Goal: Feedback & Contribution: Contribute content

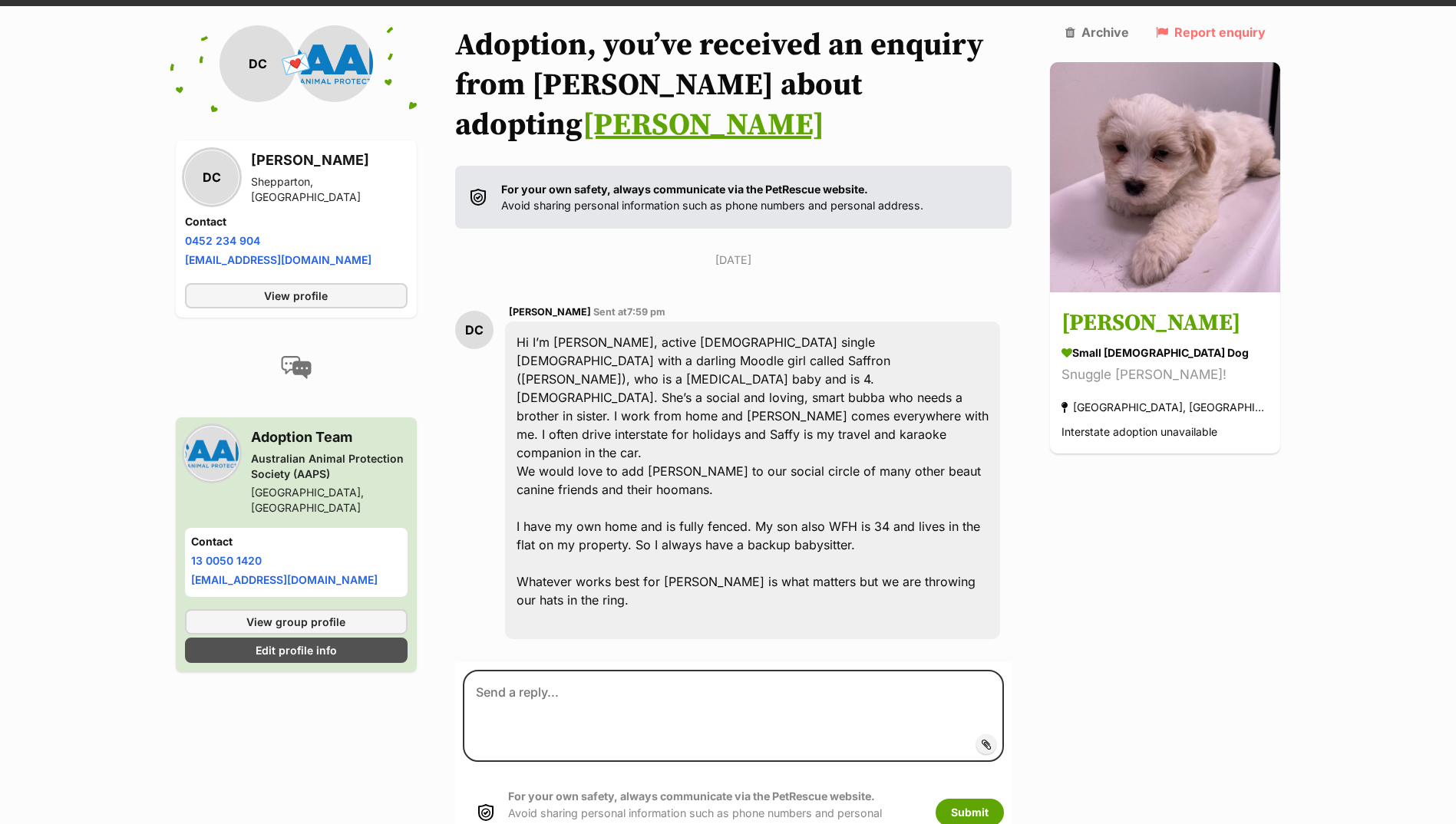
scroll to position [169, 0]
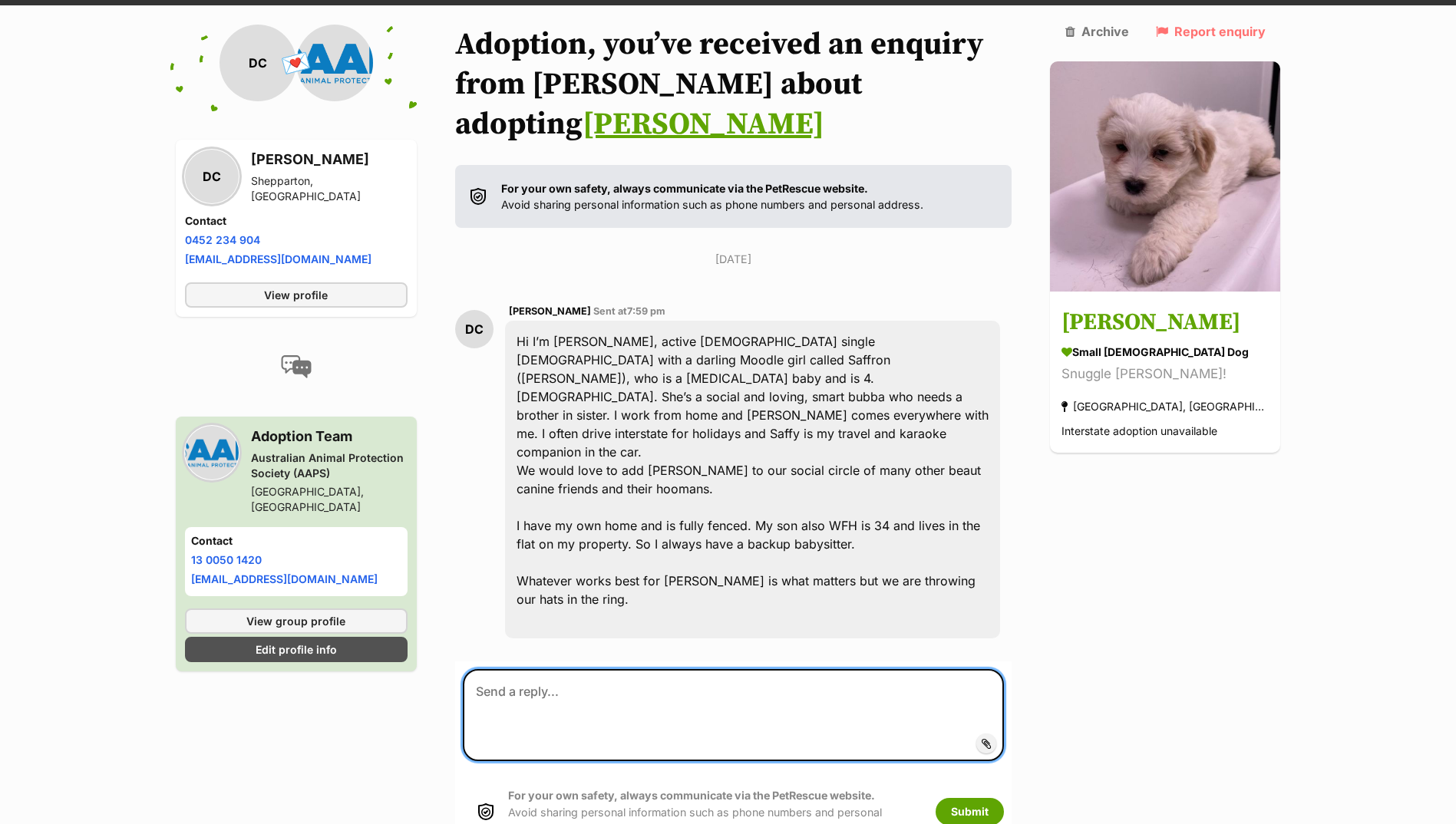
click at [590, 669] on textarea at bounding box center [733, 715] width 541 height 92
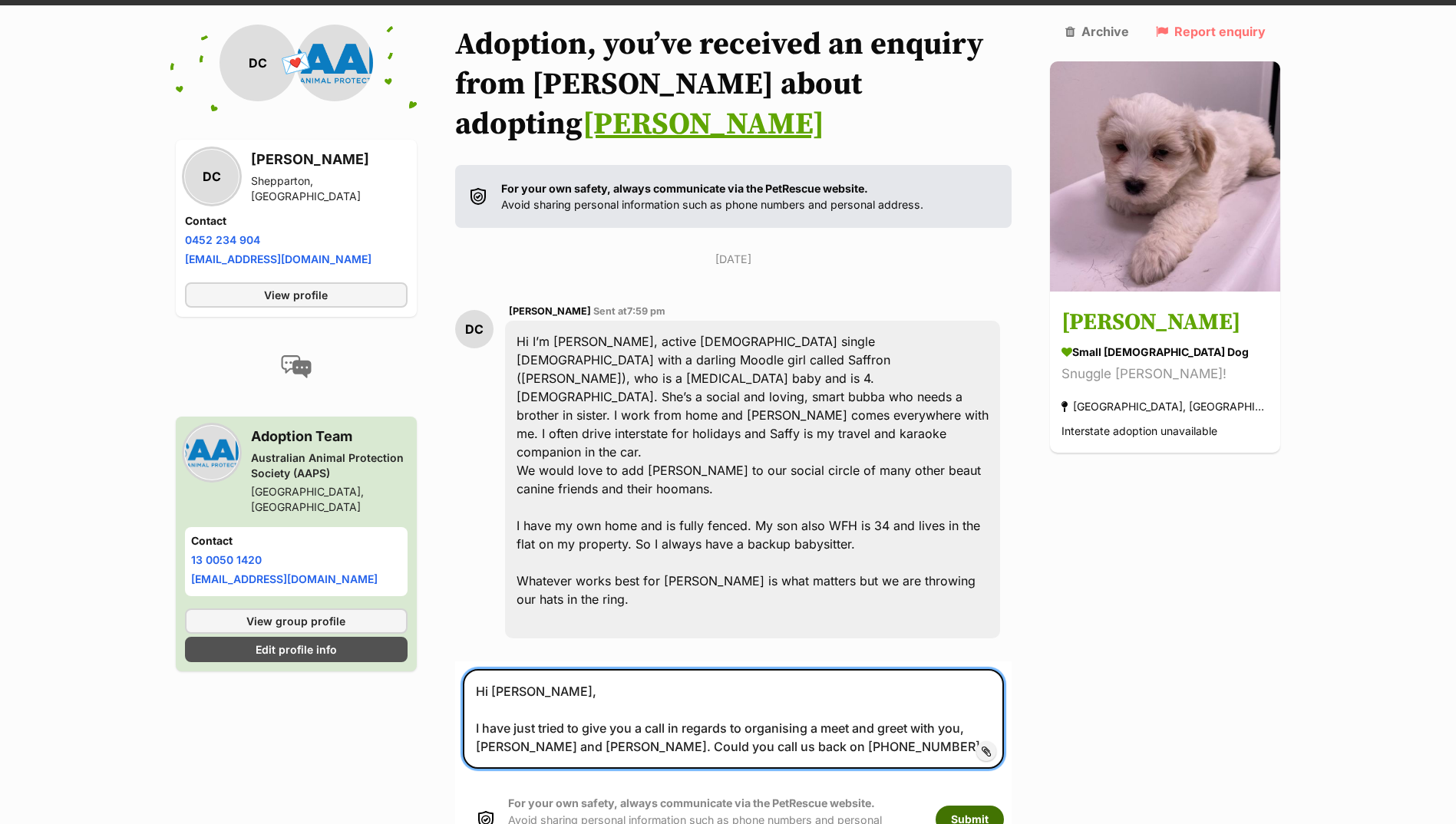
type textarea "Hi Debra, I have just tried to give you a call in regards to organising a meet …"
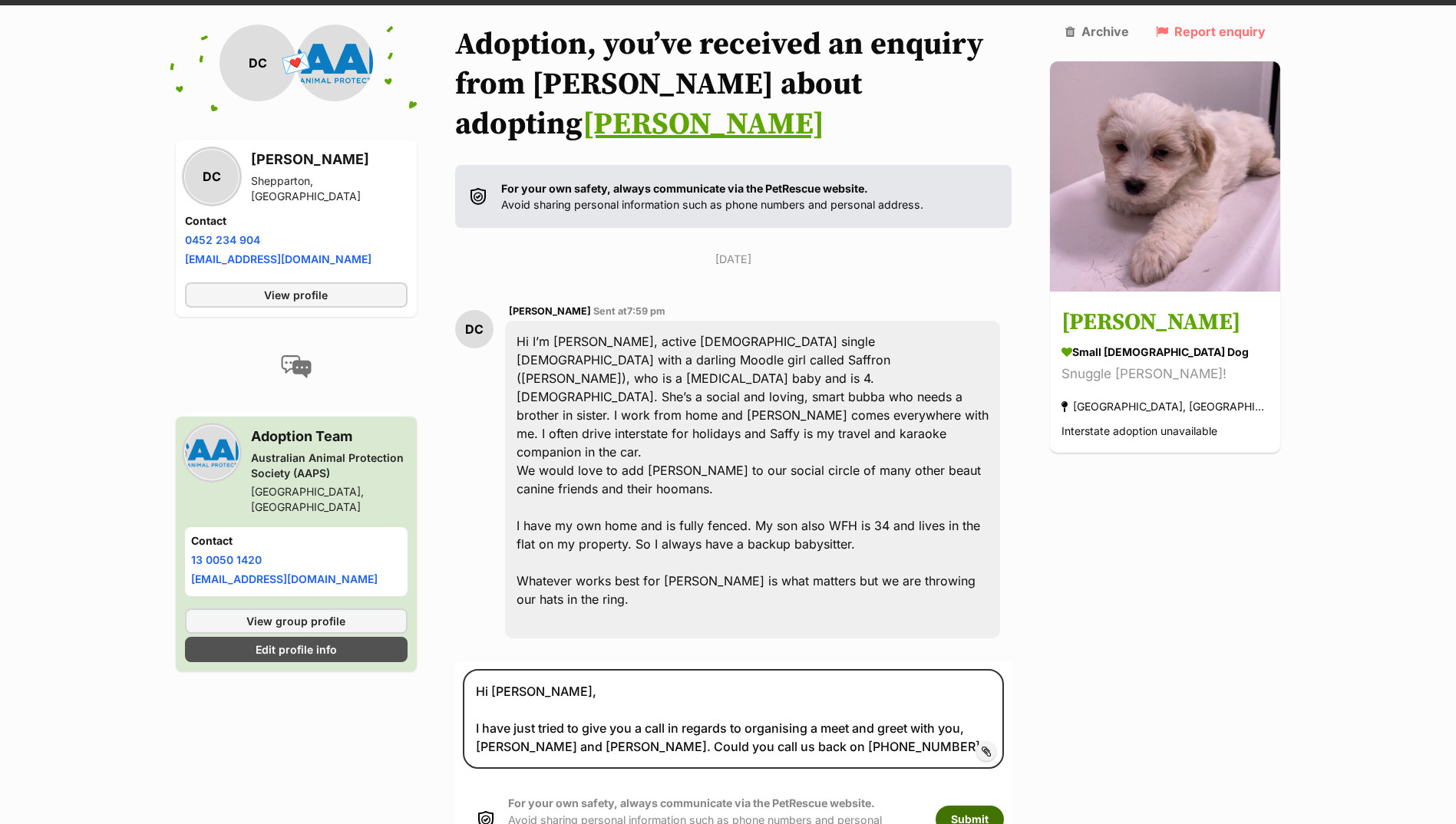
click at [1004, 806] on button "Submit" at bounding box center [970, 819] width 68 height 27
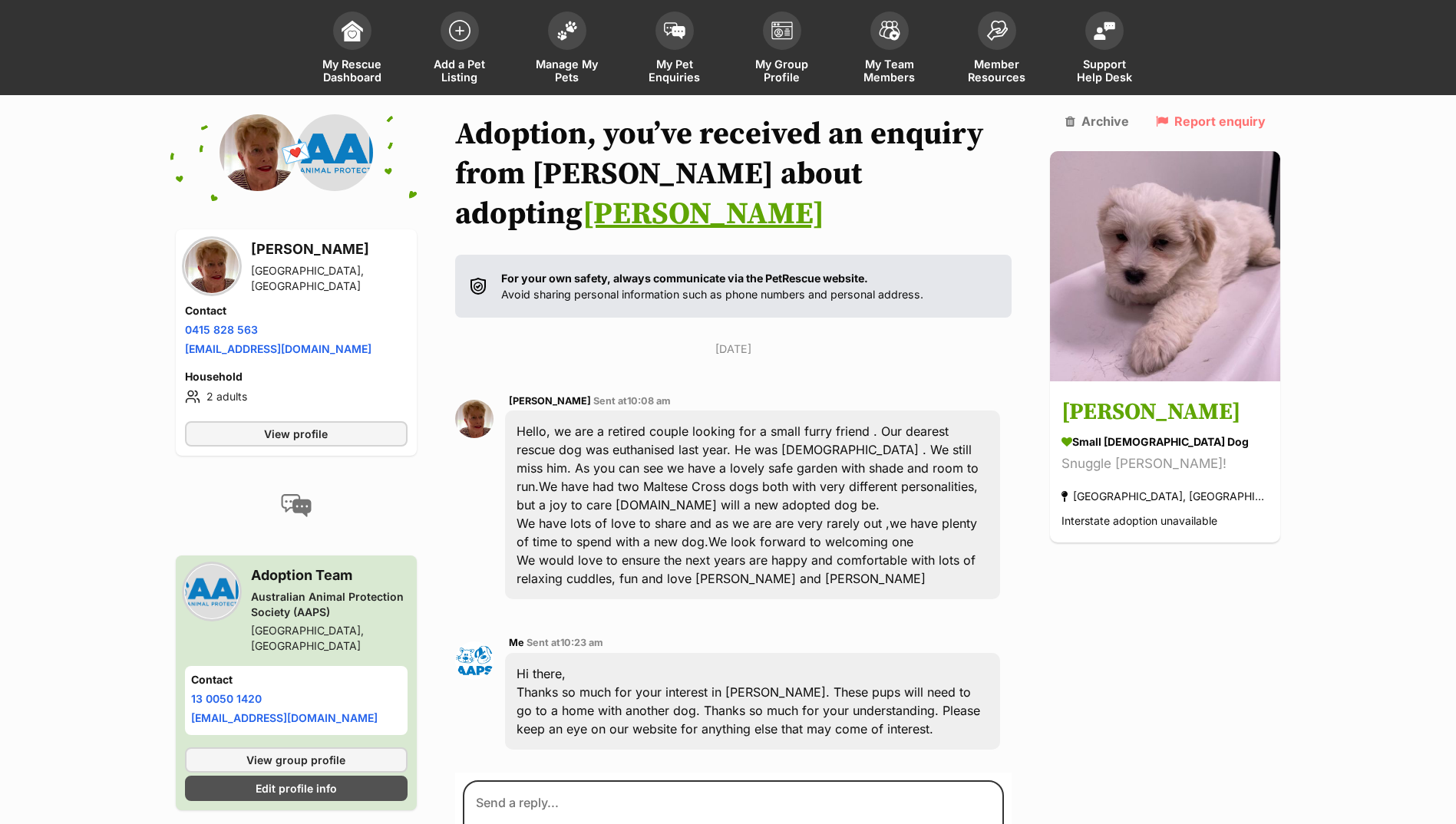
scroll to position [319, 0]
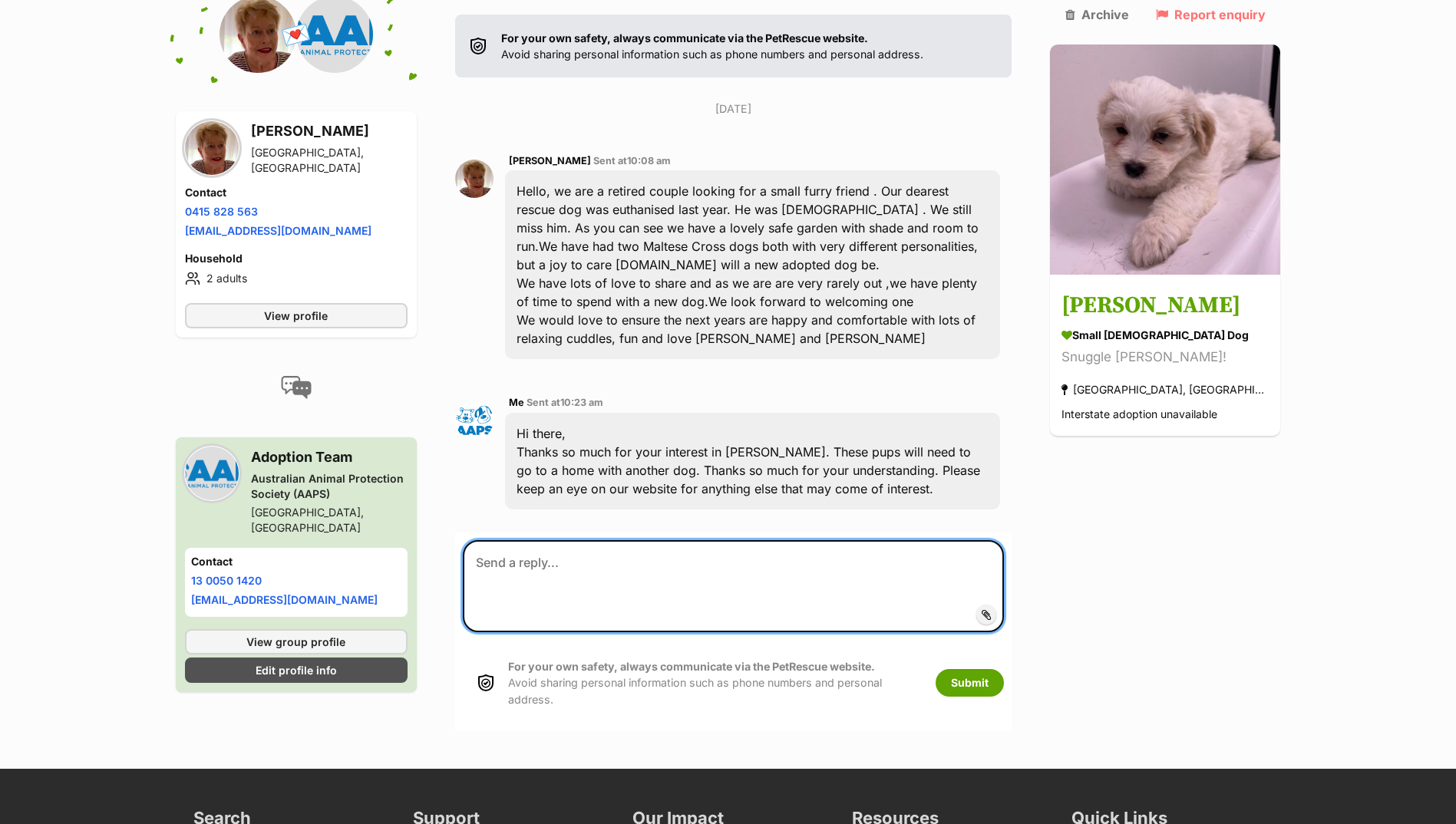
click at [562, 541] on textarea at bounding box center [733, 587] width 541 height 92
paste textarea "Hi there, Thank you so much for your application. Unfortunately, both Ollie and…"
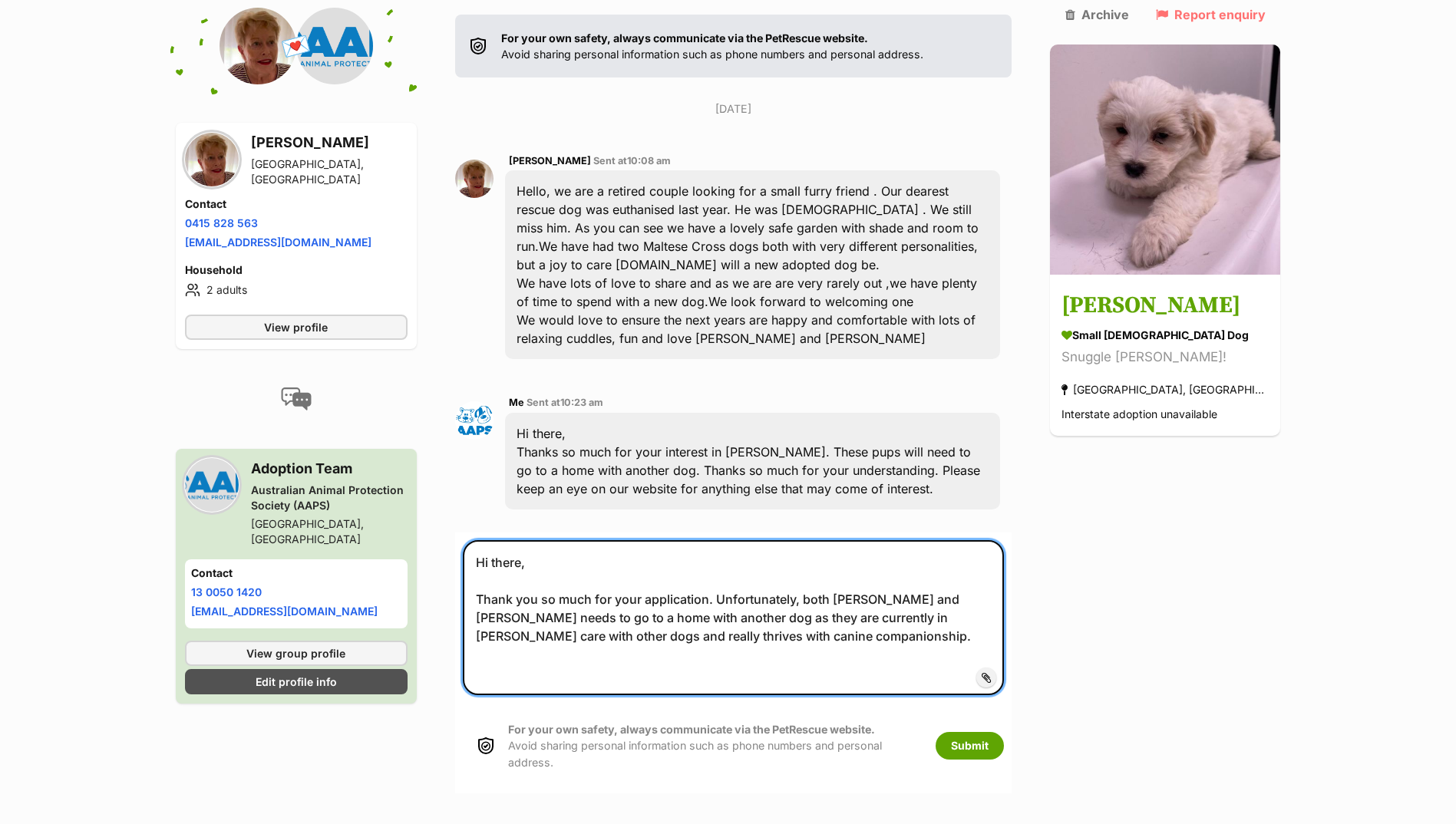
drag, startPoint x: 897, startPoint y: 560, endPoint x: 814, endPoint y: 554, distance: 83.2
click at [814, 554] on textarea "Hi there, Thank you so much for your application. Unfortunately, both Ollie and…" at bounding box center [733, 618] width 541 height 155
type textarea "Hi there, Thank you so much for your application. Unfortunately, Winston needs …"
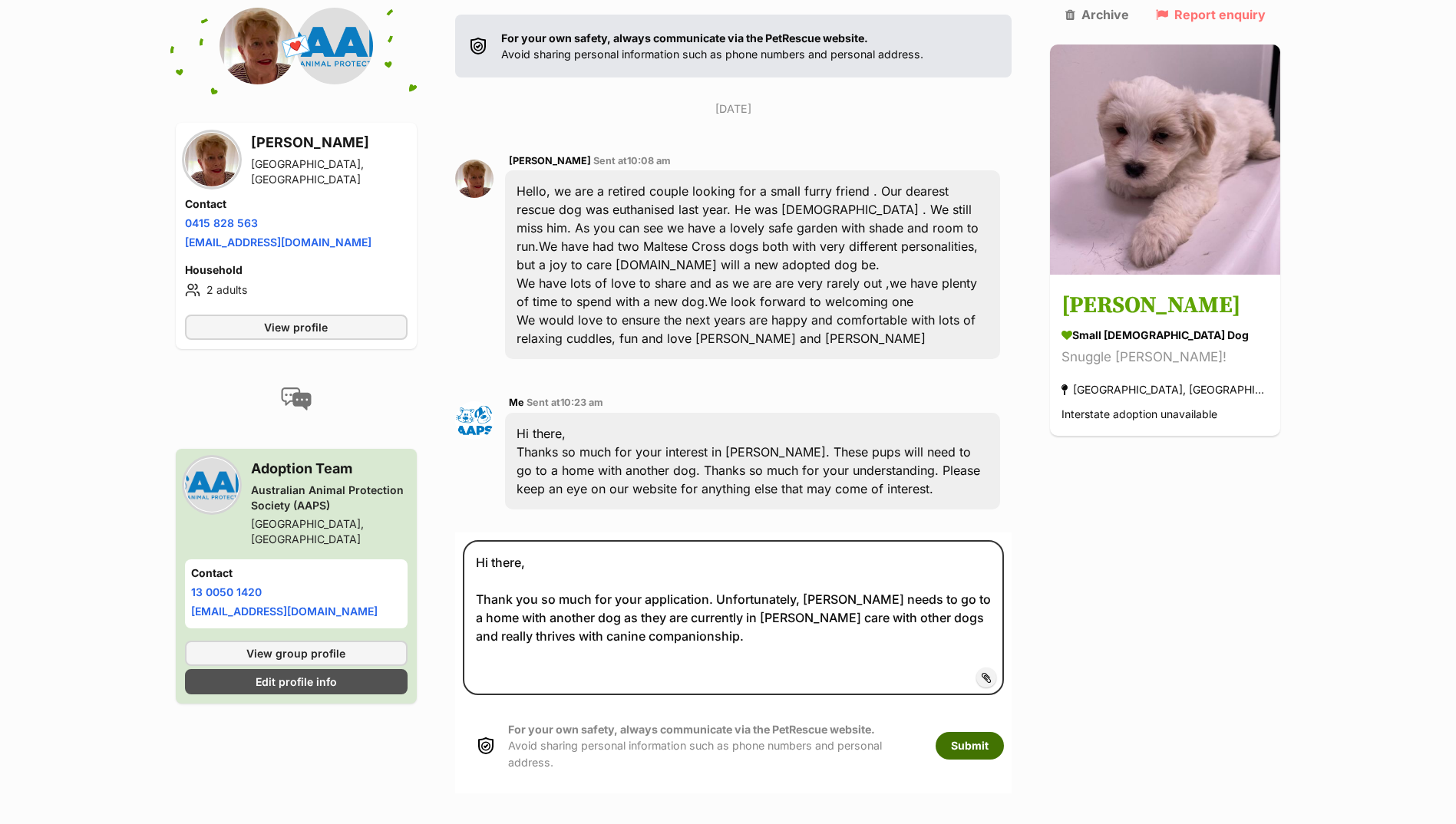
click at [1004, 732] on button "Submit" at bounding box center [970, 746] width 68 height 27
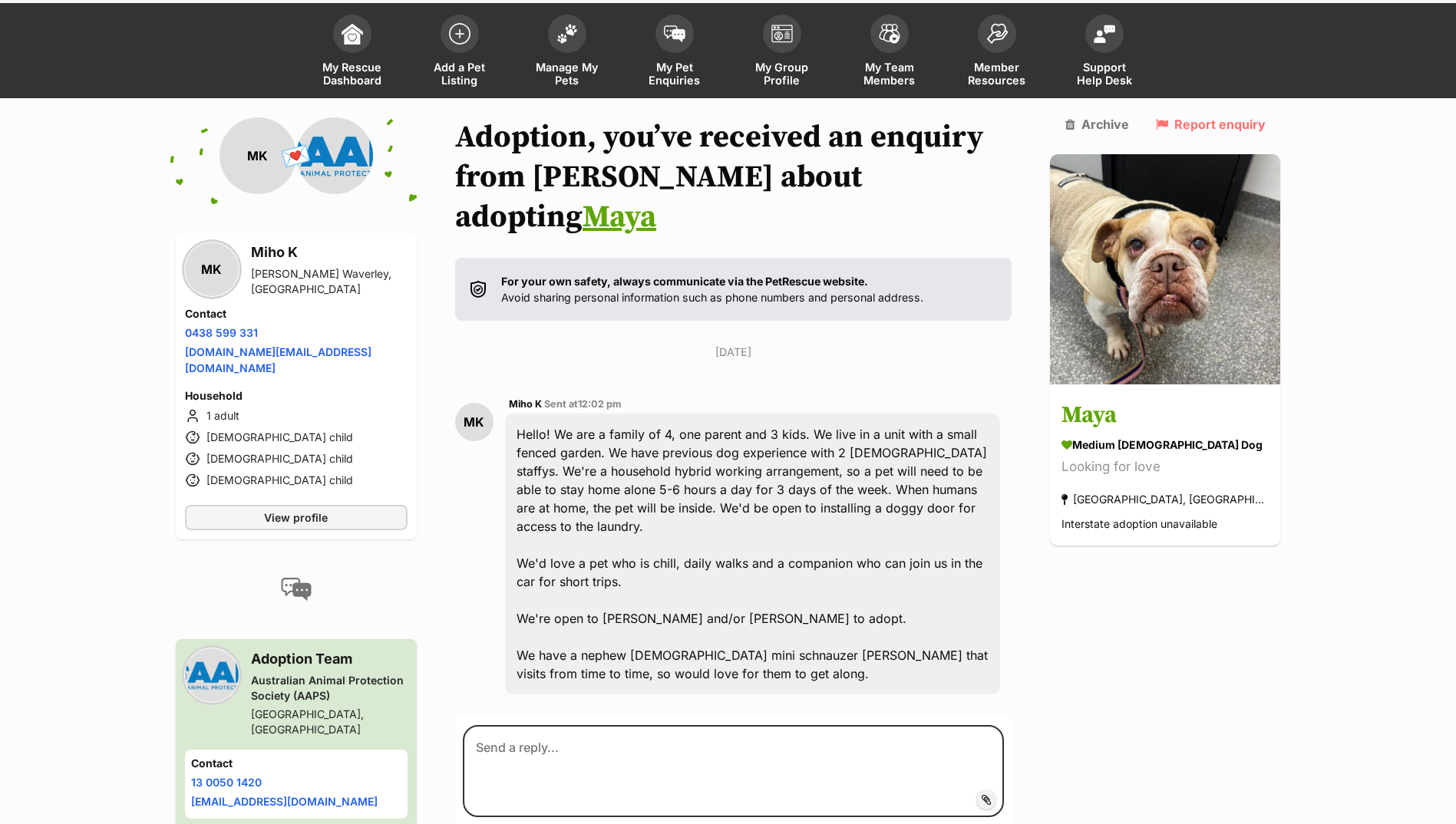
scroll to position [160, 0]
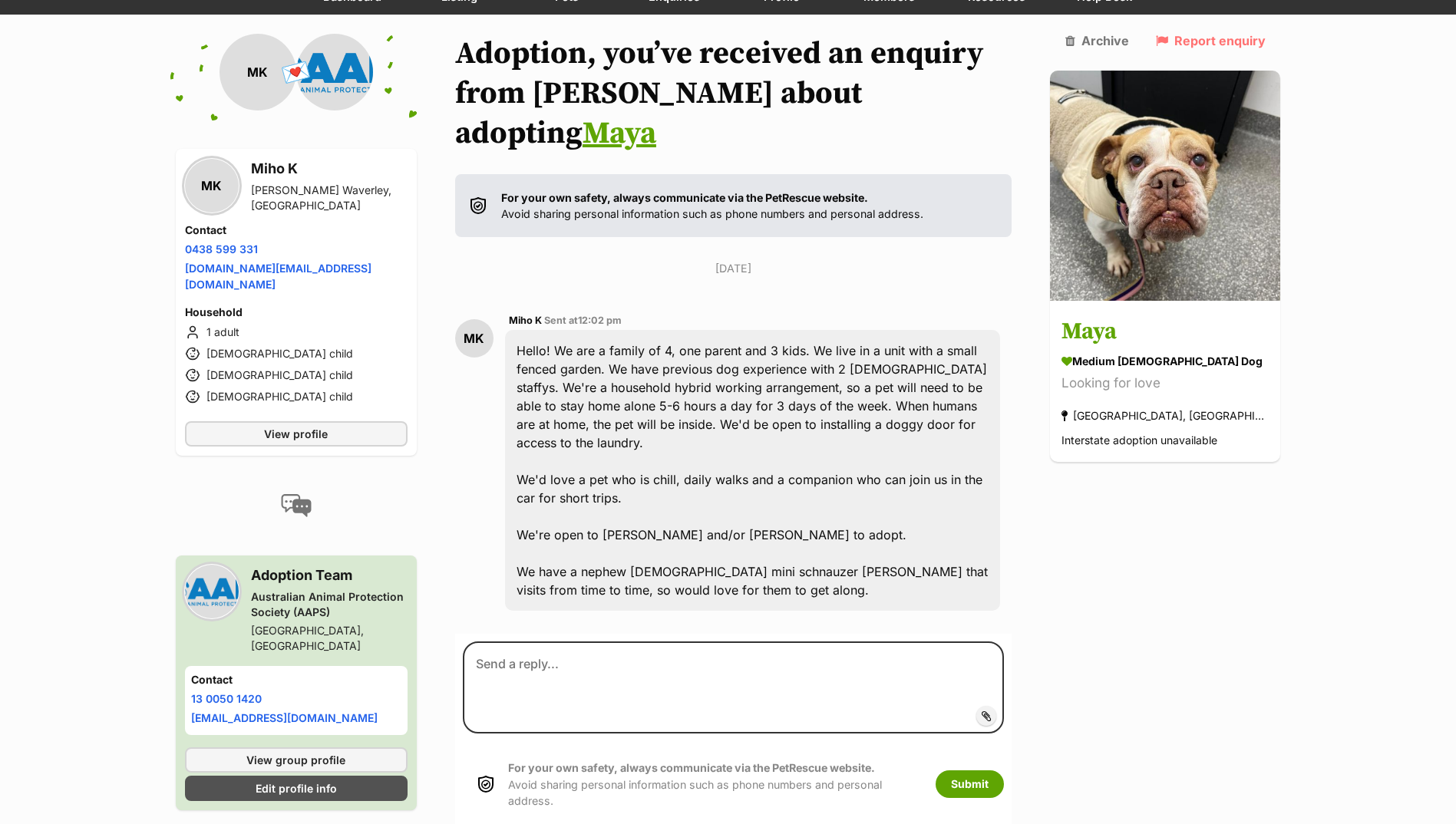
drag, startPoint x: 538, startPoint y: 609, endPoint x: 1115, endPoint y: 588, distance: 577.4
click at [1115, 588] on div "Back to all conversations 💌 Conversation participant details MK MK Miho K Glen …" at bounding box center [728, 442] width 1128 height 815
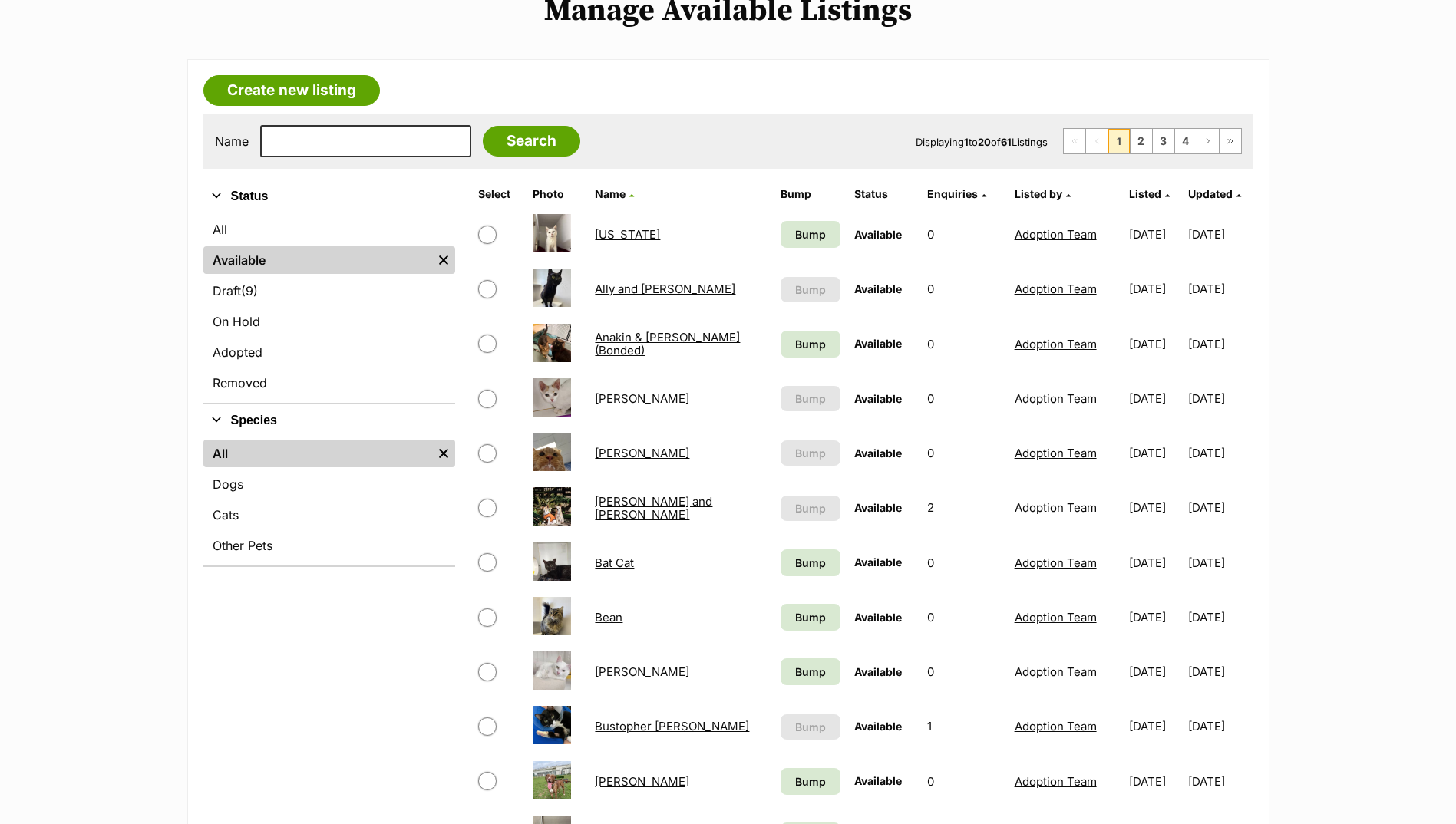
scroll to position [153, 0]
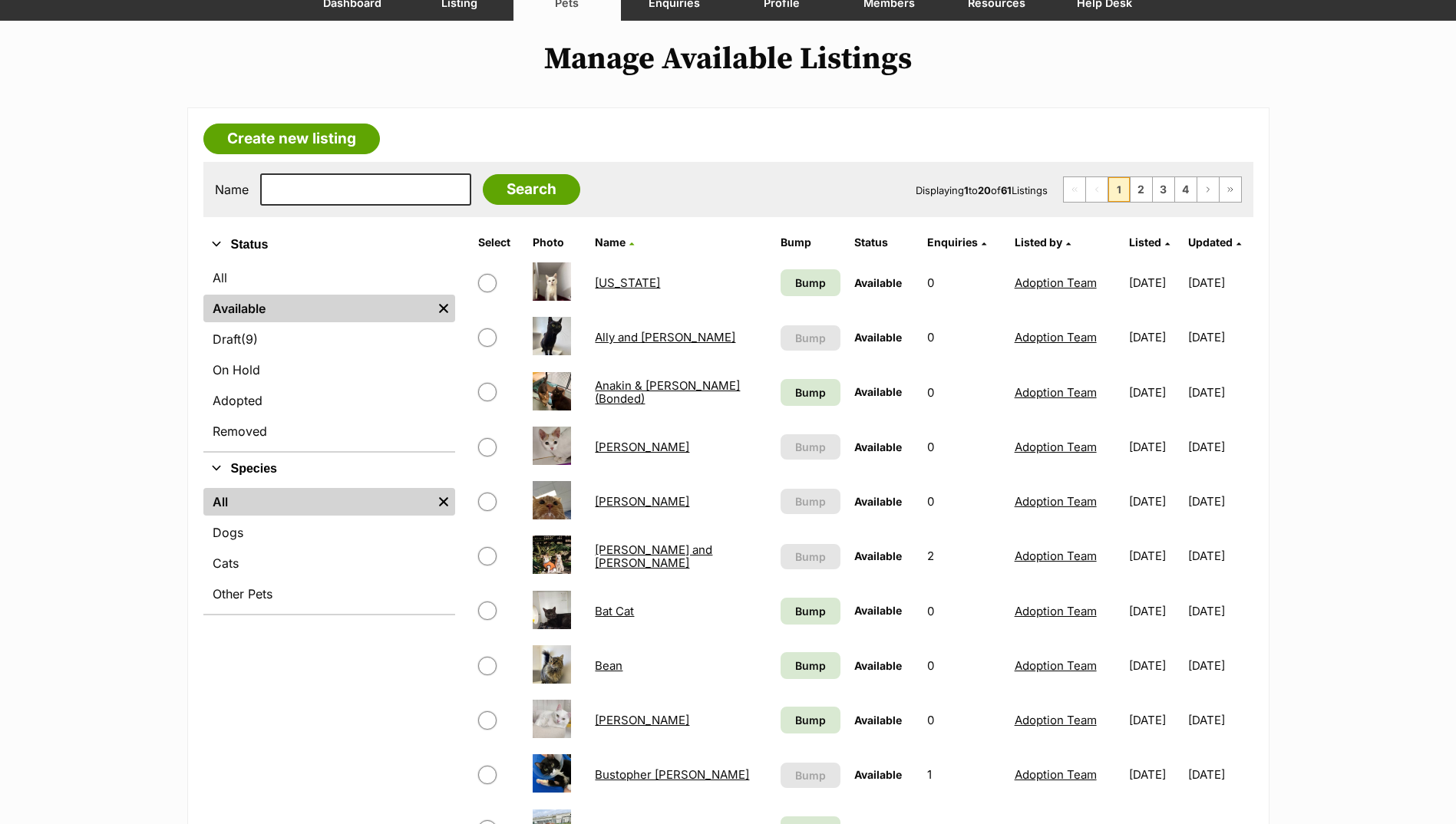
click at [481, 447] on input "checkbox" at bounding box center [487, 447] width 18 height 18
checkbox input "true"
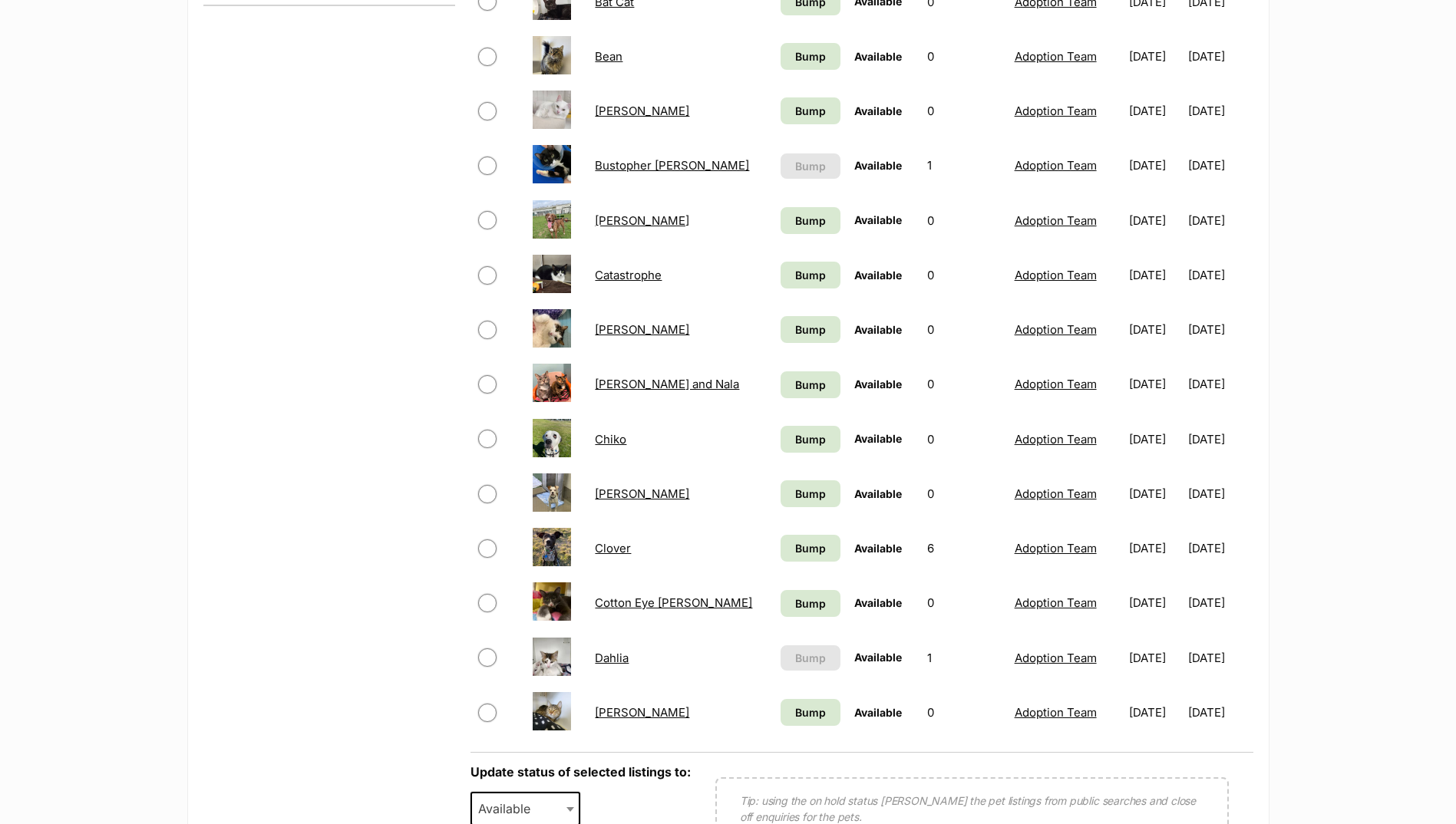
scroll to position [767, 0]
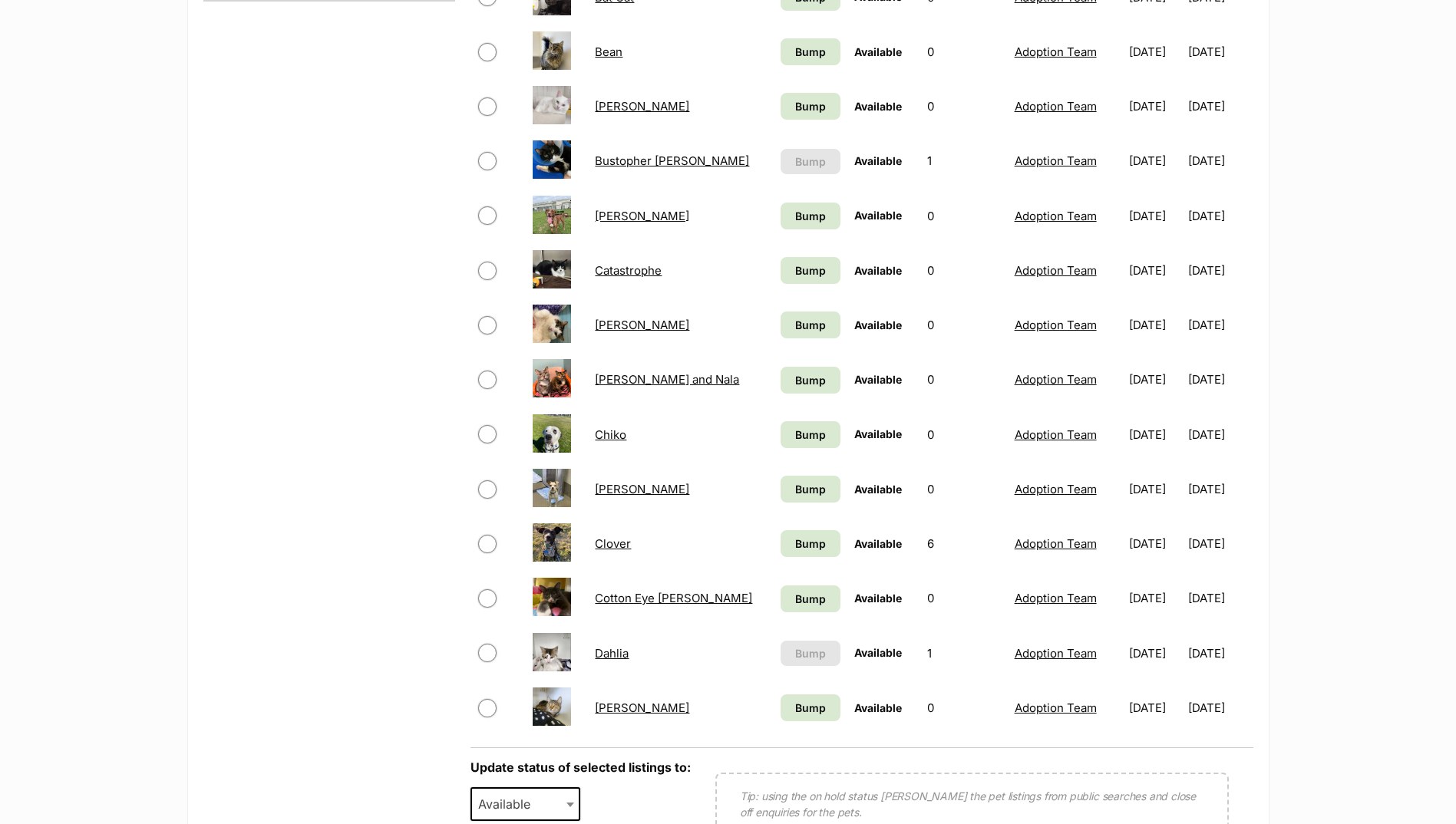
click at [532, 806] on span "Available" at bounding box center [509, 805] width 73 height 22
select select "rehomed"
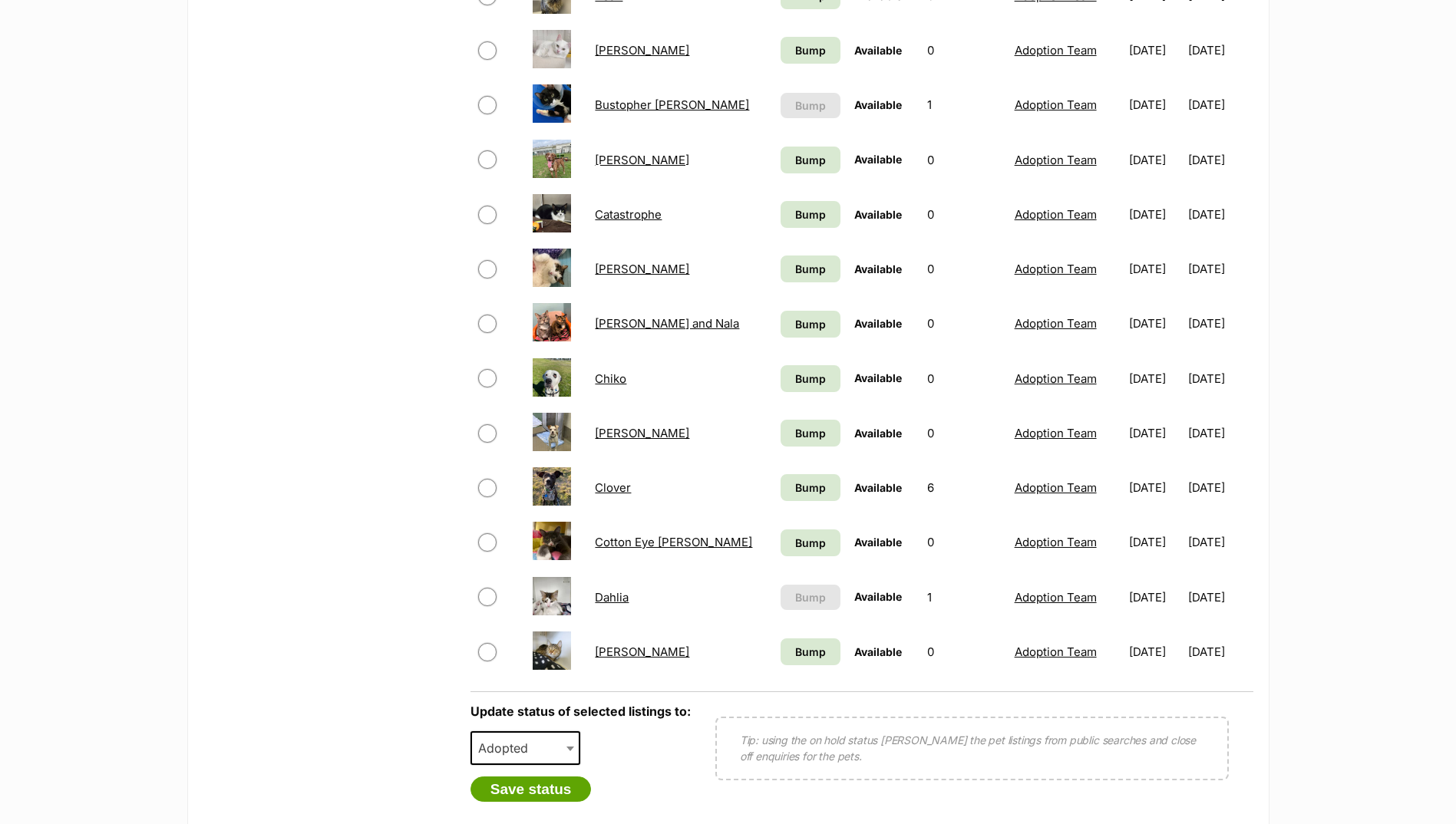
scroll to position [921, 0]
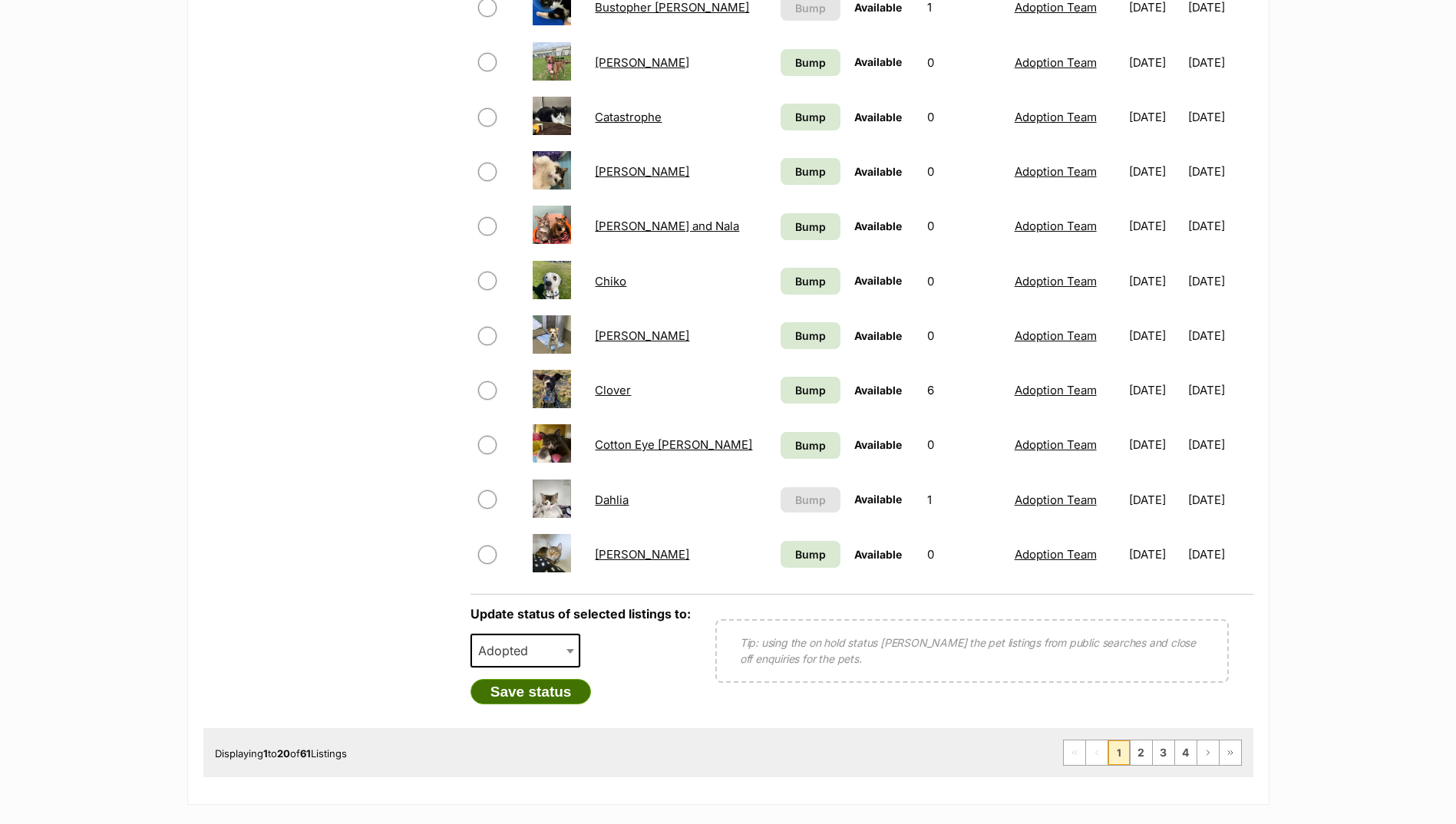
click at [570, 681] on button "Save status" at bounding box center [531, 692] width 122 height 26
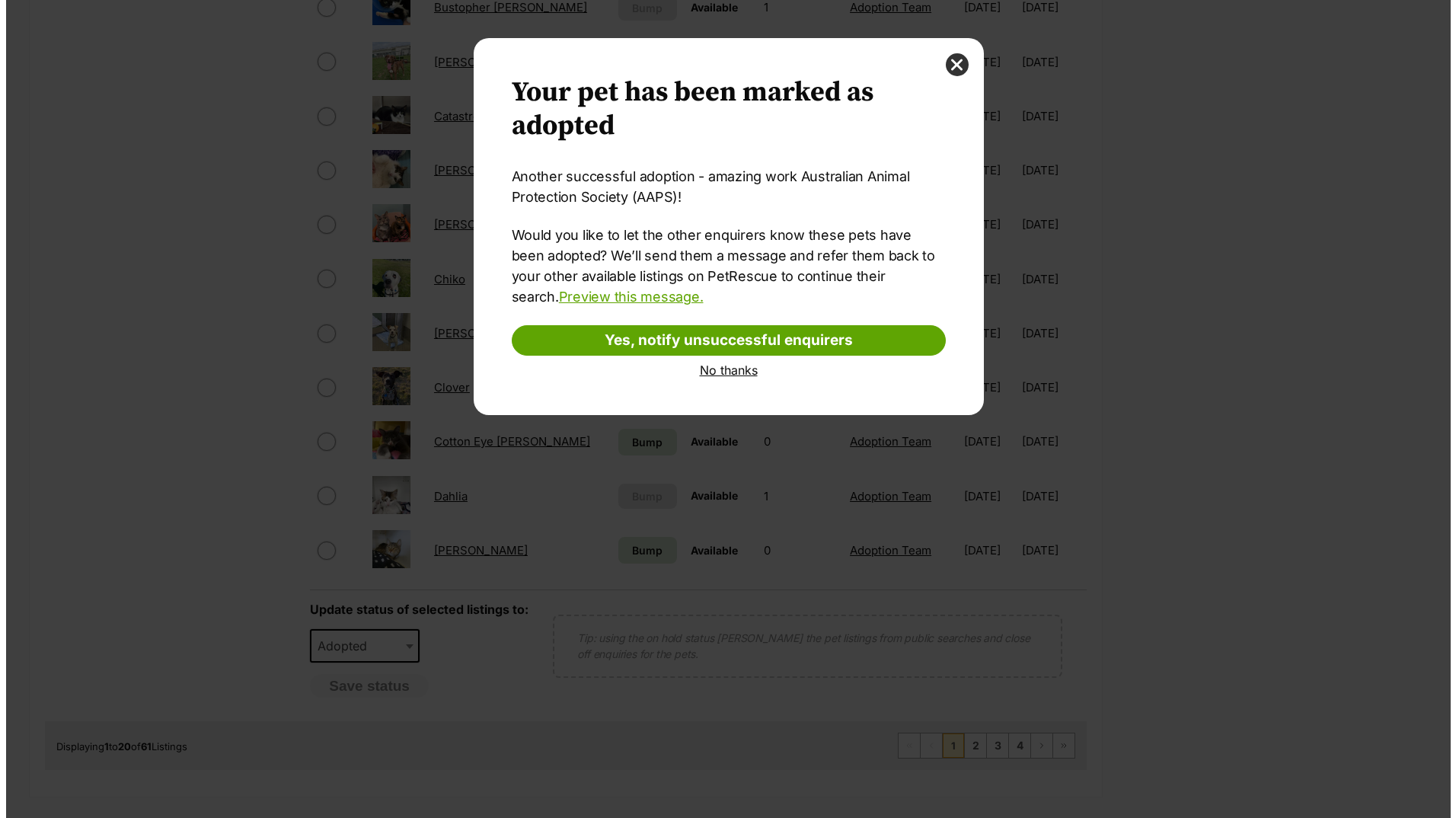
scroll to position [0, 0]
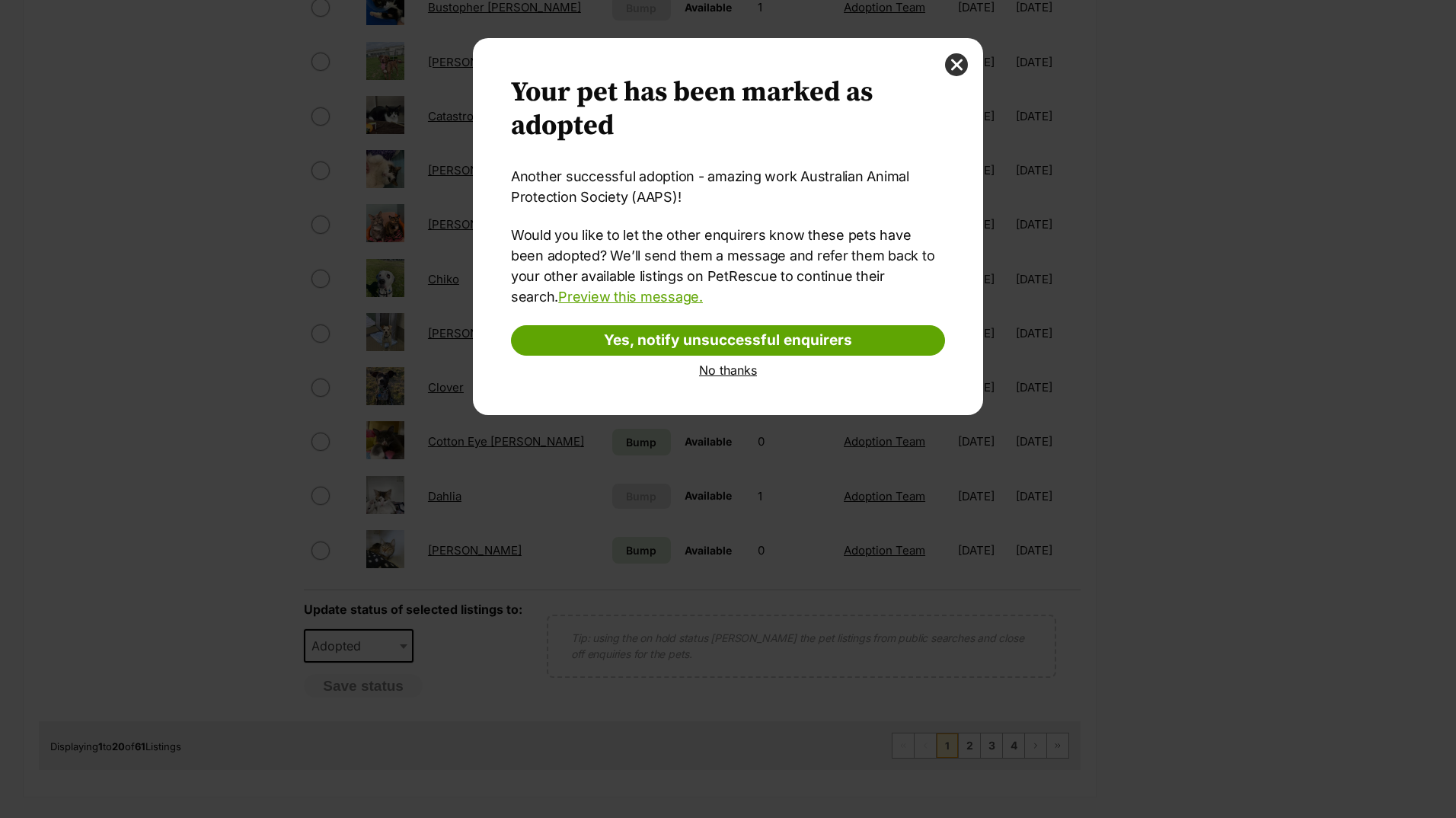
click at [733, 369] on link "No thanks" at bounding box center [728, 370] width 434 height 14
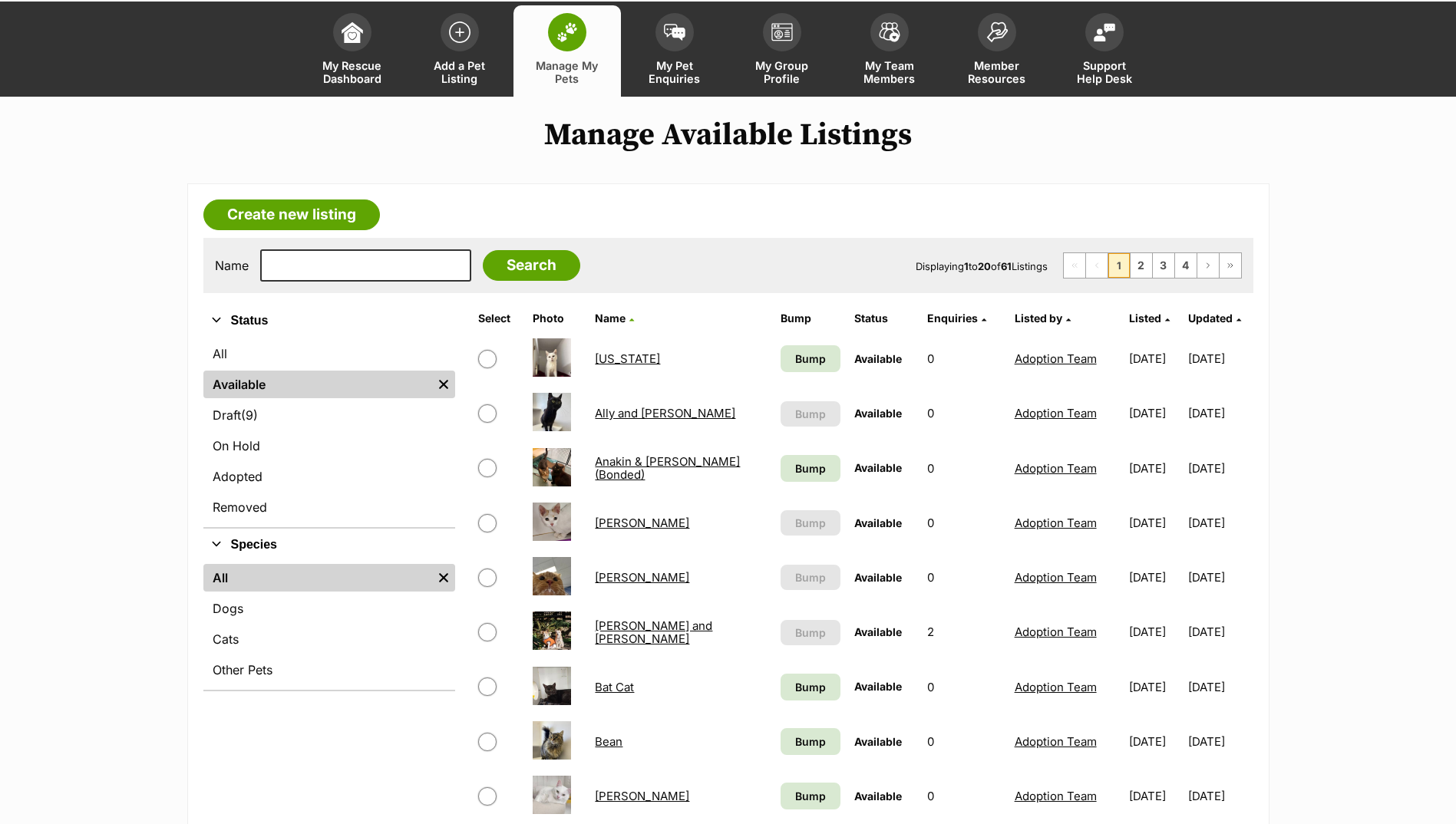
scroll to position [77, 0]
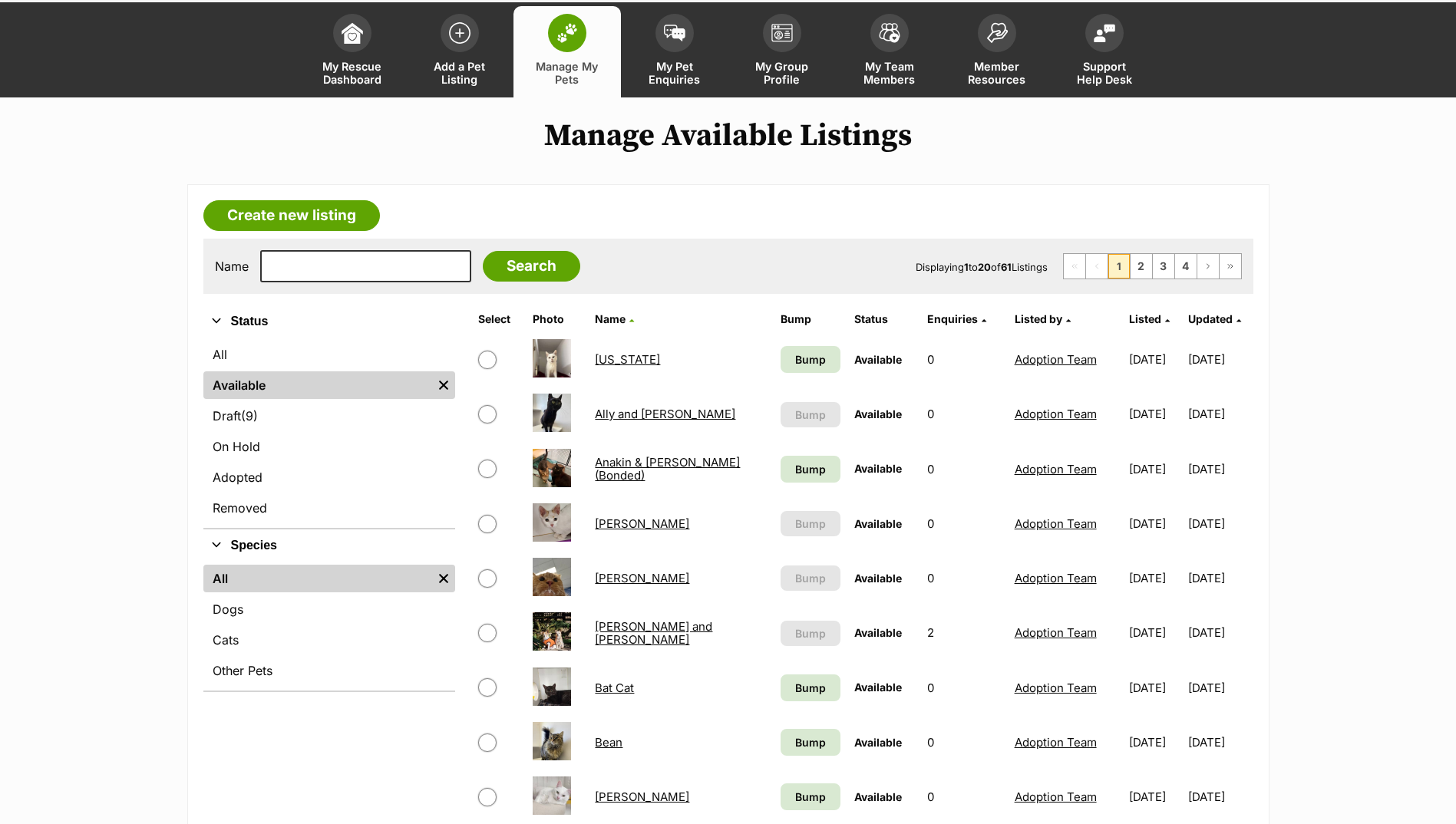
click at [664, 535] on td "[PERSON_NAME]" at bounding box center [681, 524] width 184 height 53
click at [666, 526] on link "Angelina Ballerina" at bounding box center [641, 524] width 94 height 15
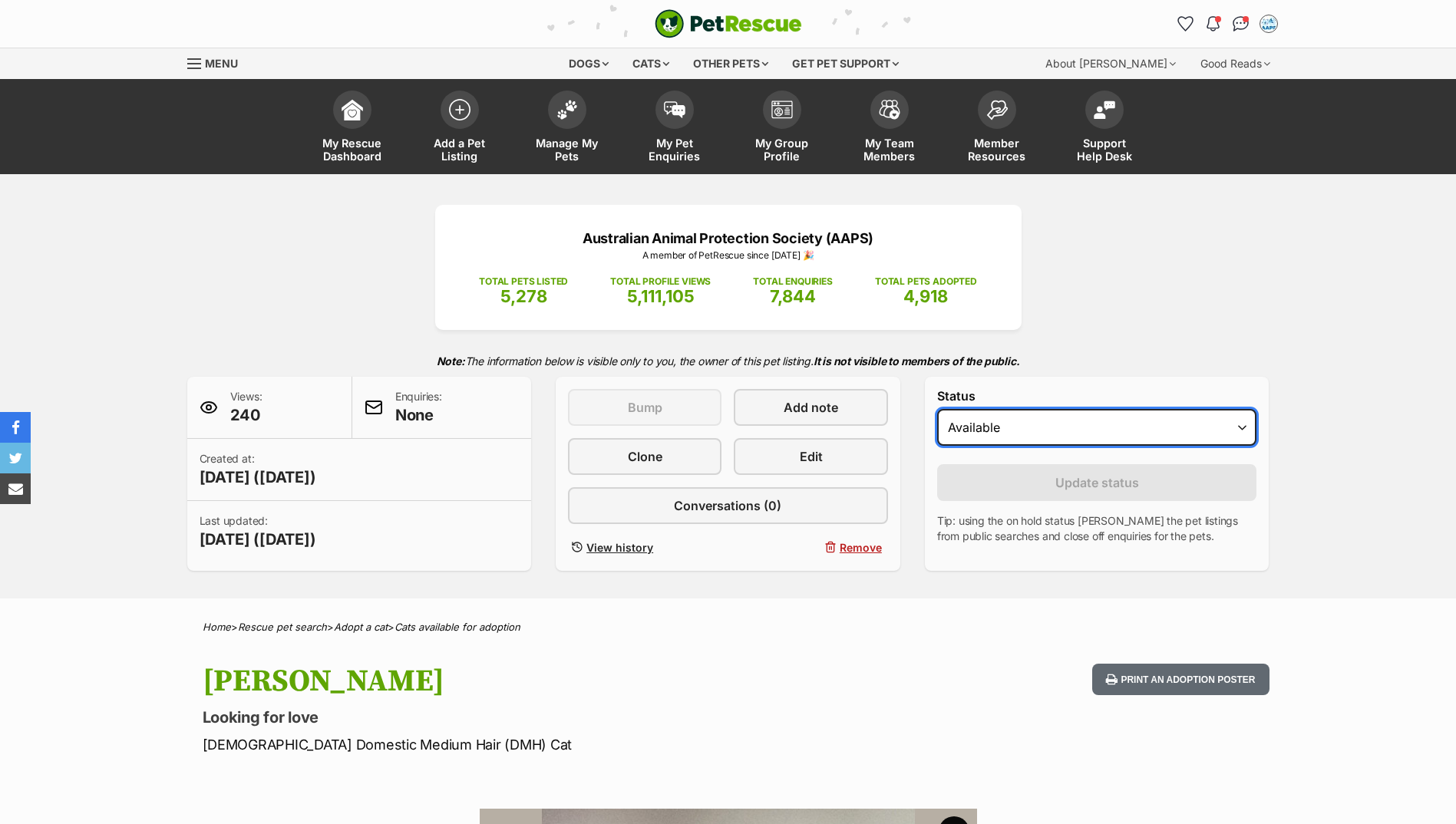
click at [1043, 422] on select "Draft Available On hold Adopted" at bounding box center [1097, 427] width 320 height 37
select select "rehomed"
click at [937, 409] on select "Draft Available On hold Adopted" at bounding box center [1097, 427] width 320 height 37
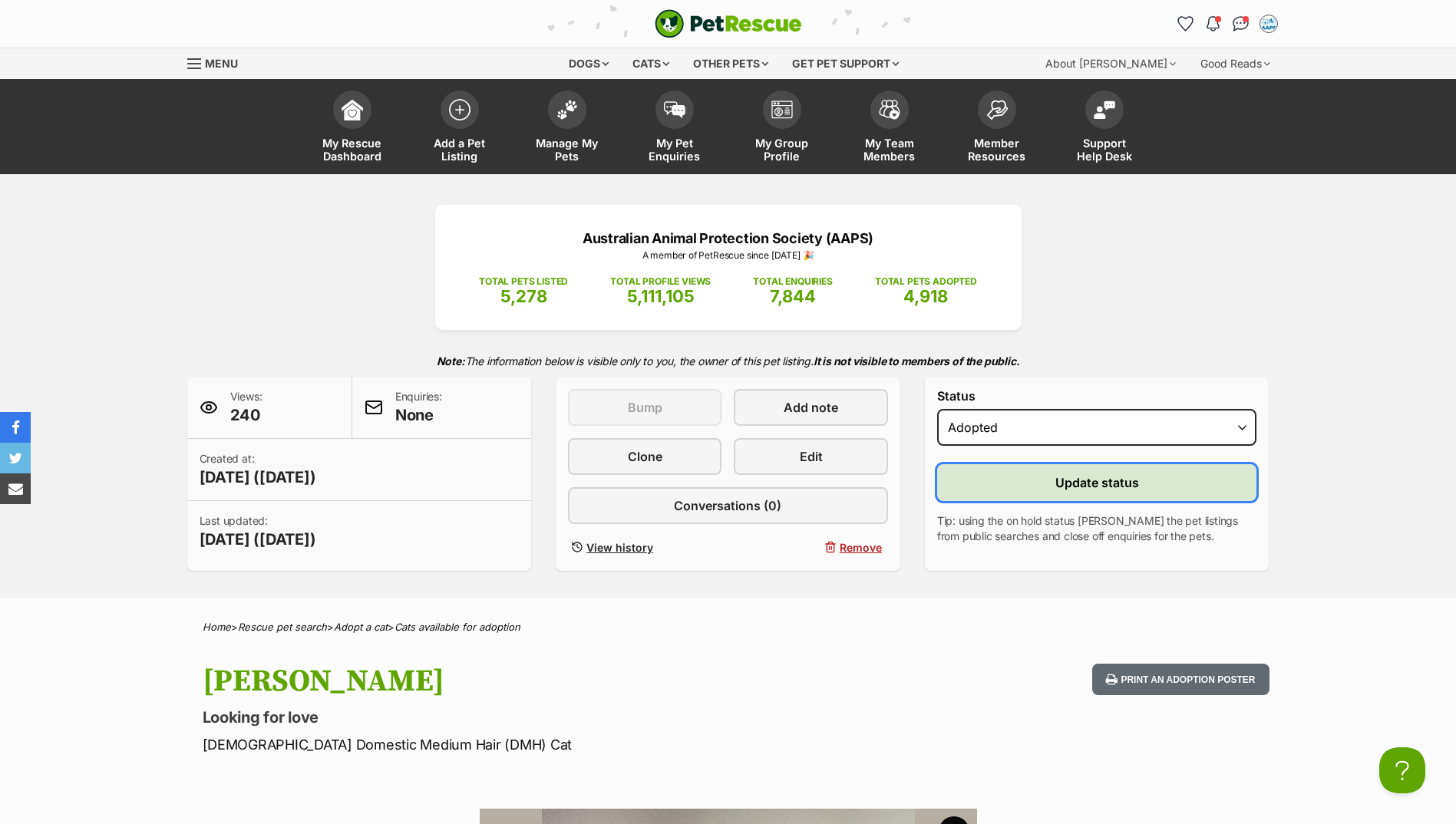
click at [1030, 490] on button "Update status" at bounding box center [1097, 482] width 320 height 37
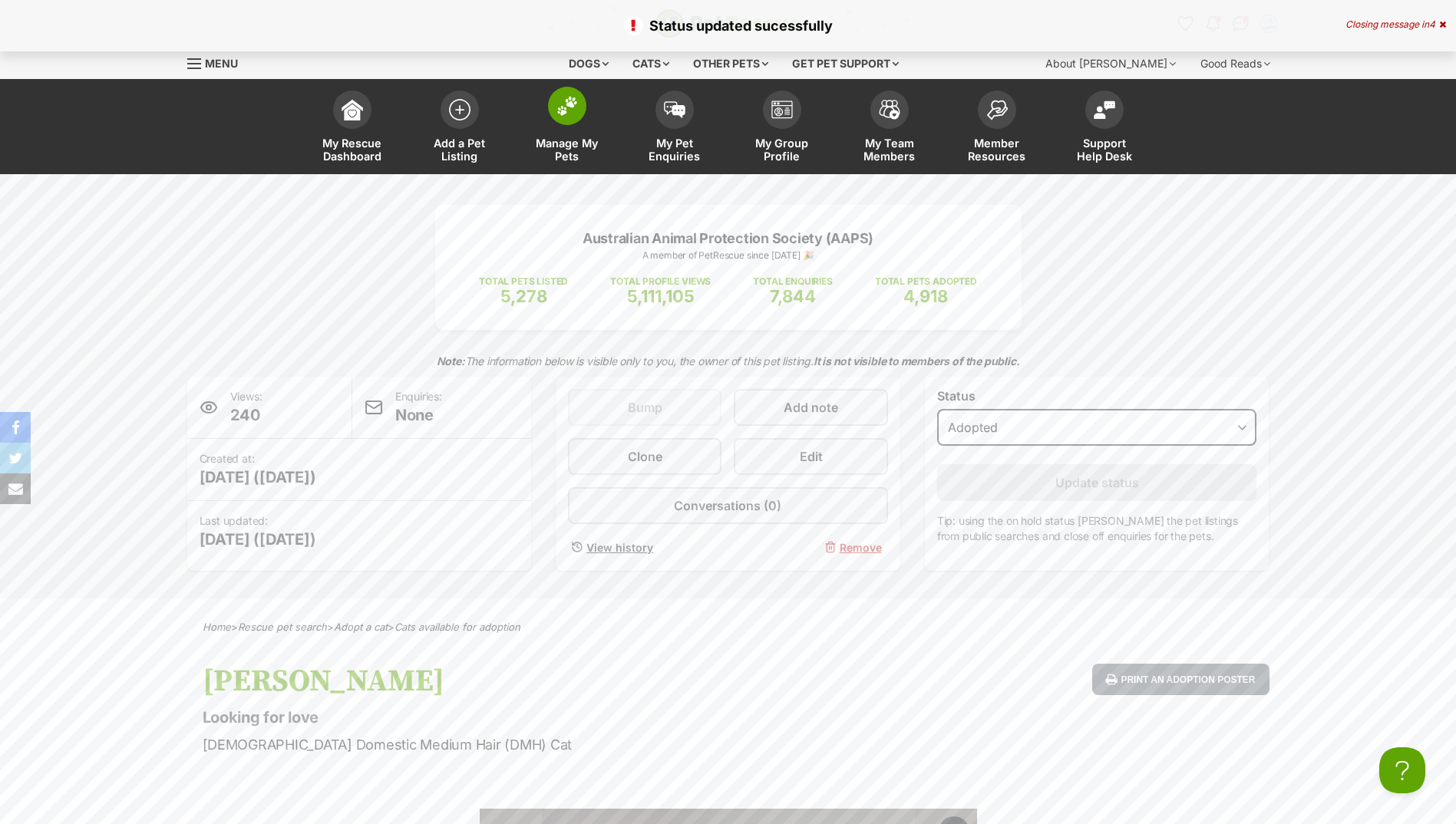
click at [530, 99] on link "Manage My Pets" at bounding box center [566, 128] width 107 height 92
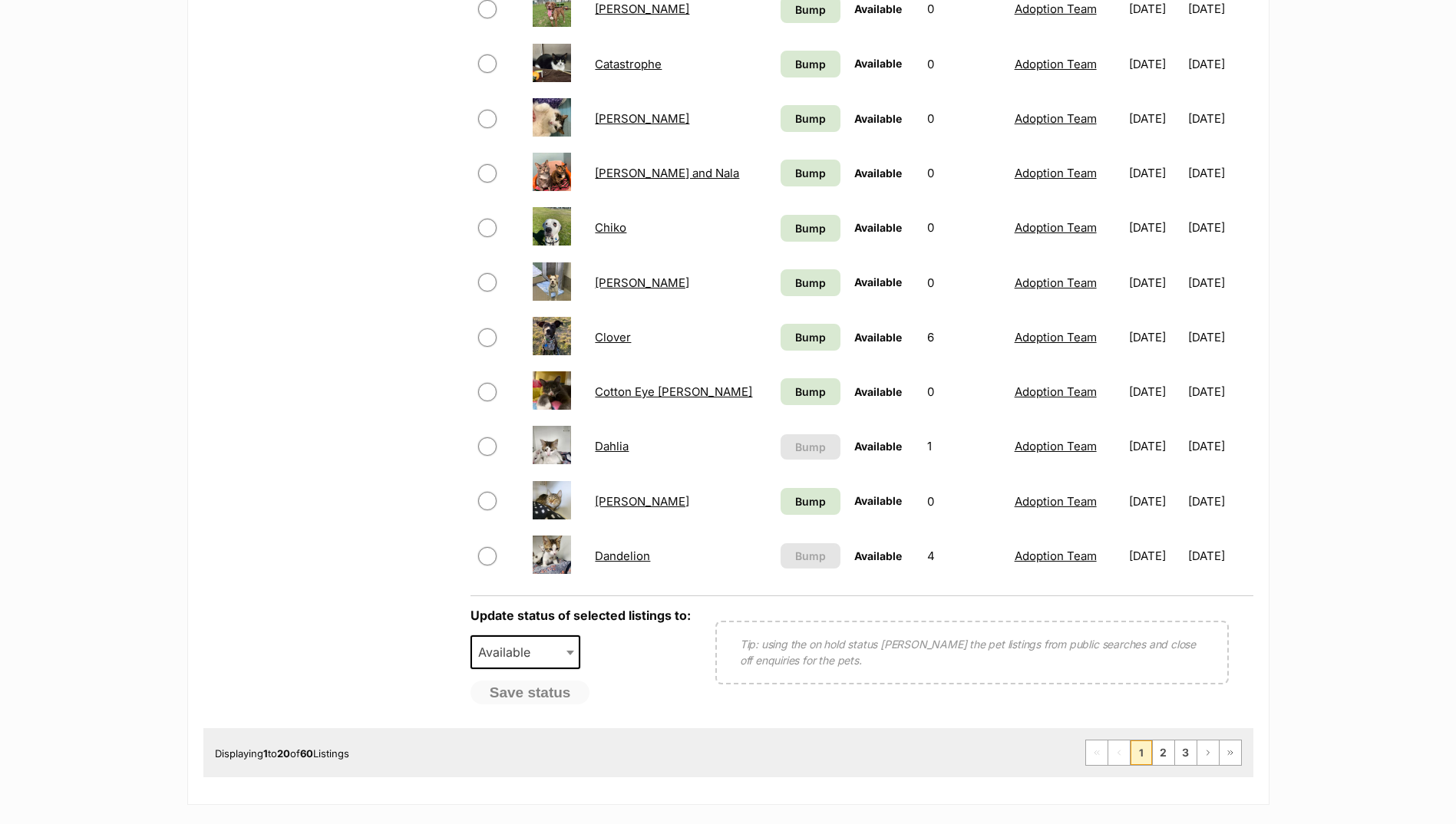
scroll to position [921, 0]
click at [1167, 754] on link "2" at bounding box center [1164, 751] width 22 height 24
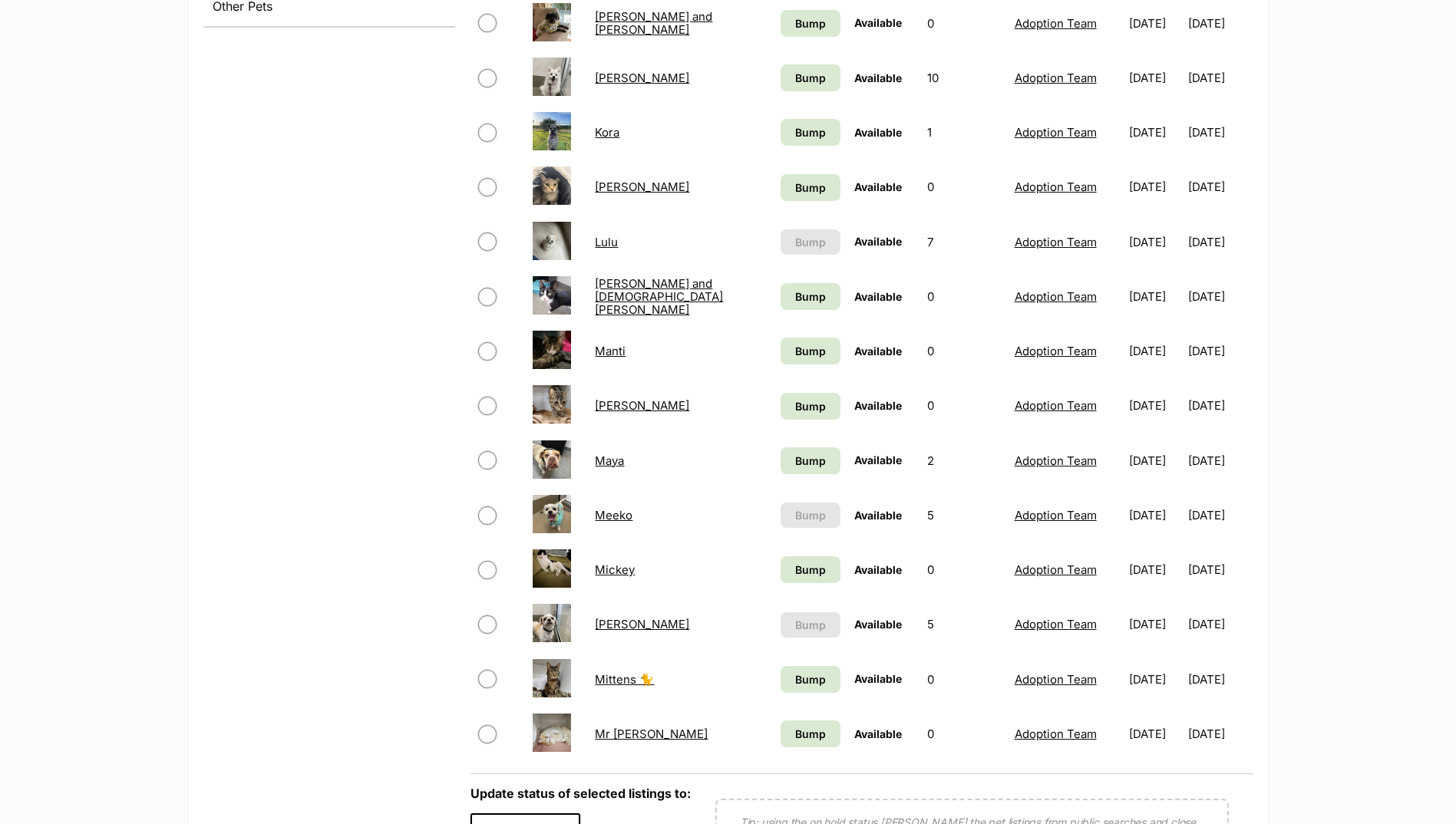
scroll to position [767, 0]
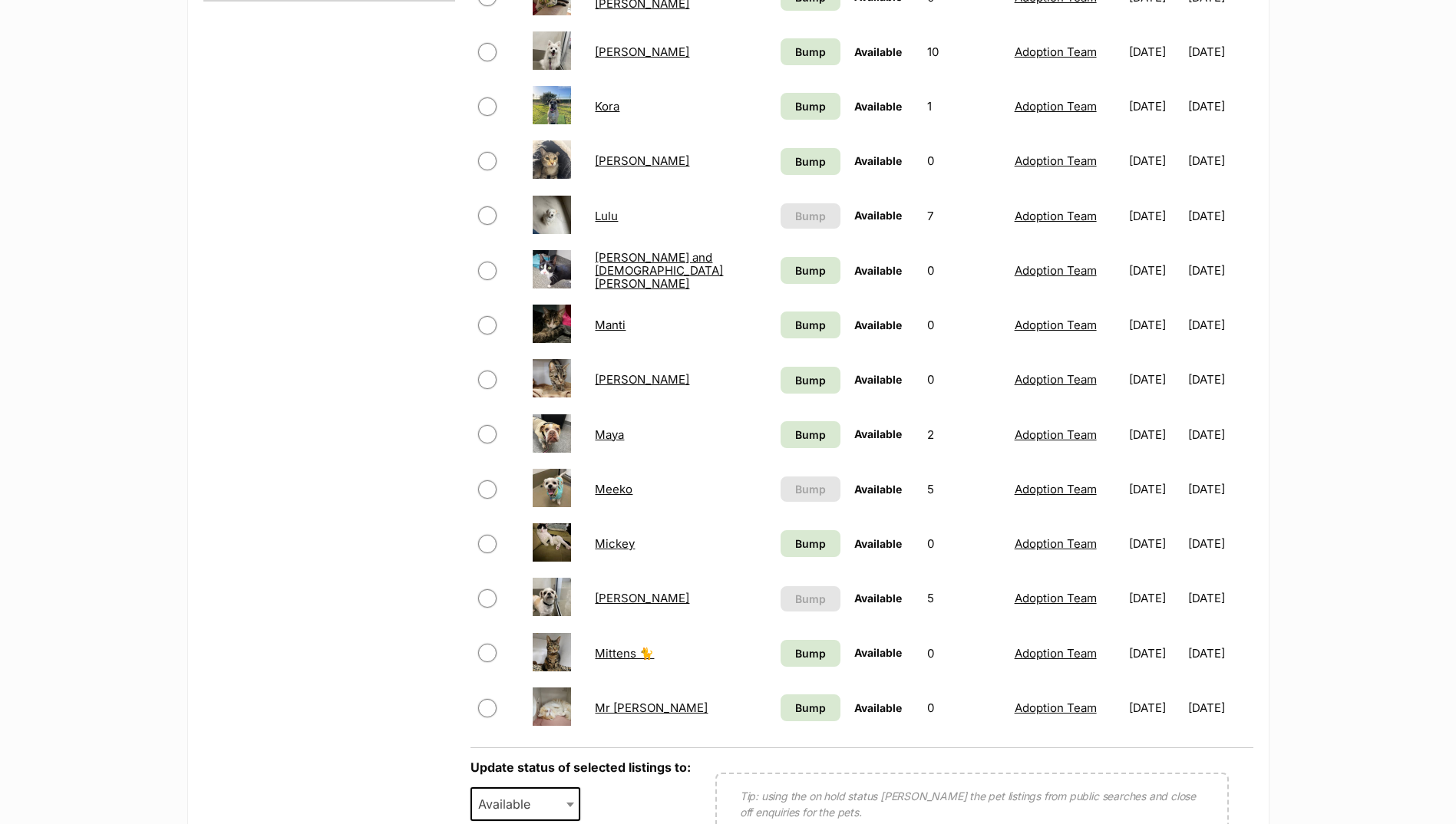
click at [598, 492] on link "Meeko" at bounding box center [613, 490] width 37 height 15
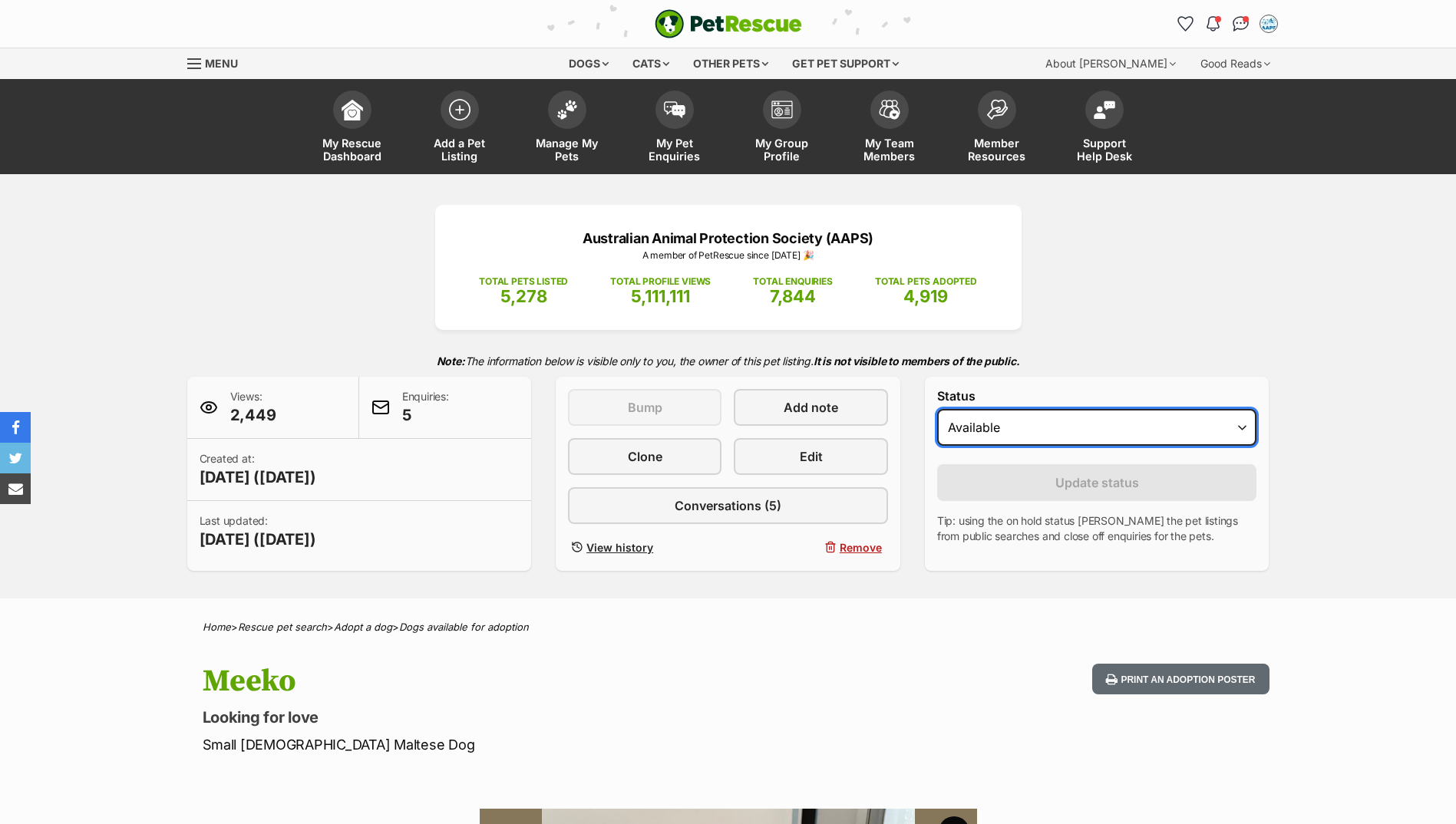
drag, startPoint x: 0, startPoint y: 0, endPoint x: 1072, endPoint y: 446, distance: 1161.1
click at [1081, 432] on select "Draft - not available as listing has enquires Available On hold Adopted" at bounding box center [1097, 427] width 320 height 37
select select "rehomed"
click at [937, 409] on select "Draft - not available as listing has enquires Available On hold Adopted" at bounding box center [1097, 427] width 320 height 37
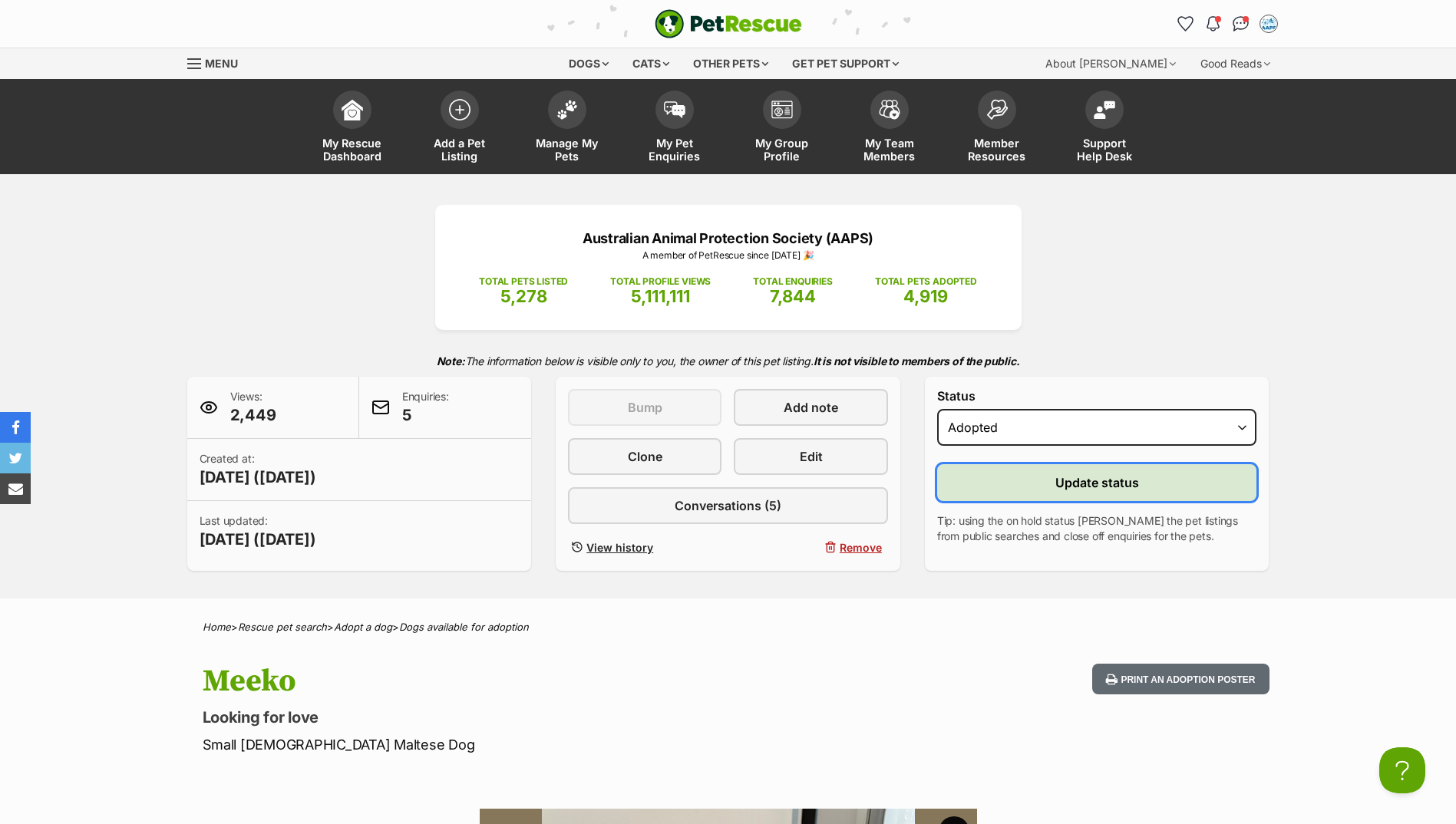
click at [1037, 485] on button "Update status" at bounding box center [1097, 482] width 320 height 37
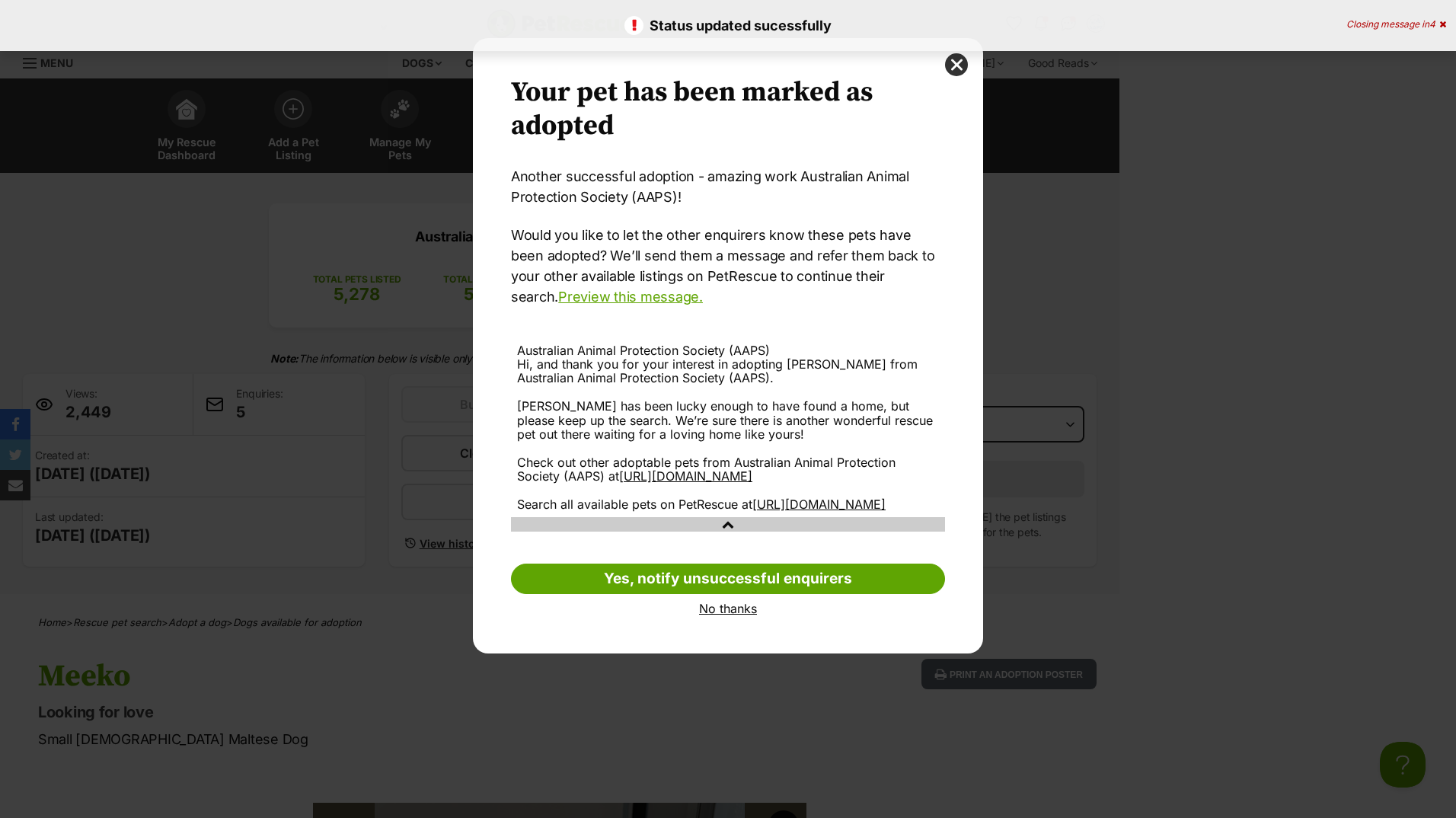
click at [744, 615] on link "No thanks" at bounding box center [728, 609] width 434 height 14
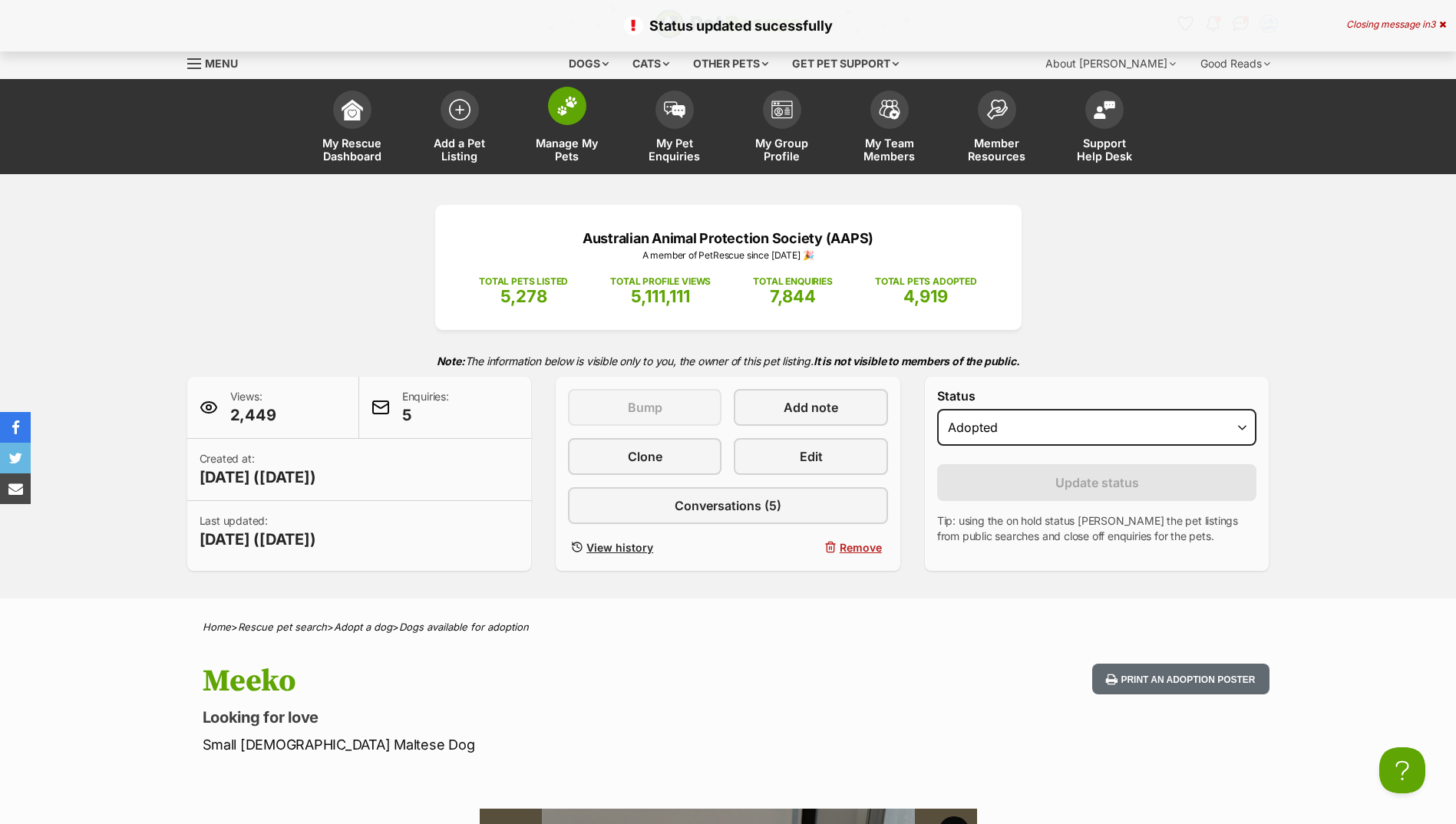
click at [567, 125] on span at bounding box center [567, 106] width 38 height 38
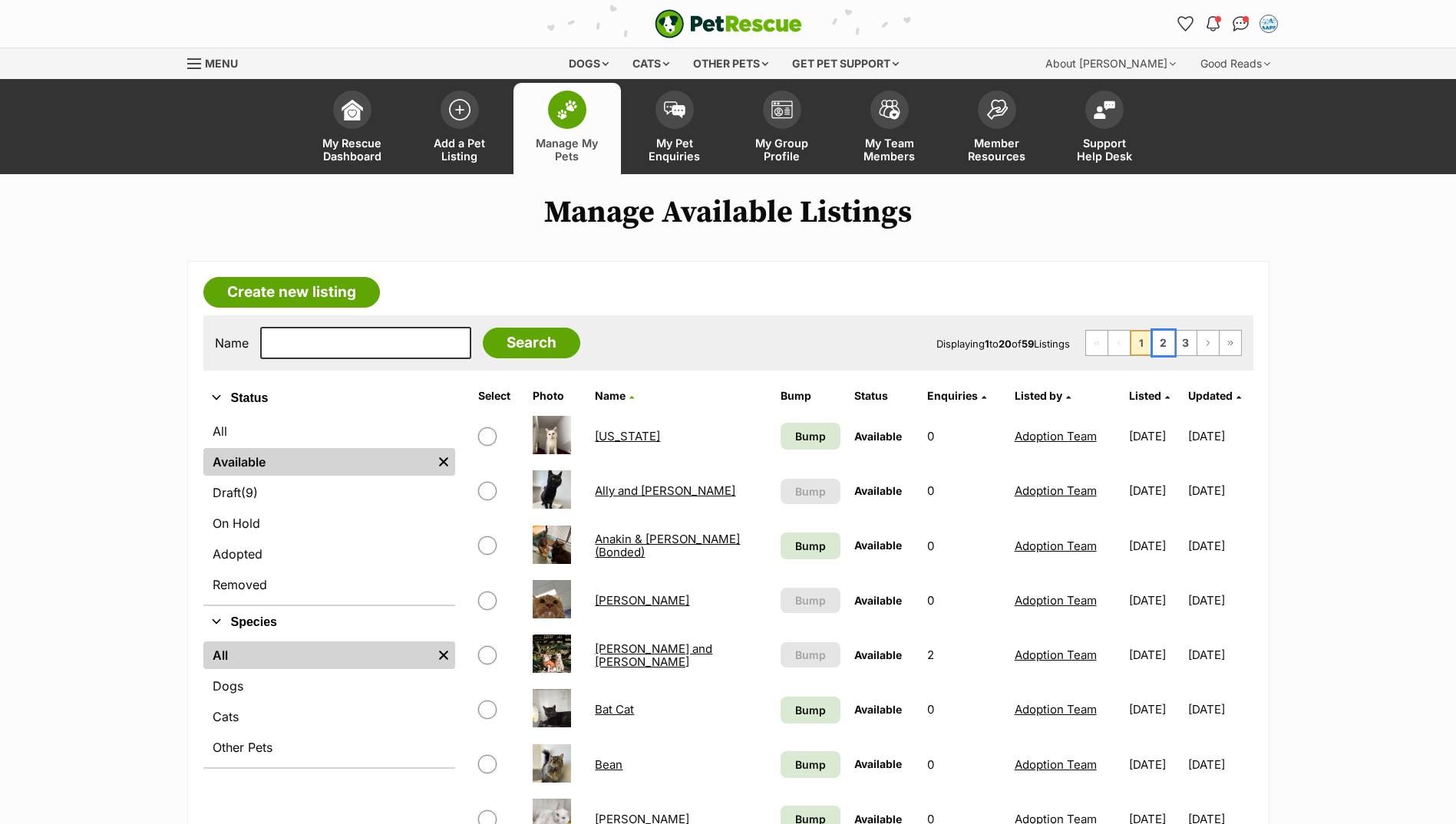
click at [1159, 347] on link "2" at bounding box center [1164, 342] width 22 height 24
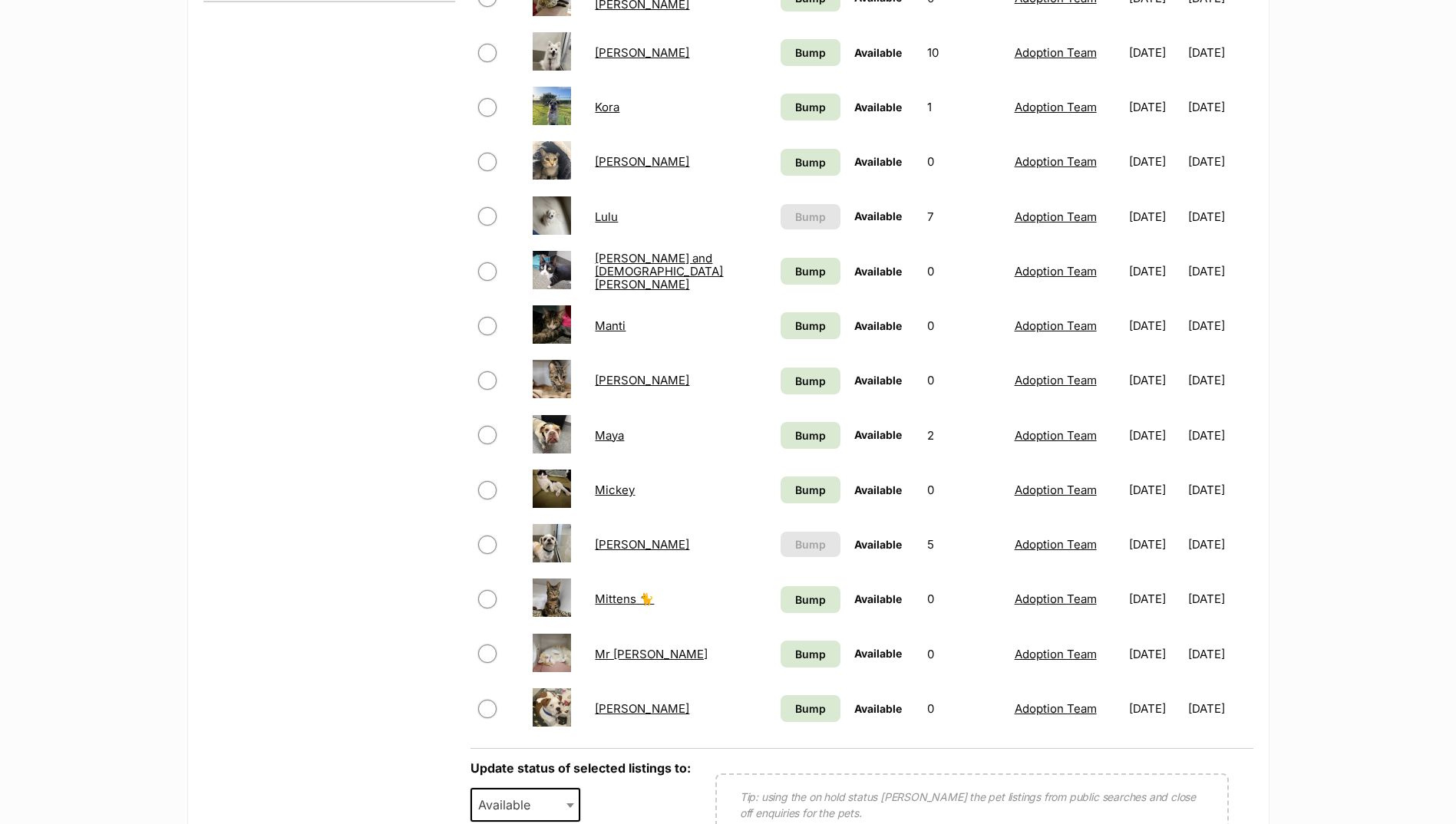
scroll to position [767, 0]
click at [606, 549] on link "[PERSON_NAME]" at bounding box center [641, 544] width 94 height 15
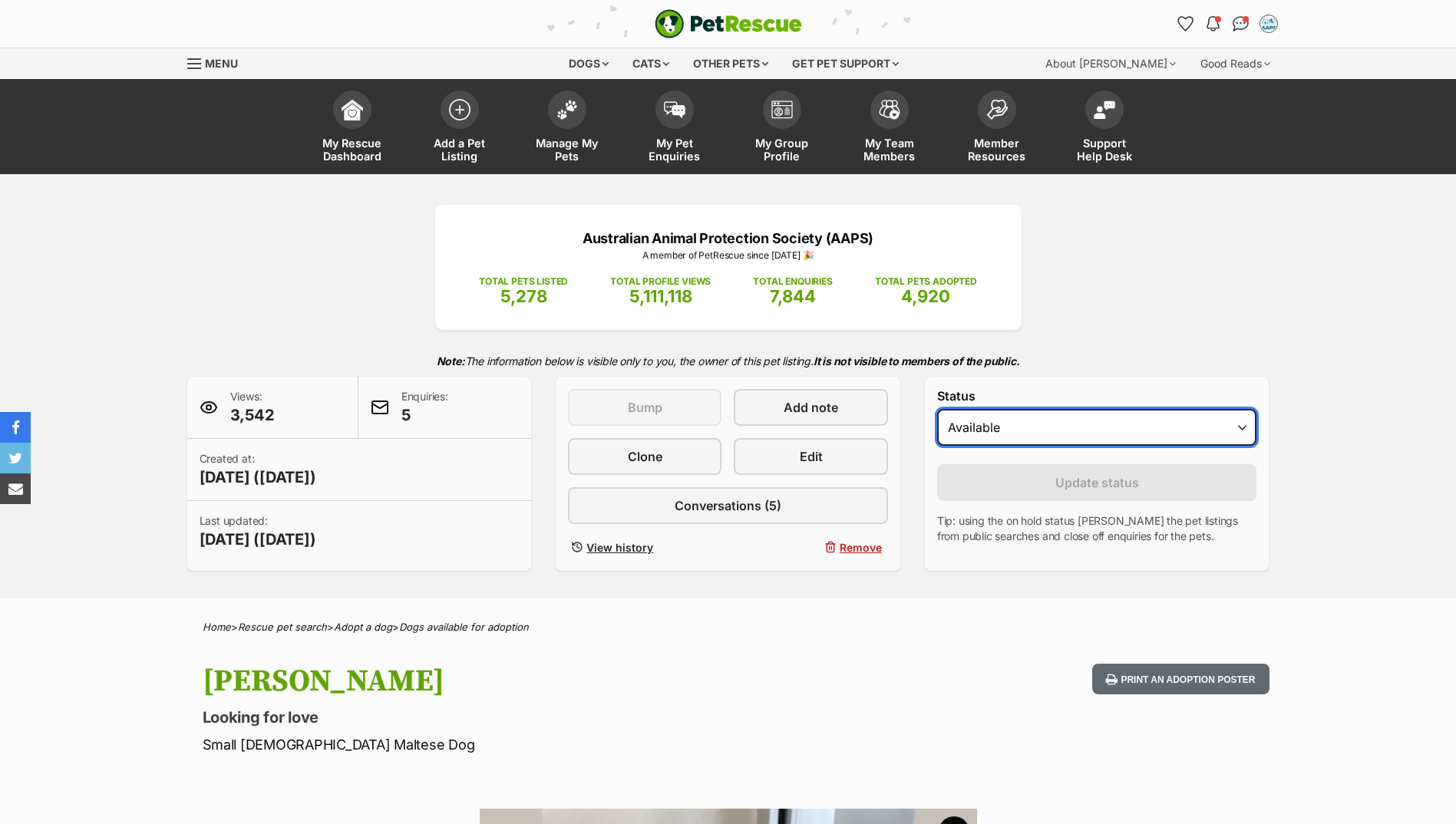
click at [977, 429] on select "Draft - not available as listing has enquires Available On hold Adopted" at bounding box center [1097, 427] width 320 height 37
select select "rehomed"
click at [937, 409] on select "Draft - not available as listing has enquires Available On hold Adopted" at bounding box center [1097, 427] width 320 height 37
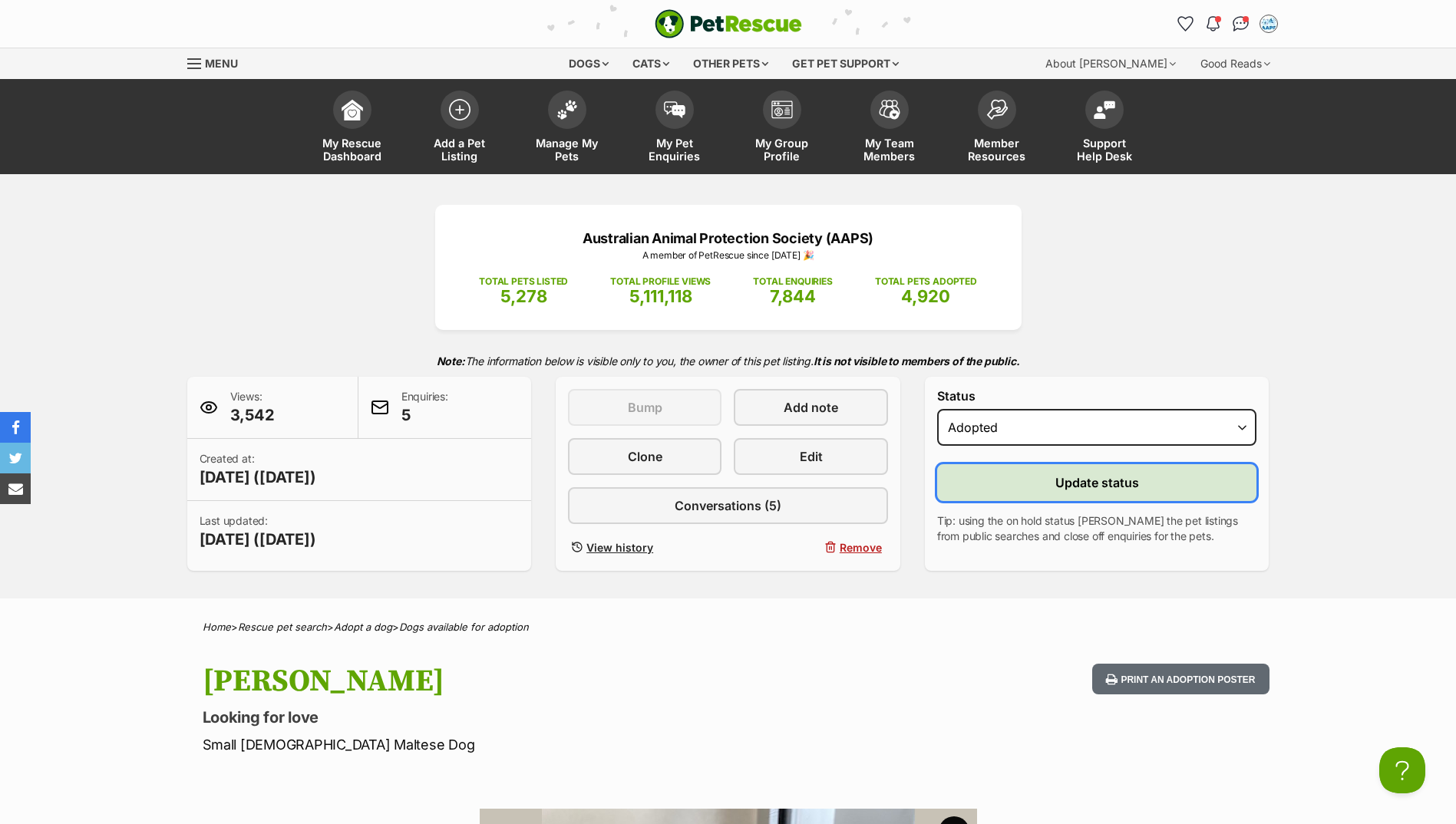
click at [972, 498] on button "Update status" at bounding box center [1097, 482] width 320 height 37
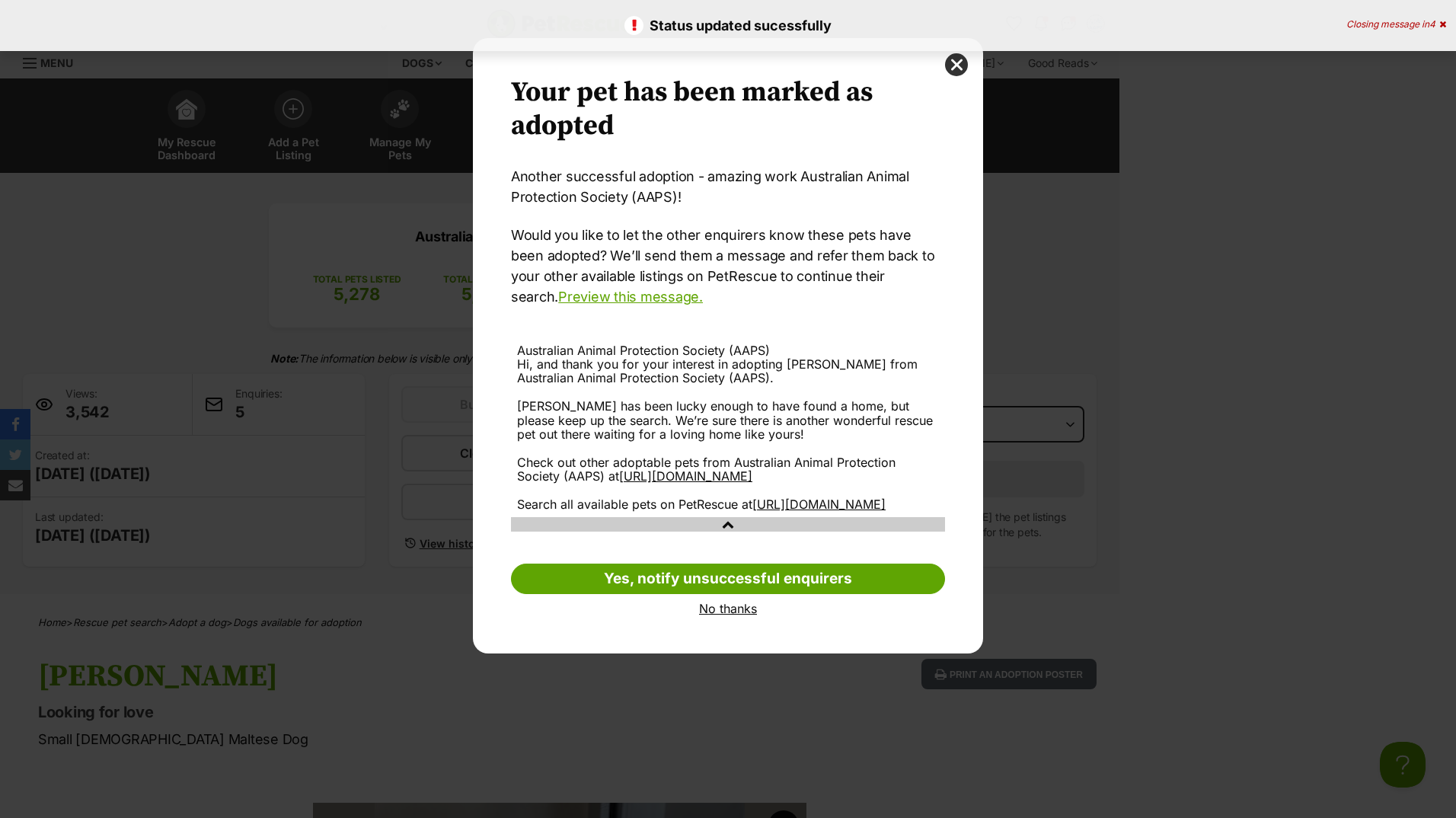
click at [732, 615] on link "No thanks" at bounding box center [728, 609] width 434 height 14
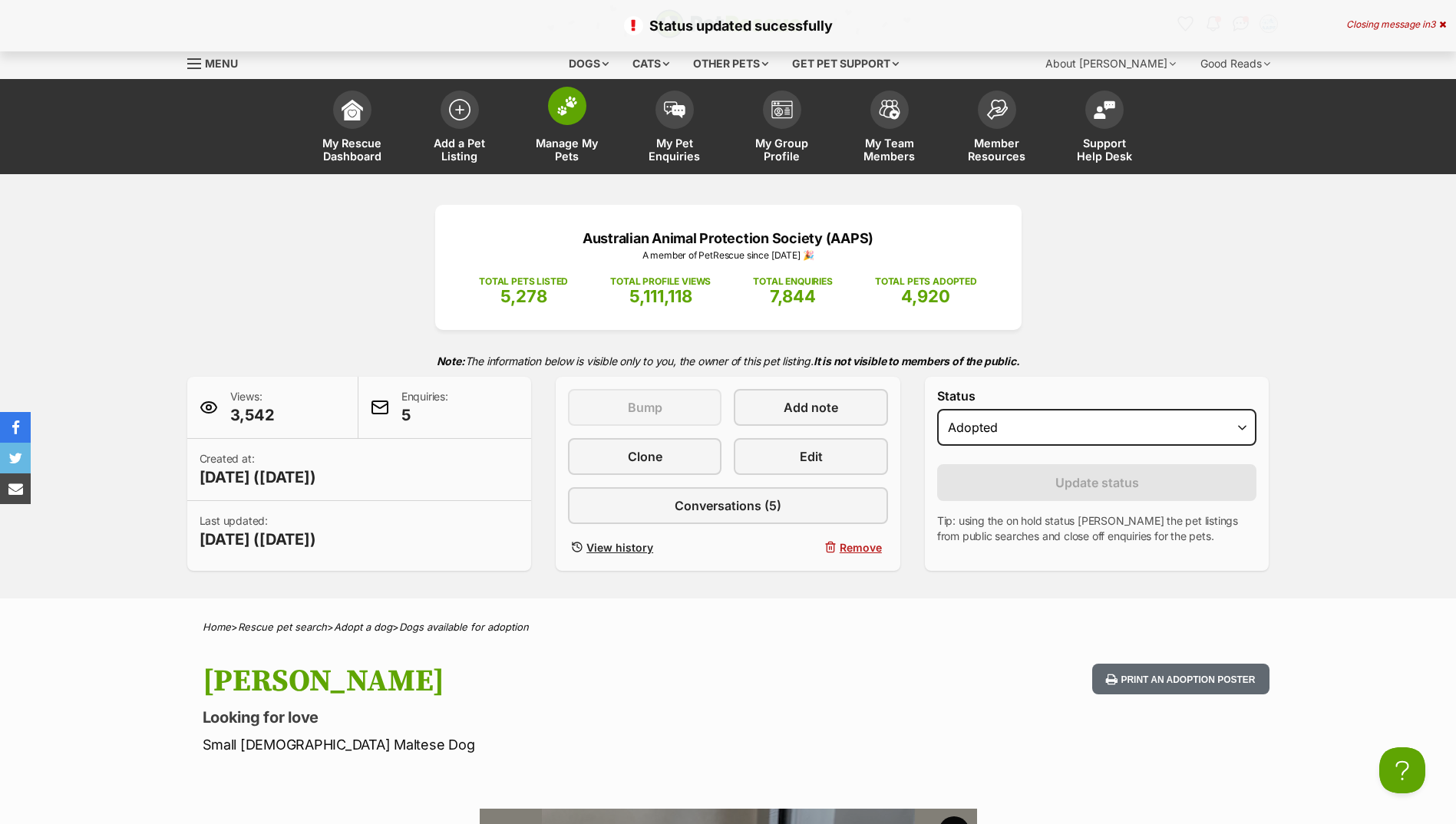
click at [573, 131] on link "Manage My Pets" at bounding box center [566, 128] width 107 height 92
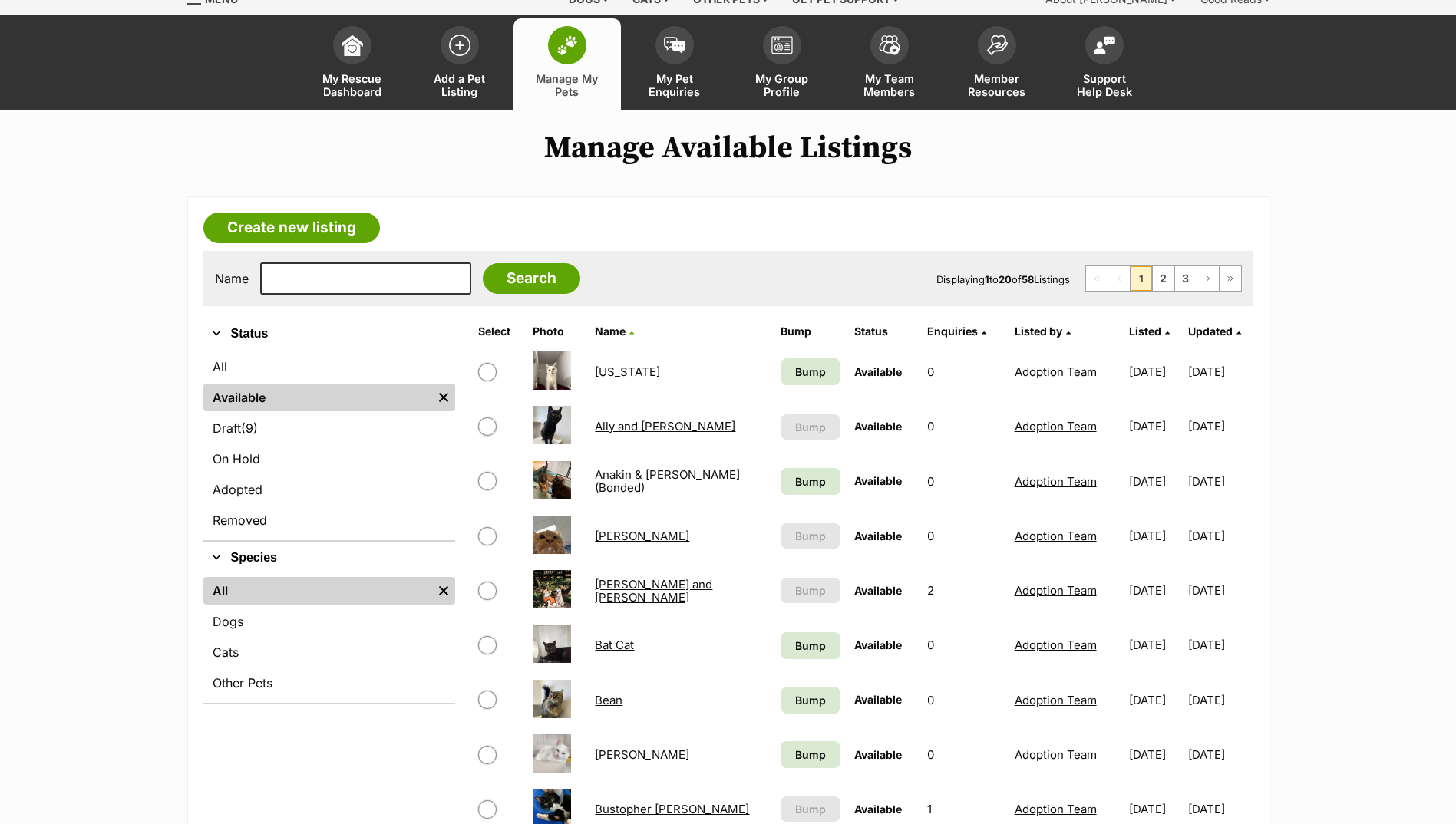
scroll to position [230, 0]
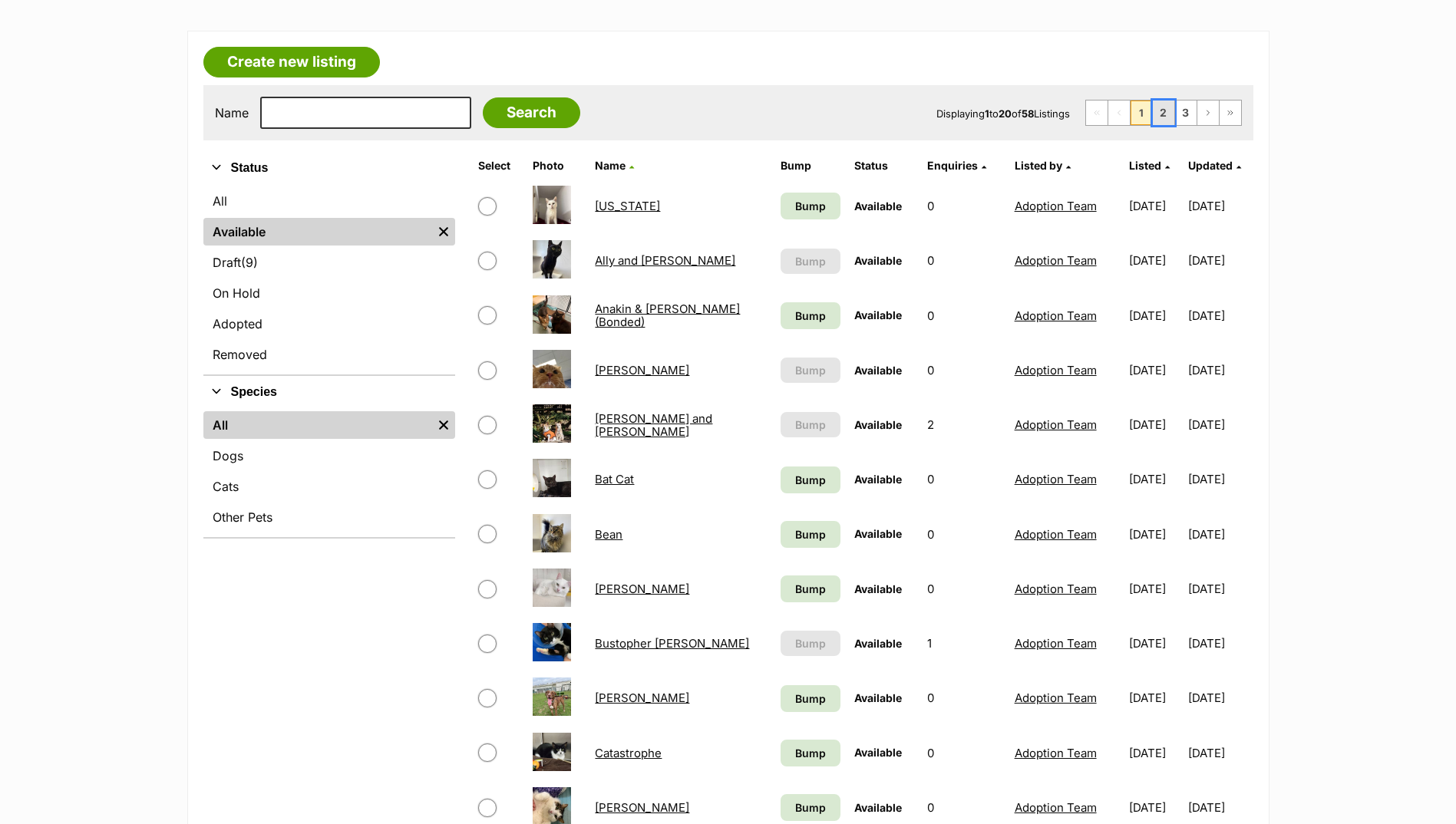
click at [1165, 122] on link "2" at bounding box center [1164, 112] width 22 height 24
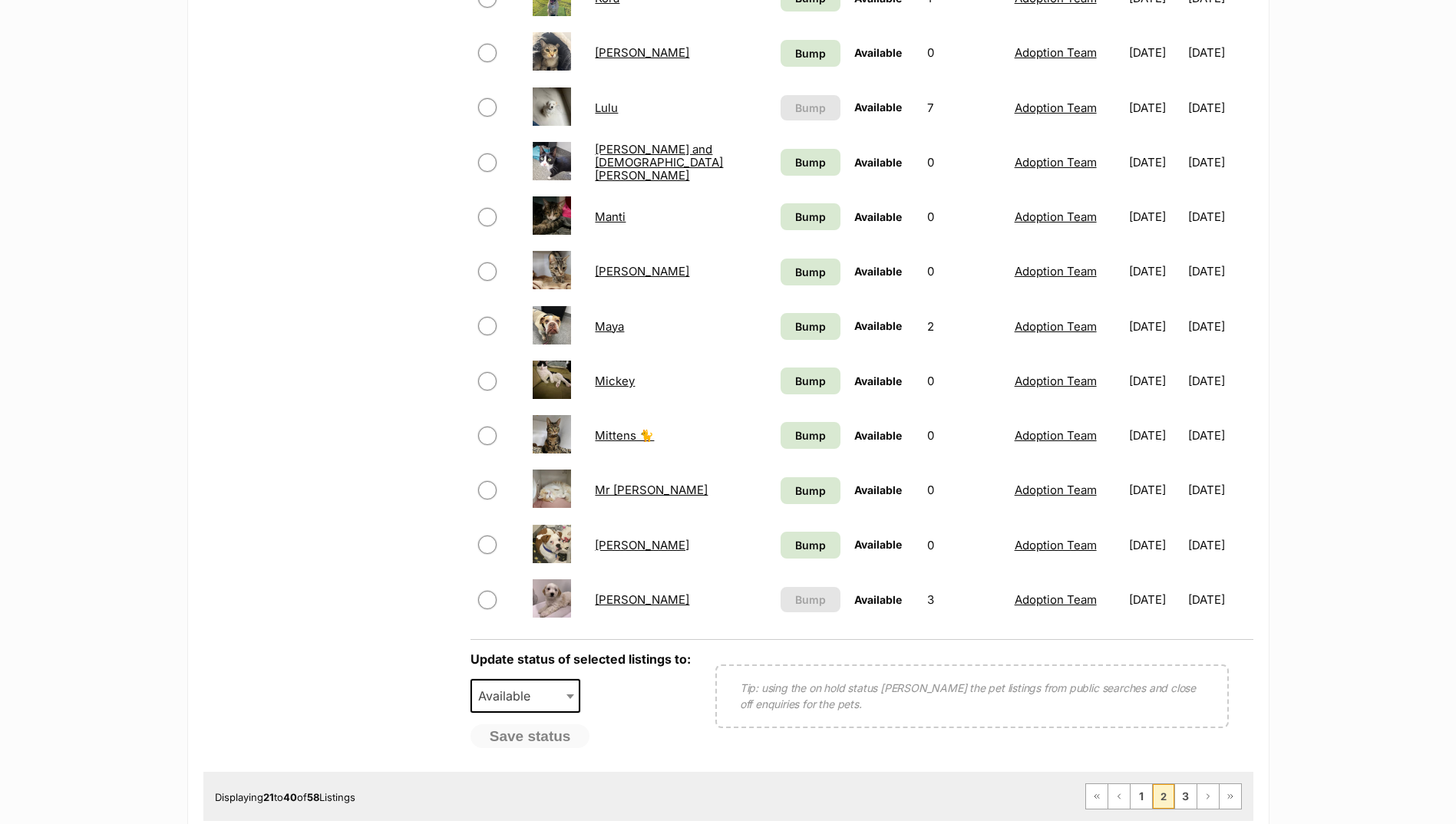
scroll to position [1151, 0]
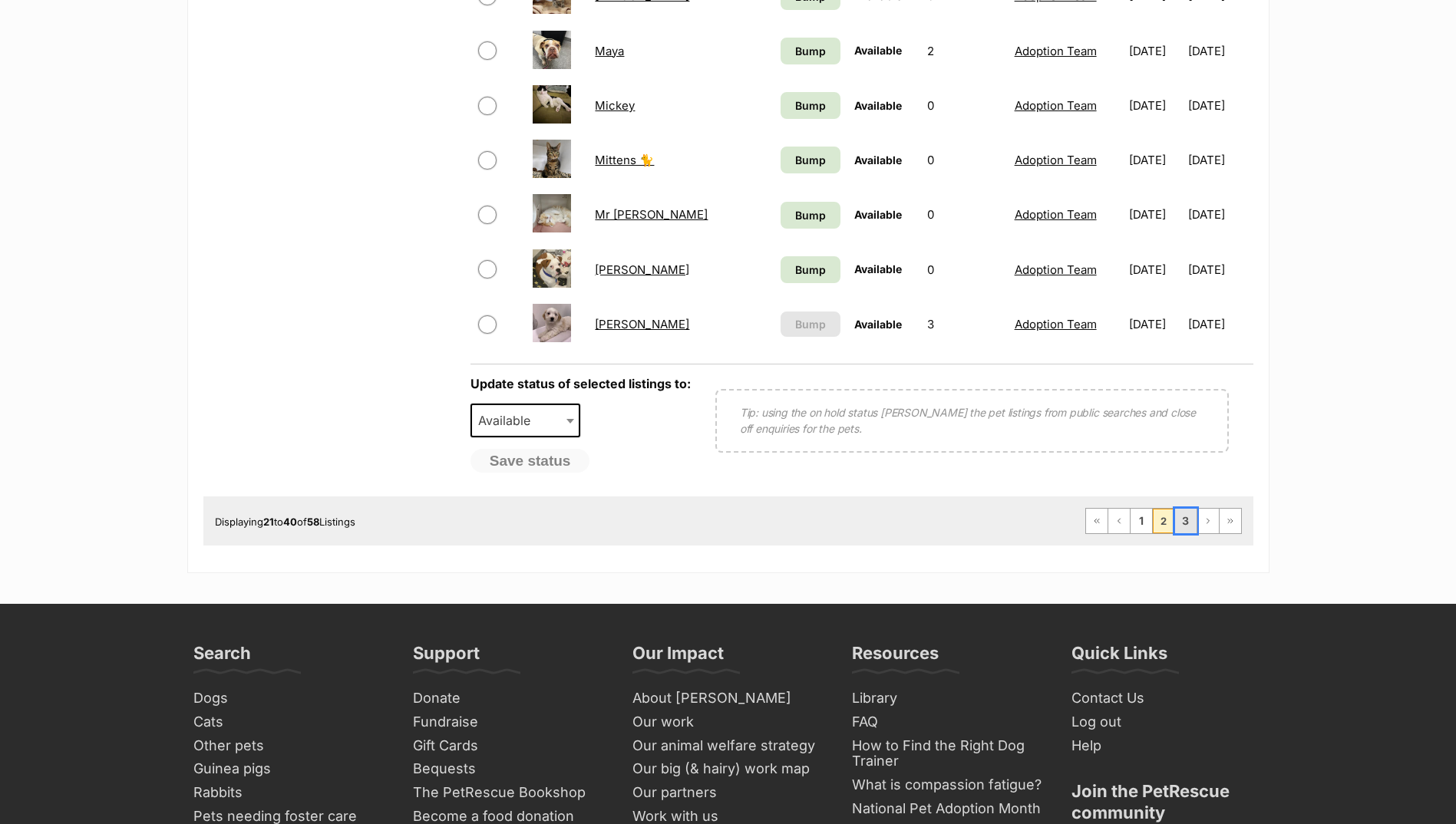
click at [1181, 524] on link "3" at bounding box center [1185, 521] width 22 height 24
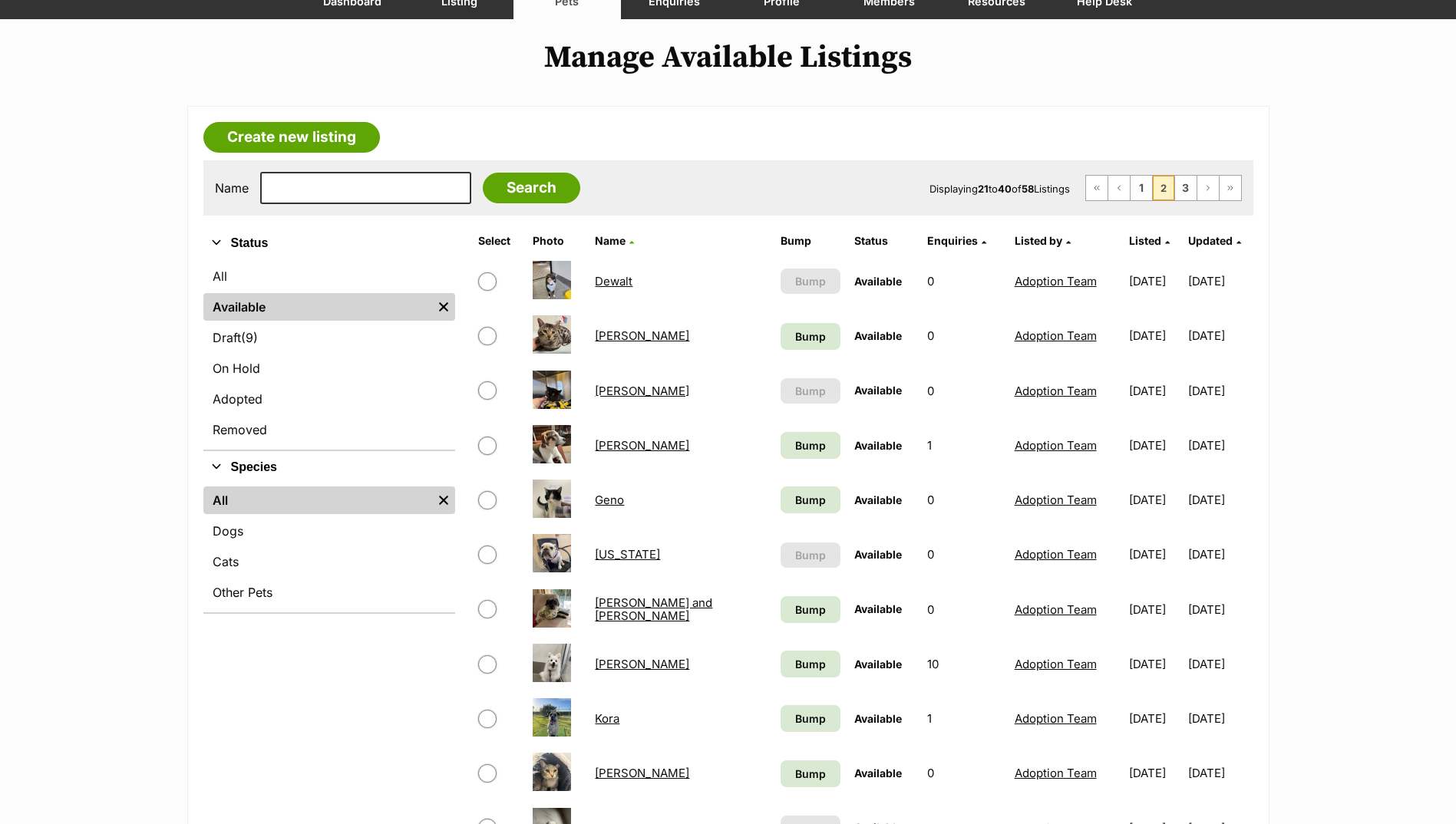
scroll to position [153, 0]
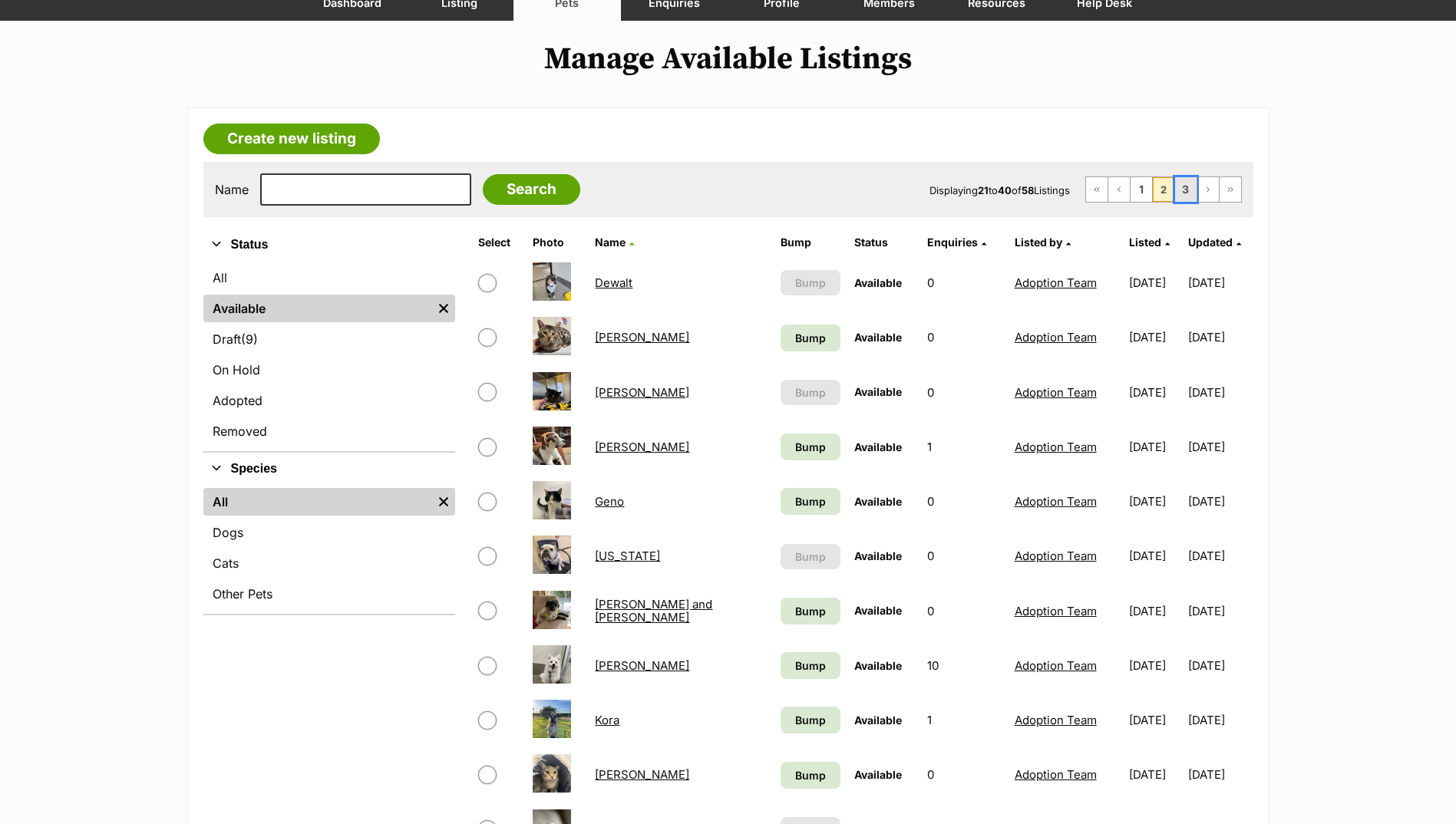
click at [1179, 180] on link "3" at bounding box center [1185, 189] width 22 height 24
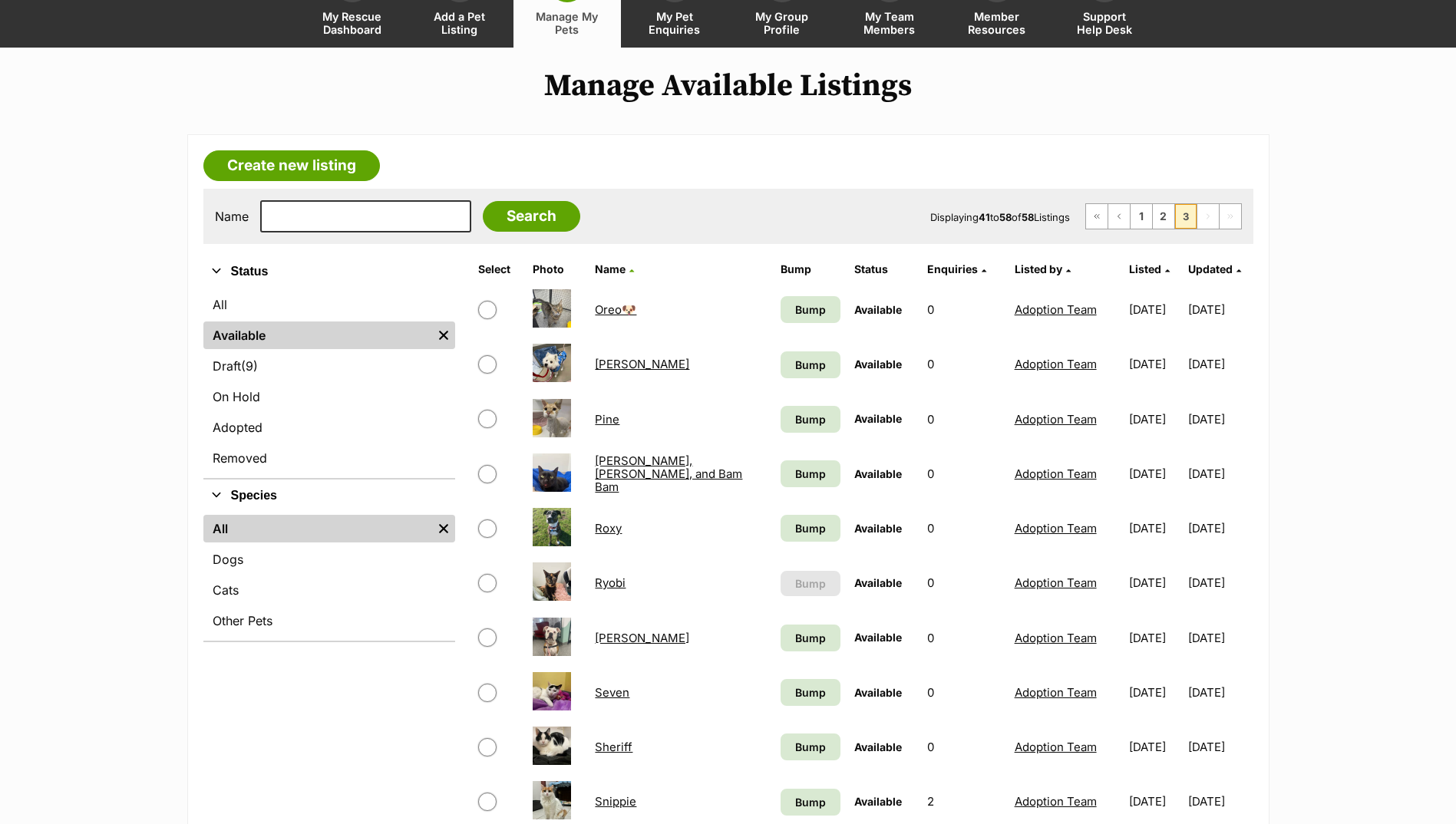
scroll to position [153, 0]
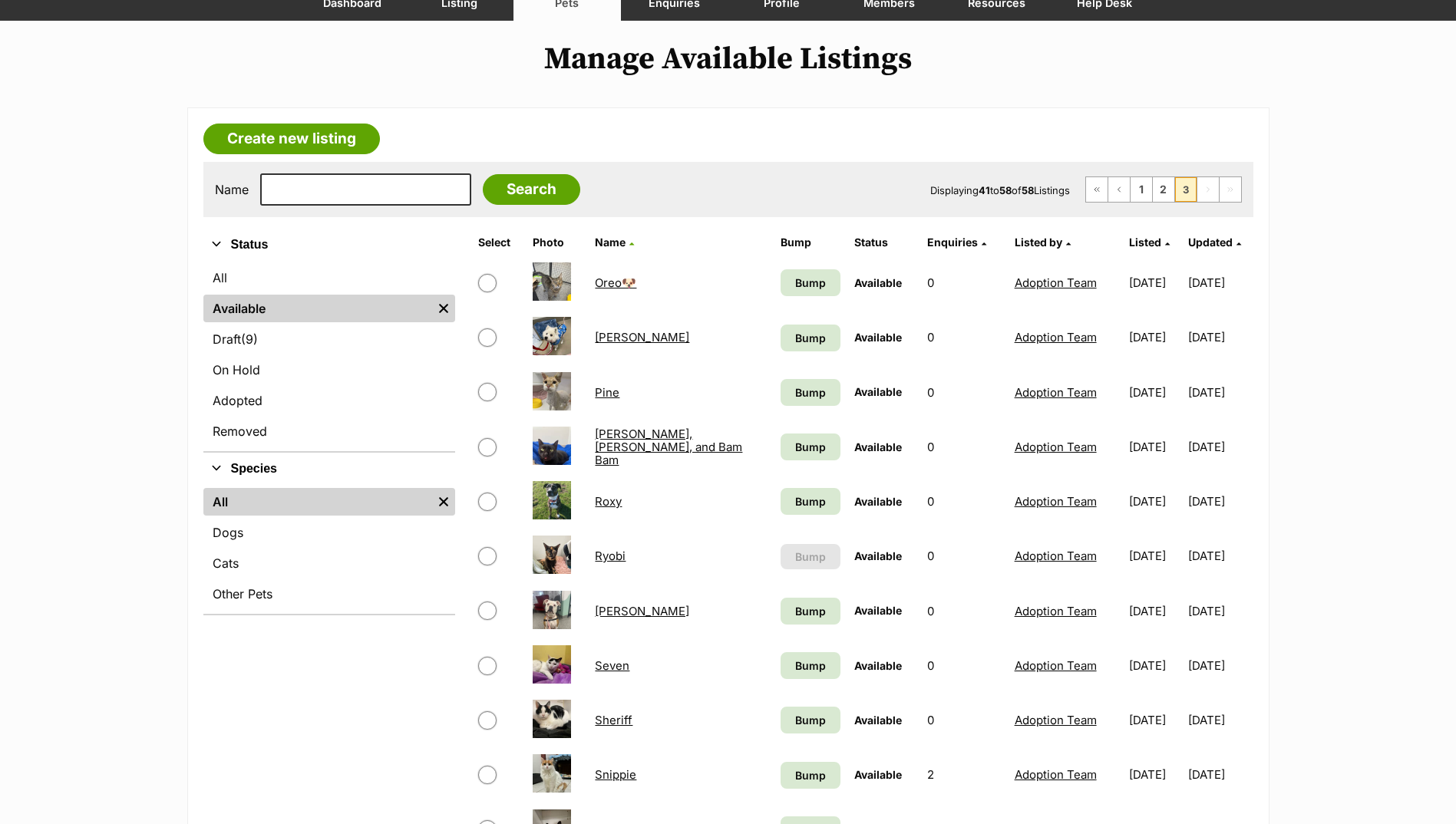
click at [608, 394] on link "Pine" at bounding box center [606, 392] width 24 height 15
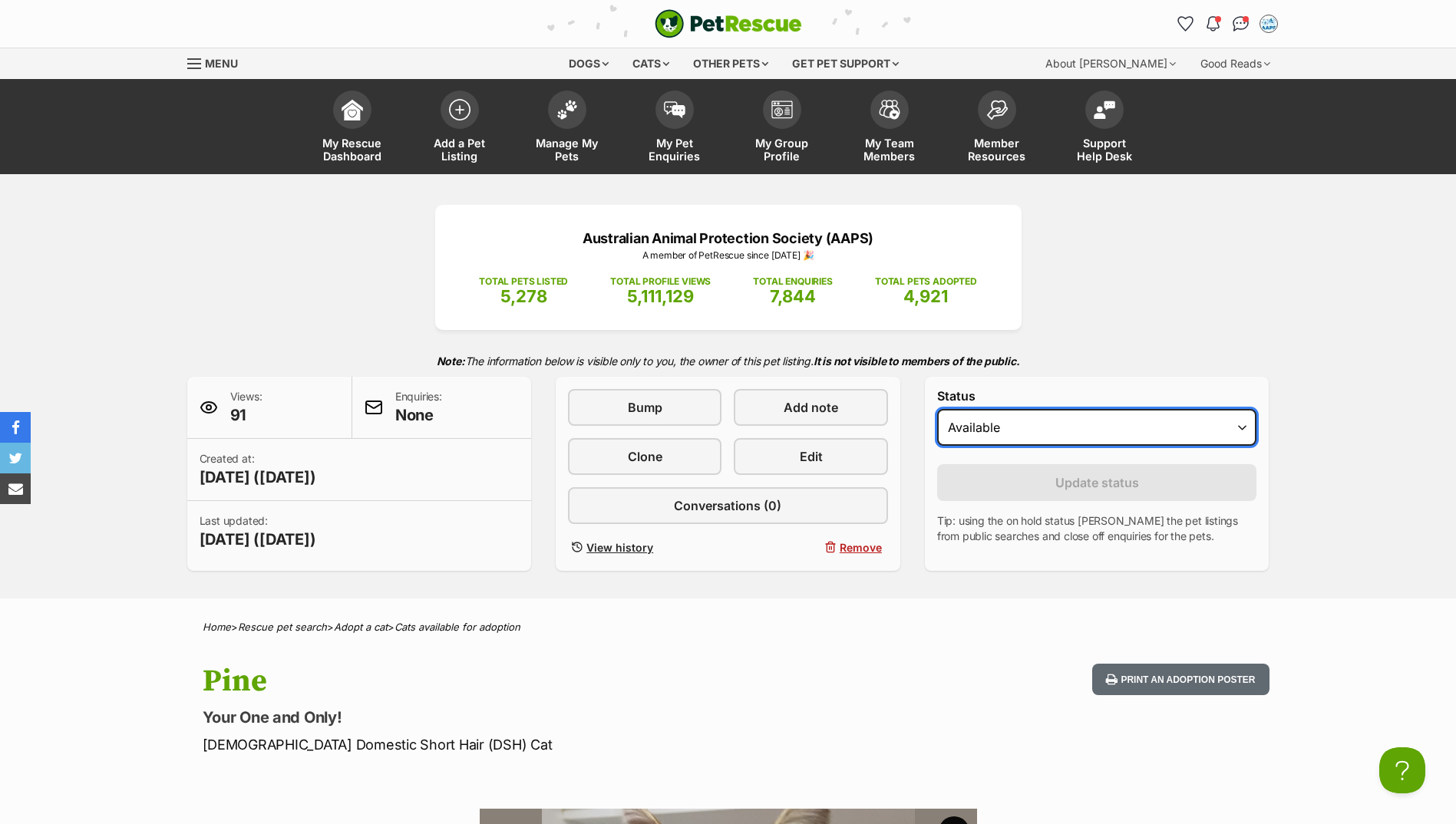
click at [1057, 416] on select "Draft Available On hold Adopted" at bounding box center [1097, 427] width 320 height 37
select select "rehomed"
click at [937, 409] on select "Draft Available On hold Adopted" at bounding box center [1097, 427] width 320 height 37
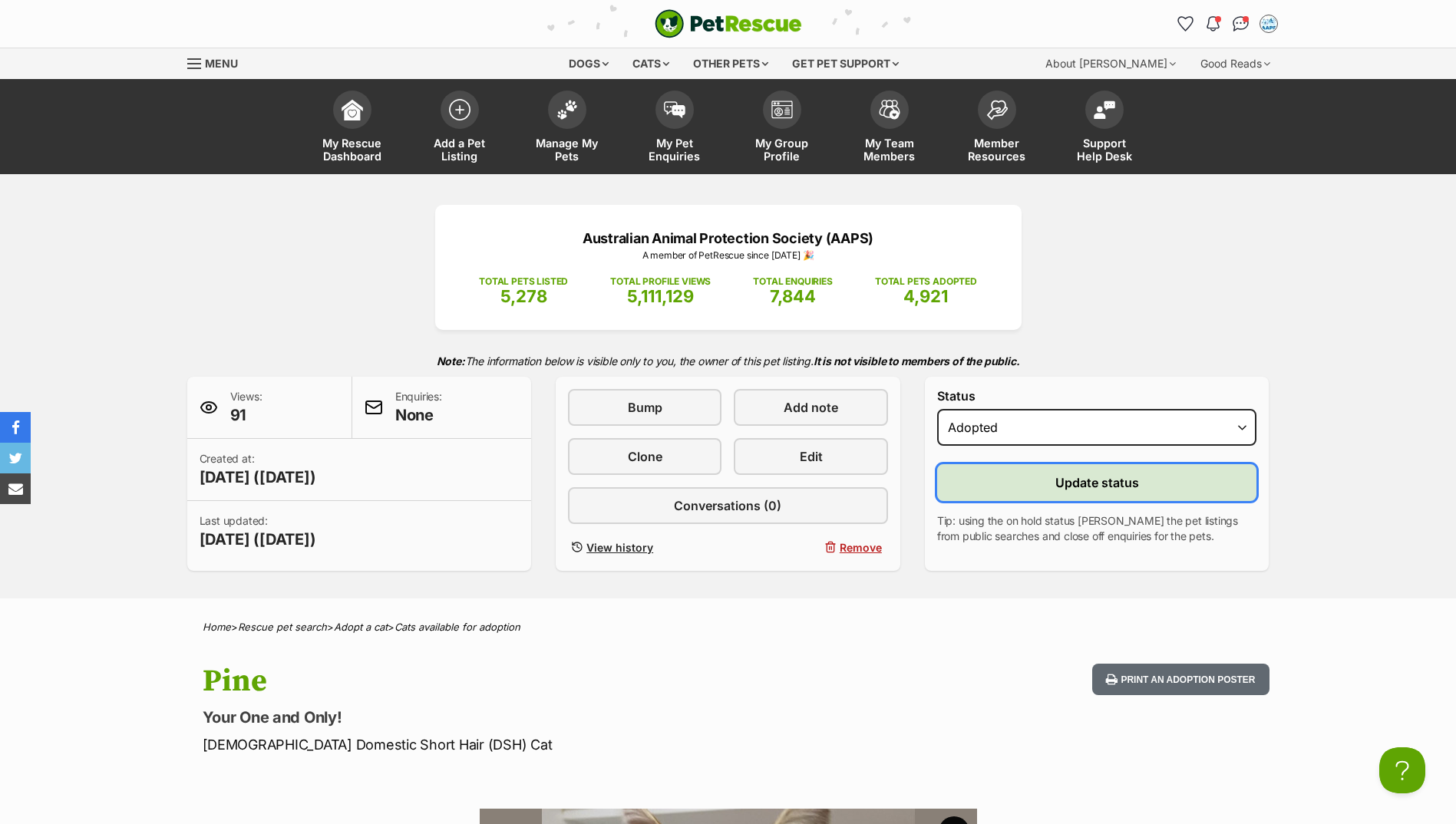
click at [1050, 468] on button "Update status" at bounding box center [1097, 482] width 320 height 37
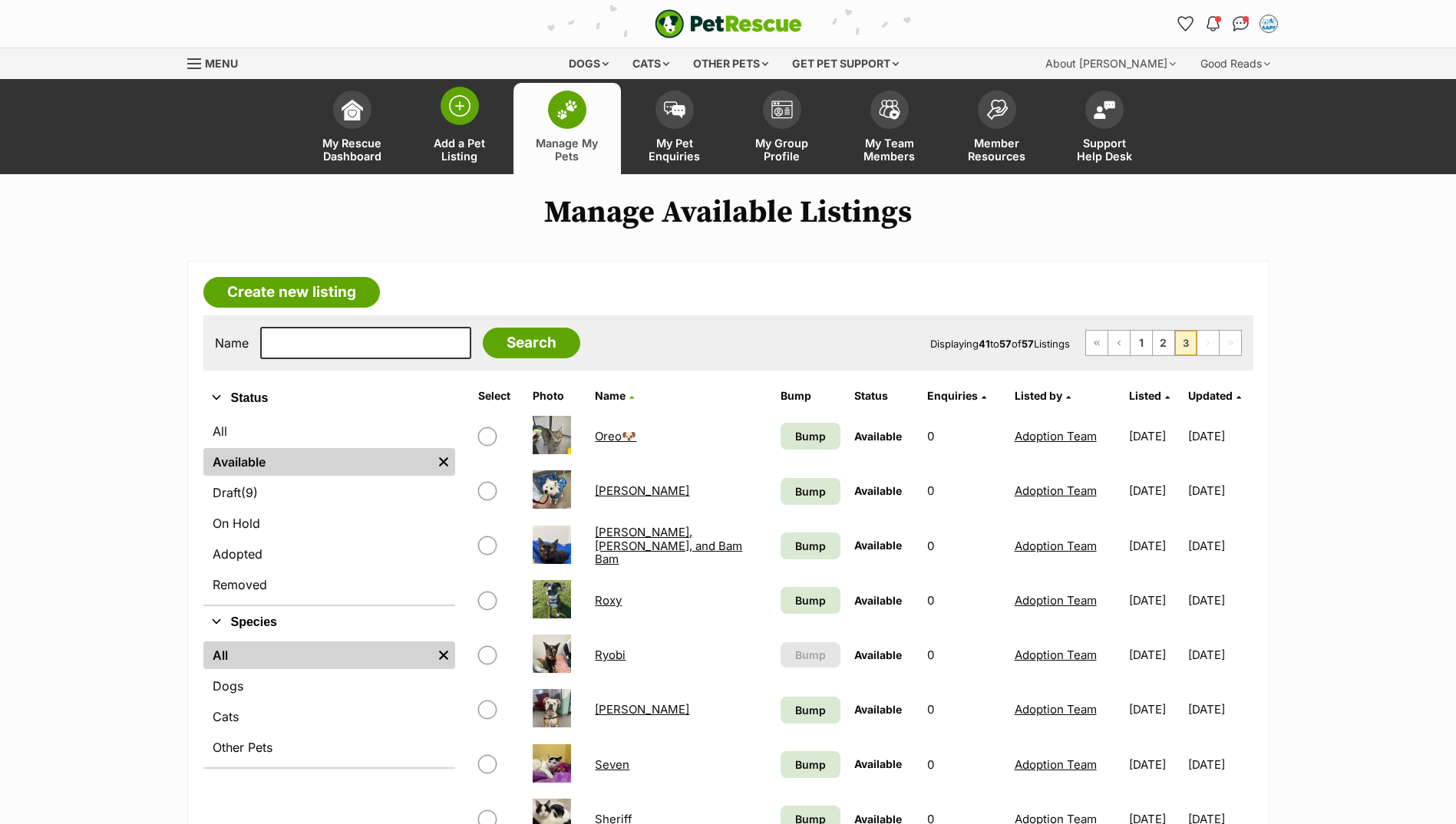
click at [487, 120] on link "Add a Pet Listing" at bounding box center [459, 128] width 107 height 92
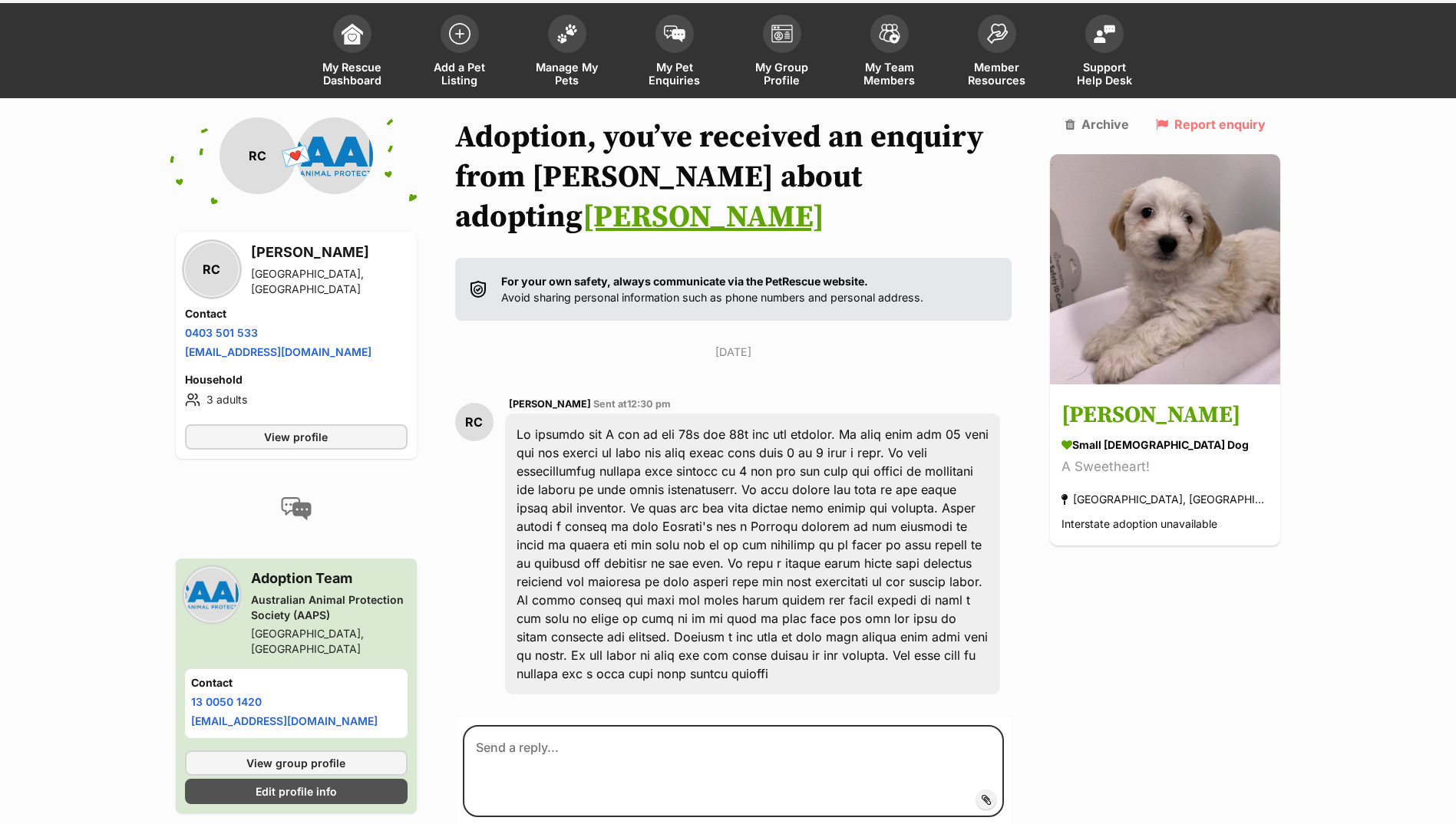
scroll to position [160, 0]
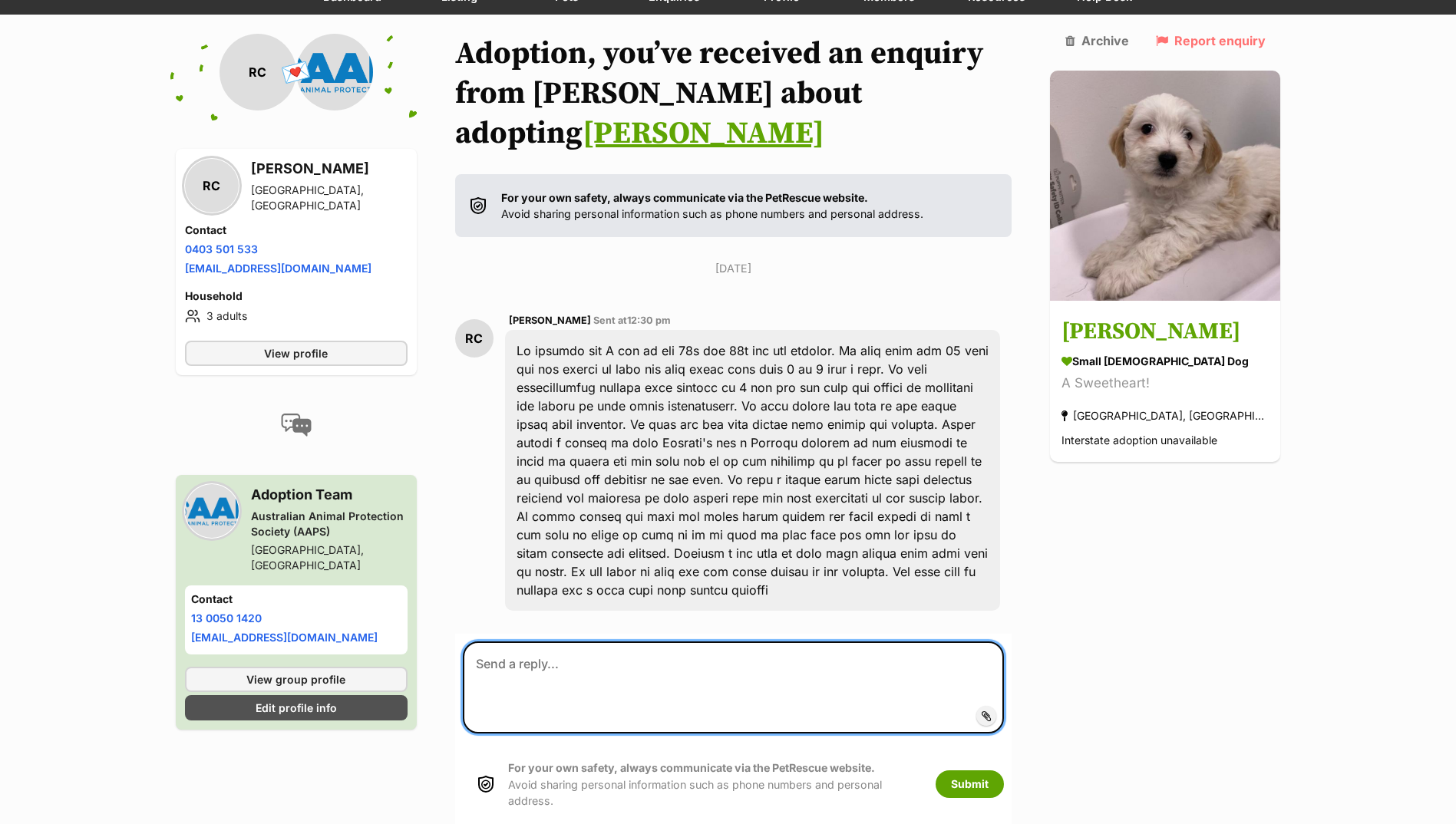
paste textarea "Hi there, At this stage [PERSON_NAME] has a meet and greet lined up however [PE…"
type textarea "Hi there, At this stage [PERSON_NAME] has a meet and greet lined up however [PE…"
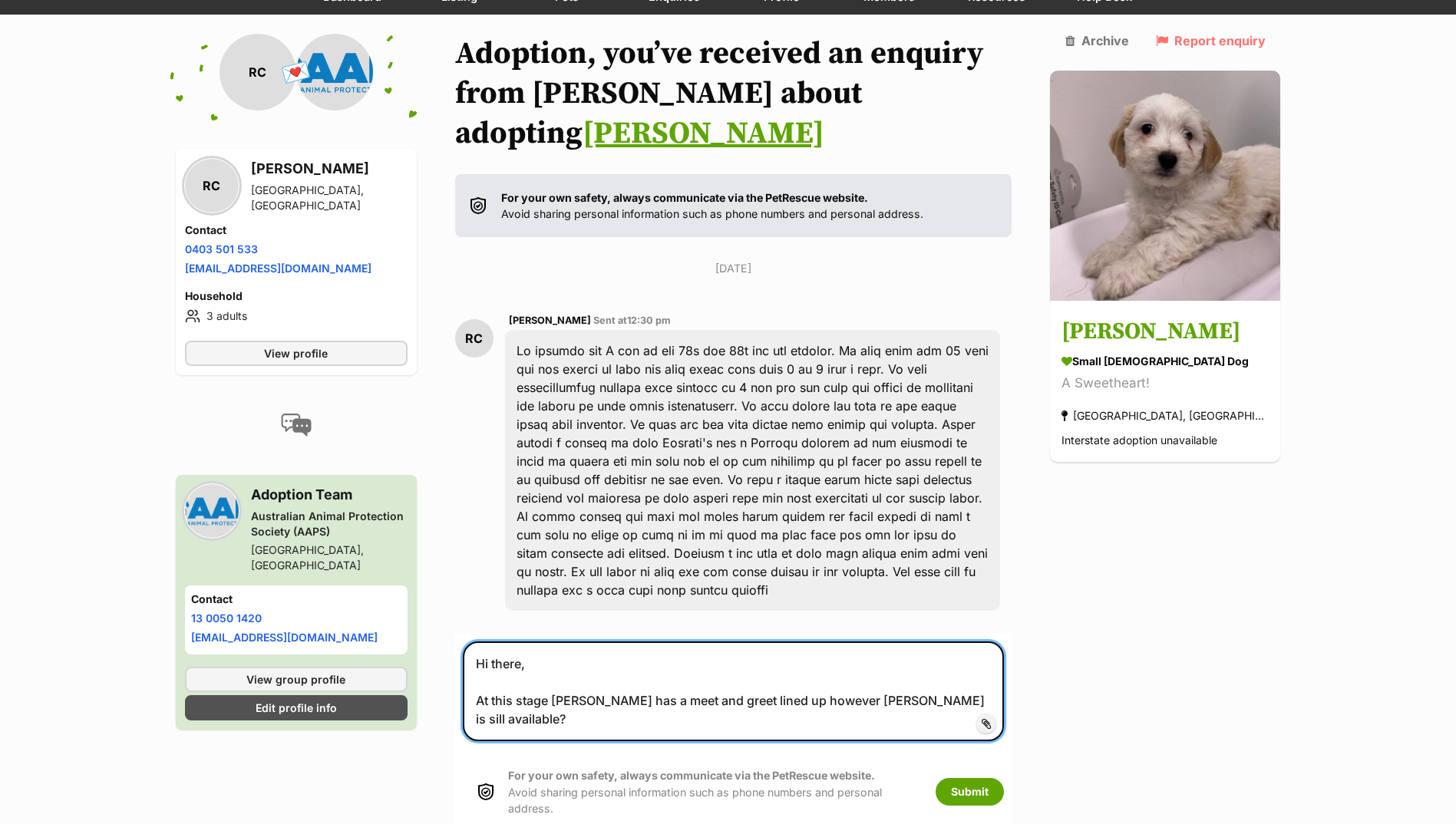
drag, startPoint x: 972, startPoint y: 642, endPoint x: 448, endPoint y: 567, distance: 529.3
click at [448, 567] on div "Back to all conversations 💌 Conversation participant details RC RC [PERSON_NAME…" at bounding box center [728, 437] width 1128 height 806
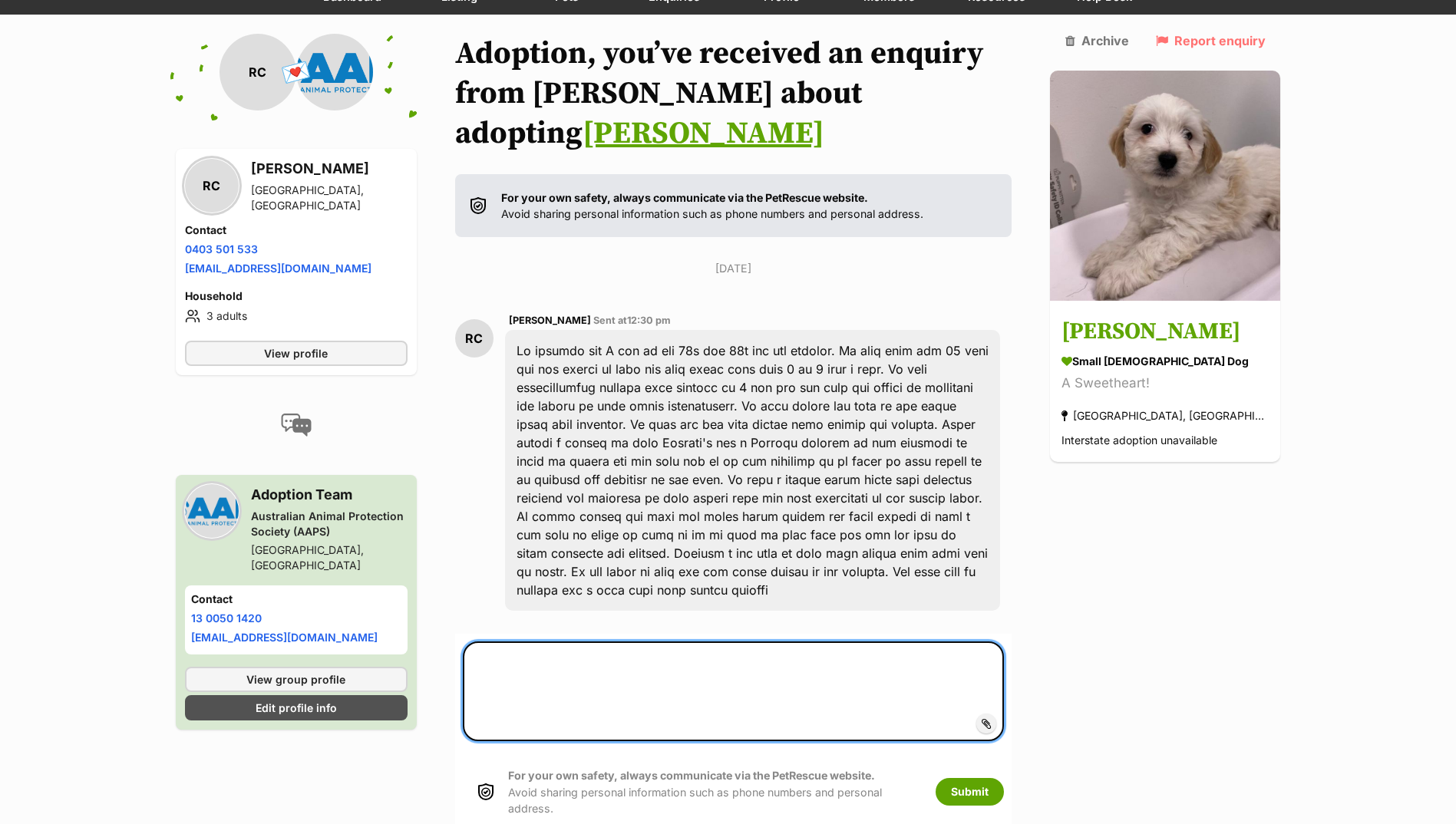
type textarea "\"
paste textarea "Hi there, Thank you so much for your application. Unfortunately, both [PERSON_N…"
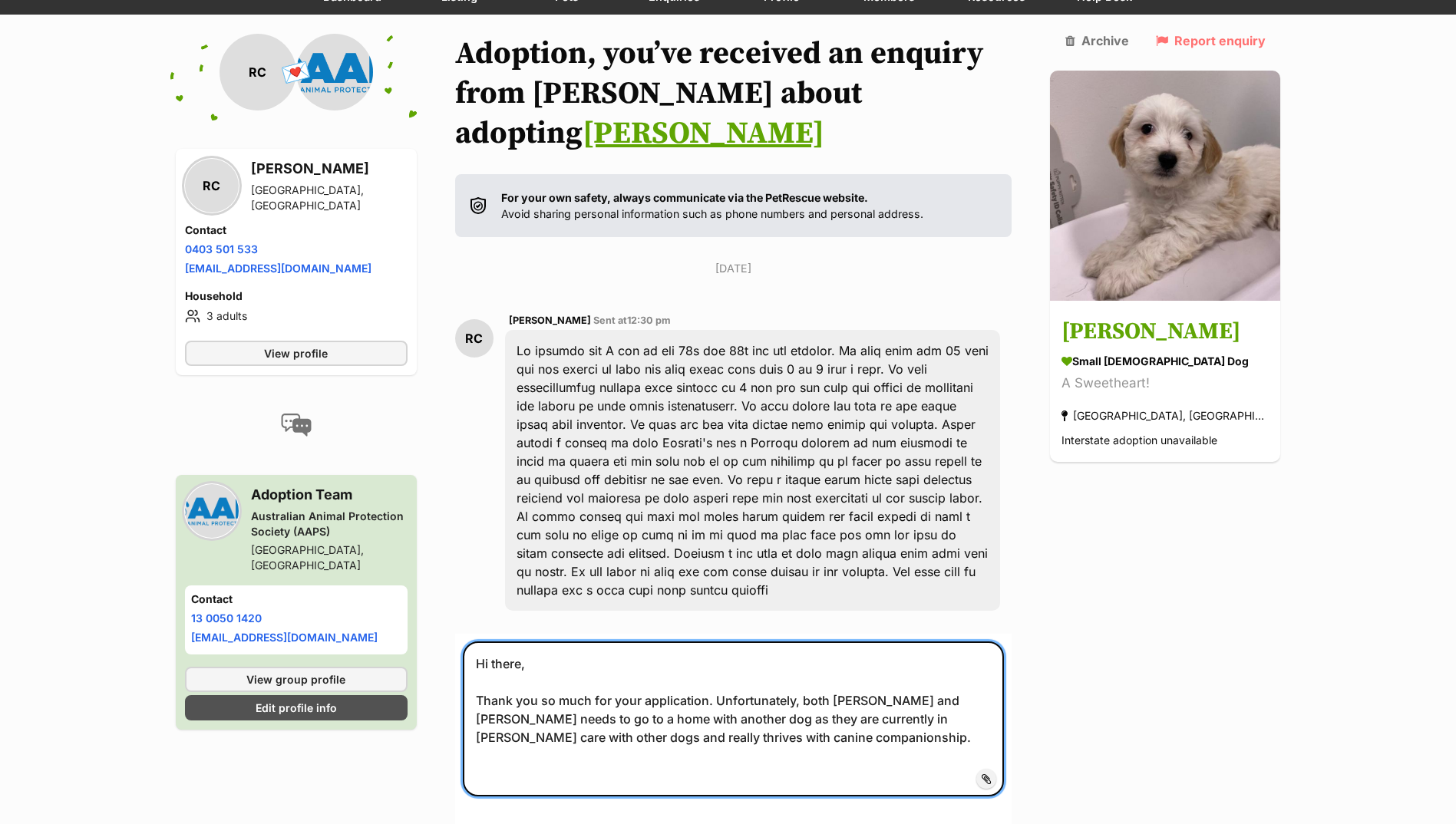
type textarea "Hi there, Thank you so much for your application. Unfortunately, both [PERSON_N…"
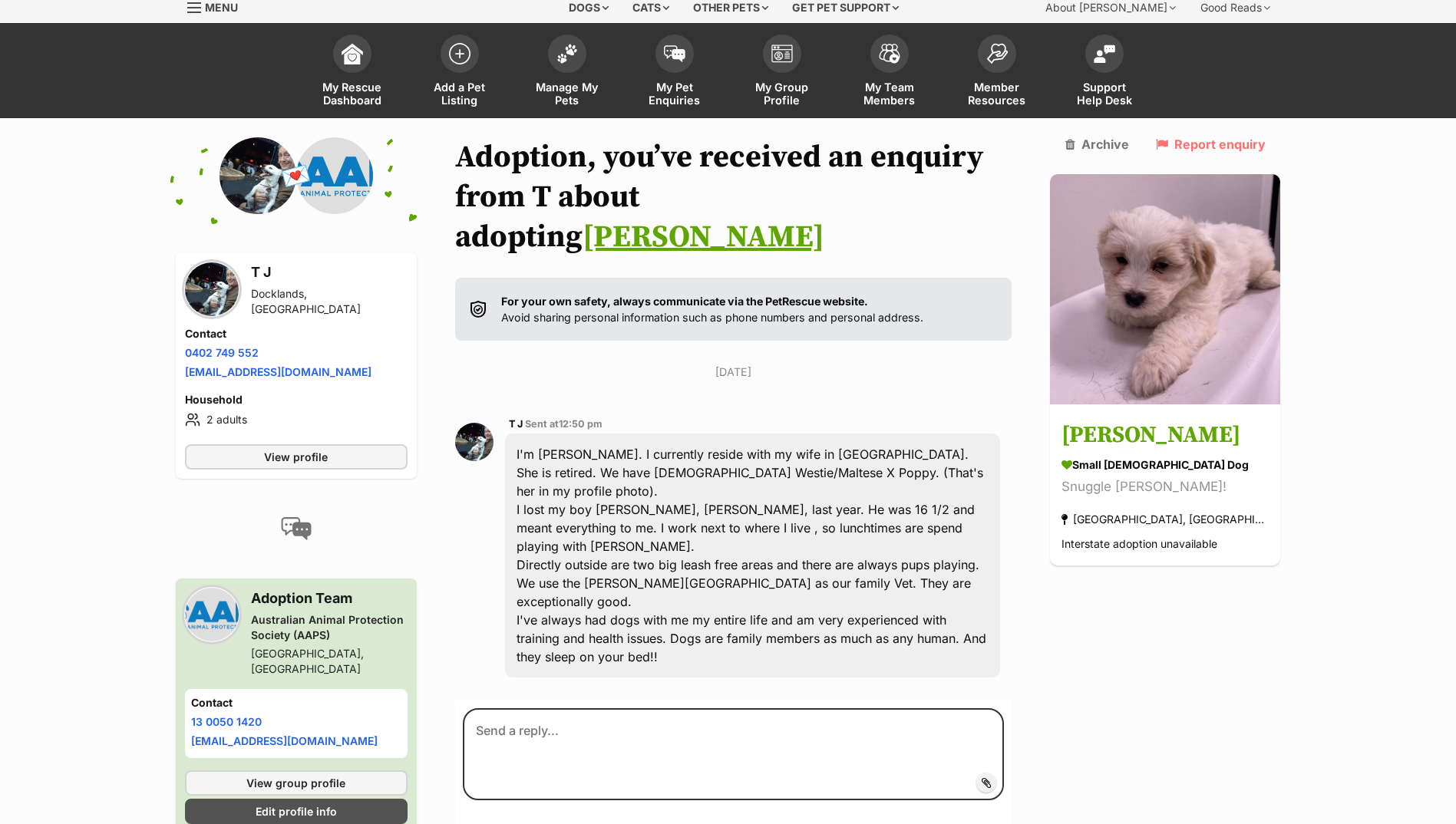
scroll to position [122, 0]
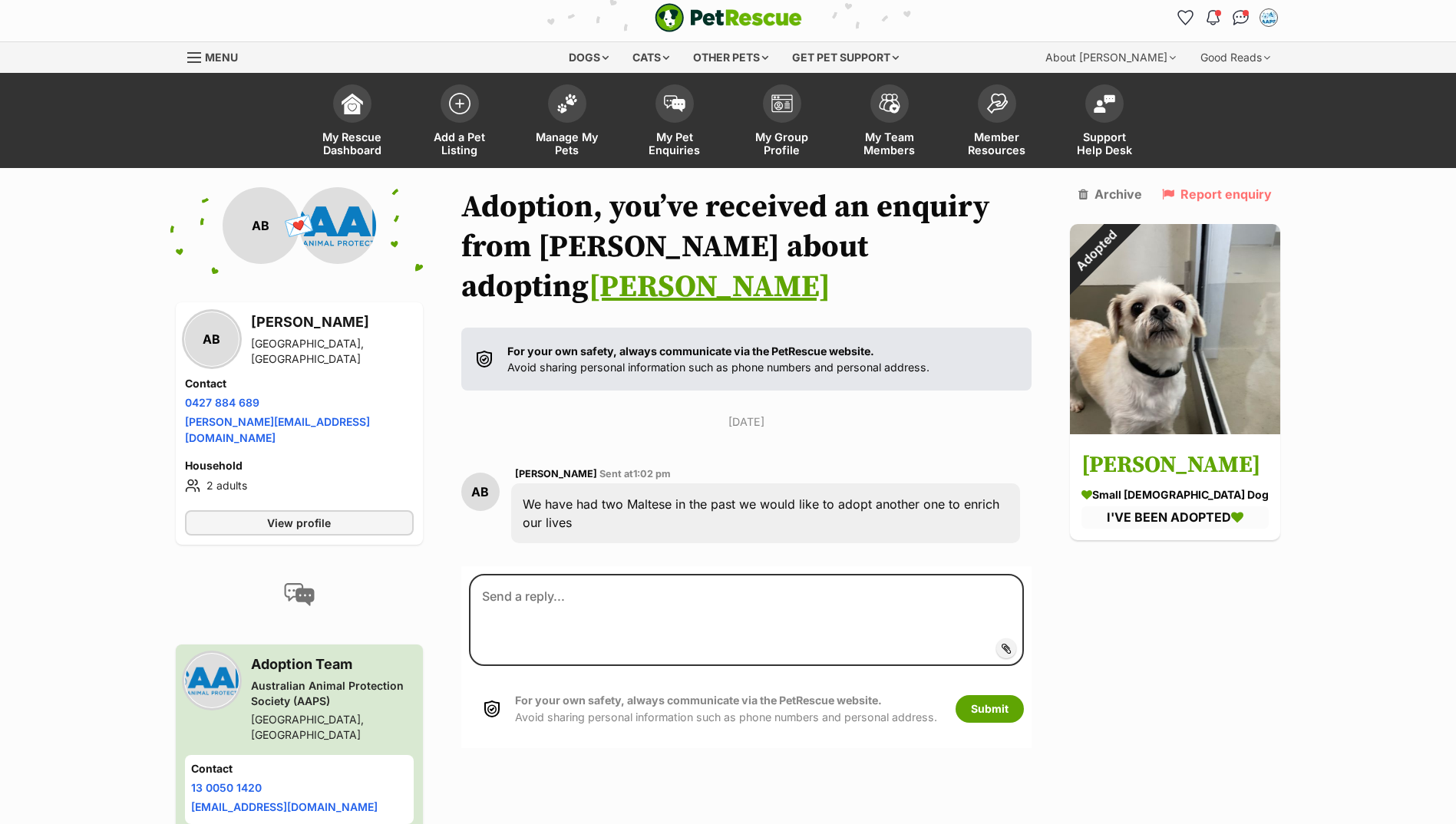
scroll to position [58, 0]
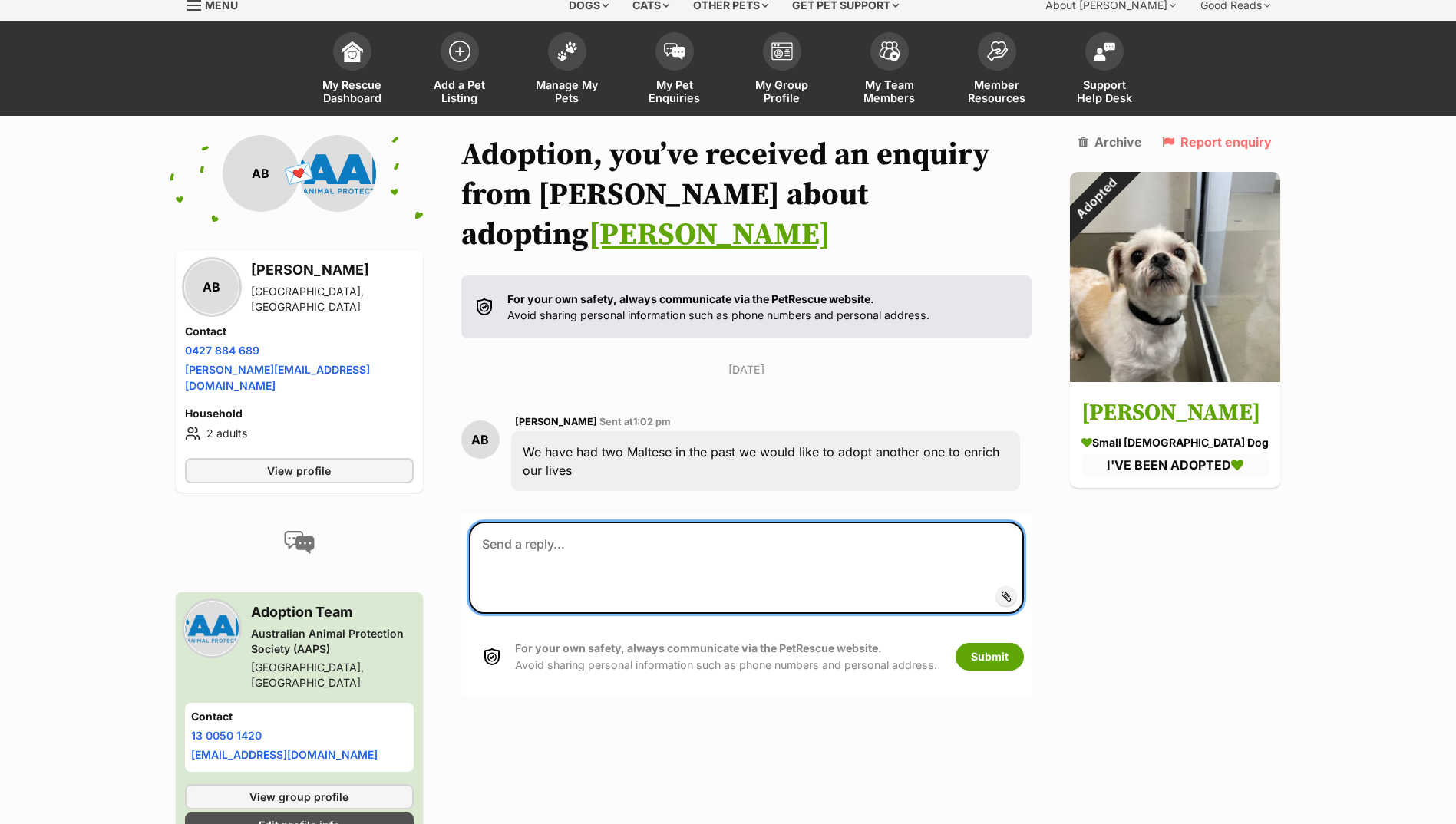
click at [592, 522] on textarea at bounding box center [746, 567] width 556 height 92
type textarea "Hi there, Milo has been adopted!"
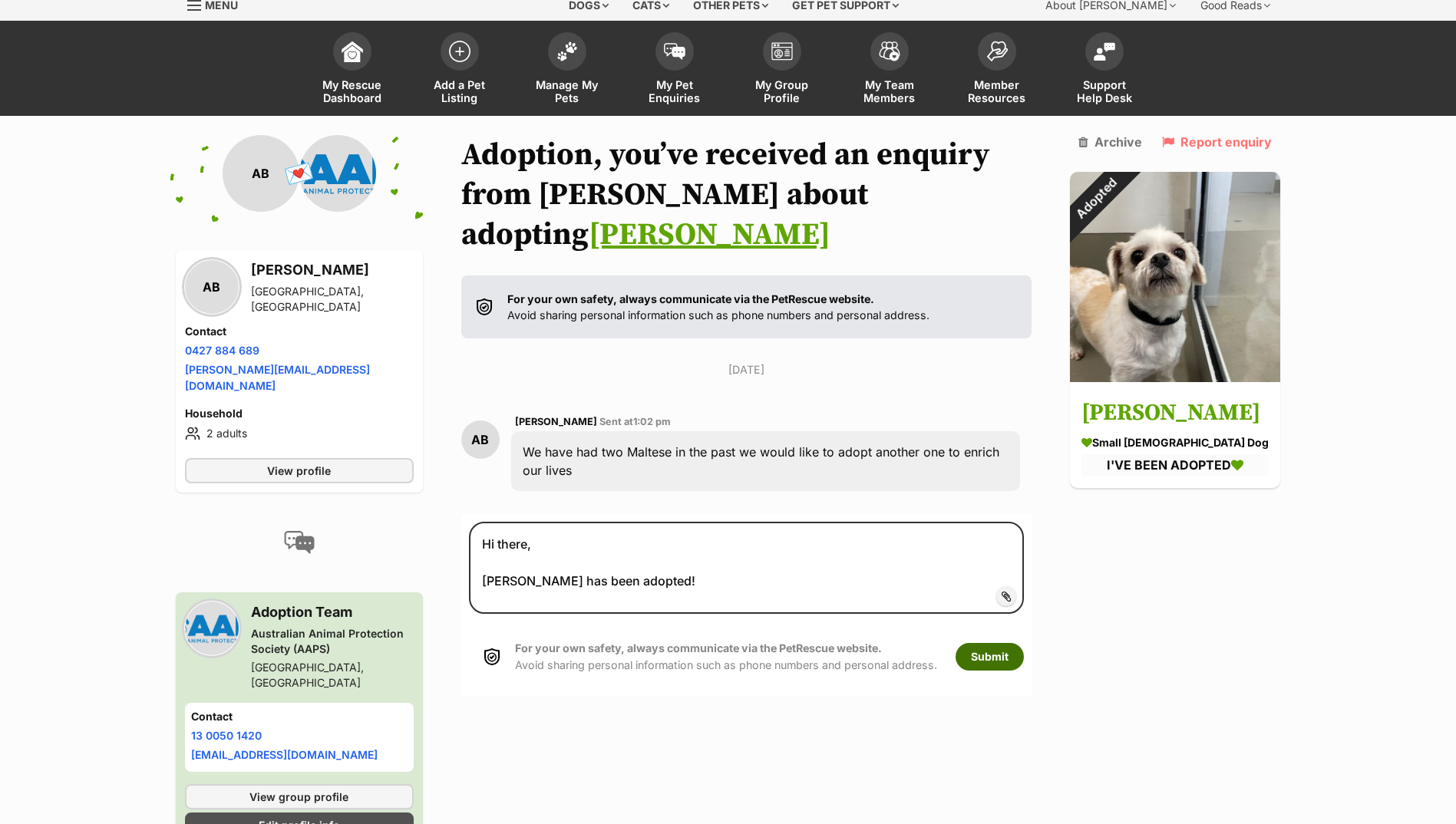
click at [1024, 643] on button "Submit" at bounding box center [990, 657] width 68 height 27
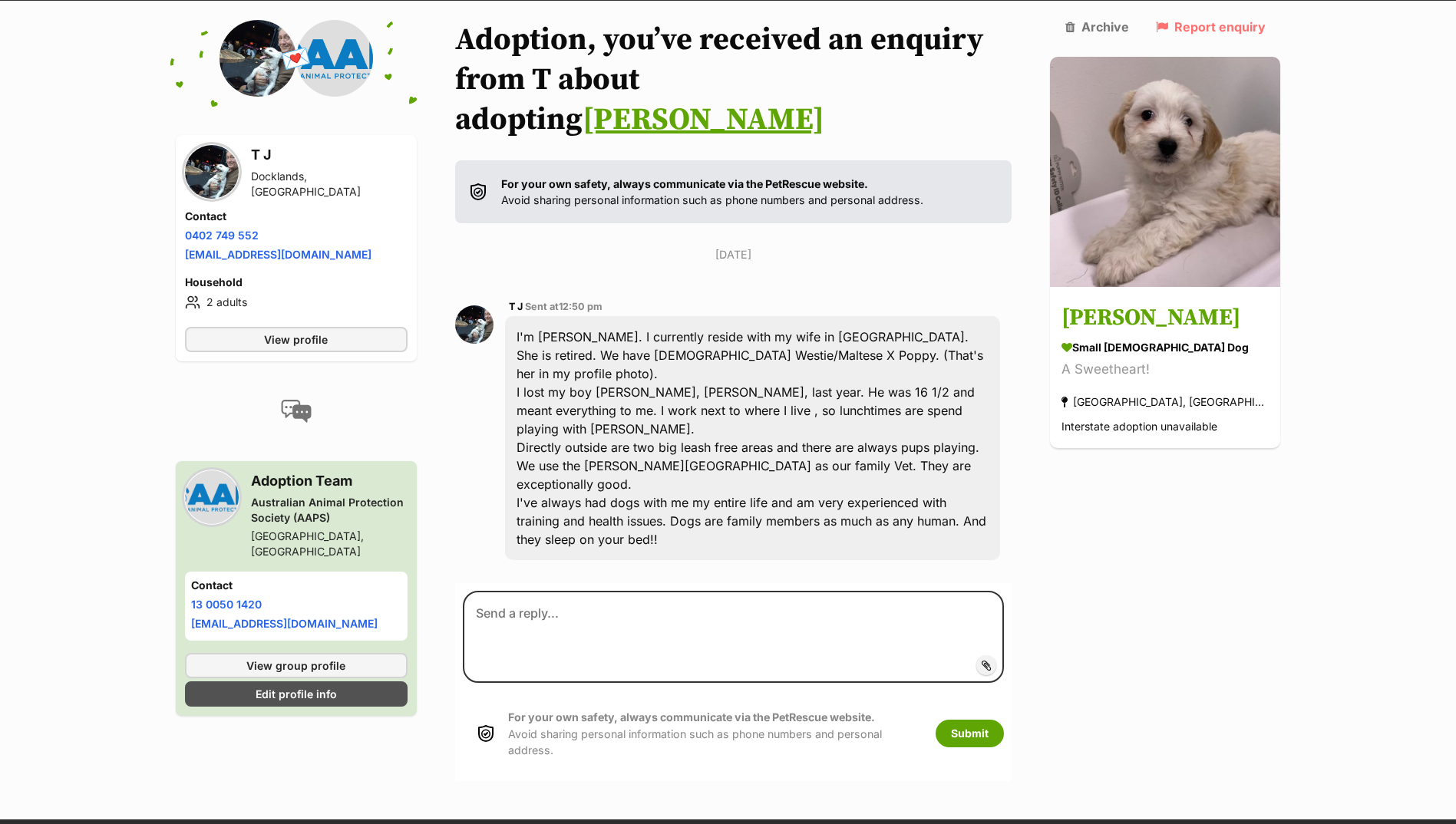
scroll to position [175, 0]
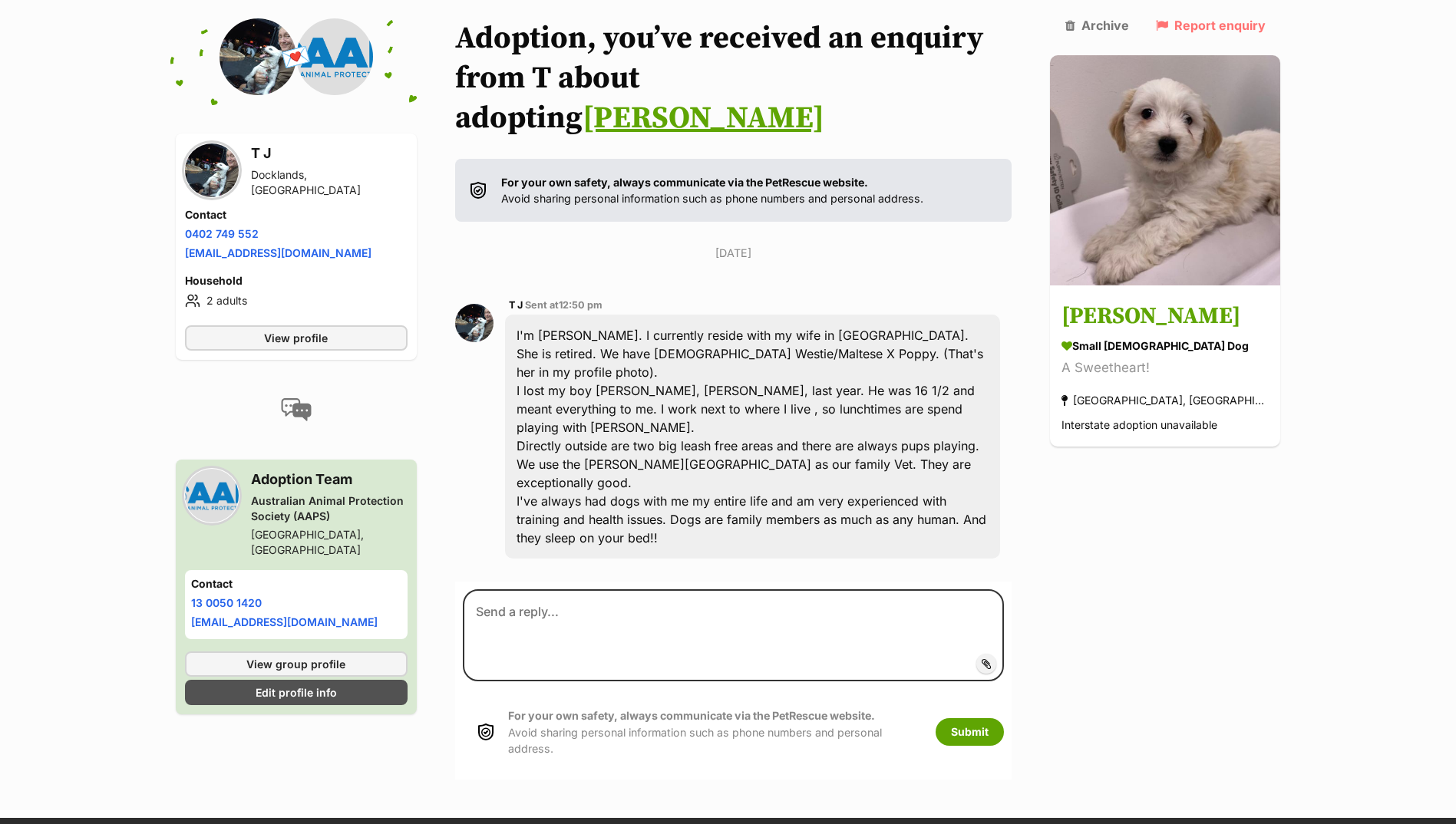
drag, startPoint x: 1449, startPoint y: 280, endPoint x: 1449, endPoint y: 270, distance: 10.0
click at [1449, 270] on main "Back to all conversations 💌 Conversation participant details T J Docklands, VIC…" at bounding box center [728, 399] width 1456 height 762
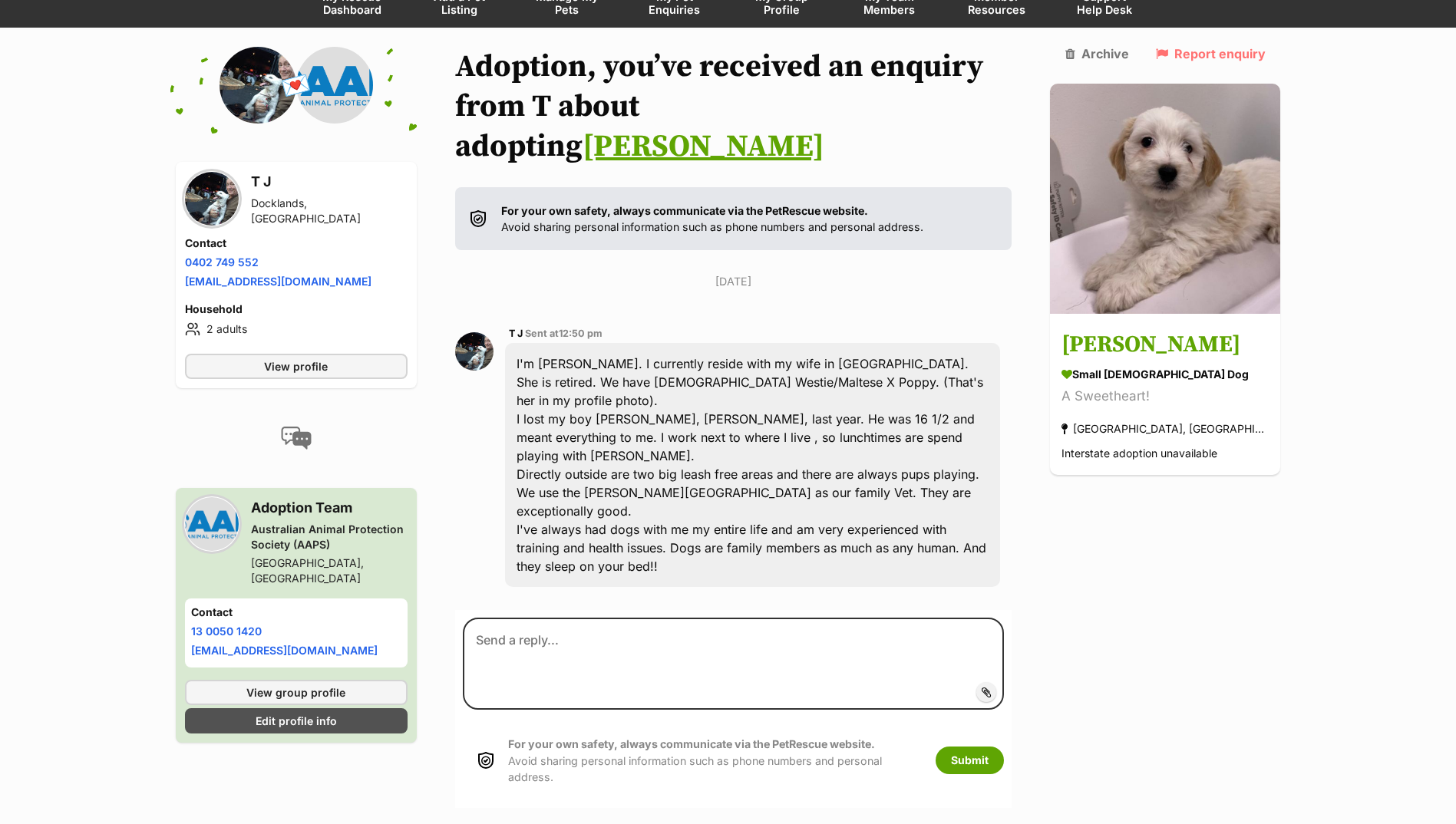
scroll to position [152, 0]
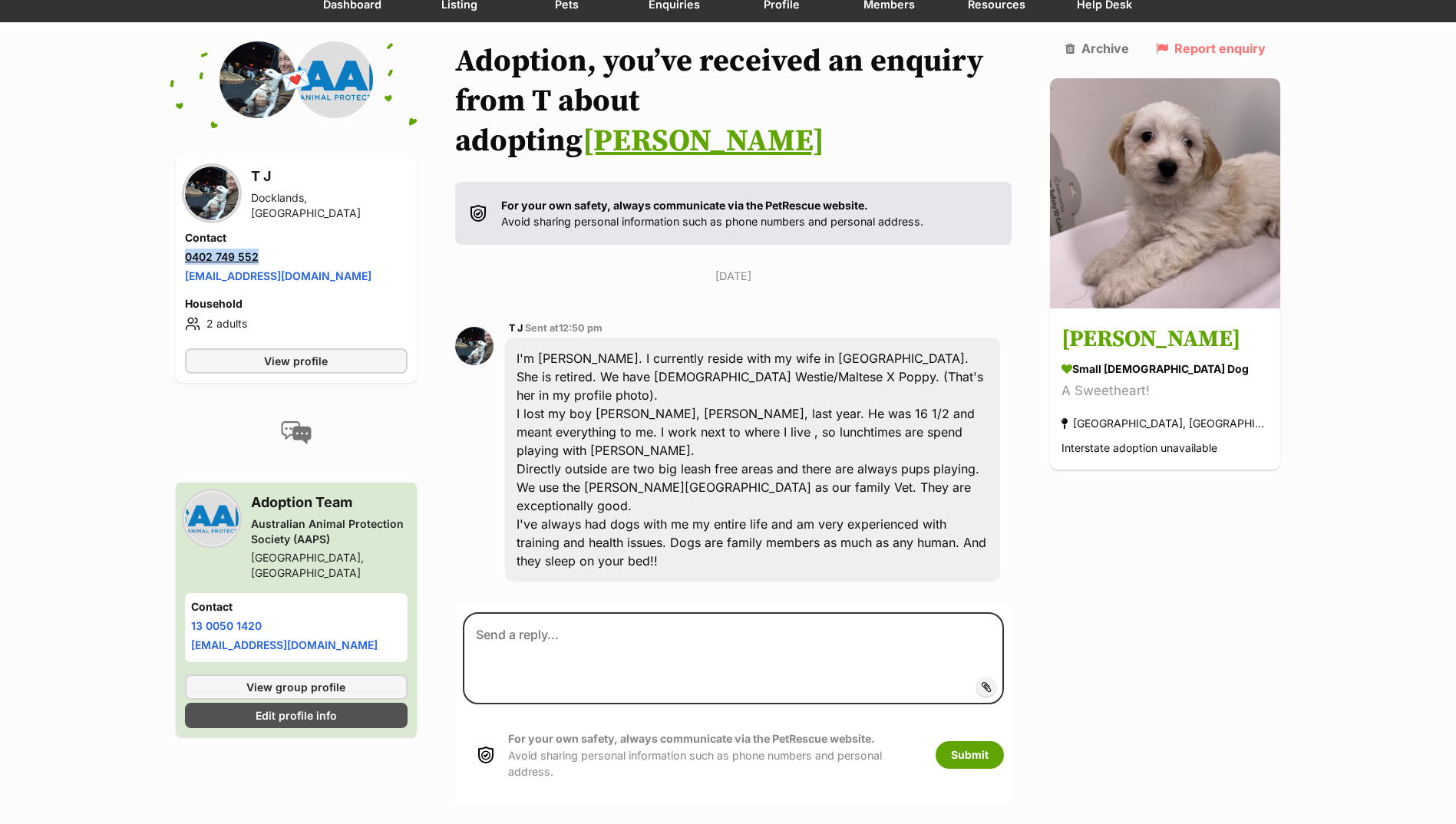
drag, startPoint x: 270, startPoint y: 251, endPoint x: 187, endPoint y: 255, distance: 83.1
click at [187, 255] on li "Phone number 0402 749 552" at bounding box center [296, 256] width 222 height 16
copy link "0402 749 552"
click at [407, 197] on div "T J Docklands, VIC" at bounding box center [296, 193] width 222 height 55
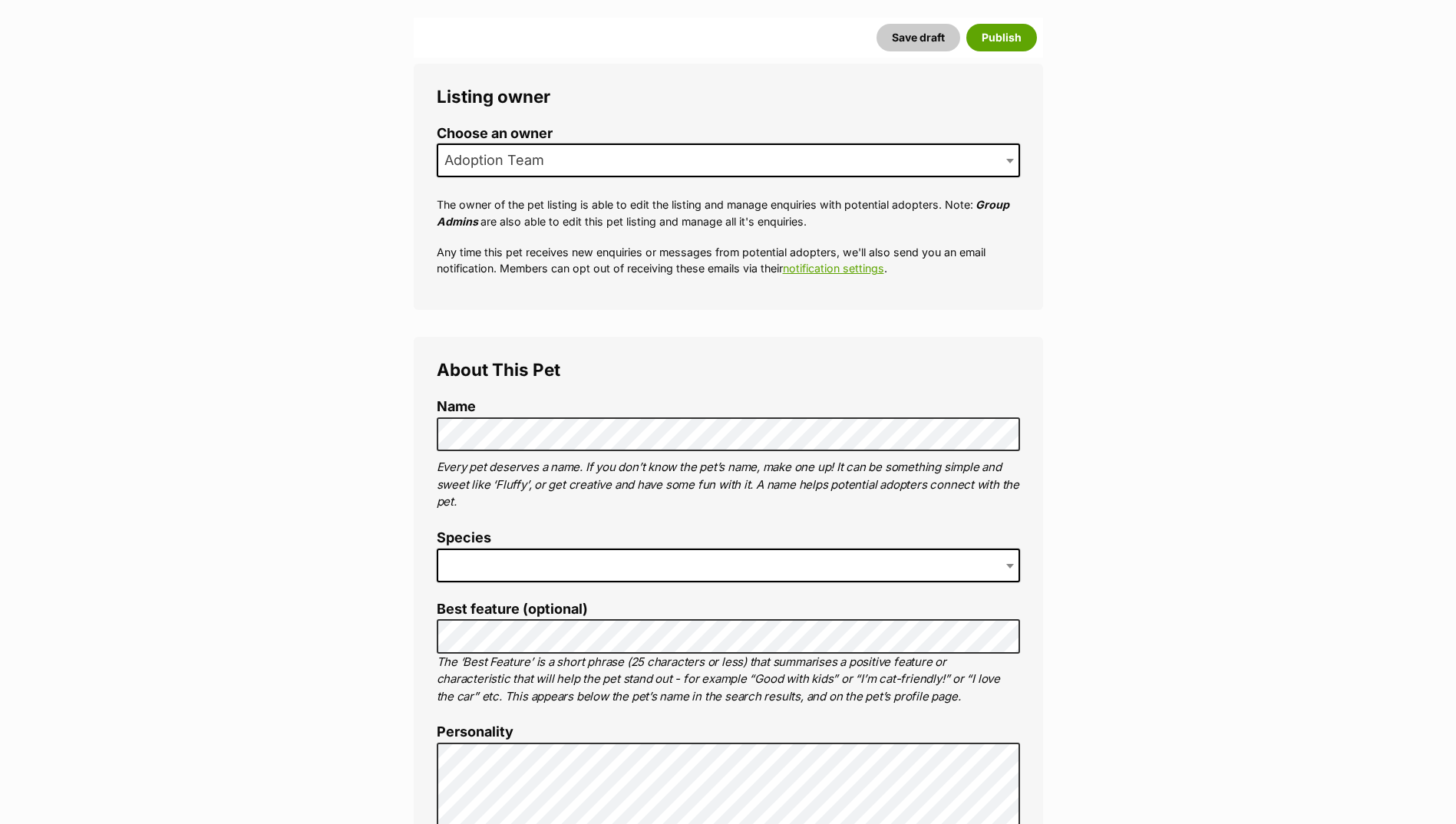
scroll to position [461, 0]
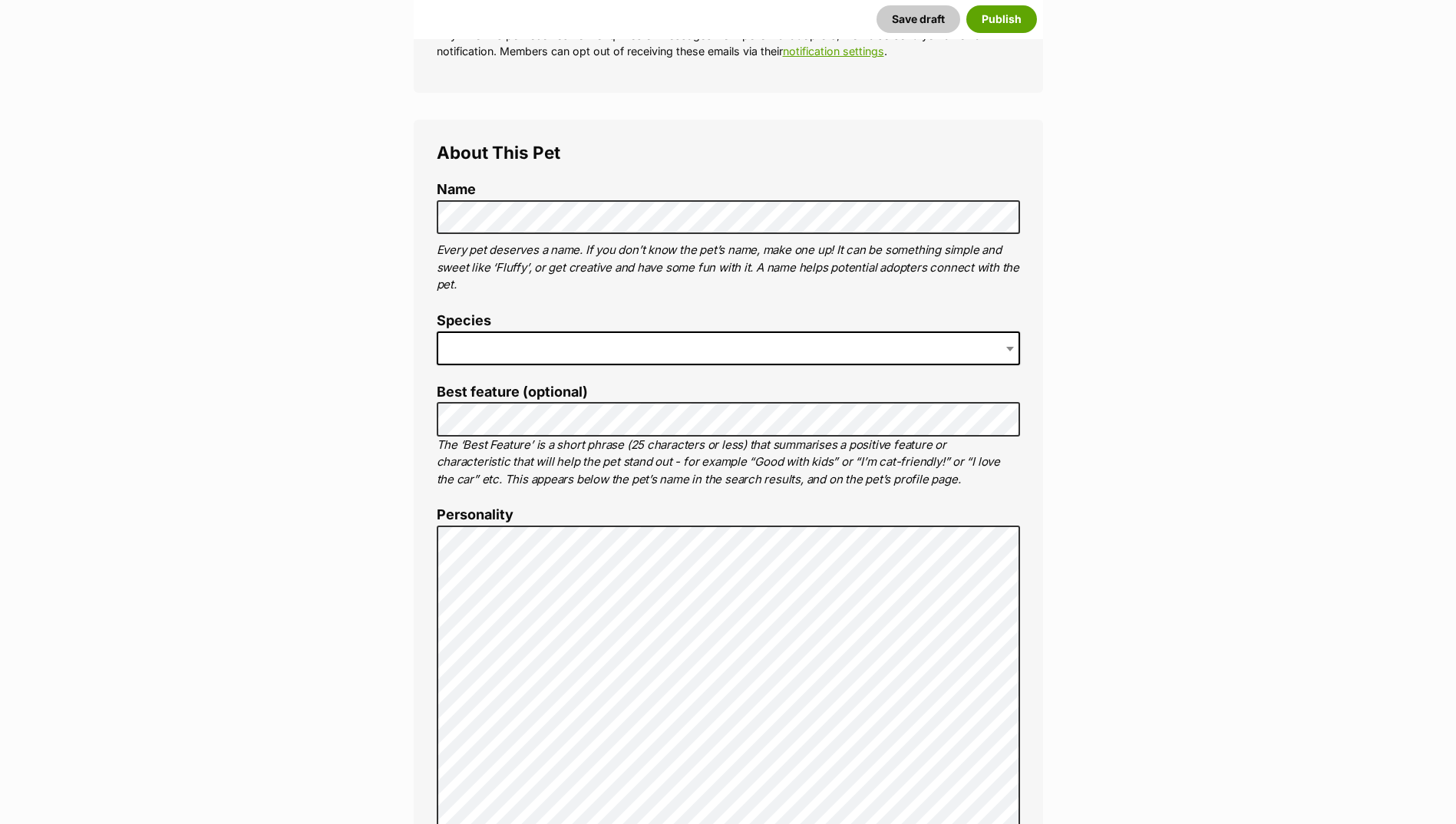
click at [473, 357] on span at bounding box center [728, 348] width 583 height 34
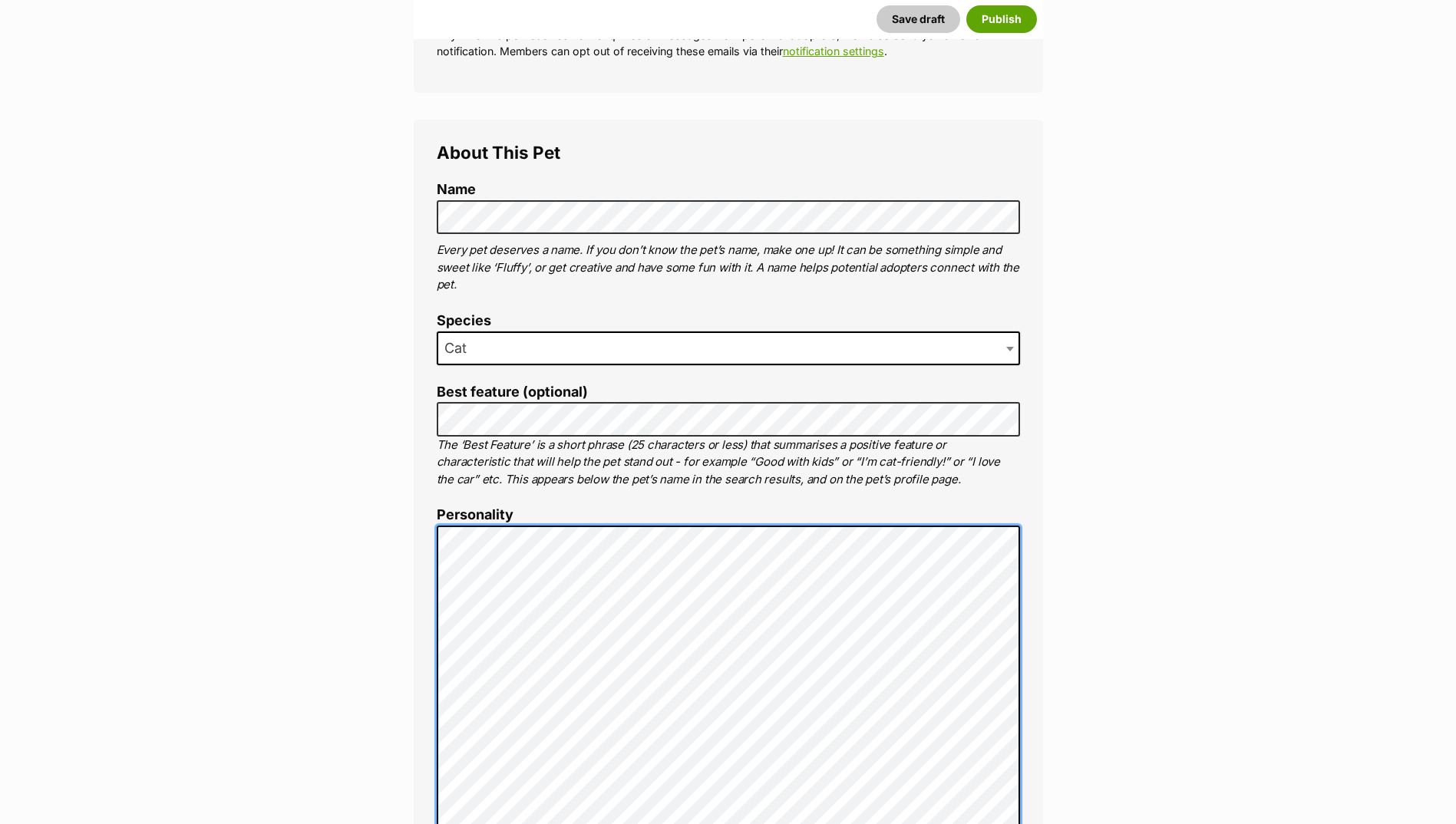
scroll to position [998, 0]
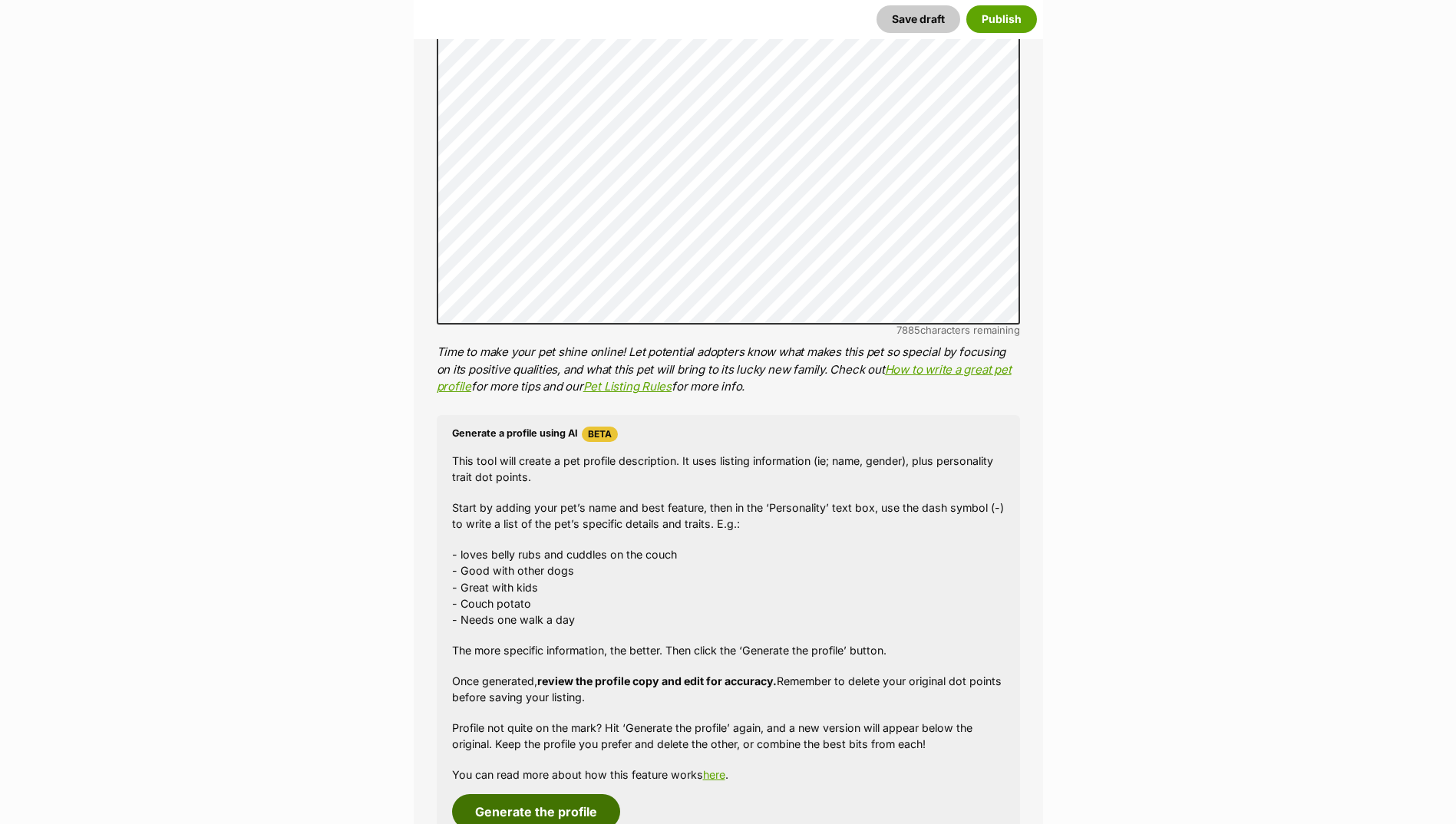
click at [529, 805] on button "Generate the profile" at bounding box center [536, 812] width 168 height 35
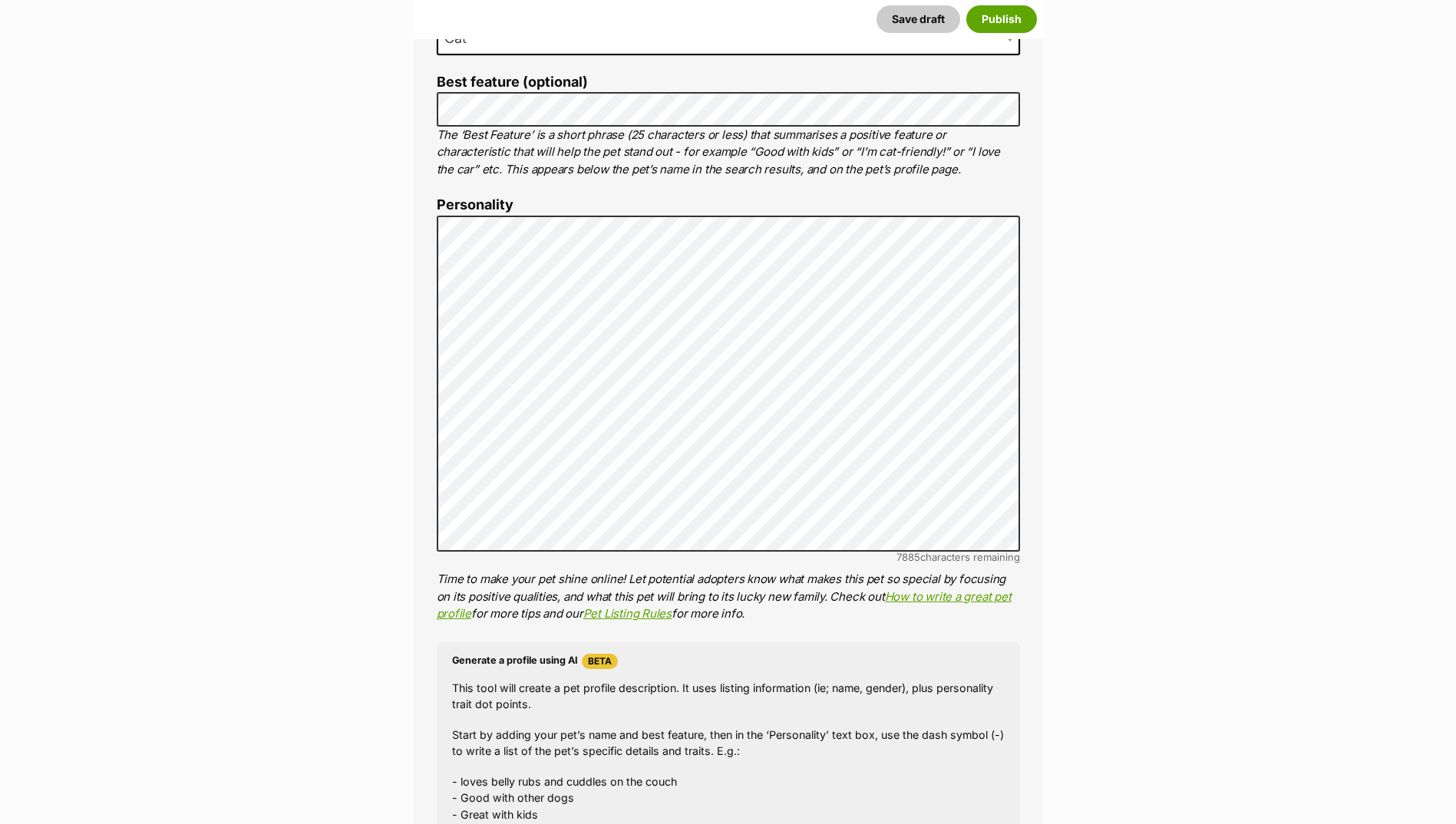
scroll to position [742, 0]
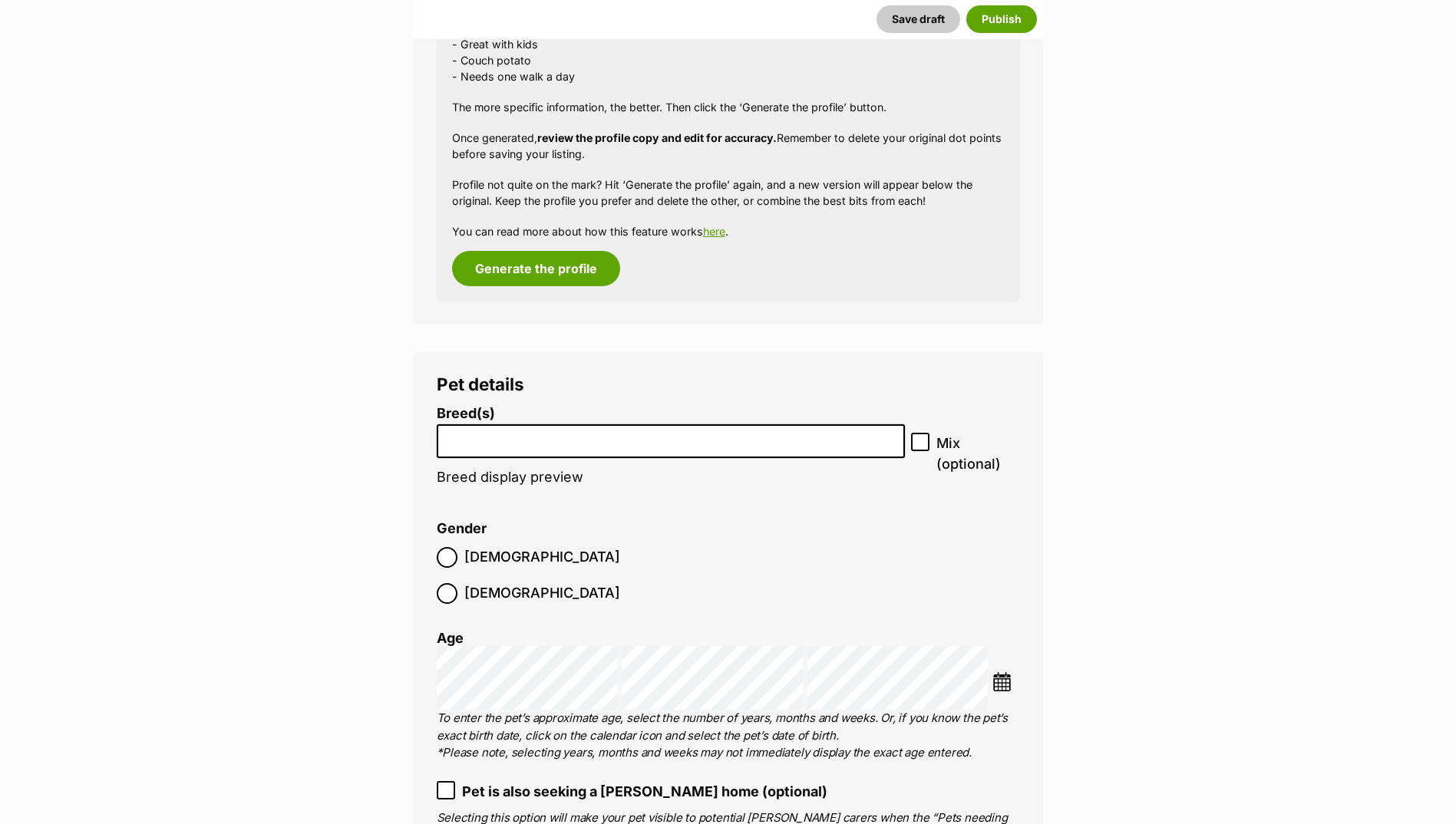
scroll to position [1663, 0]
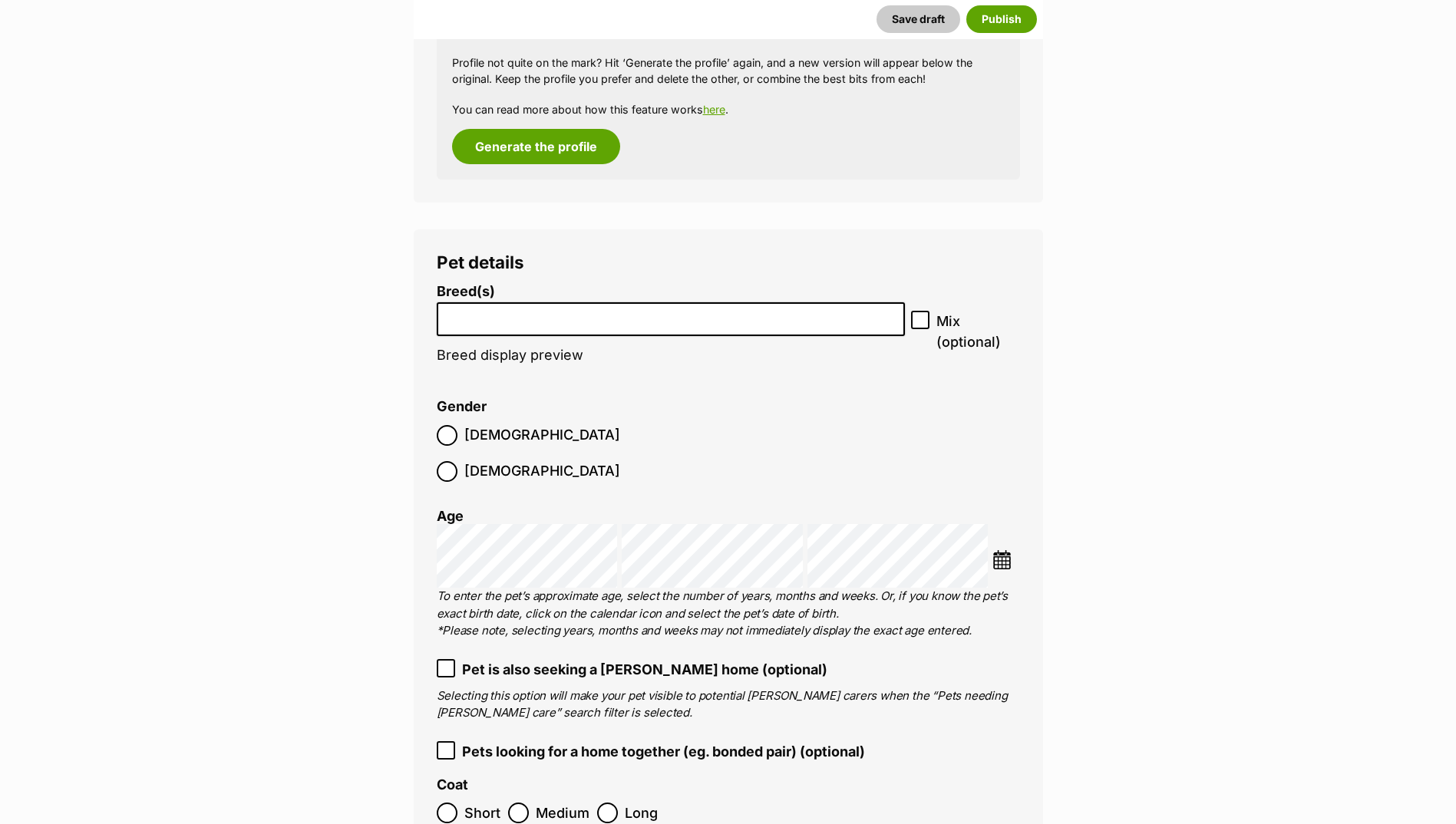
click at [543, 322] on input "search" at bounding box center [671, 315] width 458 height 16
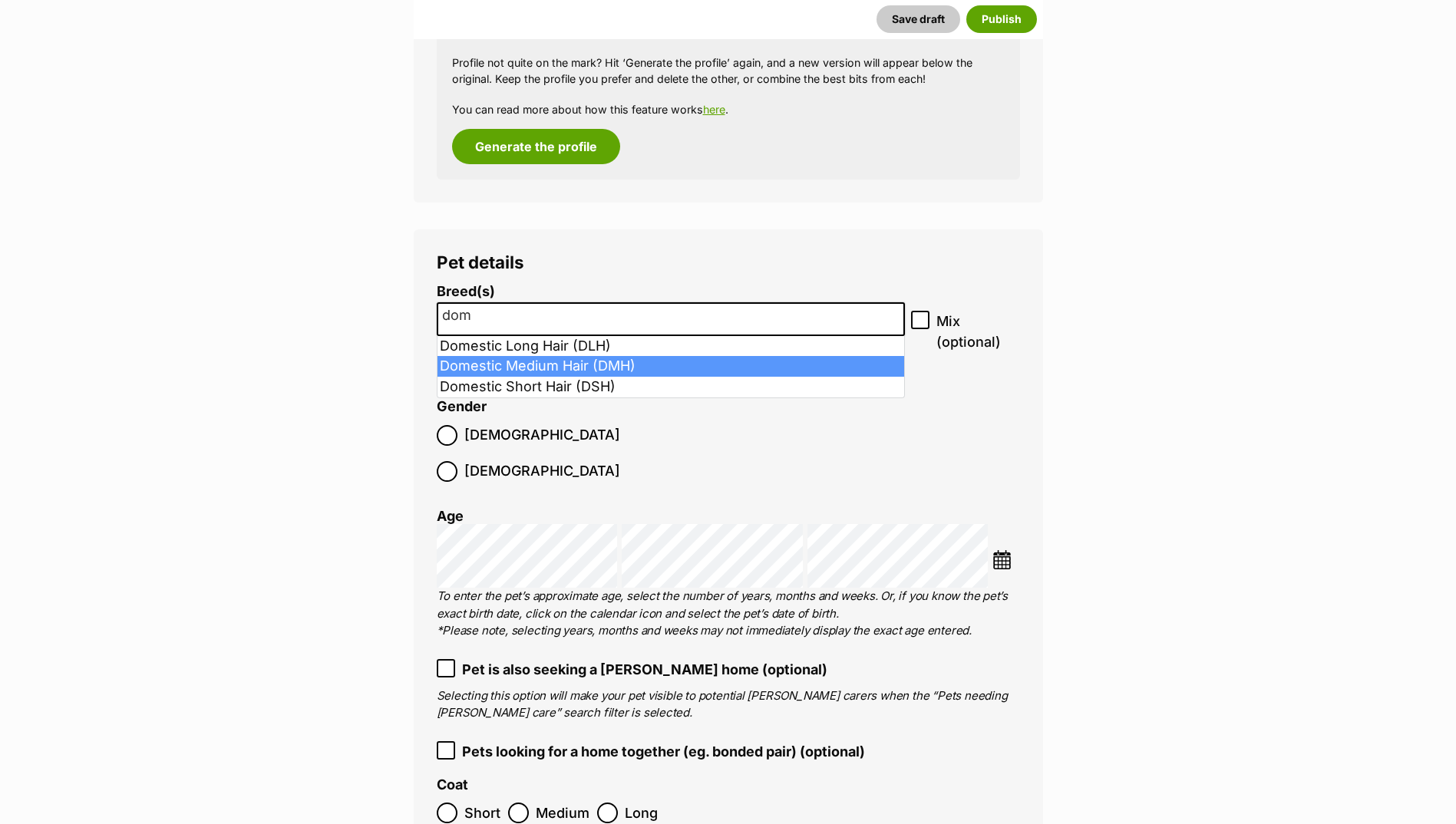
type input "dom"
select select "252101"
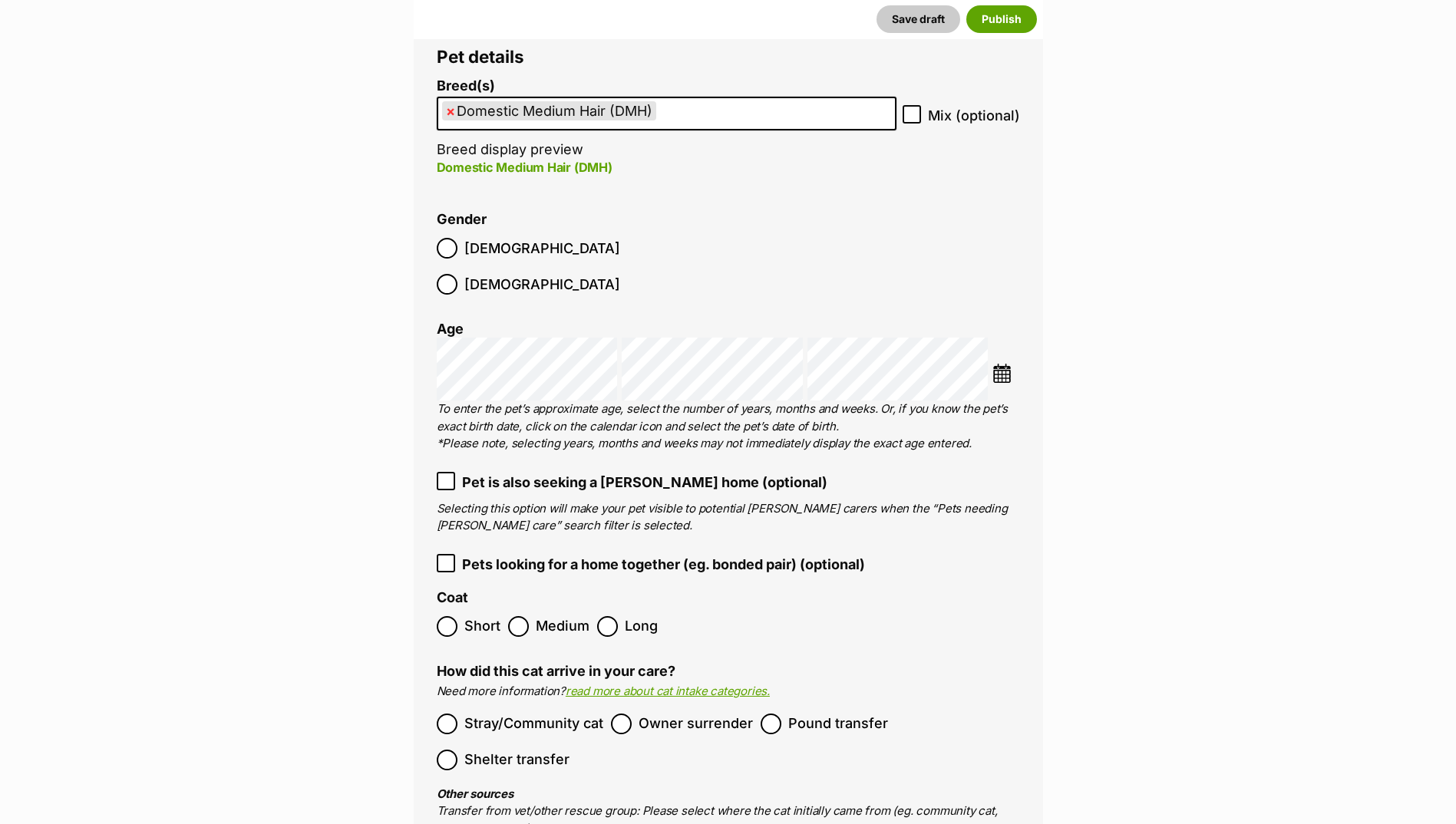
scroll to position [1970, 0]
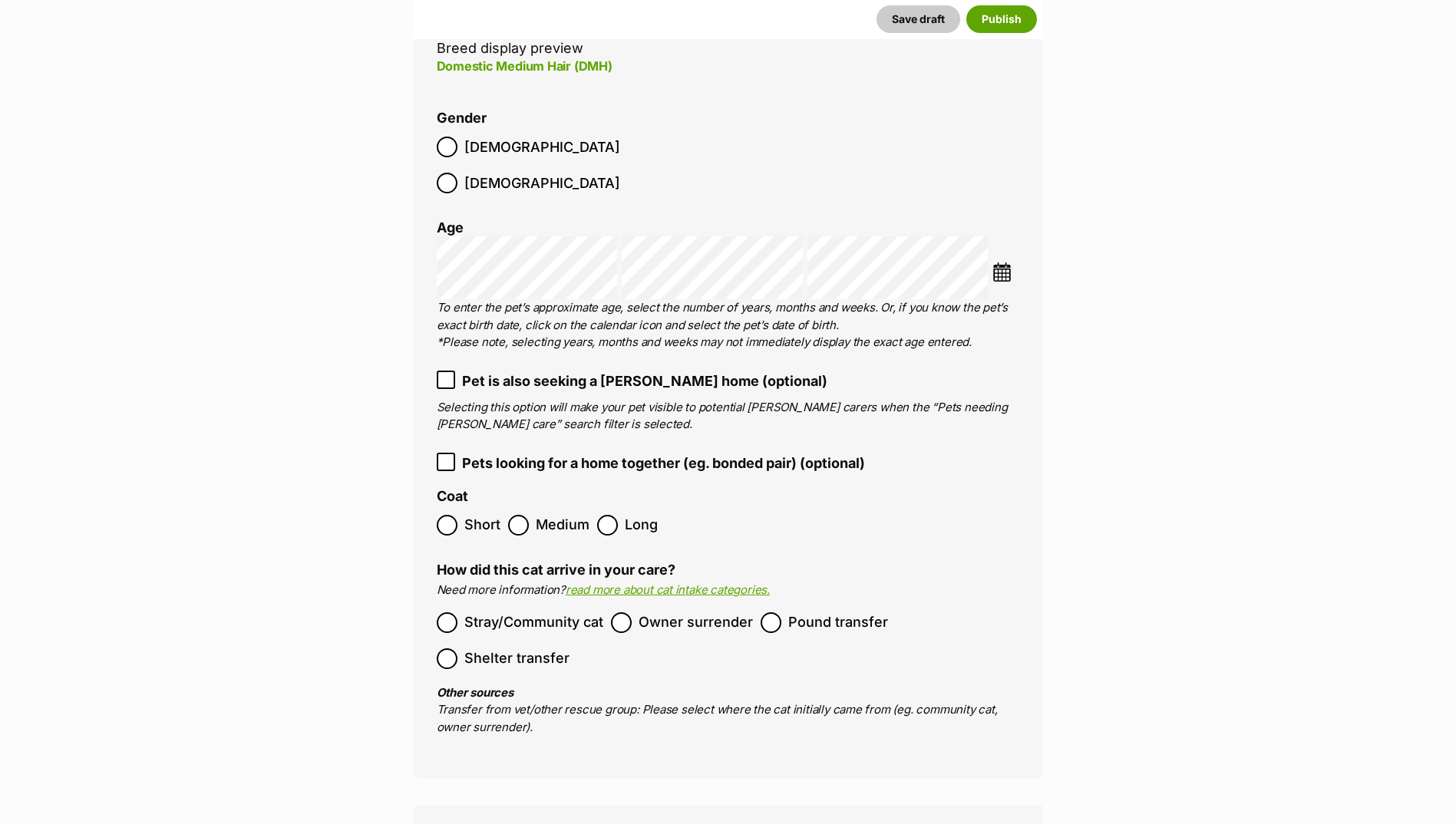
click at [479, 515] on span "Short" at bounding box center [481, 525] width 36 height 21
click at [656, 612] on span "Owner surrender" at bounding box center [695, 622] width 114 height 21
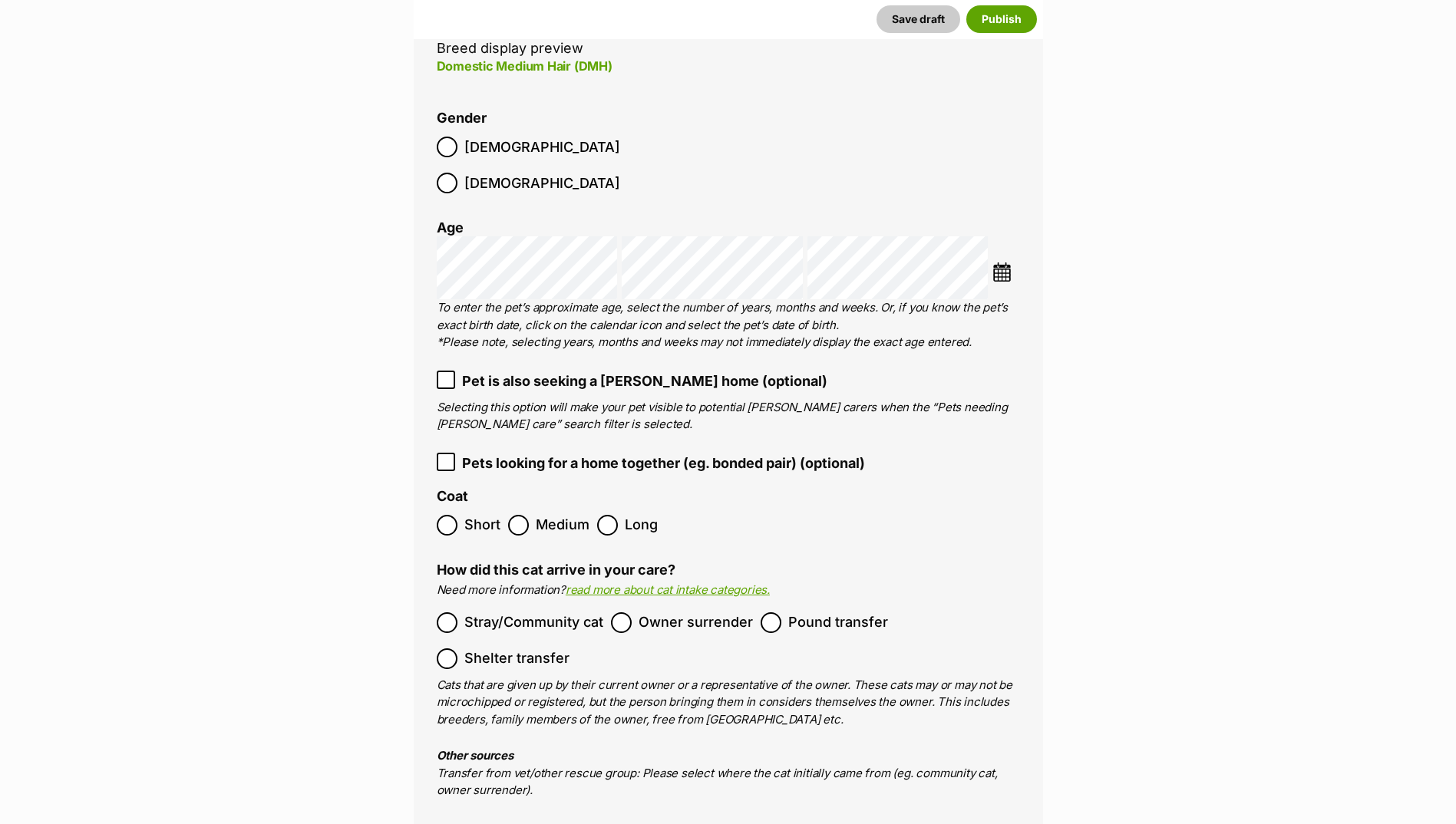
click at [631, 612] on label "Owner surrender" at bounding box center [681, 622] width 142 height 21
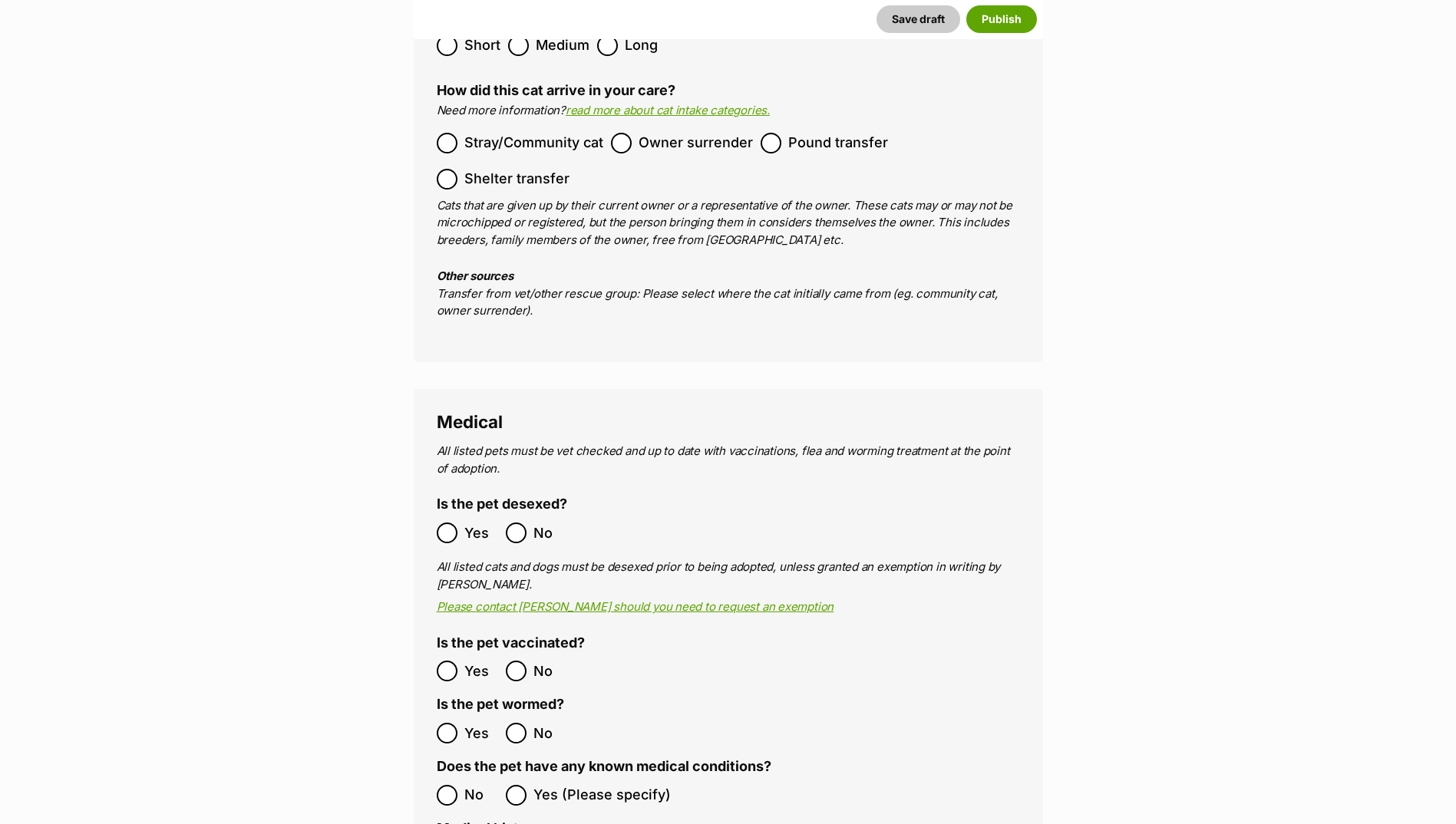
scroll to position [2584, 0]
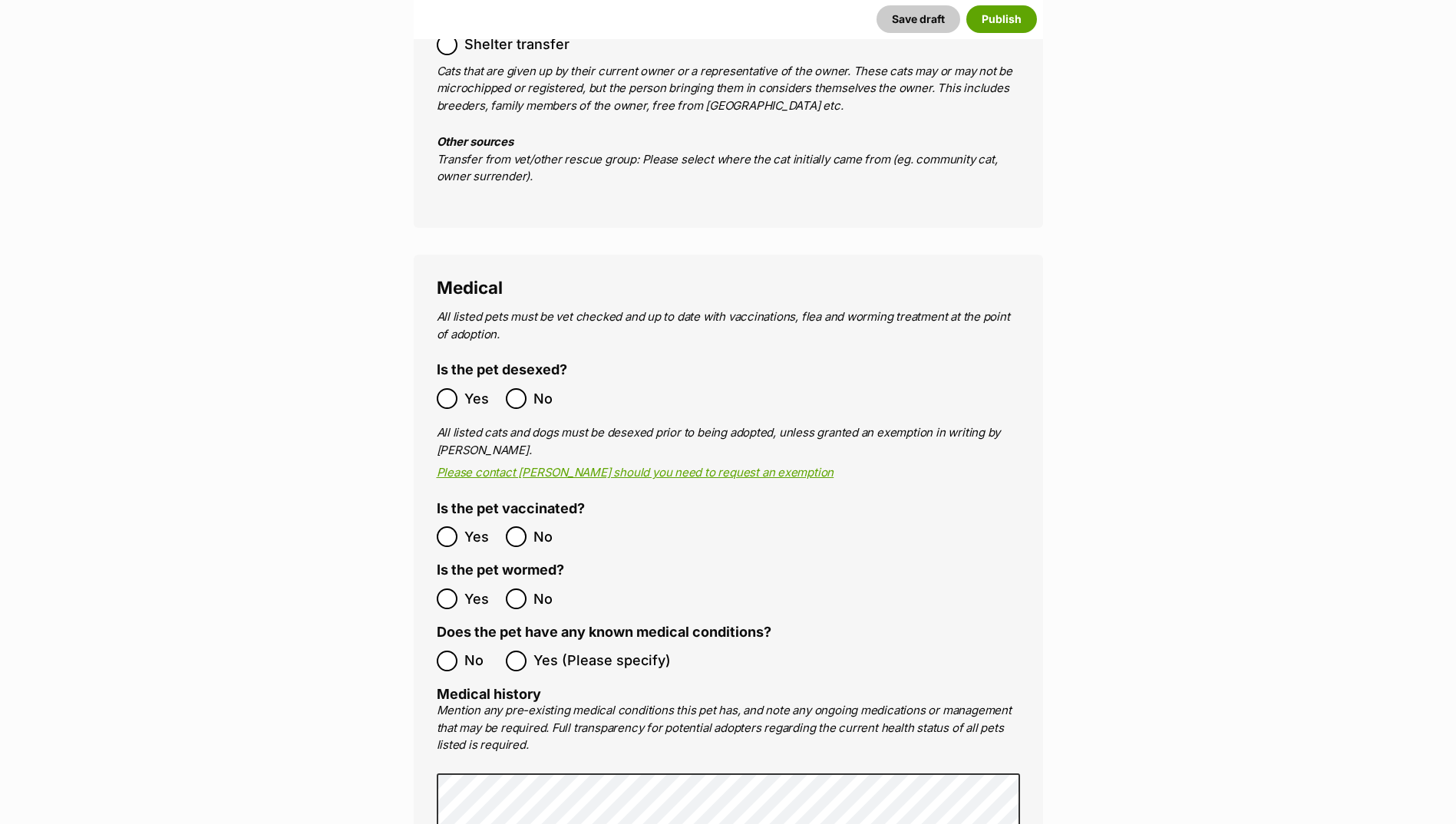
drag, startPoint x: 471, startPoint y: 362, endPoint x: 468, endPoint y: 381, distance: 19.2
click at [471, 388] on span "Yes" at bounding box center [481, 398] width 34 height 21
click at [469, 527] on span "Yes" at bounding box center [481, 537] width 34 height 21
click at [471, 589] on span "Yes" at bounding box center [481, 599] width 34 height 21
click at [464, 651] on span "No" at bounding box center [481, 661] width 34 height 21
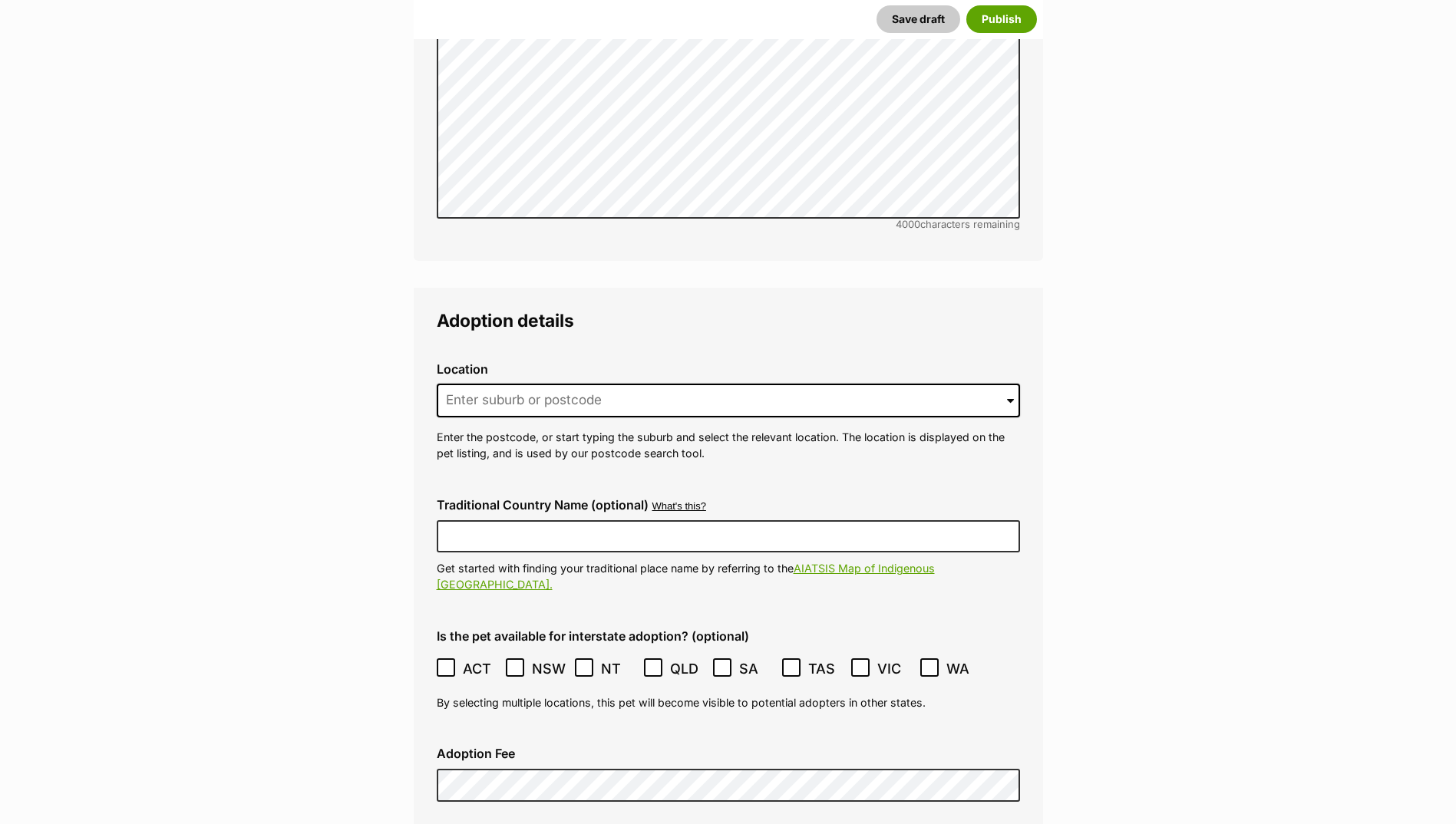
scroll to position [3505, 0]
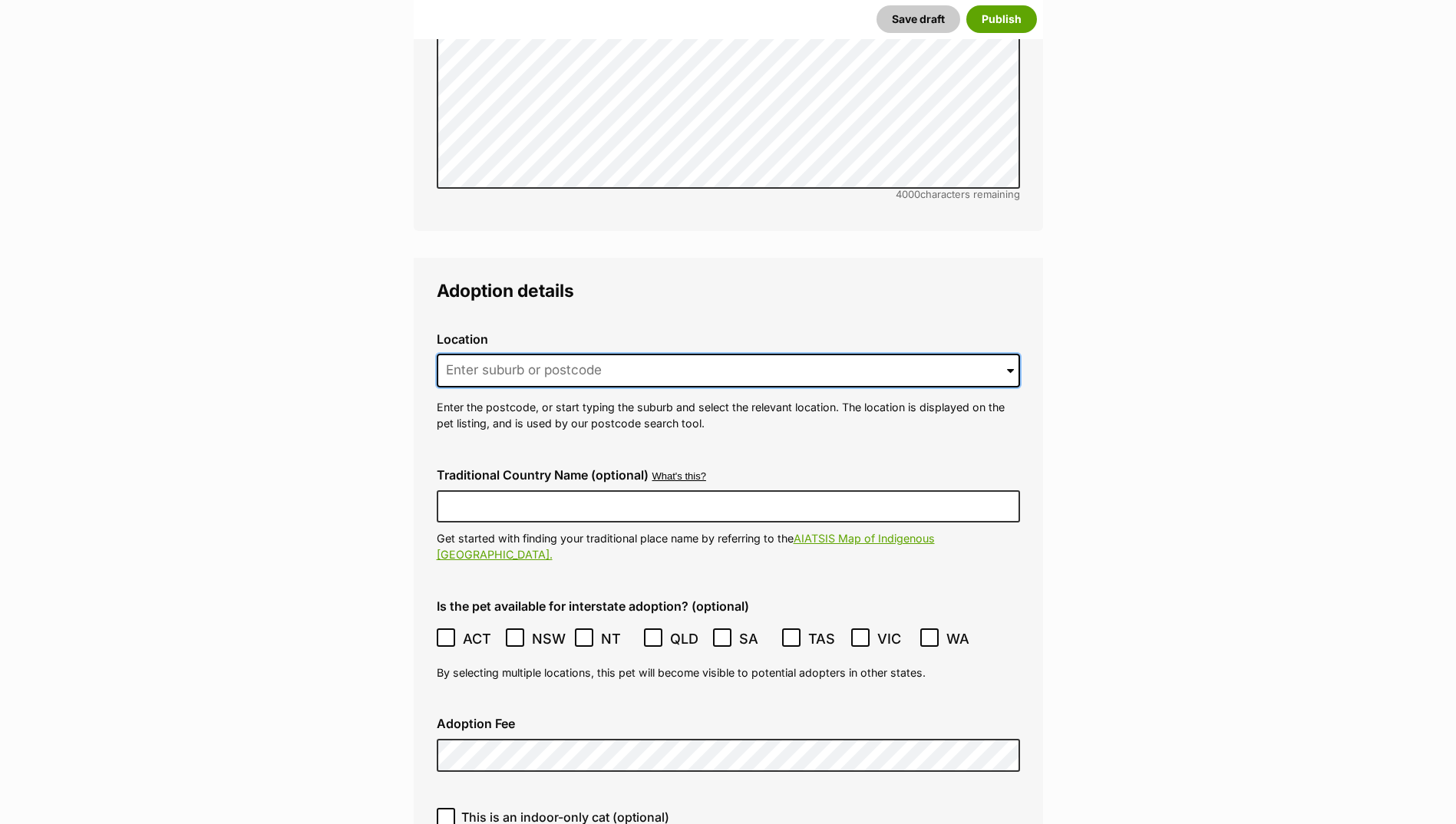
click at [511, 354] on input at bounding box center [728, 371] width 583 height 34
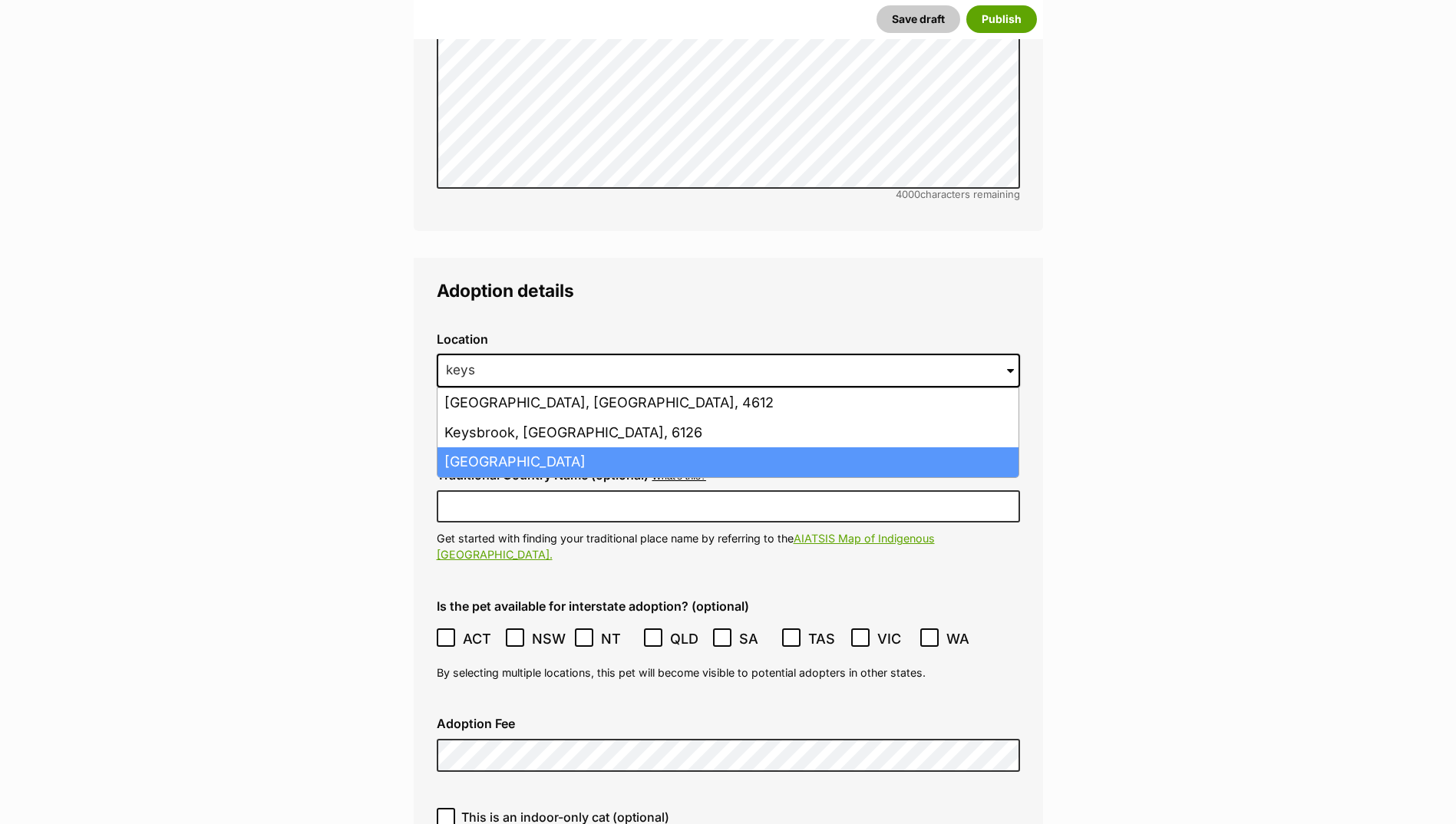
click at [516, 447] on li "Keysborough, Victoria, 3173" at bounding box center [727, 462] width 581 height 30
type input "Keysborough, Victoria, 3173"
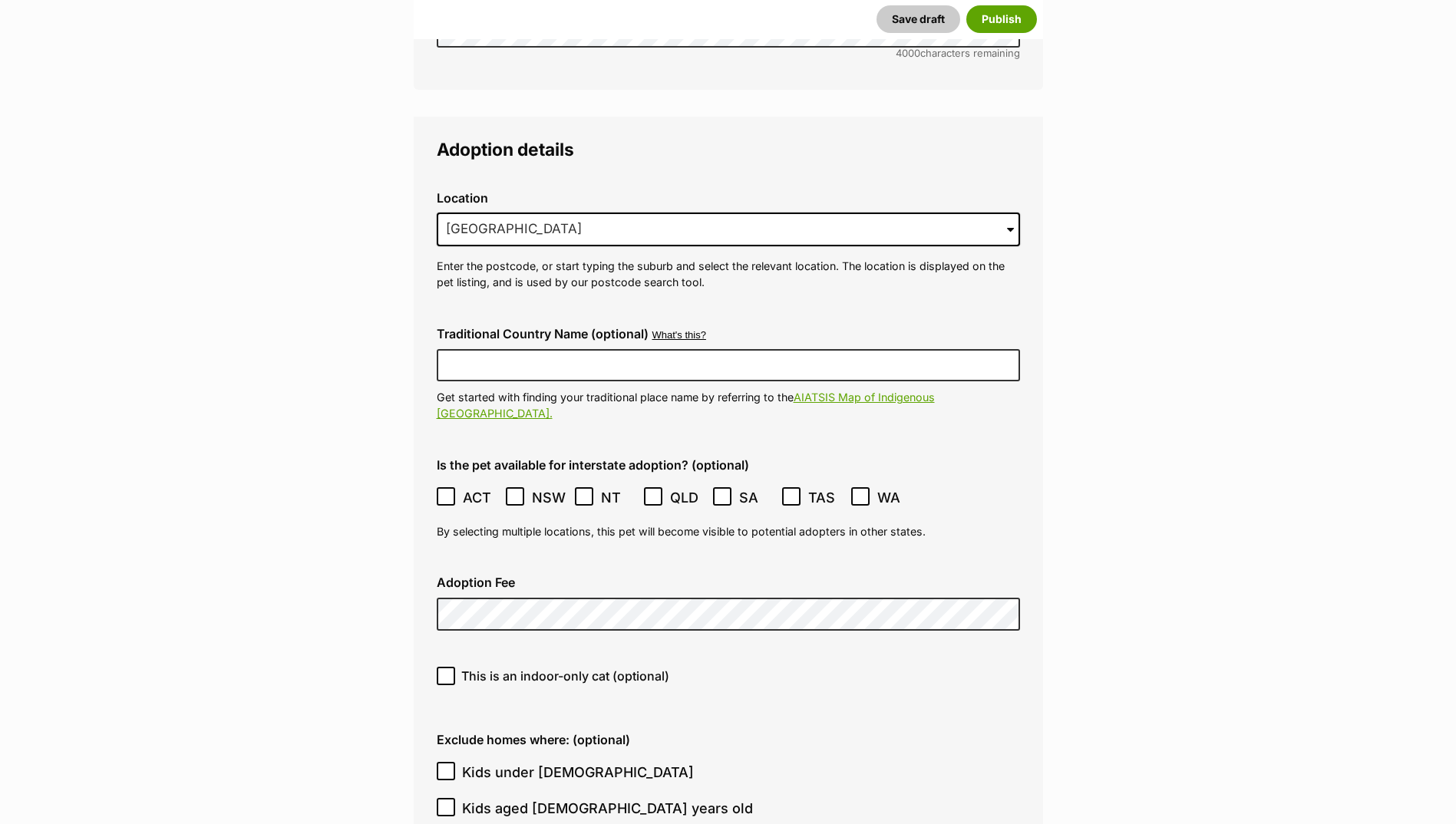
scroll to position [3658, 0]
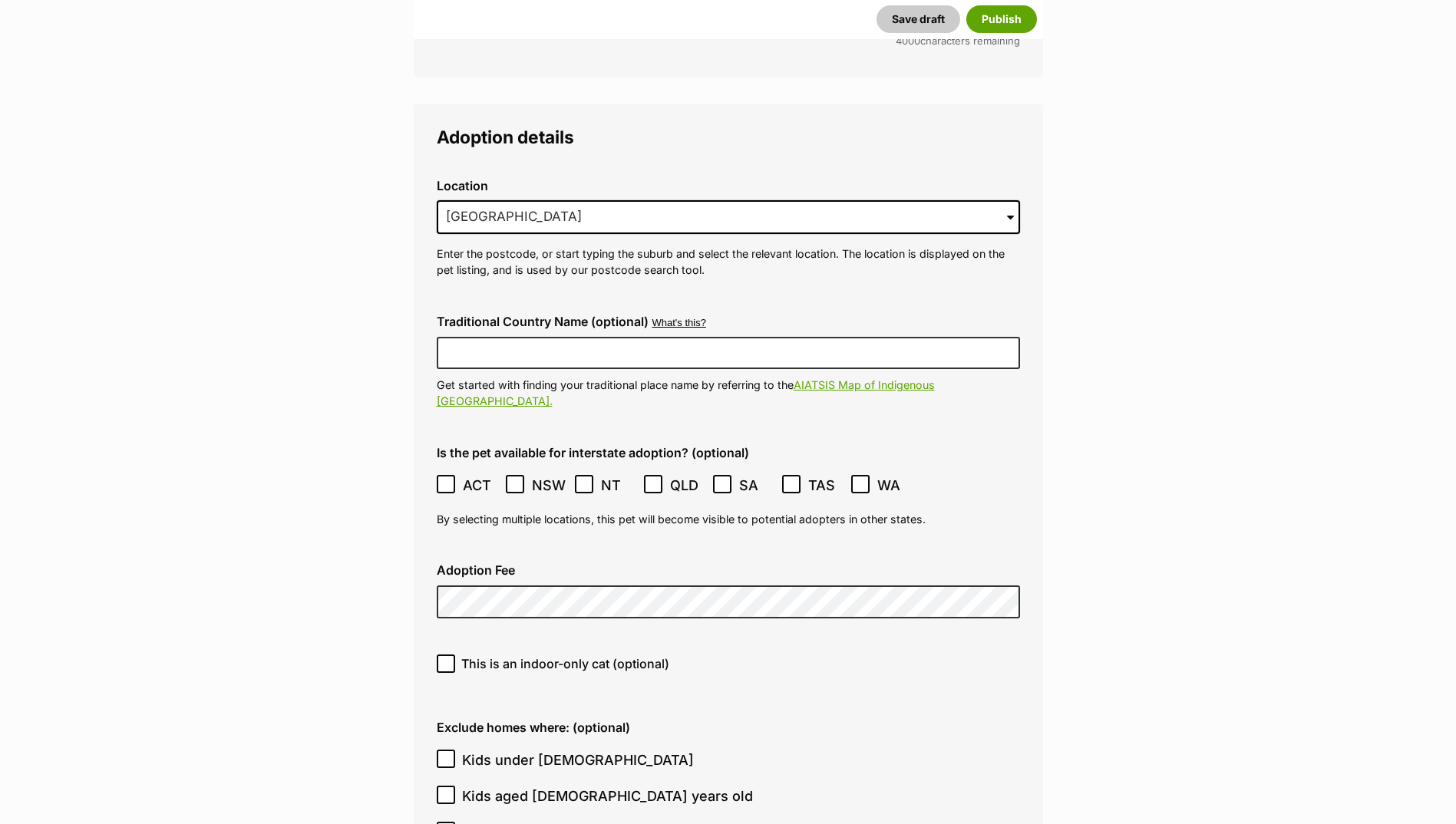
click at [446, 658] on icon at bounding box center [446, 663] width 11 height 11
click at [446, 655] on input "This is an indoor-only cat (optional)" at bounding box center [446, 664] width 18 height 18
checkbox input "true"
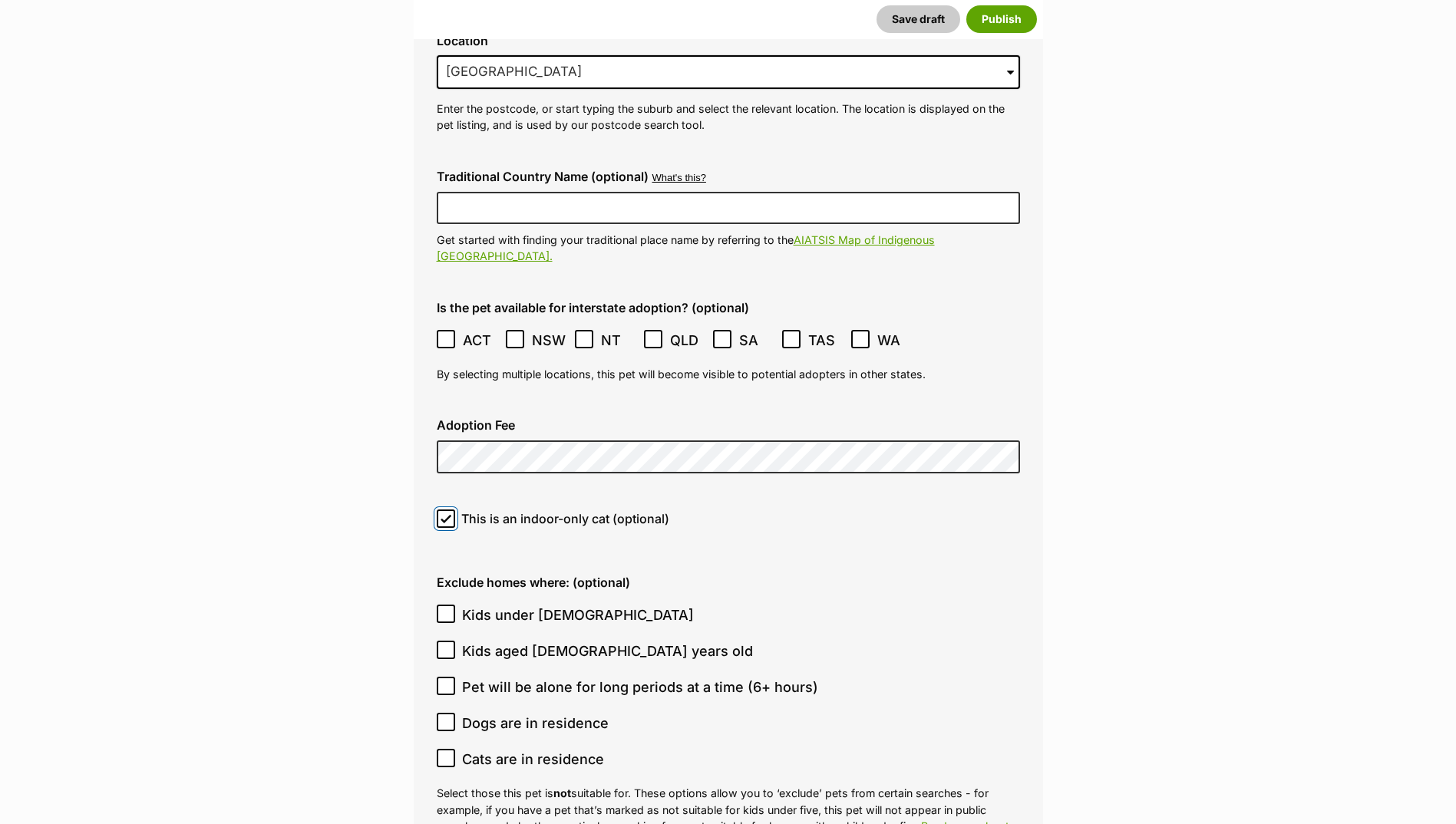
scroll to position [3813, 0]
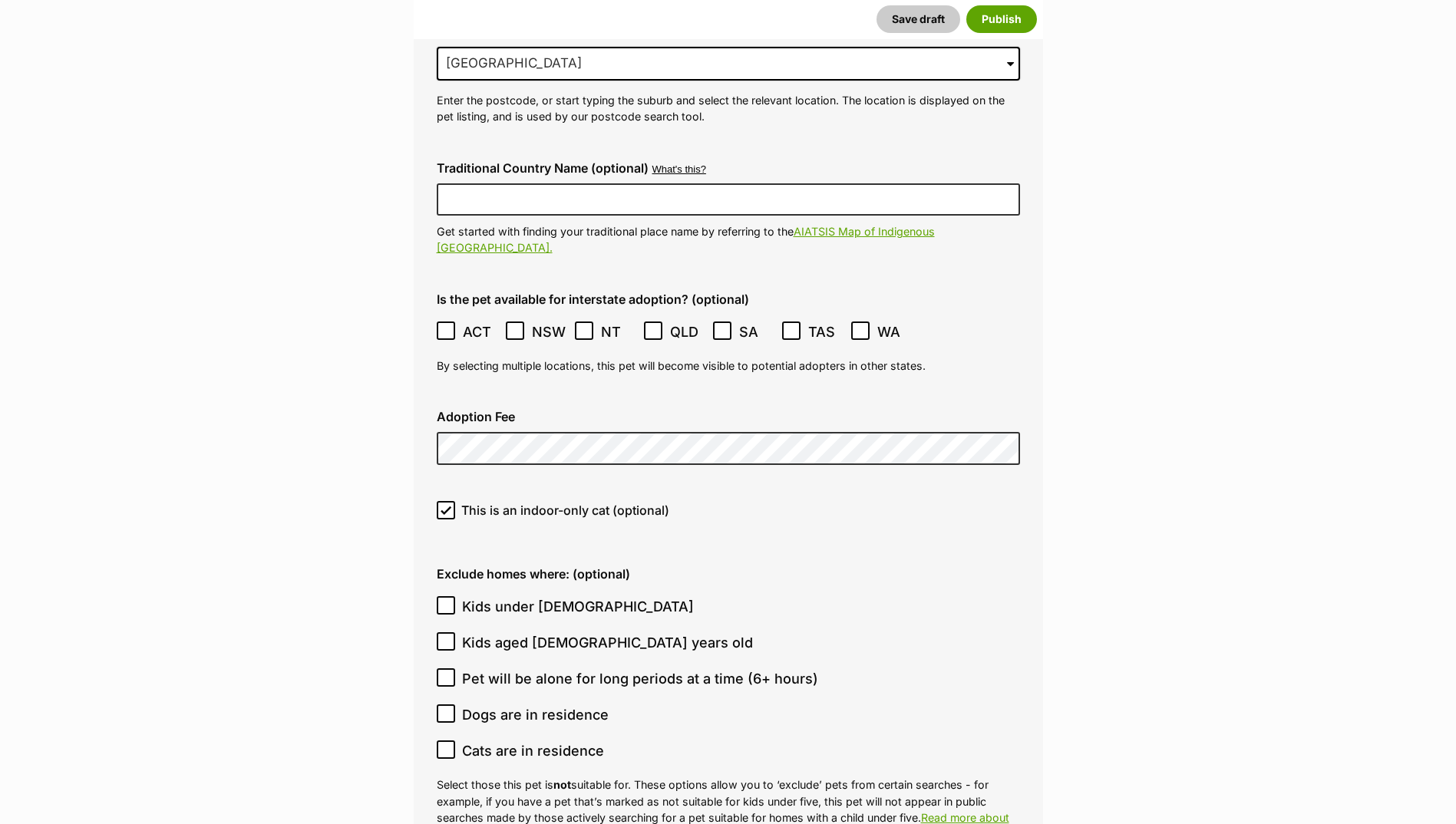
click at [443, 600] on icon at bounding box center [446, 605] width 11 height 11
click at [443, 597] on input "Kids under 5 years old" at bounding box center [446, 606] width 18 height 18
checkbox input "true"
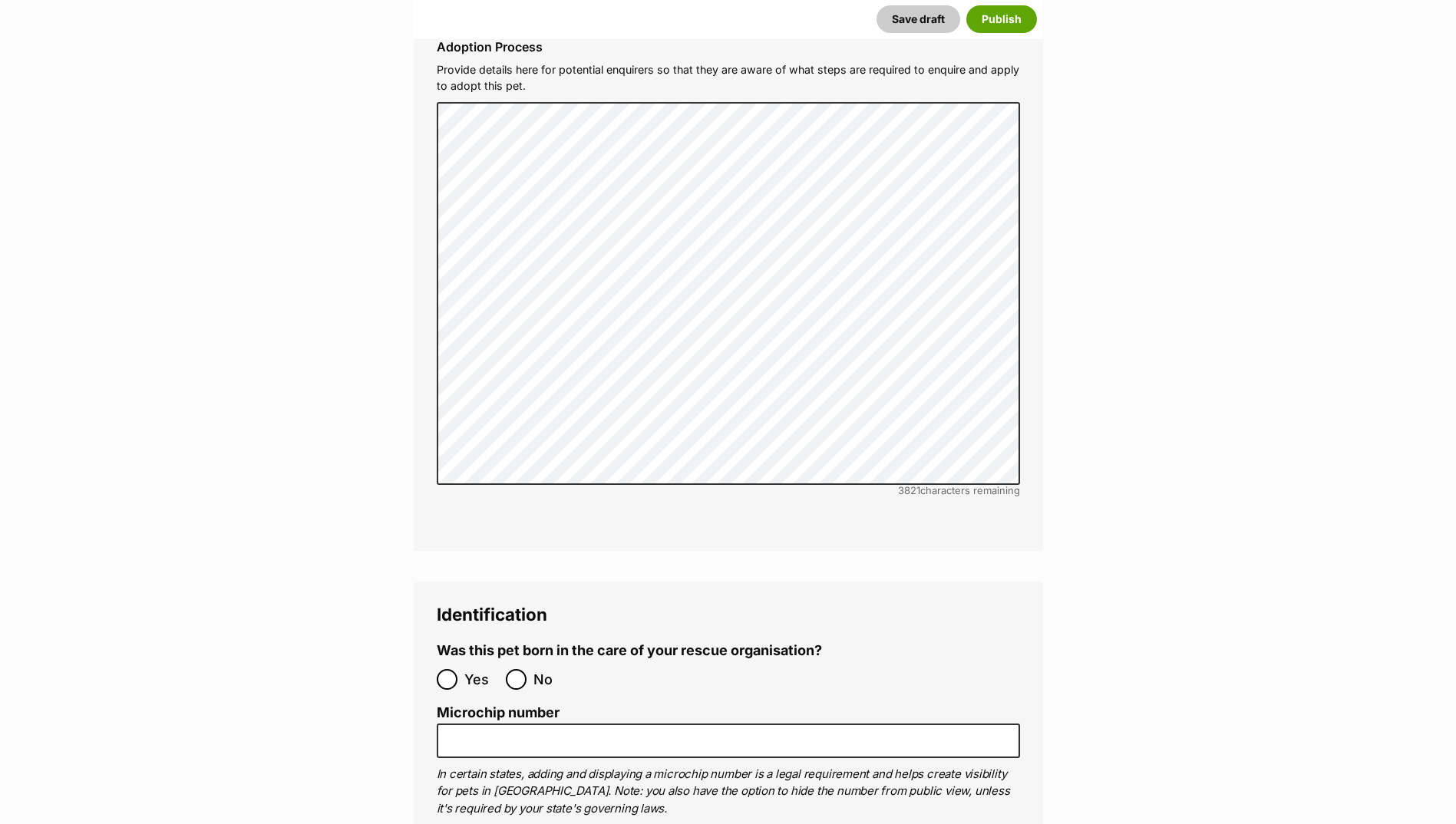
scroll to position [4810, 0]
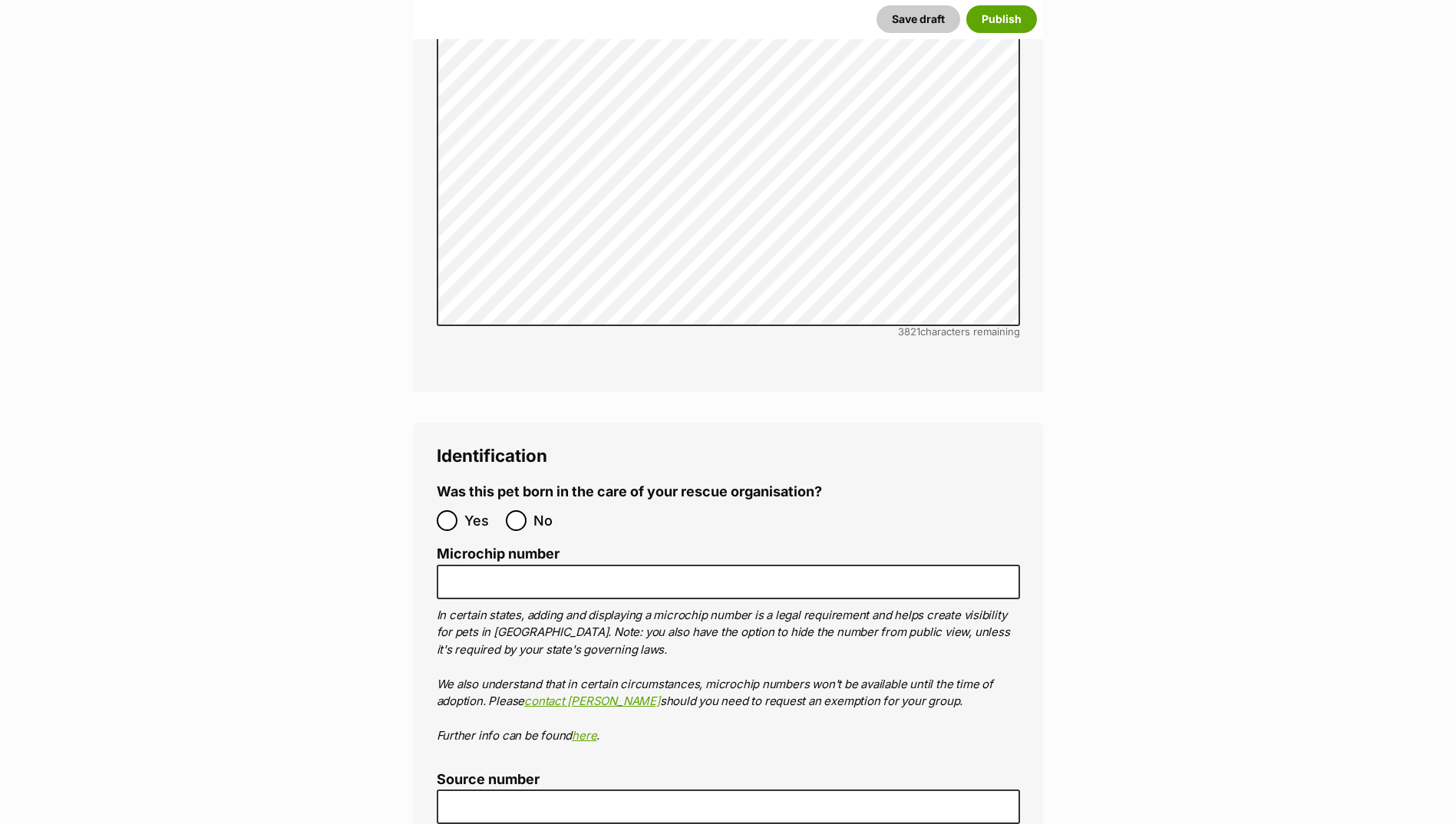
click at [482, 511] on span "Yes" at bounding box center [481, 521] width 34 height 21
click at [457, 511] on input "Yes" at bounding box center [446, 521] width 21 height 21
radio input "true"
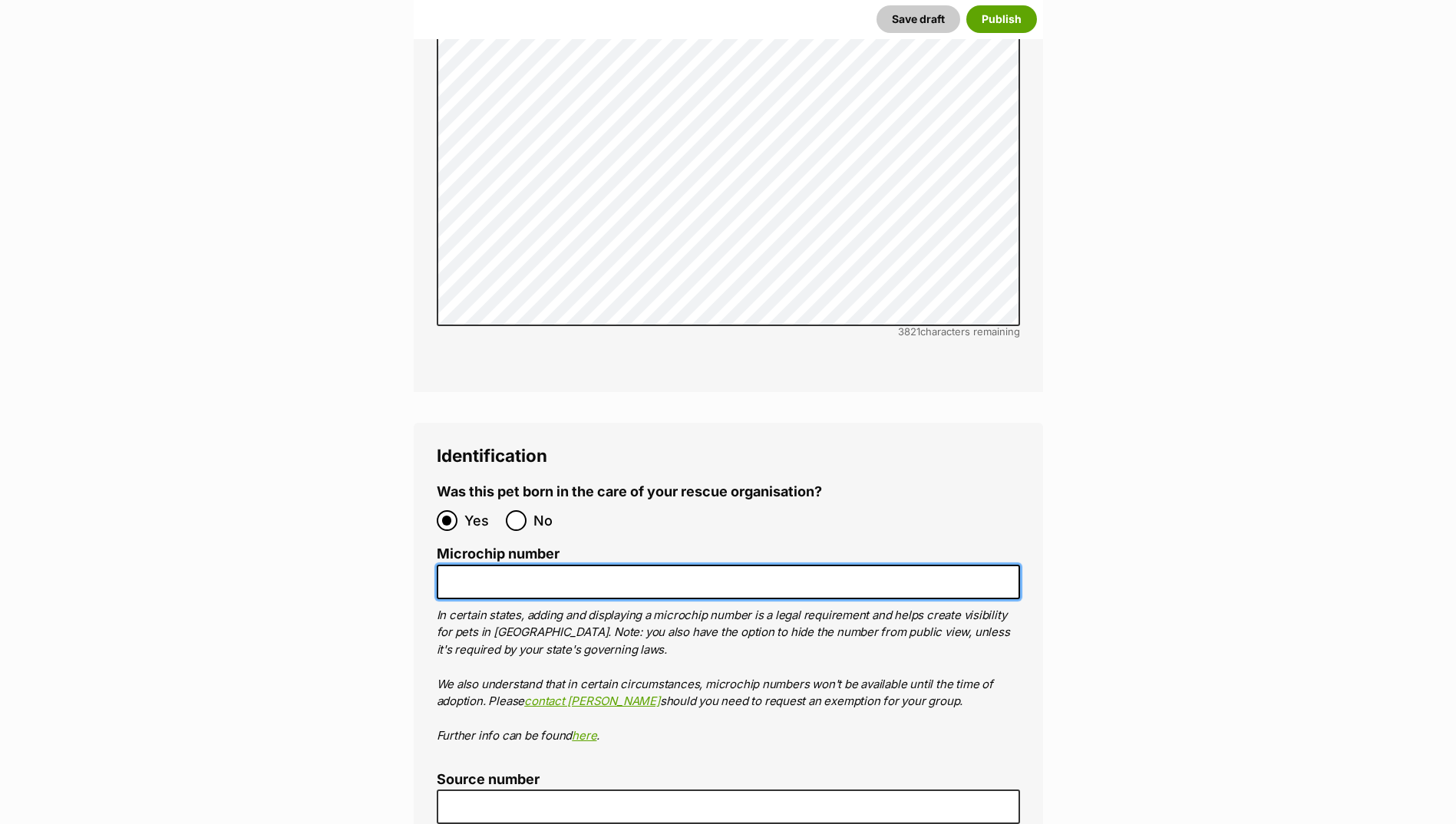
click at [480, 565] on input "Microchip number" at bounding box center [728, 582] width 583 height 34
paste input "956000019522571"
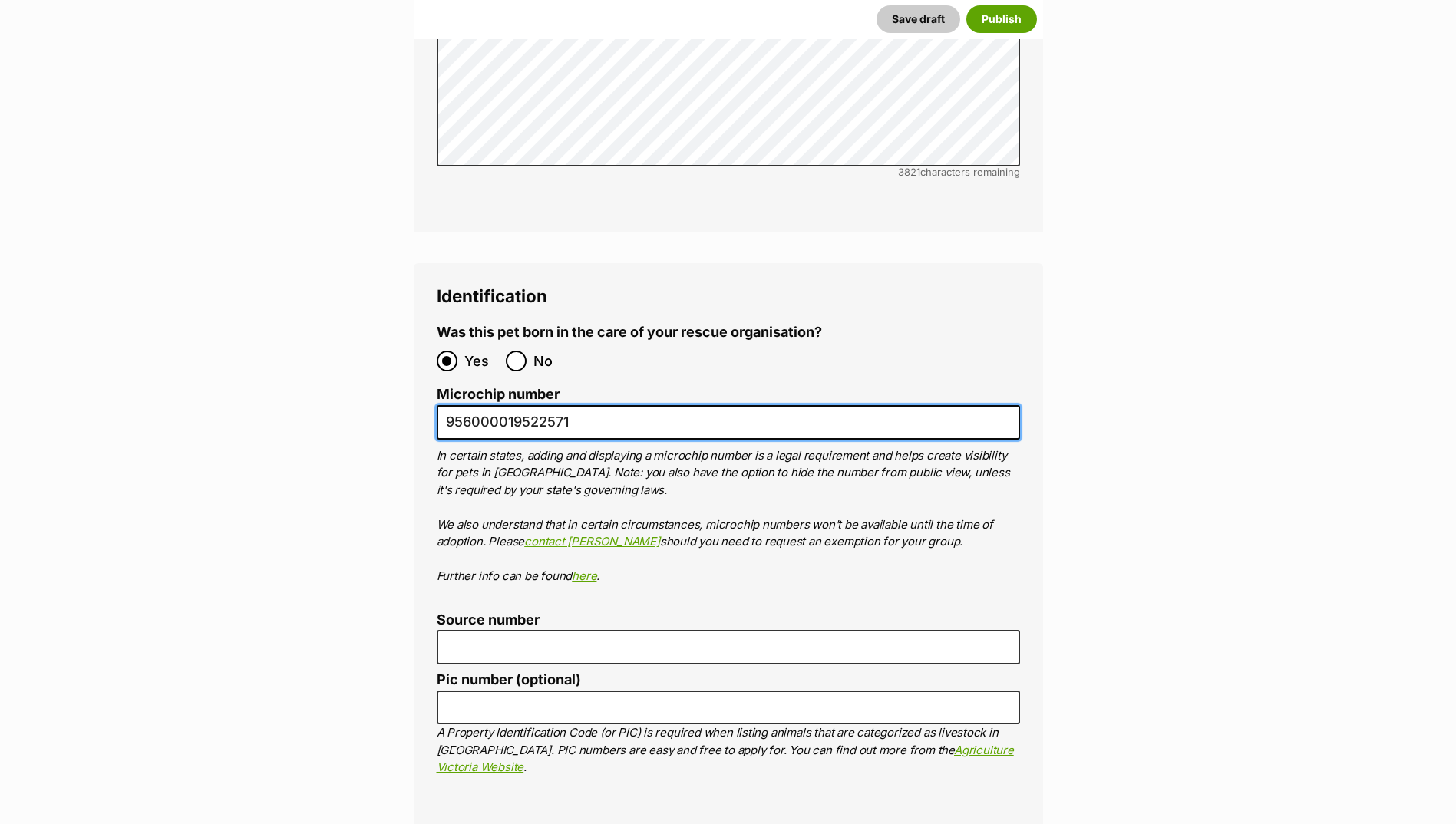
scroll to position [5194, 0]
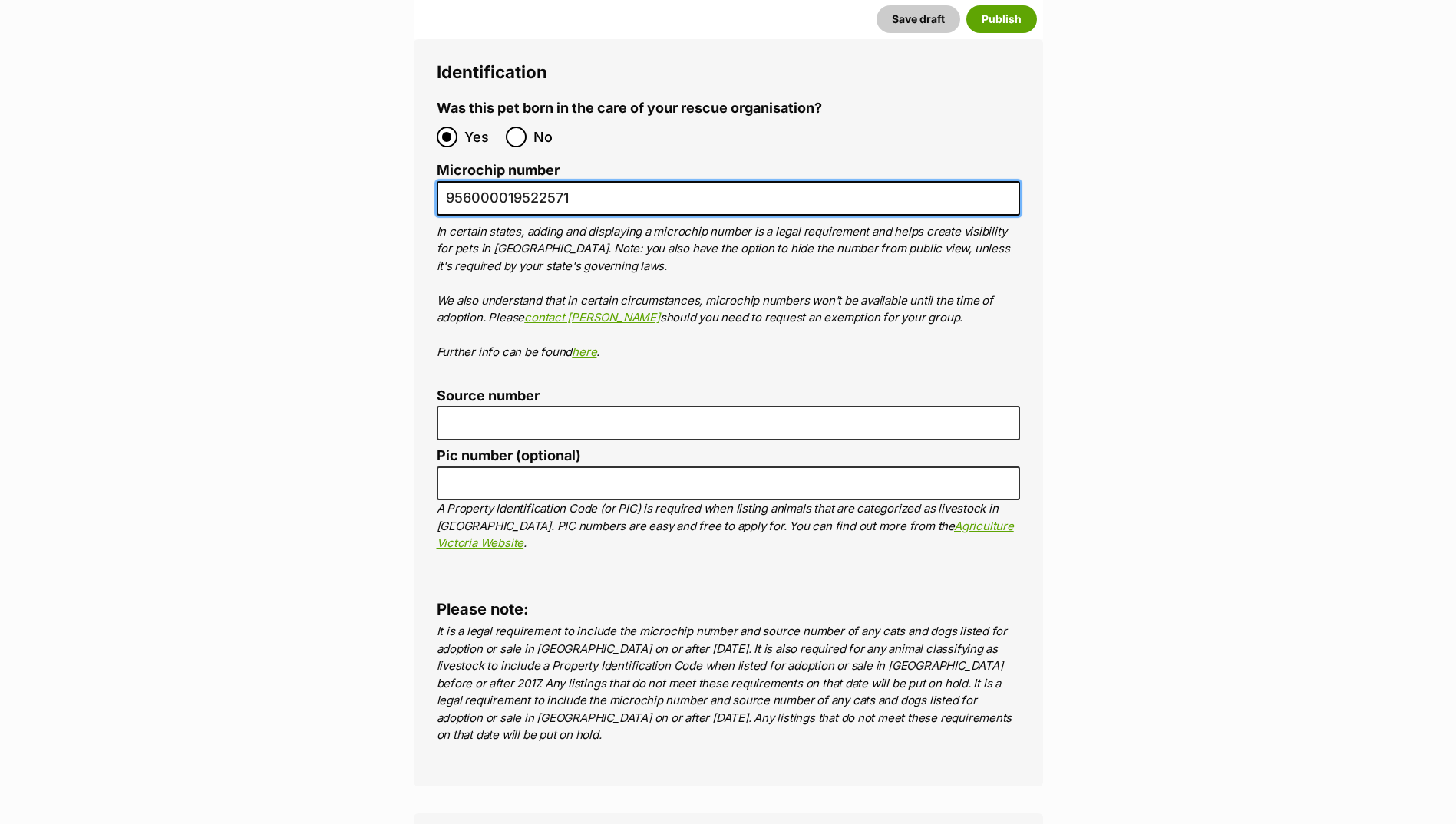
type input "956000019522571"
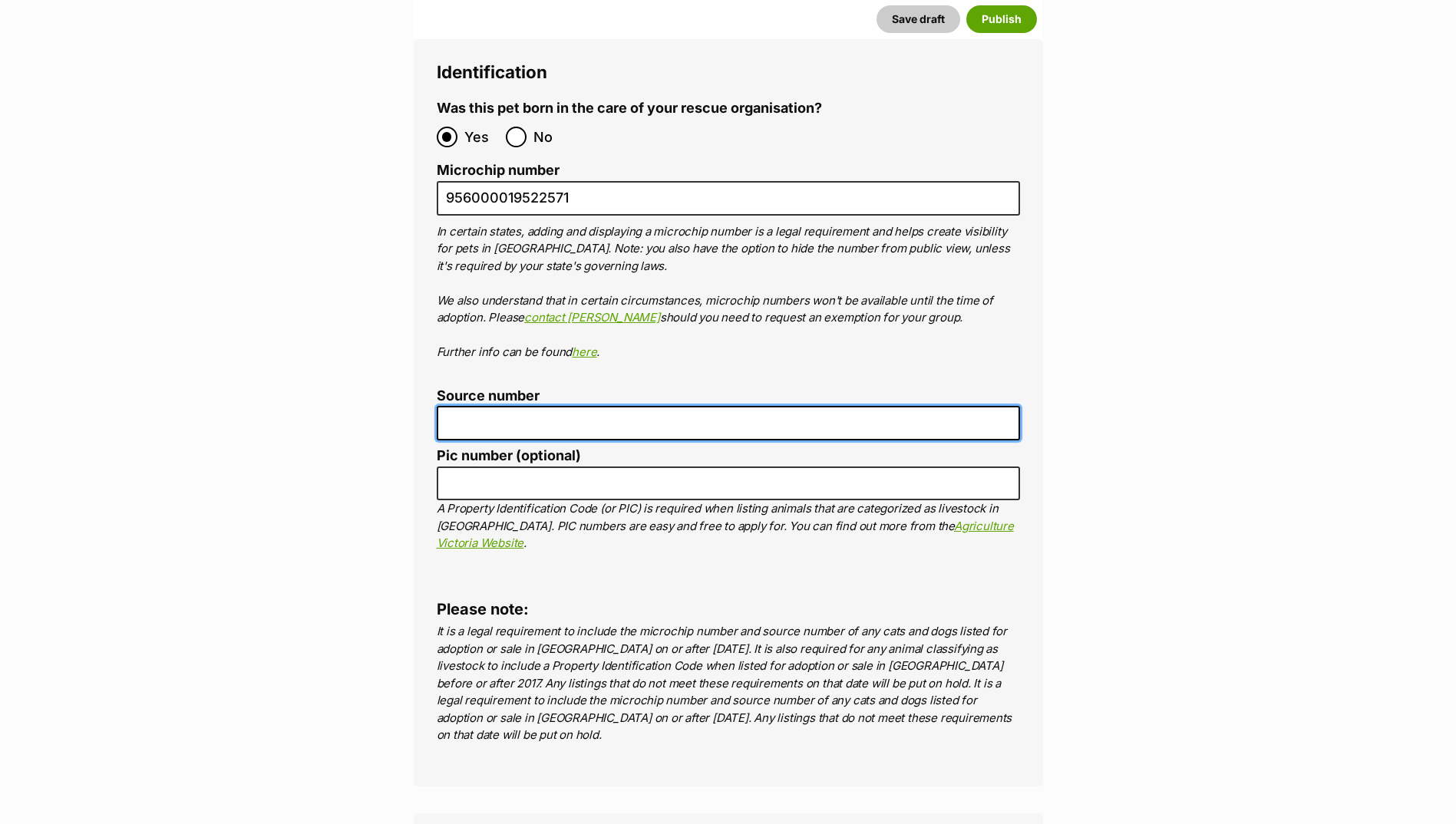
drag, startPoint x: 522, startPoint y: 368, endPoint x: 521, endPoint y: 377, distance: 9.1
click at [522, 406] on input "Source number" at bounding box center [728, 422] width 583 height 34
type input "BR100702"
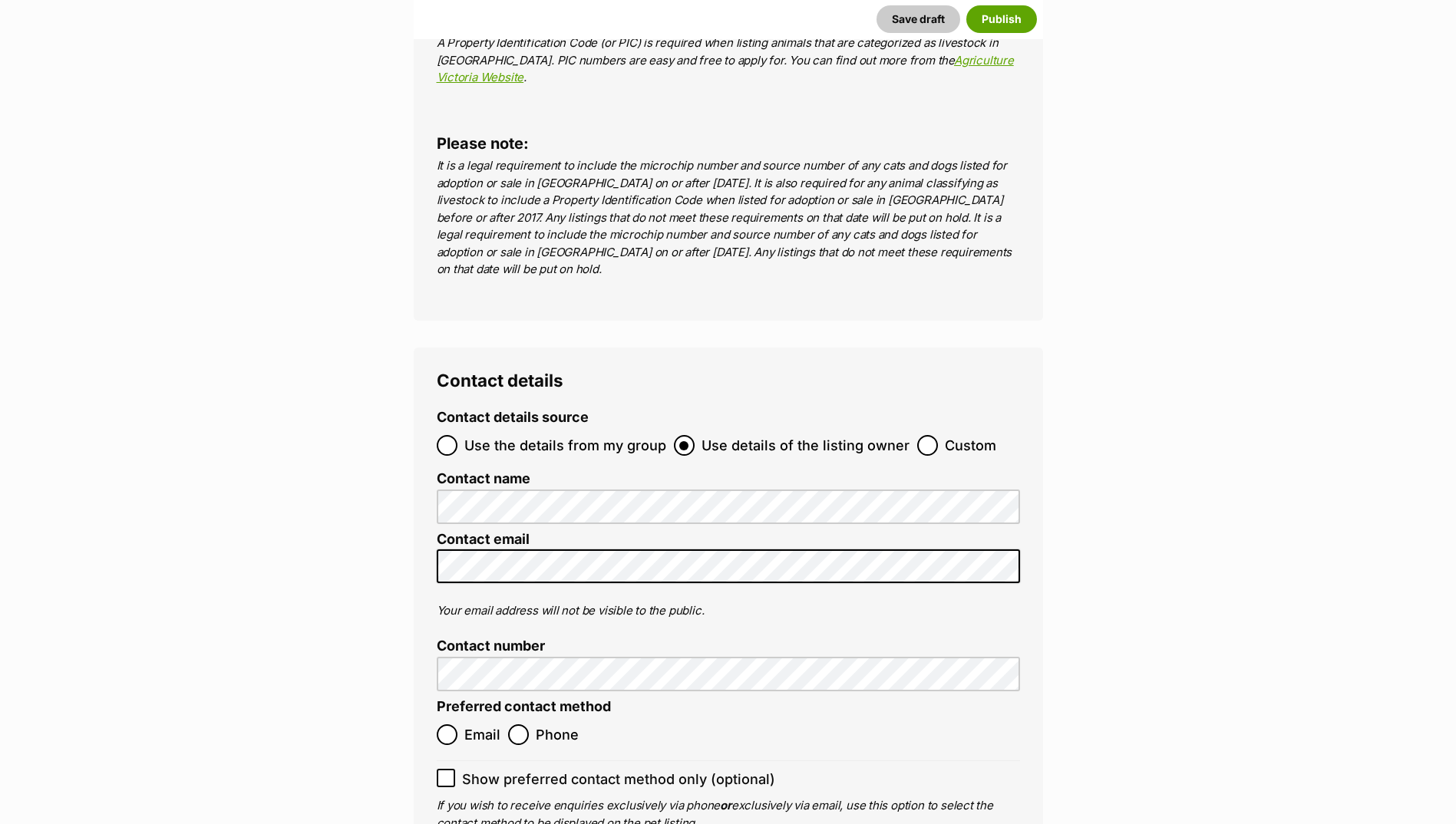
scroll to position [5808, 0]
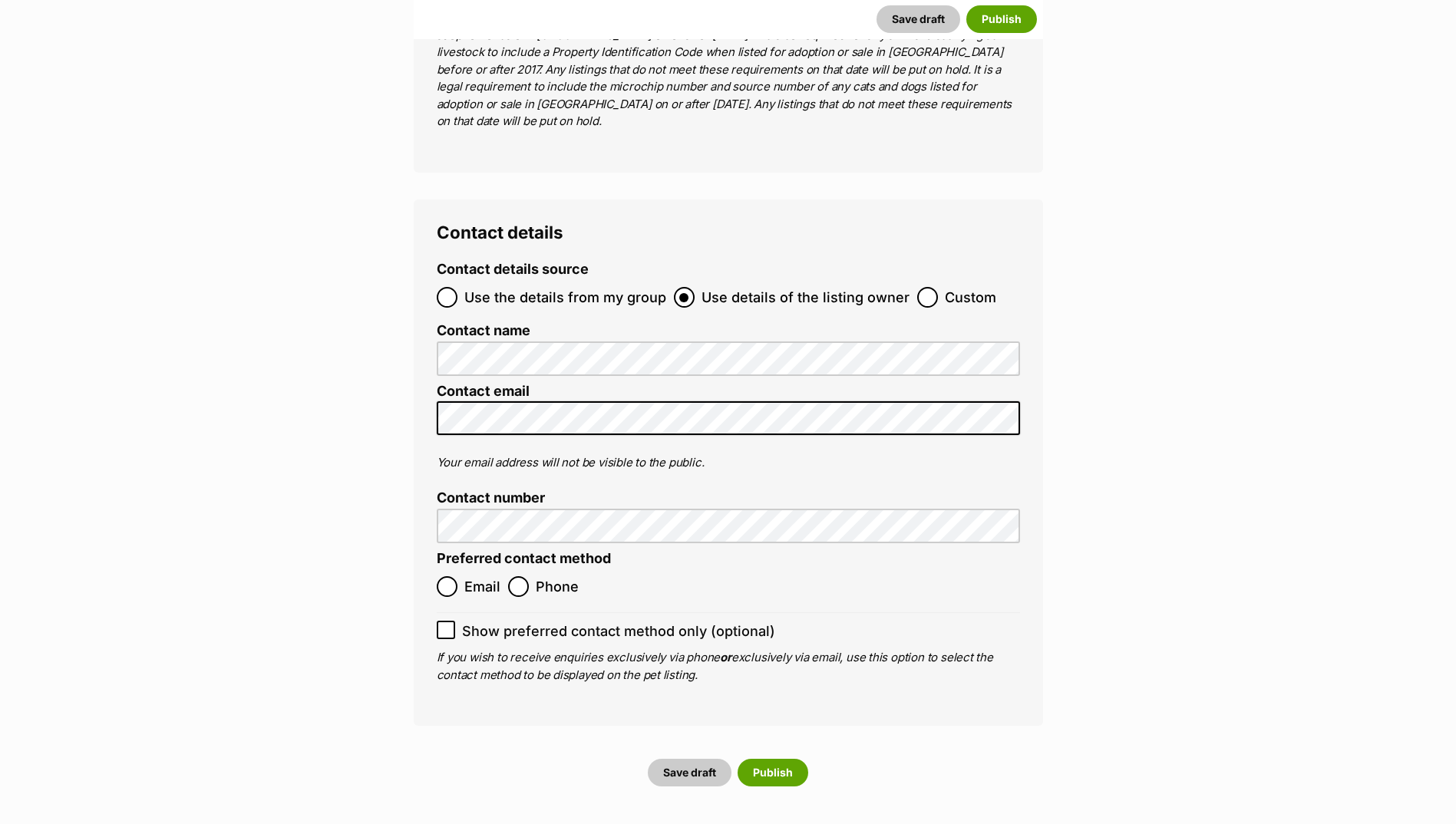
click at [478, 577] on span "Email" at bounding box center [481, 587] width 36 height 21
click at [457, 577] on input "Email" at bounding box center [446, 587] width 21 height 21
radio input "true"
click at [771, 759] on button "Publish" at bounding box center [772, 772] width 71 height 27
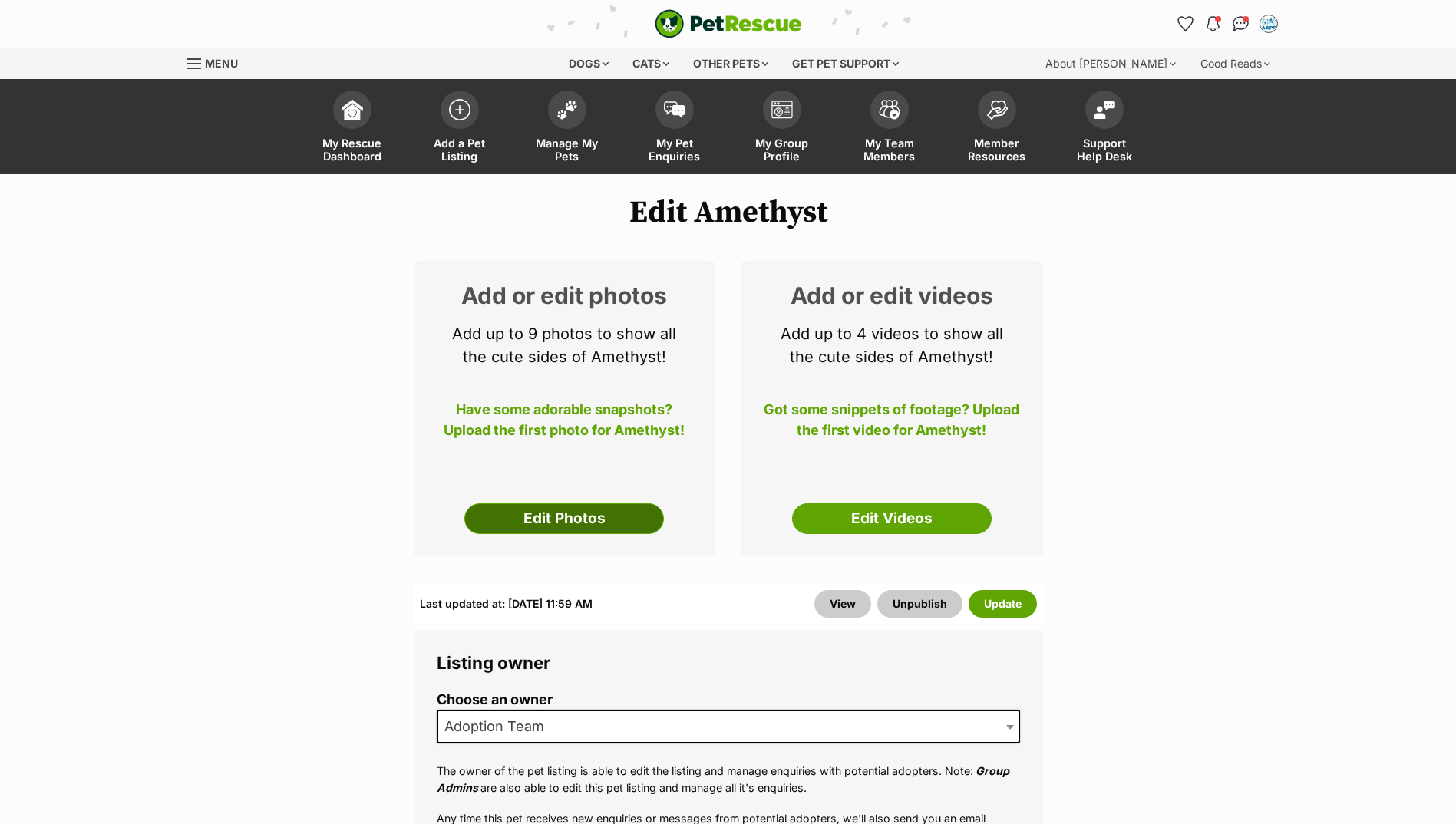
click at [587, 520] on link "Edit Photos" at bounding box center [564, 518] width 200 height 31
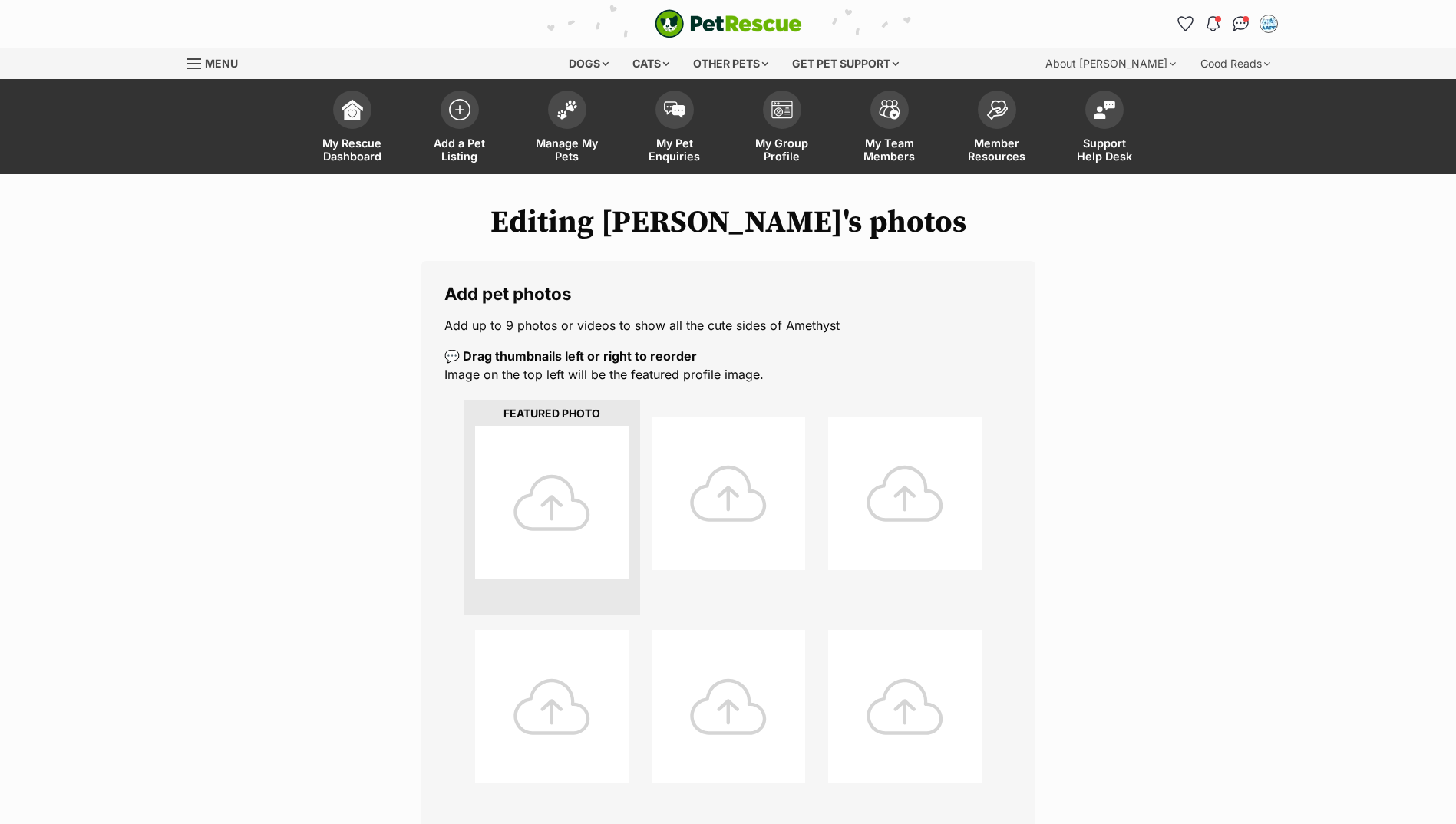
click at [557, 460] on div at bounding box center [551, 502] width 153 height 153
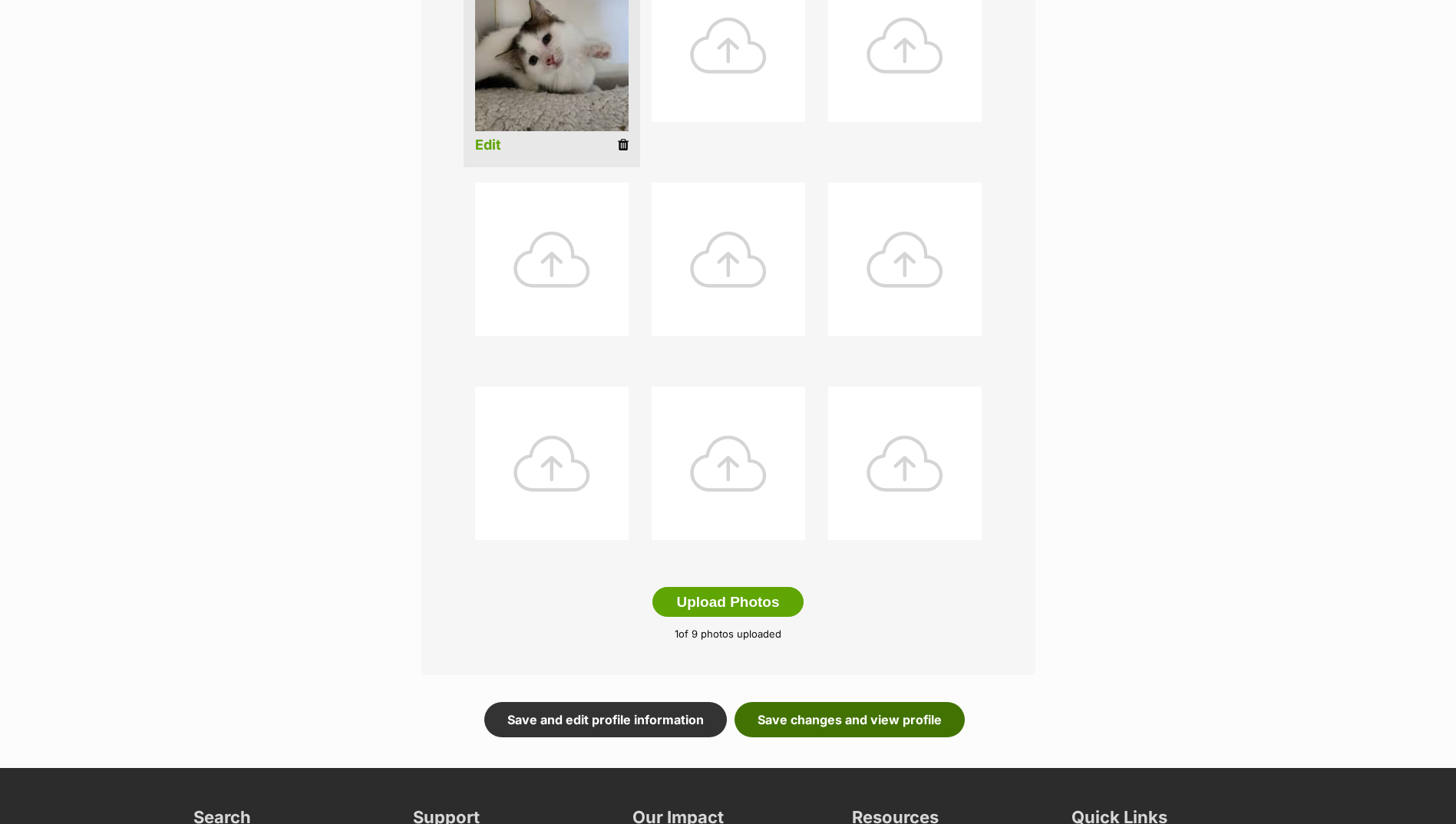
scroll to position [461, 0]
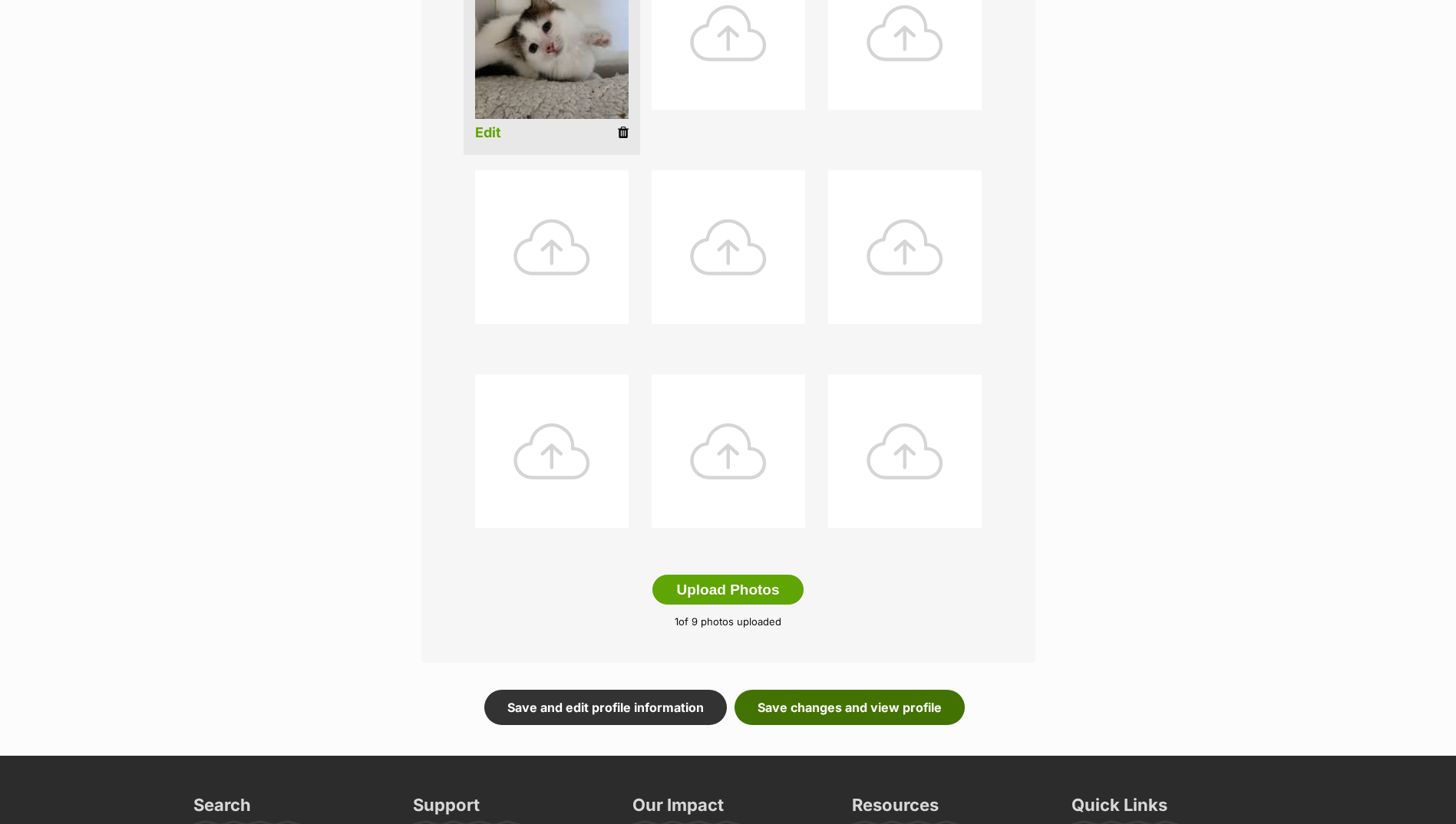
click at [874, 702] on link "Save changes and view profile" at bounding box center [850, 707] width 230 height 35
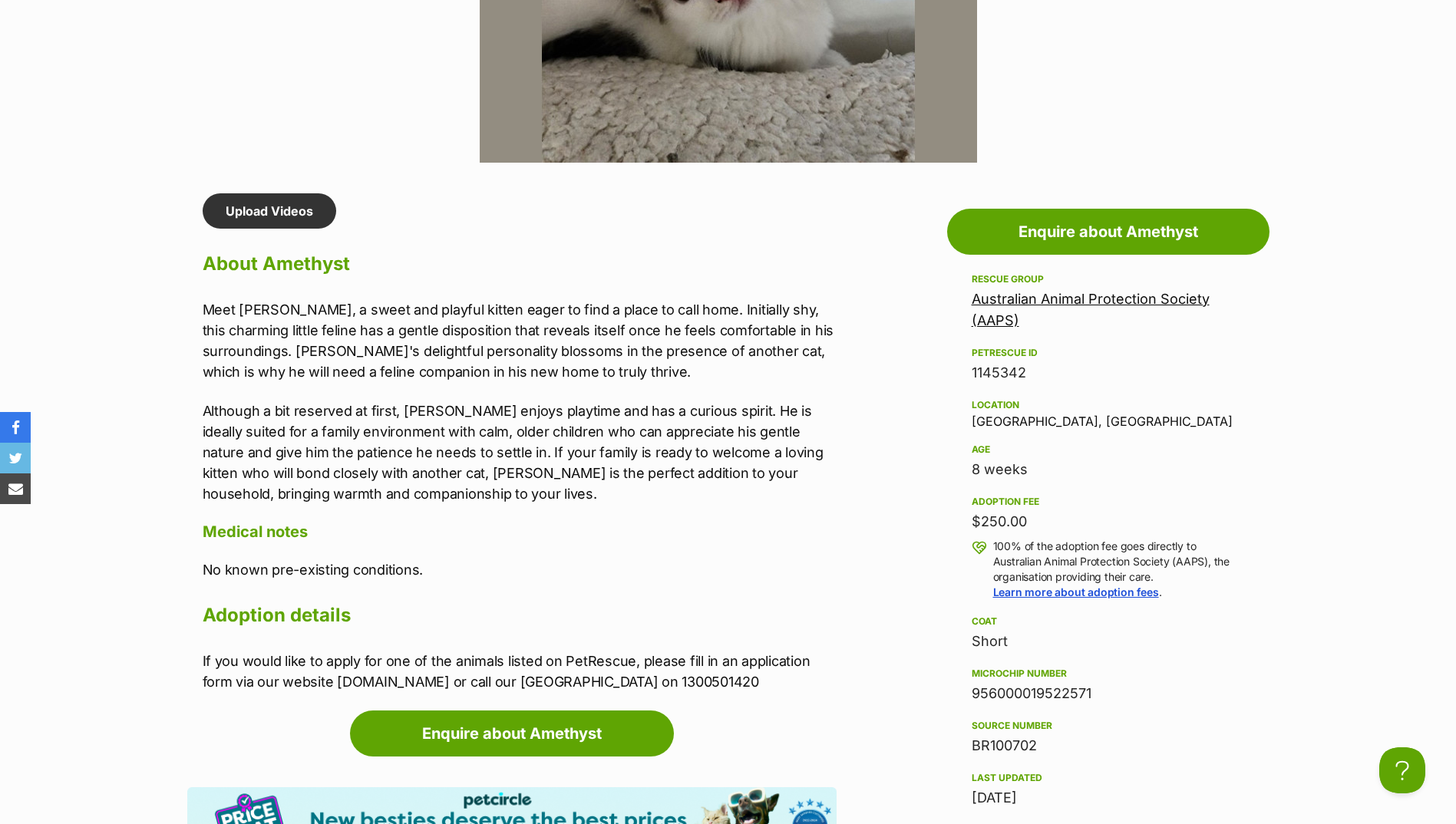
scroll to position [1151, 0]
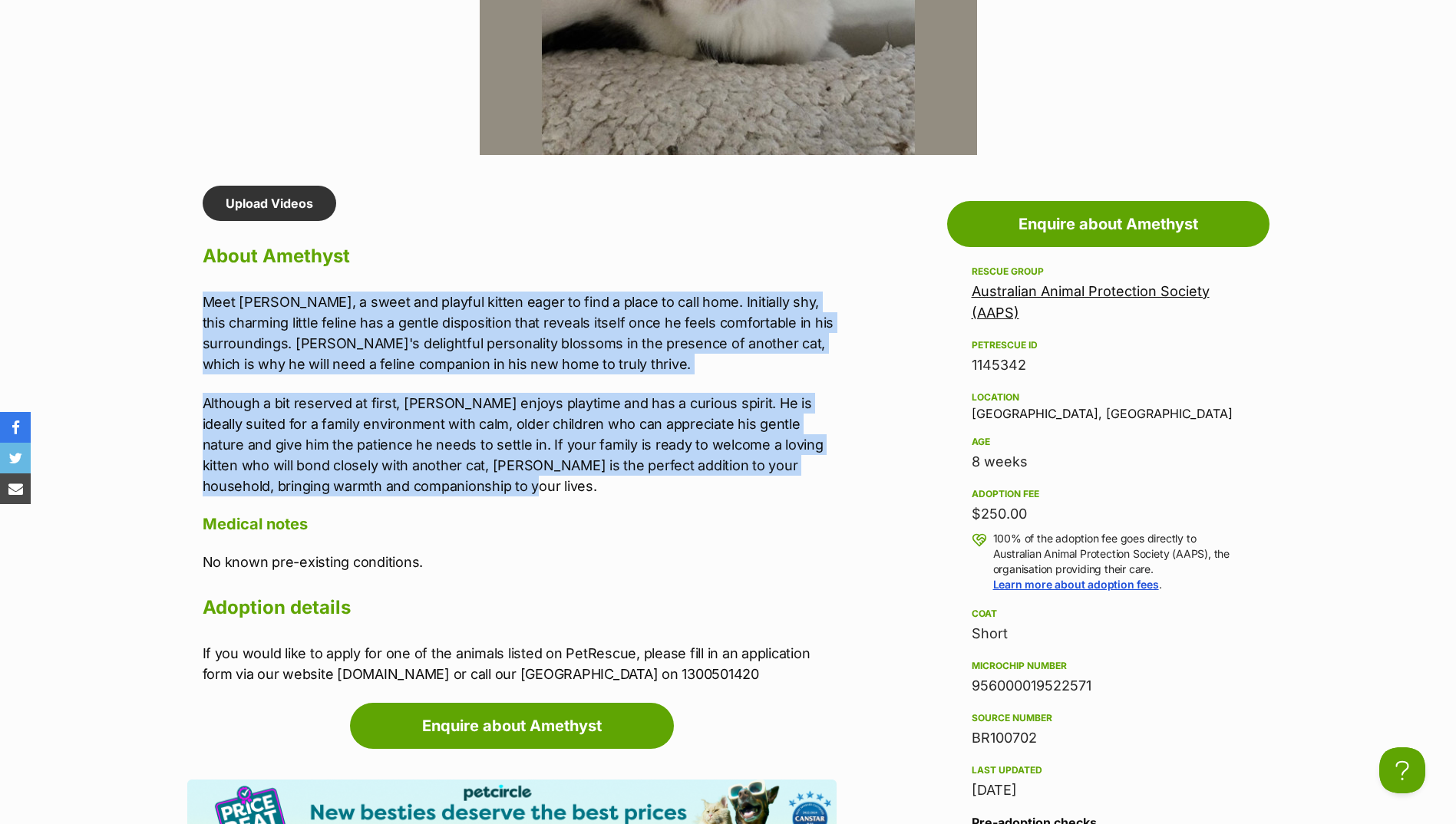
drag, startPoint x: 197, startPoint y: 299, endPoint x: 486, endPoint y: 485, distance: 343.7
click at [486, 485] on div "Upload Videos About Amethyst Meet Amethyst, a sweet and playful kitten eager to…" at bounding box center [511, 436] width 649 height 500
drag, startPoint x: 486, startPoint y: 485, endPoint x: 385, endPoint y: 447, distance: 107.9
copy div "Meet Amethyst, a sweet and playful kitten eager to find a place to call home. I…"
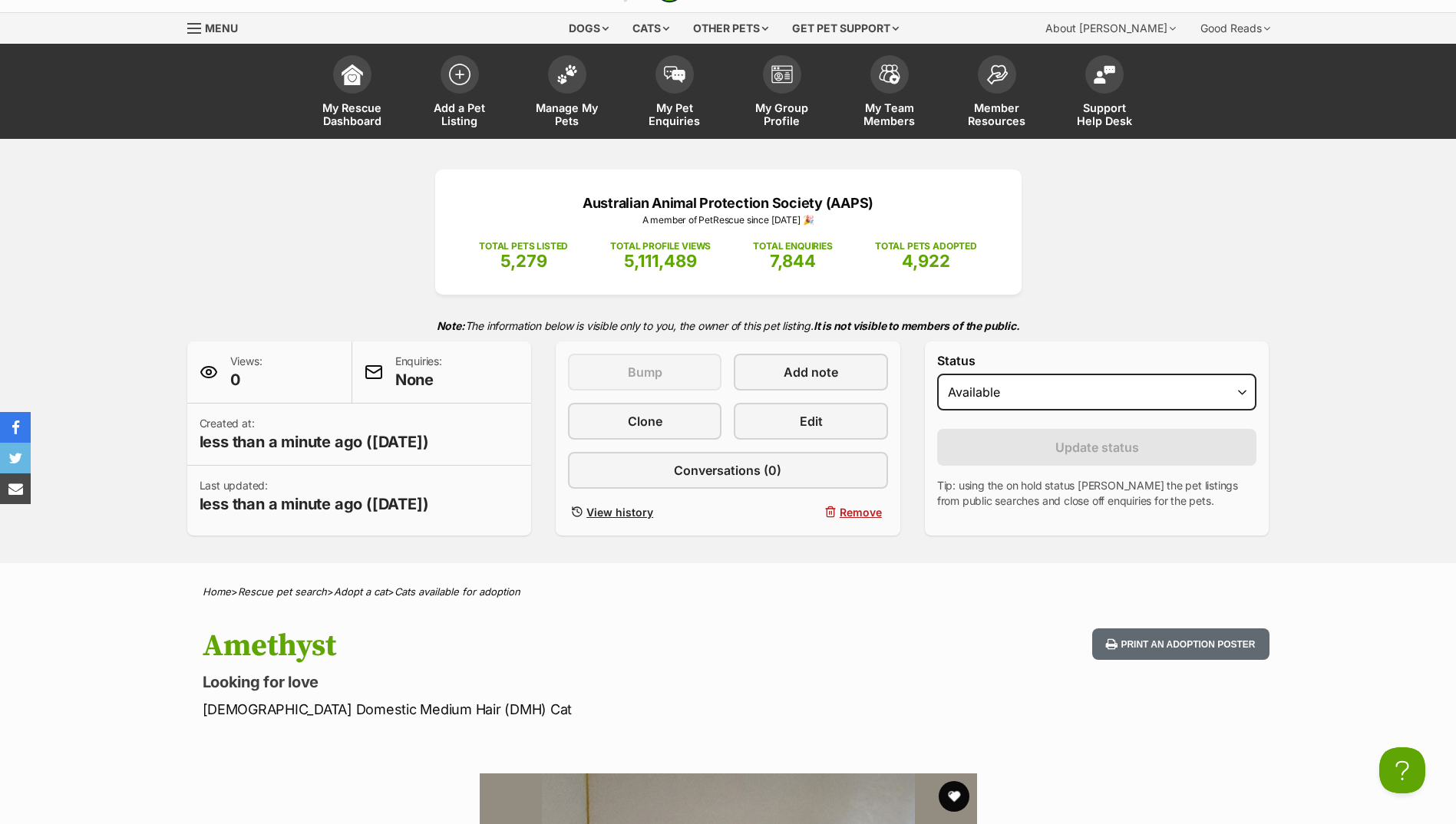
scroll to position [0, 0]
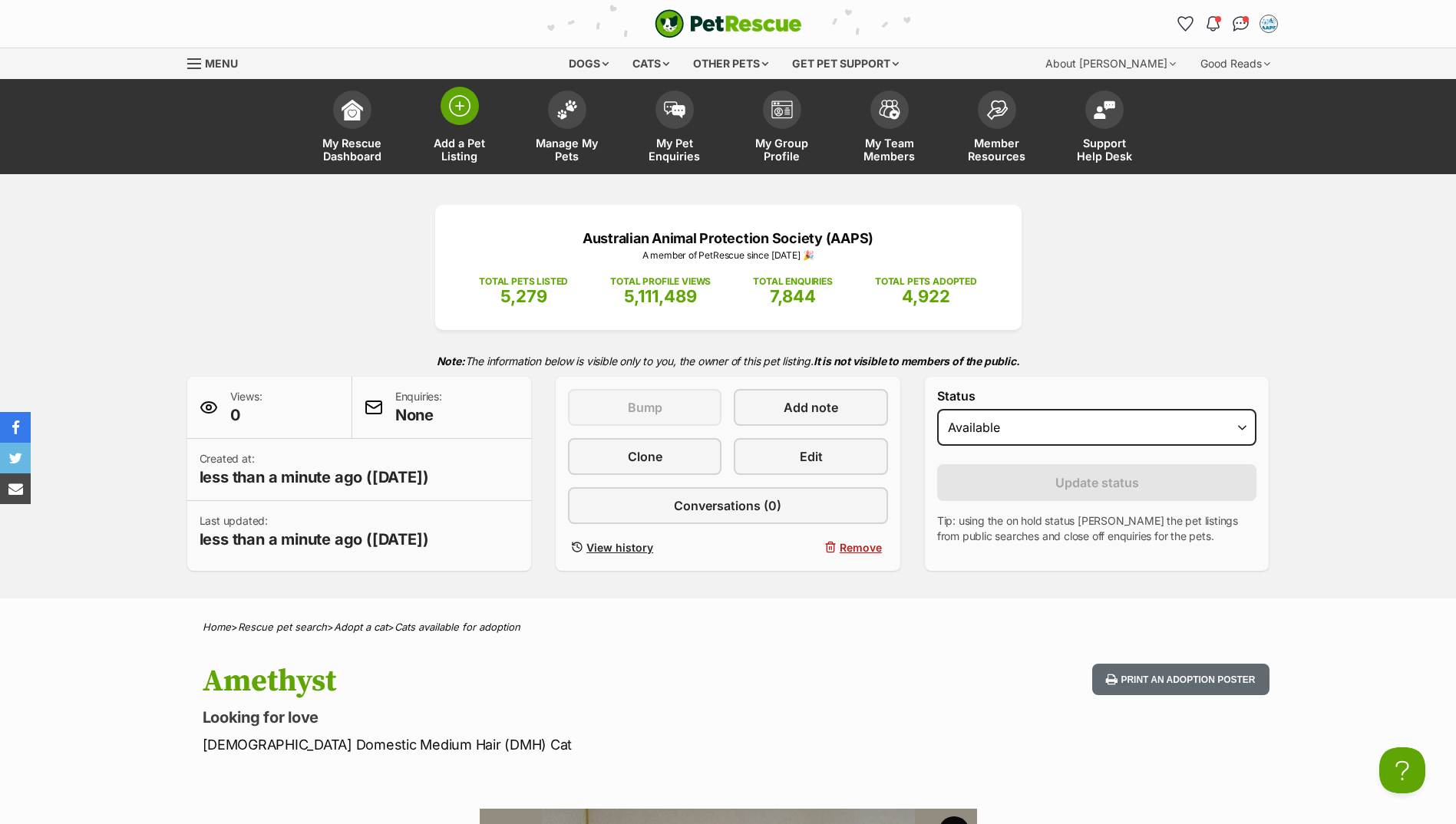
click at [446, 122] on link "Add a Pet Listing" at bounding box center [459, 128] width 107 height 92
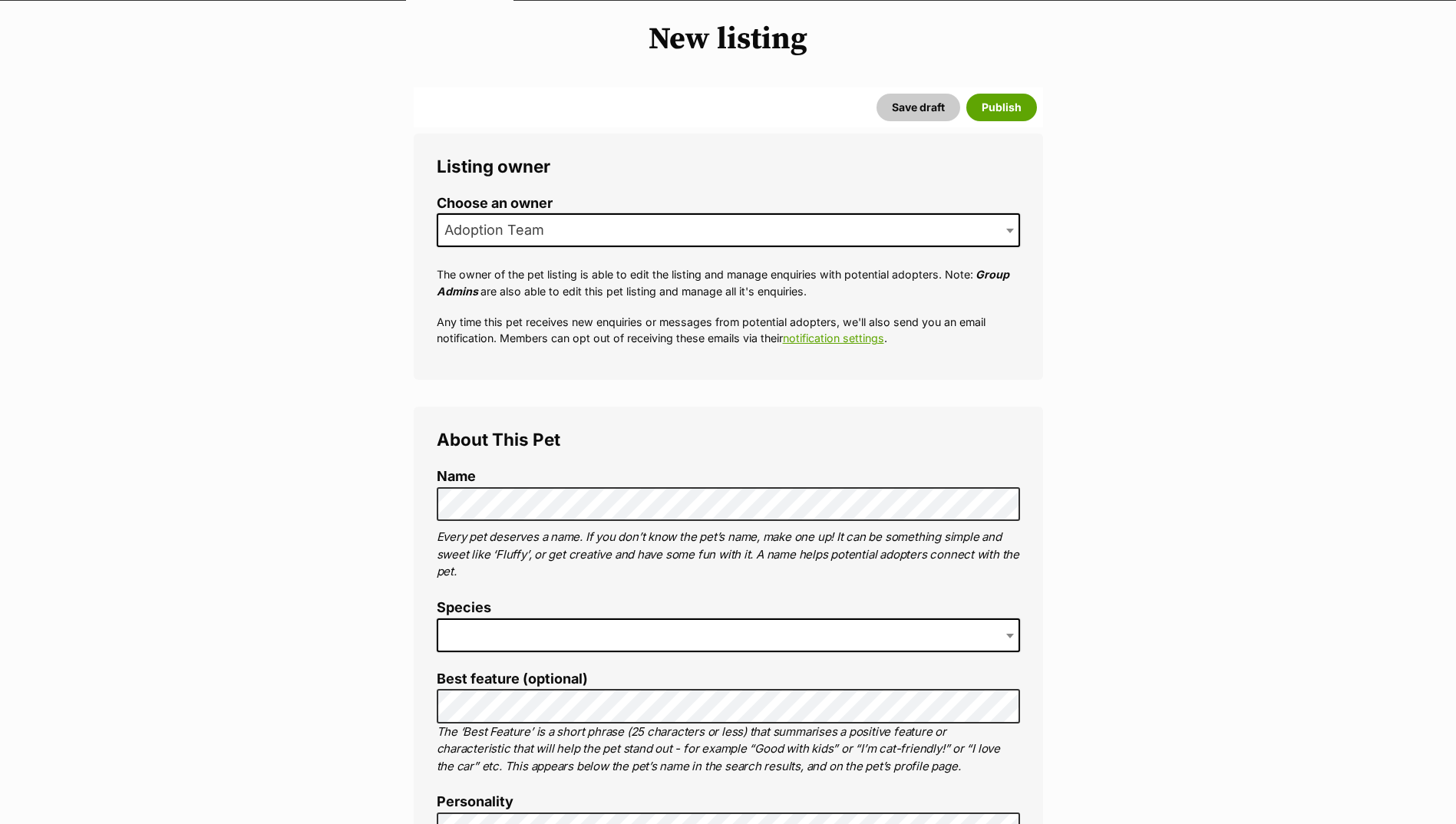
scroll to position [307, 0]
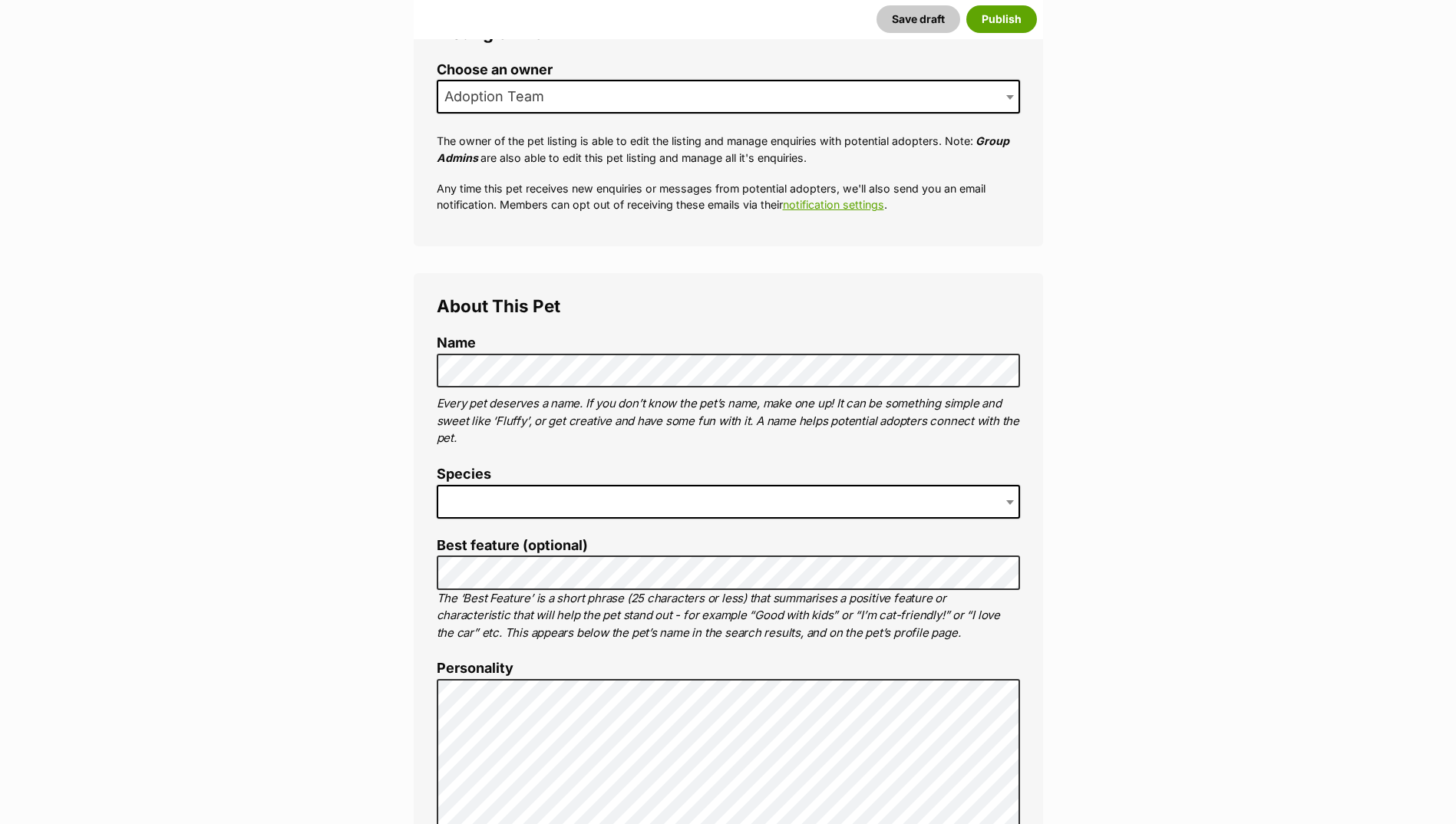
click at [606, 506] on span at bounding box center [728, 502] width 583 height 34
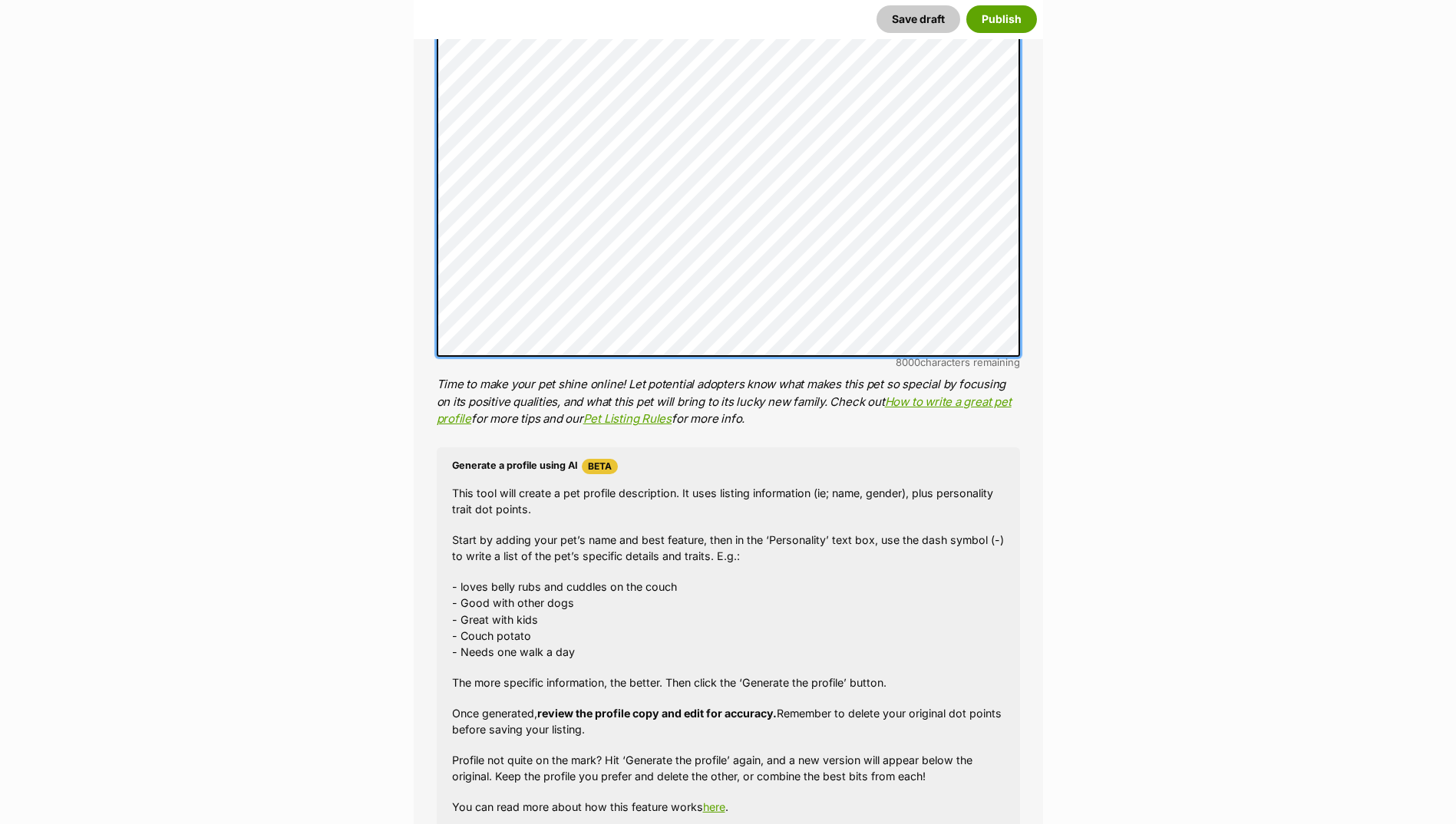
scroll to position [1151, 0]
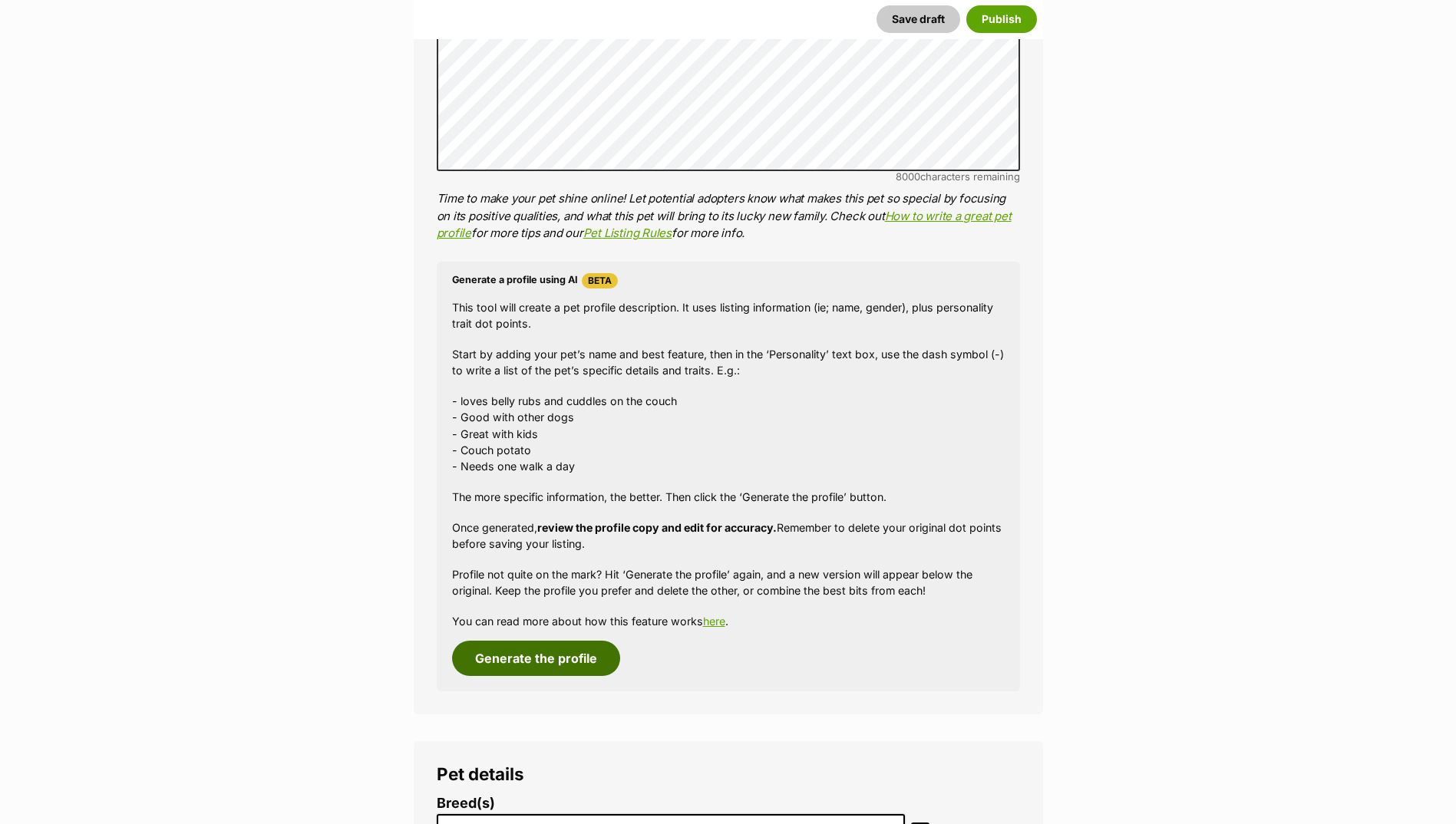
click at [519, 652] on button "Generate the profile" at bounding box center [536, 658] width 168 height 35
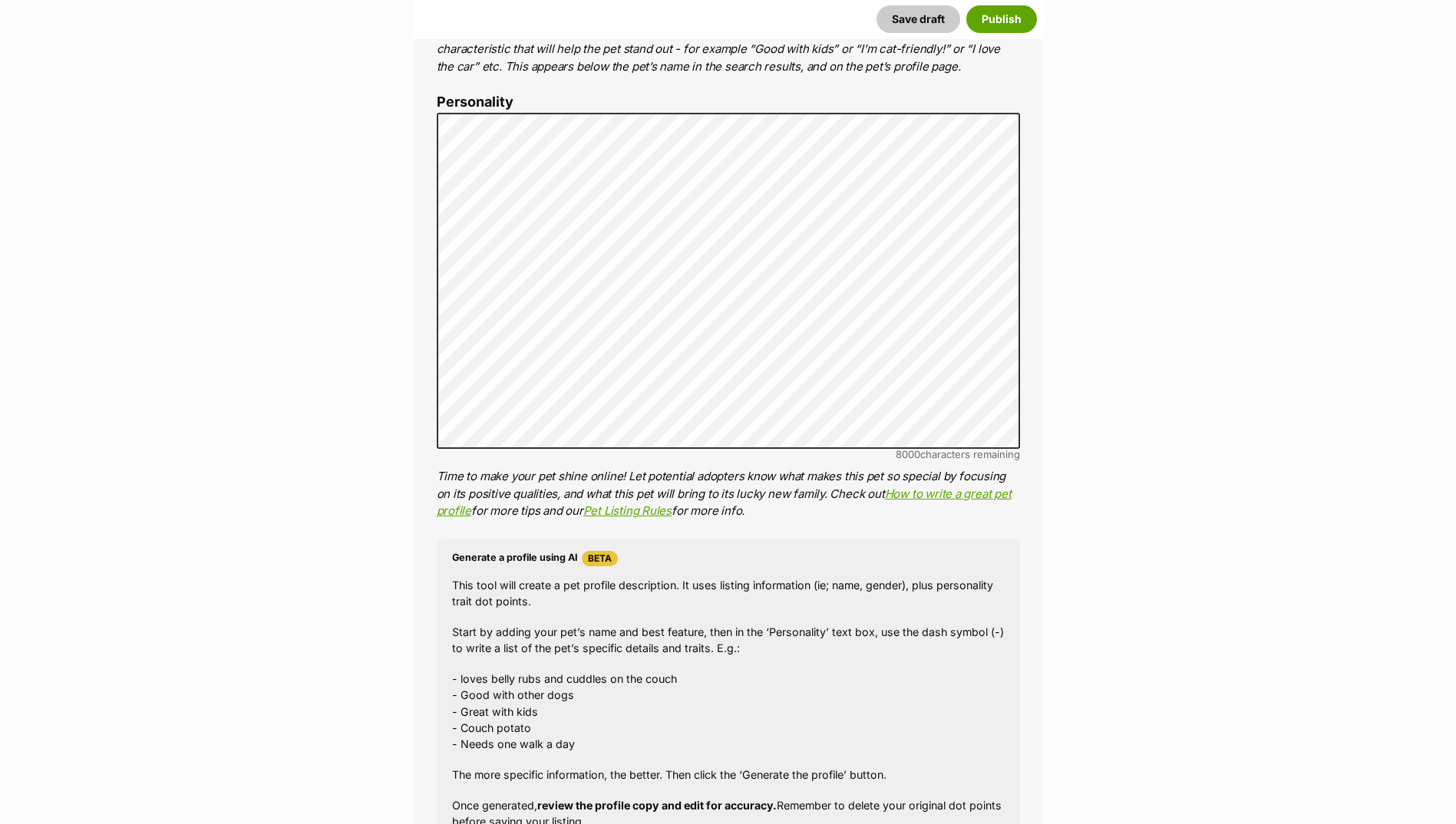
scroll to position [742, 0]
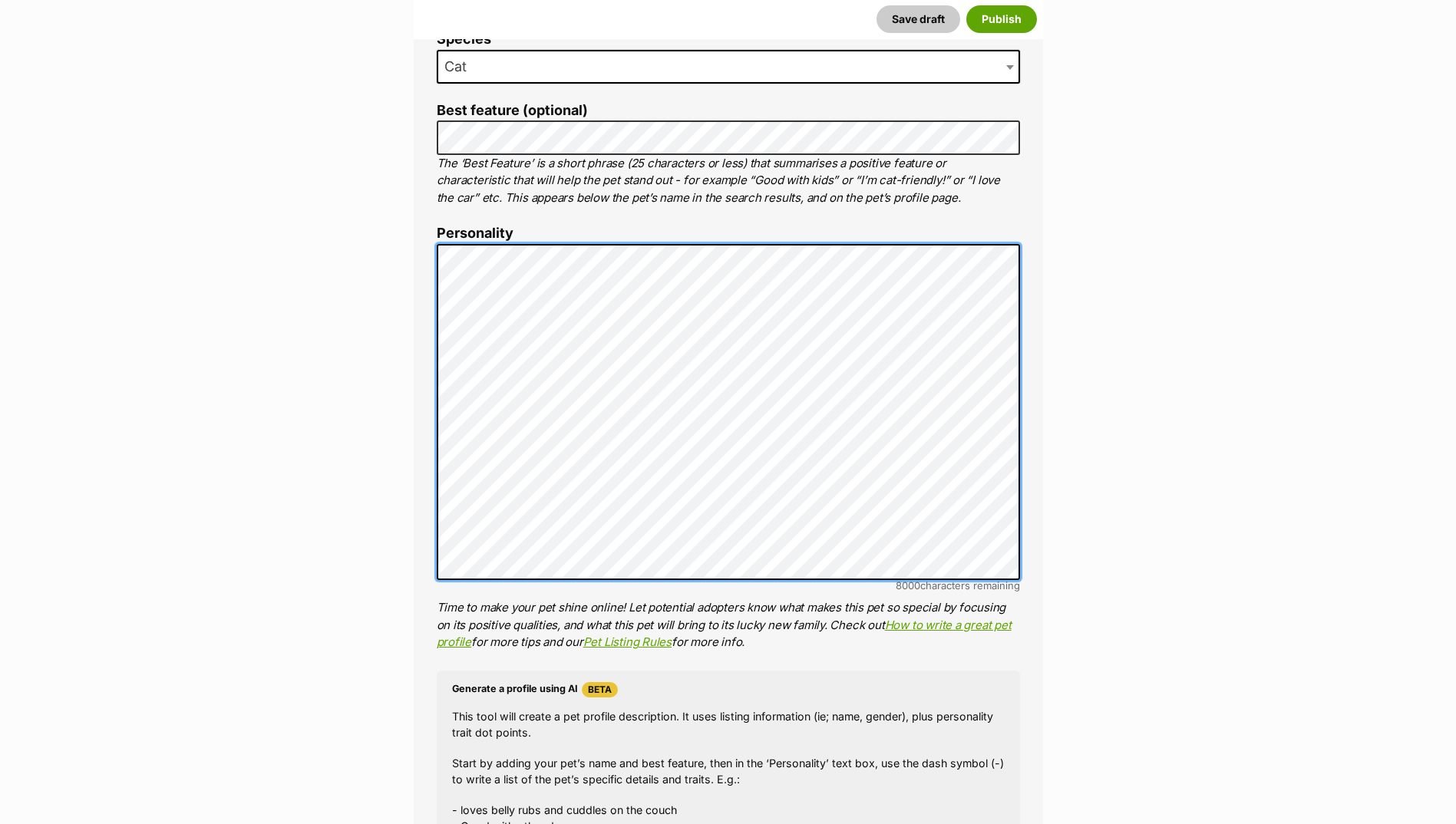
click at [428, 237] on div "About This Pet Name Henlo there, it looks like you might be using the pet name …" at bounding box center [728, 481] width 629 height 1286
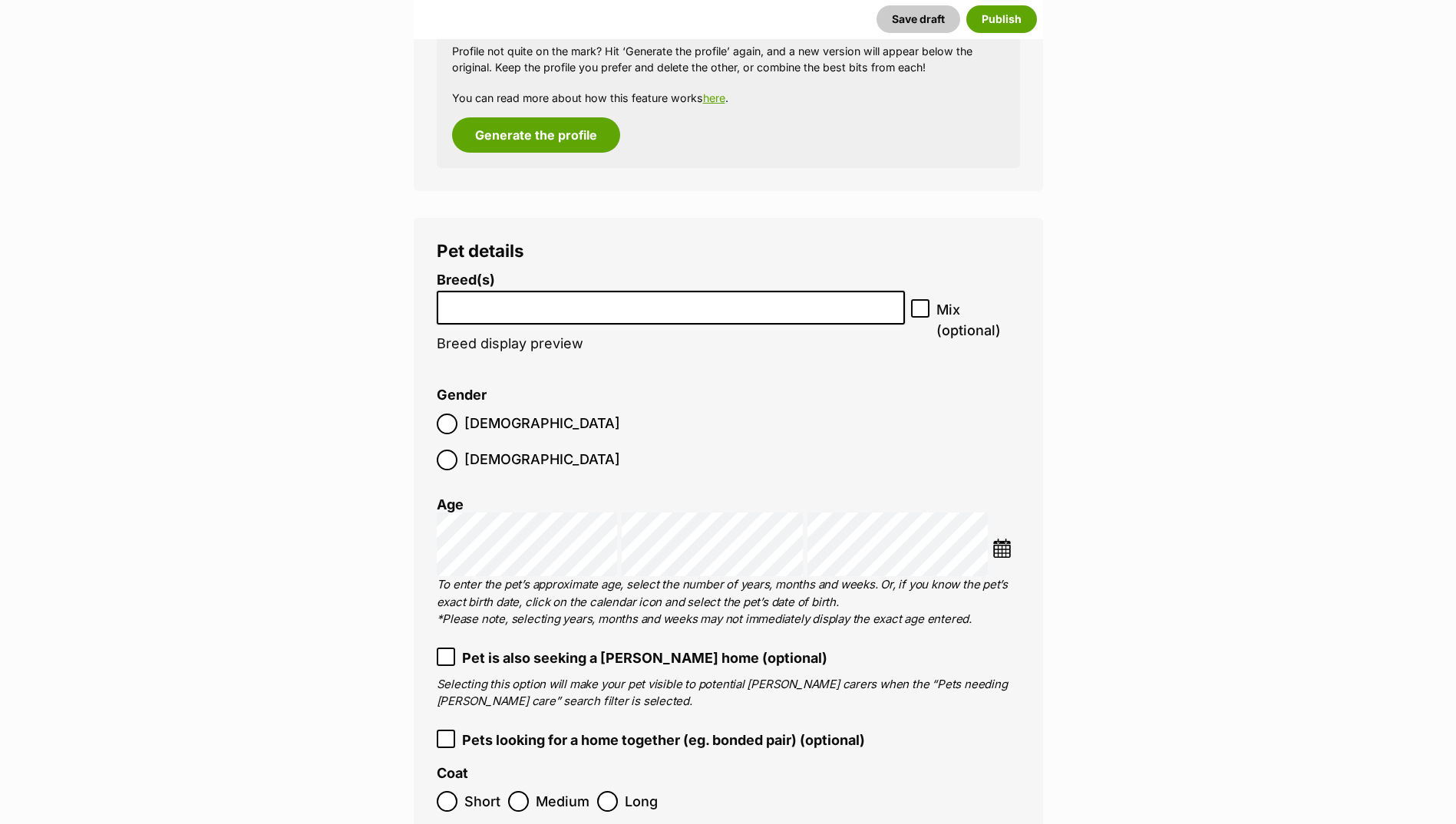
scroll to position [1740, 0]
click at [632, 297] on input "search" at bounding box center [671, 302] width 458 height 16
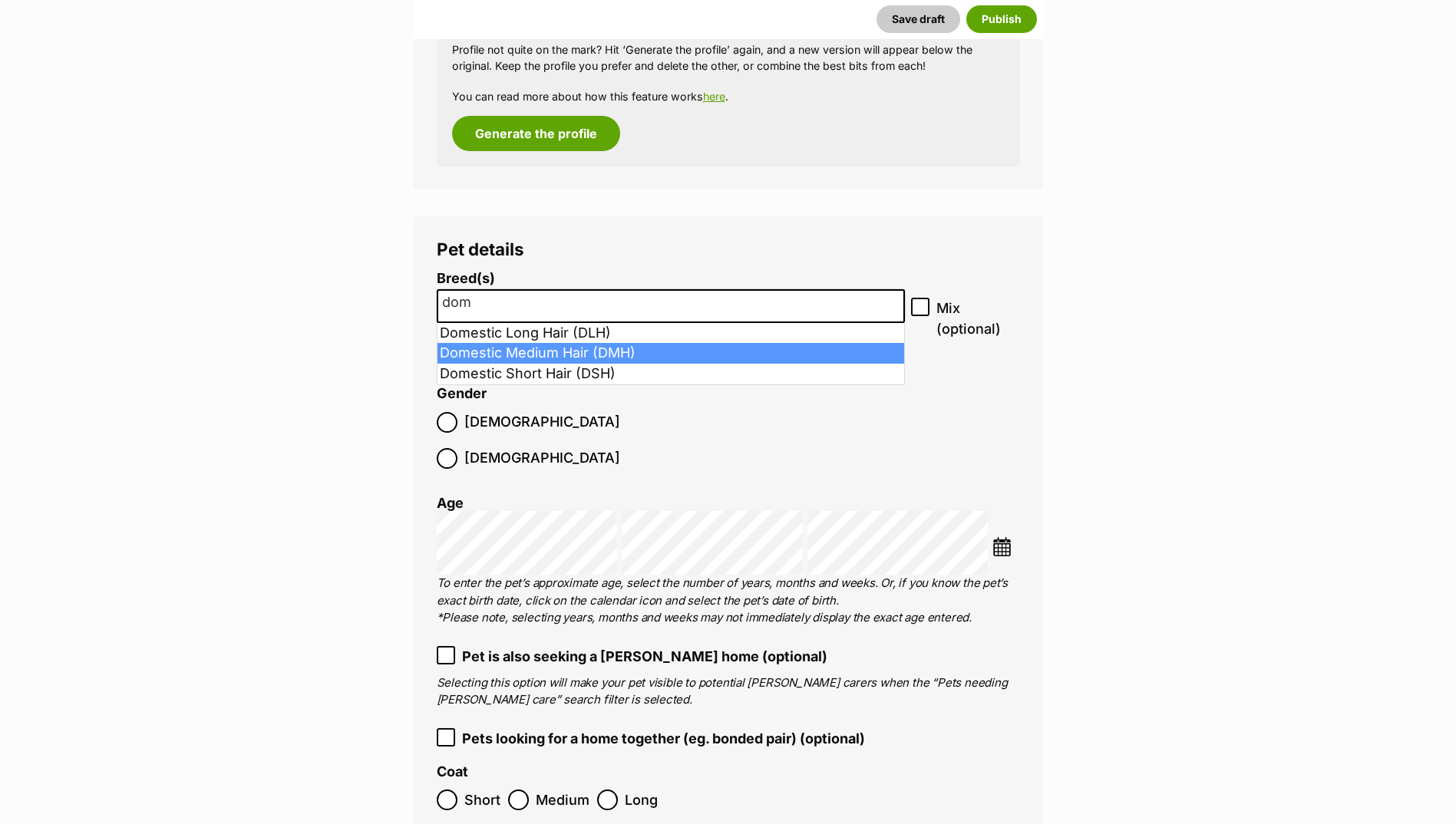
type input "dom"
select select "252101"
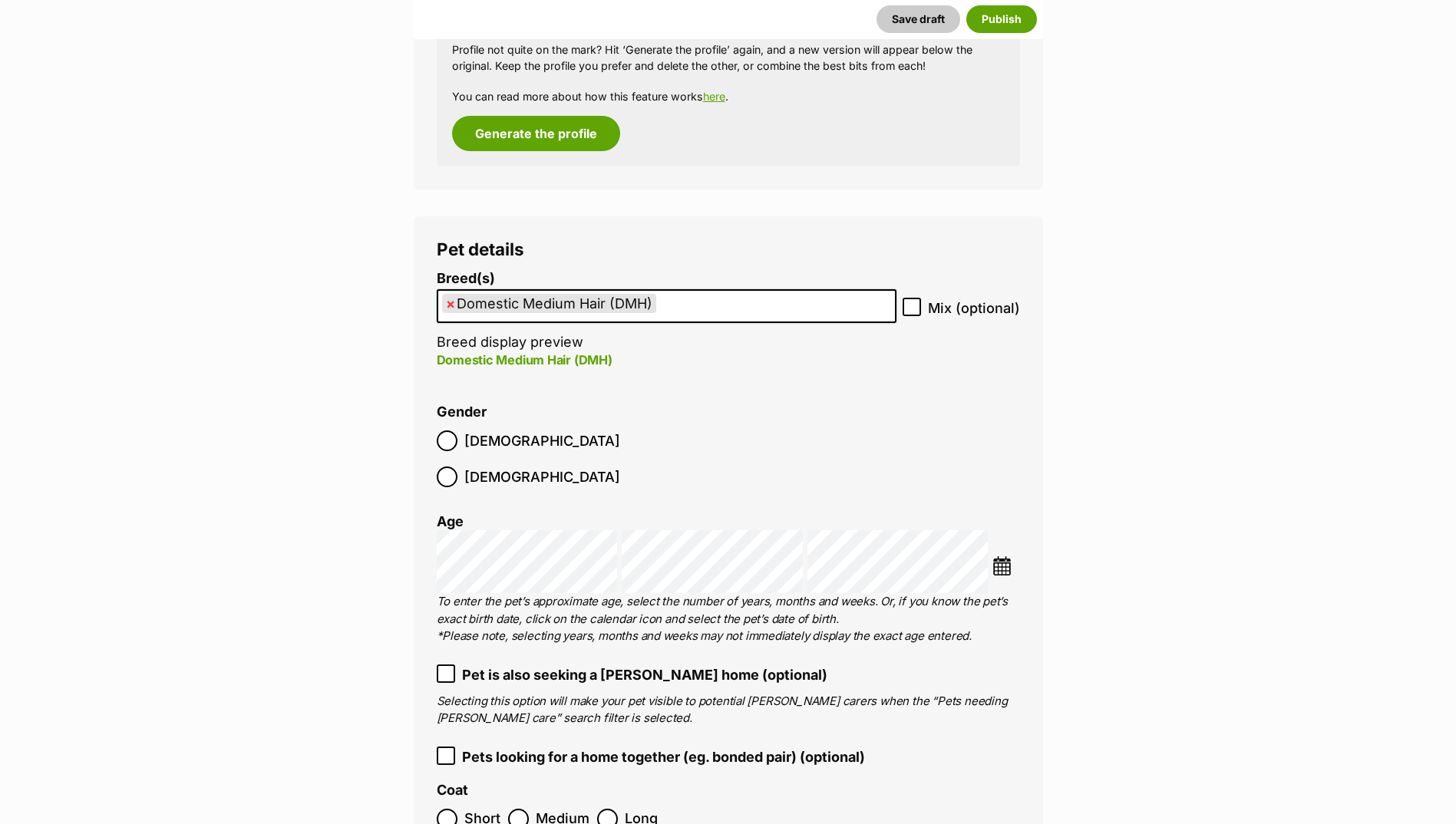
click at [471, 432] on span "[DEMOGRAPHIC_DATA]" at bounding box center [541, 441] width 156 height 21
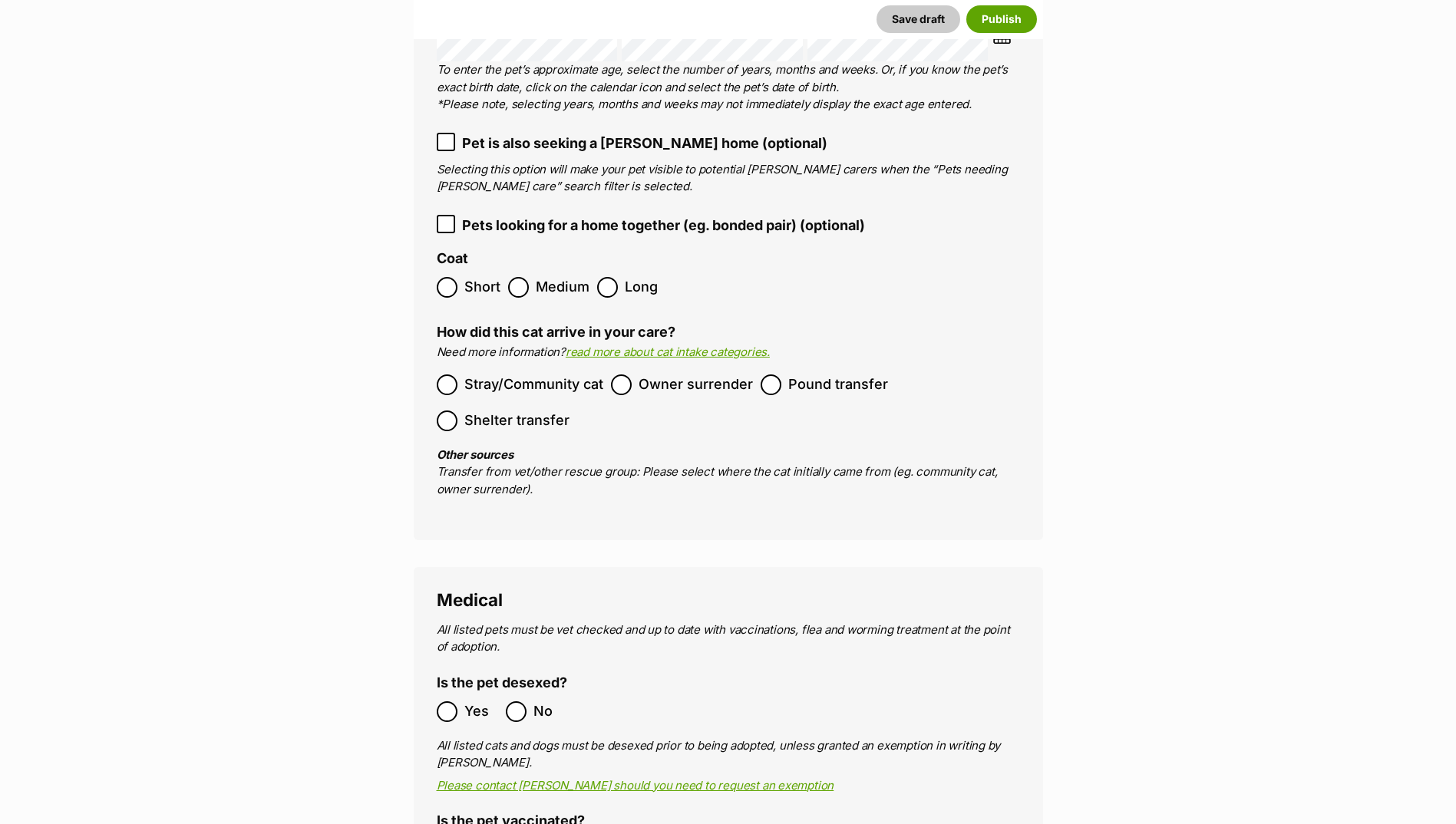
scroll to position [2277, 0]
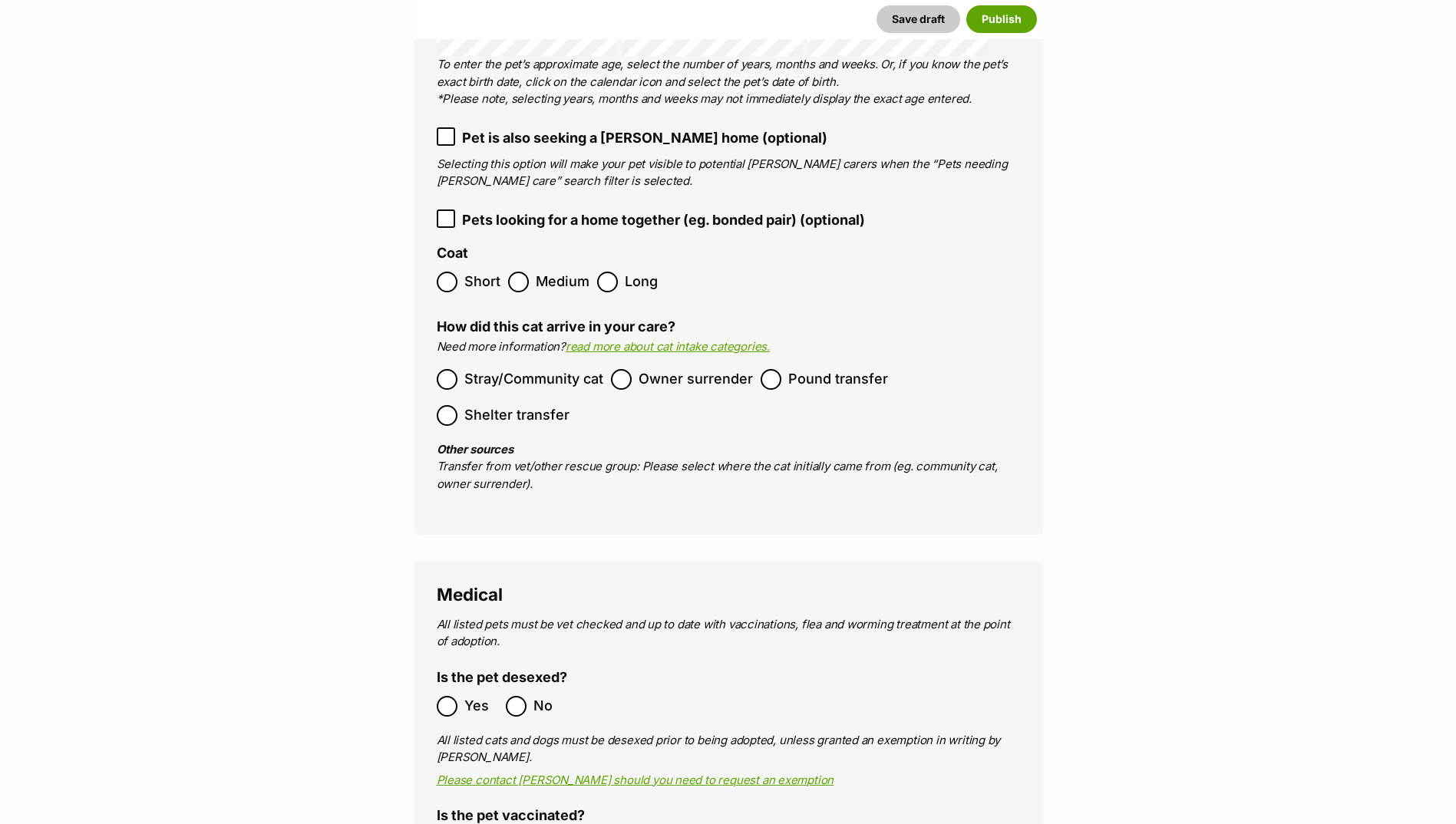
click at [448, 213] on icon at bounding box center [446, 218] width 11 height 11
click at [646, 362] on ol "Stray/Community cat Owner surrender Pound transfer Shelter transfer" at bounding box center [728, 397] width 583 height 72
click at [633, 369] on label "Owner surrender" at bounding box center [681, 379] width 142 height 21
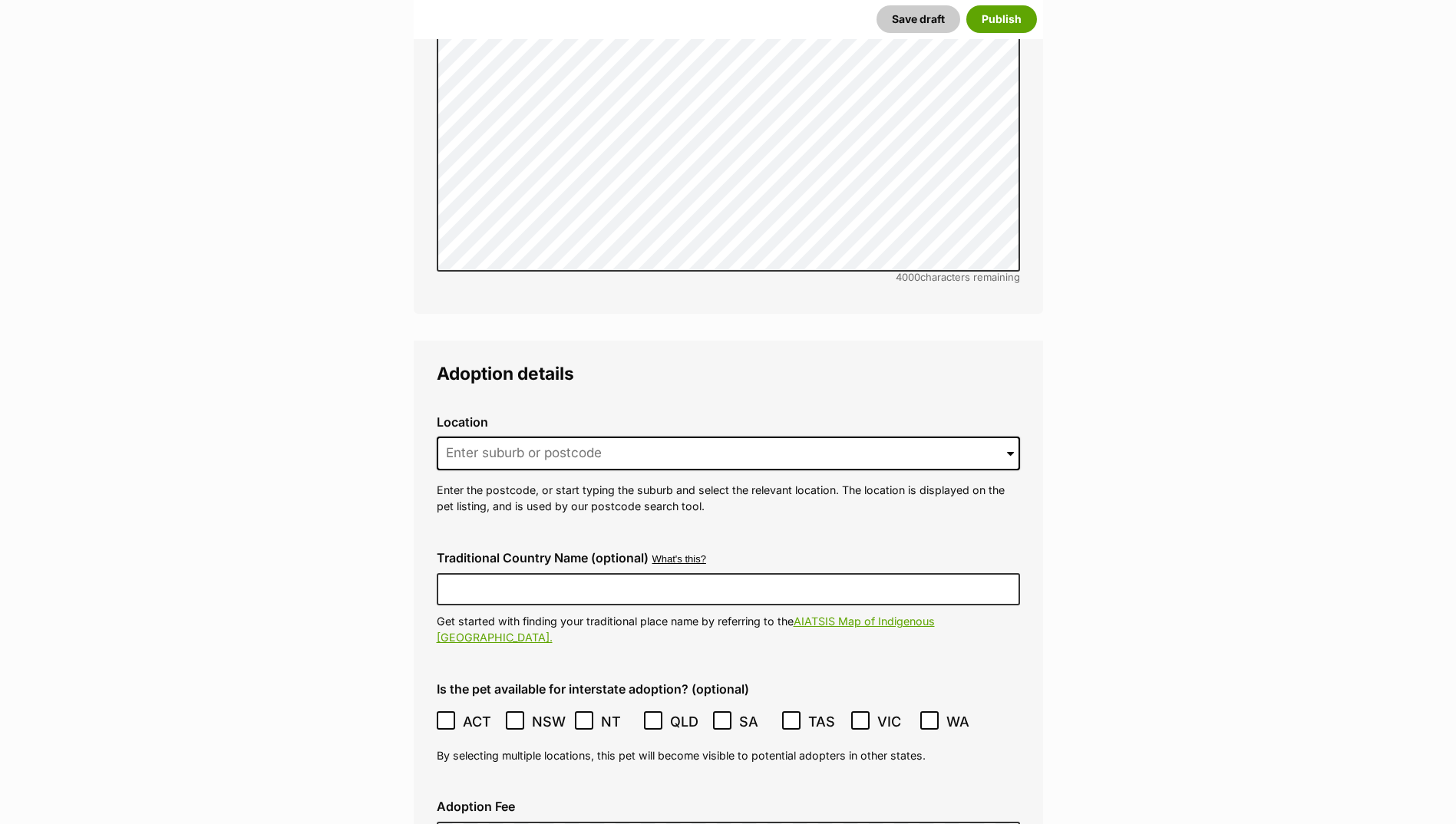
scroll to position [3505, 0]
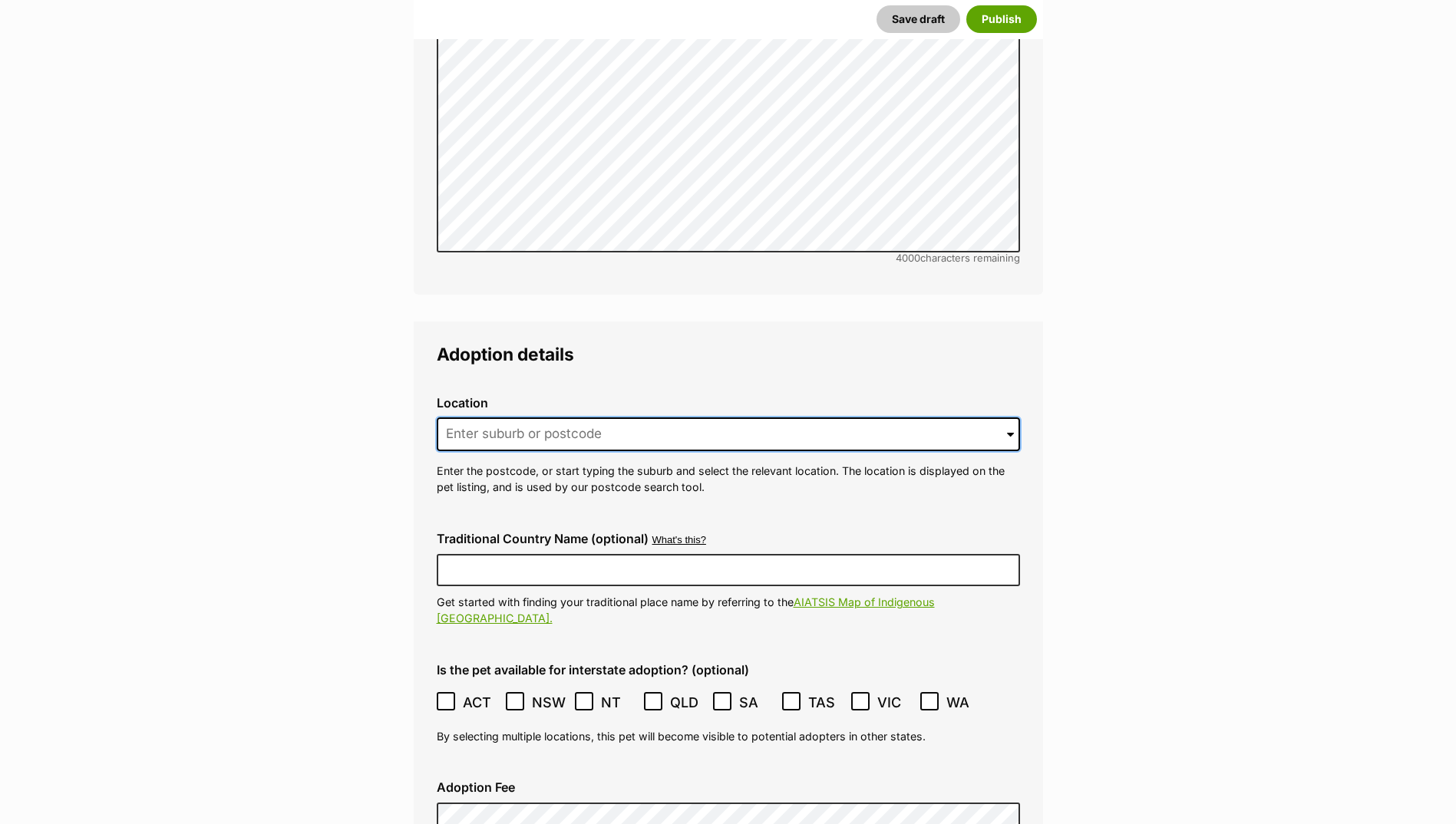
click at [501, 417] on input at bounding box center [728, 434] width 583 height 34
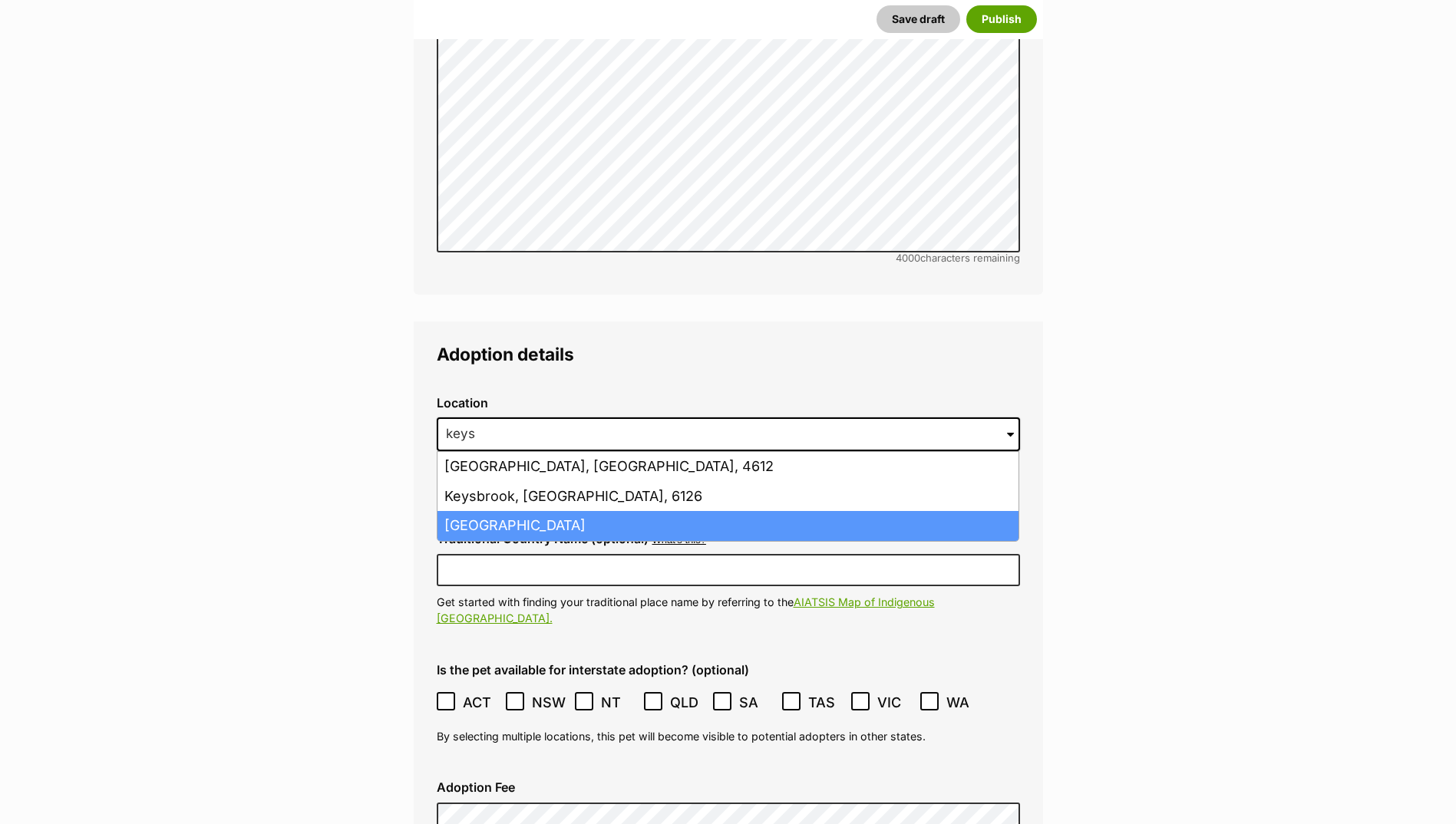
click at [504, 512] on li "[GEOGRAPHIC_DATA]" at bounding box center [727, 527] width 581 height 30
type input "[GEOGRAPHIC_DATA]"
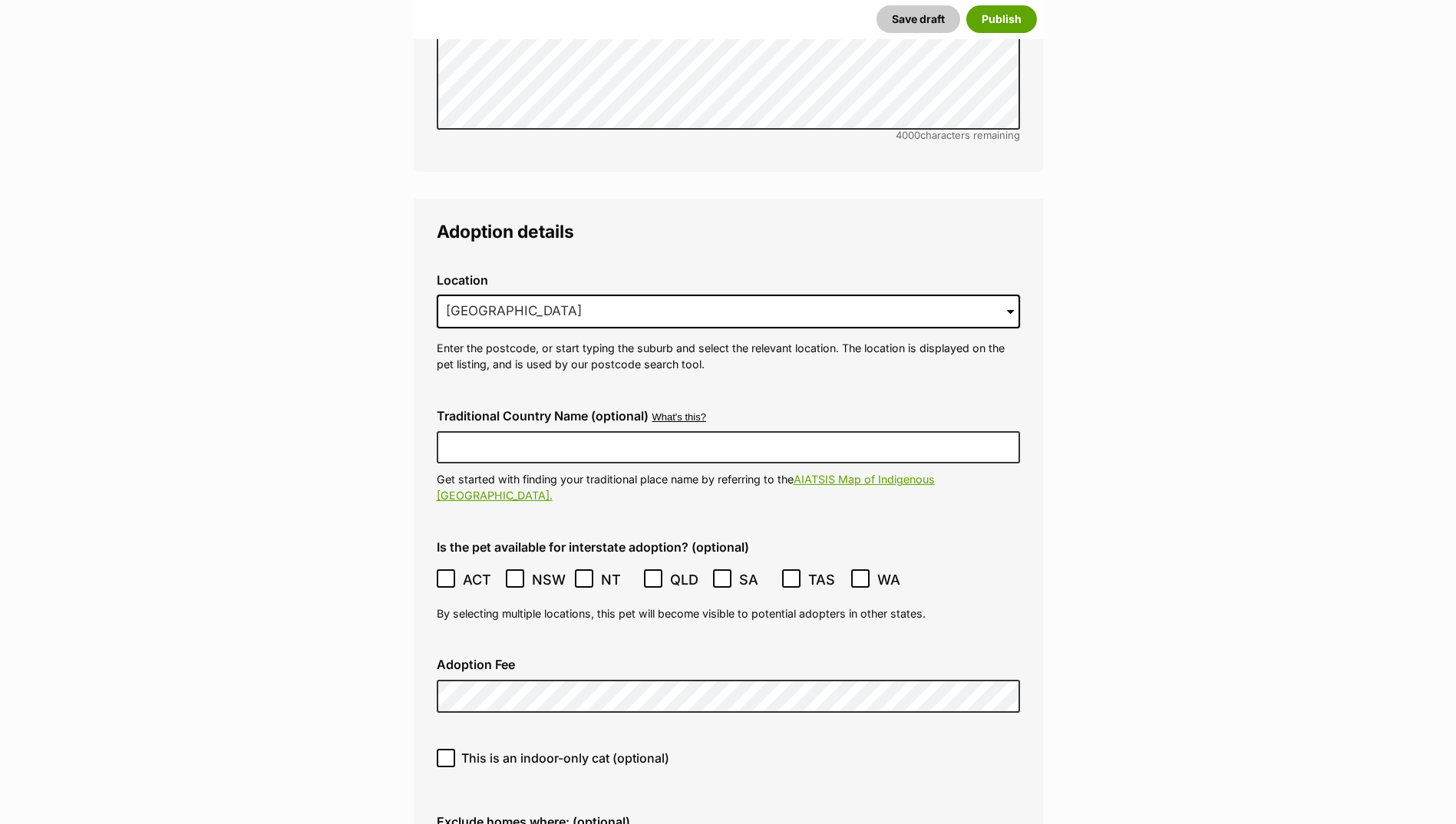
scroll to position [3889, 0]
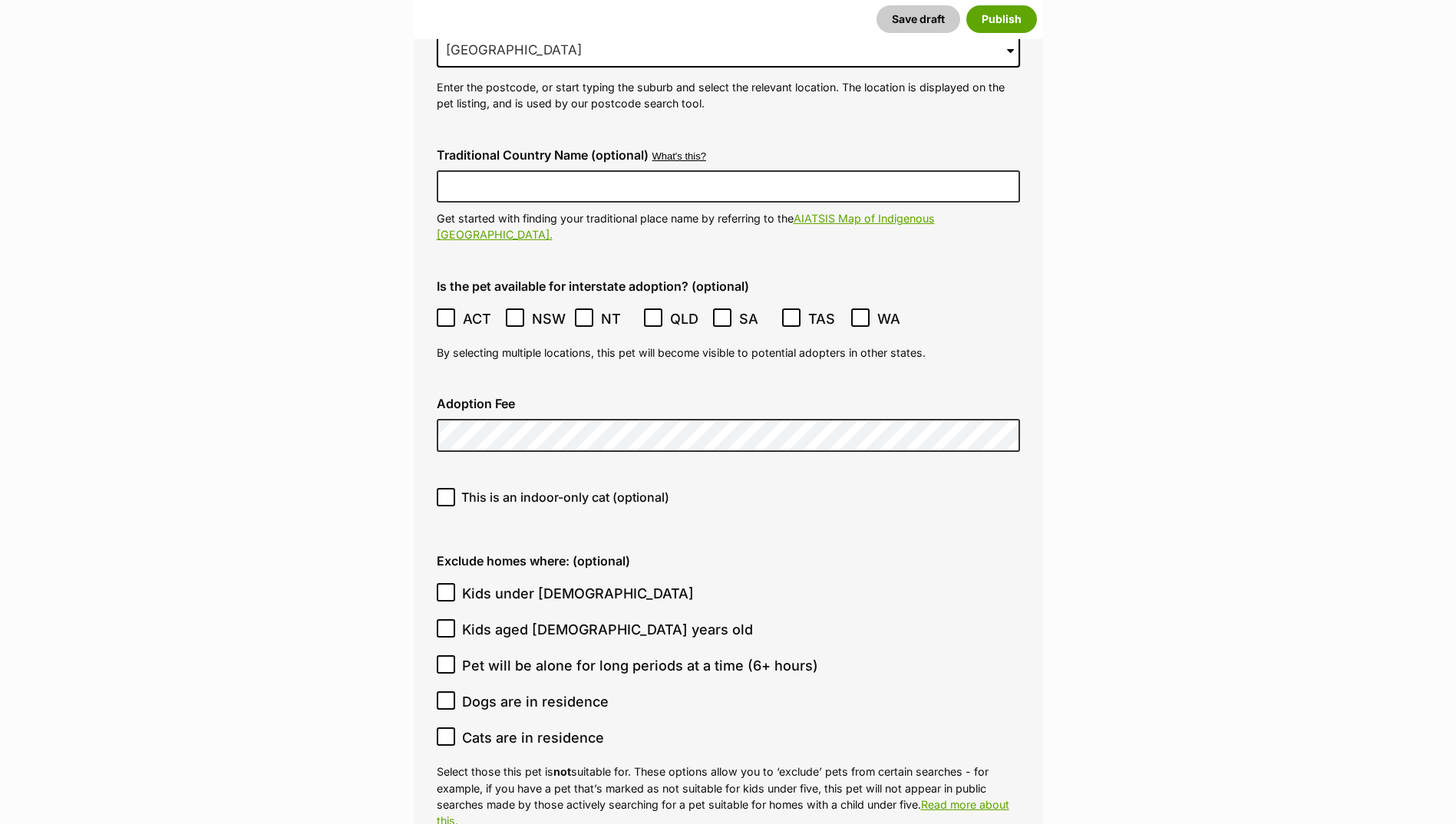
click at [445, 492] on icon at bounding box center [446, 497] width 11 height 11
click at [445, 488] on input "This is an indoor-only cat (optional)" at bounding box center [446, 497] width 18 height 18
checkbox input "true"
click at [442, 589] on icon at bounding box center [446, 592] width 9 height 7
click at [442, 583] on input "Kids under [DEMOGRAPHIC_DATA]" at bounding box center [446, 592] width 18 height 18
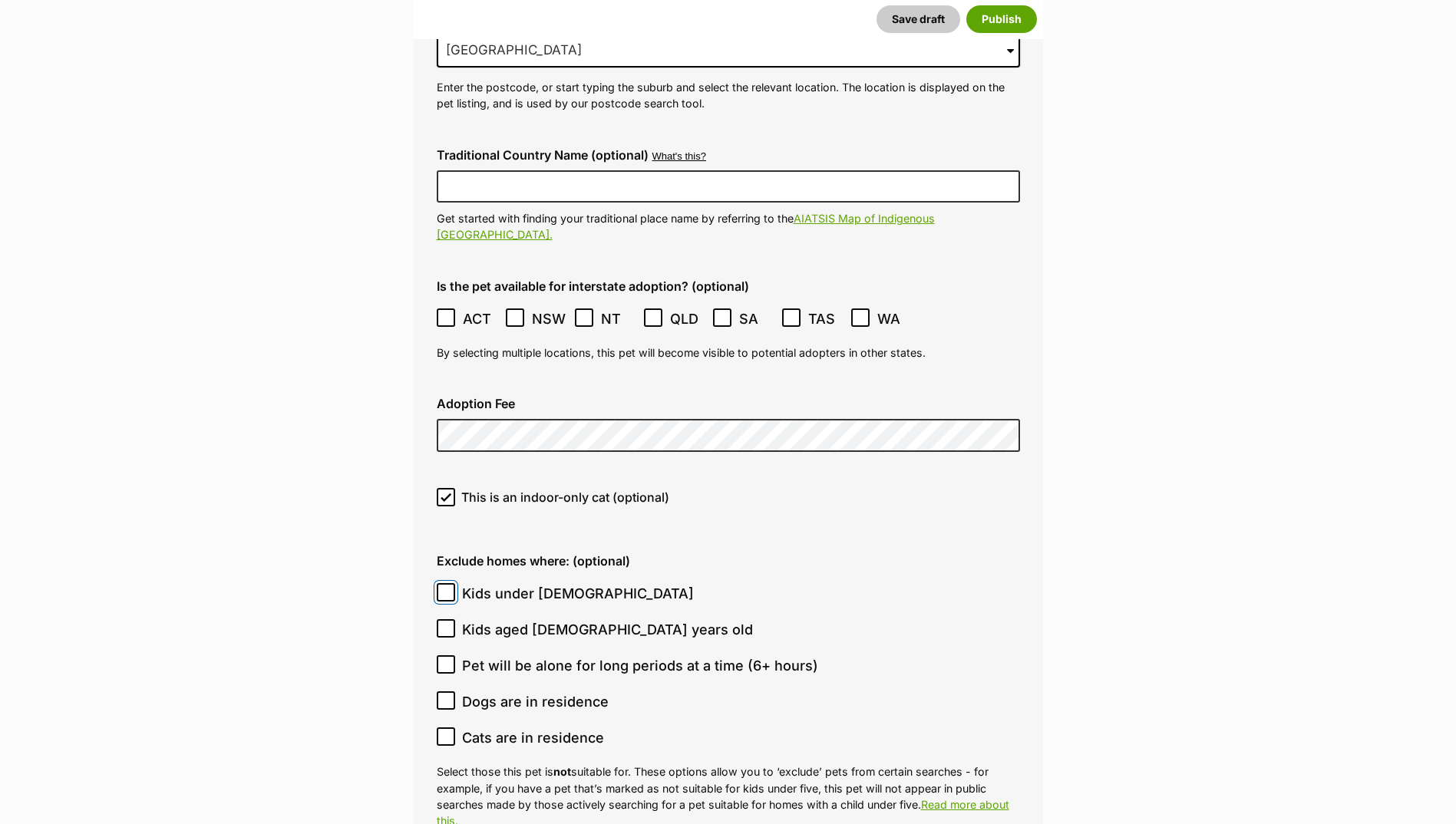
checkbox input "true"
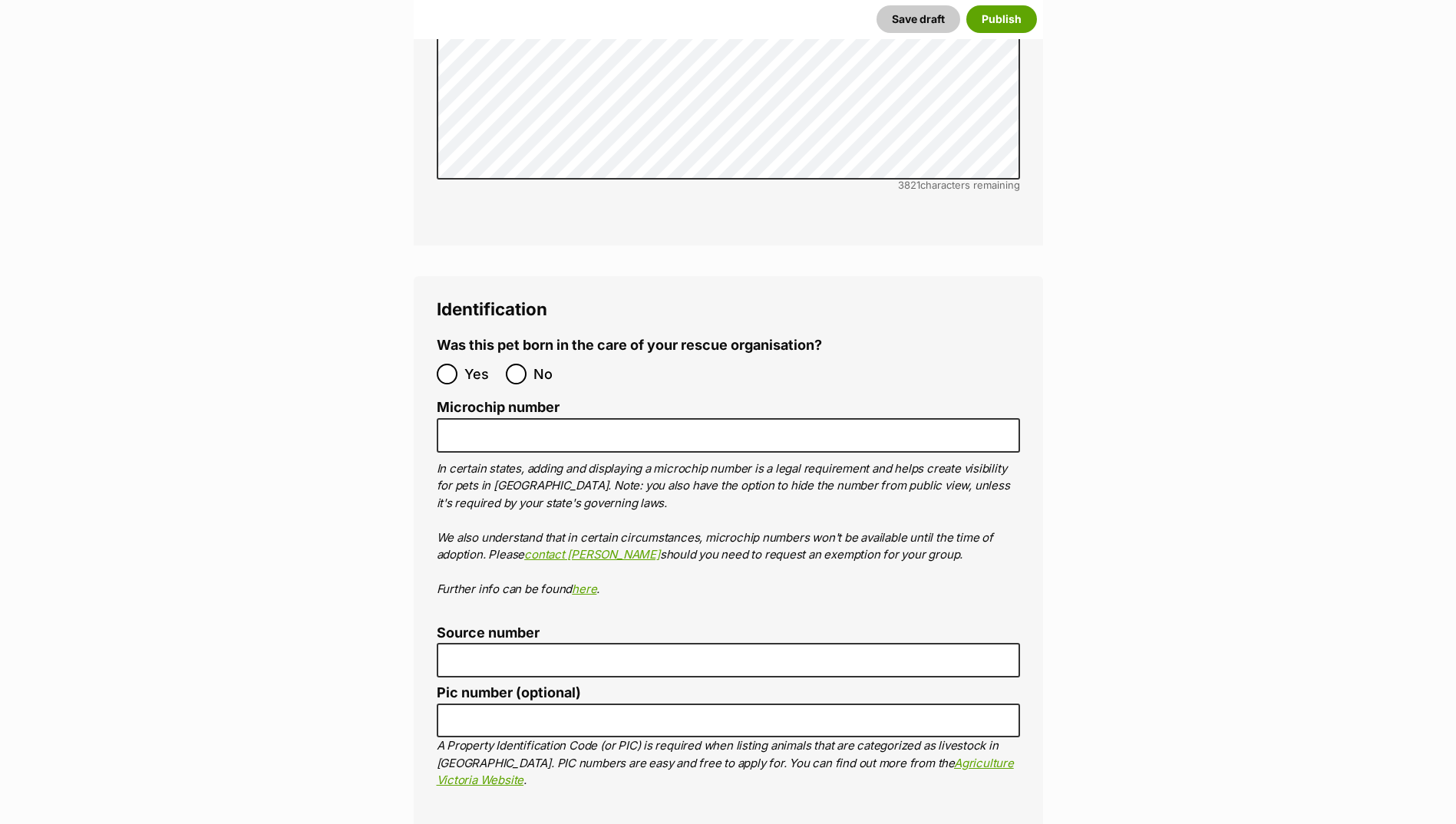
scroll to position [5041, 0]
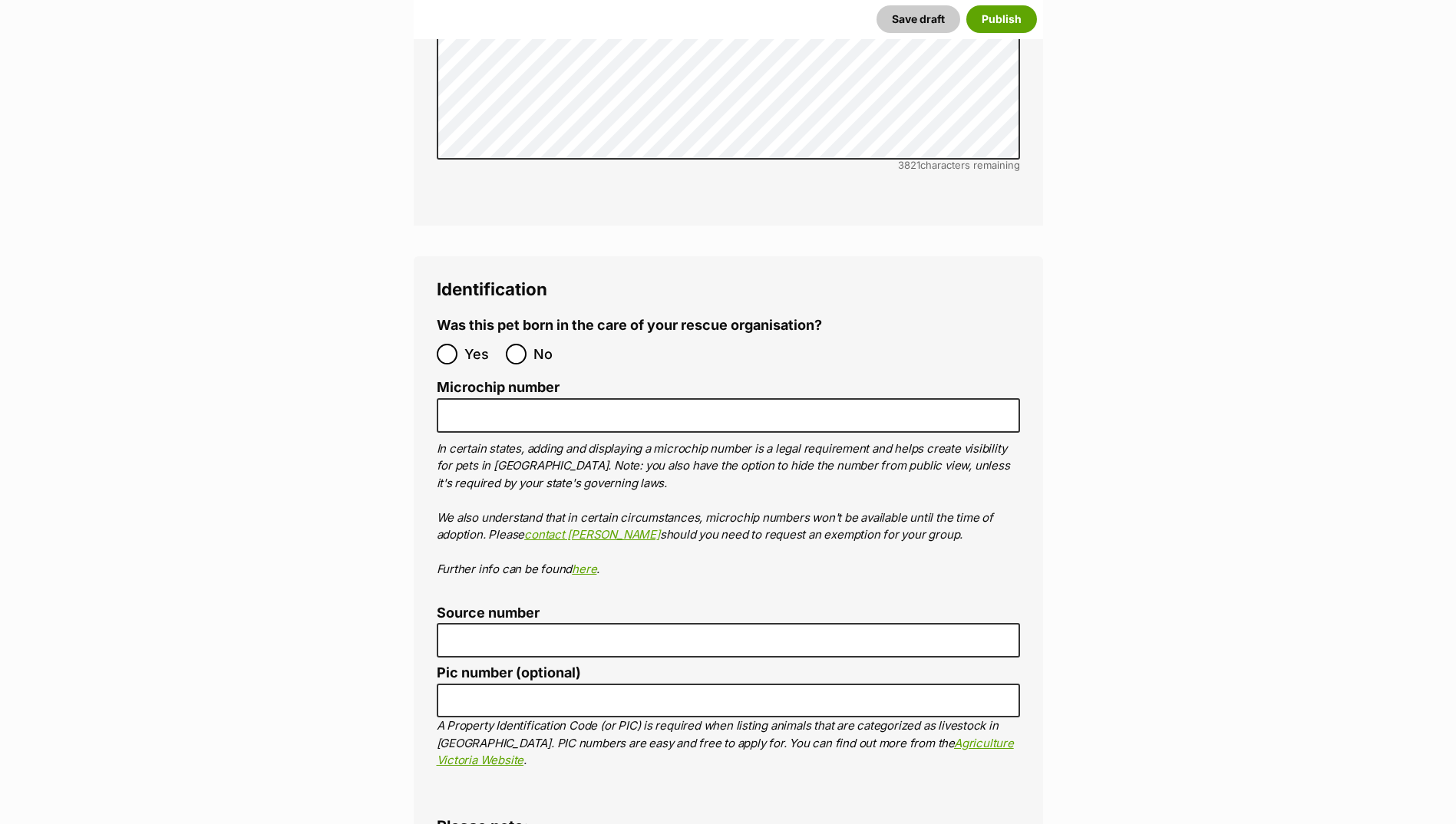
click at [515, 336] on ol "Yes No" at bounding box center [582, 353] width 292 height 36
click at [521, 344] on input "No" at bounding box center [516, 354] width 21 height 21
radio input "true"
drag, startPoint x: 482, startPoint y: 344, endPoint x: 479, endPoint y: 361, distance: 17.3
click at [479, 380] on ol "Microchip number In certain states, adding and displaying a microchip number is…" at bounding box center [728, 479] width 583 height 198
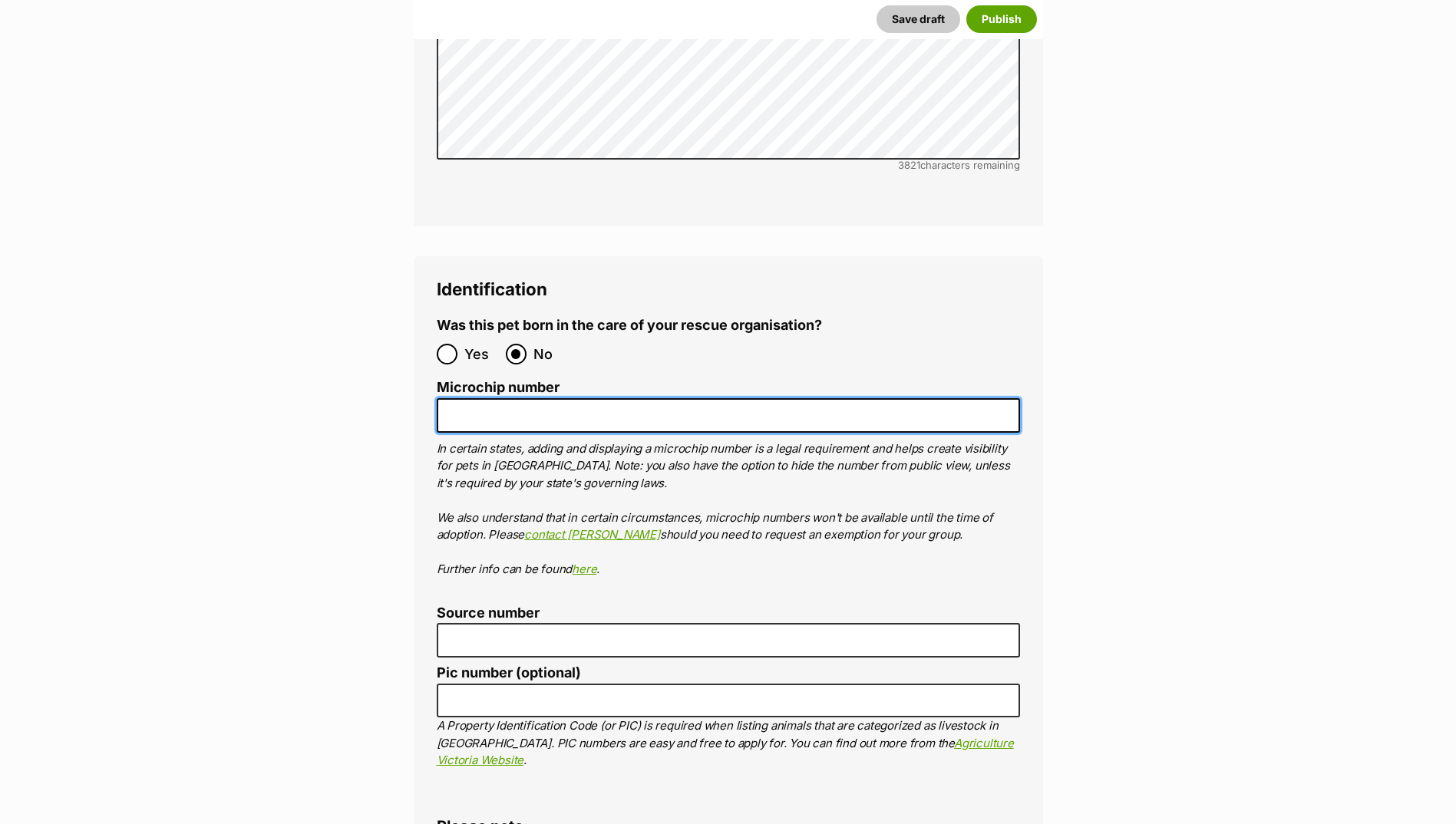
click at [479, 398] on input "Microchip number" at bounding box center [728, 415] width 583 height 34
paste input "956000016179128"
type input "956000016179128"
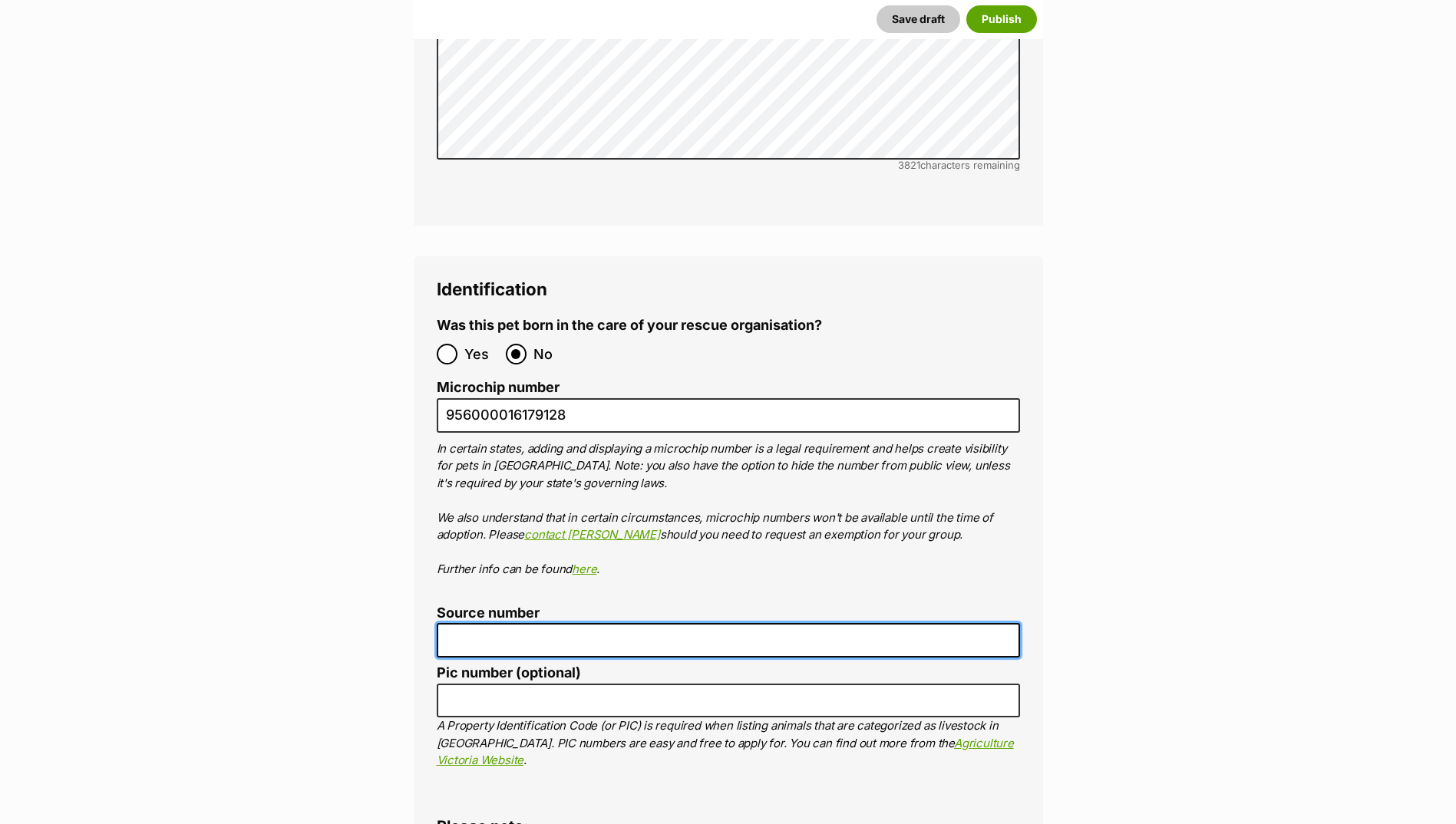
click at [483, 623] on input "Source number" at bounding box center [728, 640] width 583 height 34
type input "Br100702"
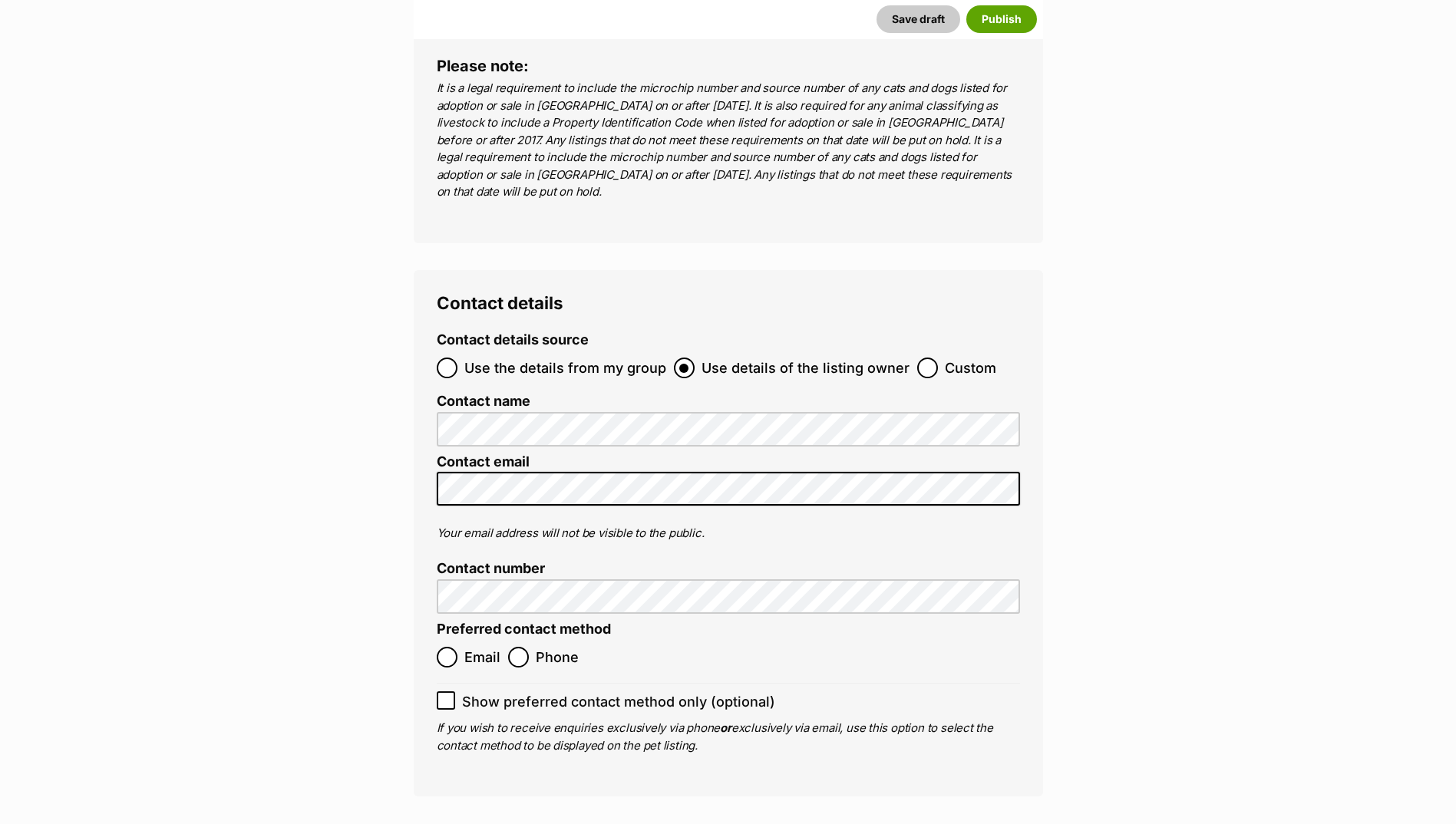
scroll to position [5808, 0]
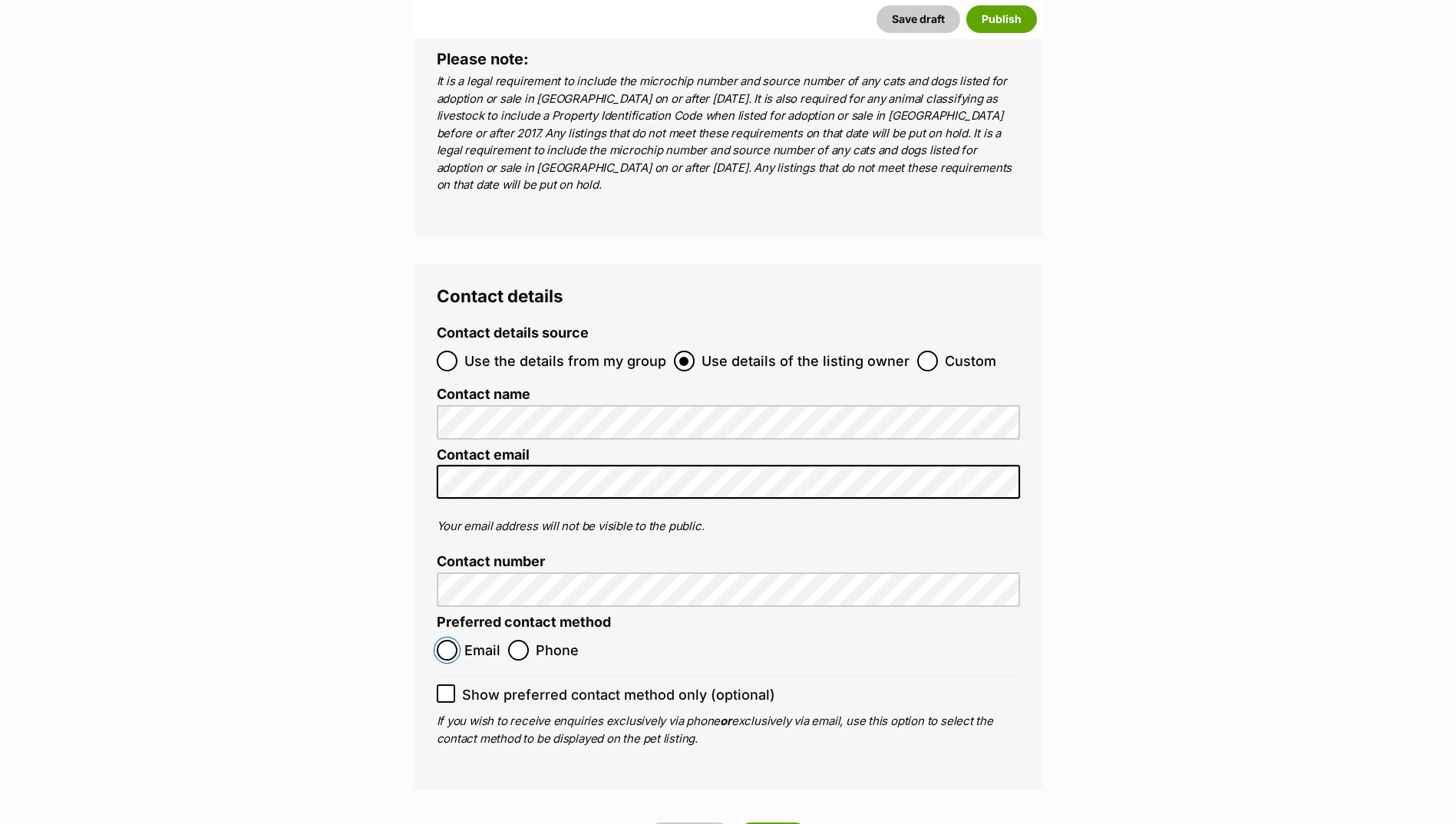
click at [456, 640] on input "Email" at bounding box center [446, 650] width 21 height 21
radio input "true"
drag, startPoint x: 762, startPoint y: 750, endPoint x: 760, endPoint y: 775, distance: 25.1
click at [763, 823] on button "Publish" at bounding box center [772, 836] width 71 height 27
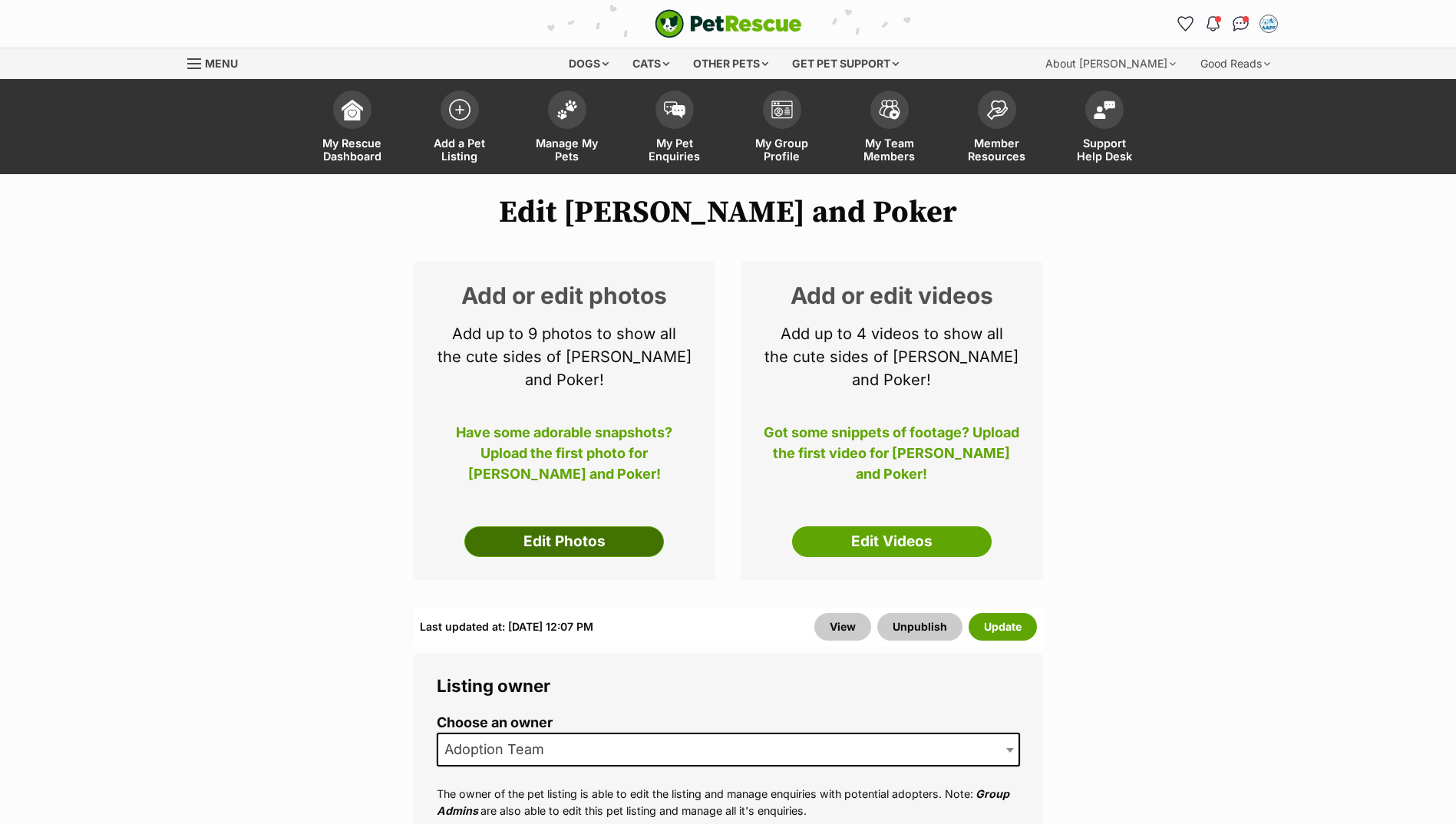
click at [522, 527] on link "Edit Photos" at bounding box center [564, 542] width 200 height 31
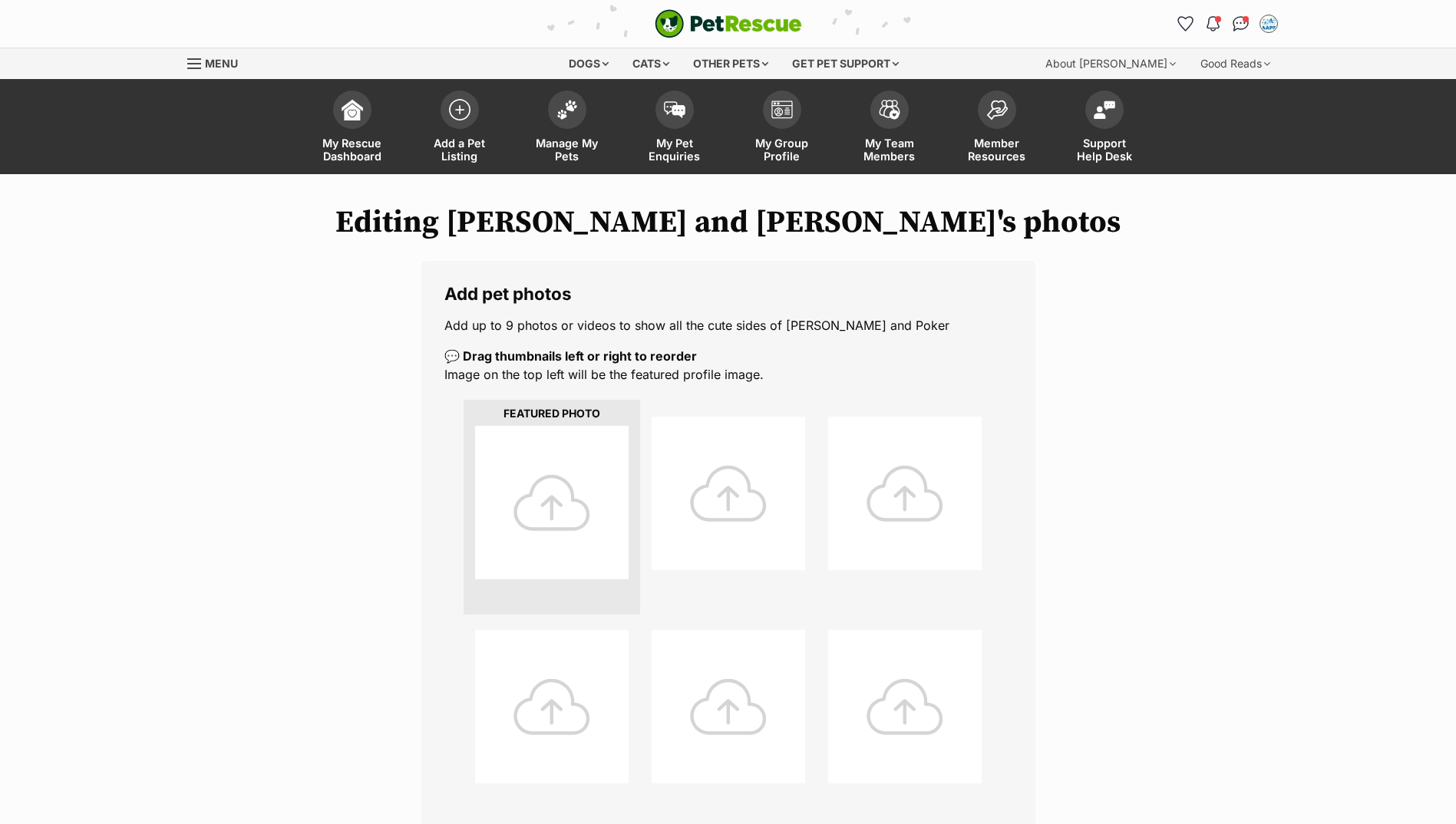
click at [531, 510] on div at bounding box center [551, 502] width 153 height 153
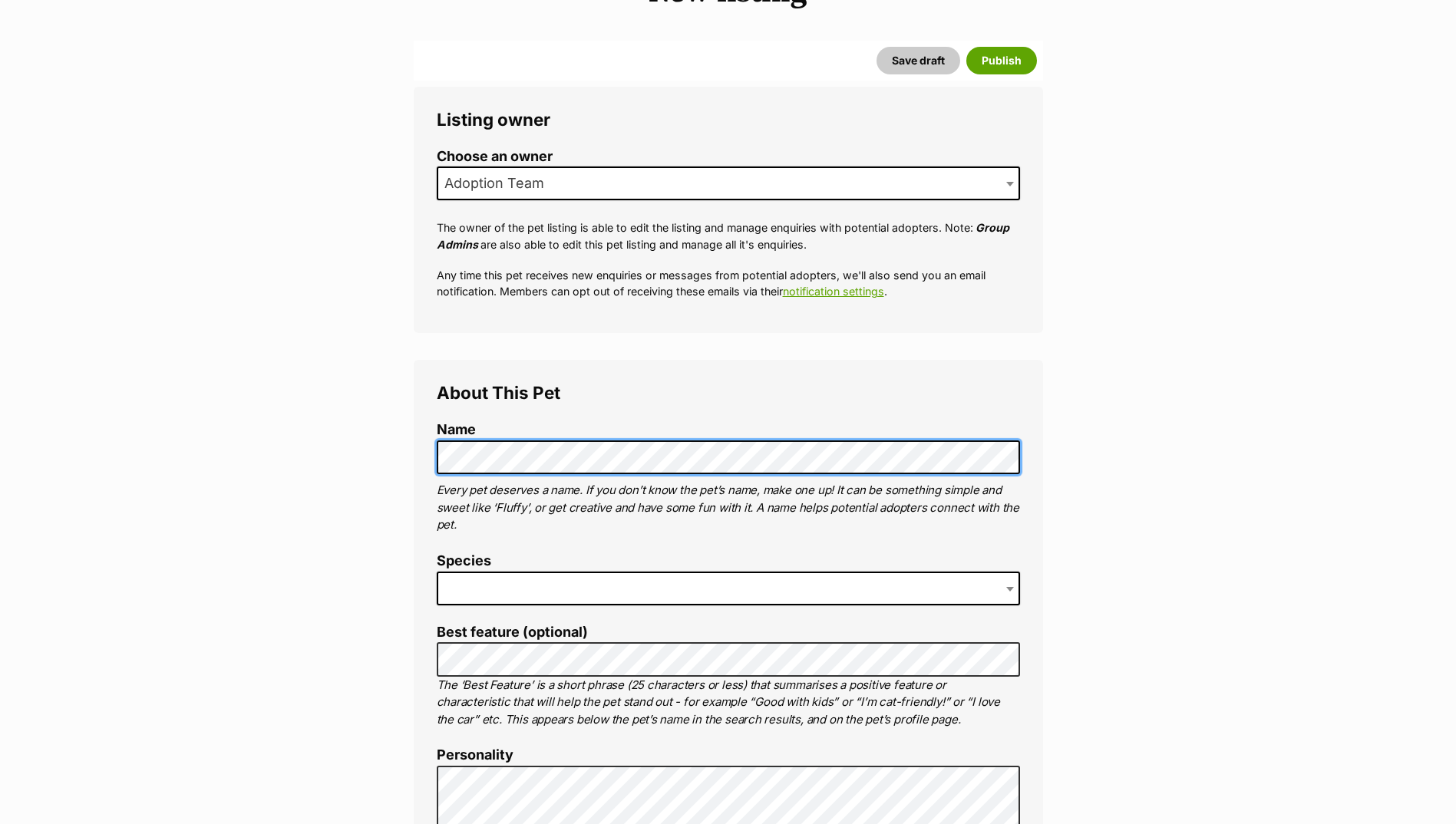
scroll to position [230, 0]
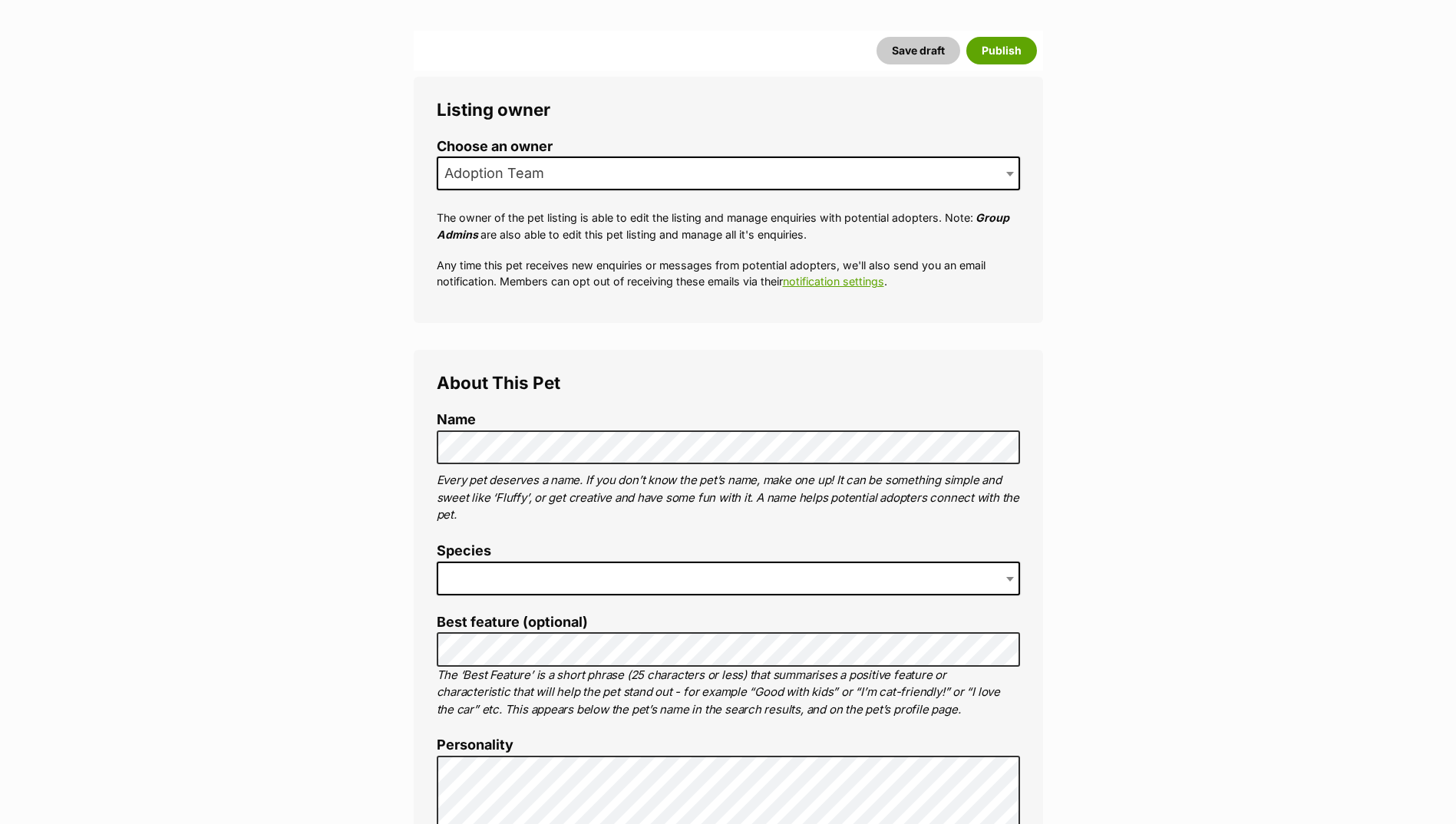
click at [617, 567] on span at bounding box center [728, 578] width 583 height 34
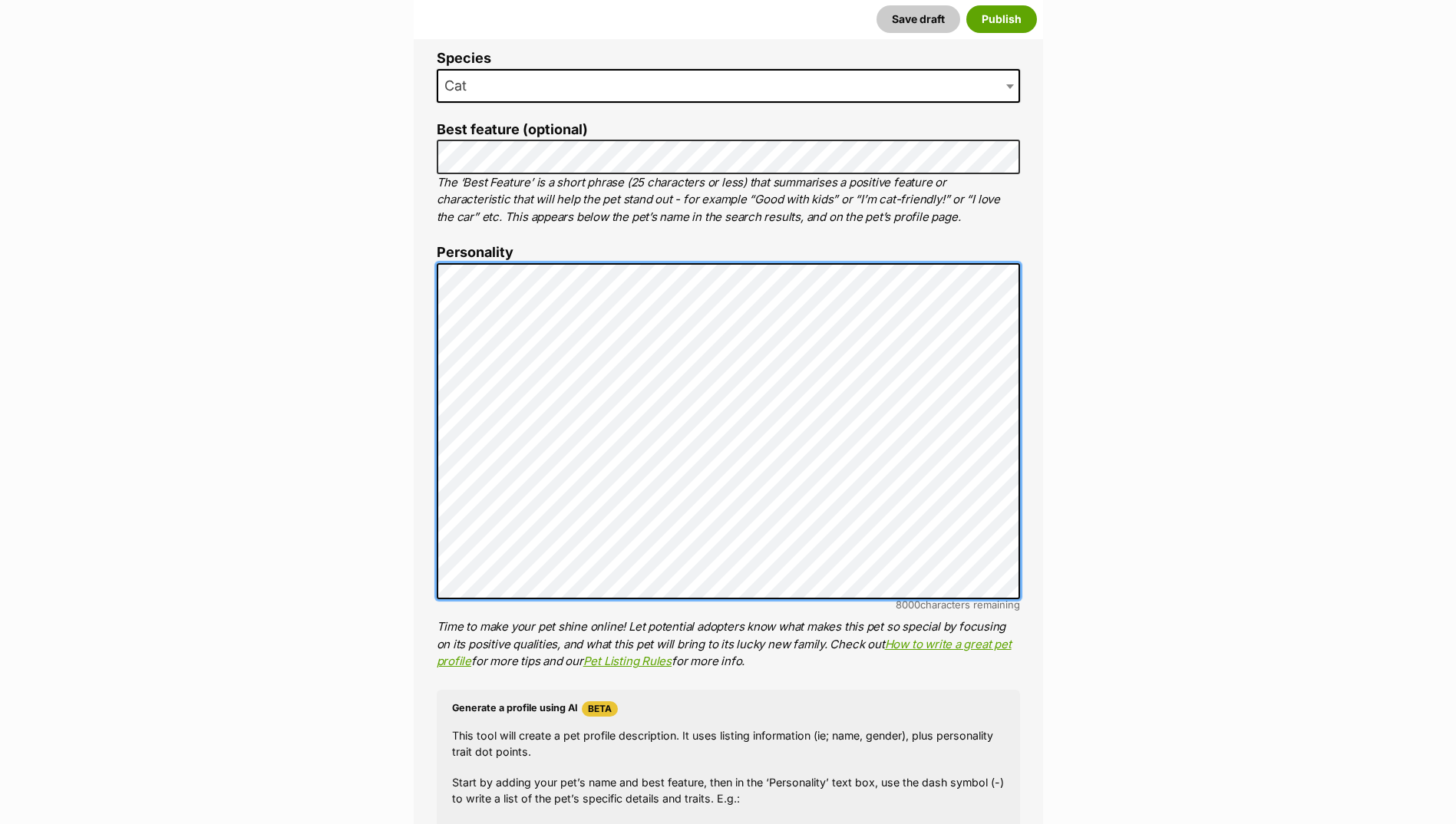
scroll to position [1075, 0]
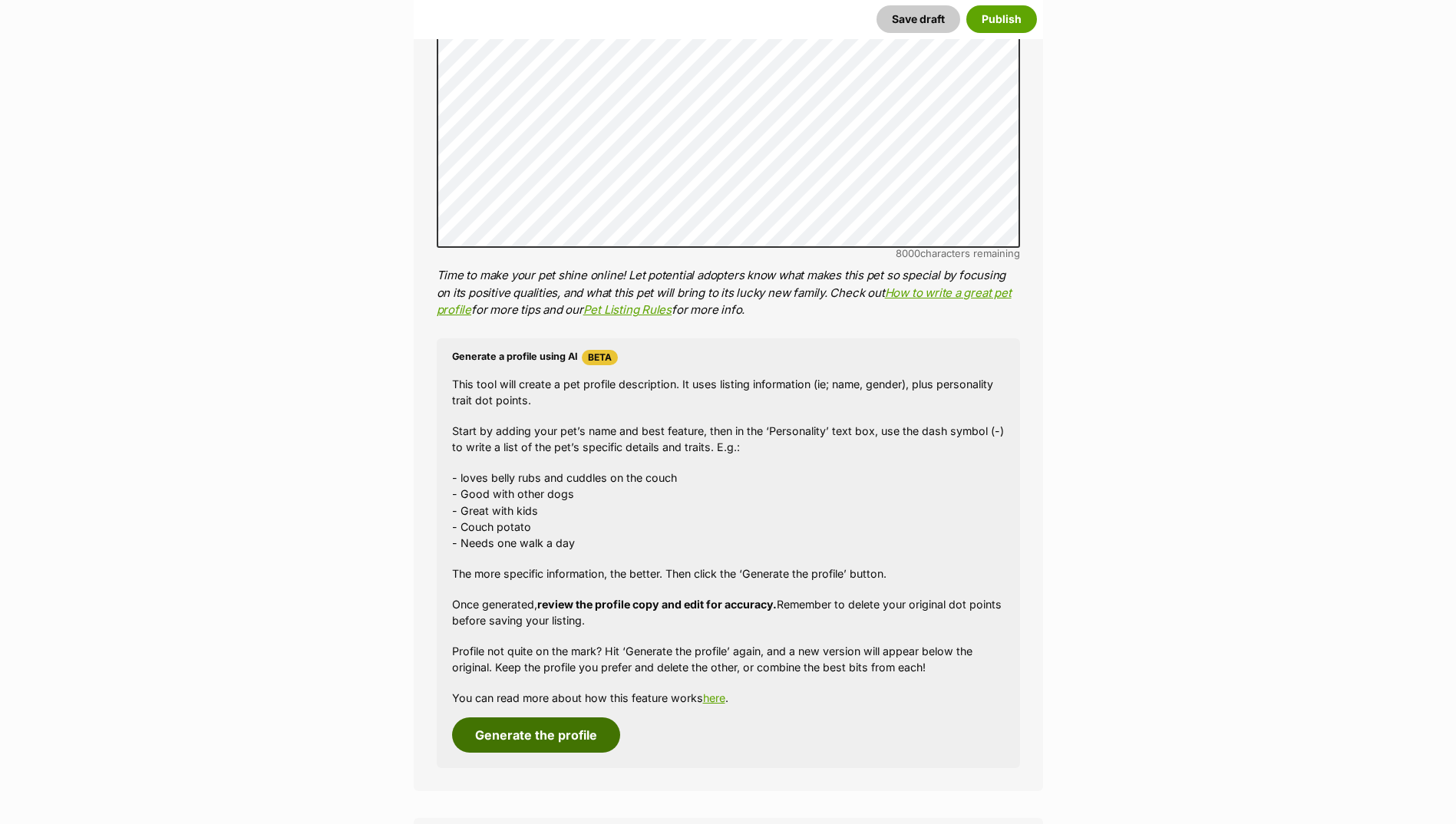
click at [526, 735] on button "Generate the profile" at bounding box center [536, 735] width 168 height 35
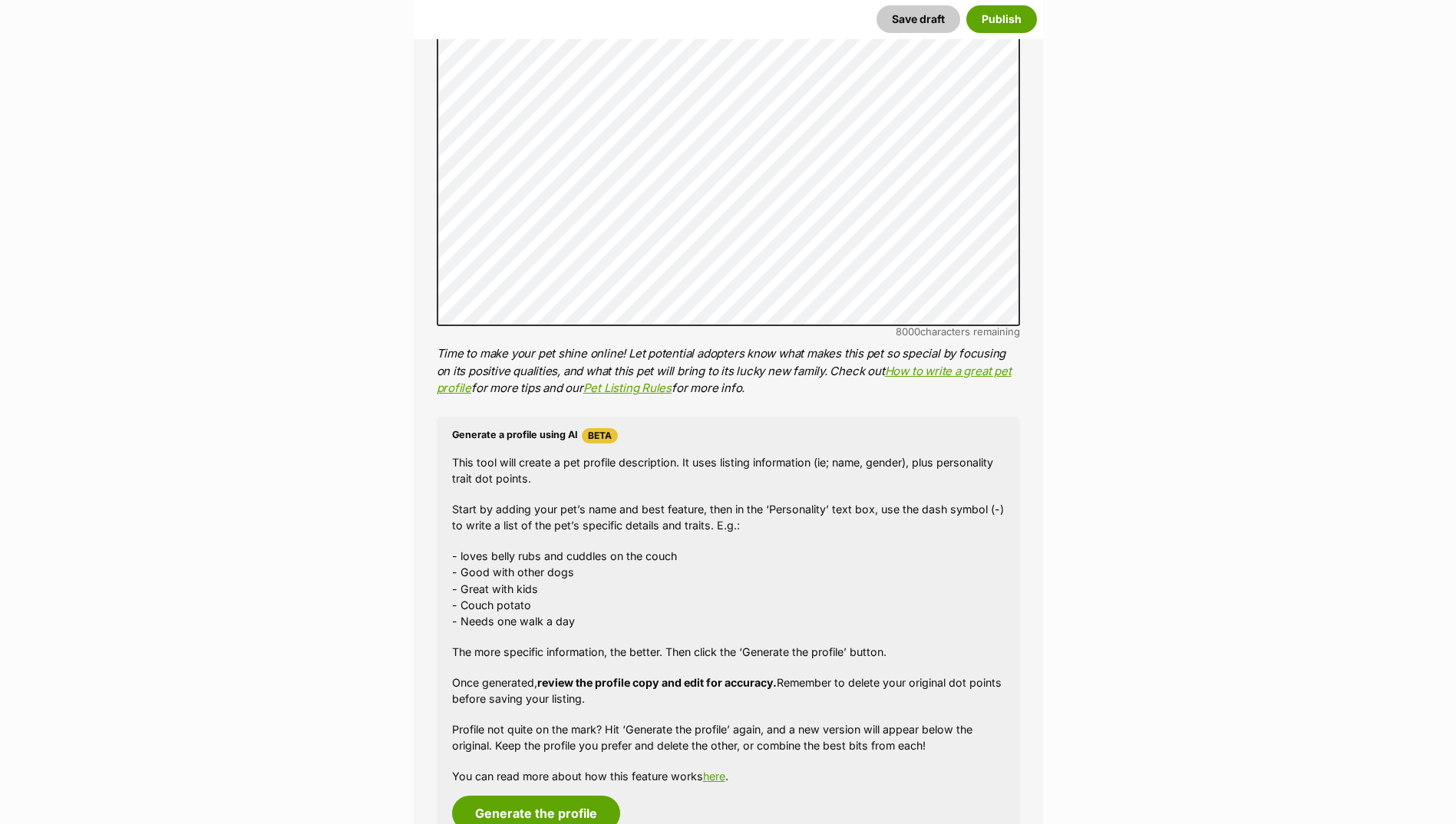
scroll to position [742, 0]
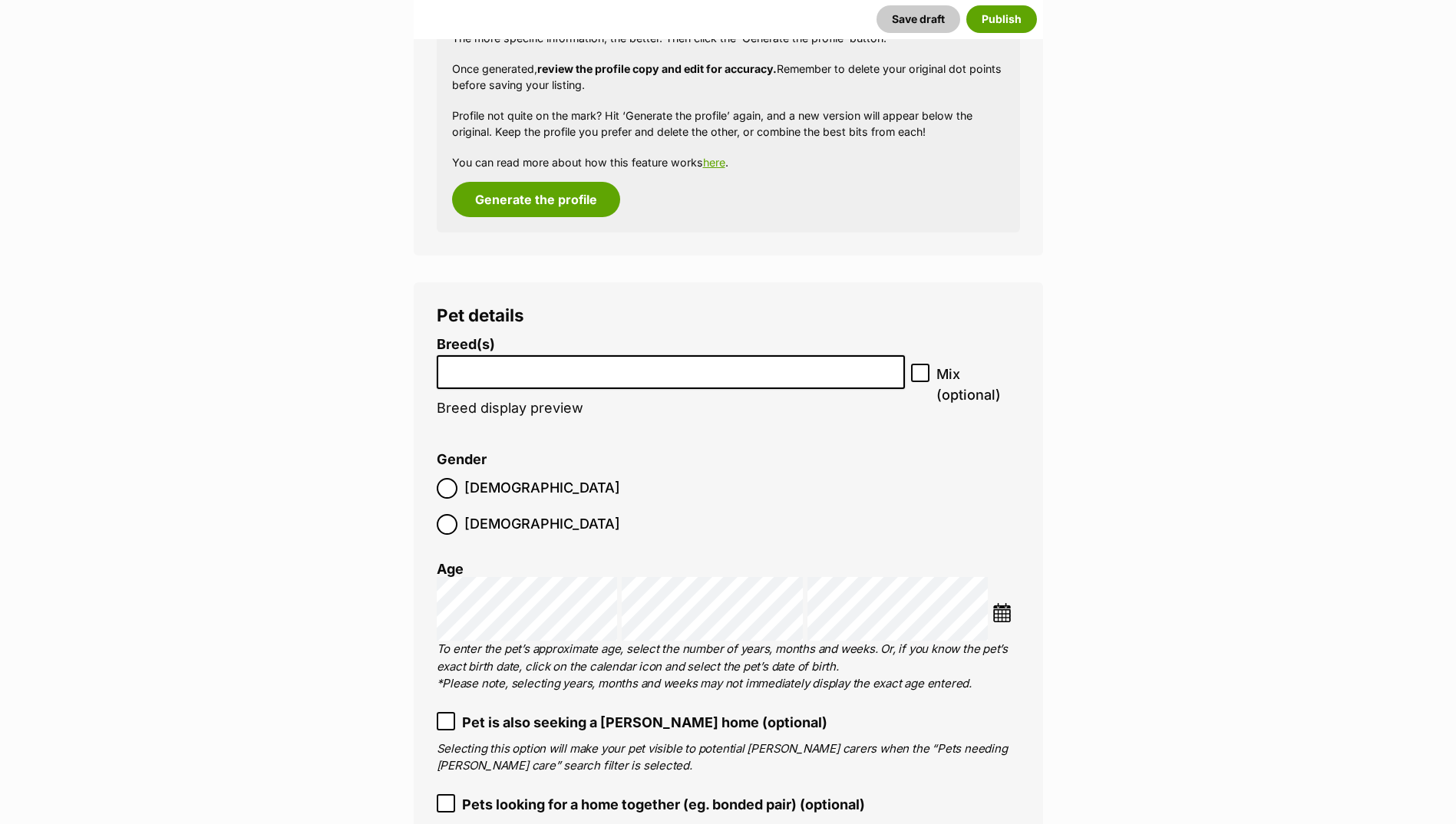
scroll to position [1740, 0]
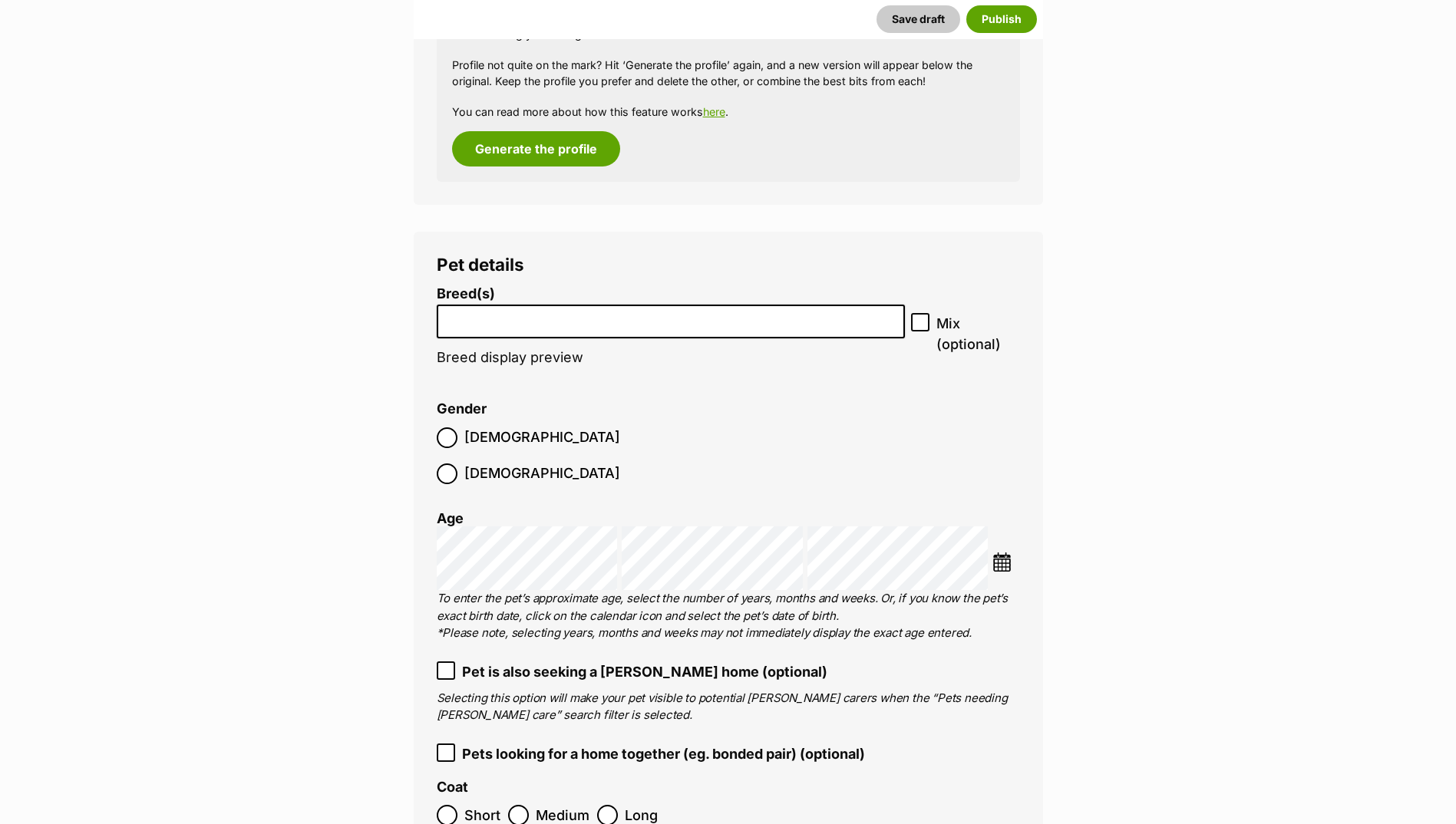
drag, startPoint x: 521, startPoint y: 322, endPoint x: 506, endPoint y: 318, distance: 15.5
click at [521, 322] on input "search" at bounding box center [671, 317] width 458 height 16
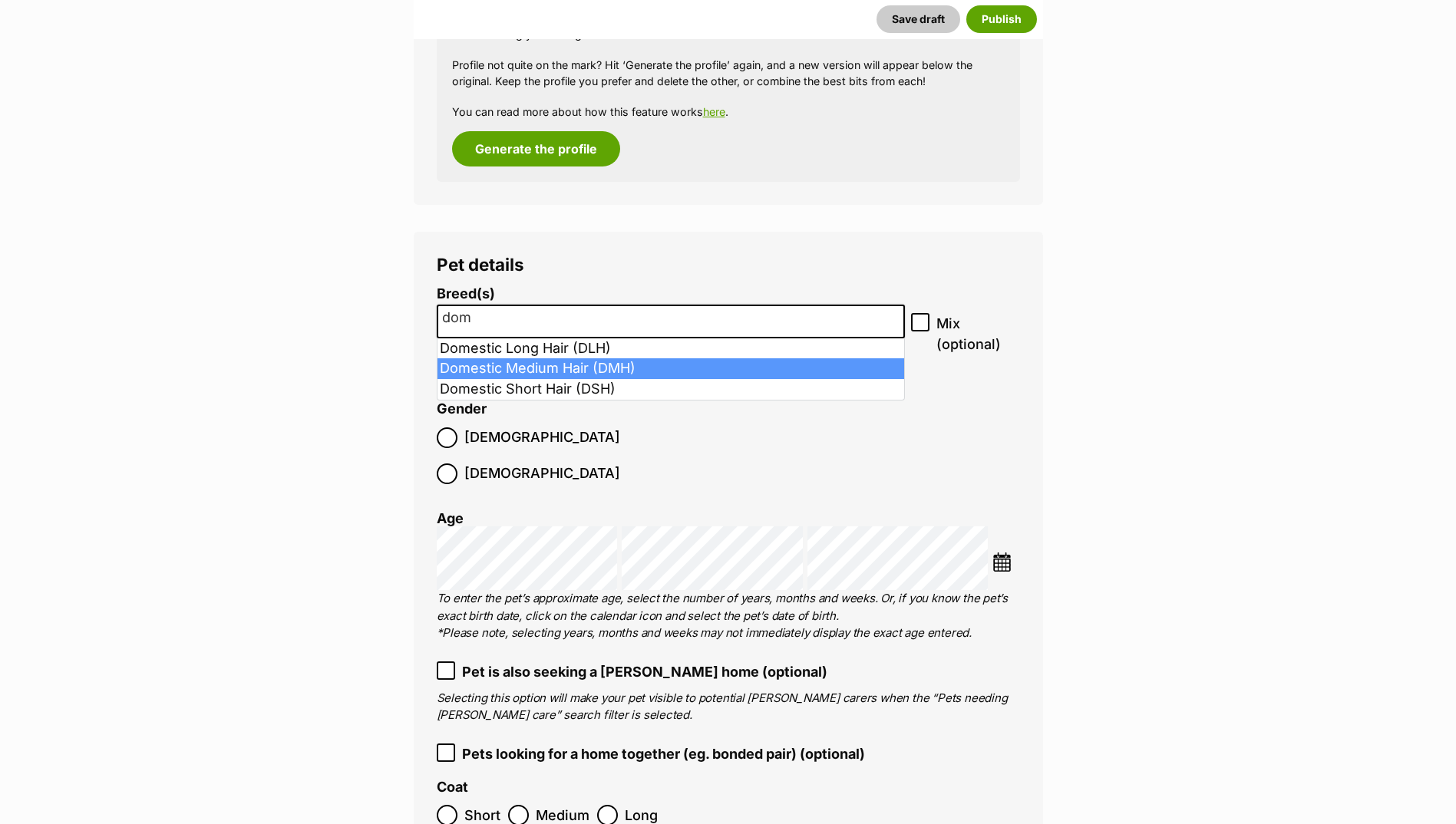
type input "dom"
select select "252101"
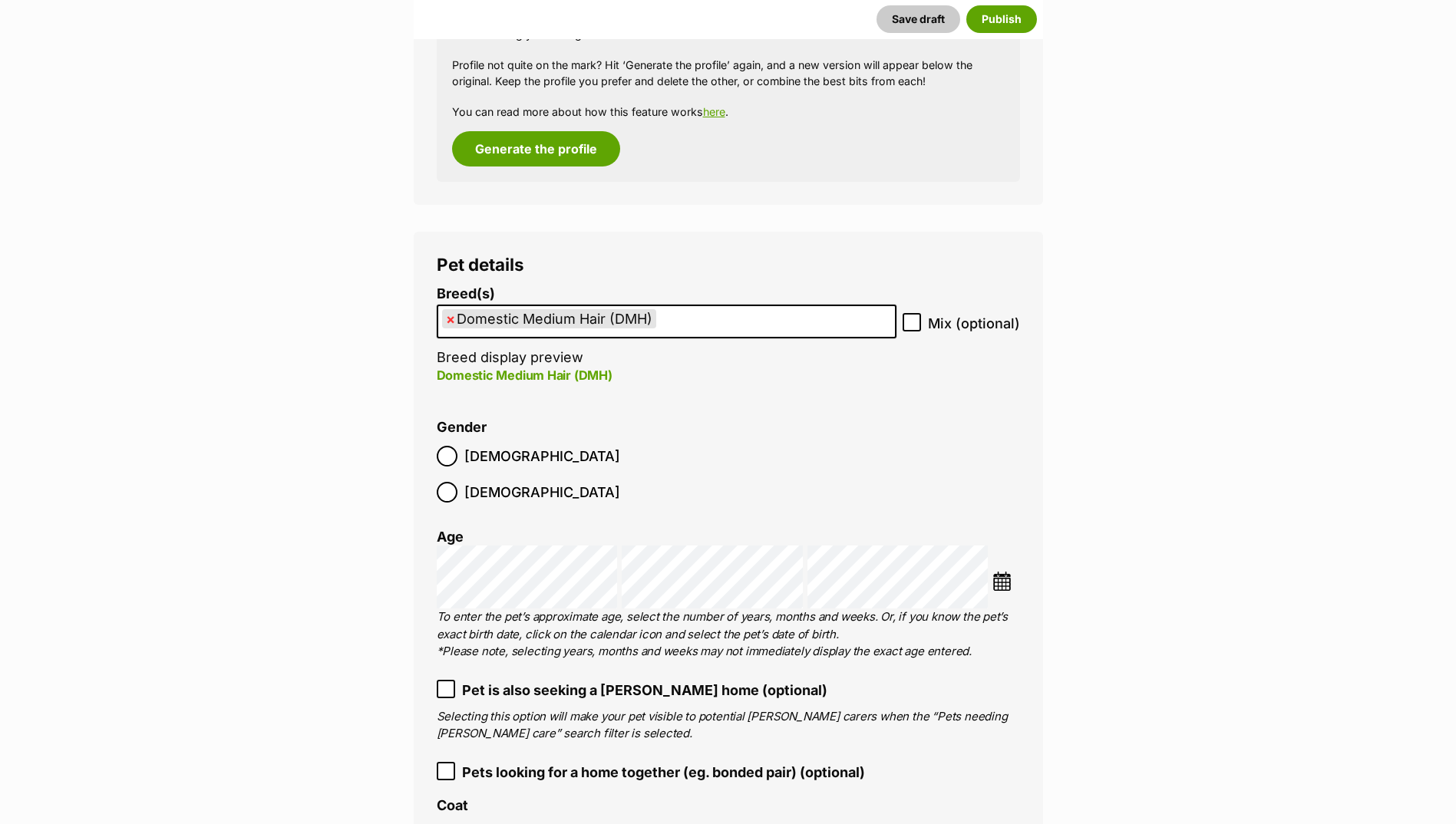
click at [470, 467] on span "[DEMOGRAPHIC_DATA]" at bounding box center [541, 456] width 156 height 21
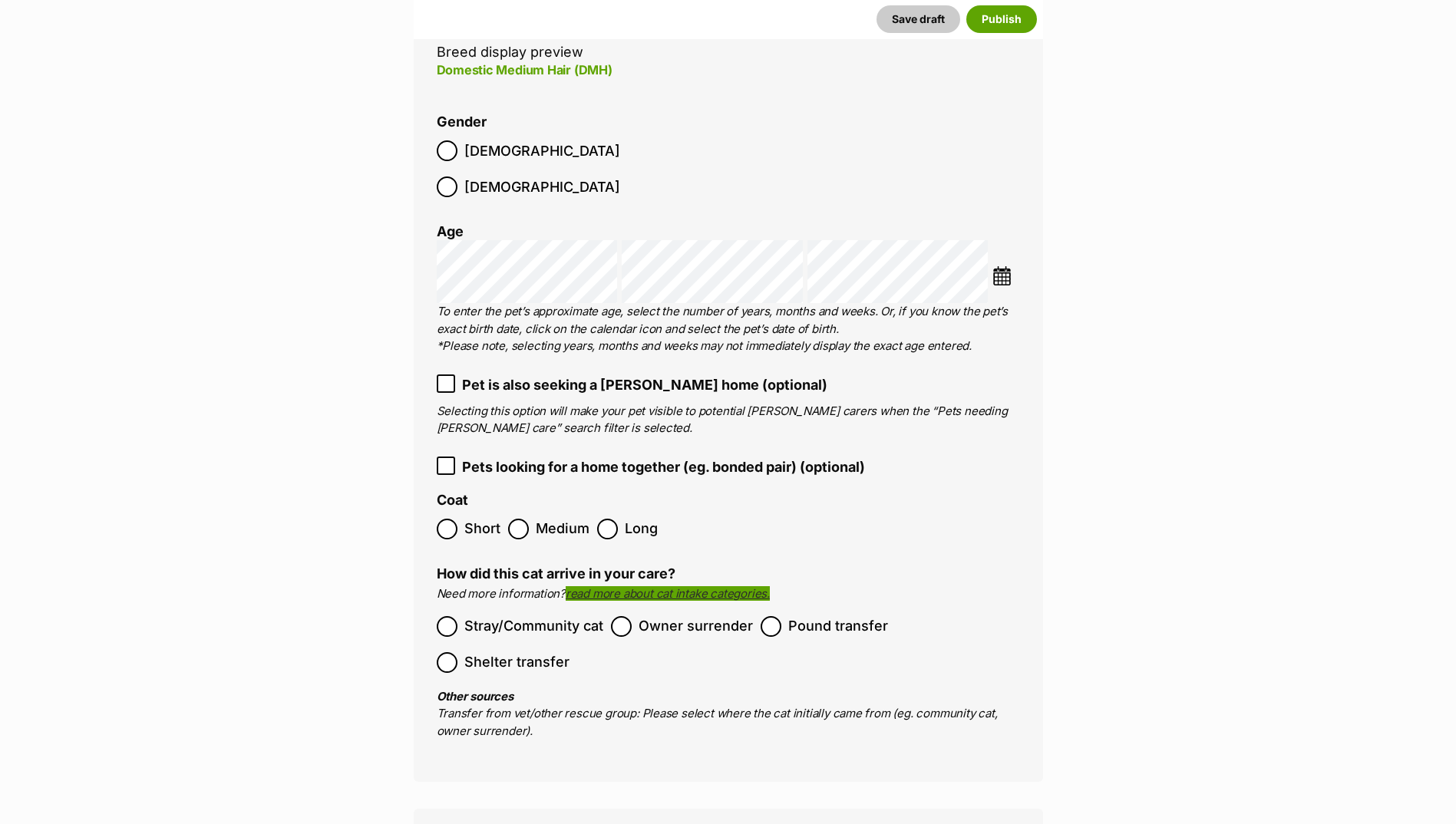
scroll to position [2047, 0]
click at [449, 461] on icon at bounding box center [446, 464] width 9 height 7
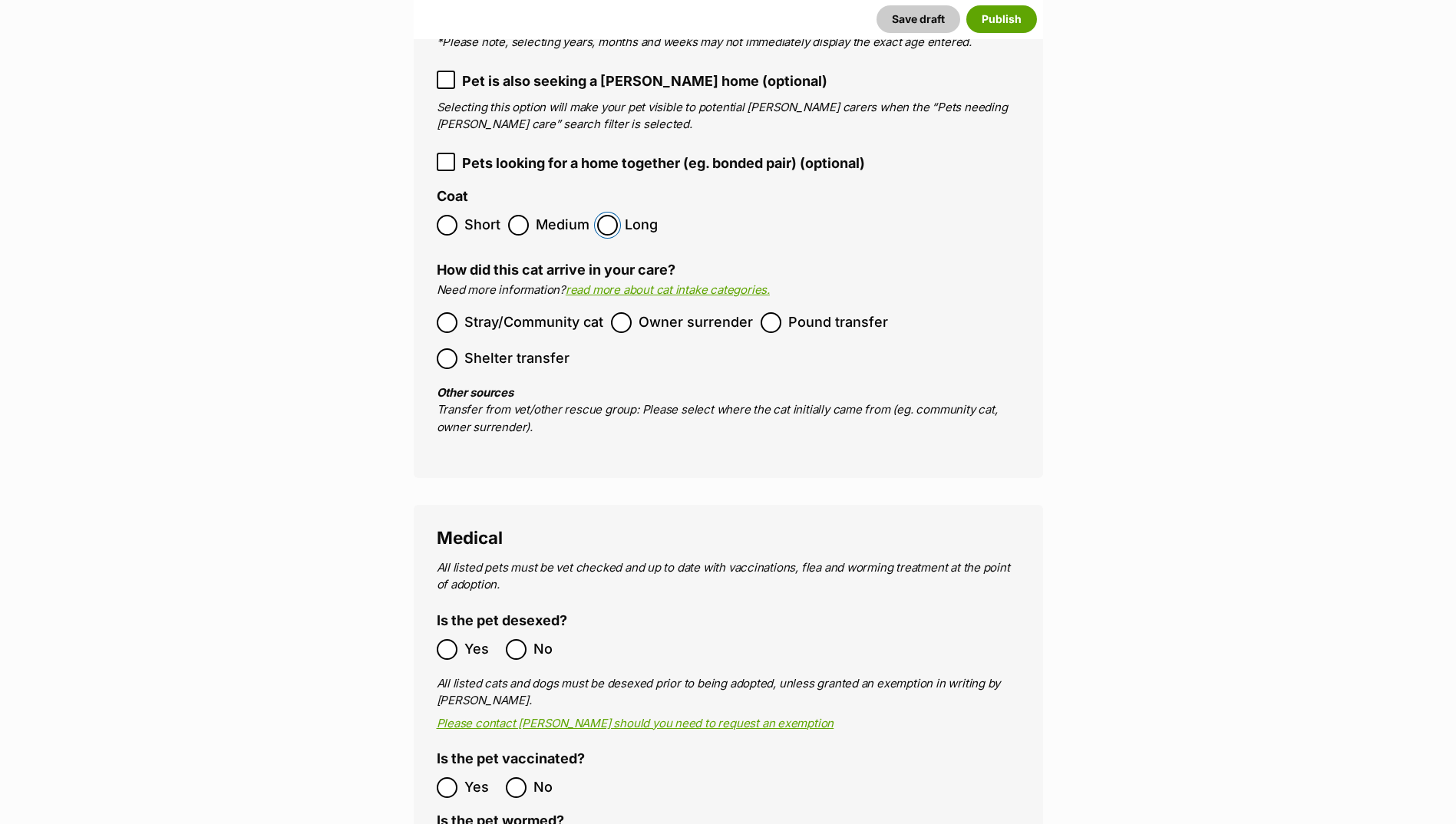
scroll to position [2354, 0]
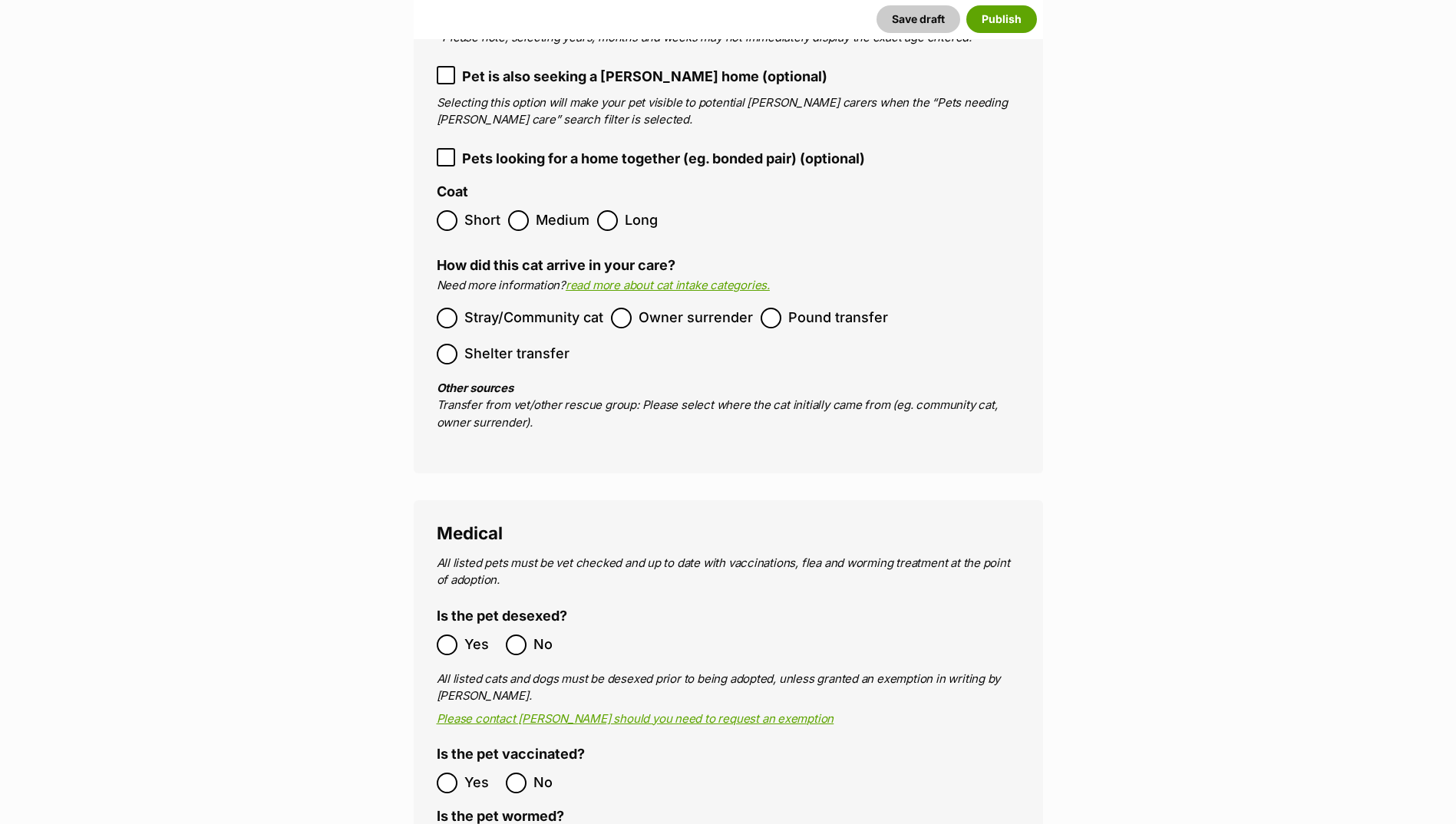
click at [663, 307] on span "Owner surrender" at bounding box center [695, 317] width 114 height 21
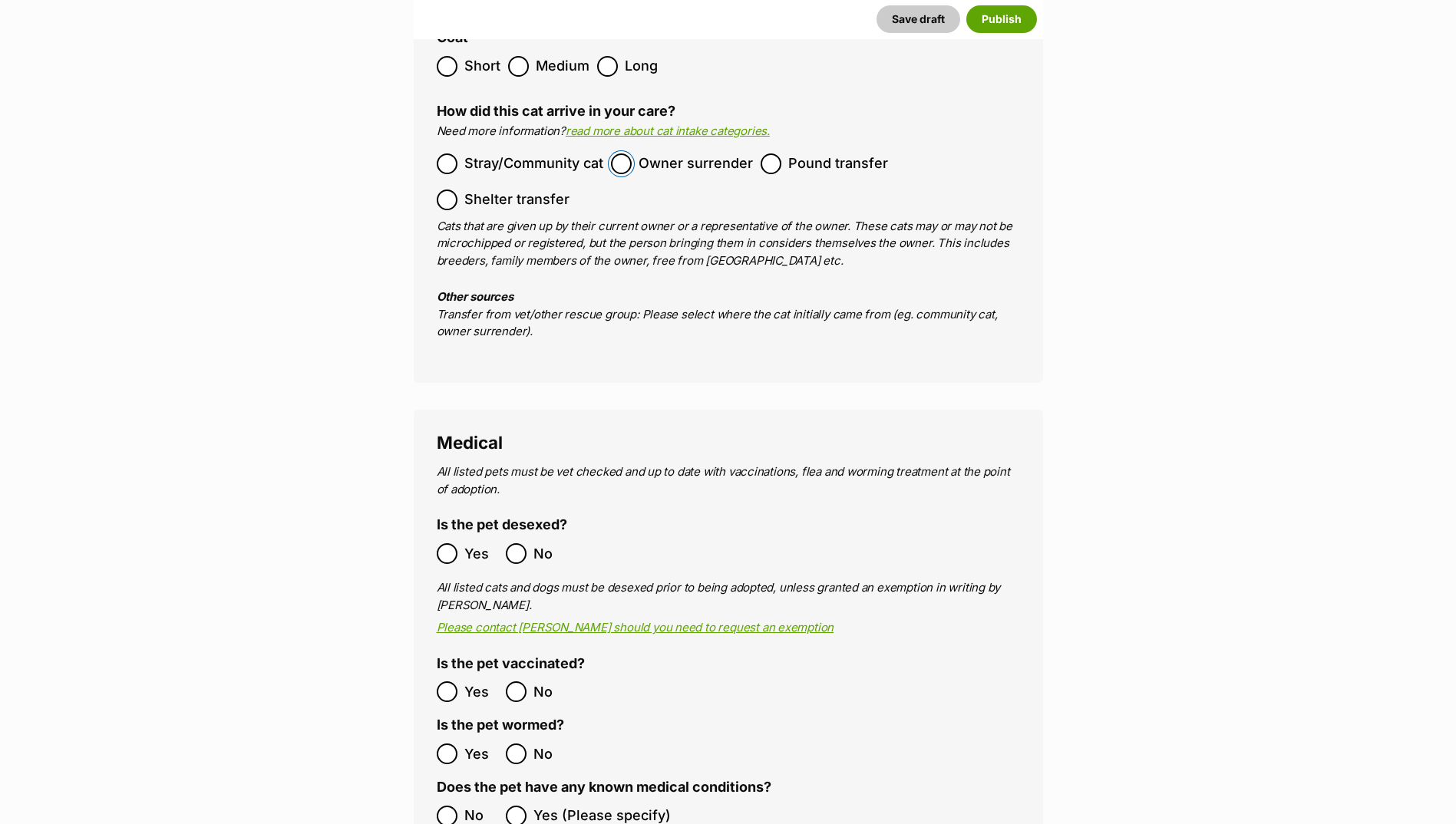
scroll to position [2738, 0]
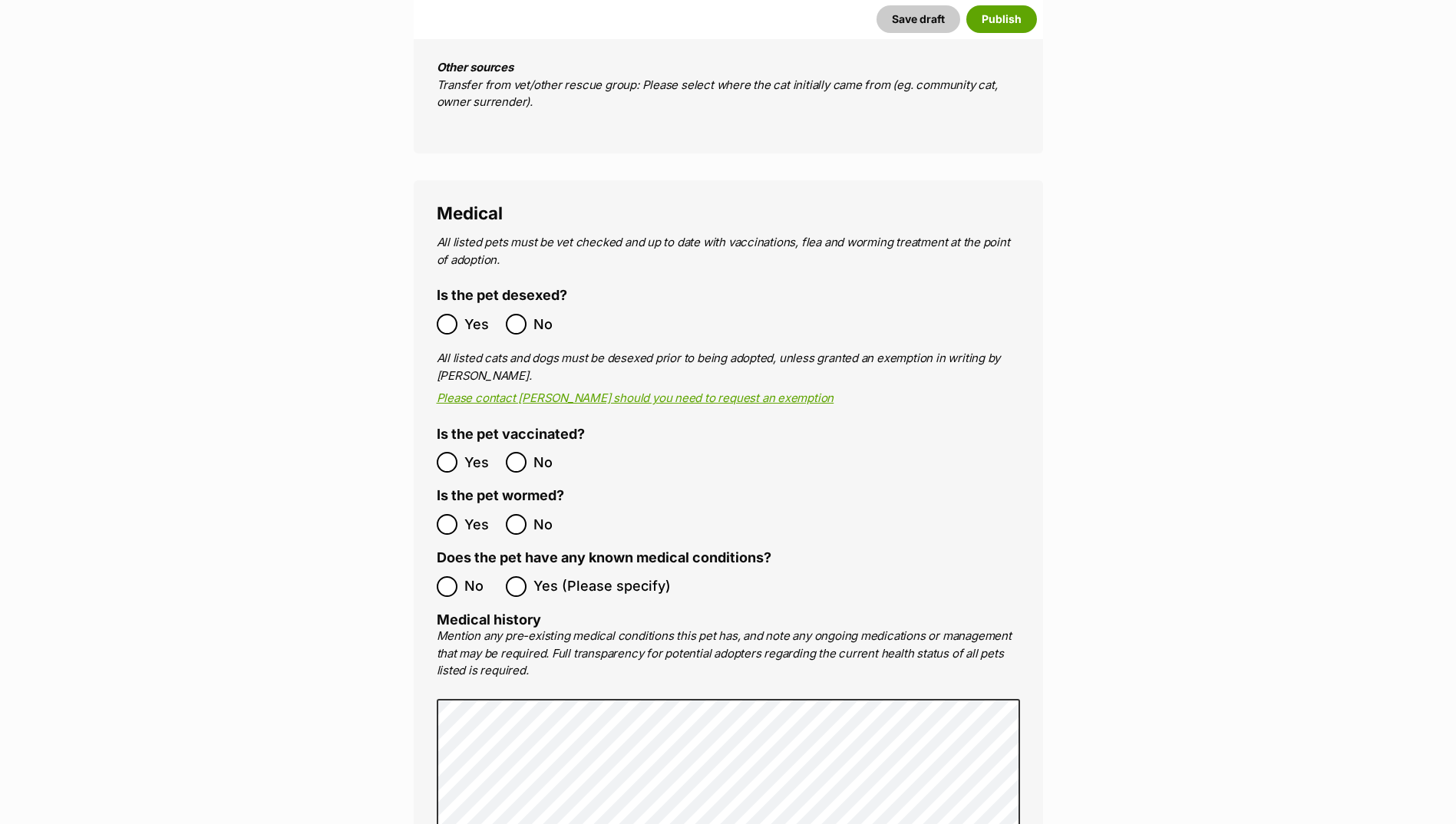
click at [473, 314] on span "Yes" at bounding box center [481, 324] width 34 height 21
click at [482, 452] on span "Yes" at bounding box center [481, 462] width 34 height 21
click at [479, 514] on span "Yes" at bounding box center [481, 524] width 34 height 21
click at [472, 577] on span "No" at bounding box center [481, 587] width 34 height 21
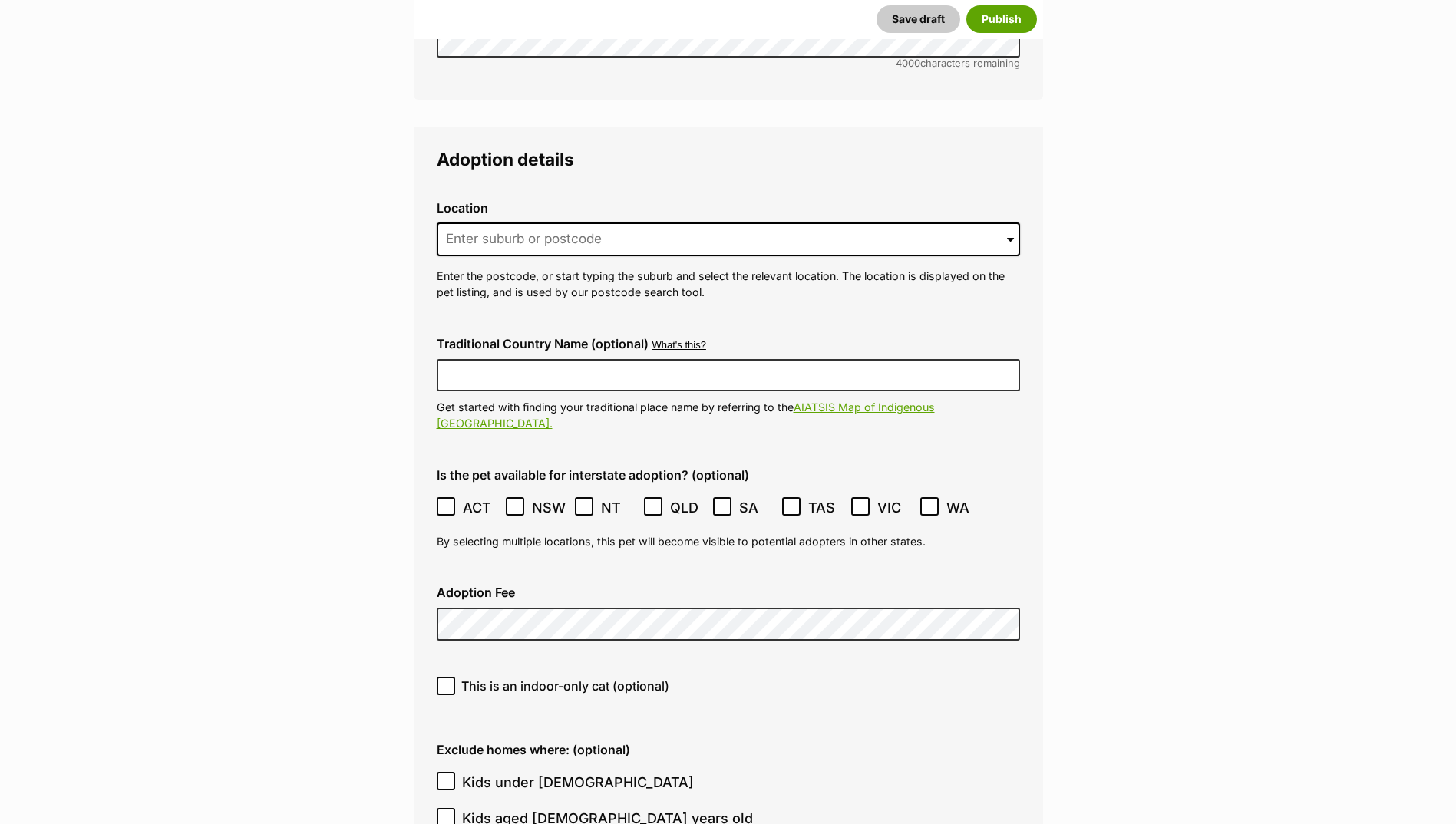
scroll to position [3736, 0]
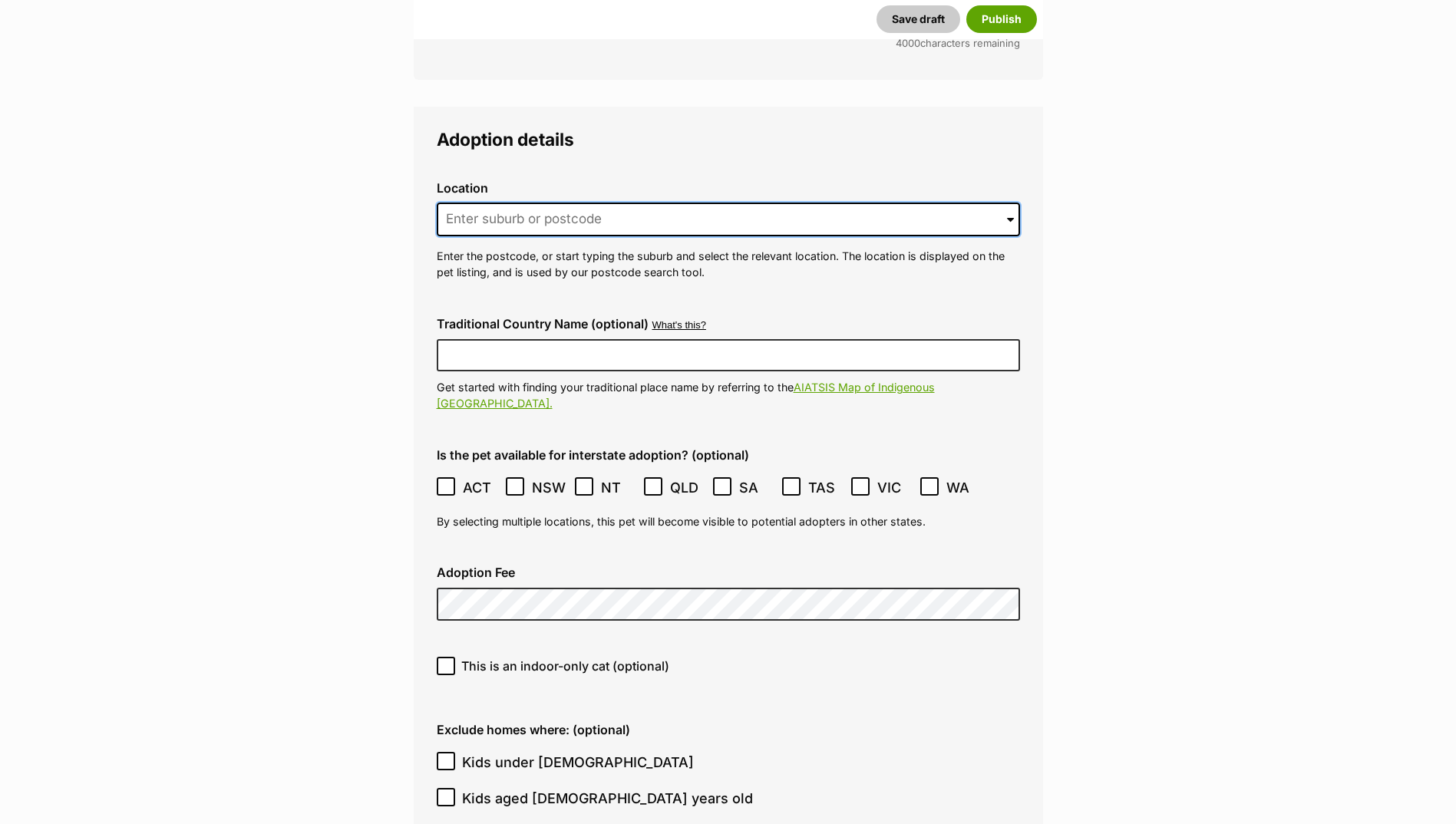
click at [535, 202] on input at bounding box center [728, 219] width 583 height 34
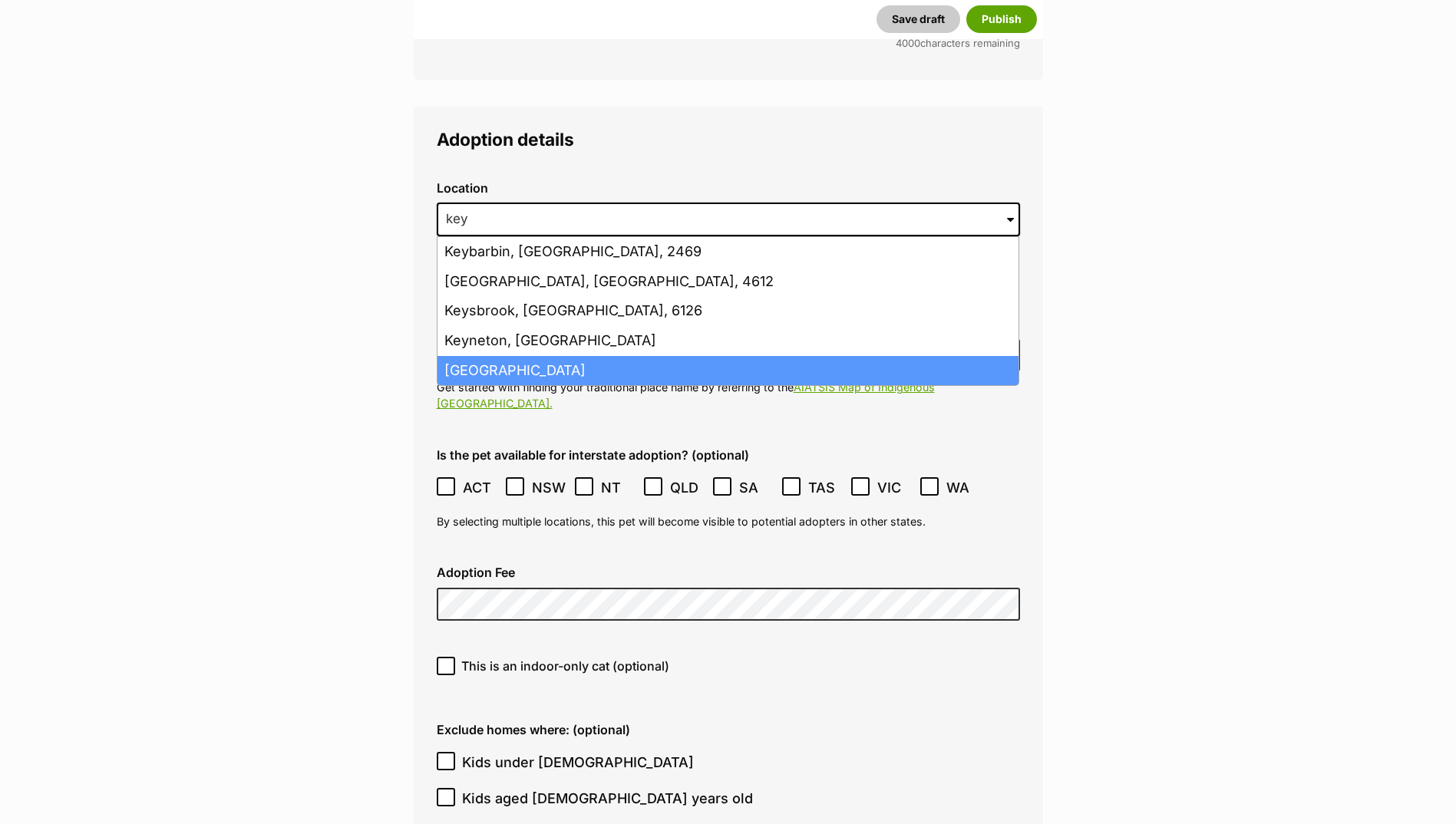
click at [543, 356] on li "[GEOGRAPHIC_DATA]" at bounding box center [727, 371] width 581 height 30
type input "[GEOGRAPHIC_DATA]"
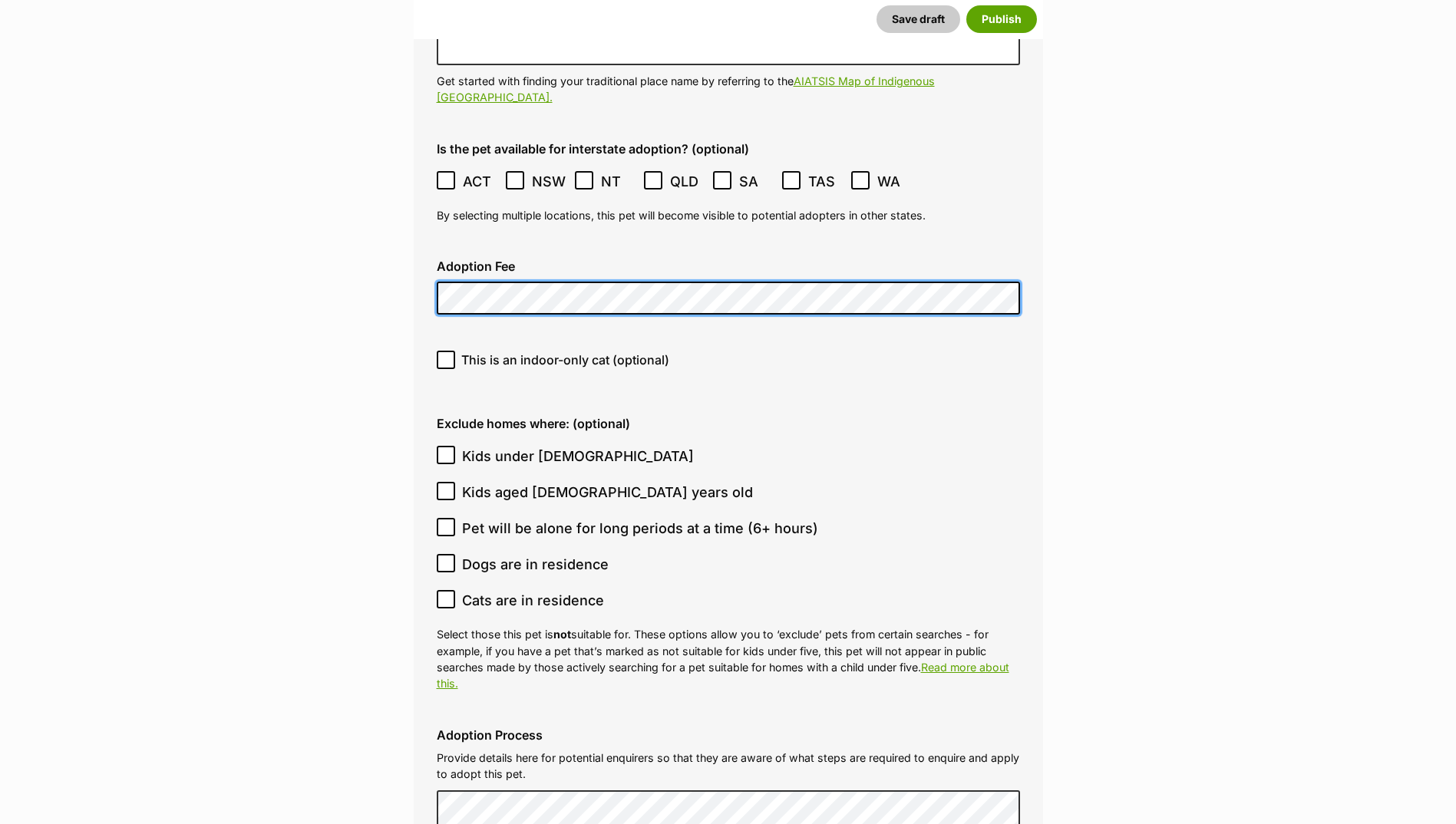
scroll to position [4043, 0]
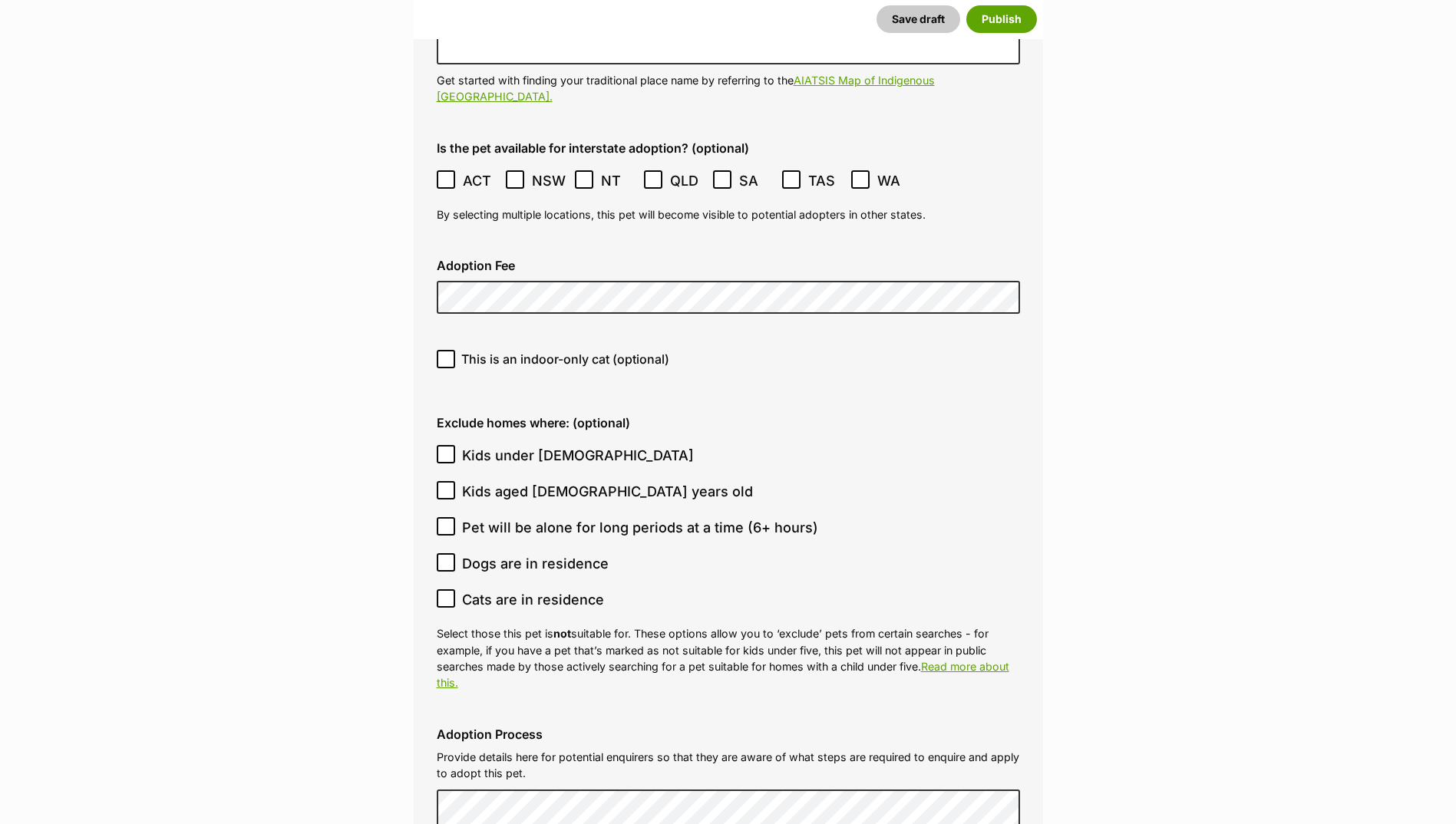
click at [442, 356] on icon at bounding box center [446, 359] width 9 height 7
click at [442, 350] on input "This is an indoor-only cat (optional)" at bounding box center [446, 359] width 18 height 18
checkbox input "true"
click at [440, 445] on input "Kids under [DEMOGRAPHIC_DATA]" at bounding box center [446, 454] width 18 height 18
checkbox input "true"
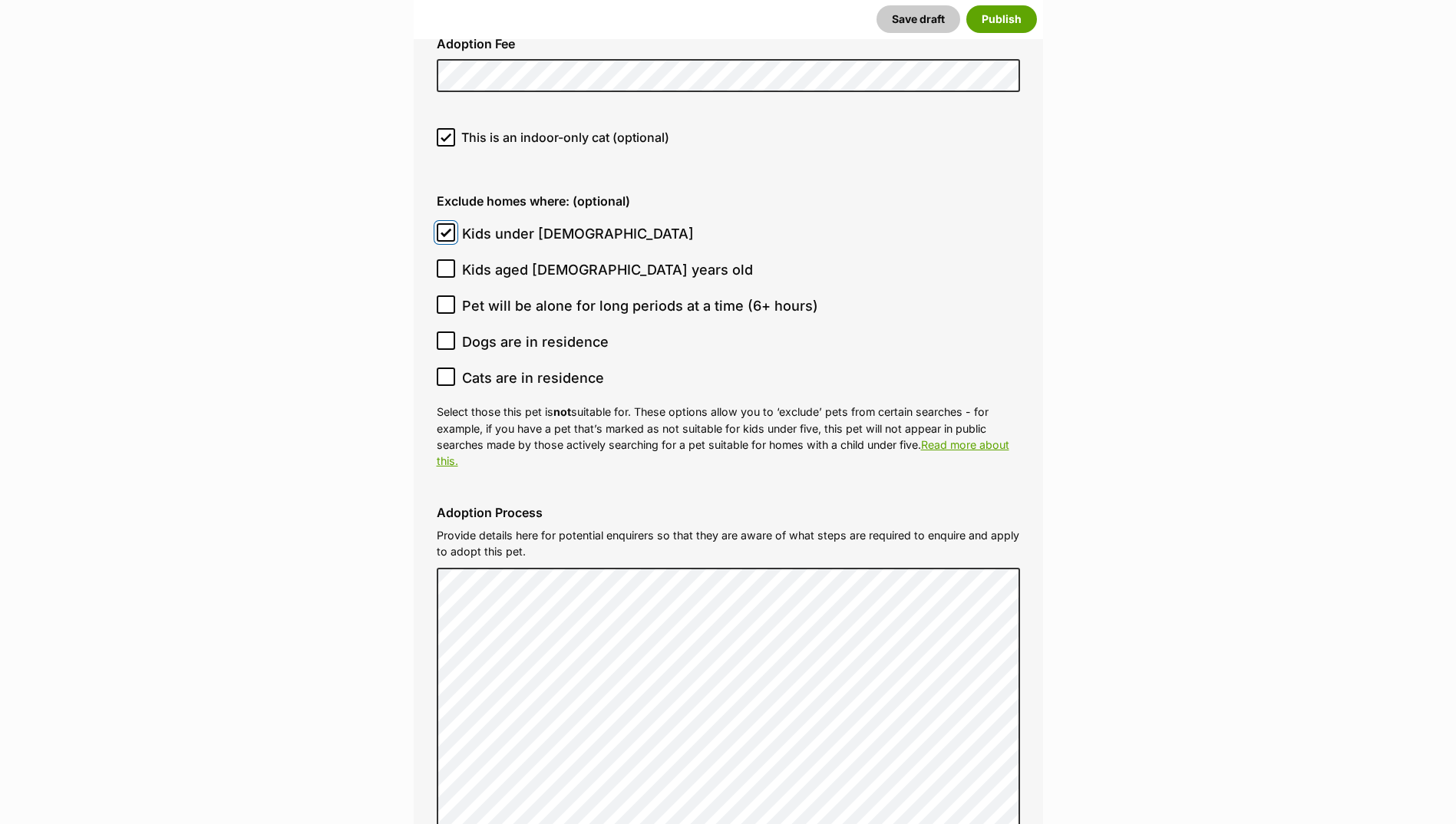
scroll to position [4272, 0]
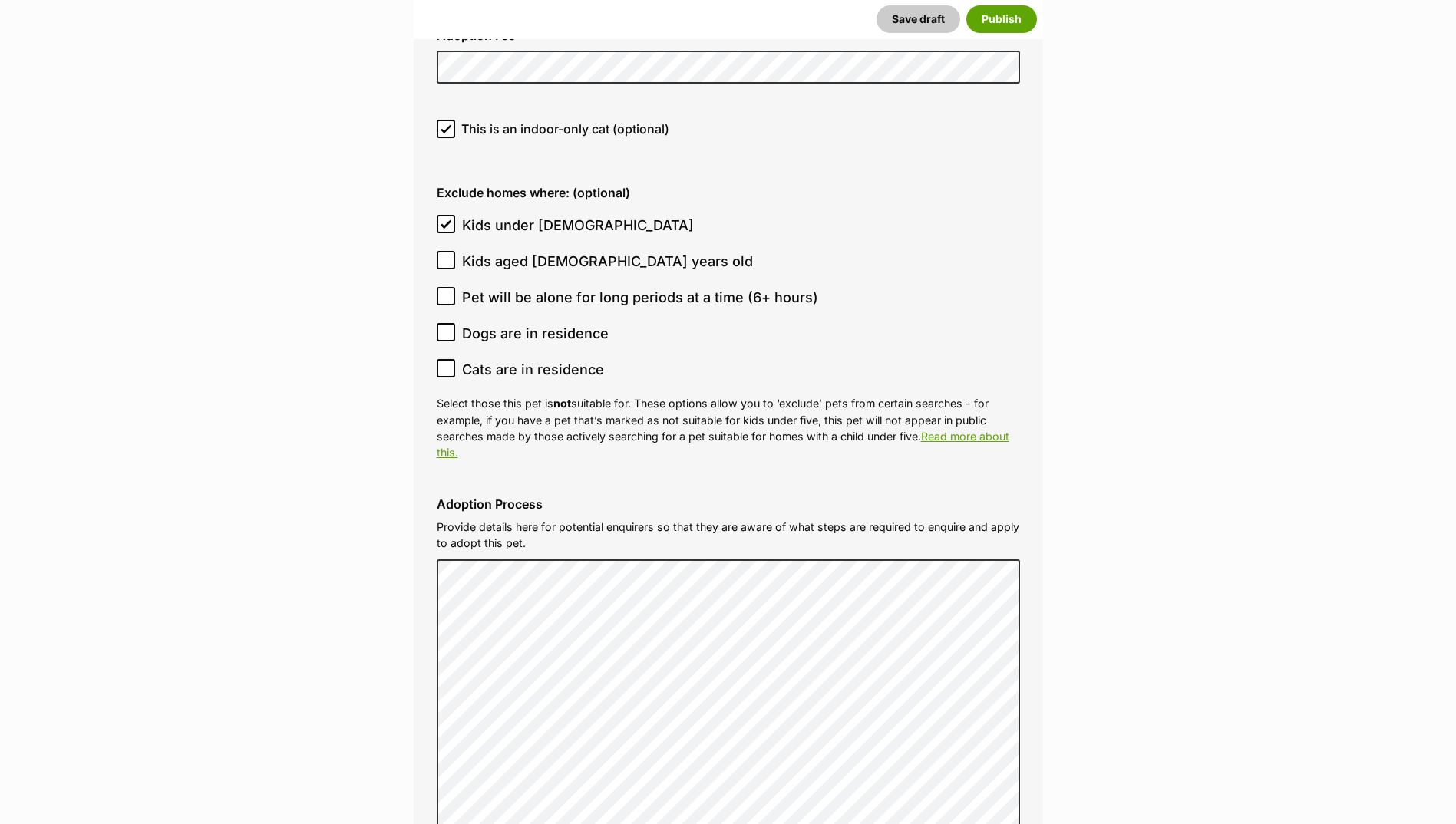
click at [447, 264] on ol "Kids under [DEMOGRAPHIC_DATA] Kids aged [DEMOGRAPHIC_DATA] years old Pet will b…" at bounding box center [728, 297] width 583 height 180
click at [443, 323] on input "Dogs are in residence" at bounding box center [446, 332] width 18 height 18
checkbox input "true"
drag, startPoint x: 443, startPoint y: 312, endPoint x: 482, endPoint y: 398, distance: 94.4
click at [443, 363] on icon at bounding box center [446, 368] width 11 height 11
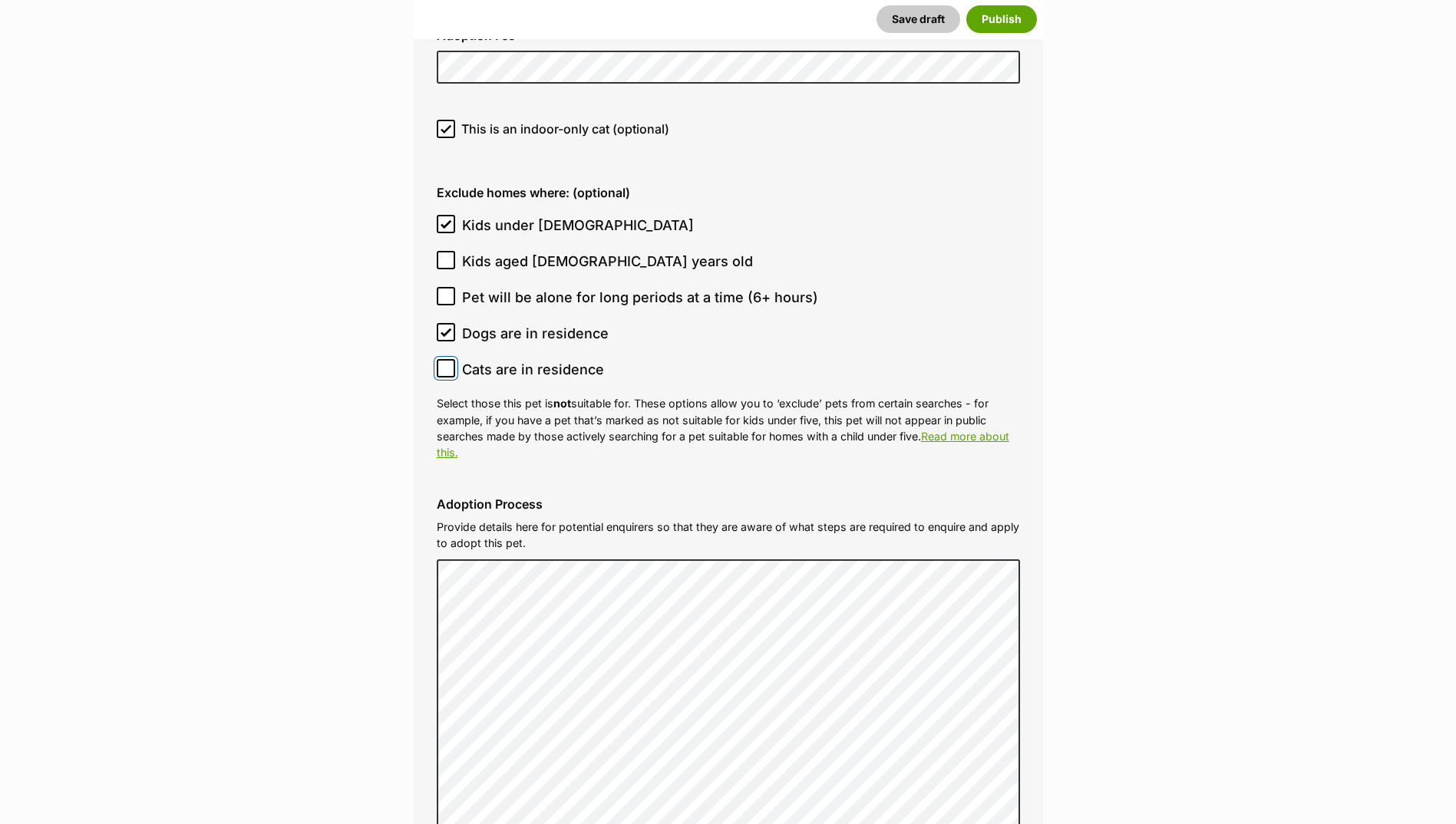
click at [443, 359] on input "Cats are in residence" at bounding box center [446, 368] width 18 height 18
checkbox input "true"
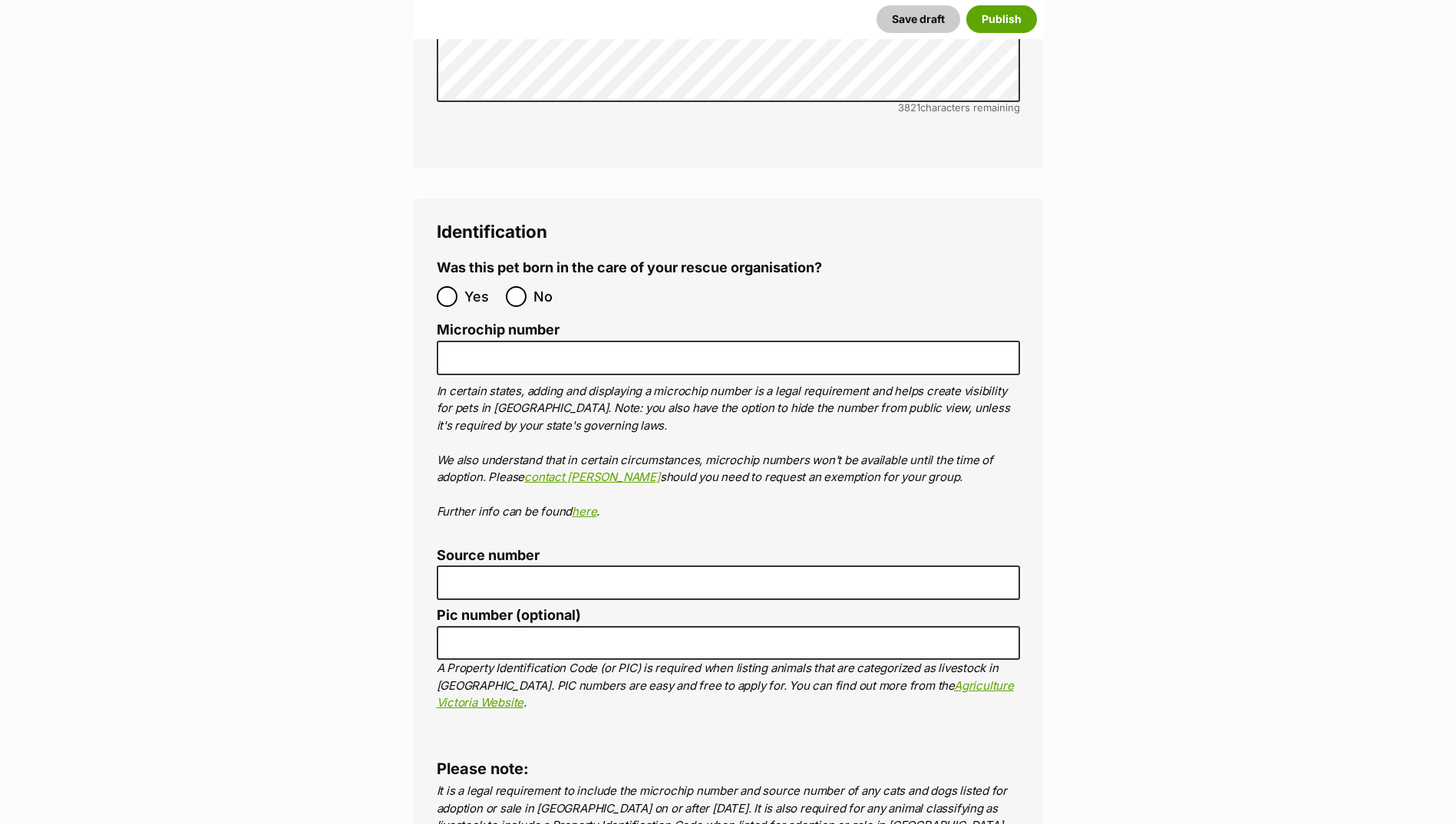
scroll to position [5117, 0]
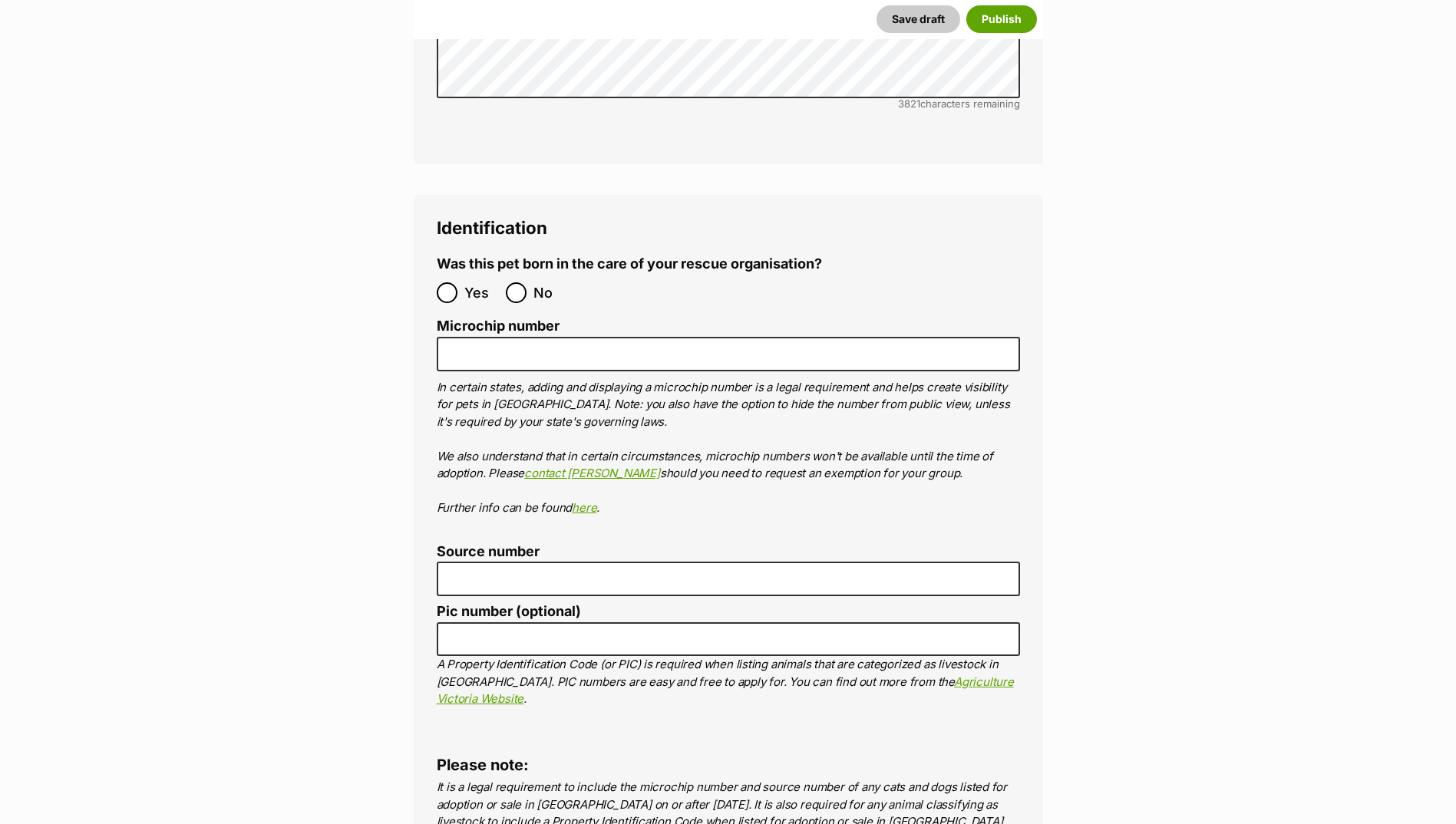
click at [513, 318] on label "Microchip number" at bounding box center [728, 326] width 583 height 16
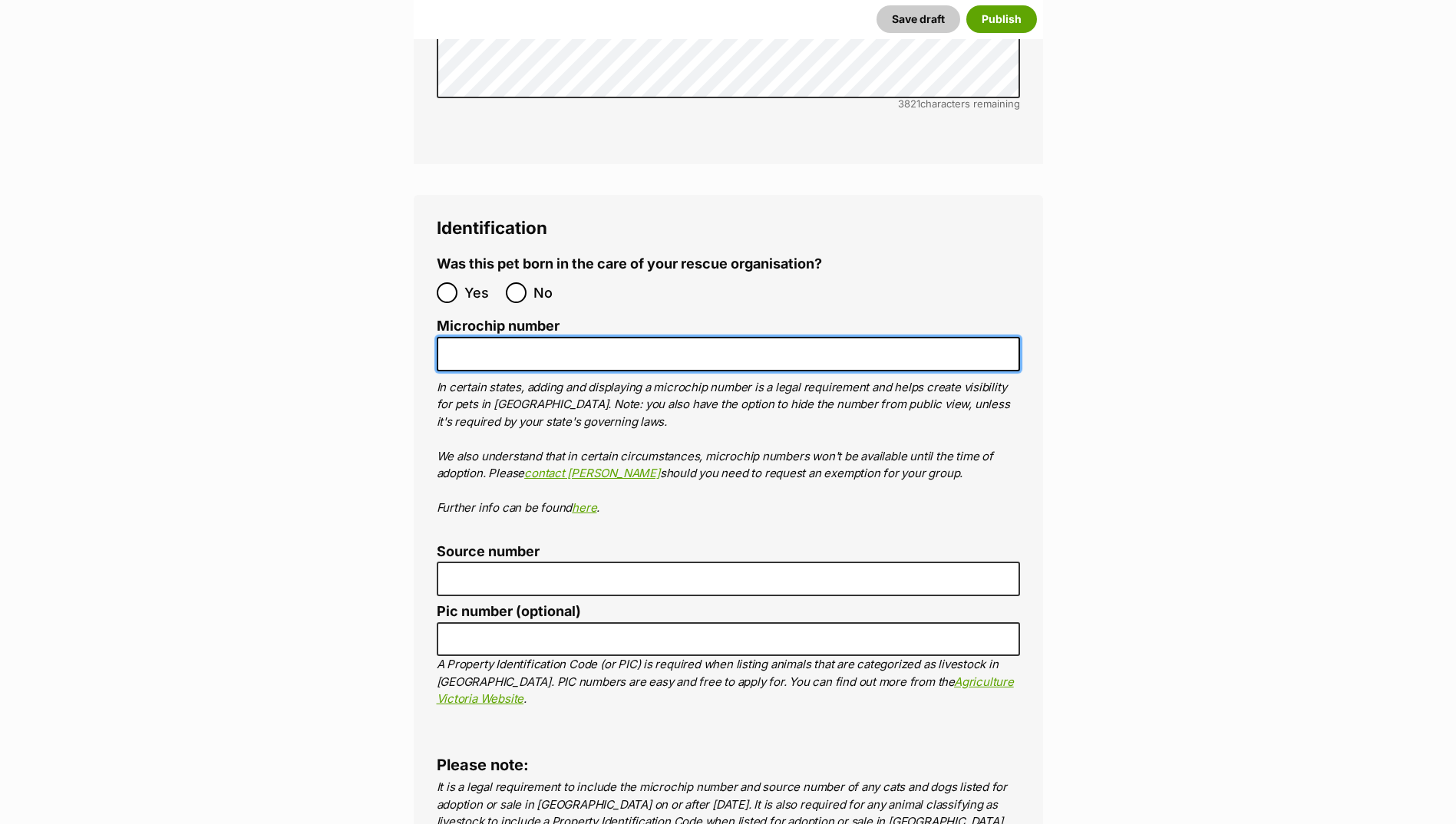
click at [513, 337] on input "Microchip number" at bounding box center [728, 353] width 583 height 34
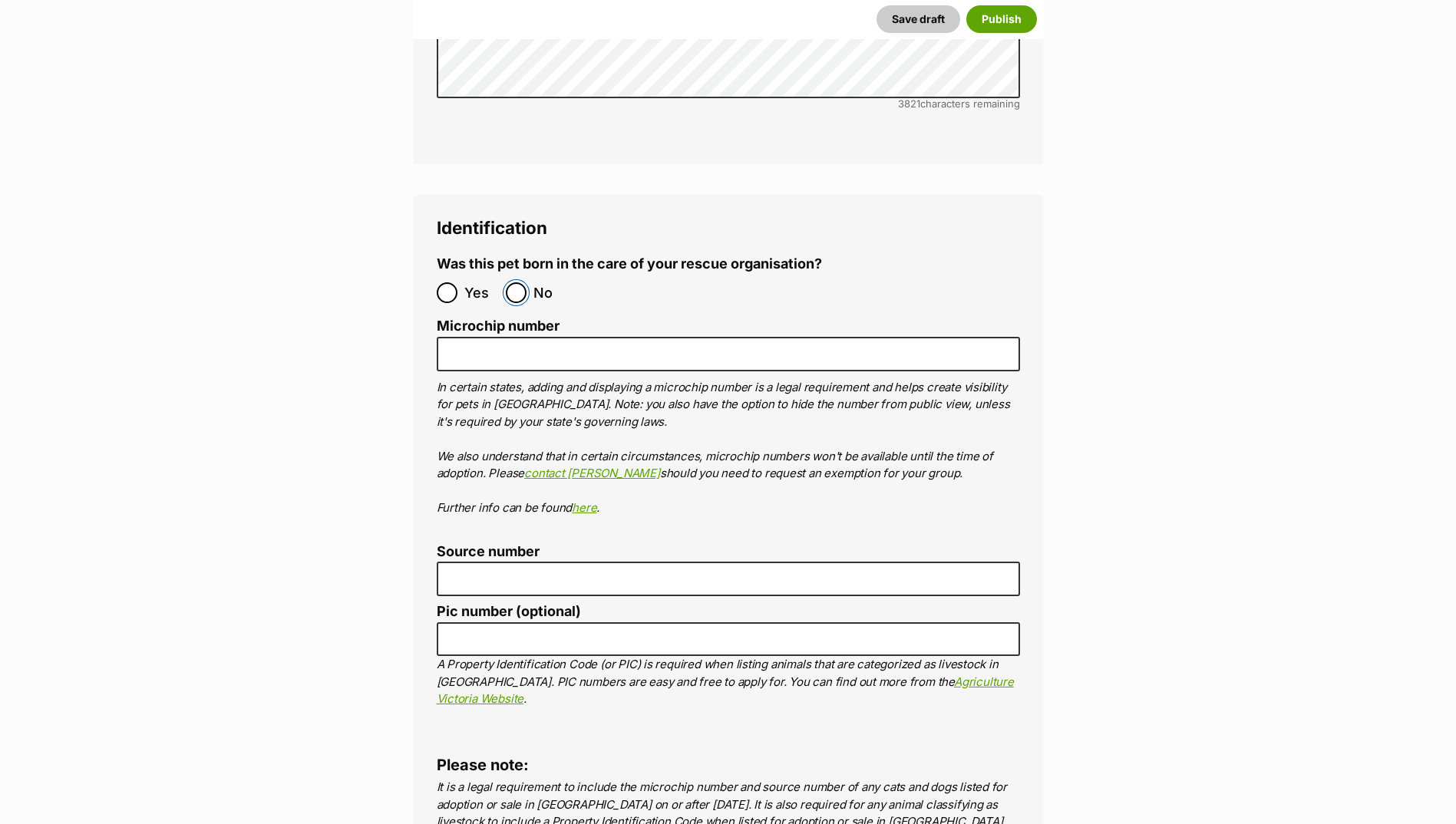
click at [516, 282] on input "No" at bounding box center [516, 292] width 21 height 21
radio input "true"
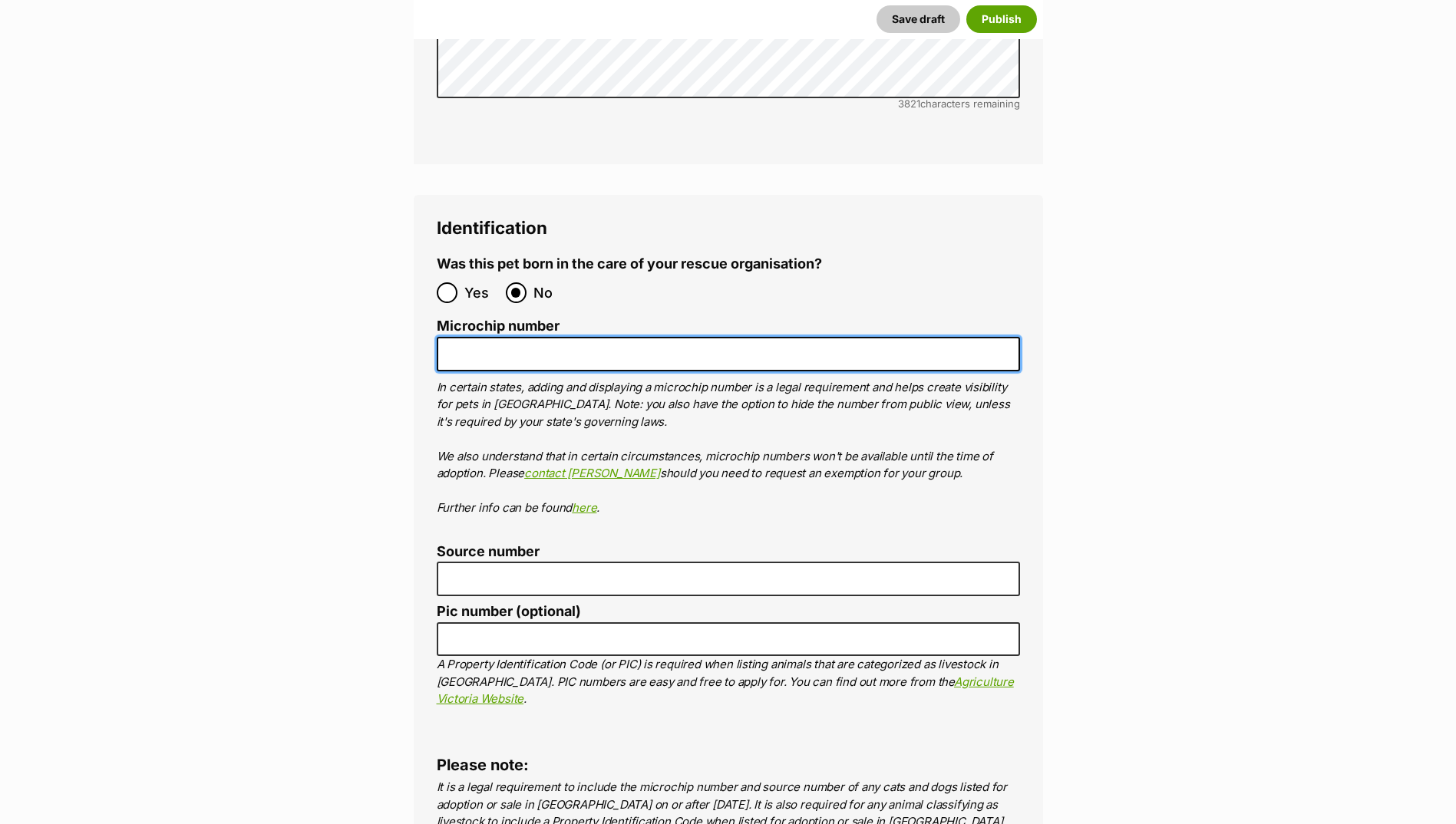
click at [509, 337] on input "Microchip number" at bounding box center [728, 353] width 583 height 34
paste input "956000016179128"
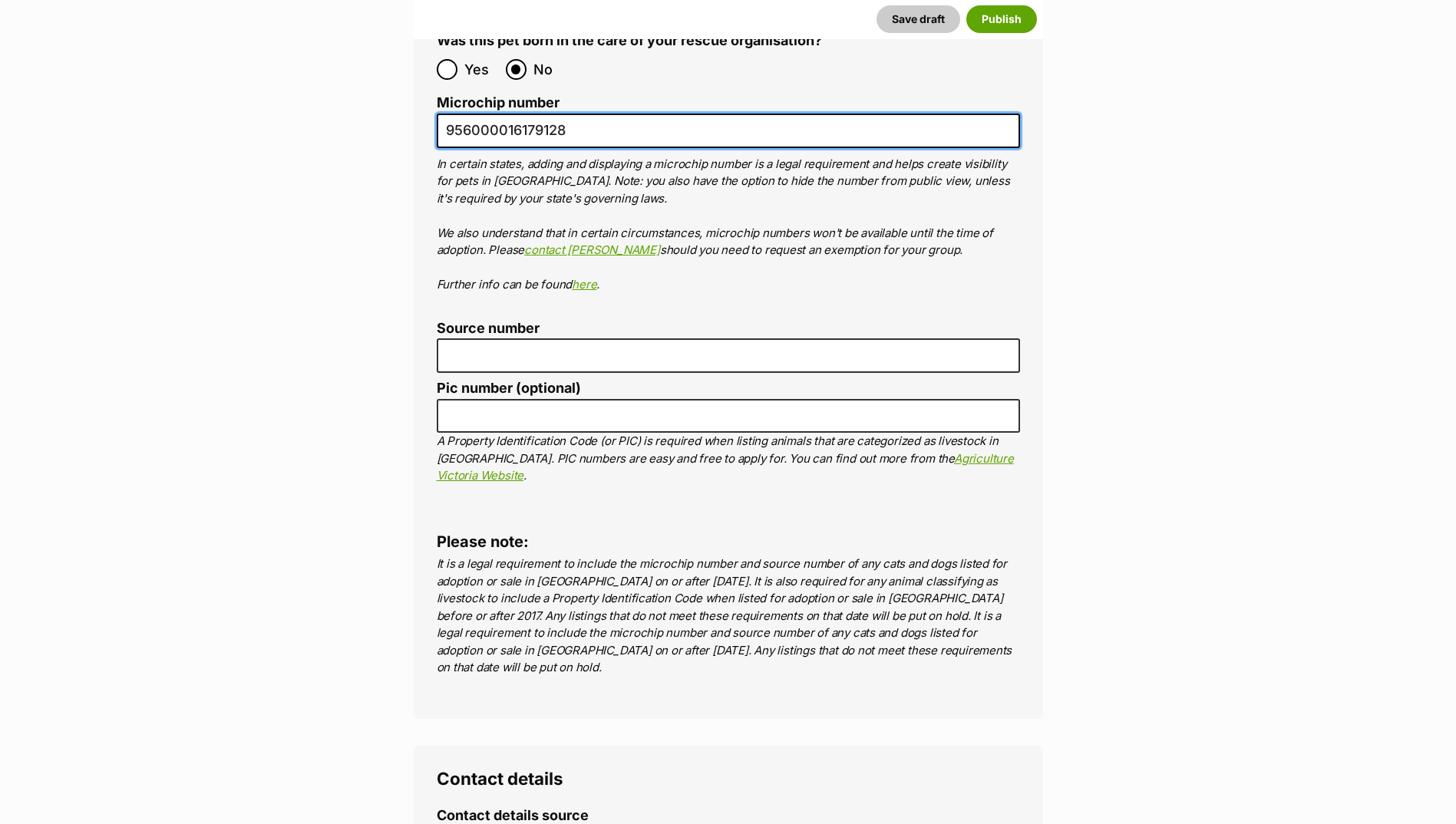
scroll to position [5347, 0]
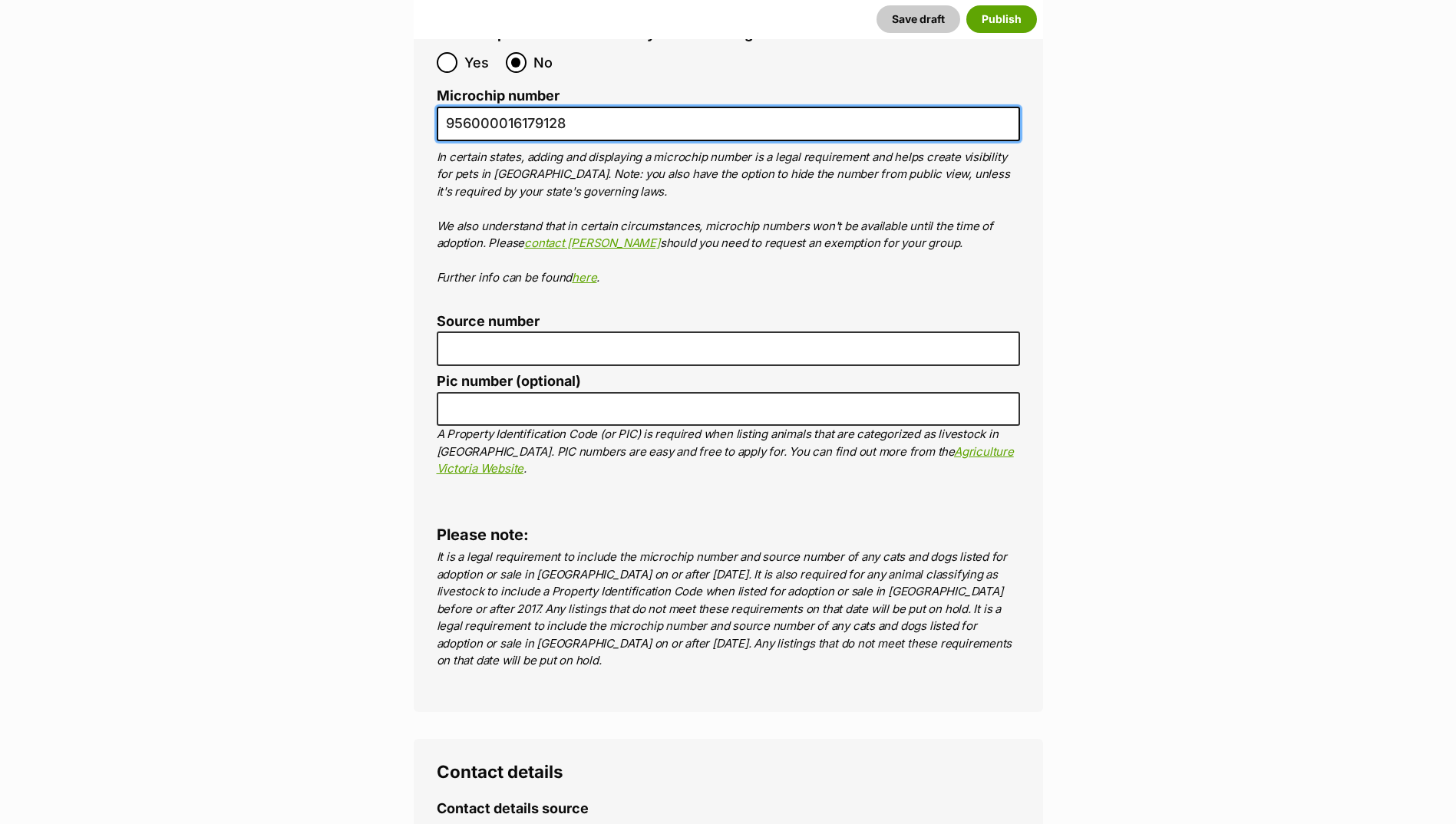
type input "956000016179128"
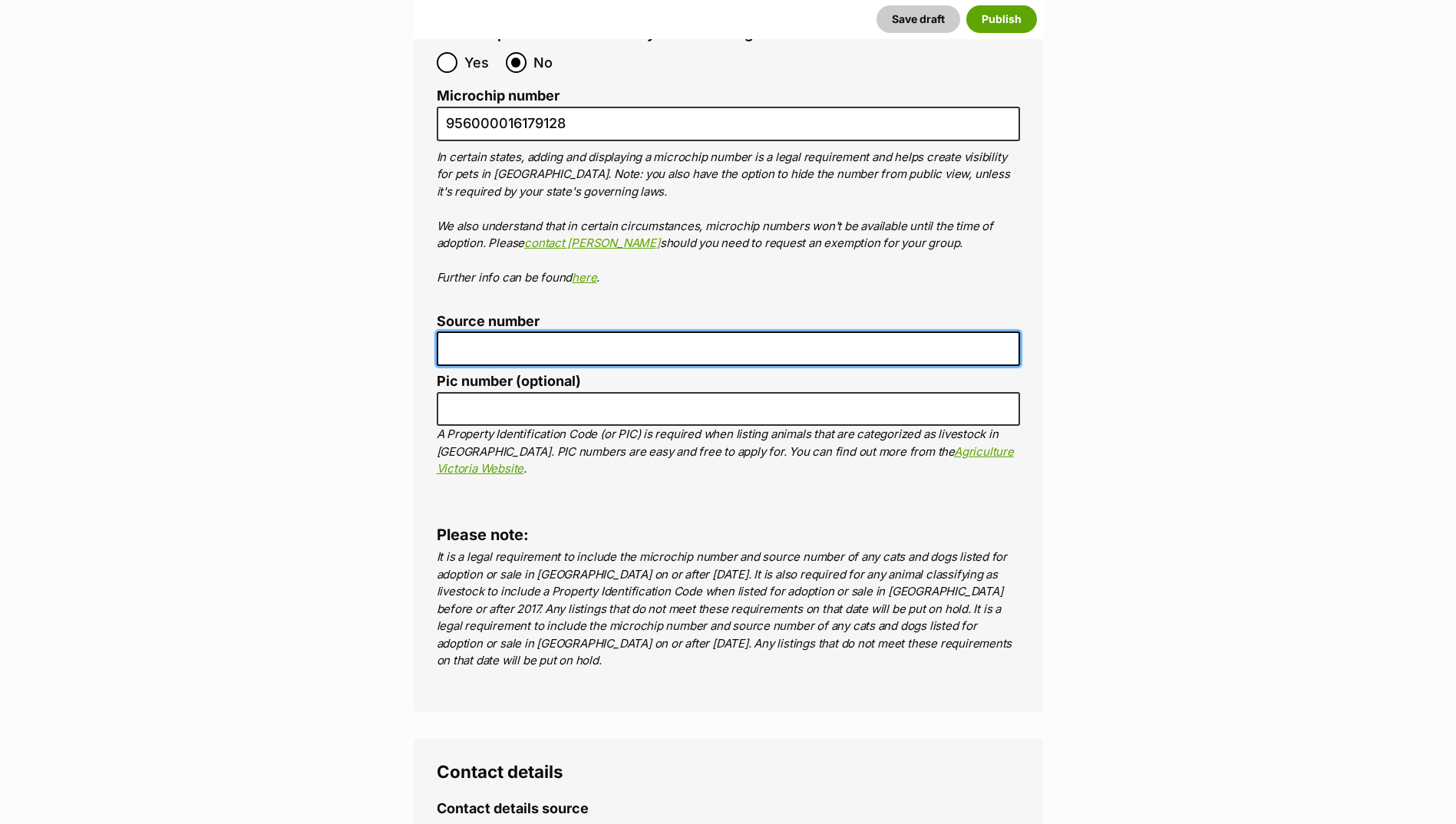
click at [499, 332] on input "Source number" at bounding box center [728, 348] width 583 height 34
type input "BR100702"
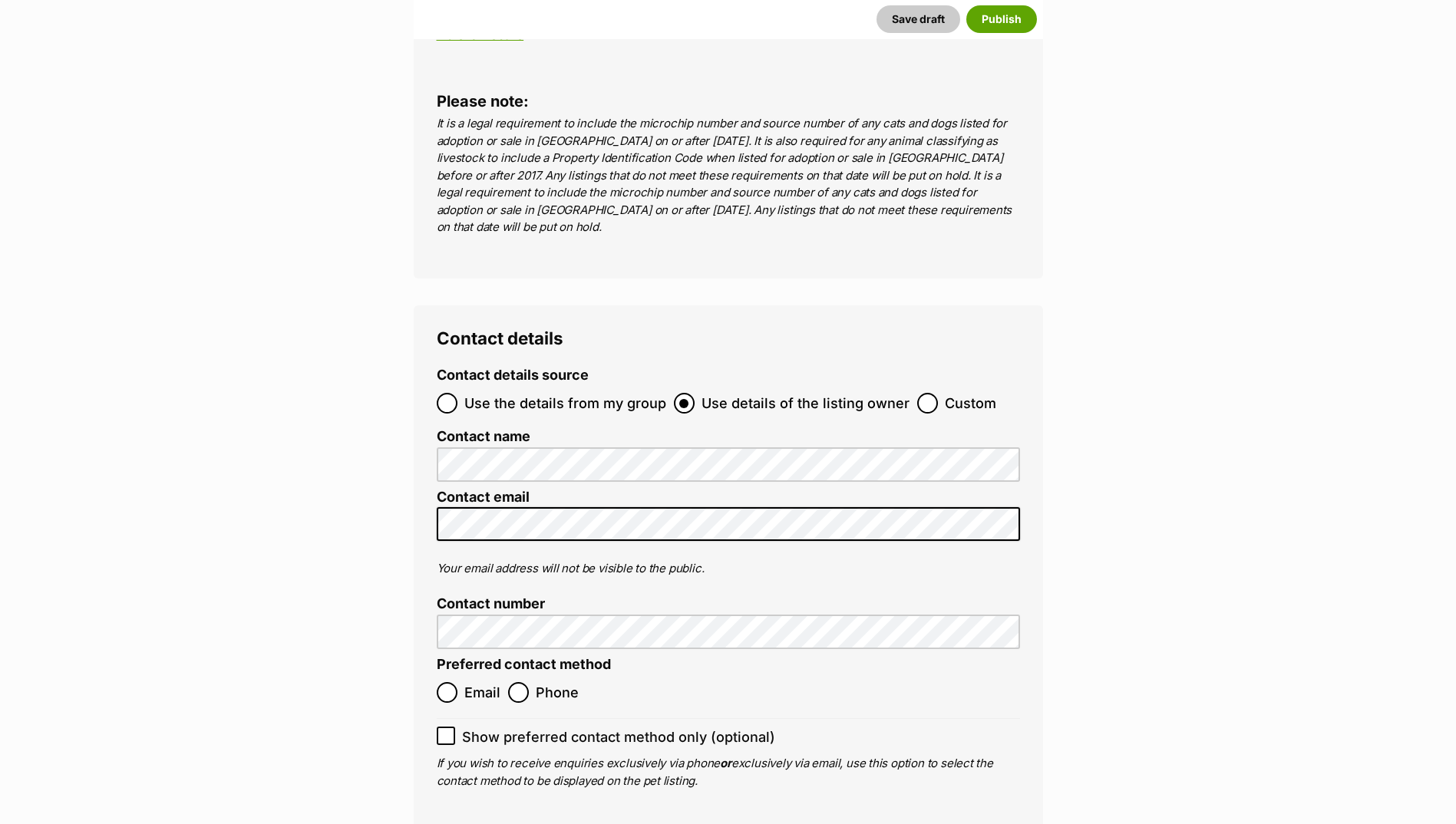
scroll to position [5789, 0]
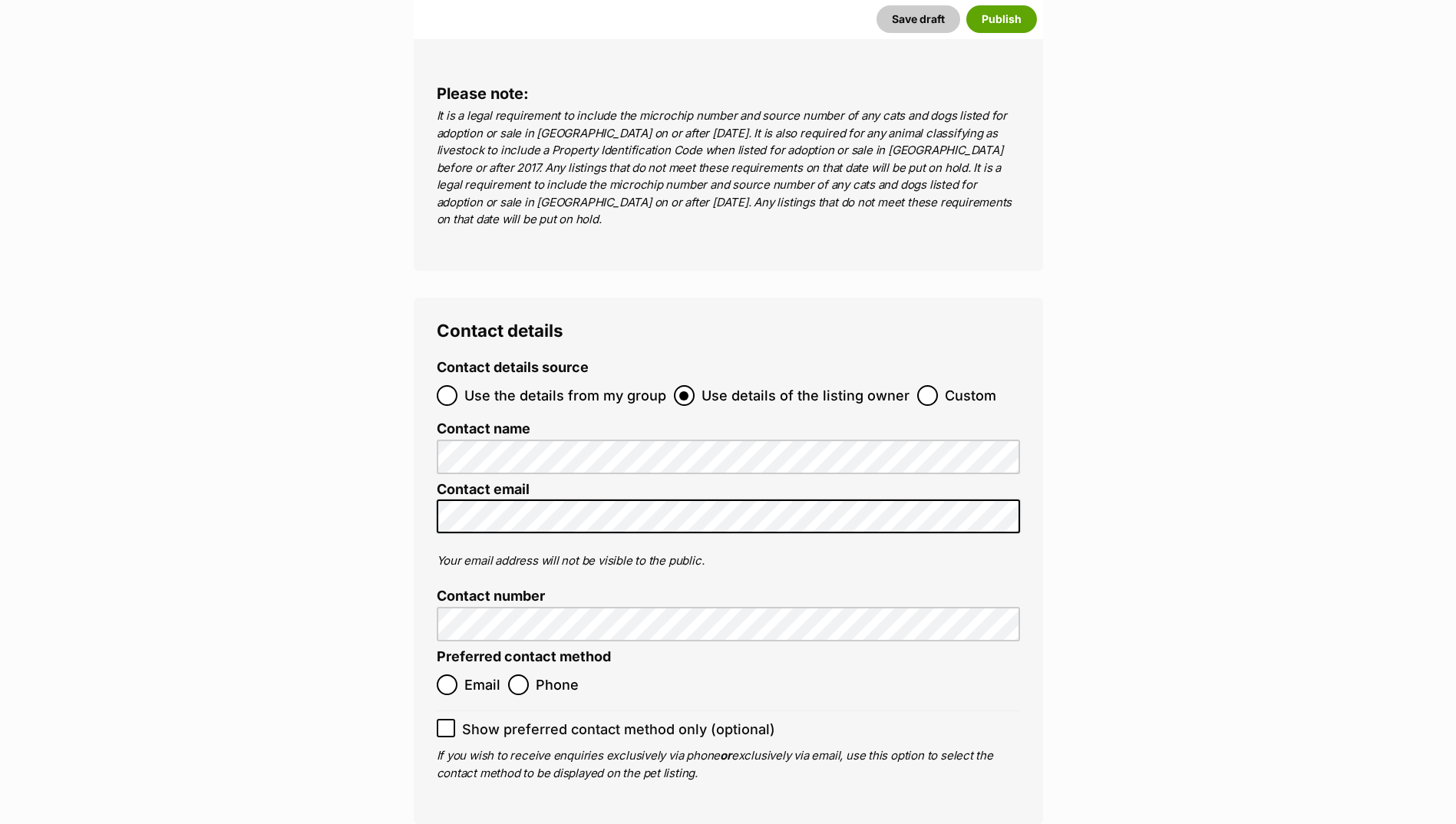
click at [461, 667] on ol "Email Phone" at bounding box center [582, 685] width 292 height 36
click at [460, 675] on label "Email" at bounding box center [468, 685] width 63 height 21
click at [457, 675] on input "Email" at bounding box center [446, 685] width 21 height 21
radio input "true"
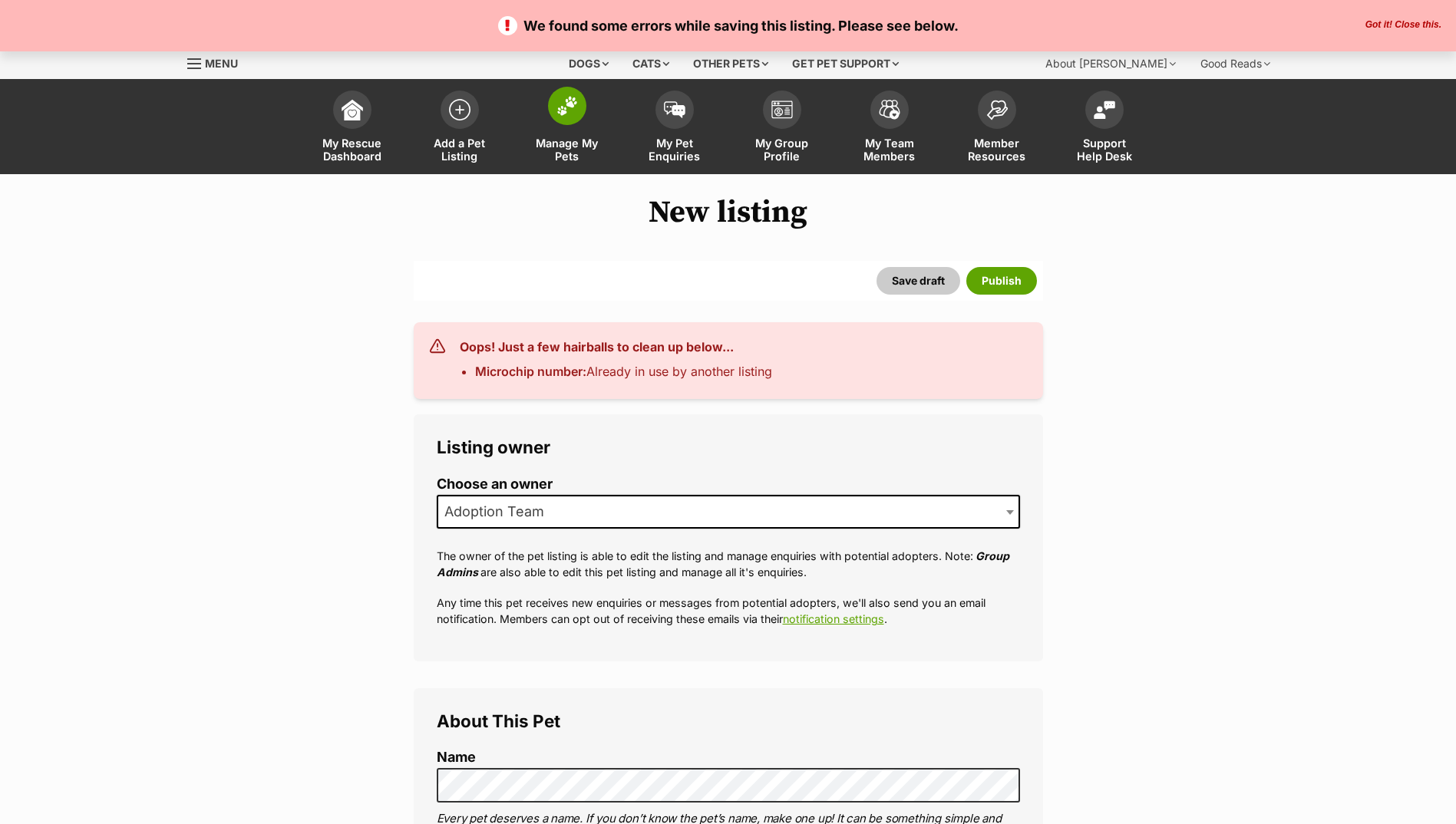
click at [590, 122] on link "Manage My Pets" at bounding box center [566, 128] width 107 height 92
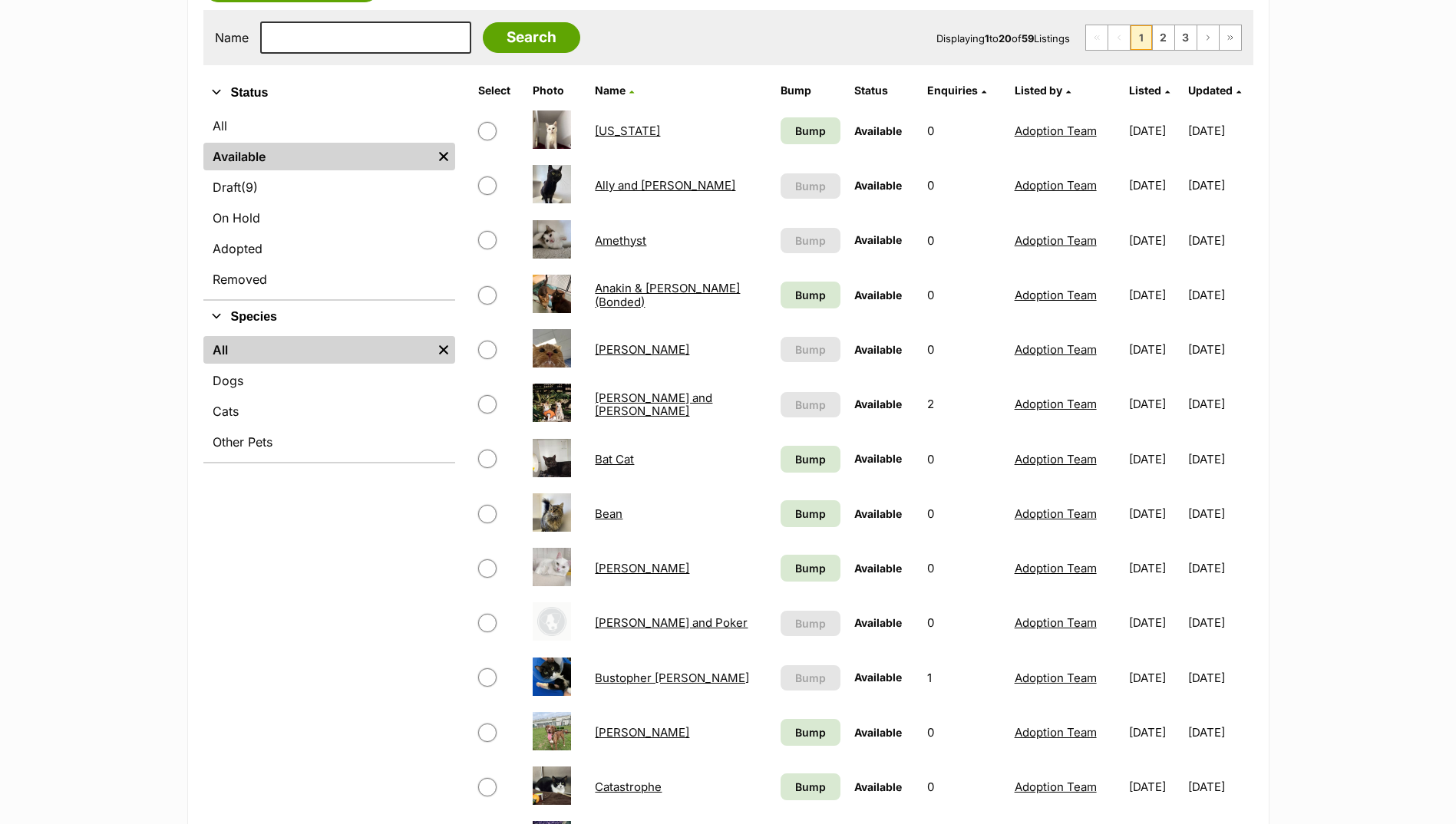
scroll to position [307, 0]
click at [624, 623] on link "[PERSON_NAME] and Poker" at bounding box center [671, 622] width 152 height 15
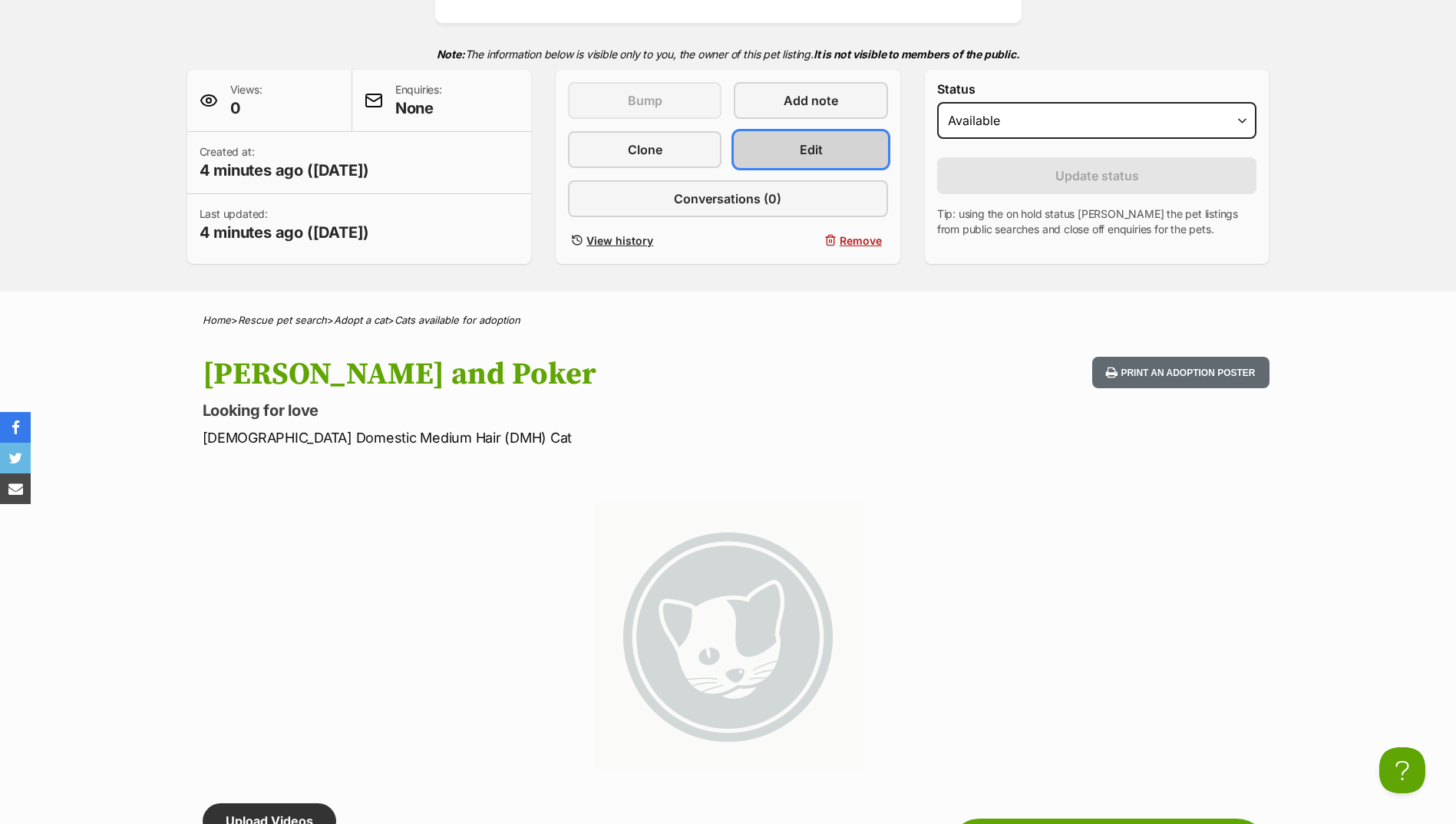
click at [833, 149] on link "Edit" at bounding box center [810, 150] width 153 height 37
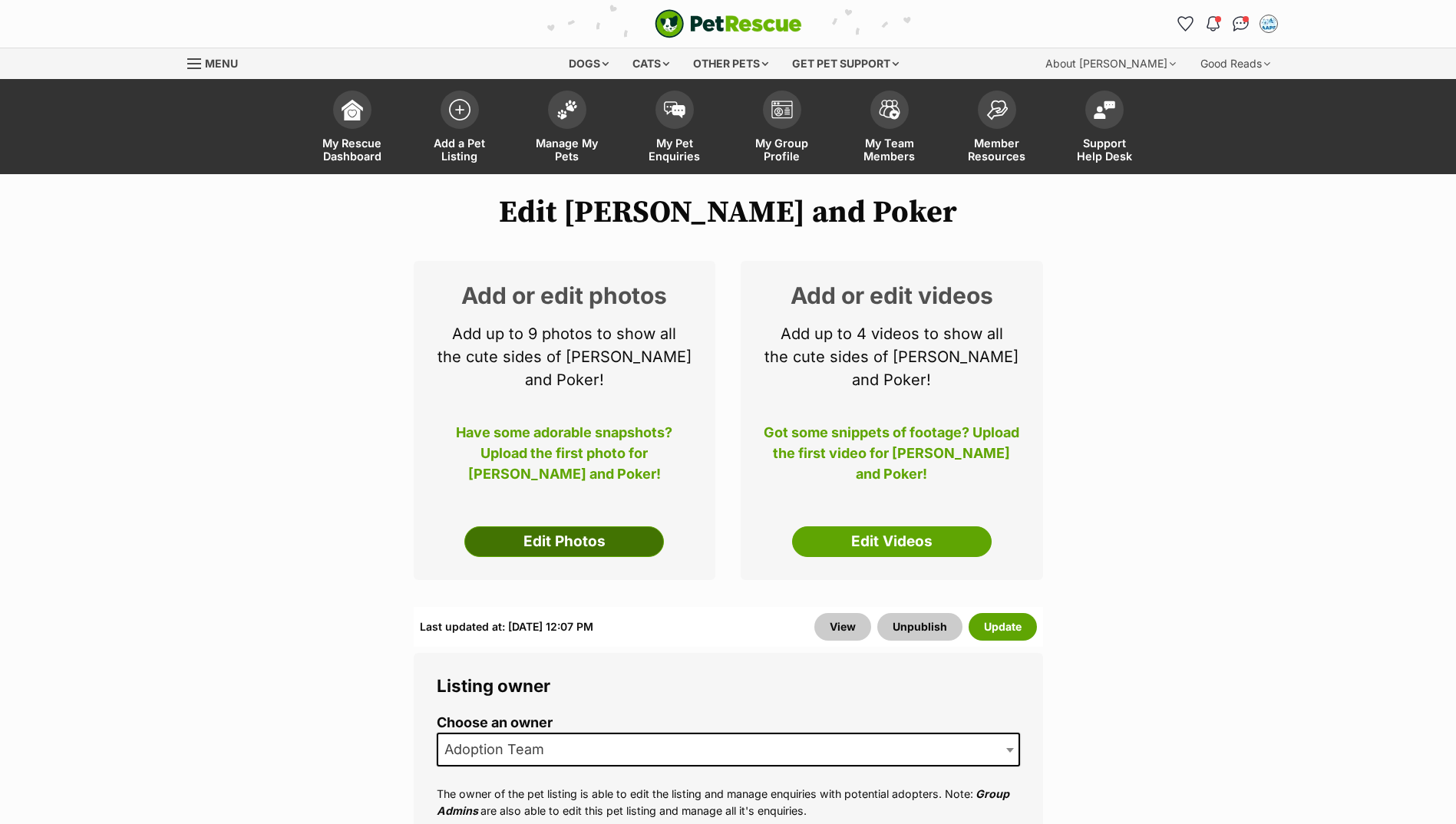
click at [636, 527] on link "Edit Photos" at bounding box center [564, 542] width 200 height 31
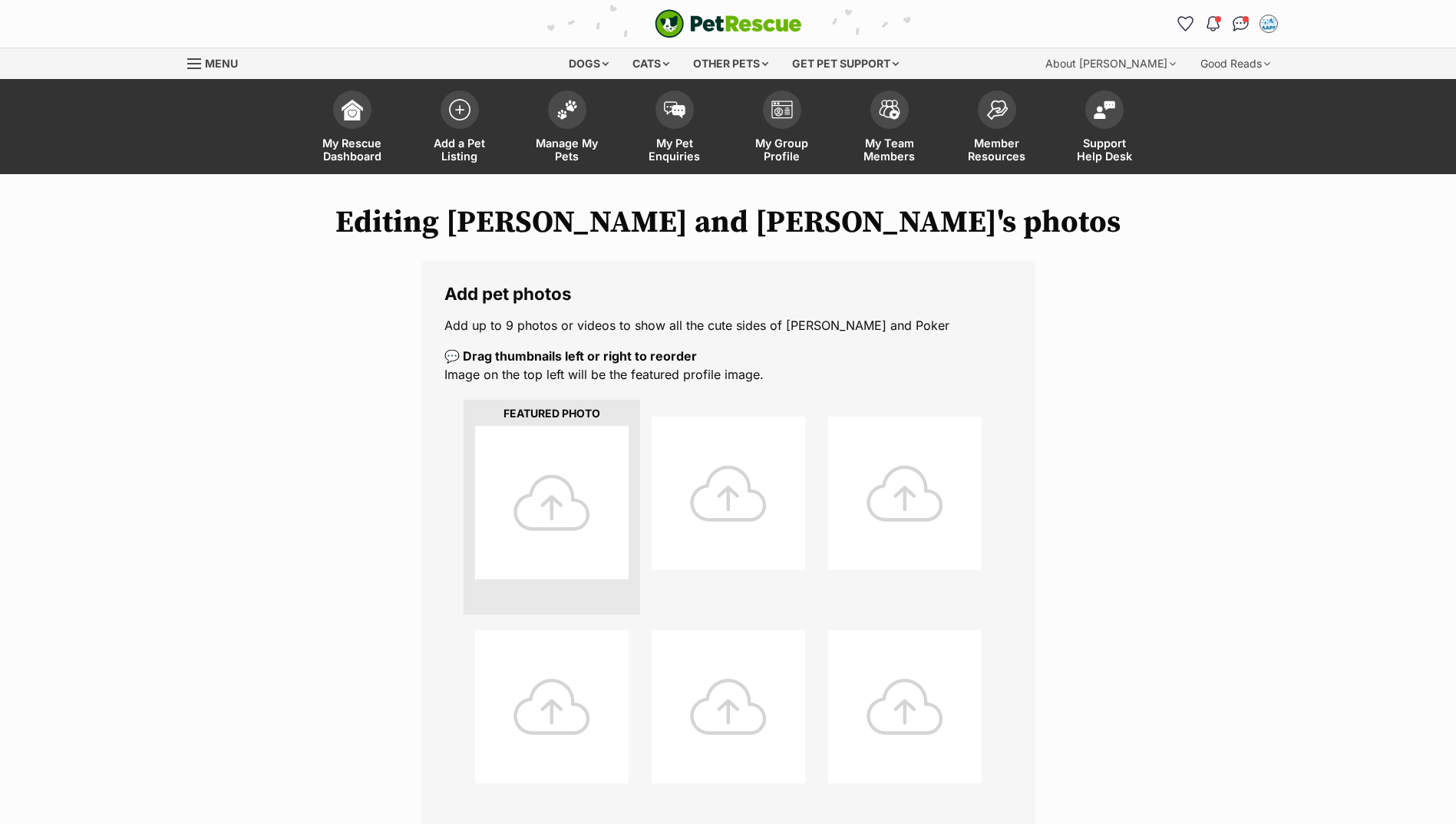
click at [601, 456] on div at bounding box center [551, 502] width 153 height 153
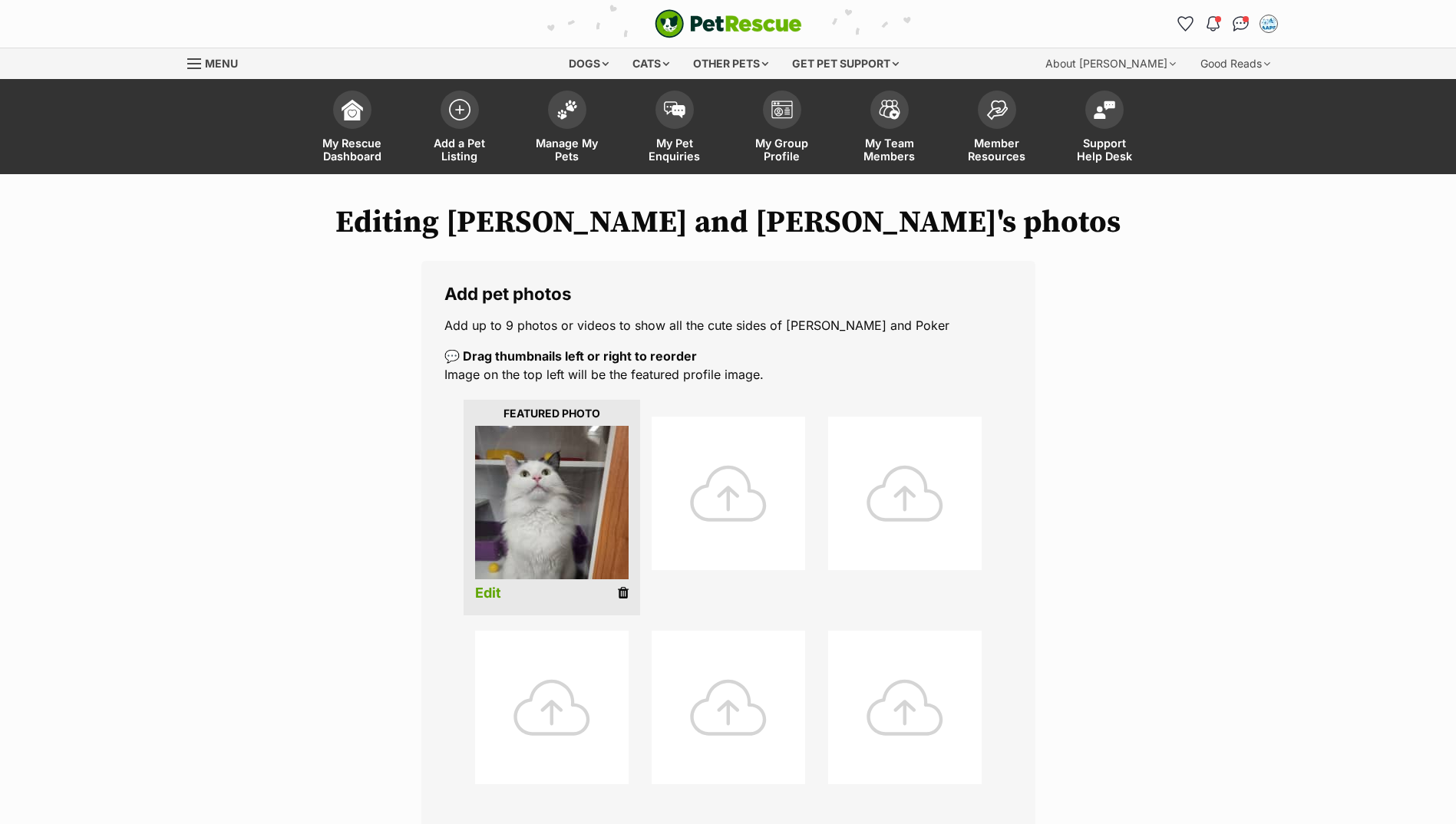
click at [726, 537] on div at bounding box center [728, 493] width 153 height 153
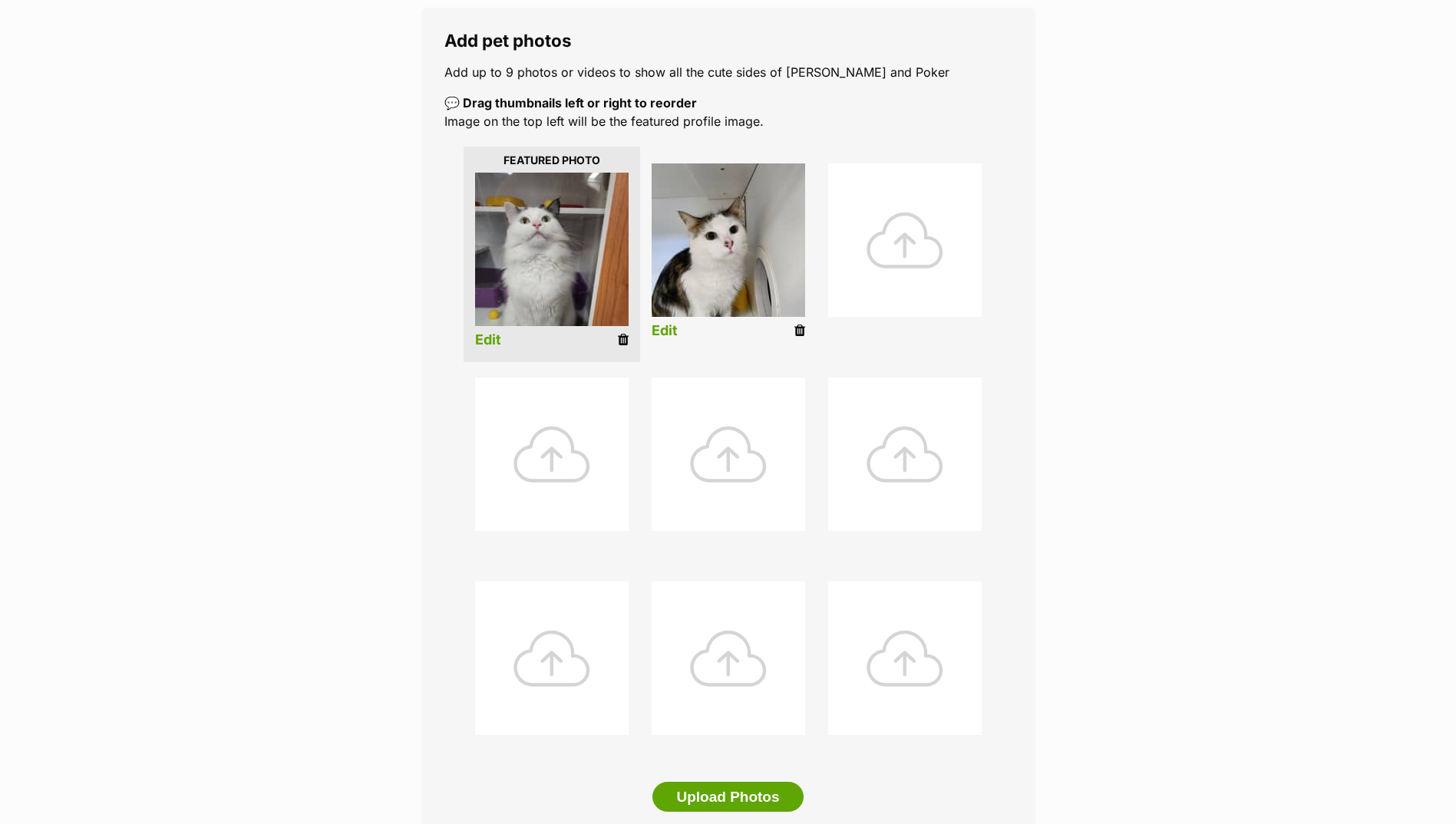
scroll to position [384, 0]
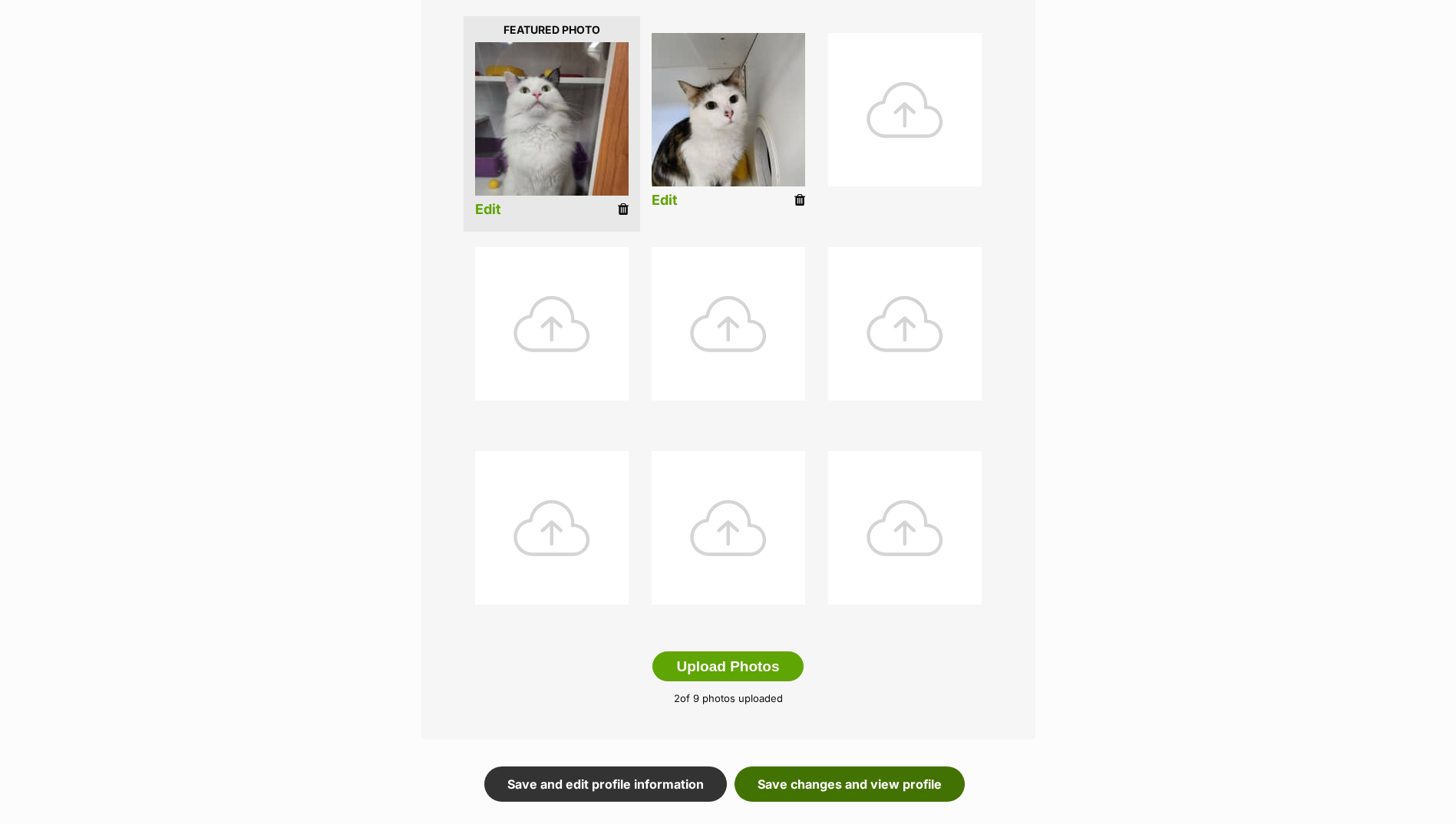
click at [866, 802] on link "Save changes and view profile" at bounding box center [850, 784] width 230 height 35
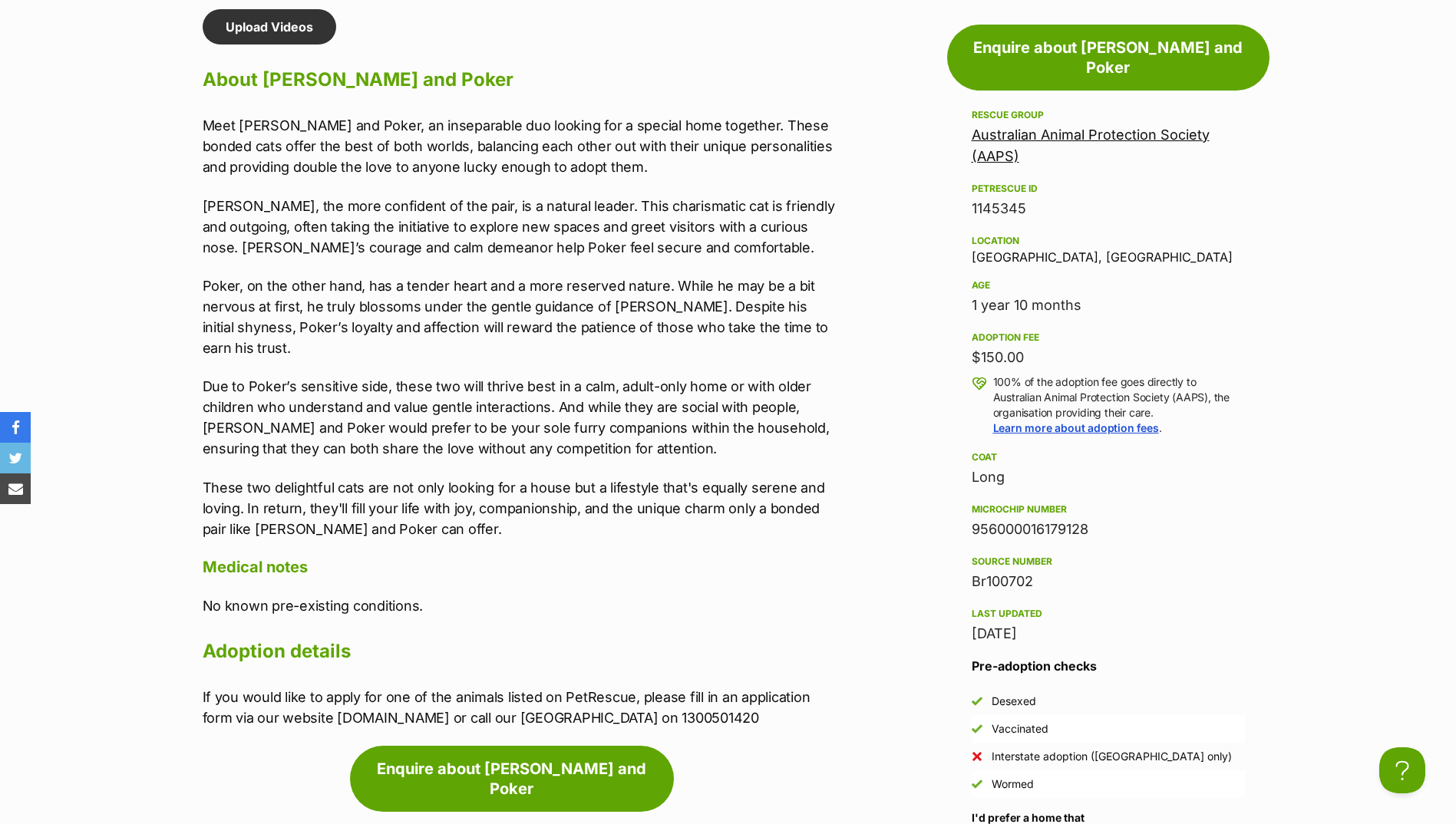
scroll to position [1381, 0]
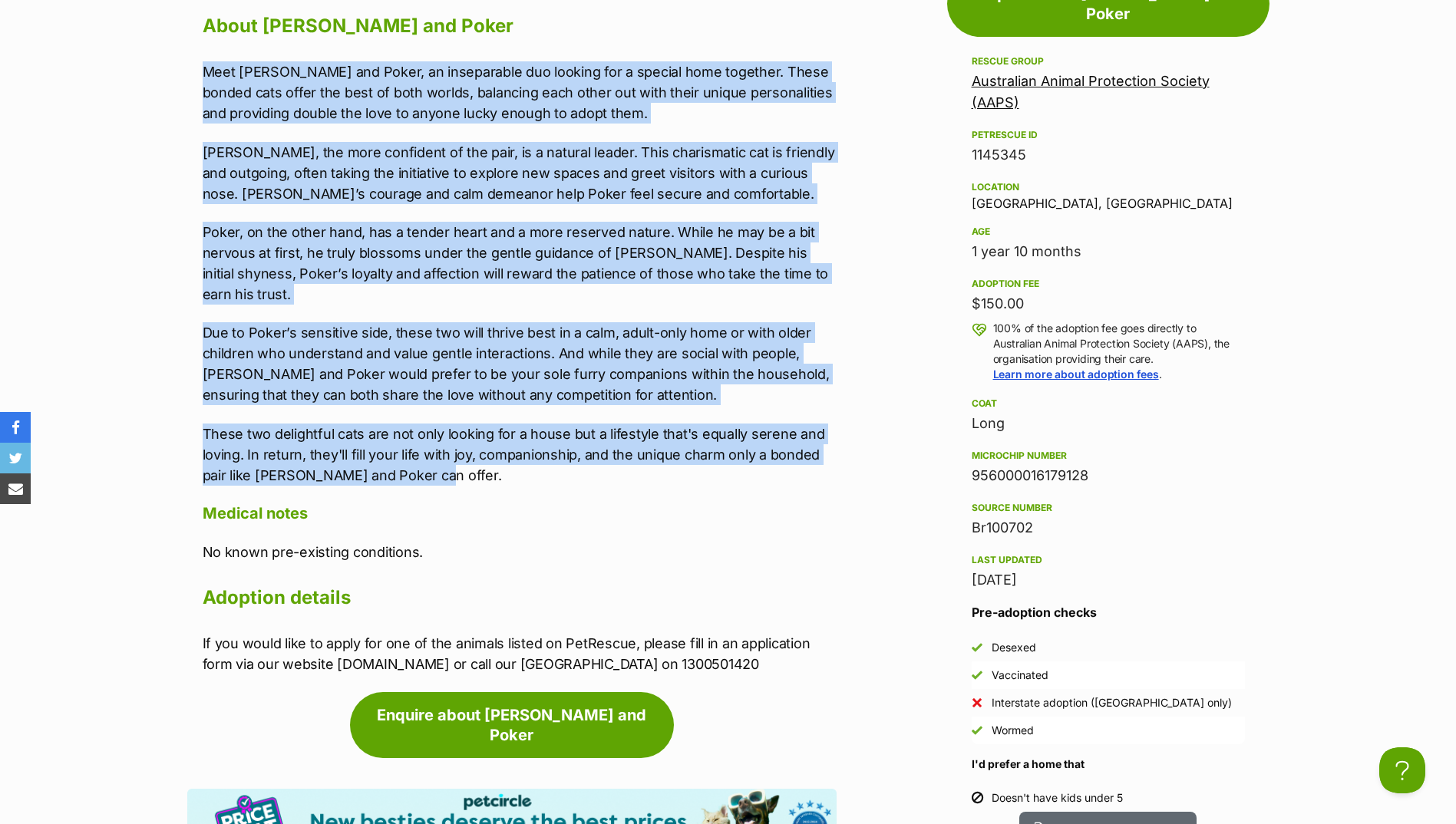
drag, startPoint x: 195, startPoint y: 63, endPoint x: 496, endPoint y: 453, distance: 492.6
click at [496, 453] on div "Upload Videos About Bobby and Poker Meet Bobby and Poker, an inseparable duo lo…" at bounding box center [511, 315] width 649 height 719
drag, startPoint x: 496, startPoint y: 453, endPoint x: 376, endPoint y: 357, distance: 153.7
copy div "Meet Bobby and Poker, an inseparable duo looking for a special home together. T…"
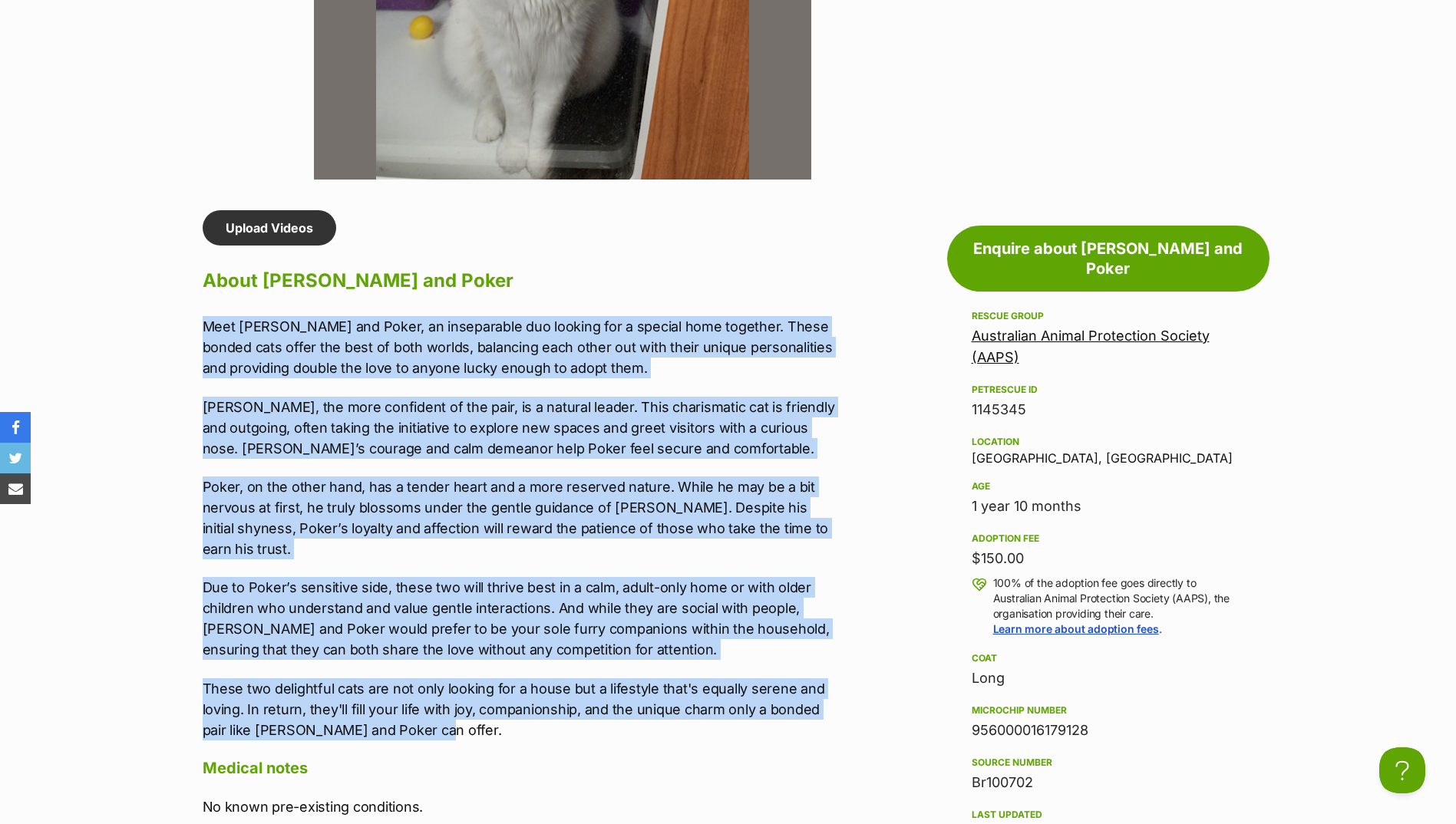
scroll to position [1075, 0]
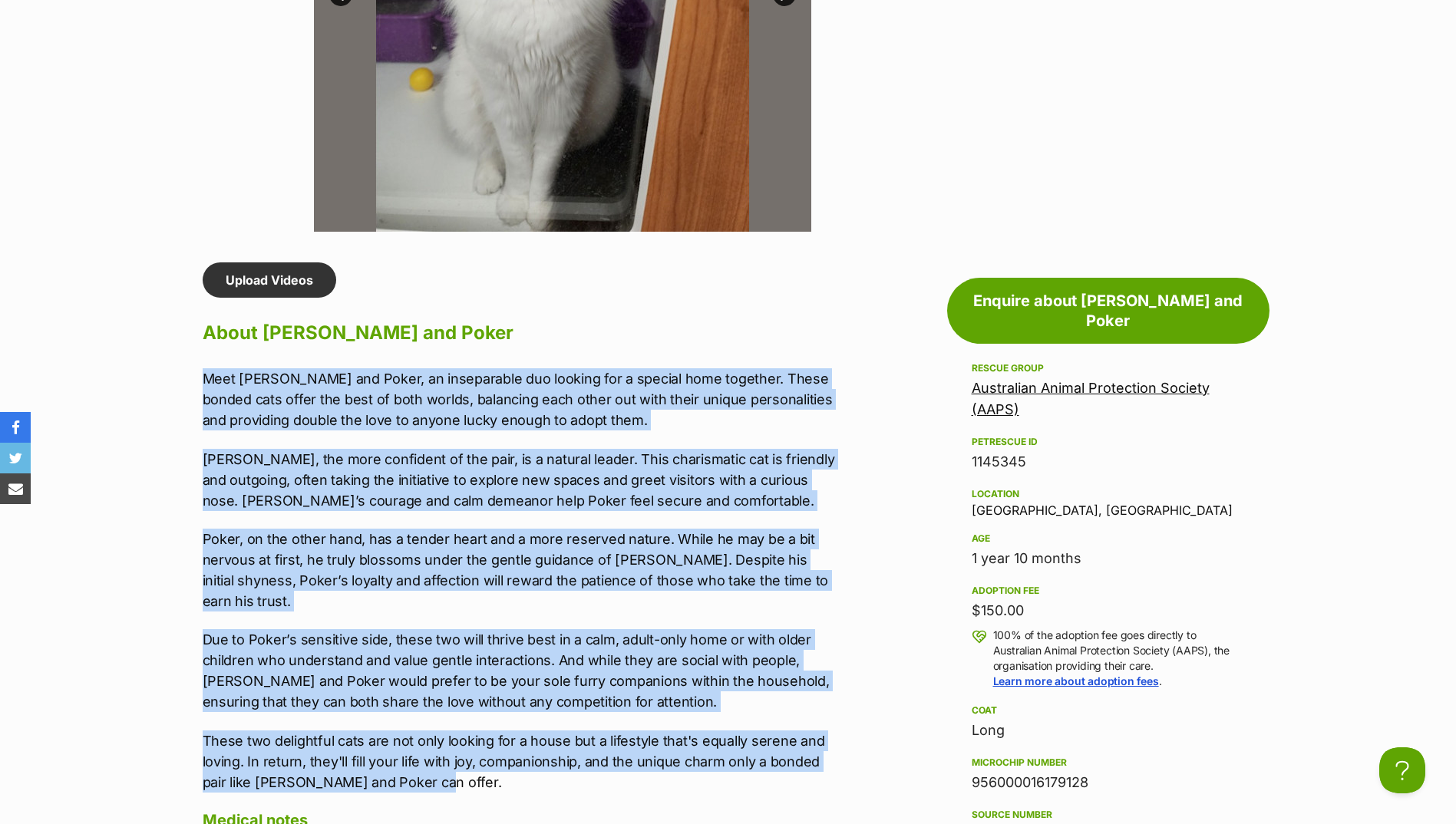
click at [373, 447] on div "Meet Bobby and Poker, an inseparable duo looking for a special home together. T…" at bounding box center [519, 580] width 634 height 424
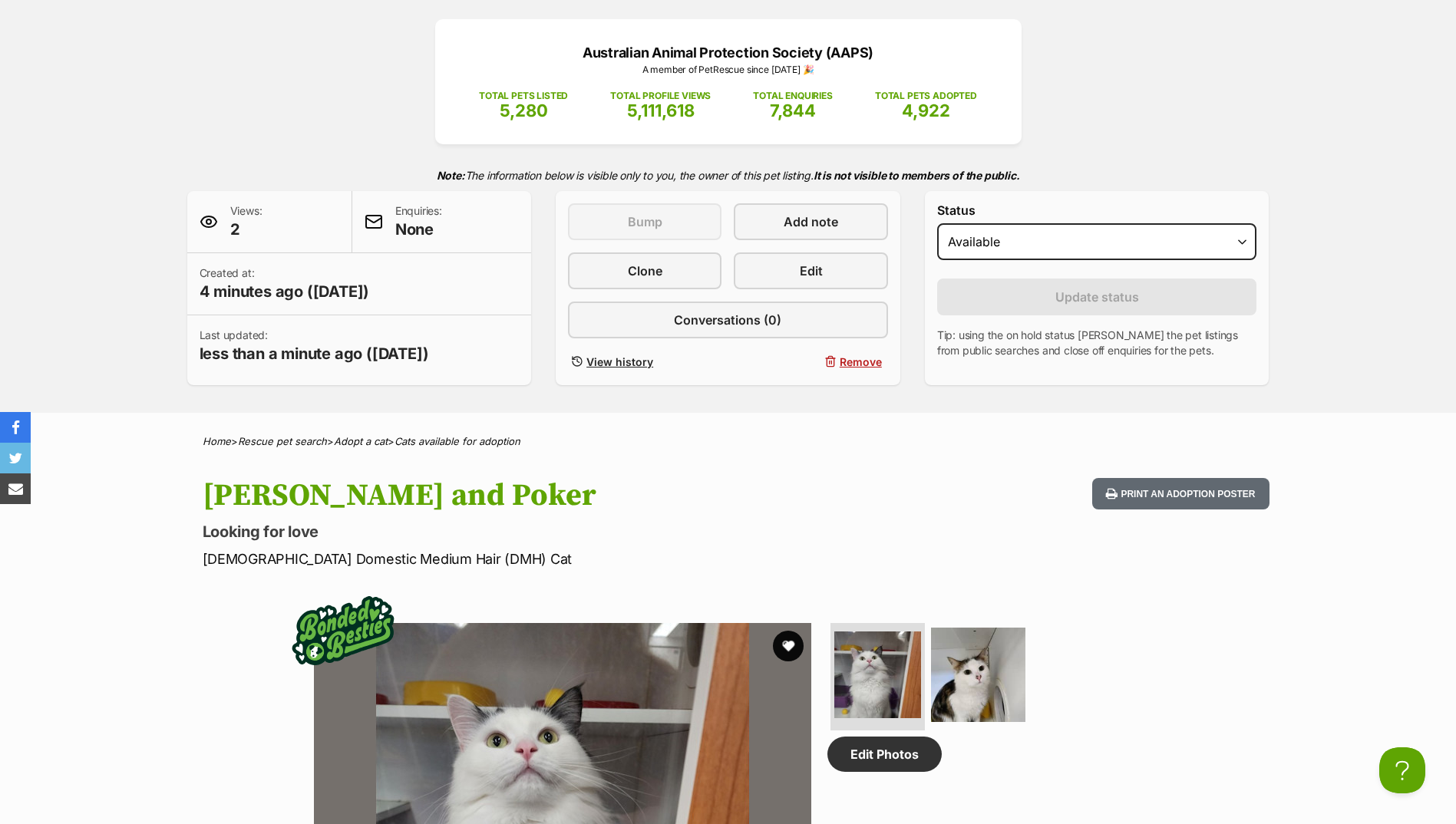
scroll to position [0, 0]
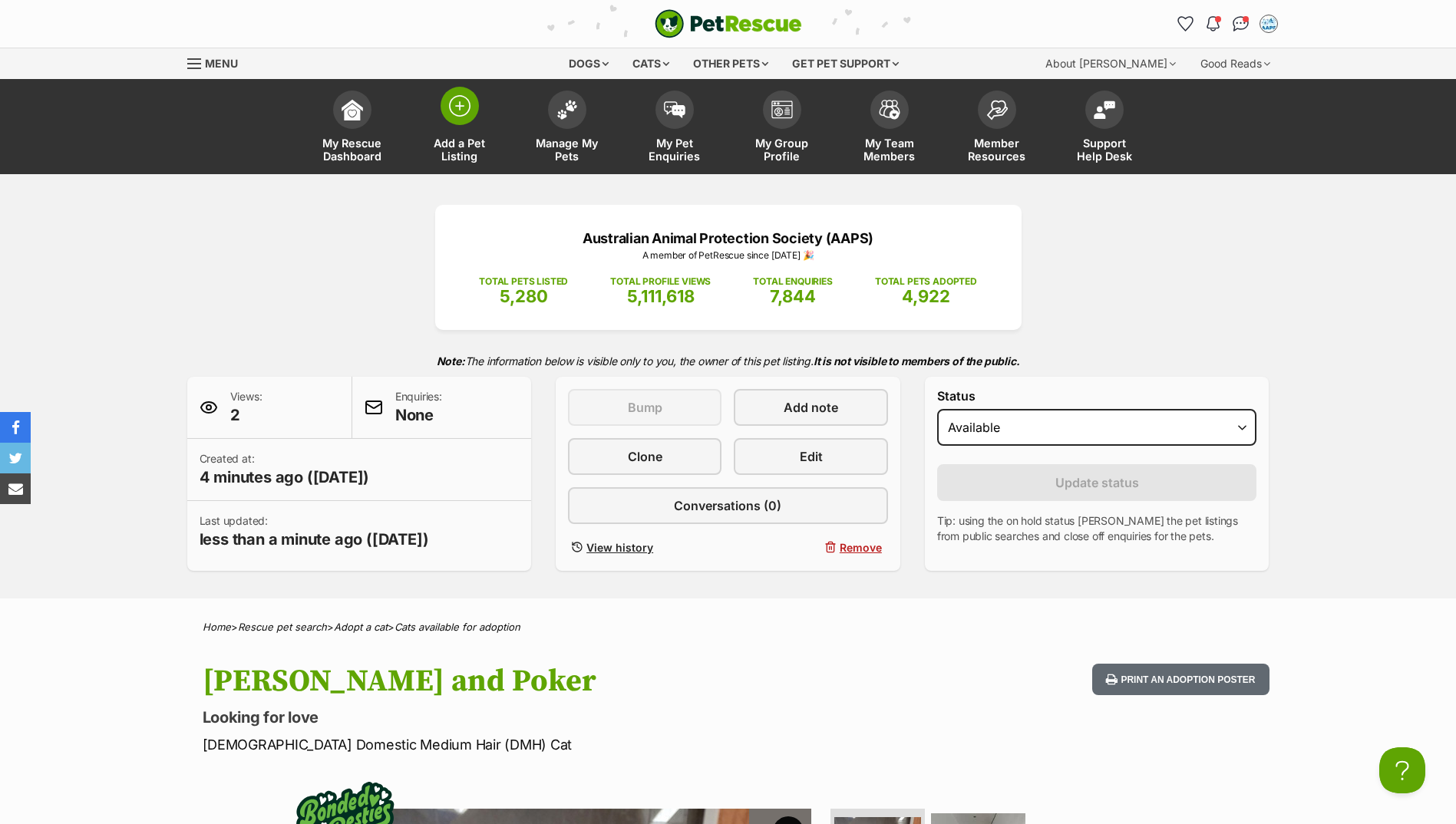
click at [460, 134] on link "Add a Pet Listing" at bounding box center [459, 128] width 107 height 92
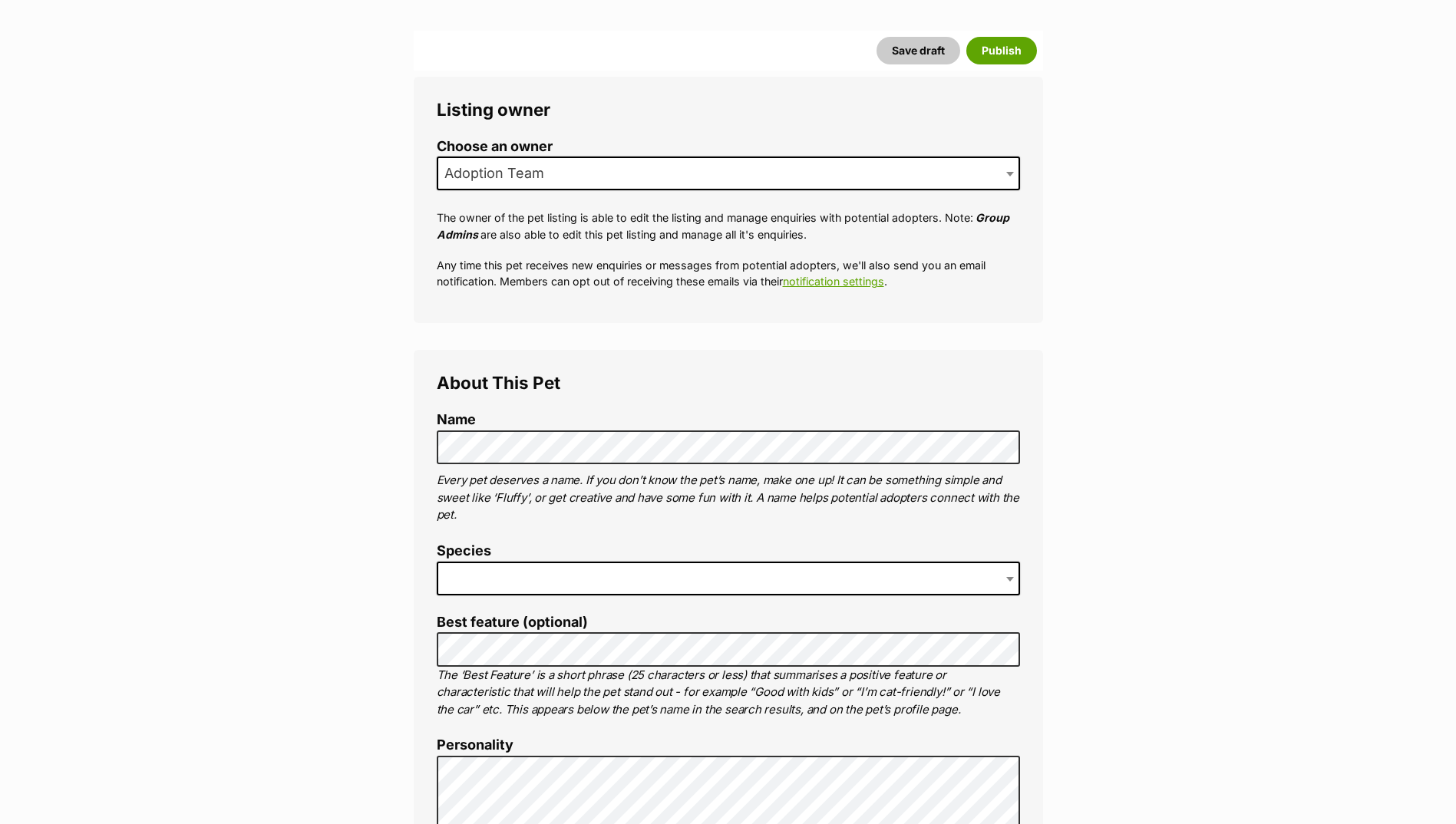
scroll to position [307, 0]
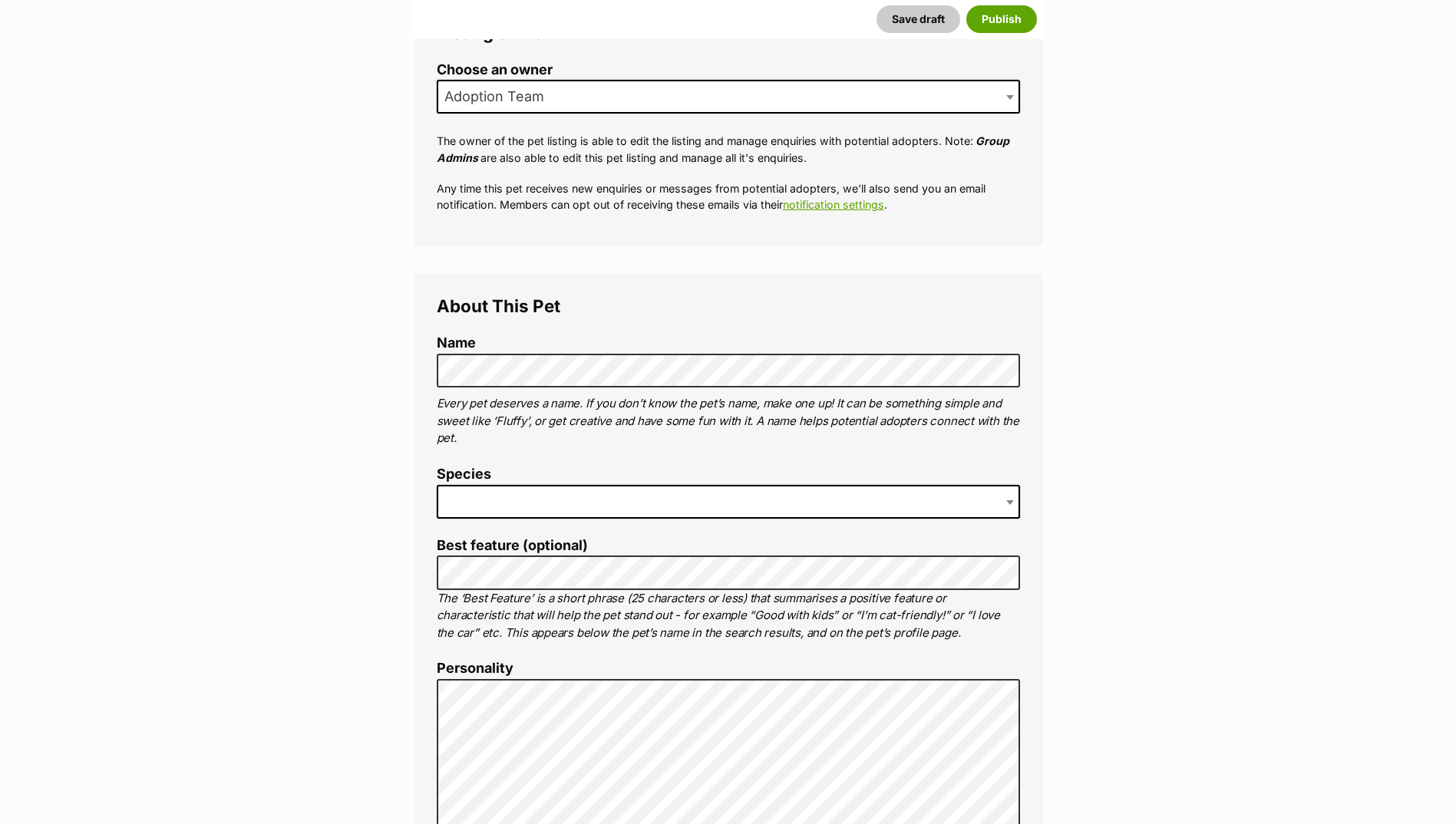
click at [478, 492] on span at bounding box center [728, 502] width 583 height 34
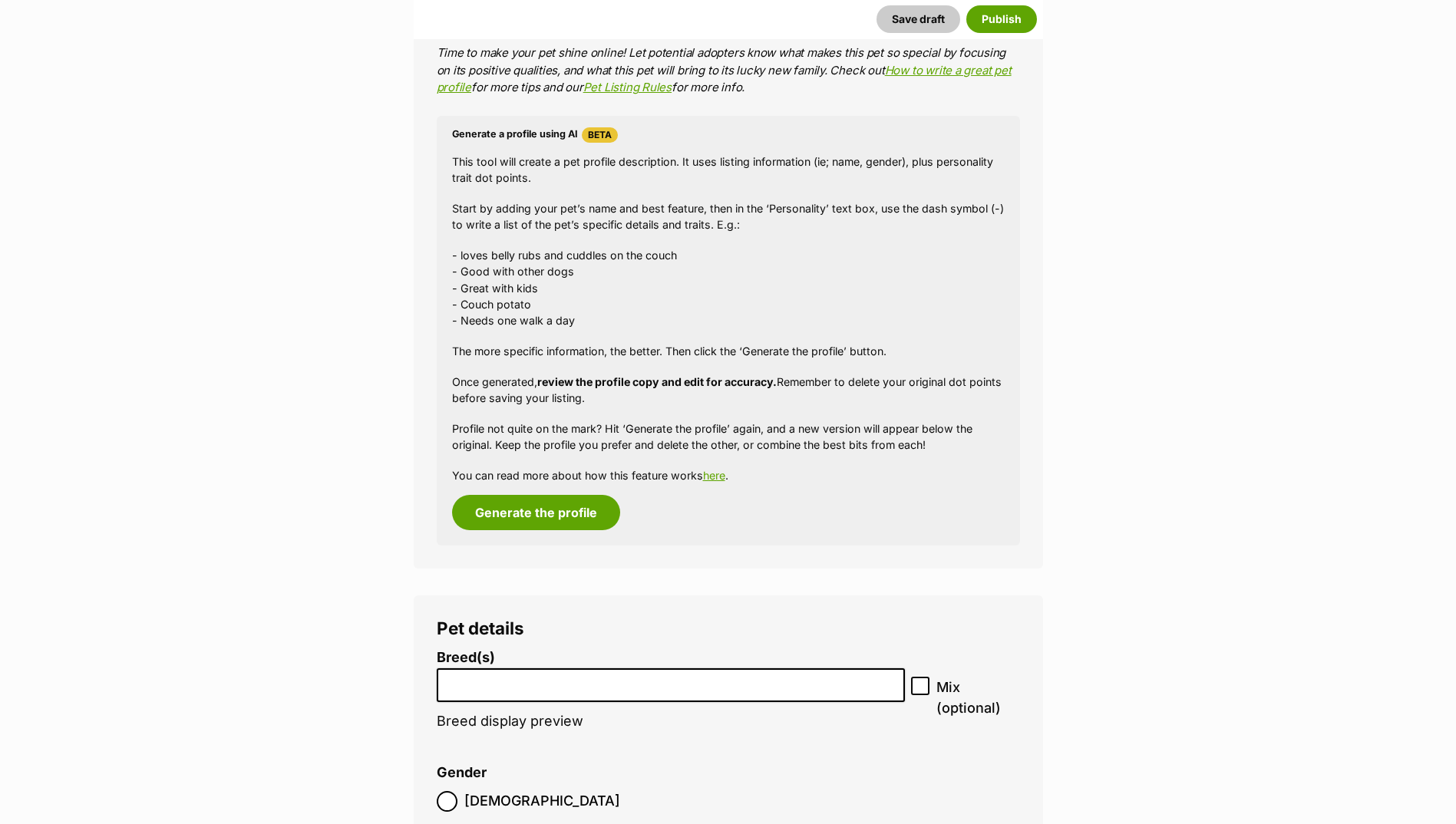
scroll to position [1305, 0]
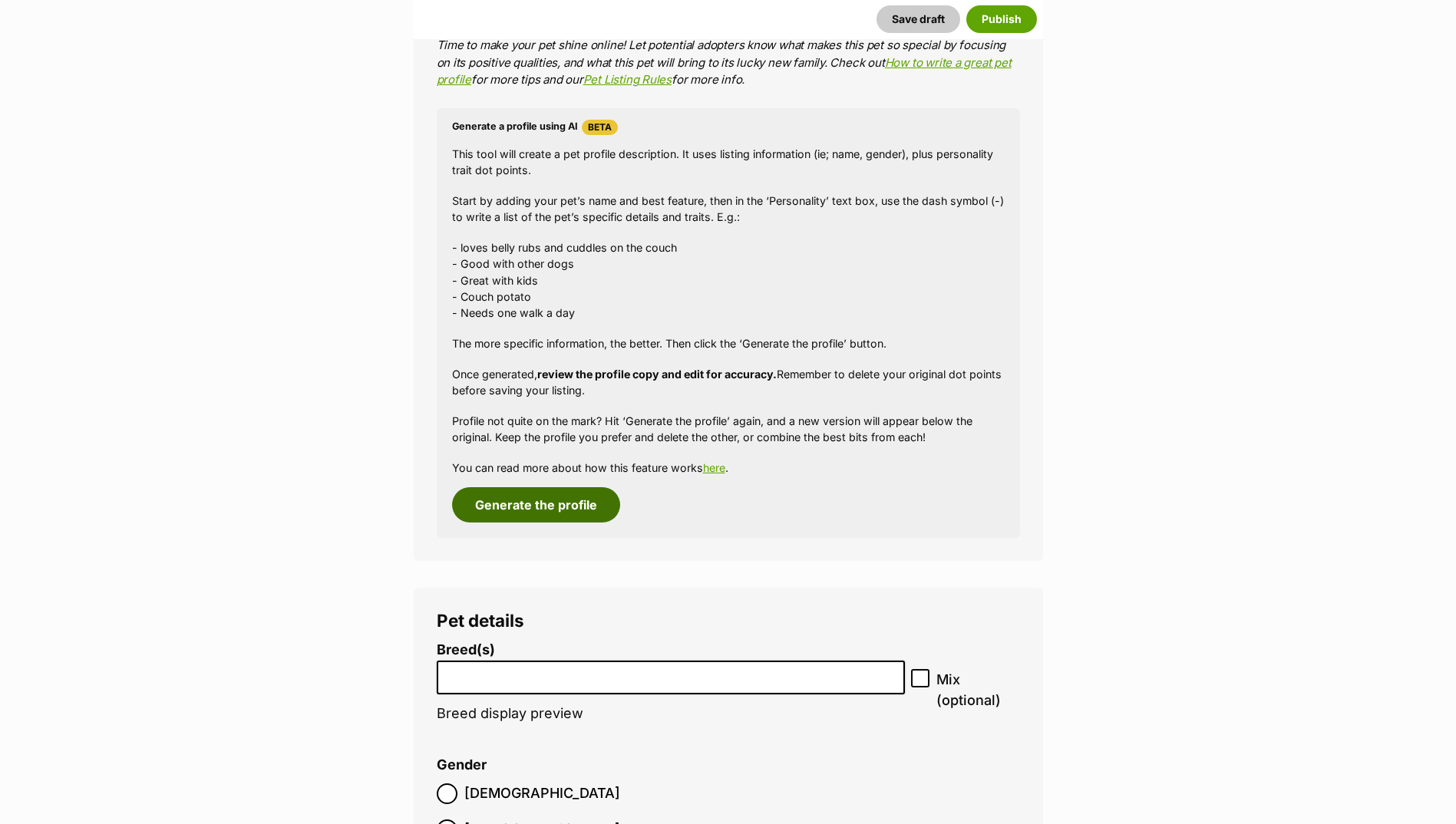
click at [527, 511] on button "Generate the profile" at bounding box center [536, 505] width 168 height 35
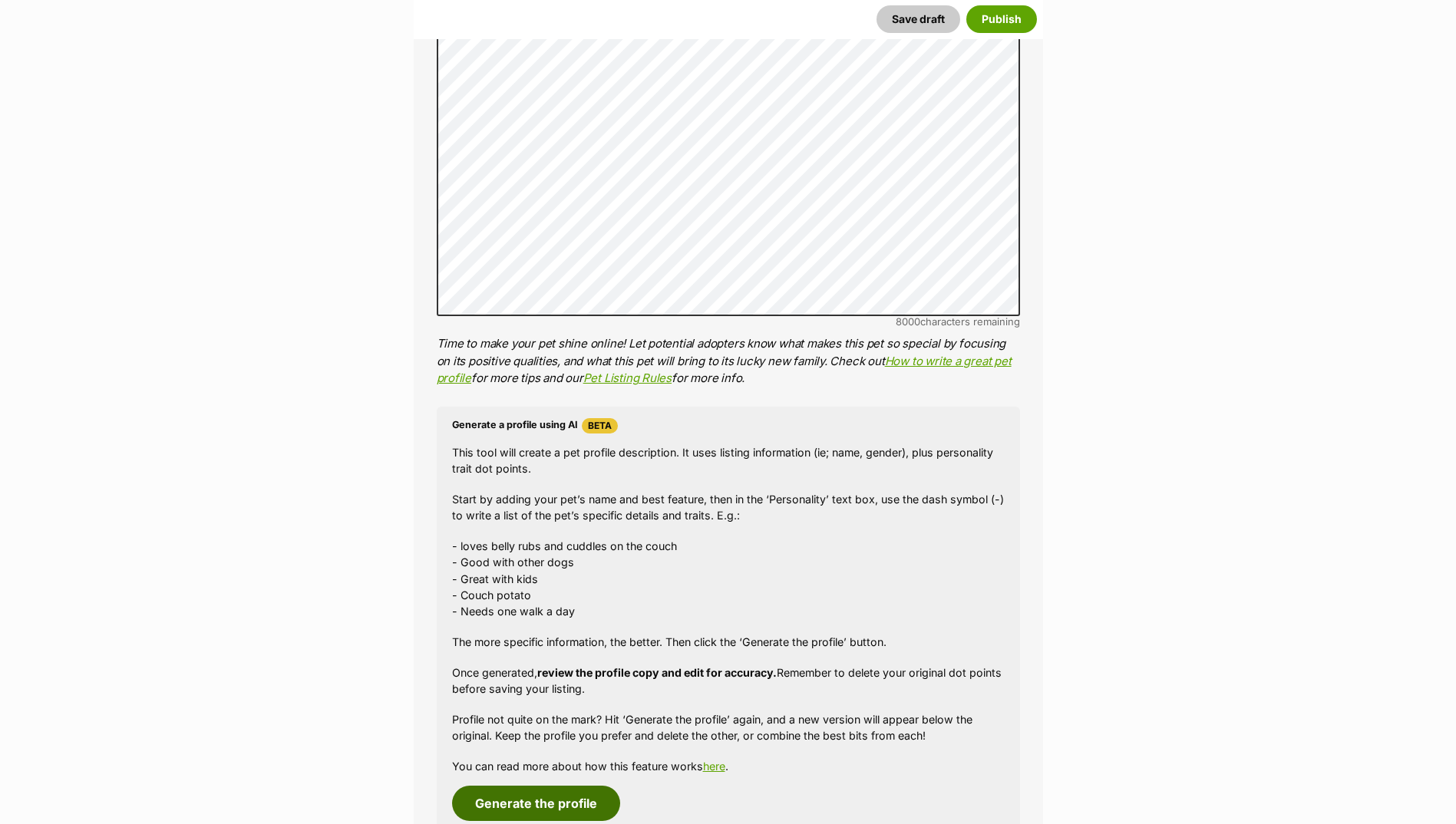
scroll to position [742, 0]
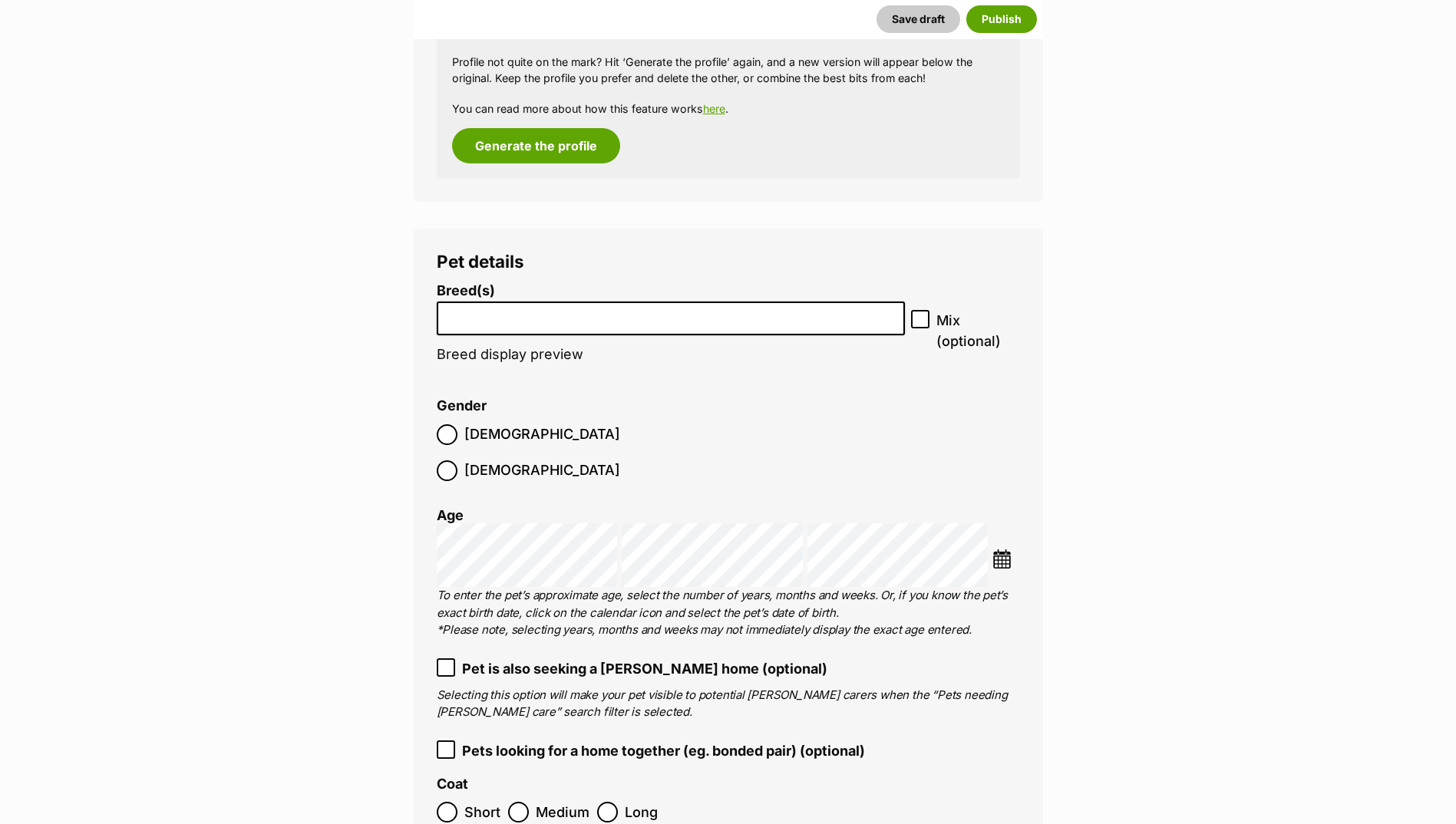
scroll to position [1663, 0]
click at [524, 309] on input "search" at bounding box center [671, 315] width 458 height 16
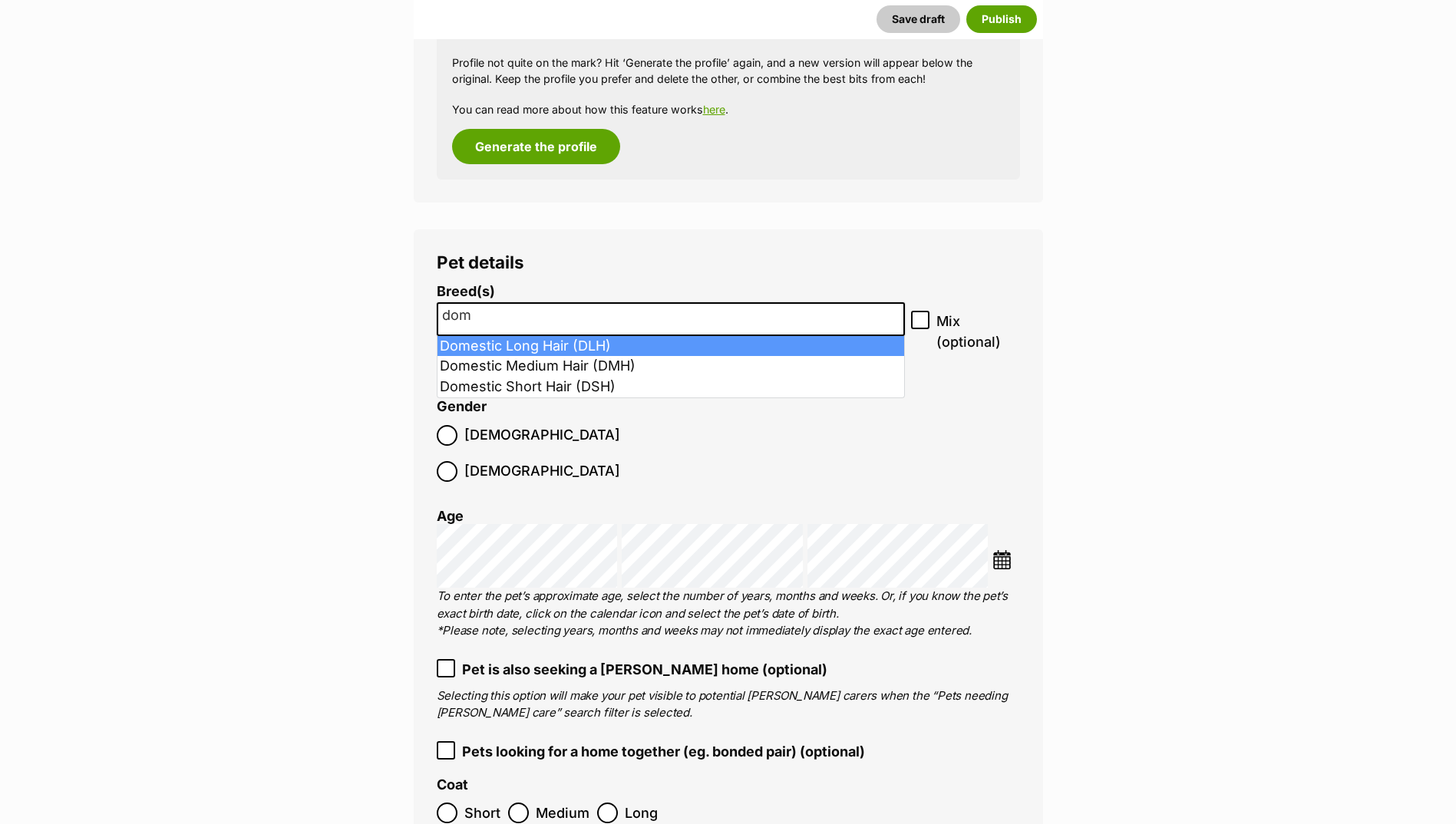
type input "dom"
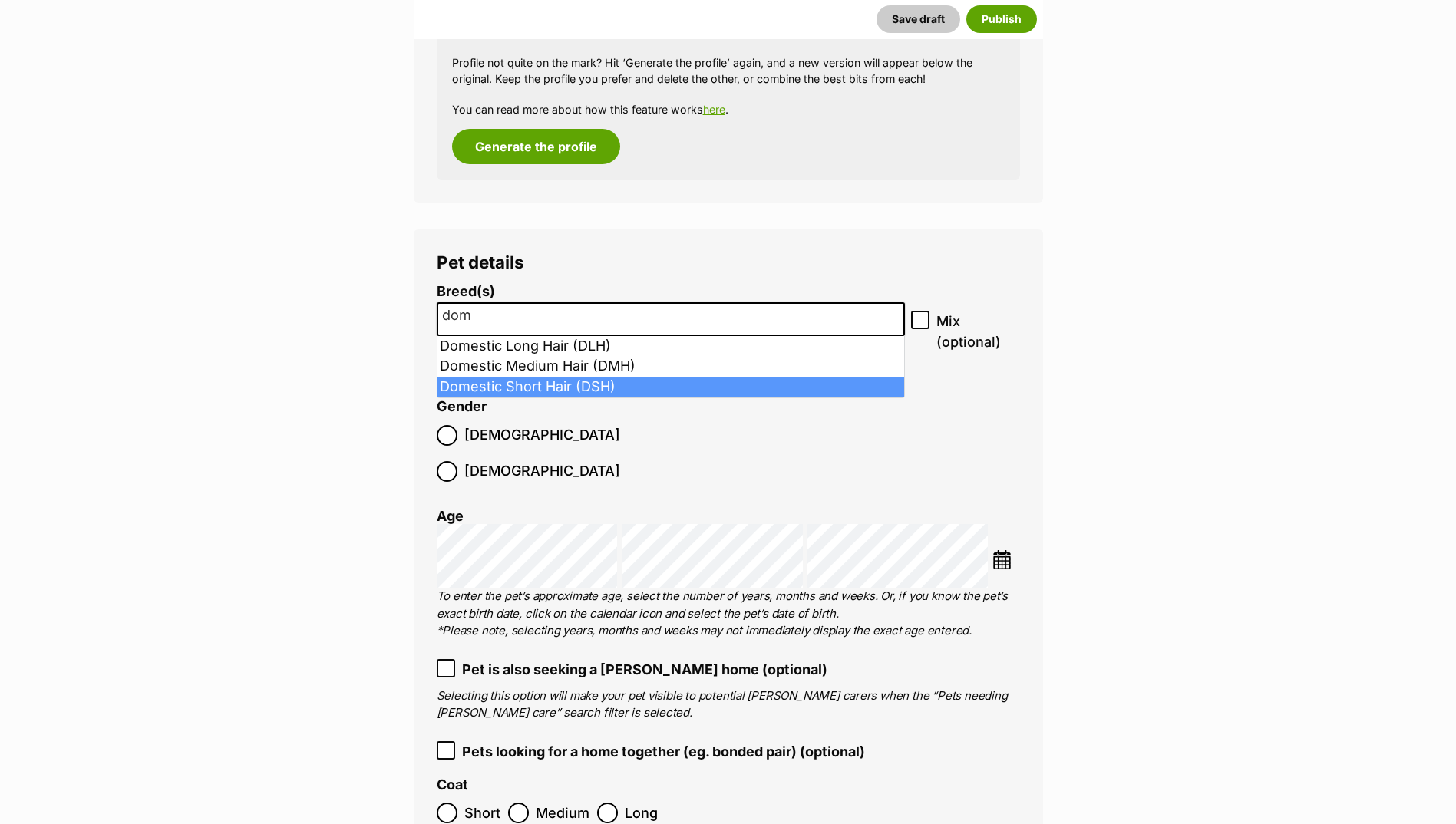
select select "252102"
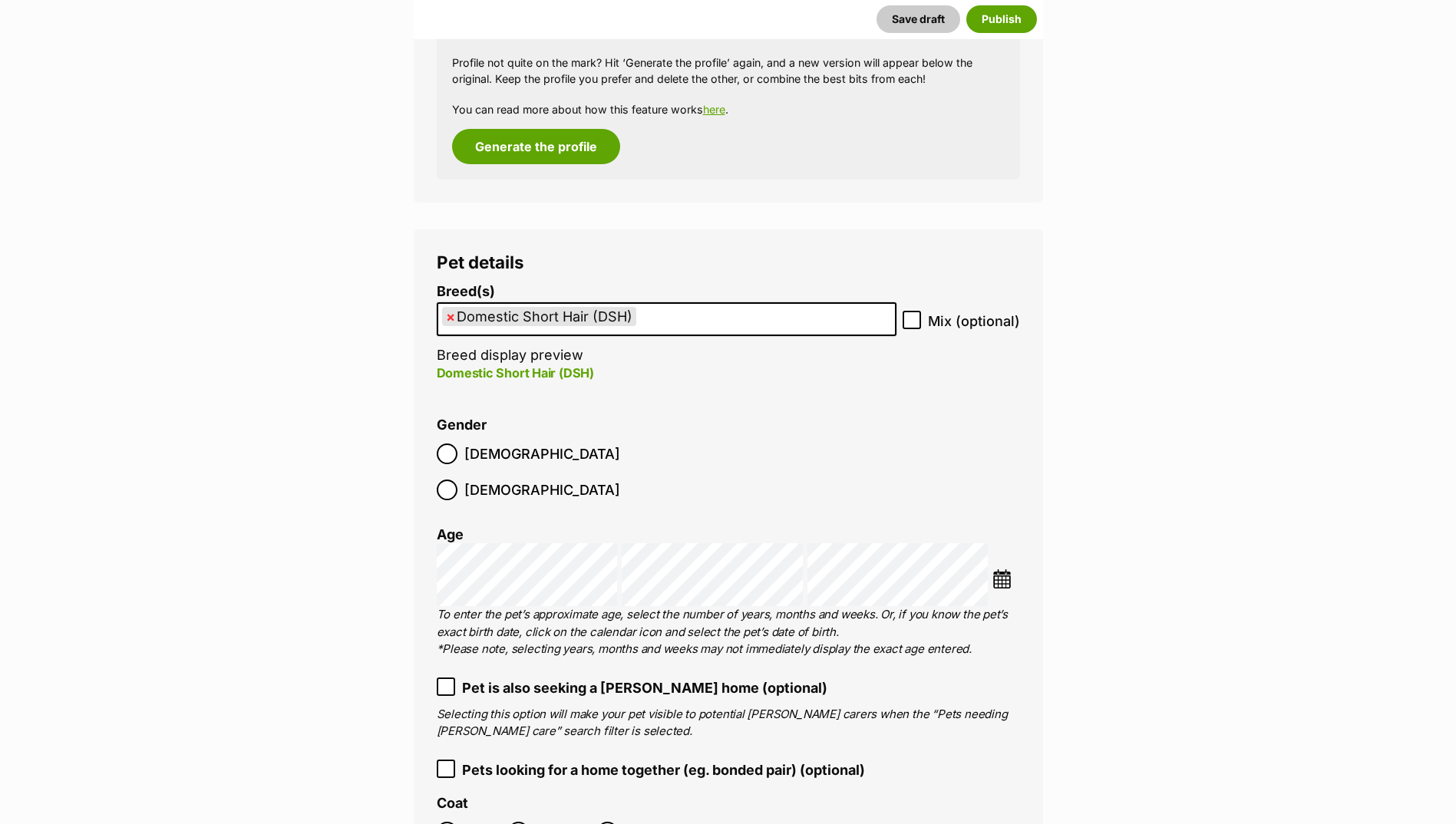
click at [466, 462] on span "[DEMOGRAPHIC_DATA]" at bounding box center [541, 453] width 156 height 21
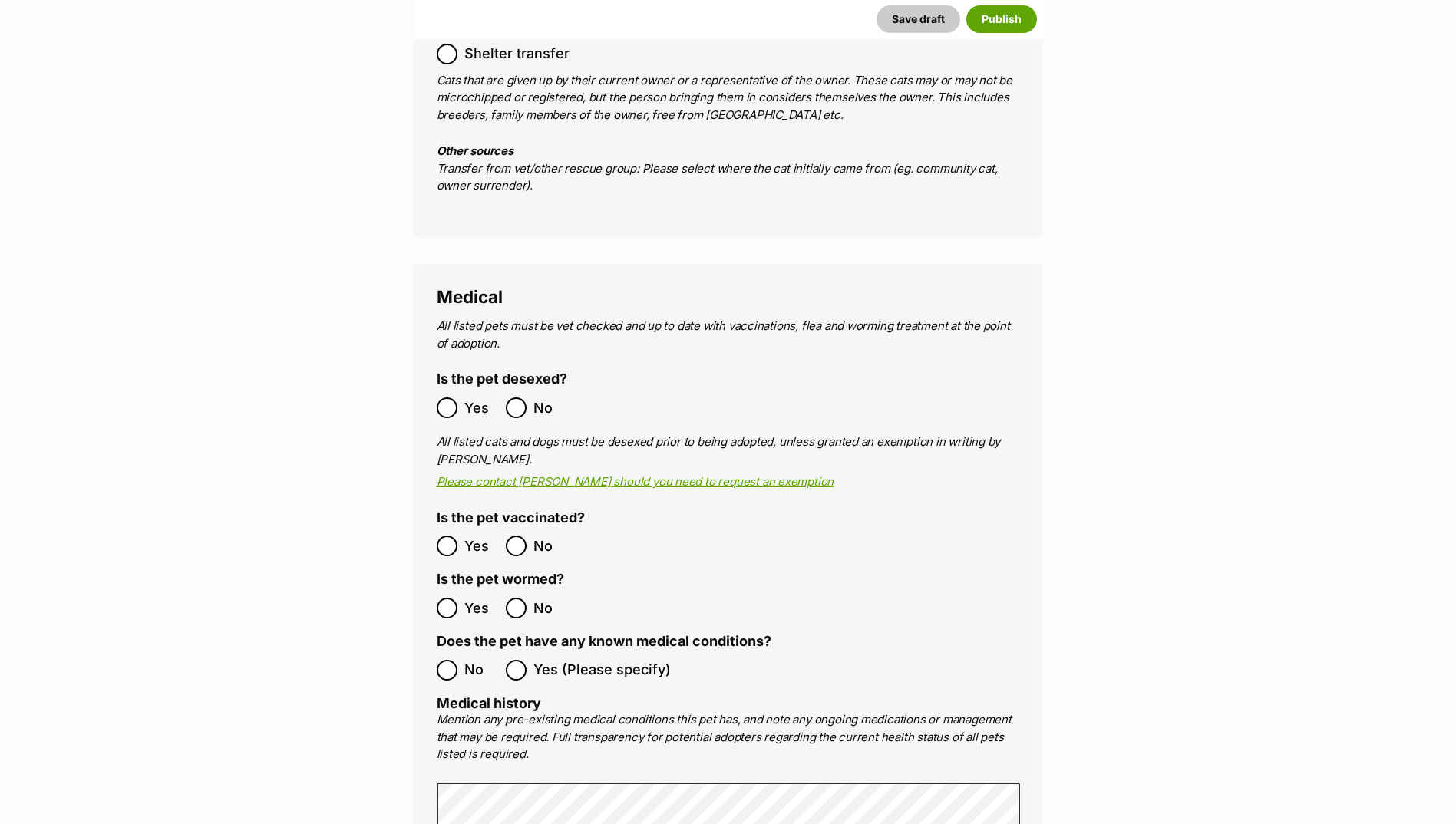
scroll to position [2584, 0]
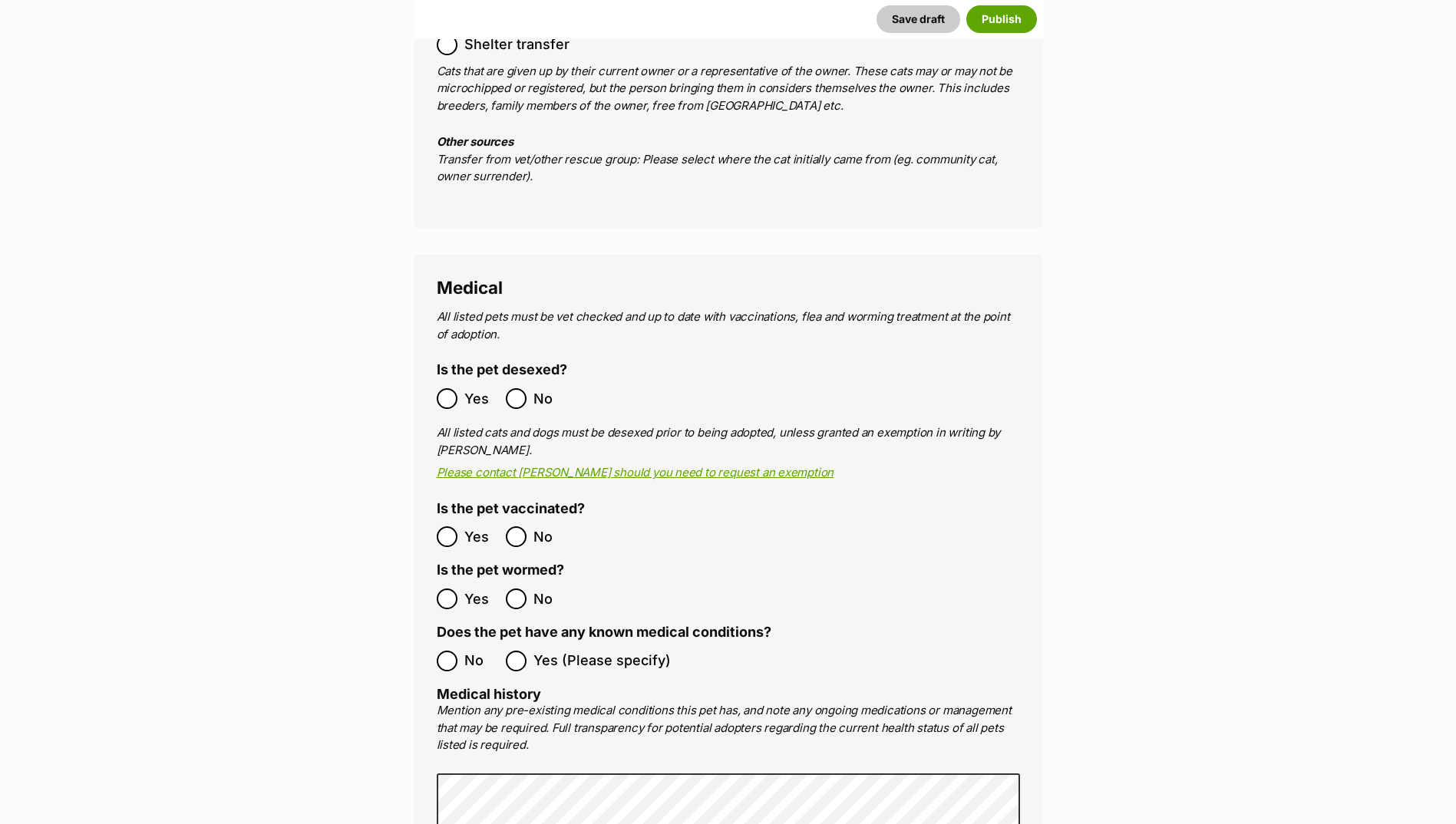
click at [464, 388] on span "Yes" at bounding box center [481, 398] width 34 height 21
click at [466, 527] on span "Yes" at bounding box center [481, 537] width 34 height 21
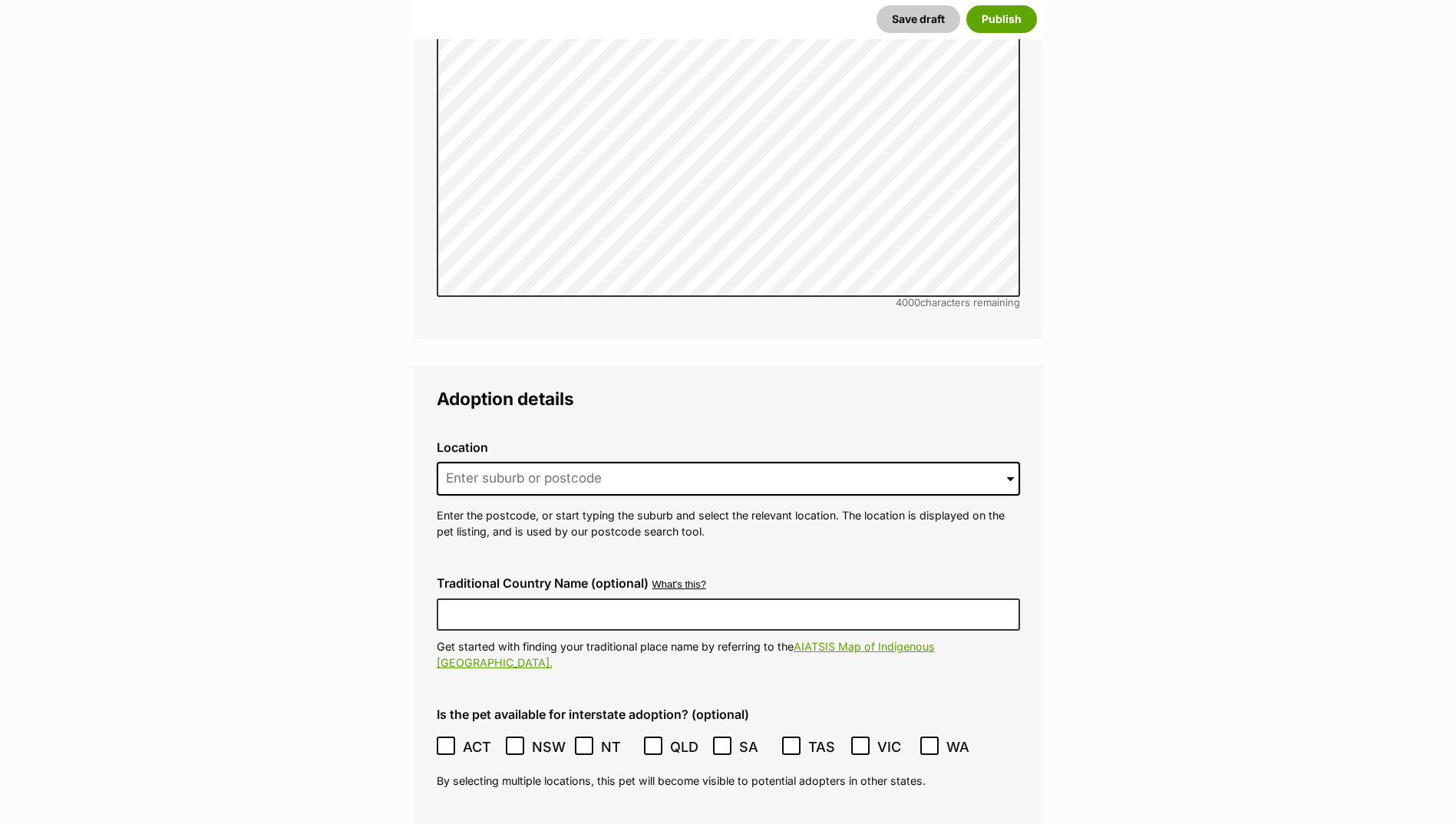
scroll to position [3428, 0]
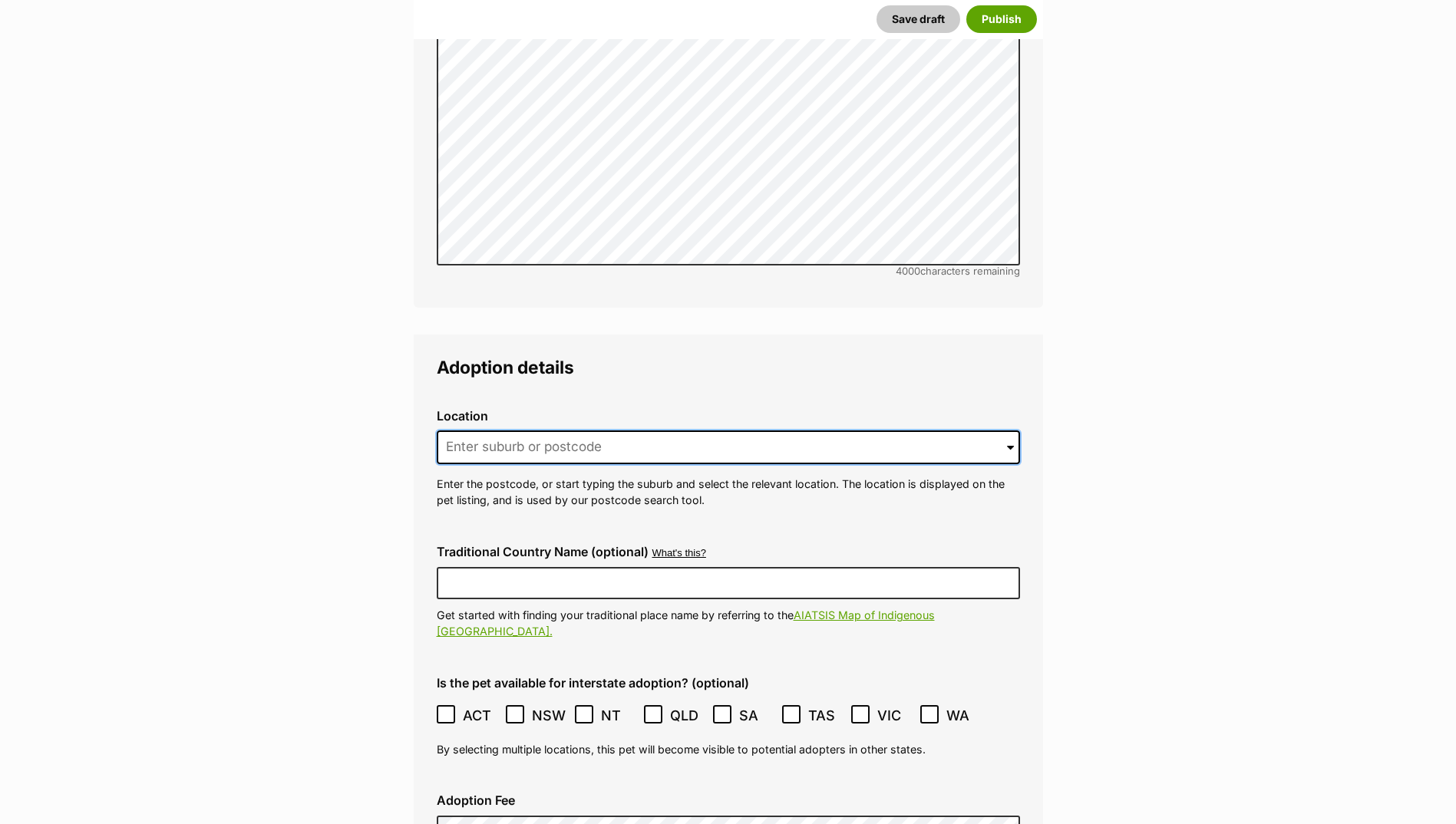
click at [551, 431] on input at bounding box center [728, 447] width 583 height 34
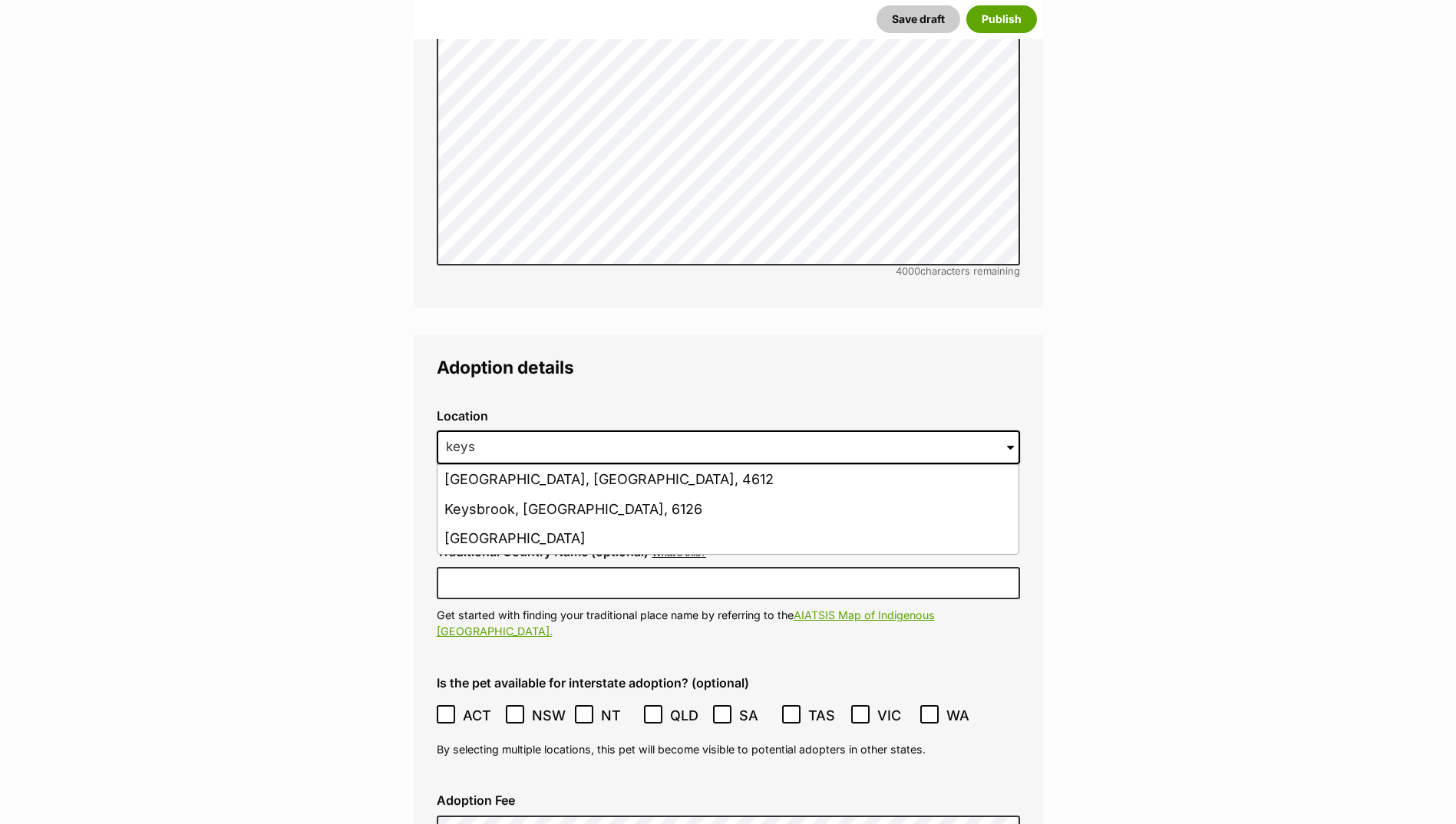
click at [559, 524] on li "Keysborough, Victoria, 3173" at bounding box center [727, 539] width 581 height 30
type input "Keysborough, Victoria, 3173"
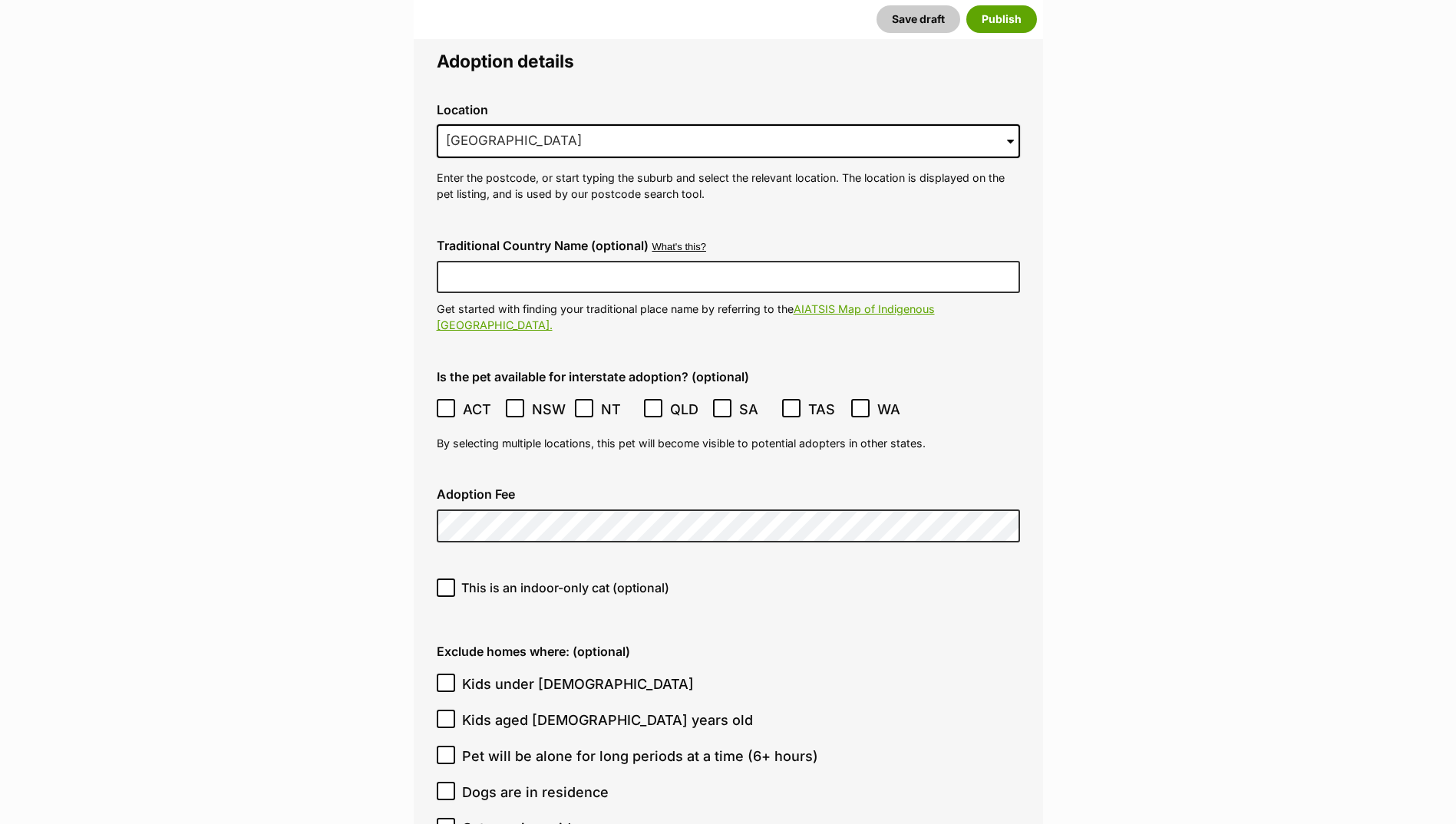
scroll to position [3736, 0]
click at [444, 582] on icon at bounding box center [446, 587] width 11 height 11
click at [444, 578] on input "This is an indoor-only cat (optional)" at bounding box center [446, 587] width 18 height 18
checkbox input "true"
click at [441, 679] on icon at bounding box center [446, 682] width 9 height 7
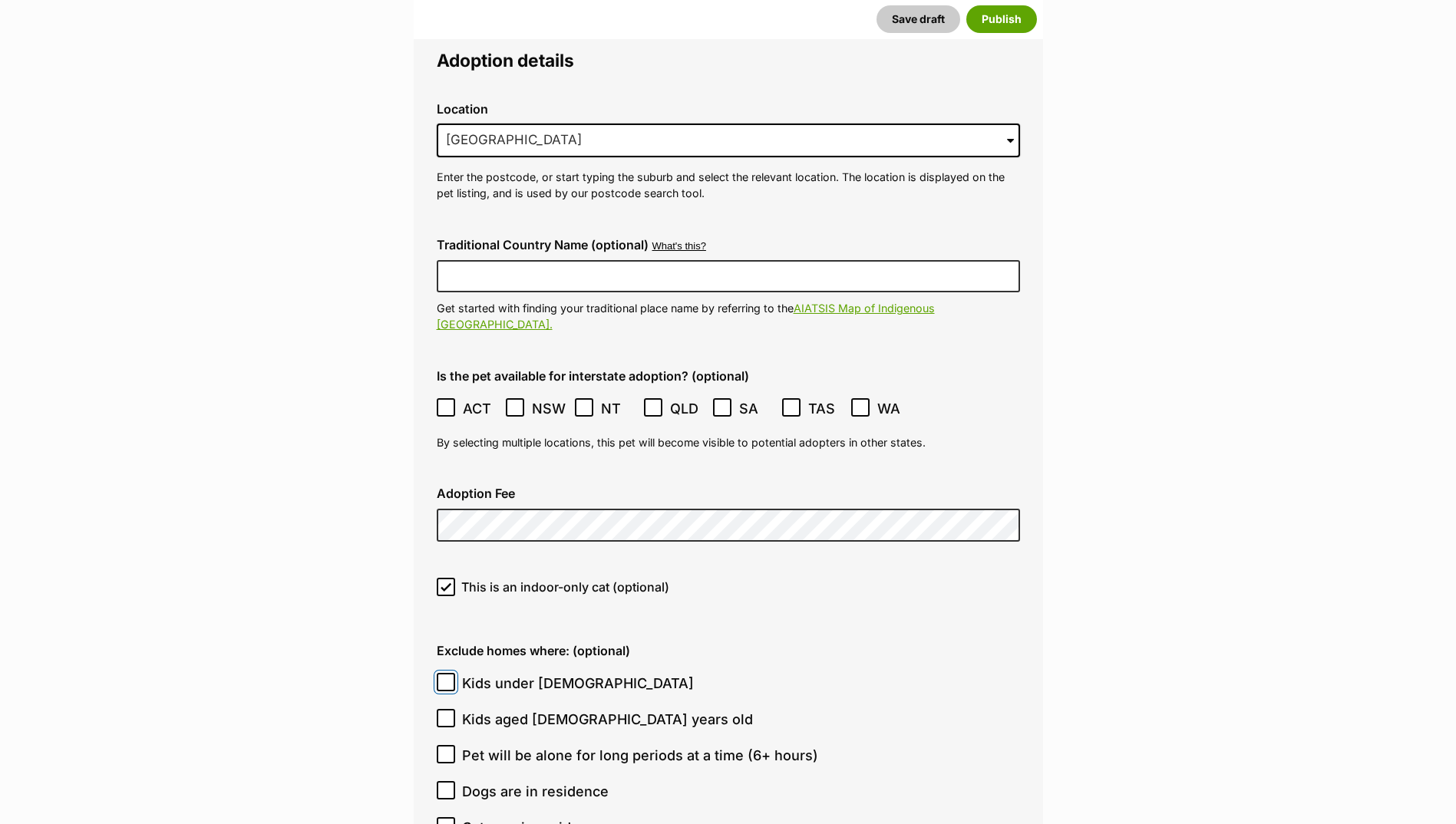
click at [441, 673] on input "Kids under [DEMOGRAPHIC_DATA]" at bounding box center [446, 682] width 18 height 18
checkbox input "true"
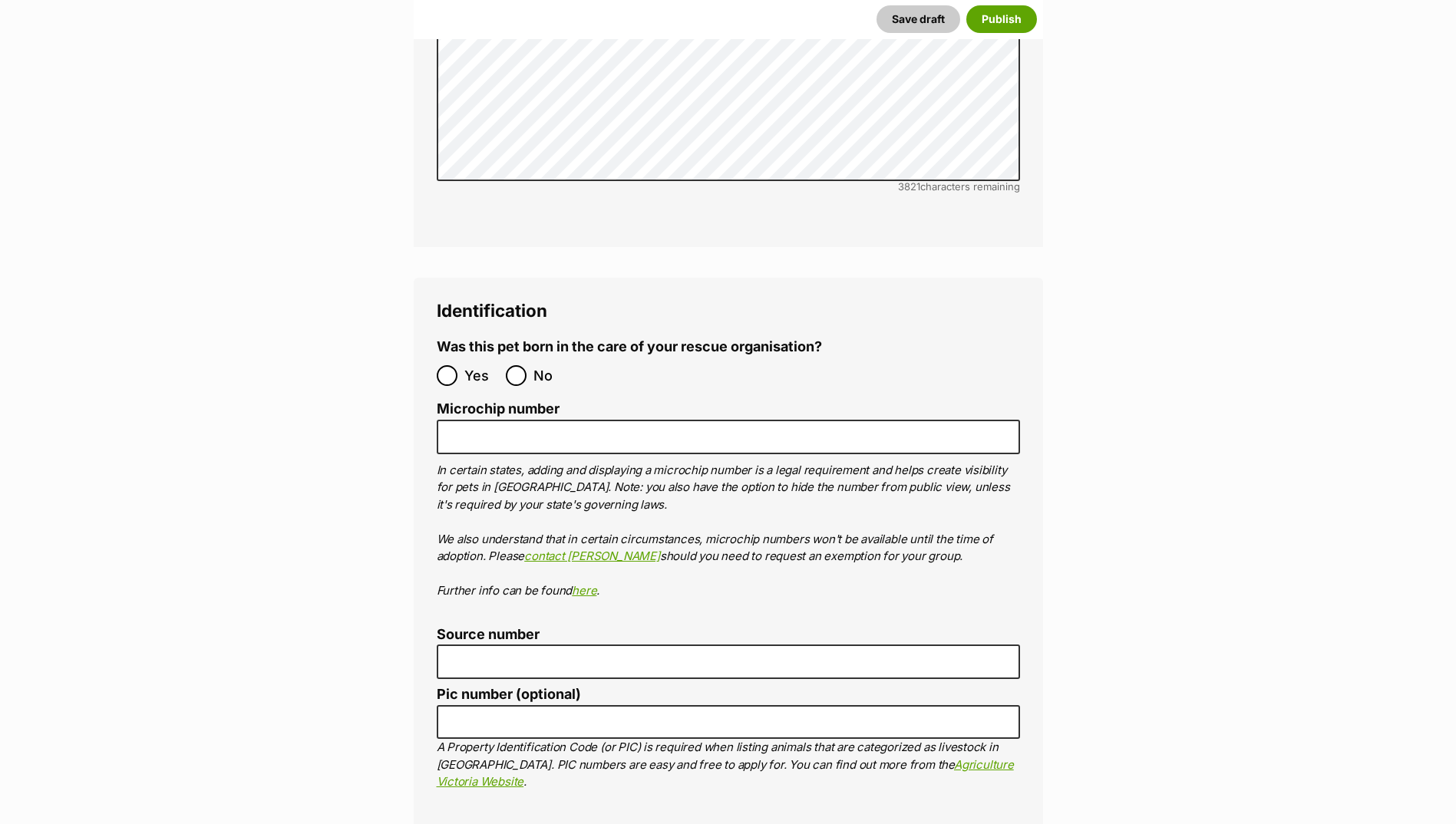
scroll to position [4964, 0]
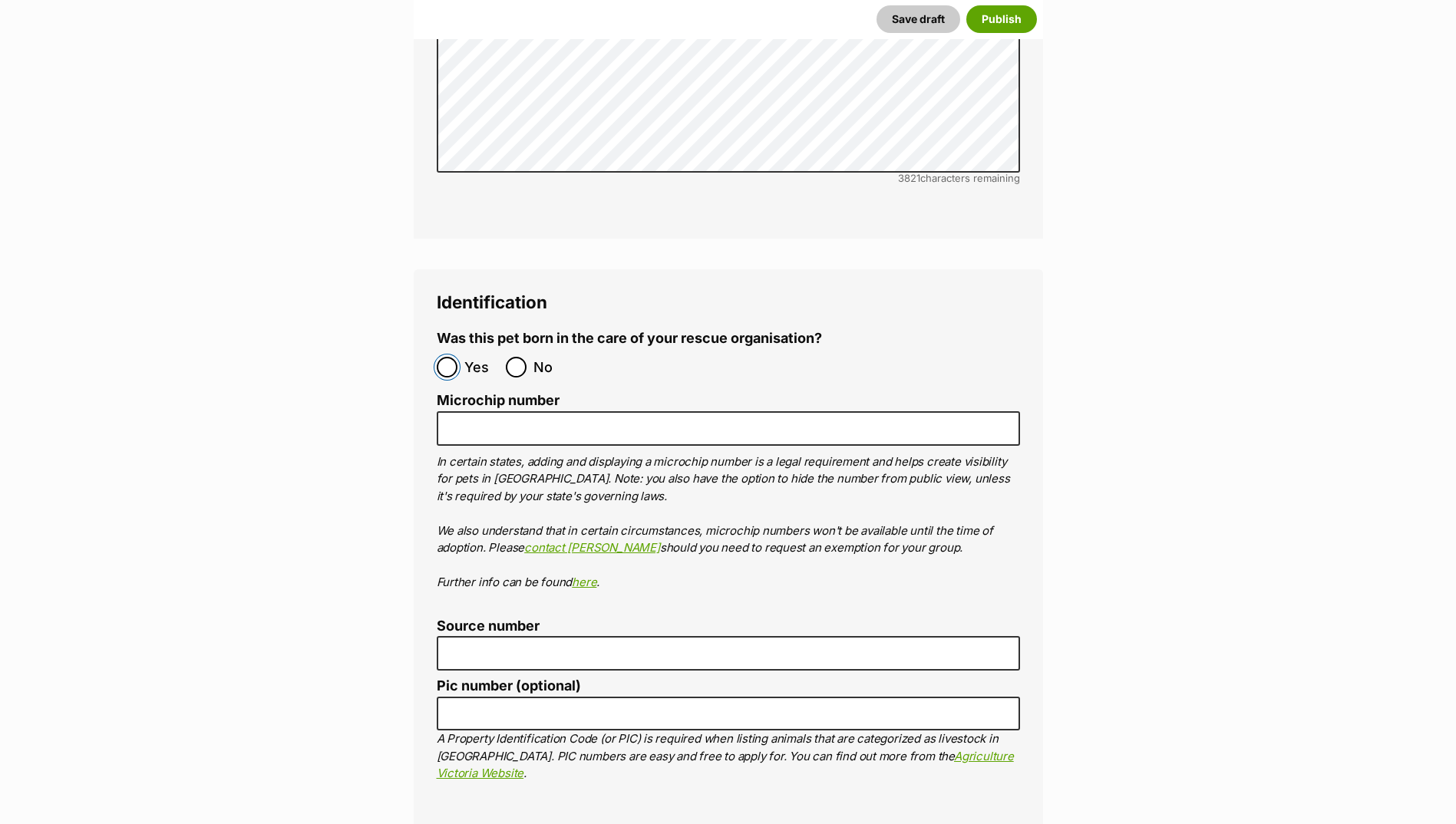
click at [447, 357] on input "Yes" at bounding box center [446, 367] width 21 height 21
radio input "true"
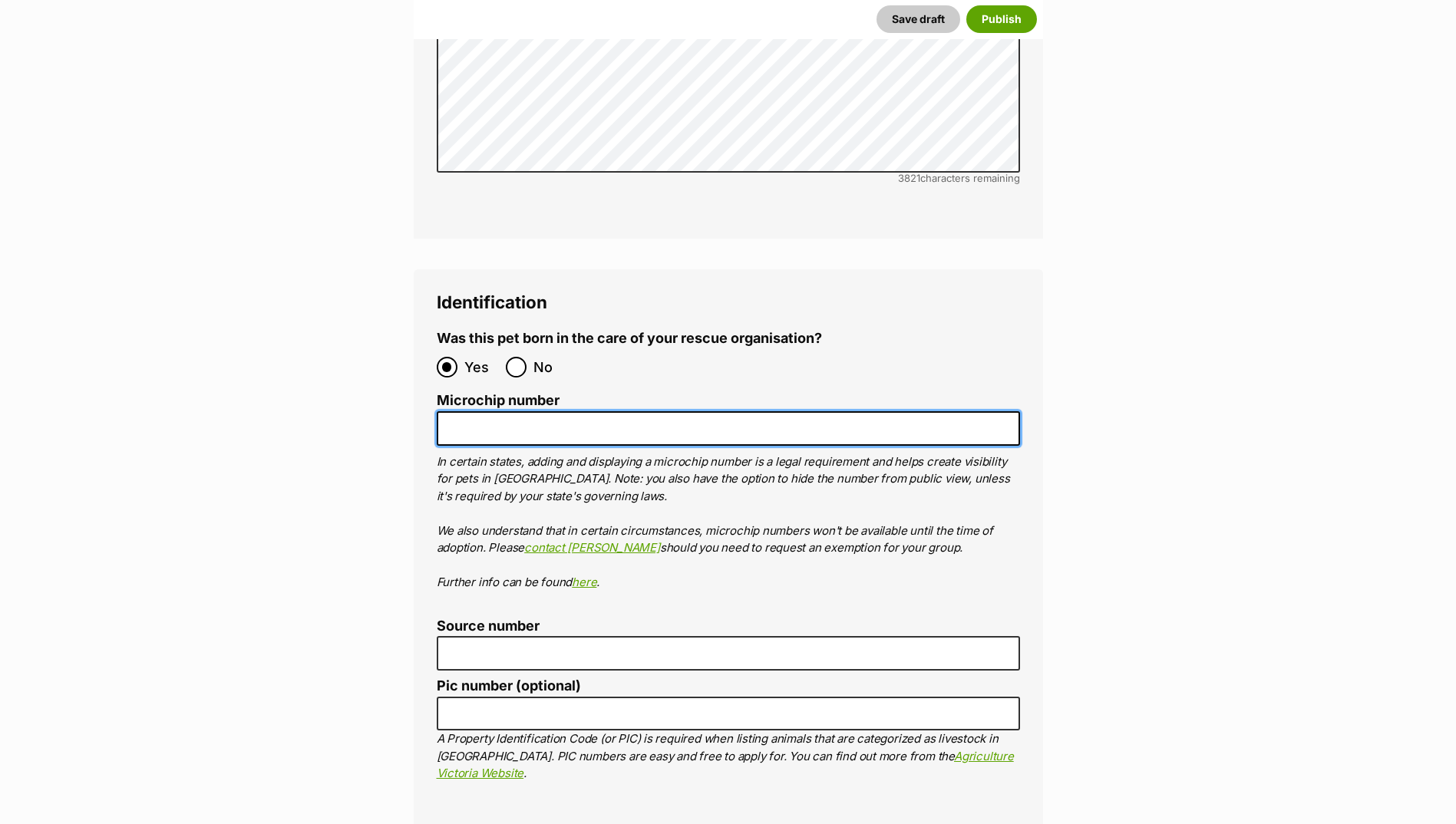
click at [458, 412] on input "Microchip number" at bounding box center [728, 428] width 583 height 34
paste input "956000019444947"
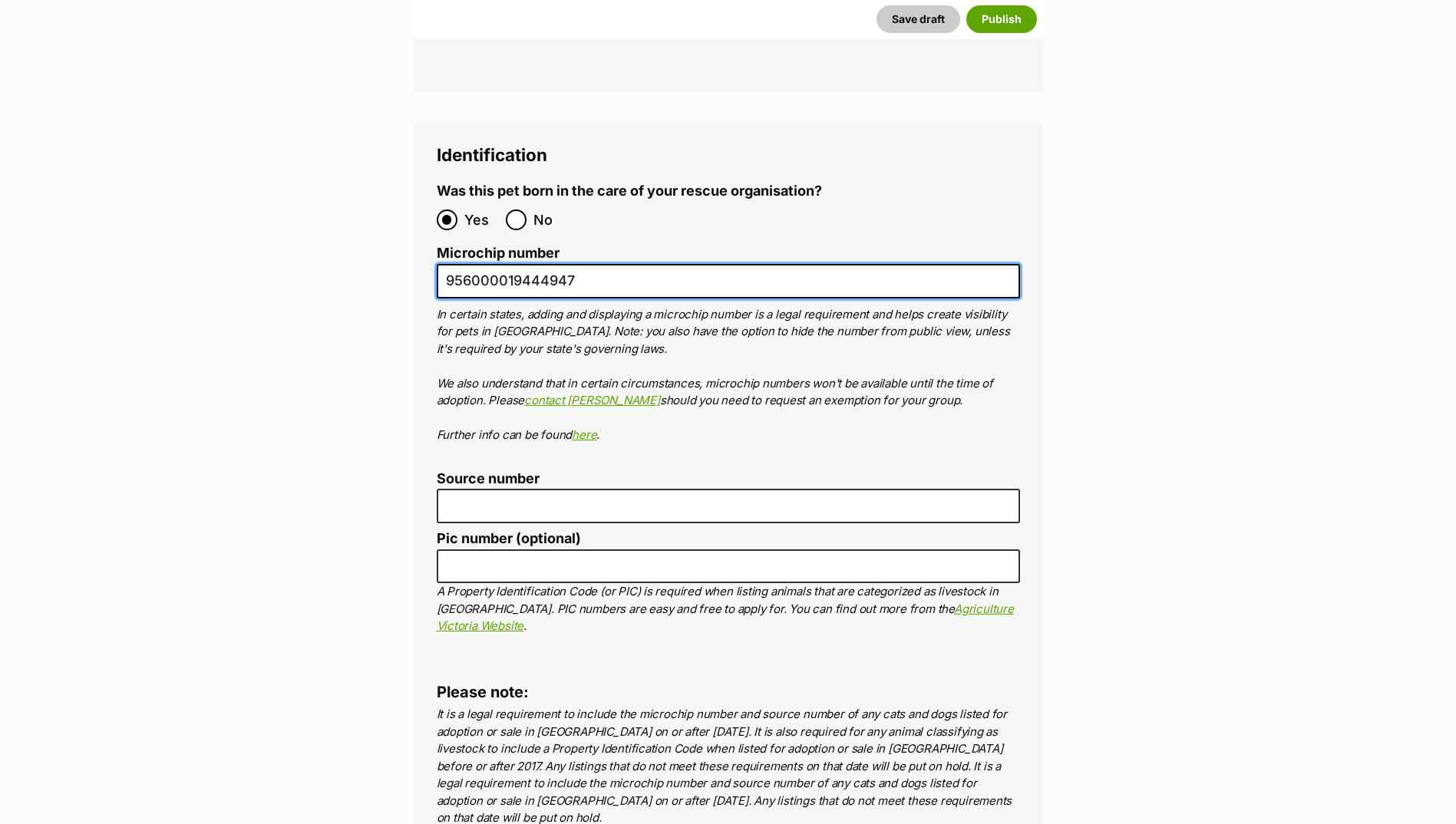
scroll to position [5117, 0]
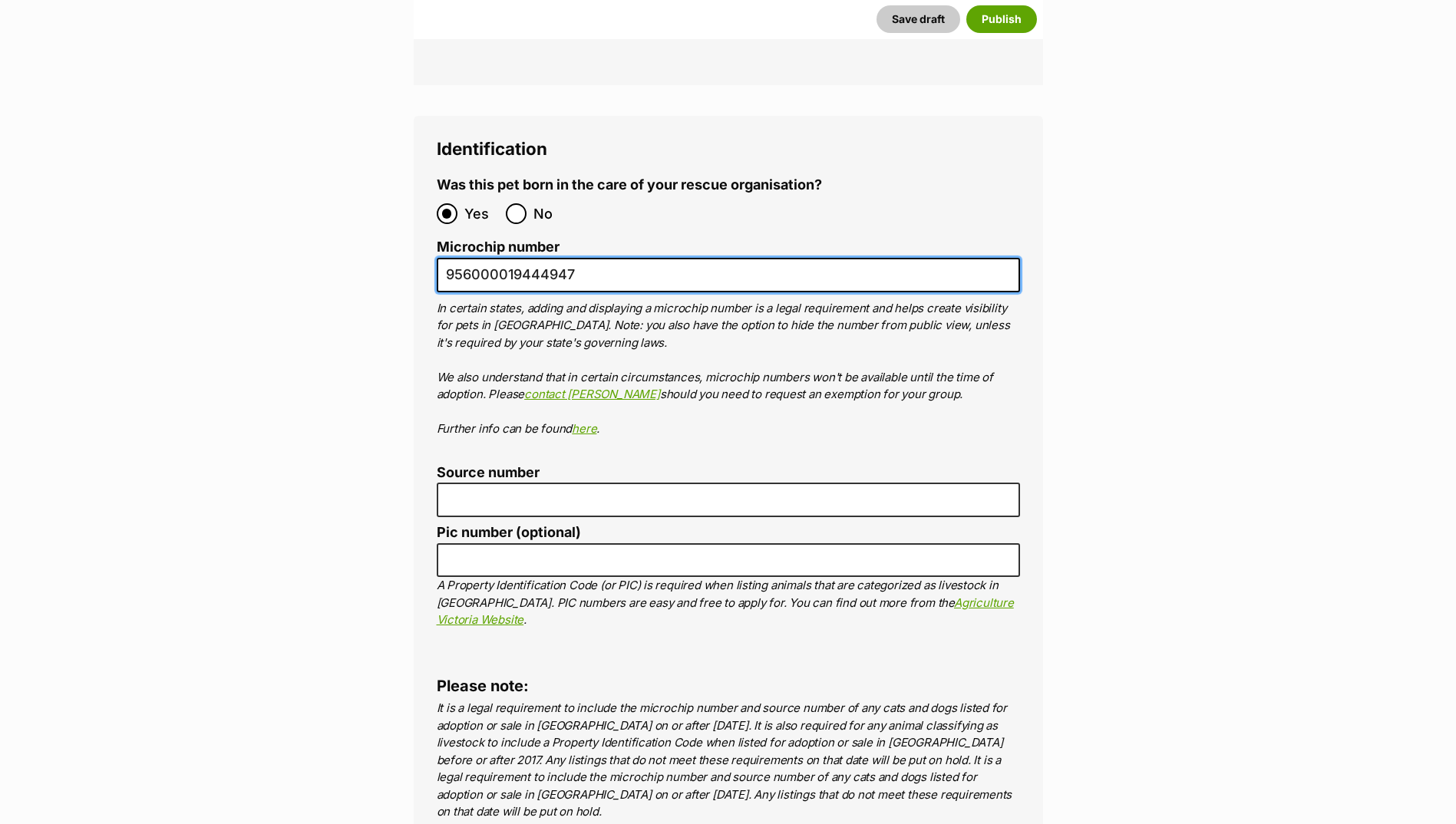
type input "956000019444947"
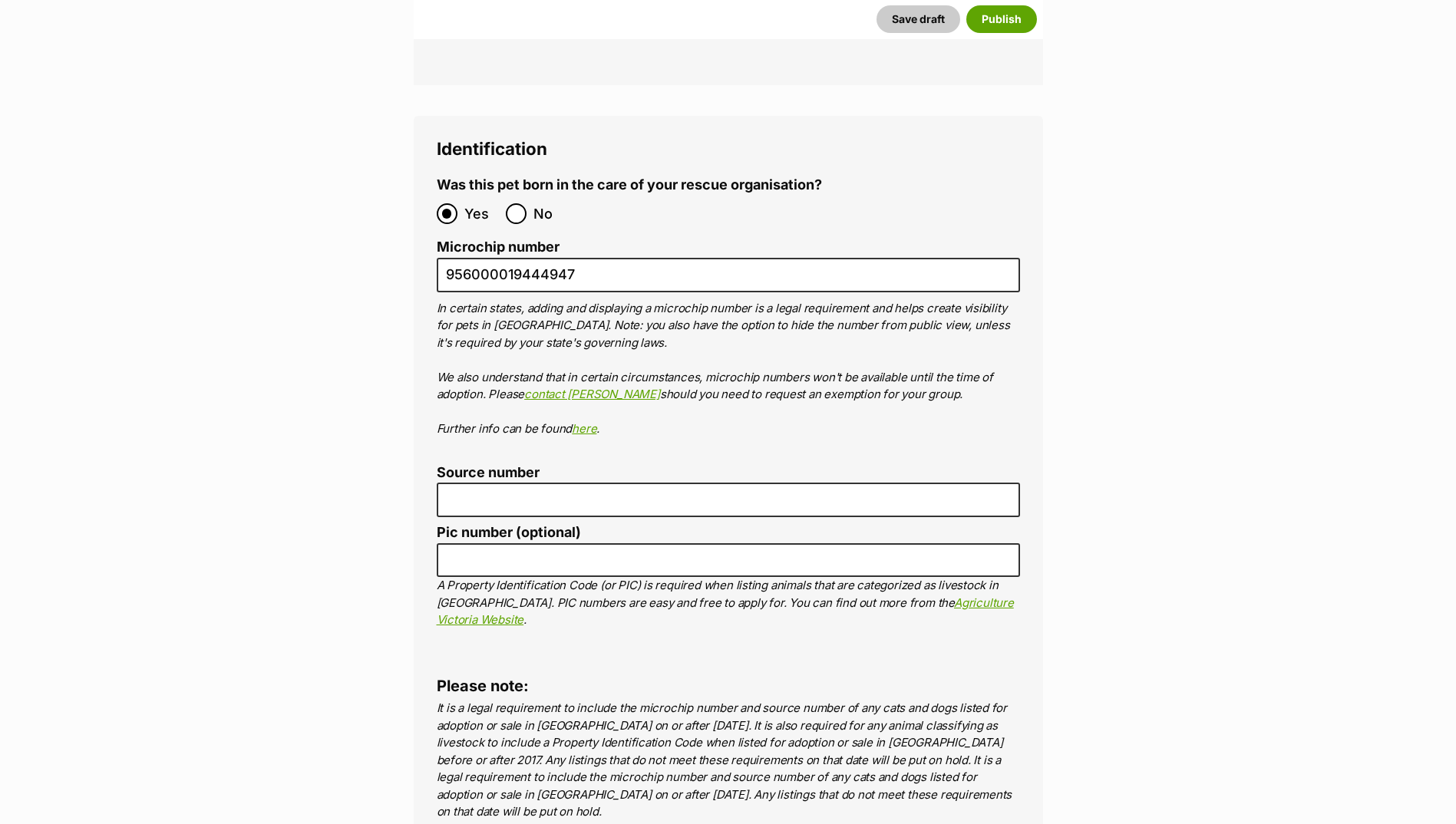
click at [505, 466] on ol "Was this pet born in the care of your rescue organisation? Yes No Microchip num…" at bounding box center [728, 412] width 583 height 471
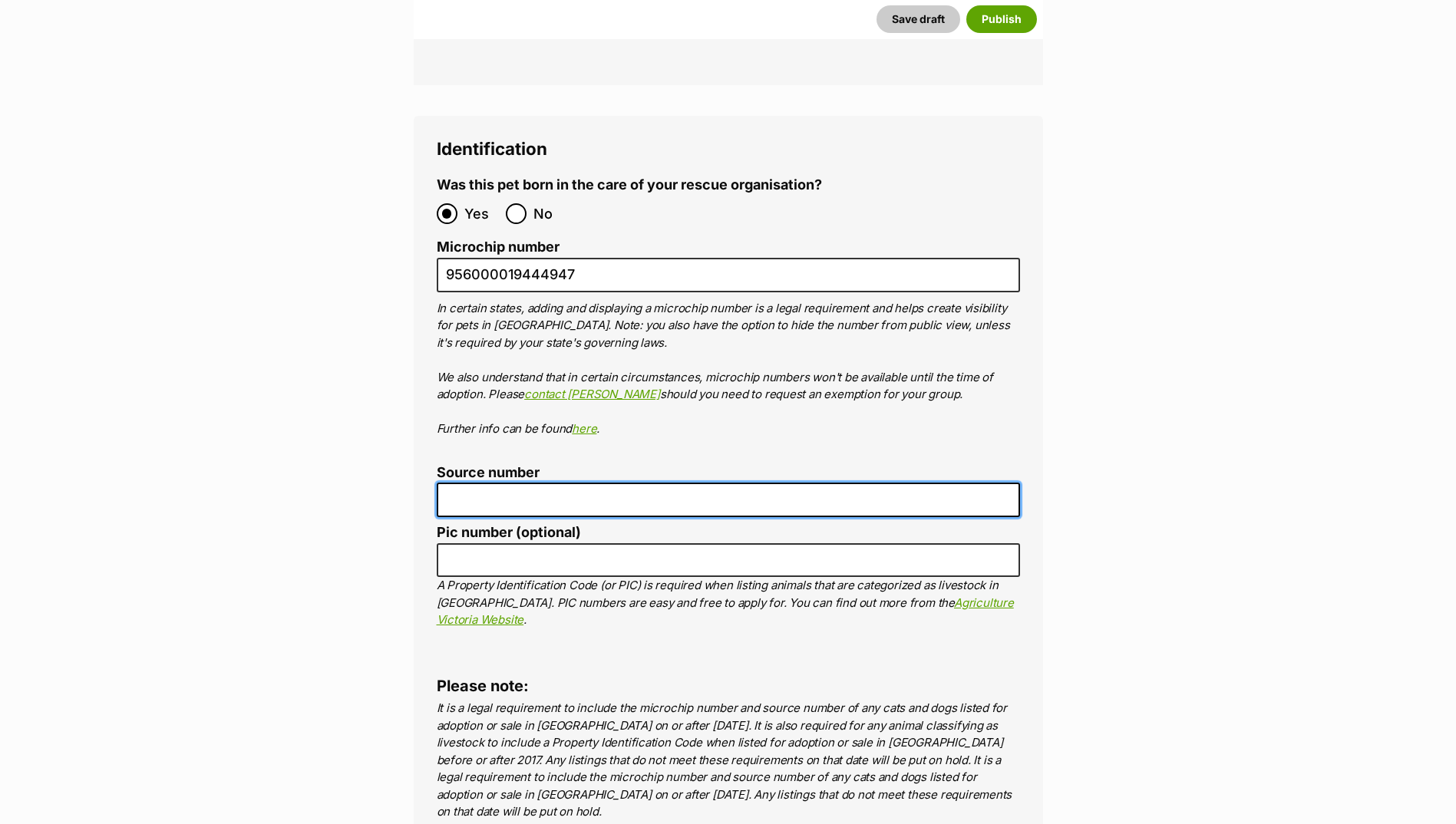
click at [507, 482] on input "Source number" at bounding box center [728, 499] width 583 height 34
type input "Br100702"
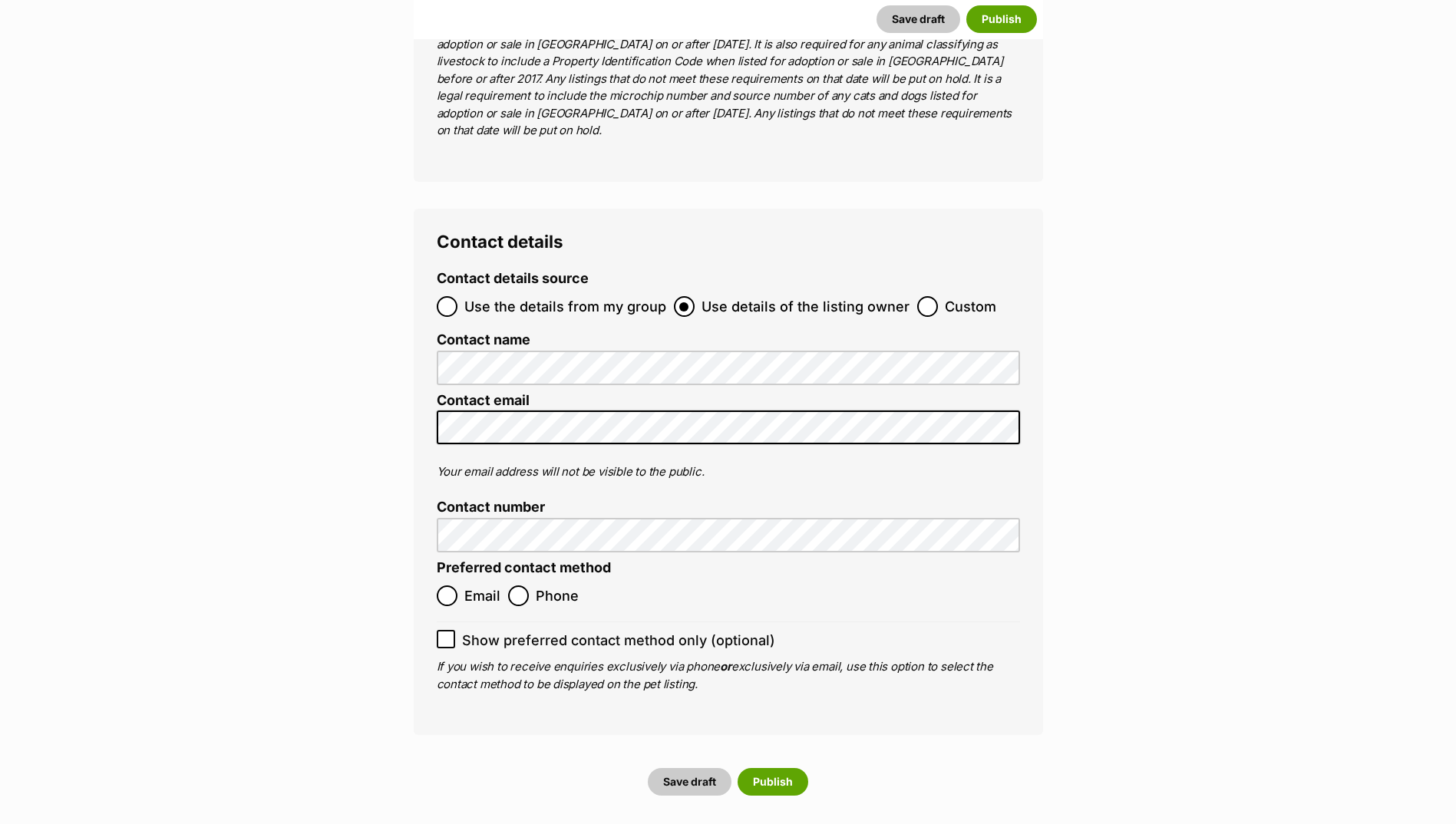
scroll to position [5808, 0]
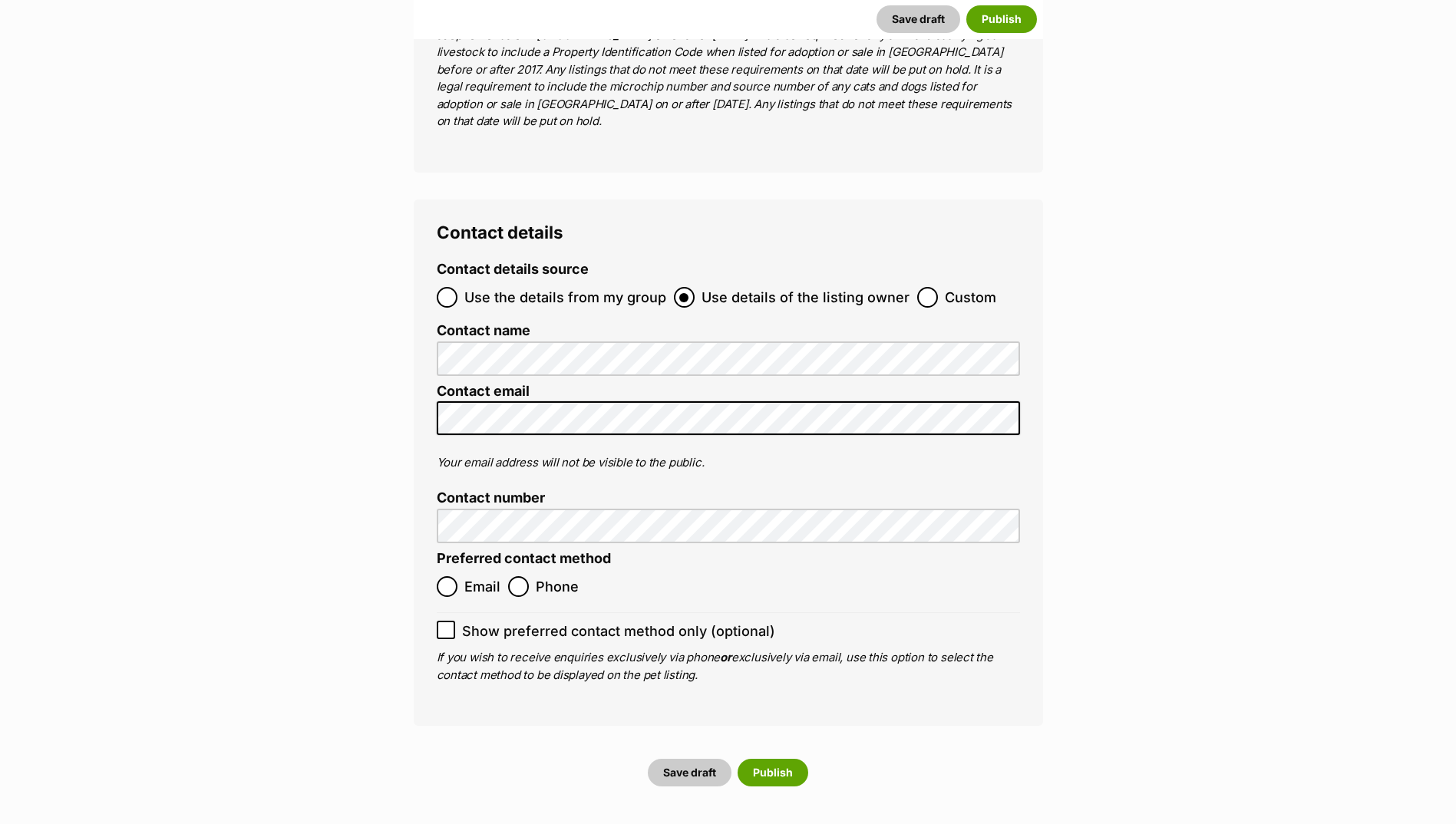
click at [477, 577] on span "Email" at bounding box center [481, 587] width 36 height 21
click at [457, 577] on input "Email" at bounding box center [446, 587] width 21 height 21
radio input "true"
click at [760, 759] on button "Publish" at bounding box center [772, 772] width 71 height 27
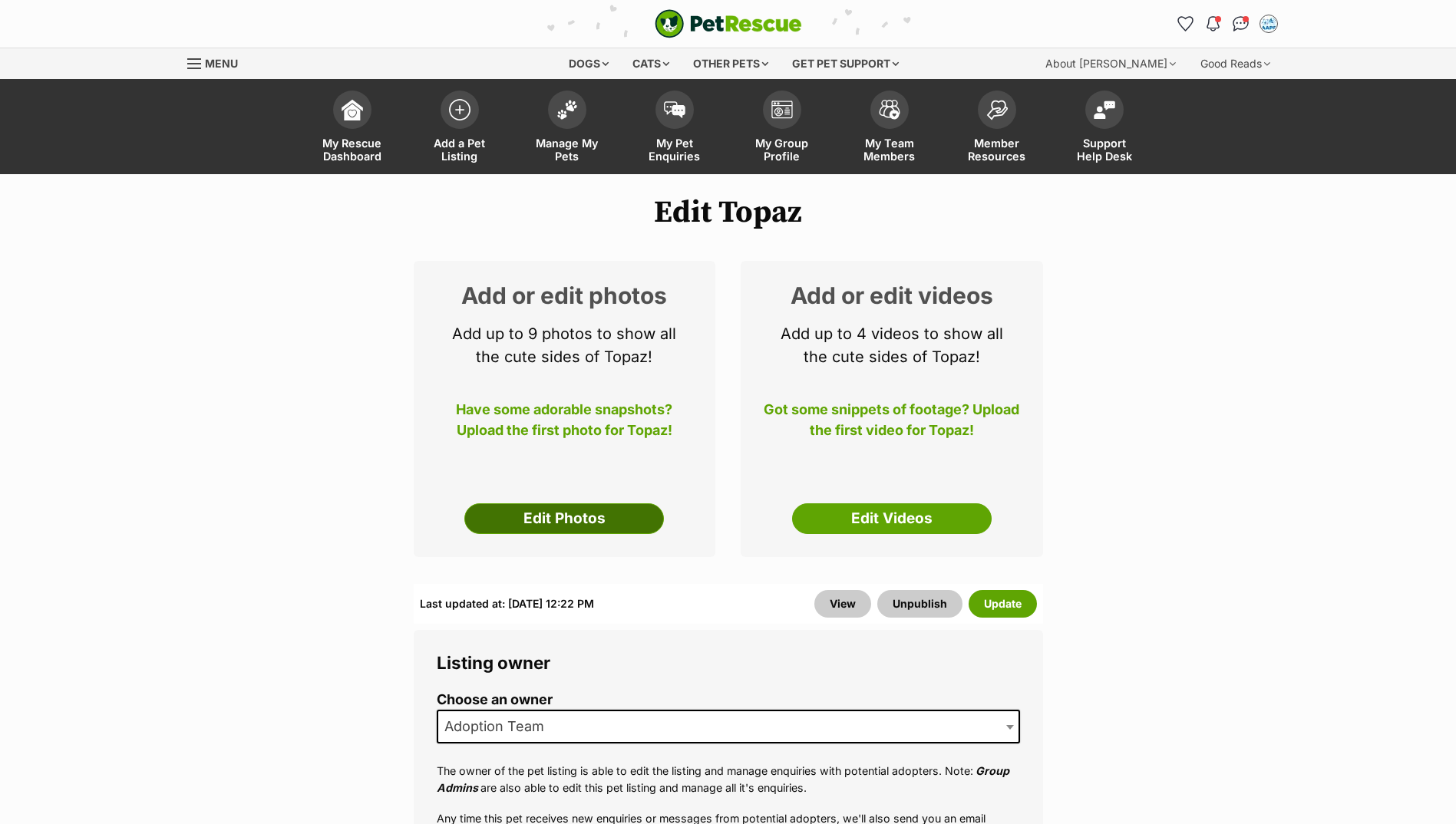
click at [616, 518] on link "Edit Photos" at bounding box center [564, 518] width 200 height 31
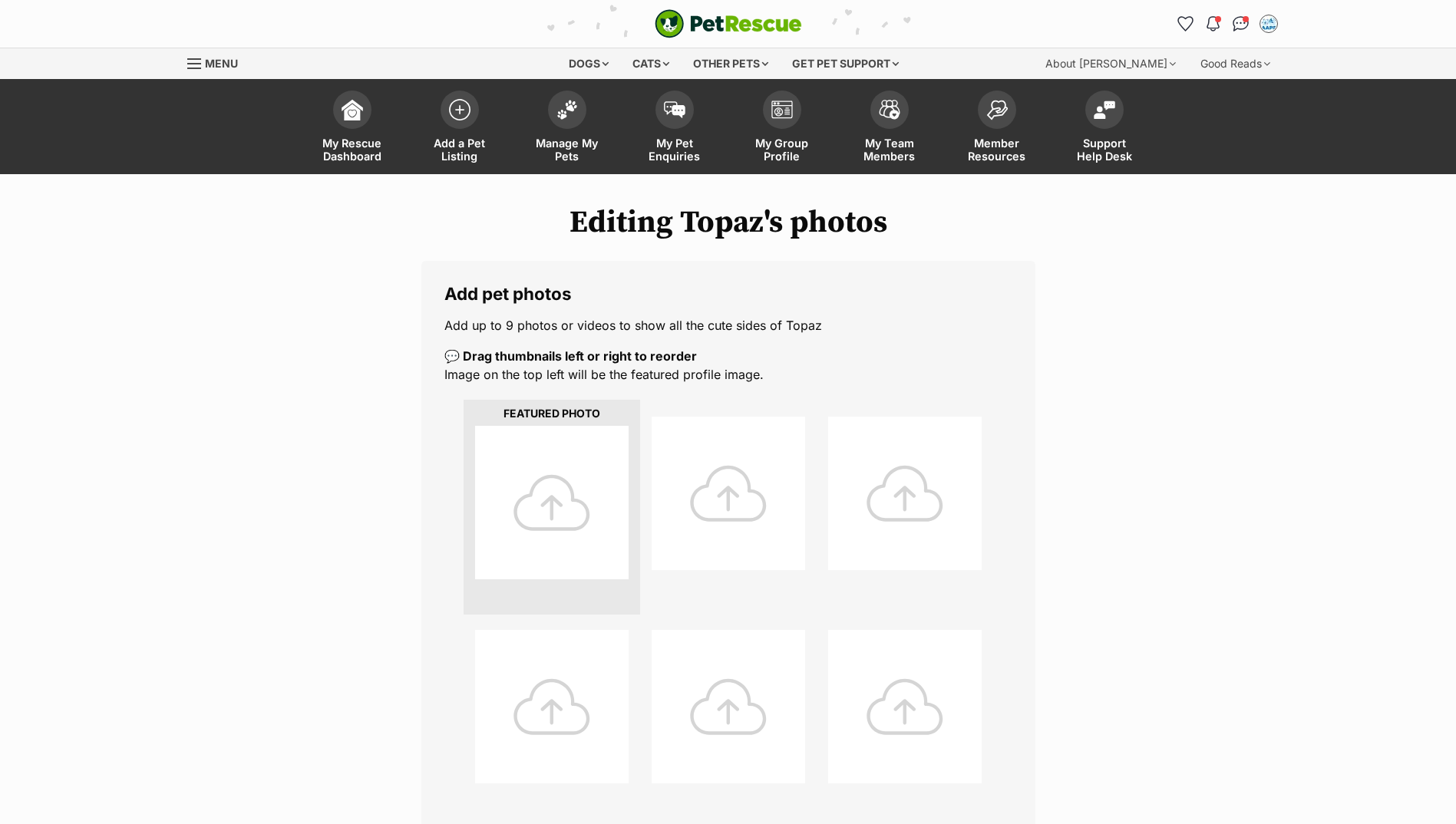
click at [580, 475] on div at bounding box center [551, 502] width 153 height 153
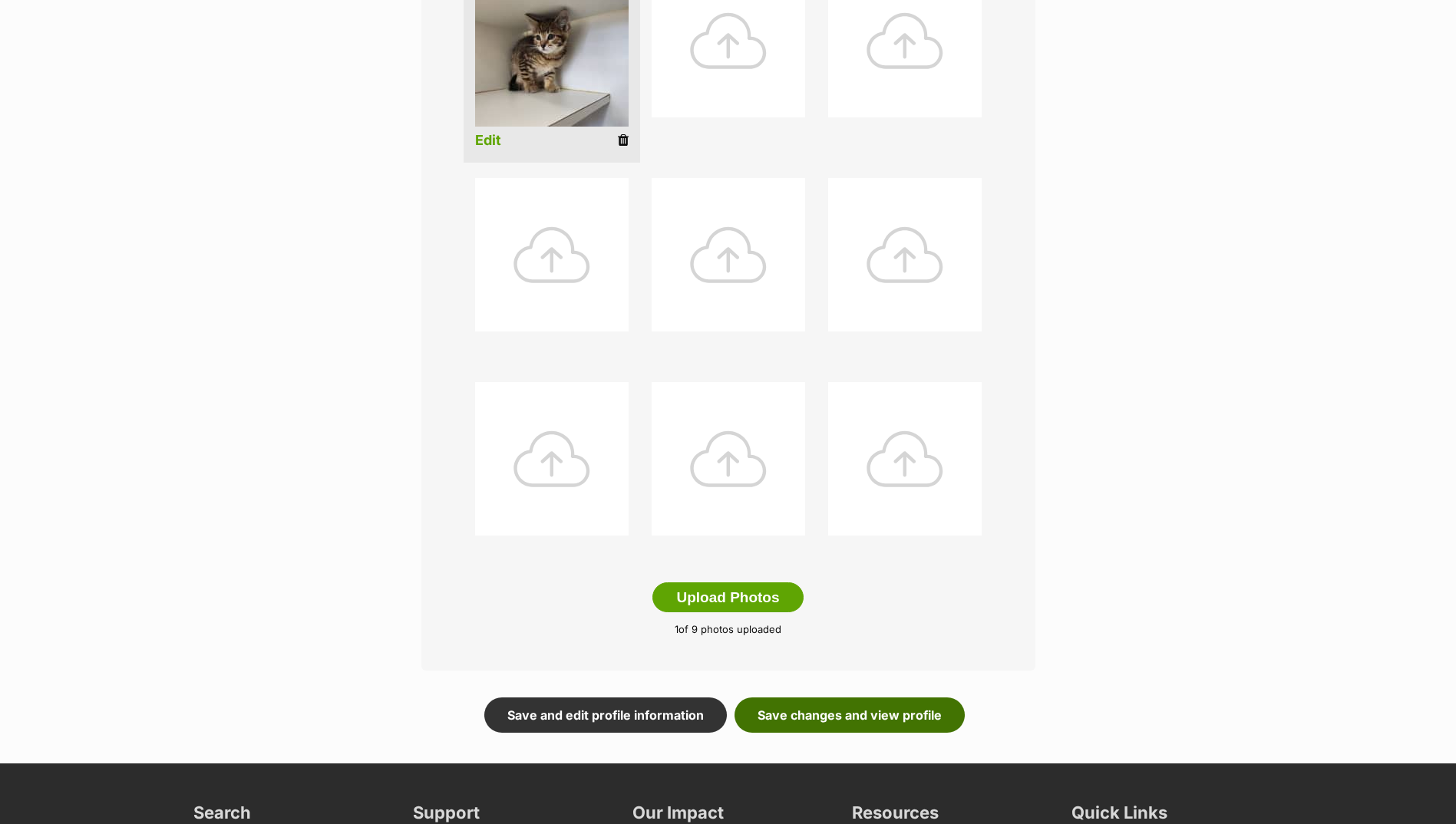
scroll to position [461, 0]
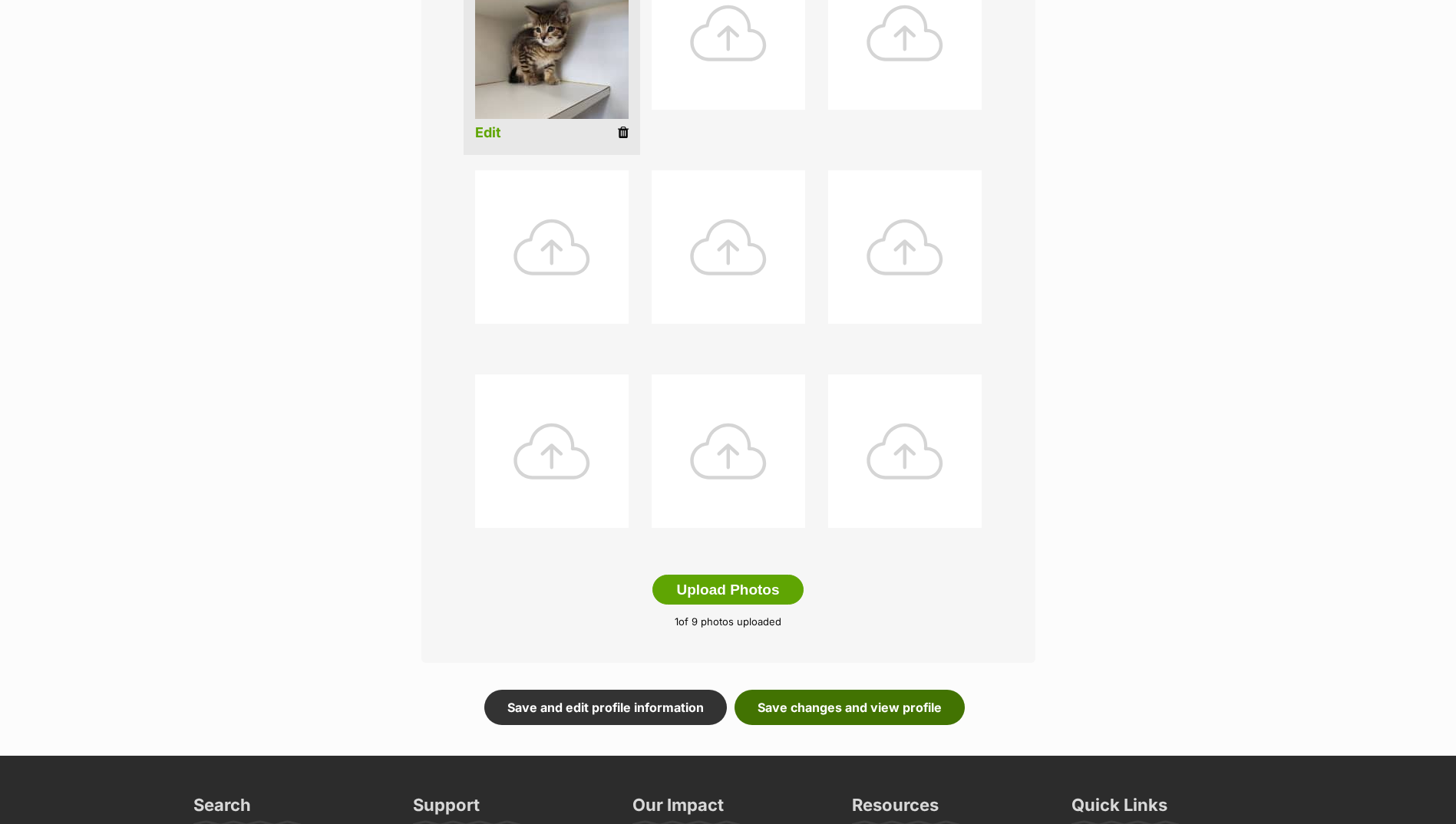
click at [882, 697] on link "Save changes and view profile" at bounding box center [850, 707] width 230 height 35
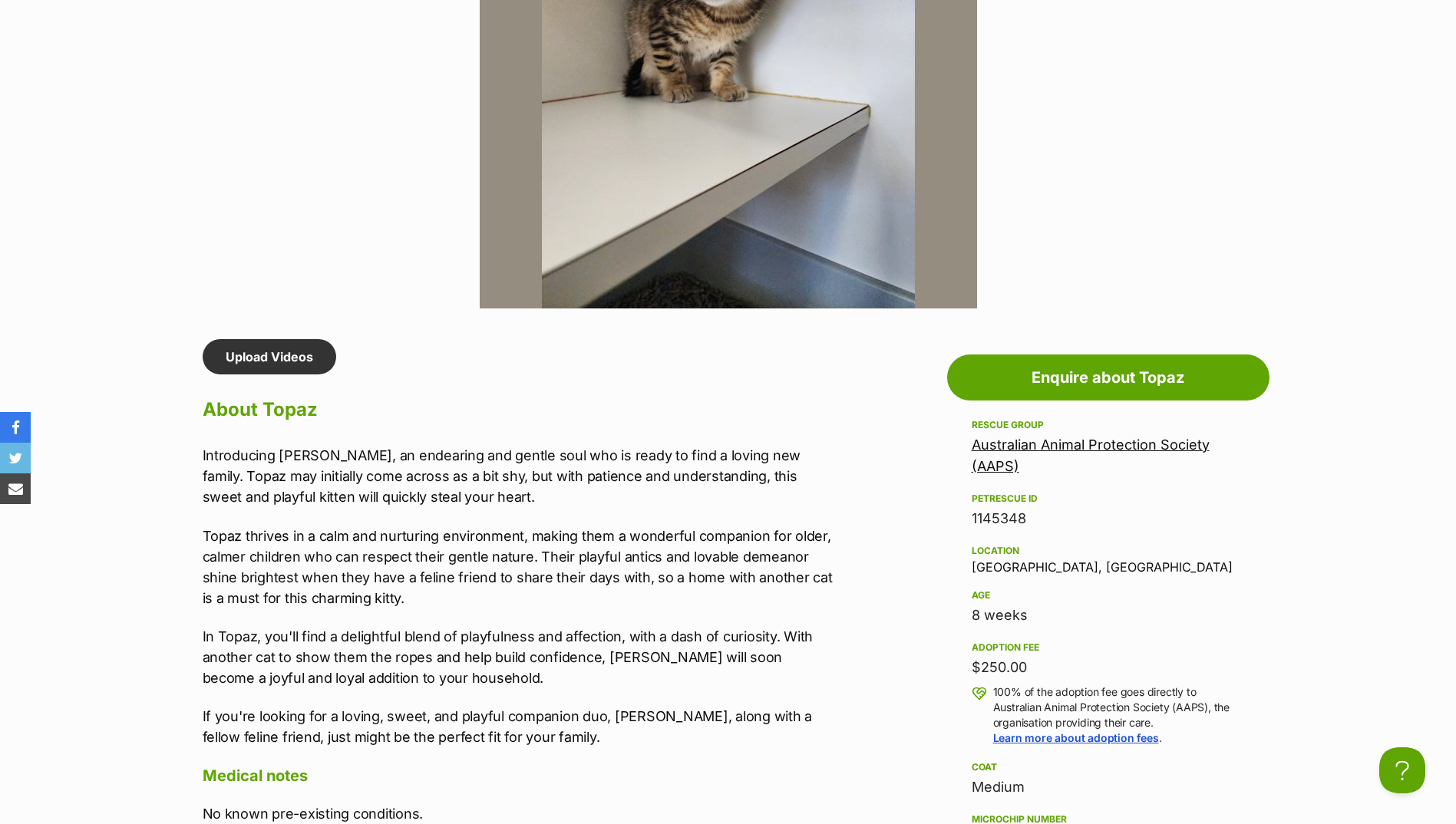
scroll to position [1075, 0]
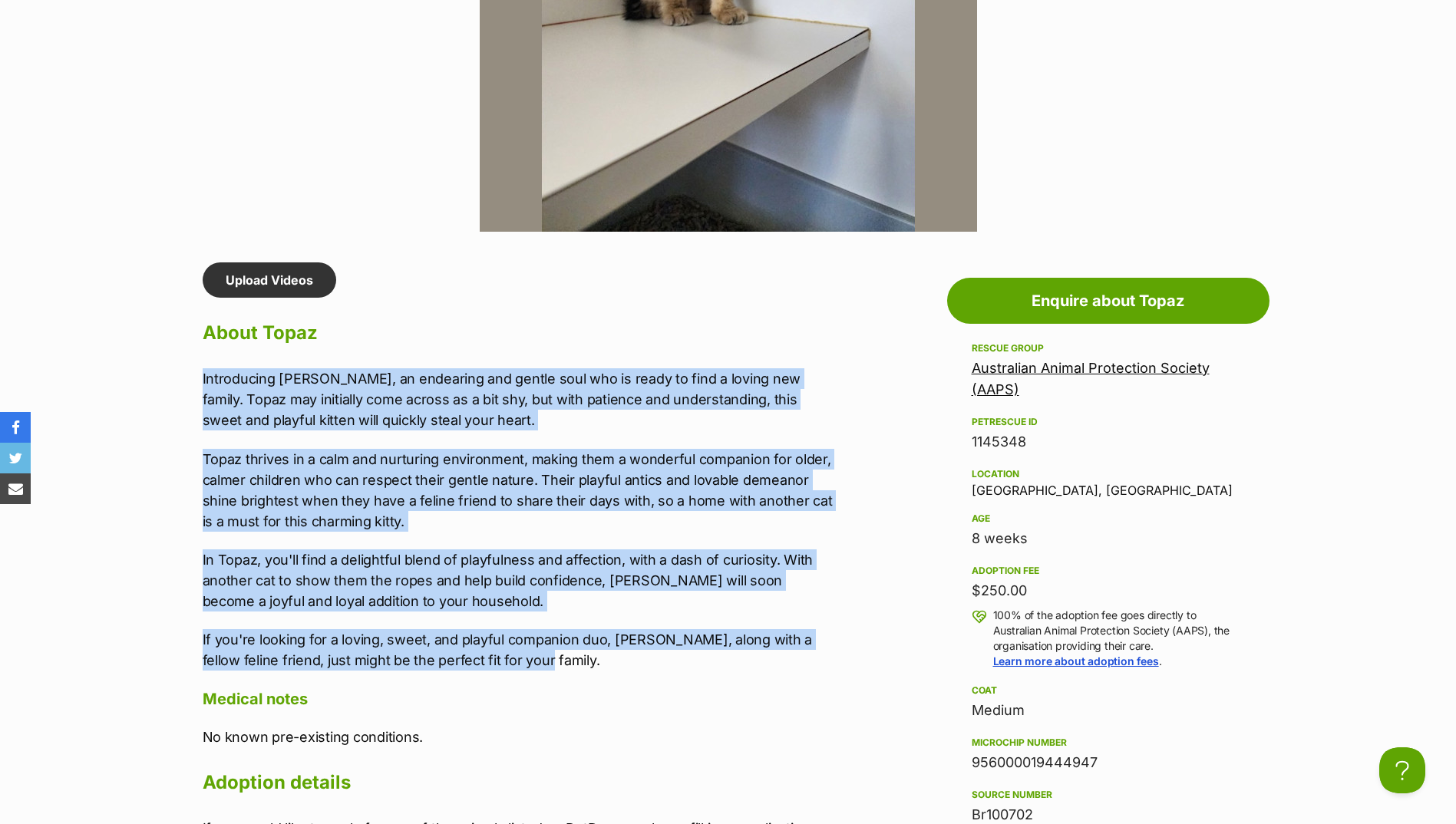
drag, startPoint x: 202, startPoint y: 374, endPoint x: 528, endPoint y: 659, distance: 433.0
click at [528, 659] on div "Introducing Topaz, an endearing and gentle soul who is ready to find a loving n…" at bounding box center [519, 519] width 634 height 302
copy div "Introducing Topaz, an endearing and gentle soul who is ready to find a loving n…"
click at [158, 492] on section "Australian Animal Protection Society (AAPS) A member of PetRescue since 2012 🎉 …" at bounding box center [728, 539] width 1456 height 2880
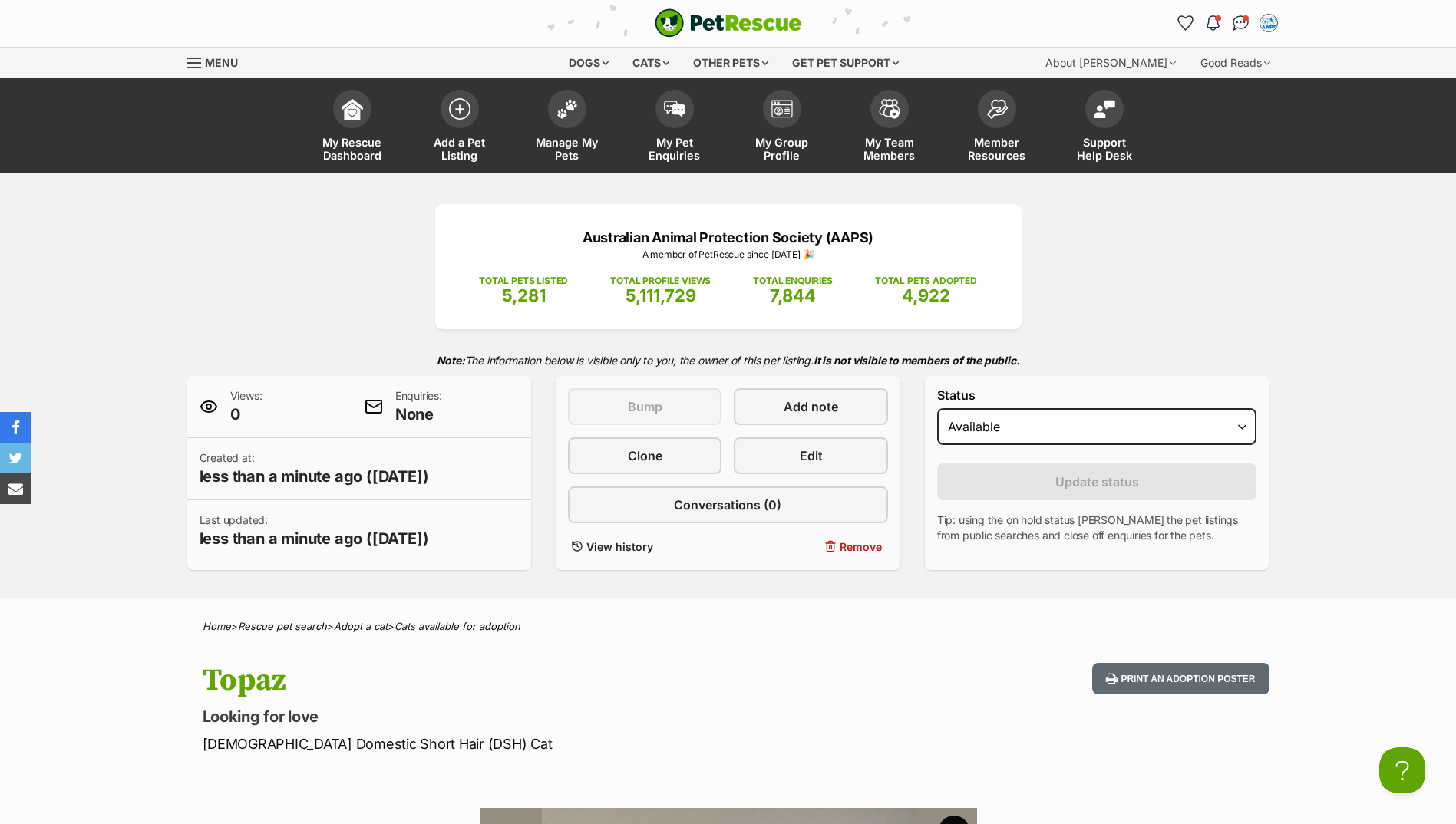
scroll to position [0, 0]
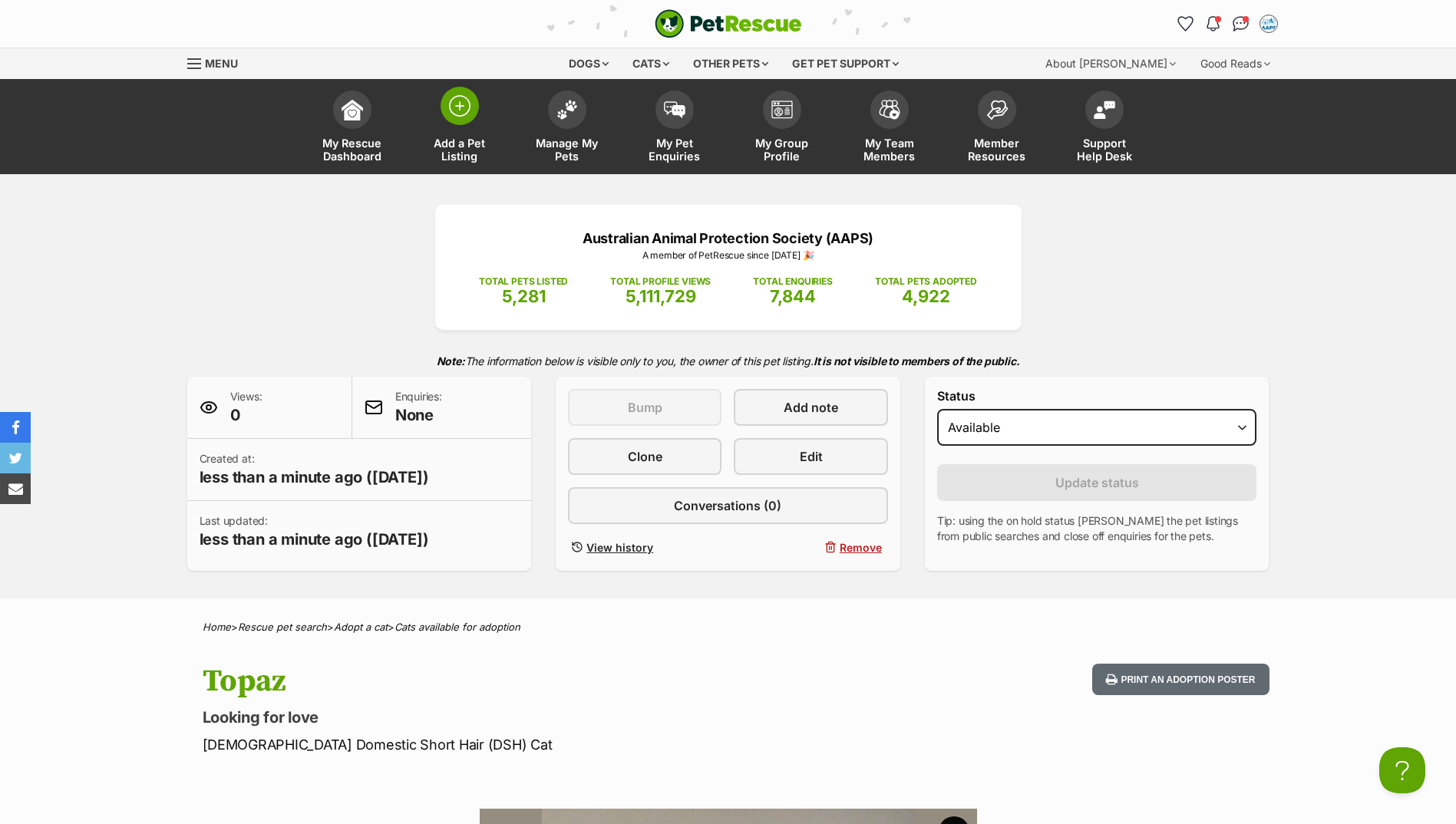
click at [469, 97] on img at bounding box center [460, 106] width 22 height 22
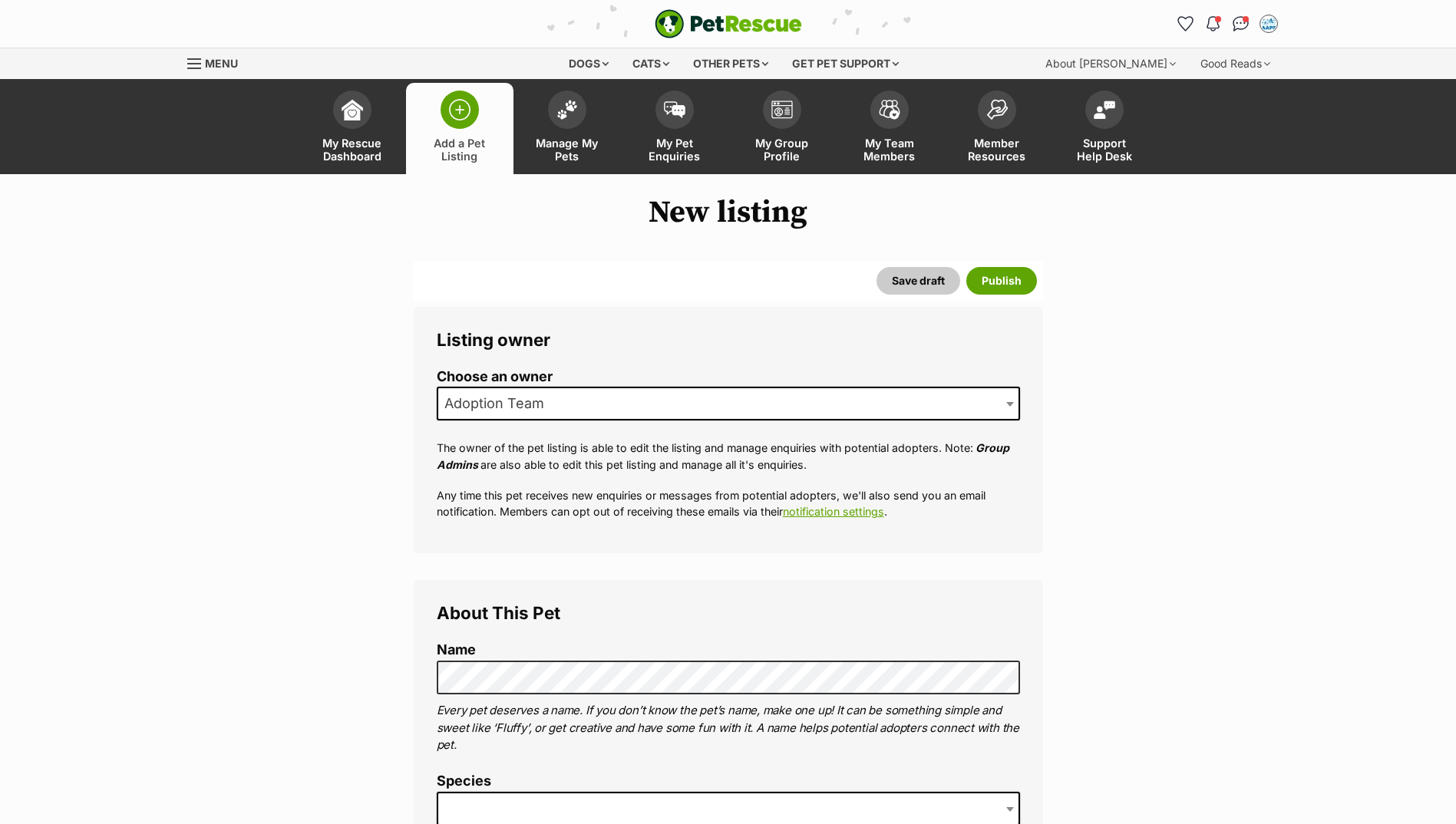
scroll to position [307, 0]
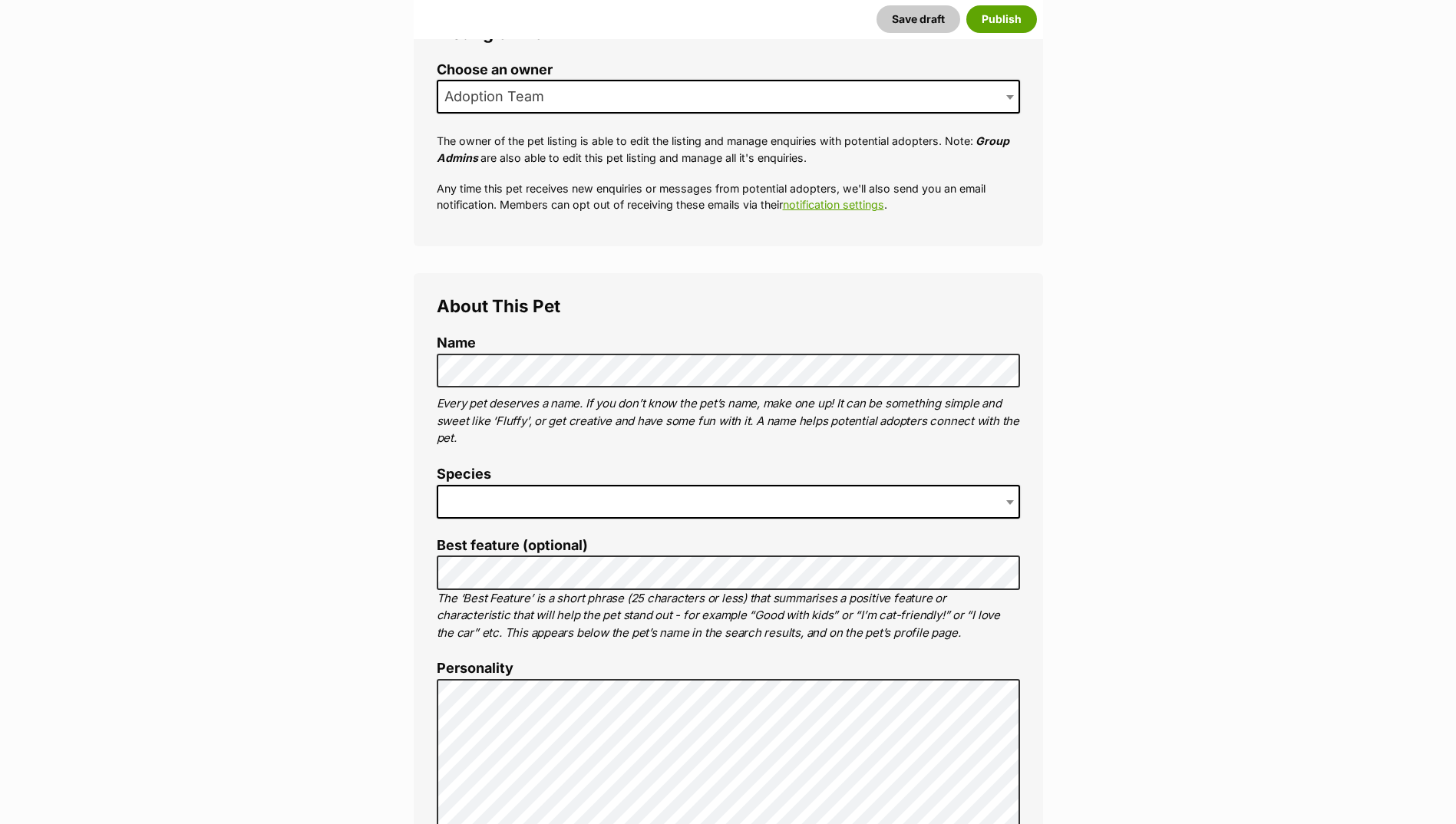
click at [762, 497] on span at bounding box center [728, 502] width 583 height 34
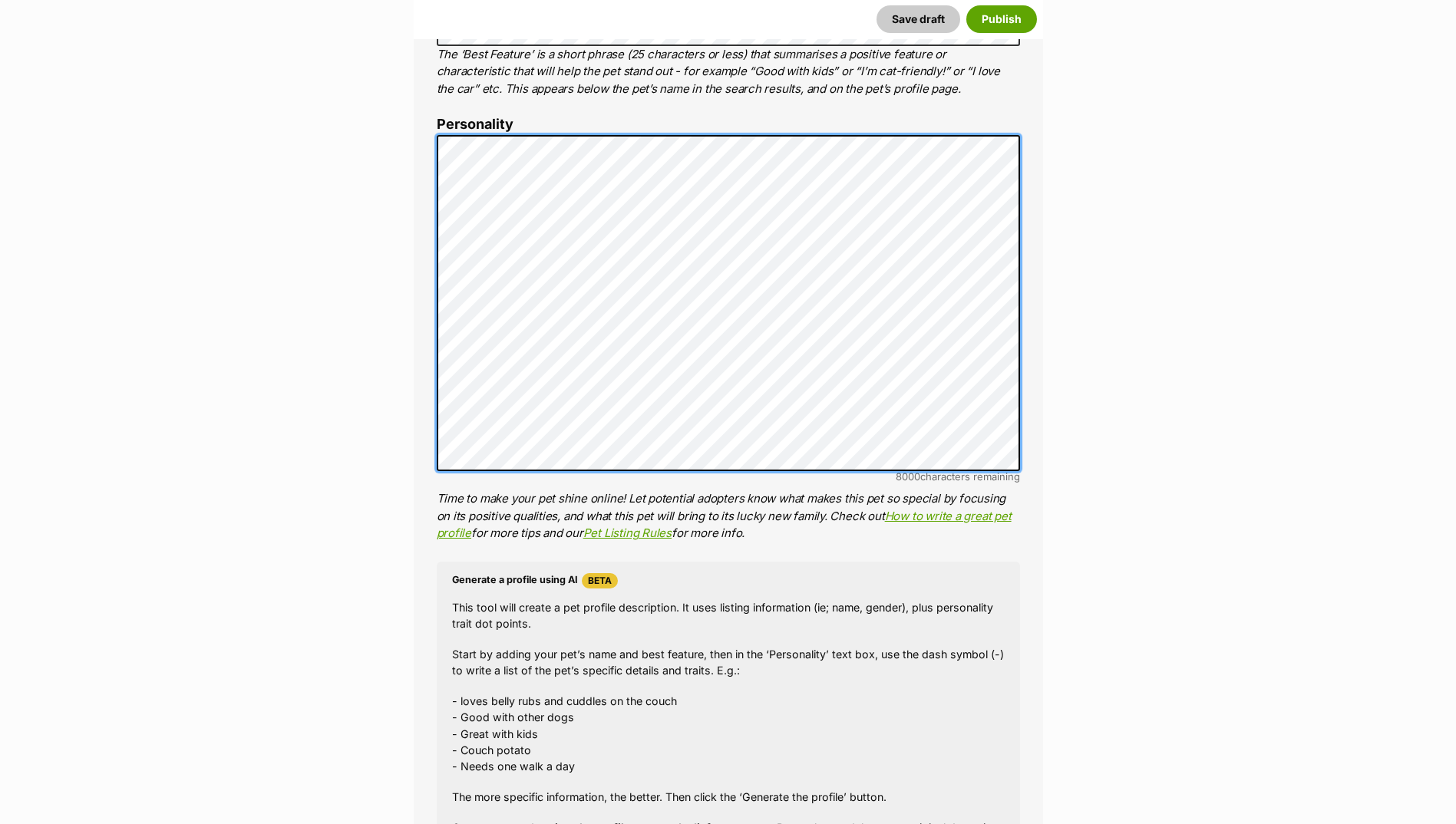
scroll to position [1151, 0]
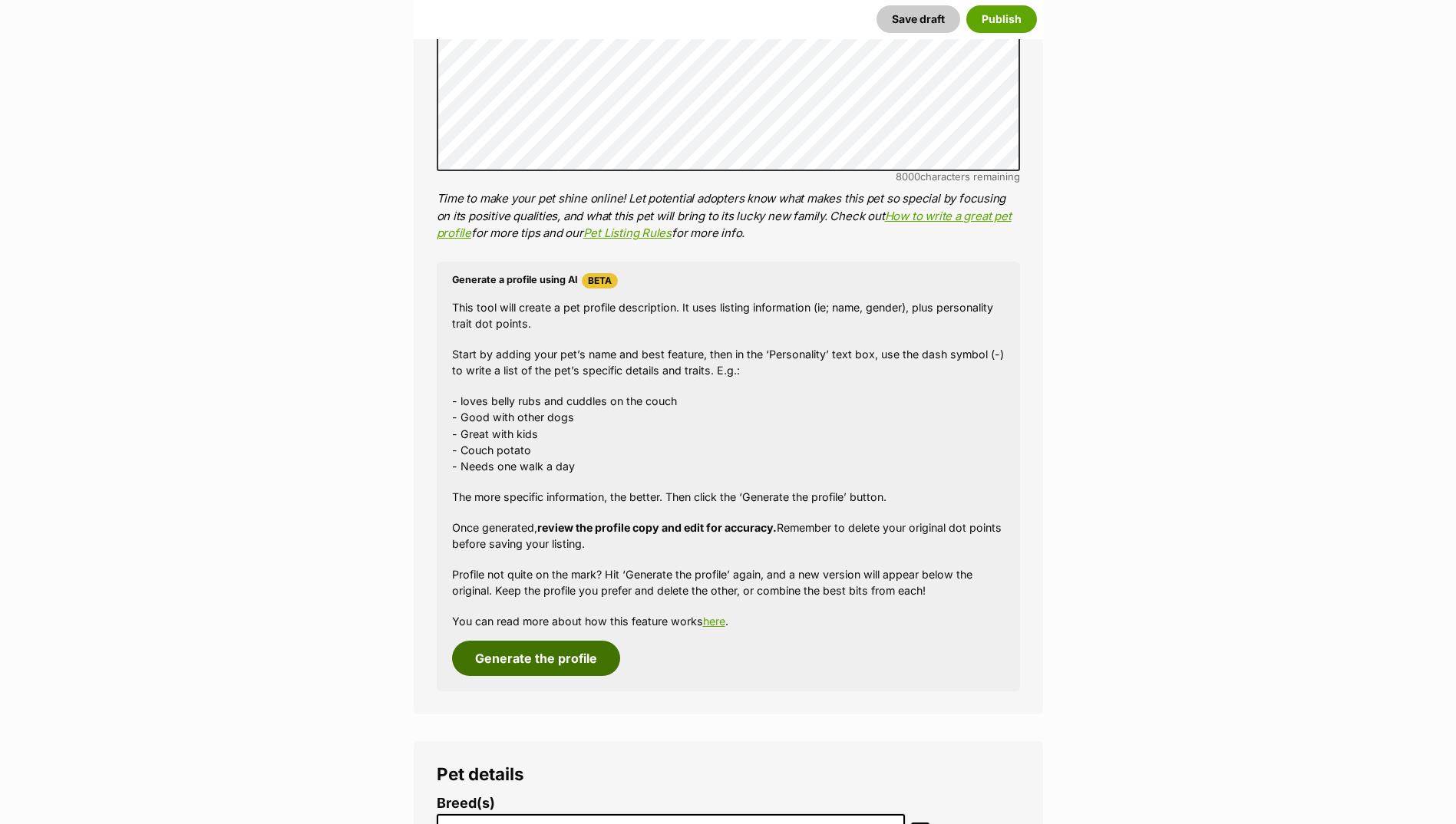
drag, startPoint x: 541, startPoint y: 657, endPoint x: 531, endPoint y: 653, distance: 10.8
click at [541, 657] on button "Generate the profile" at bounding box center [536, 658] width 168 height 35
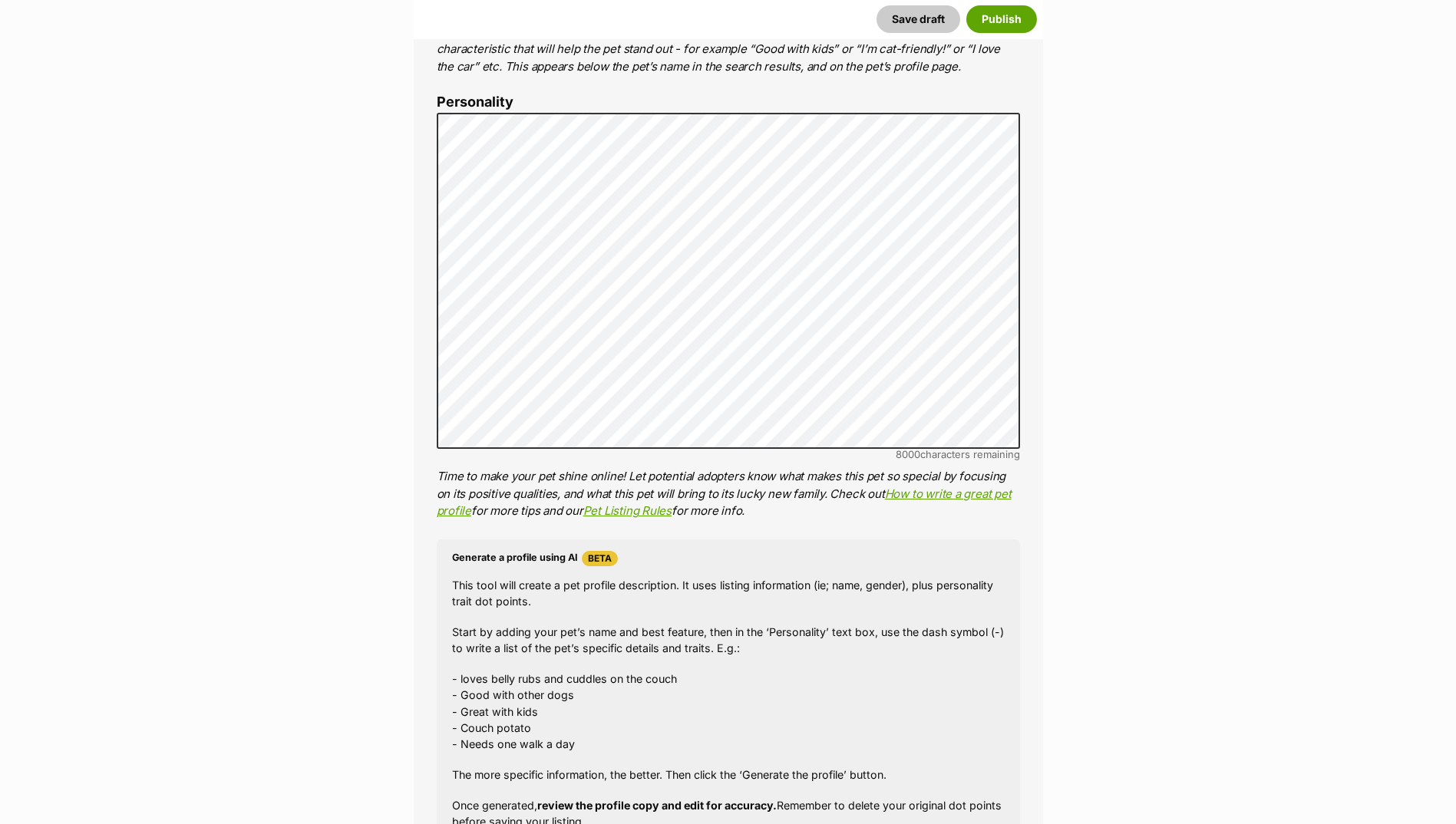
scroll to position [742, 0]
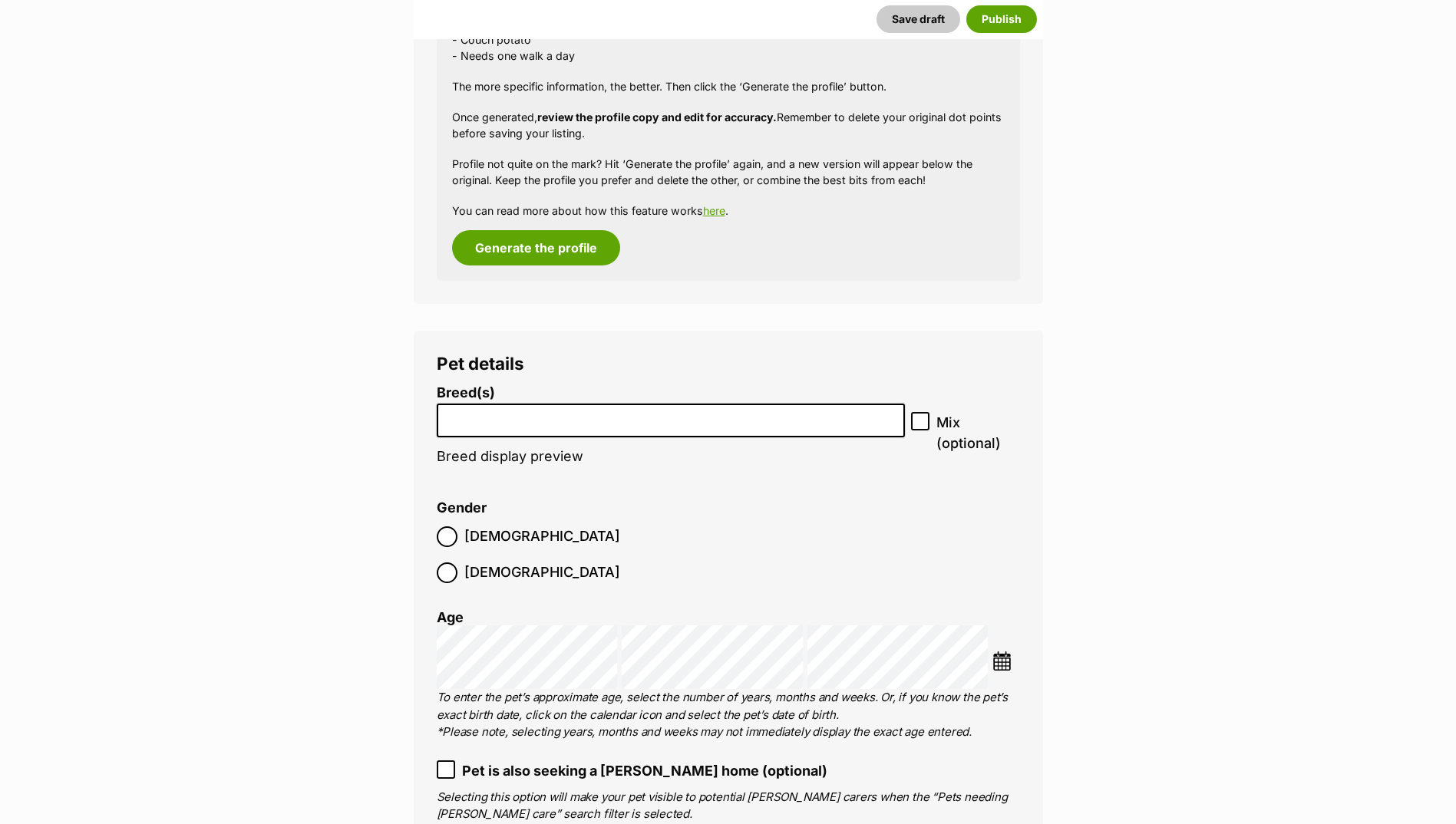
scroll to position [1663, 0]
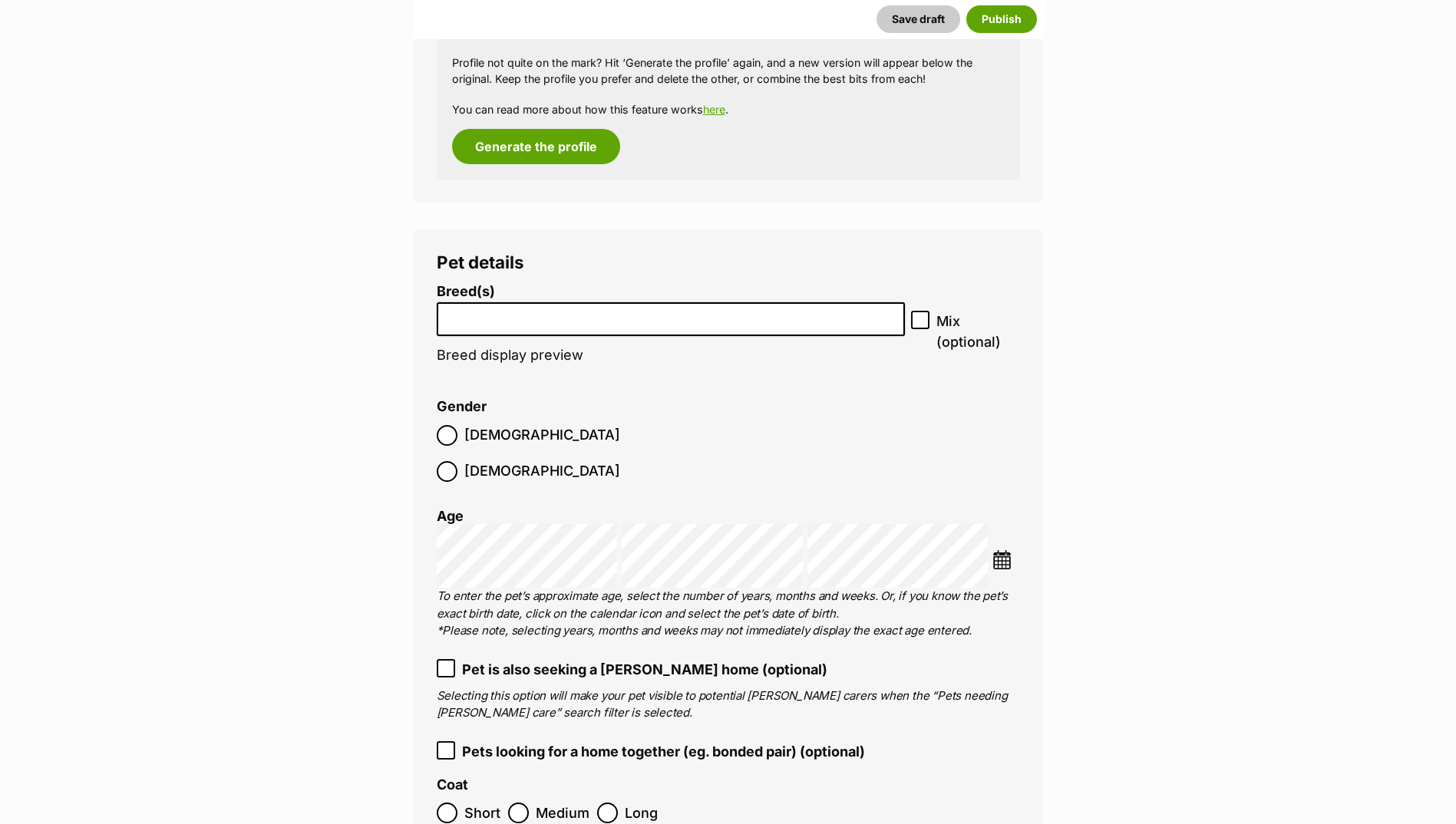
click at [523, 321] on input "search" at bounding box center [671, 315] width 458 height 16
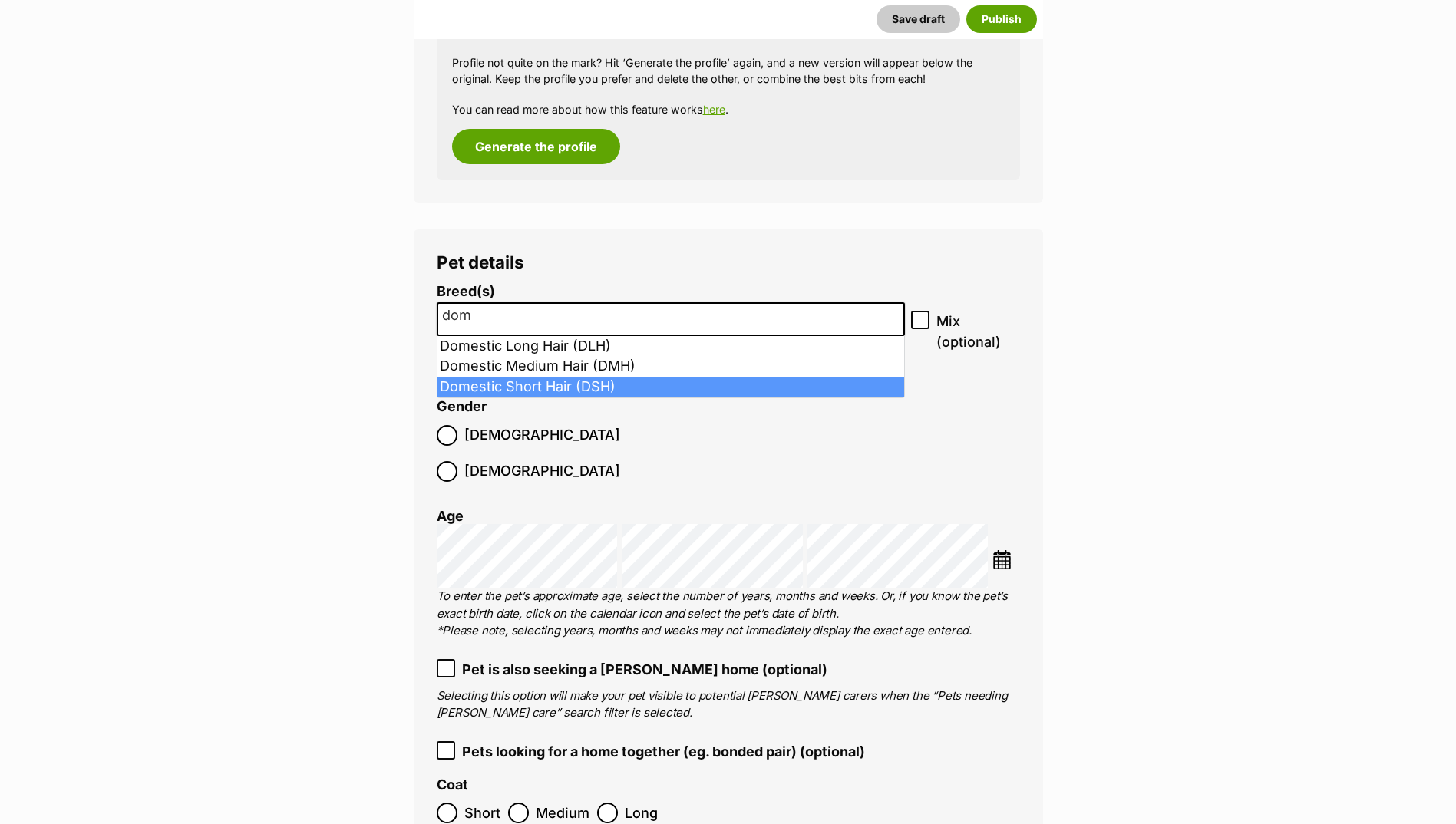
type input "dom"
select select "252102"
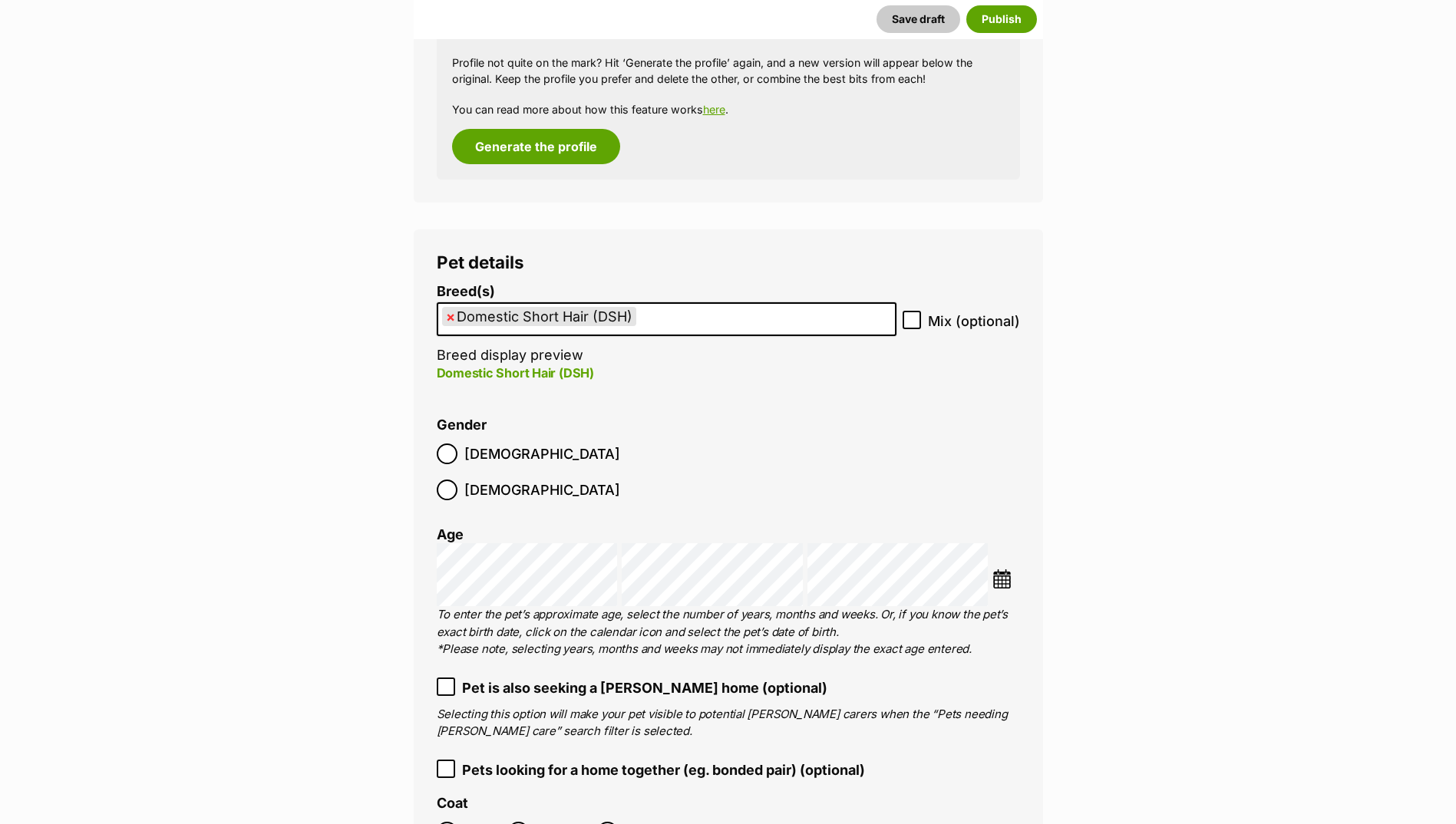
click at [477, 453] on span "[DEMOGRAPHIC_DATA]" at bounding box center [541, 453] width 156 height 21
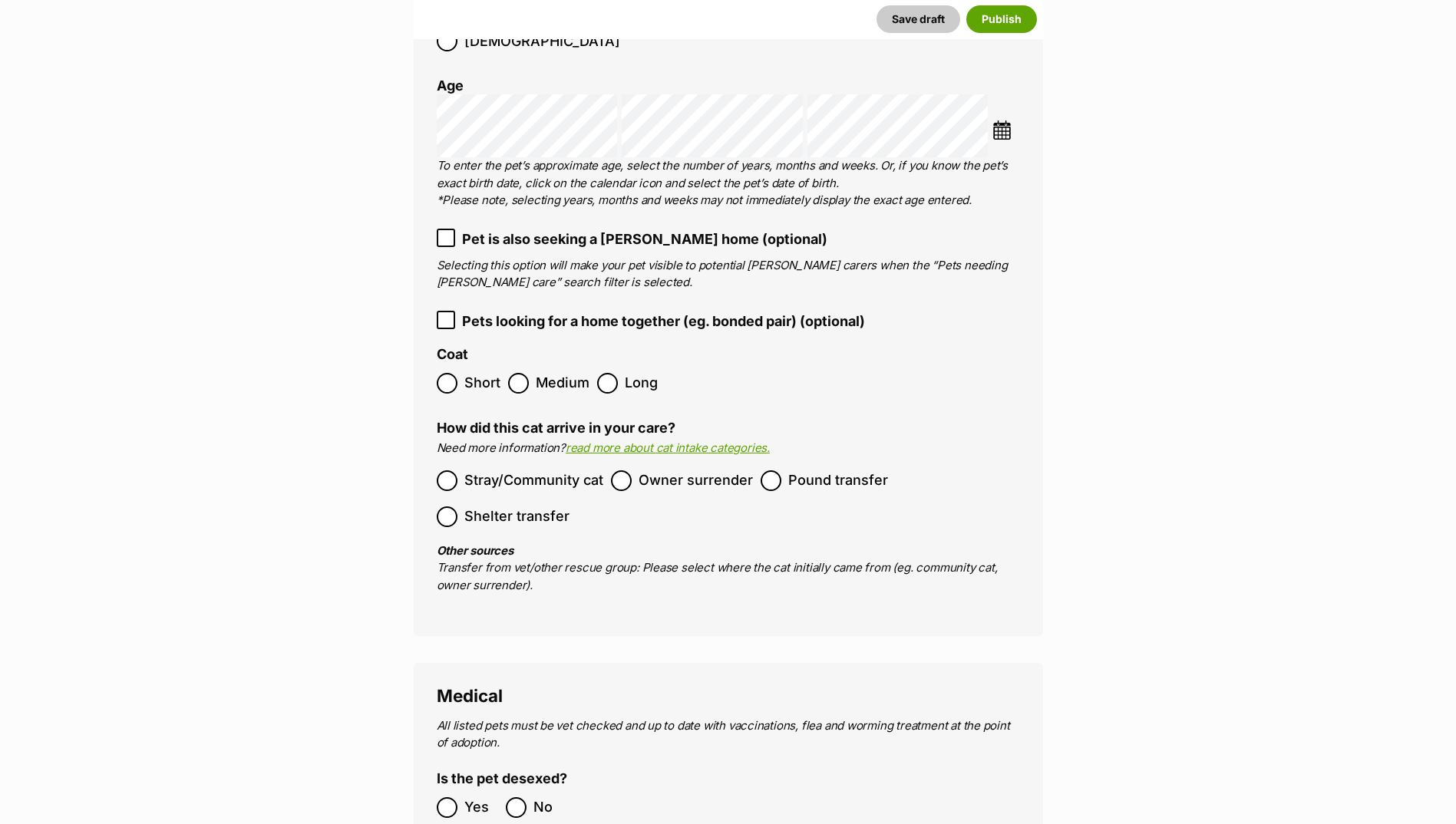
scroll to position [2124, 0]
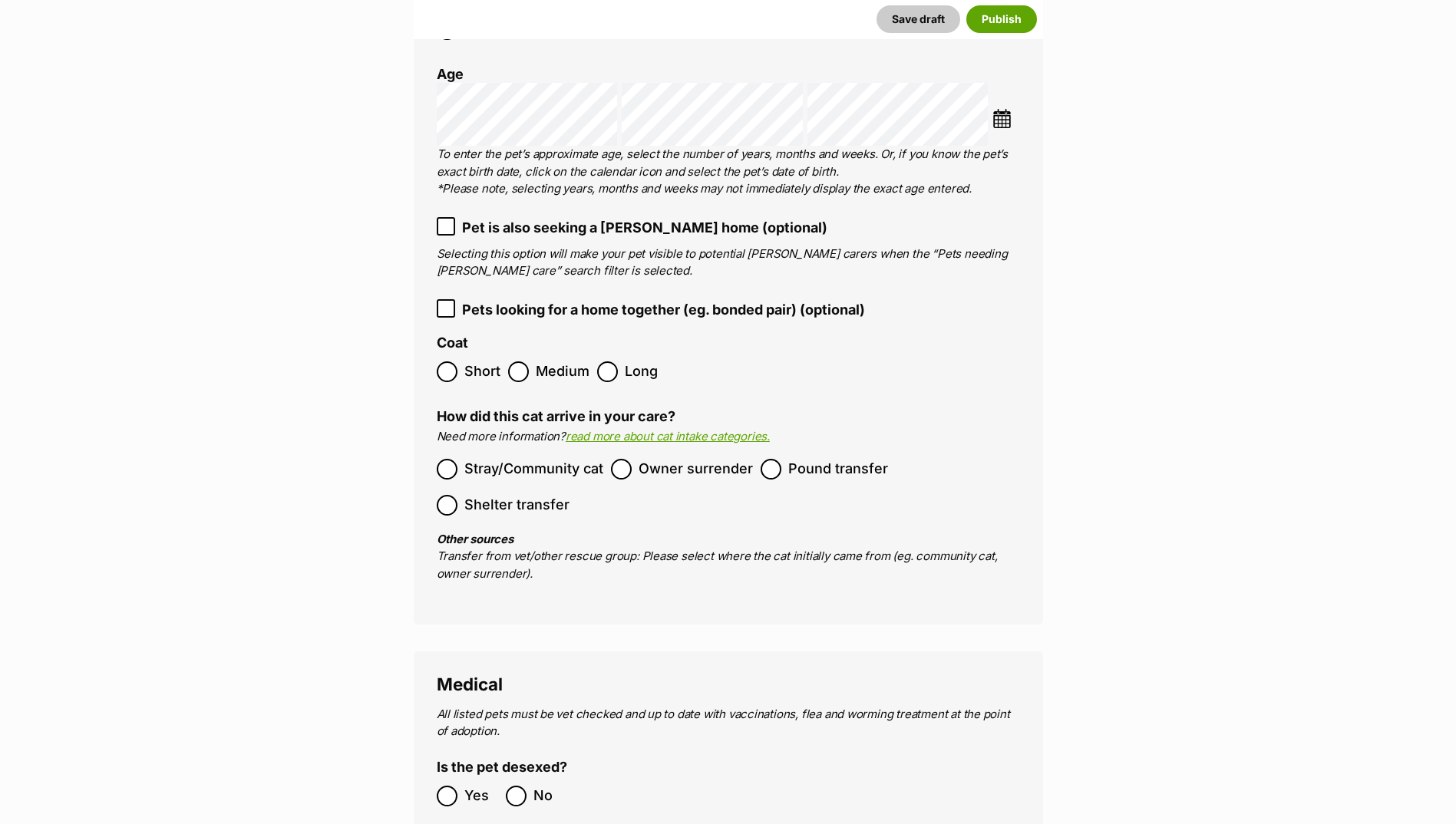
click at [461, 362] on label "Short" at bounding box center [468, 372] width 63 height 21
click at [679, 459] on span "Owner surrender" at bounding box center [695, 469] width 114 height 21
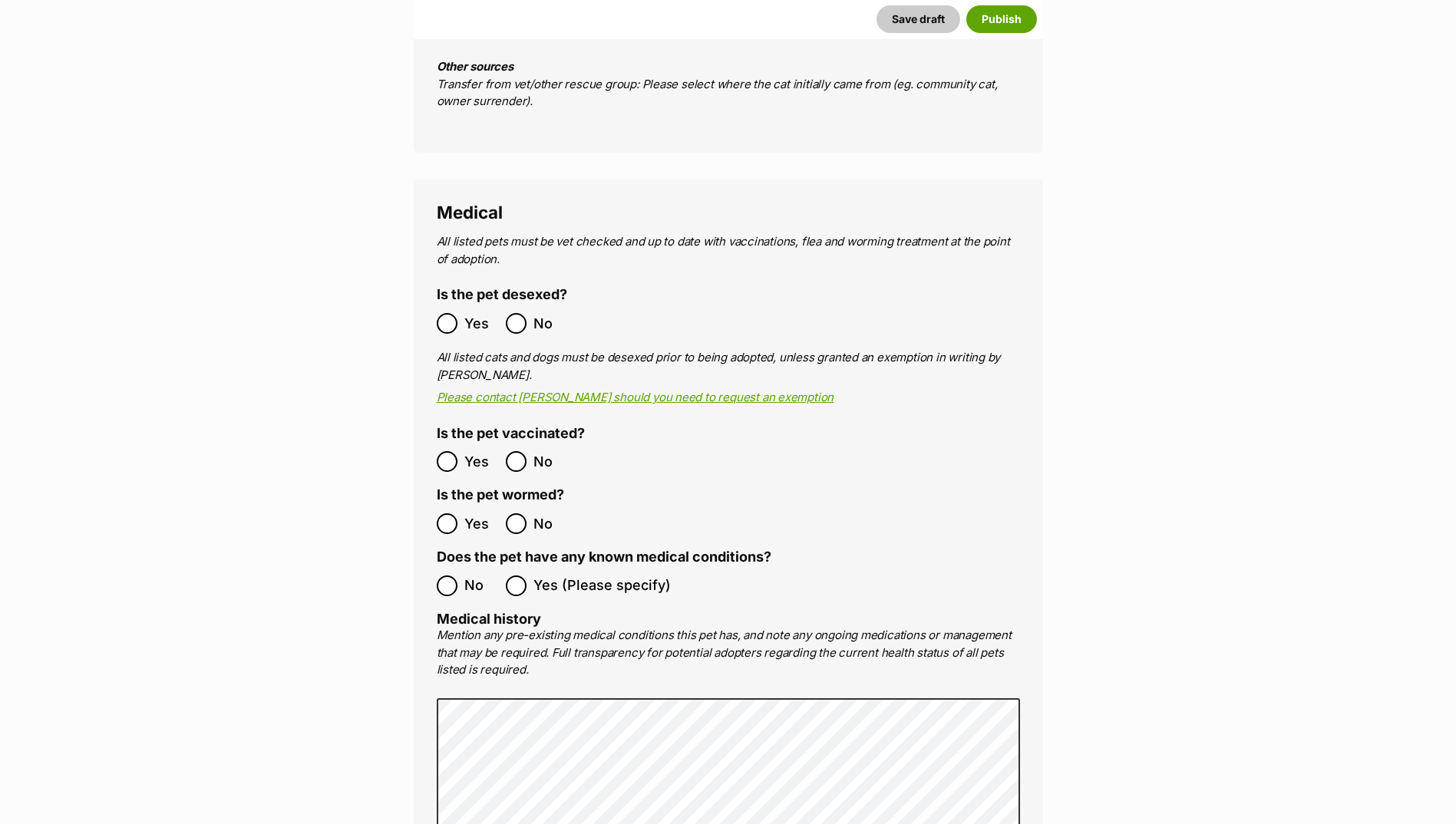
scroll to position [2661, 0]
click at [486, 312] on span "Yes" at bounding box center [481, 322] width 34 height 21
click at [460, 450] on label "Yes" at bounding box center [467, 460] width 62 height 21
click at [458, 504] on ol "Yes No" at bounding box center [582, 522] width 292 height 36
click at [458, 512] on label "Yes" at bounding box center [467, 522] width 62 height 21
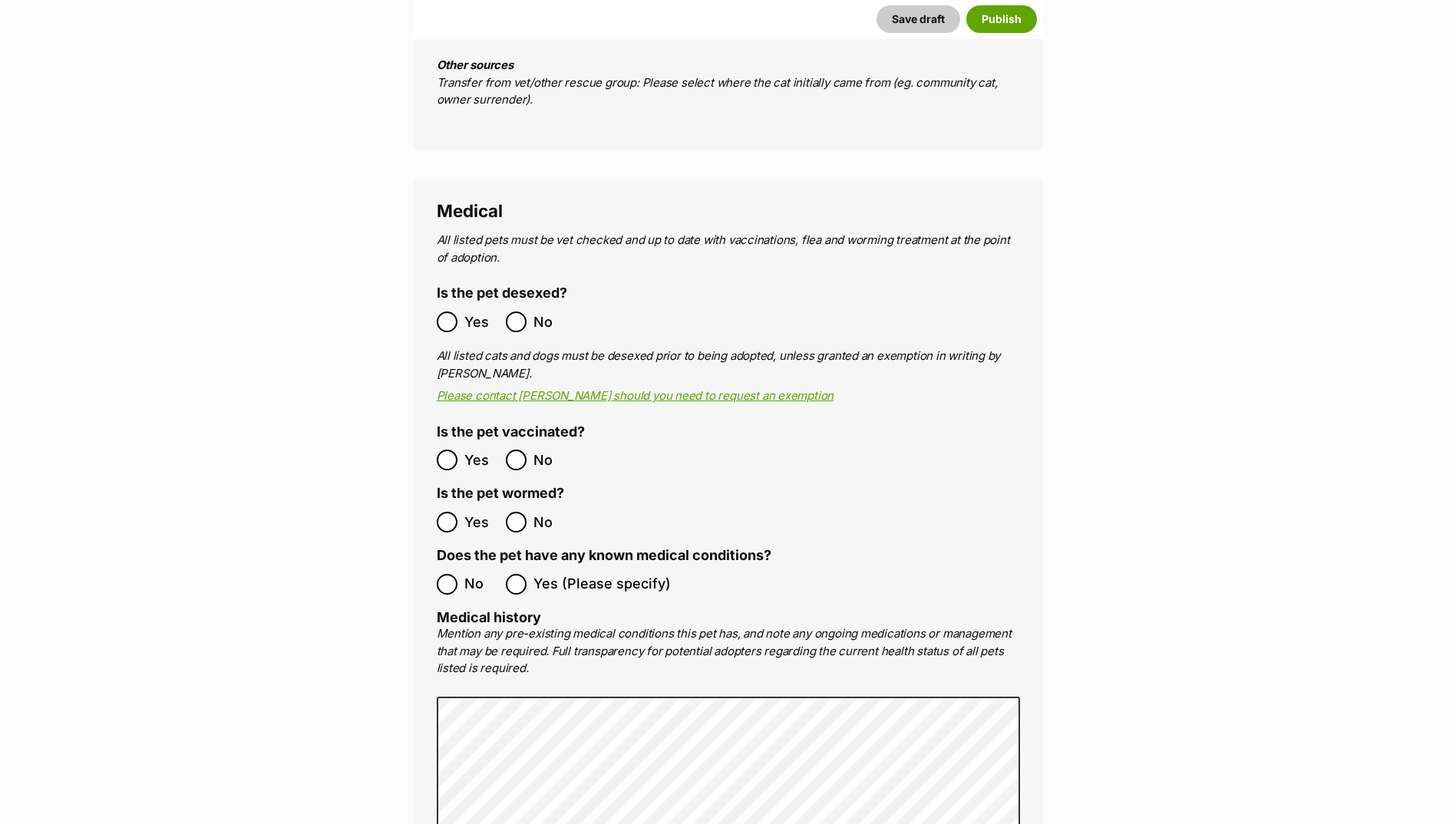
click at [465, 574] on span "No" at bounding box center [481, 584] width 34 height 21
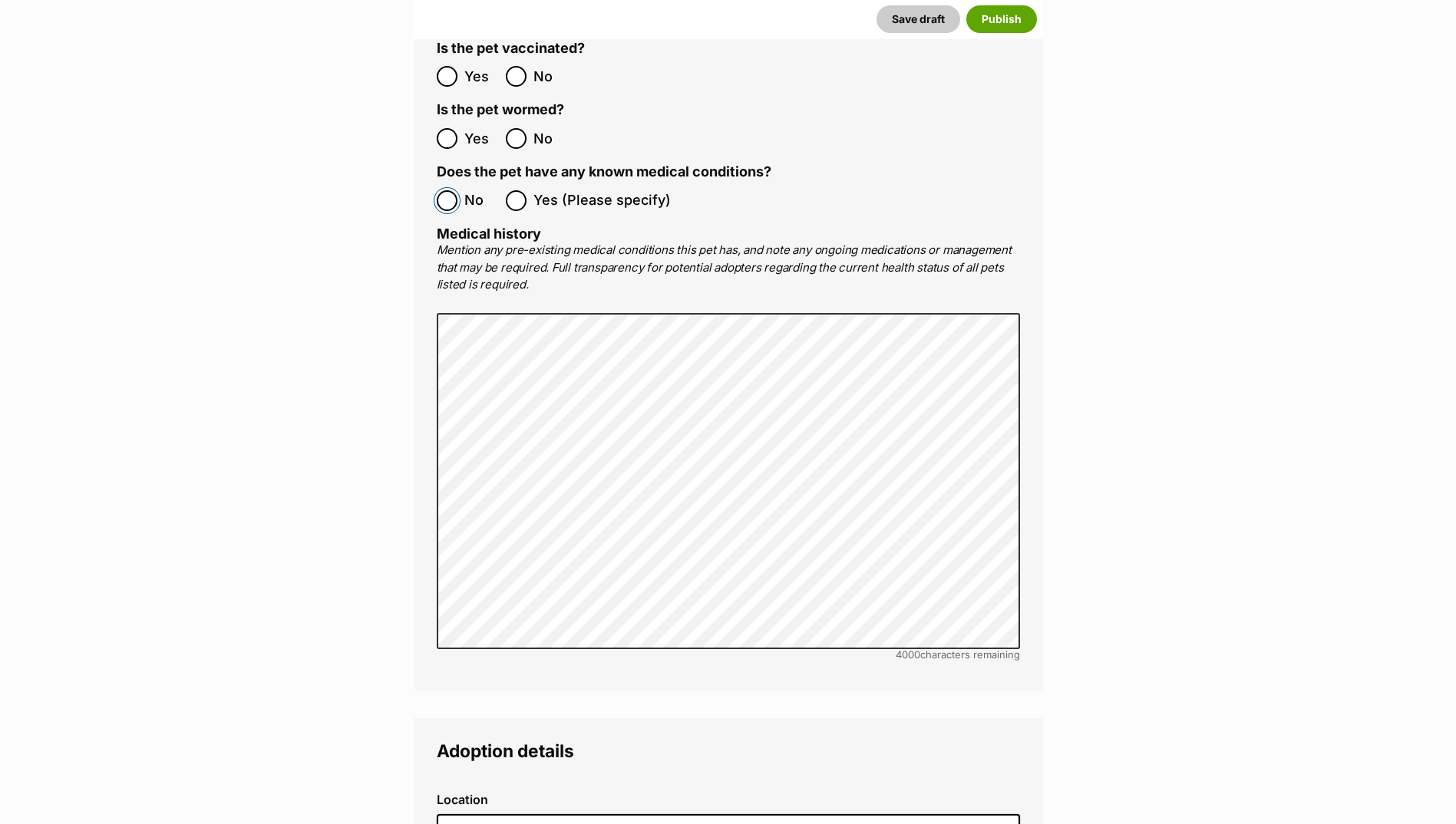
scroll to position [3428, 0]
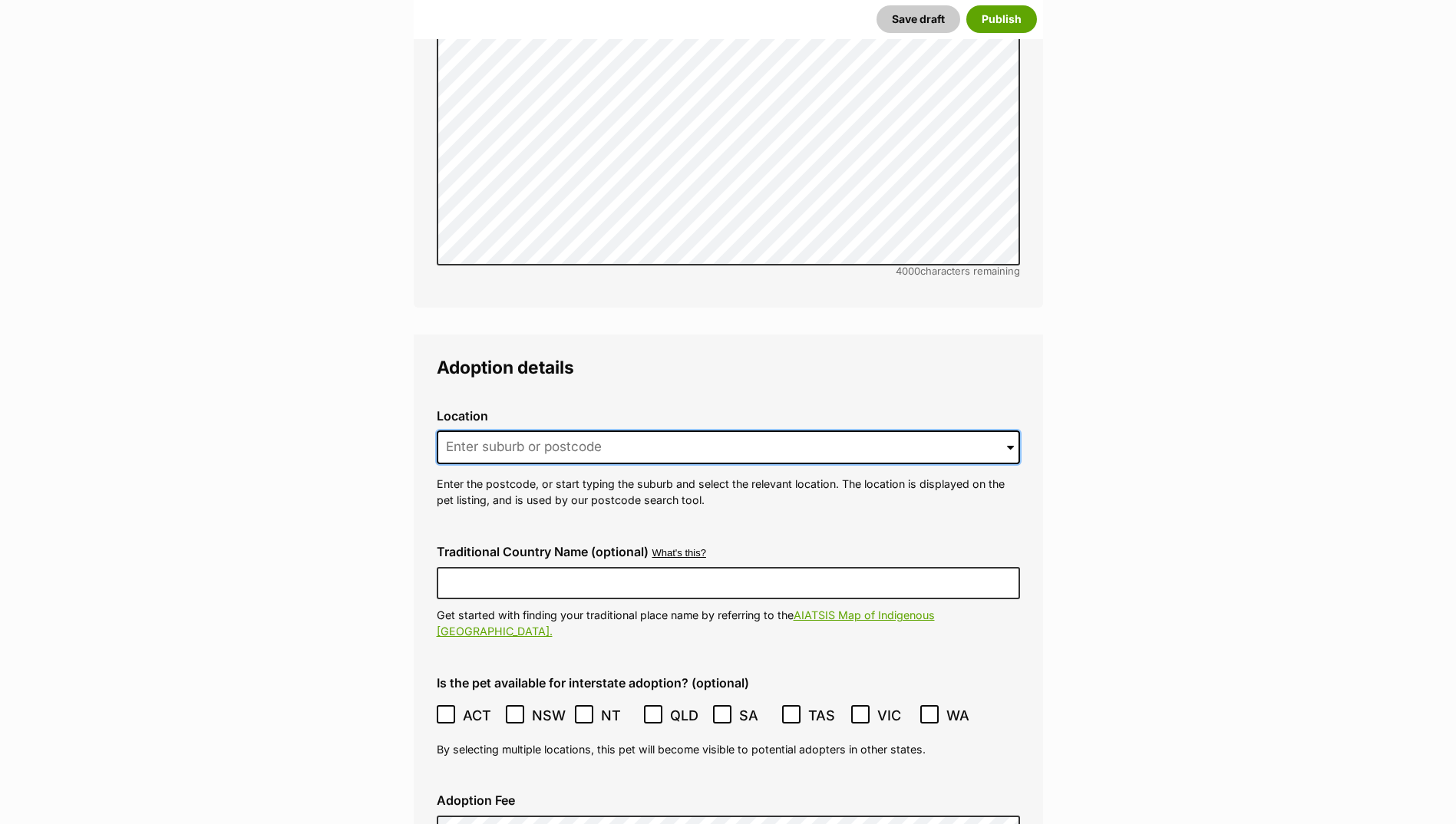
click at [566, 431] on input at bounding box center [728, 447] width 583 height 34
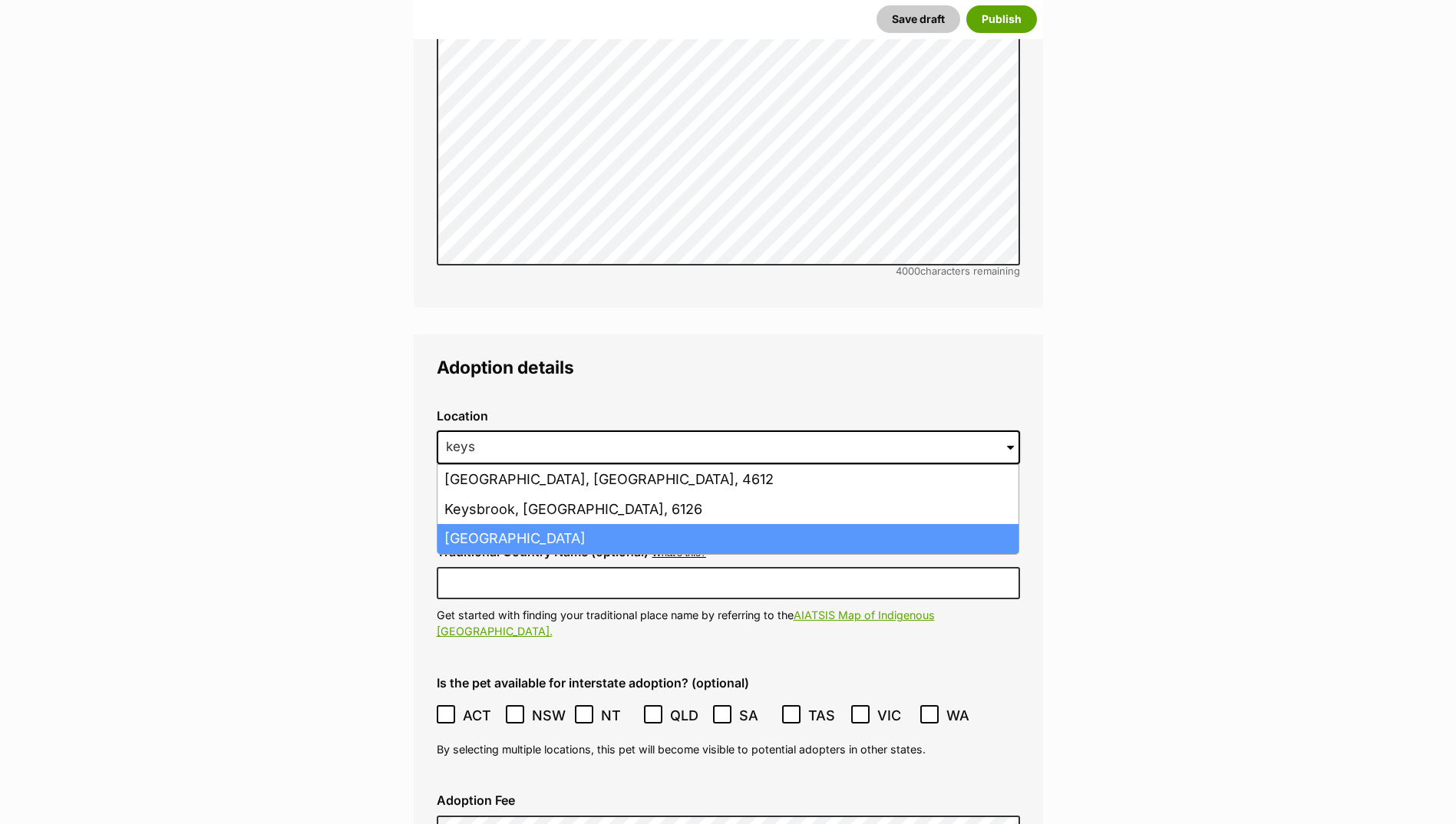
click at [580, 524] on li "[GEOGRAPHIC_DATA]" at bounding box center [727, 539] width 581 height 30
type input "[GEOGRAPHIC_DATA]"
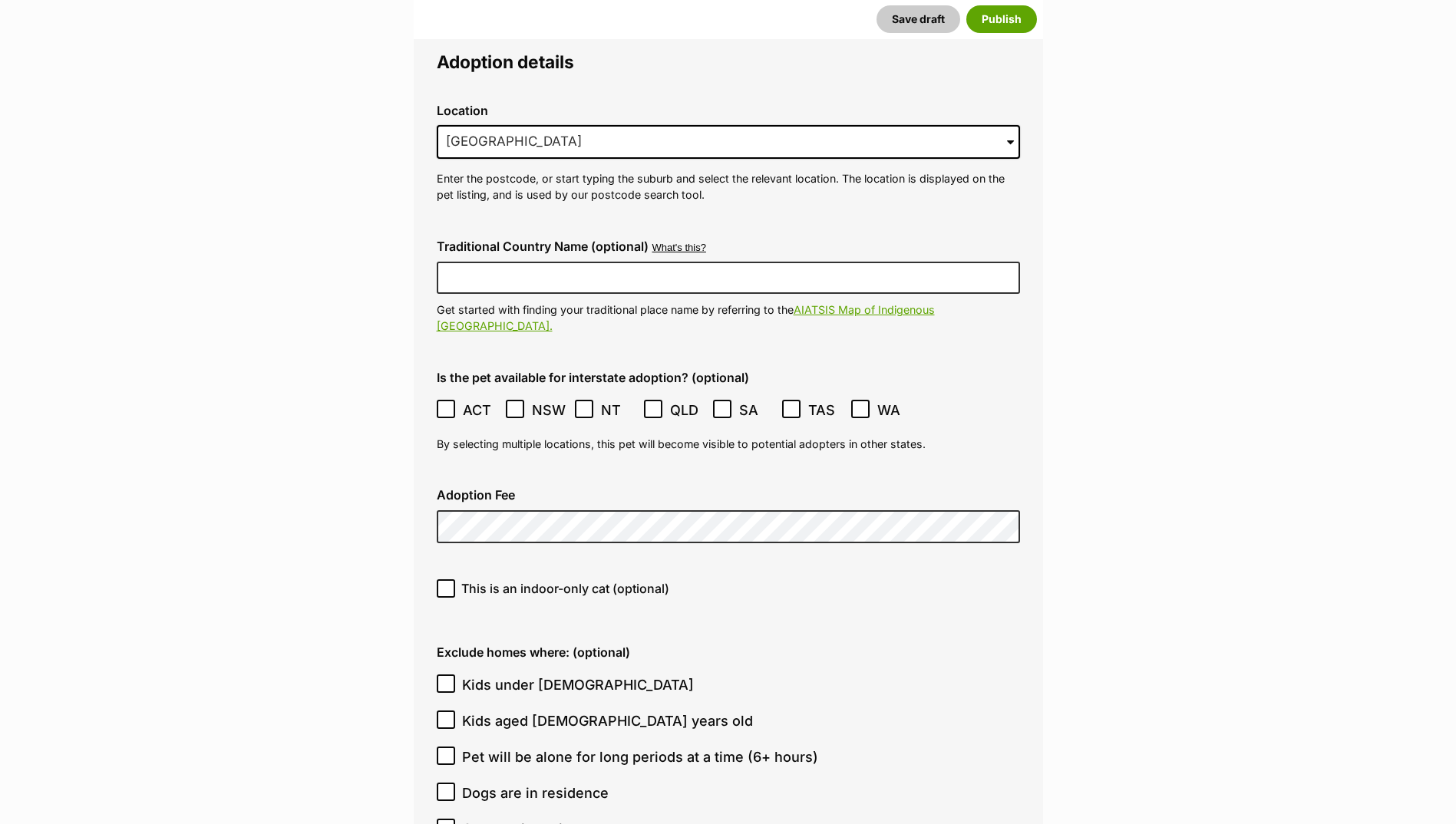
scroll to position [3736, 0]
click at [443, 582] on icon at bounding box center [446, 587] width 11 height 11
click at [443, 578] on input "This is an indoor-only cat (optional)" at bounding box center [446, 587] width 18 height 18
checkbox input "true"
click at [440, 673] on input "Kids under [DEMOGRAPHIC_DATA]" at bounding box center [446, 682] width 18 height 18
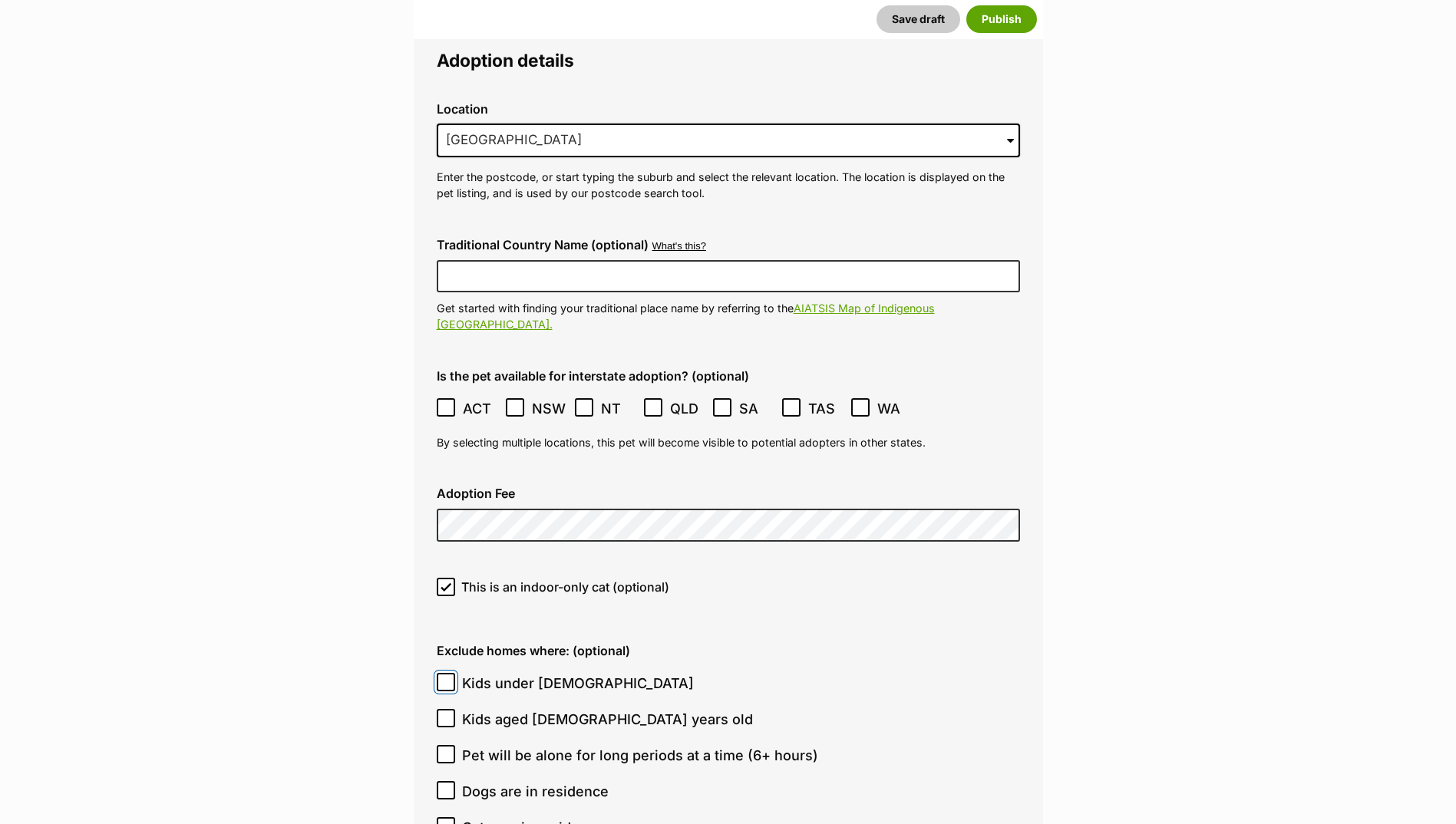
checkbox input "true"
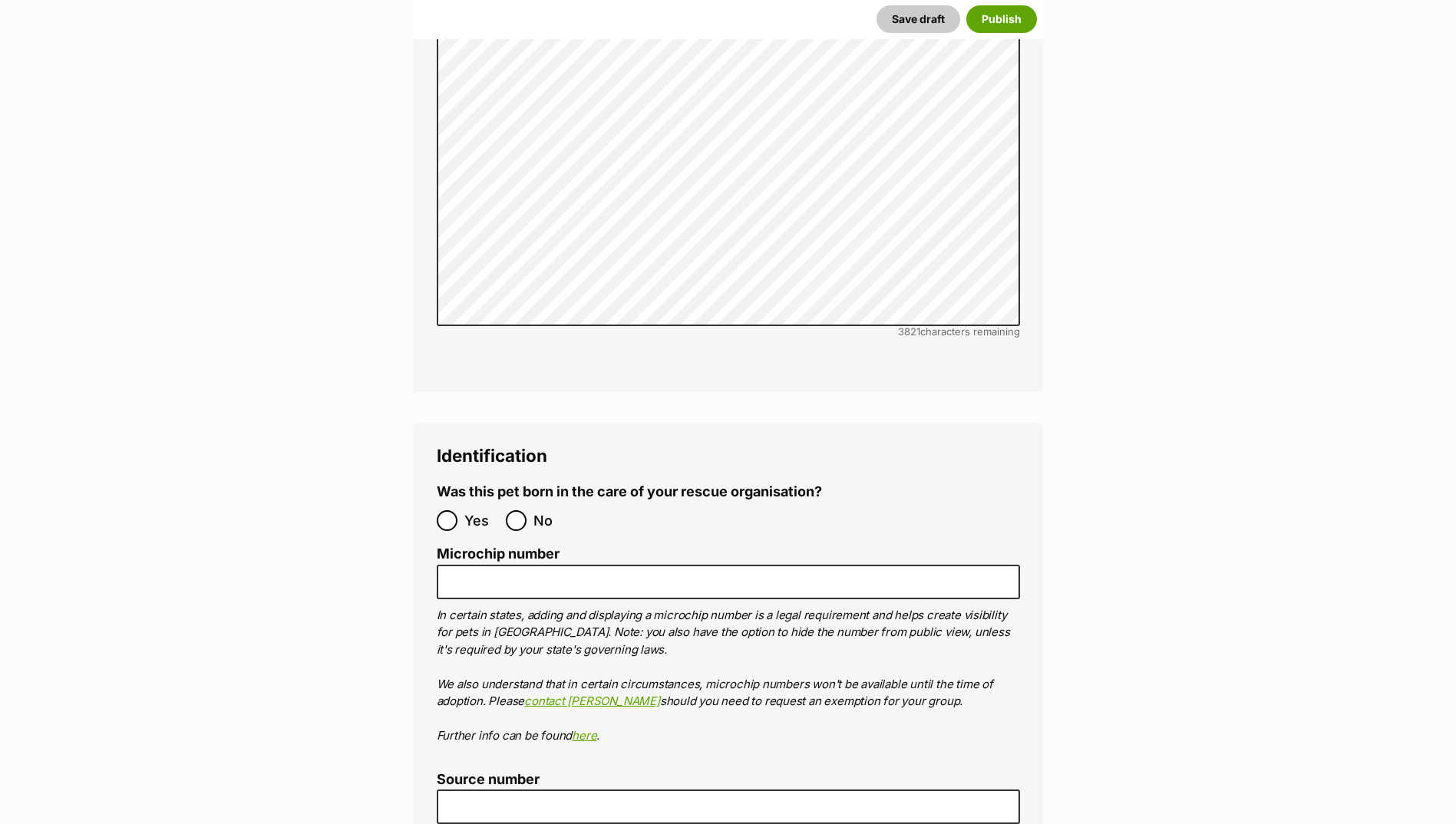
scroll to position [4887, 0]
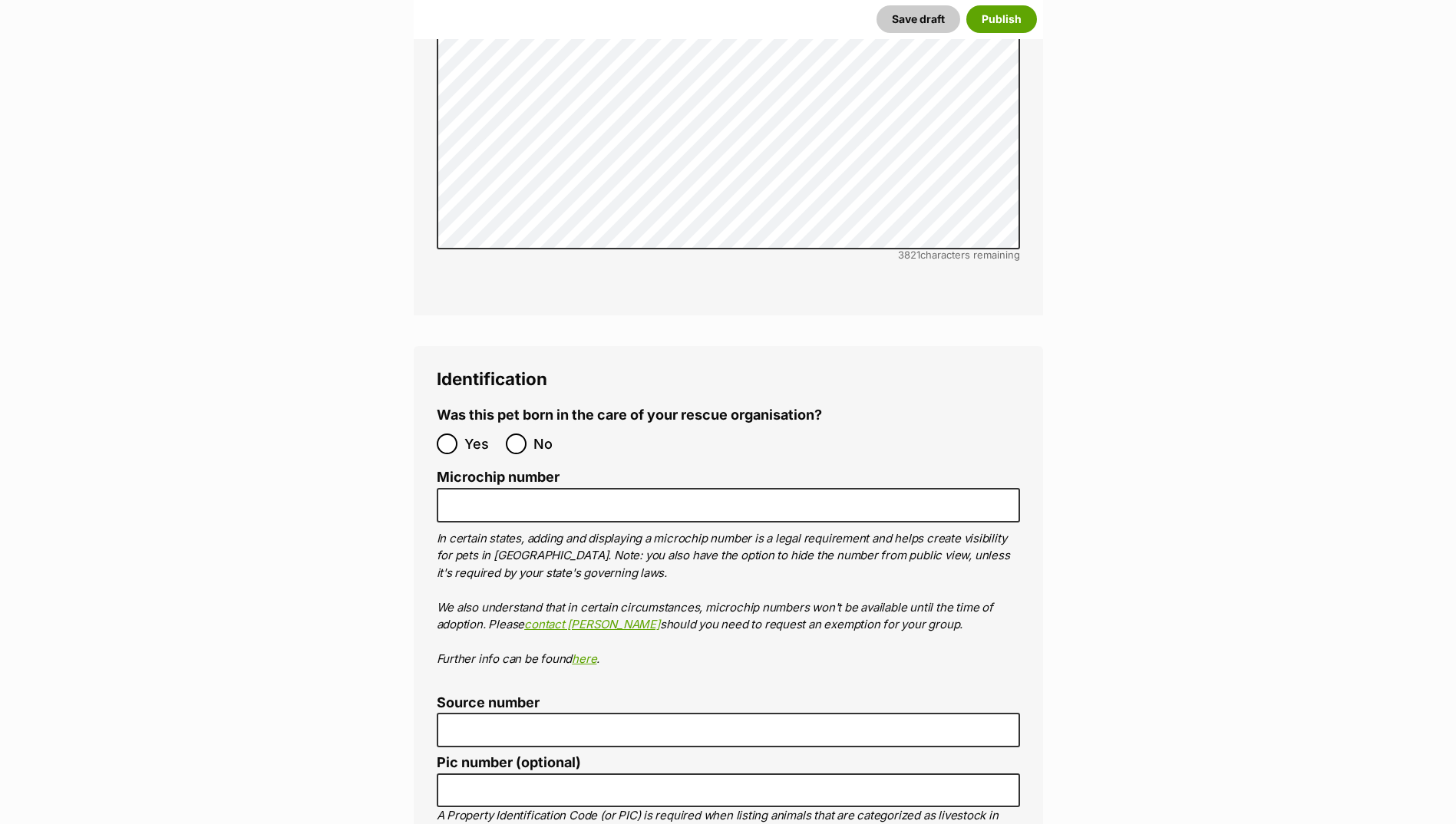
click at [461, 433] on label "Yes" at bounding box center [467, 443] width 62 height 21
click at [457, 433] on input "Yes" at bounding box center [446, 443] width 21 height 21
radio input "true"
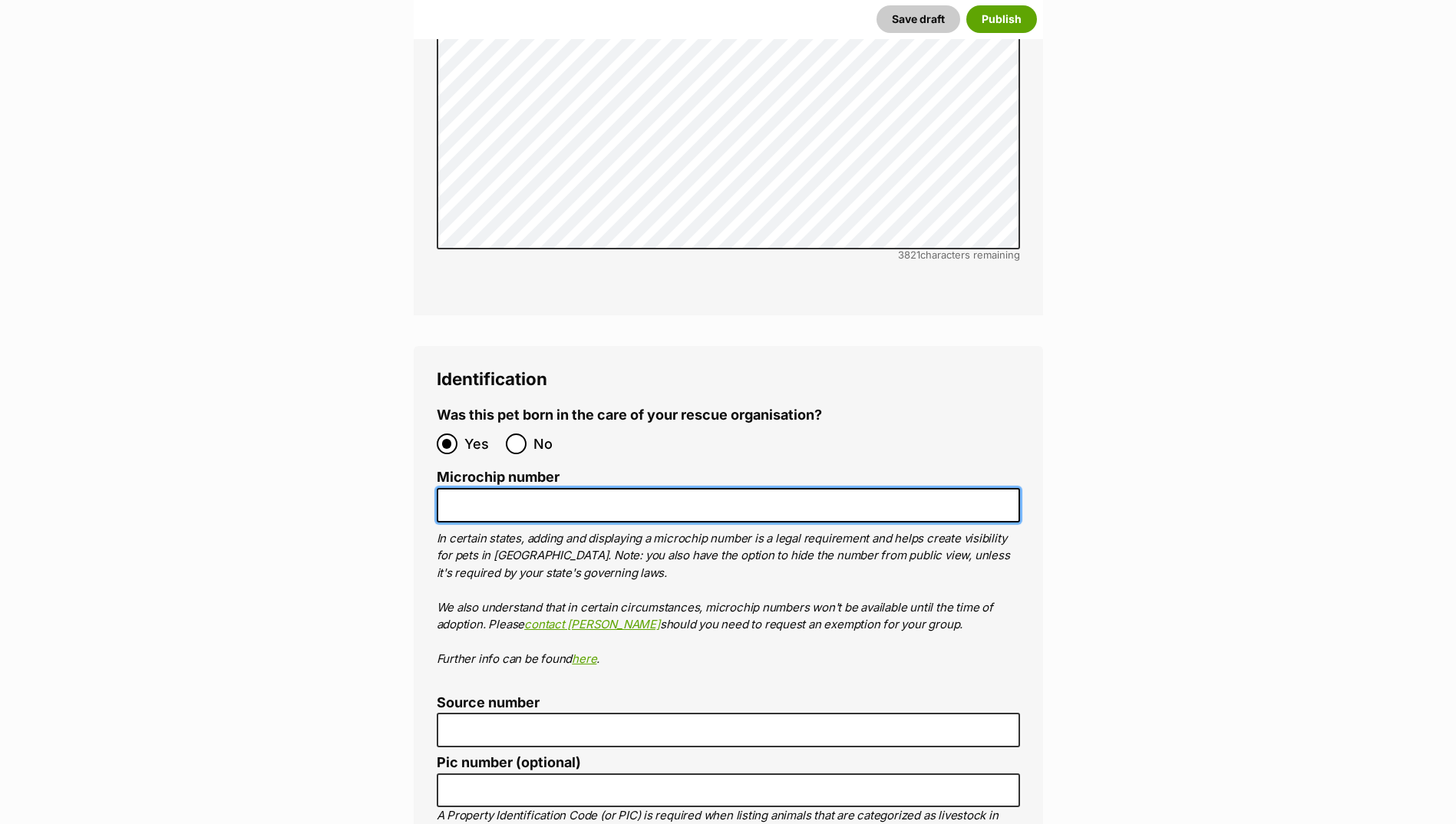
click at [476, 488] on input "Microchip number" at bounding box center [728, 505] width 583 height 34
paste input "956000019522044"
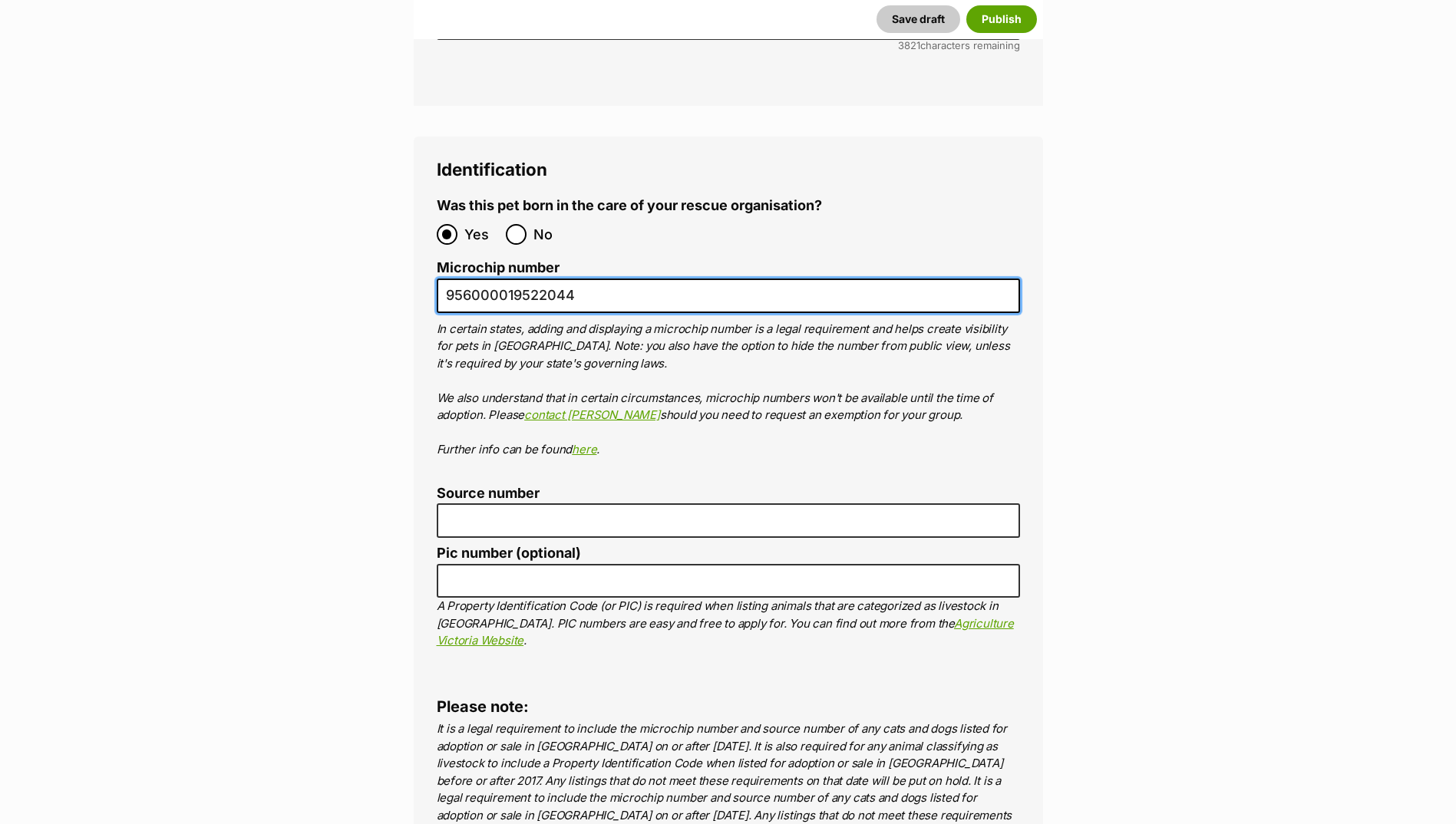
scroll to position [5117, 0]
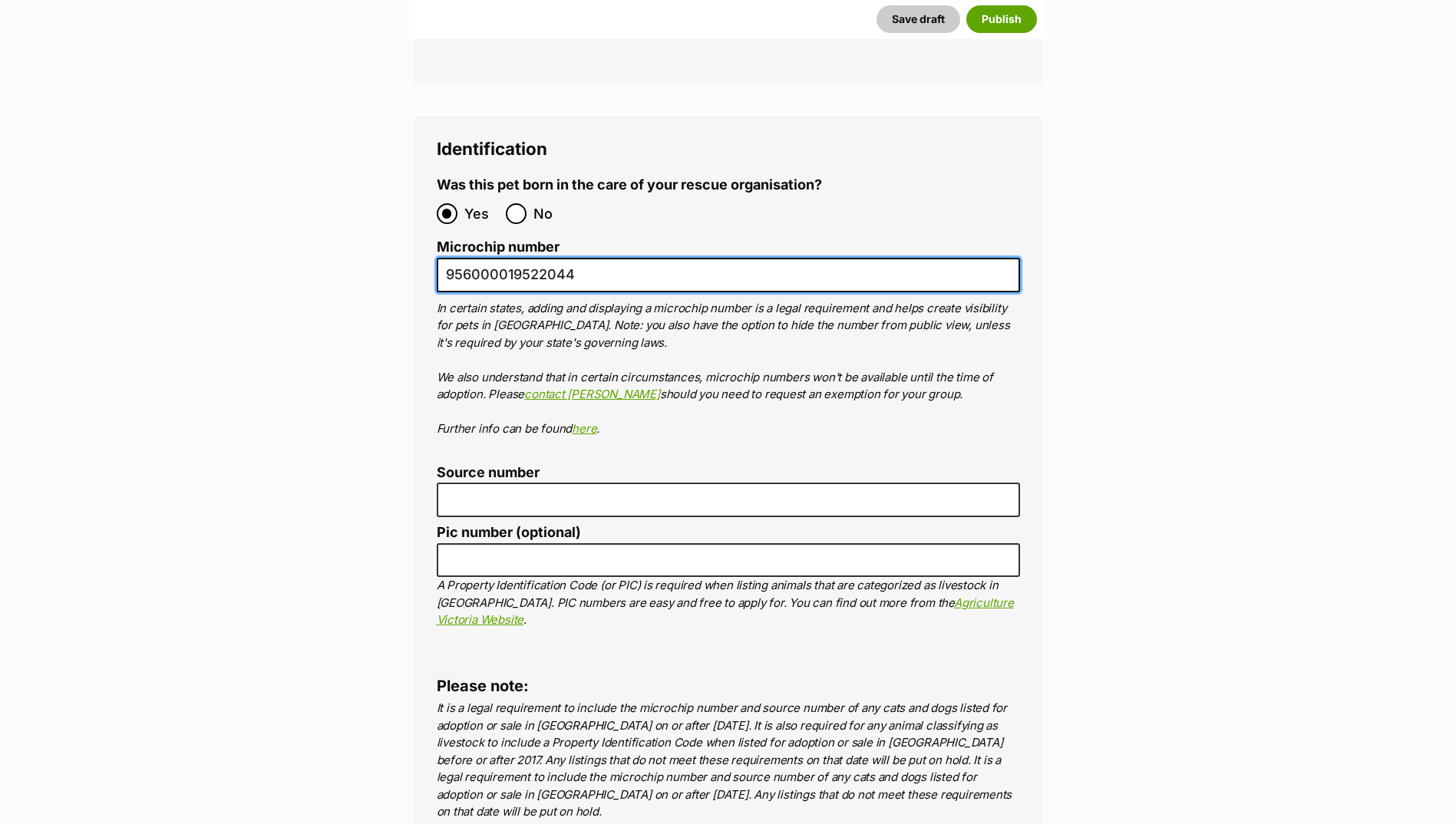
type input "956000019522044"
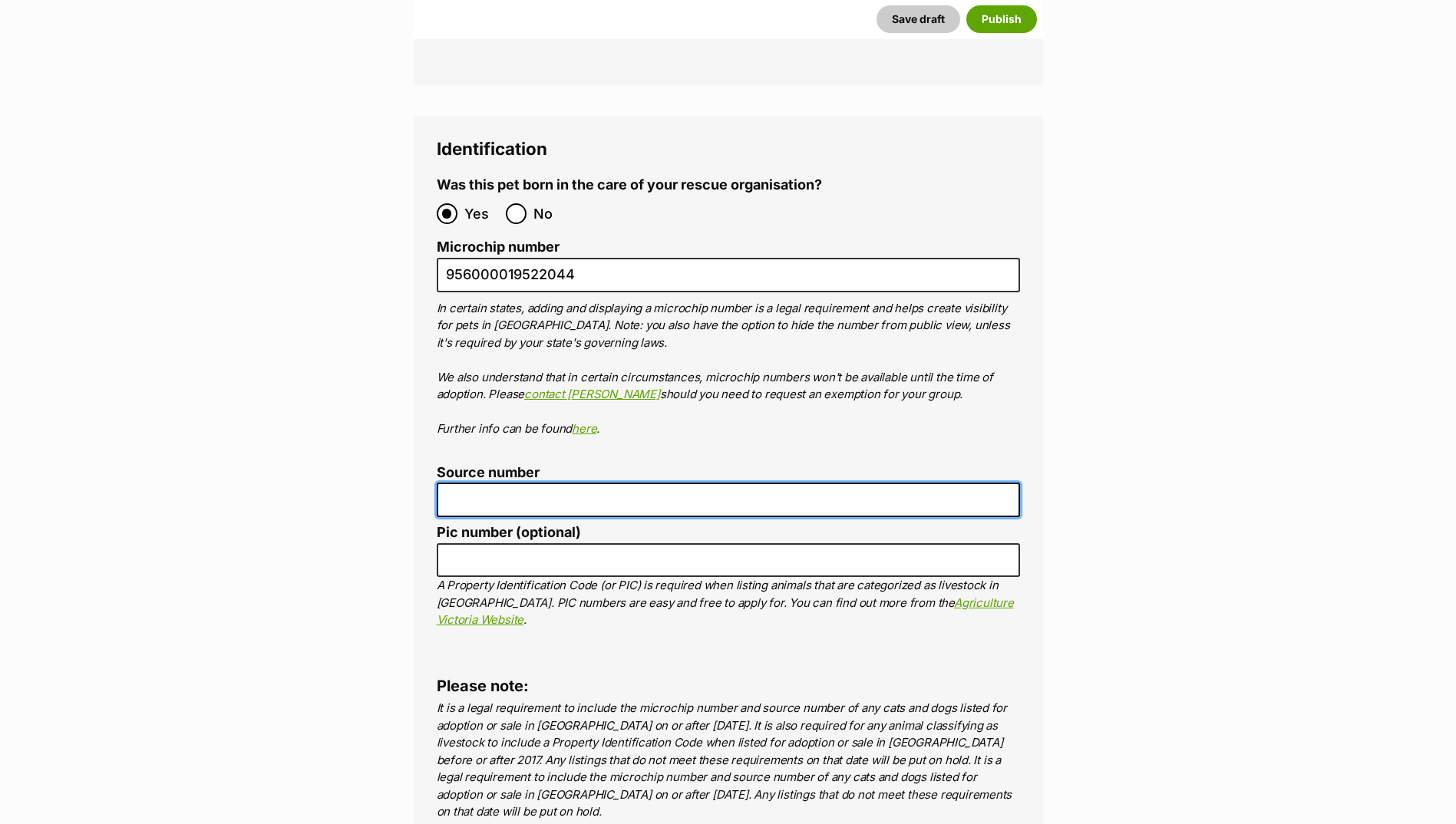
click at [464, 482] on input "Source number" at bounding box center [728, 499] width 583 height 34
type input "br100702"
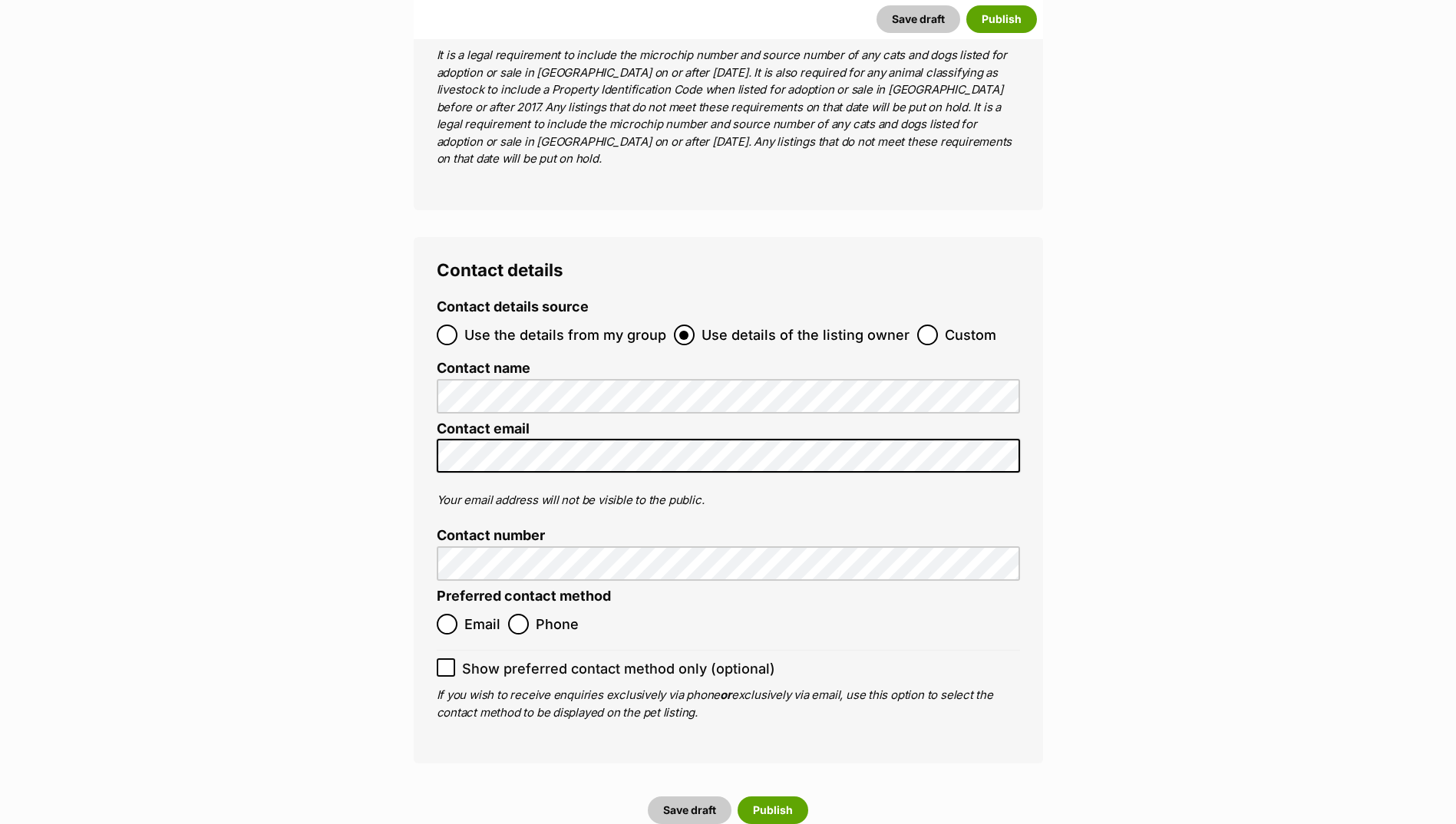
scroll to position [5808, 0]
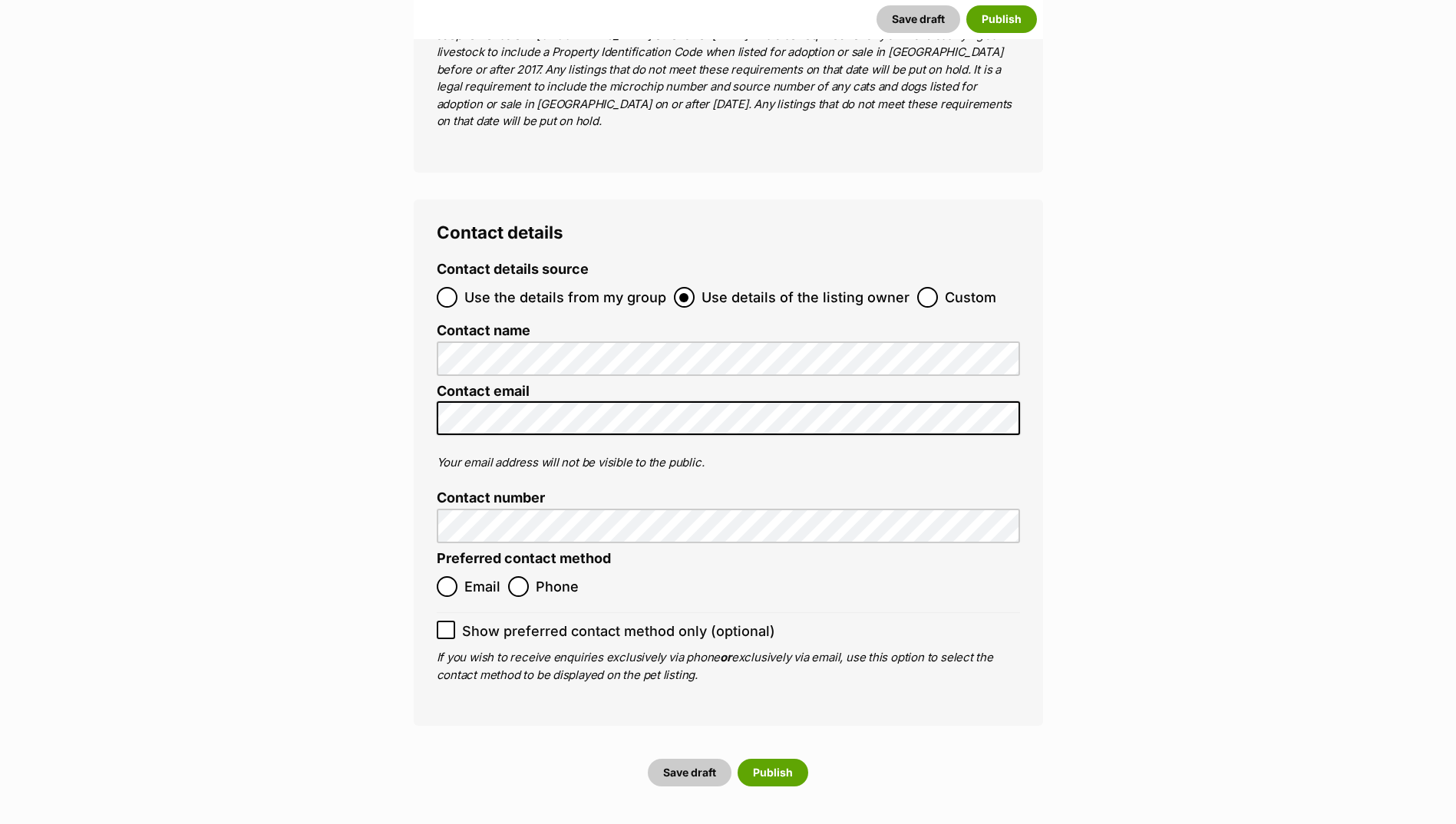
click at [458, 577] on label "Email" at bounding box center [468, 587] width 63 height 21
click at [457, 577] on input "Email" at bounding box center [446, 587] width 21 height 21
radio input "true"
click at [768, 759] on button "Publish" at bounding box center [772, 772] width 71 height 27
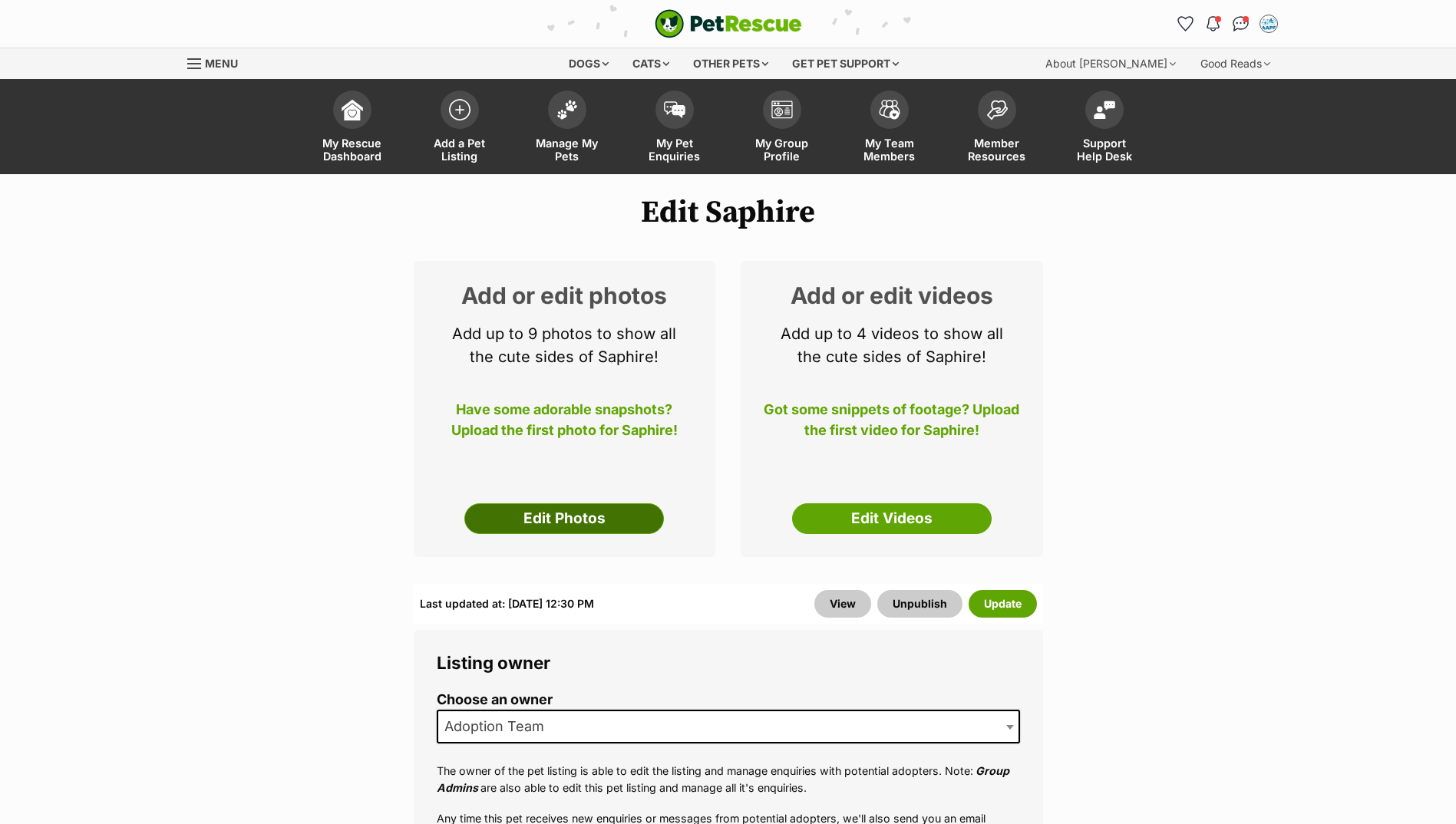
click at [617, 522] on link "Edit Photos" at bounding box center [564, 518] width 200 height 31
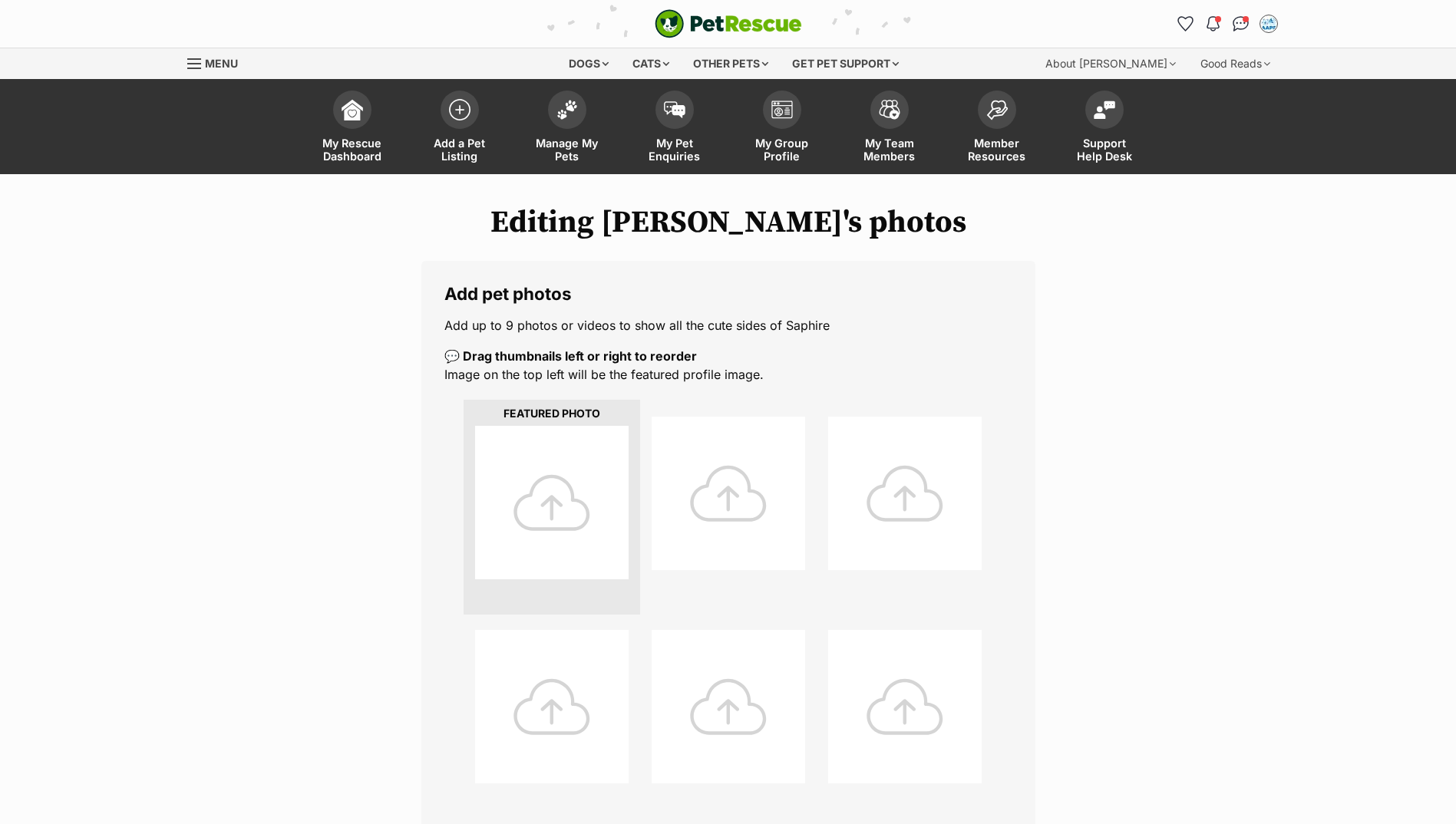
click at [613, 502] on div at bounding box center [551, 502] width 153 height 153
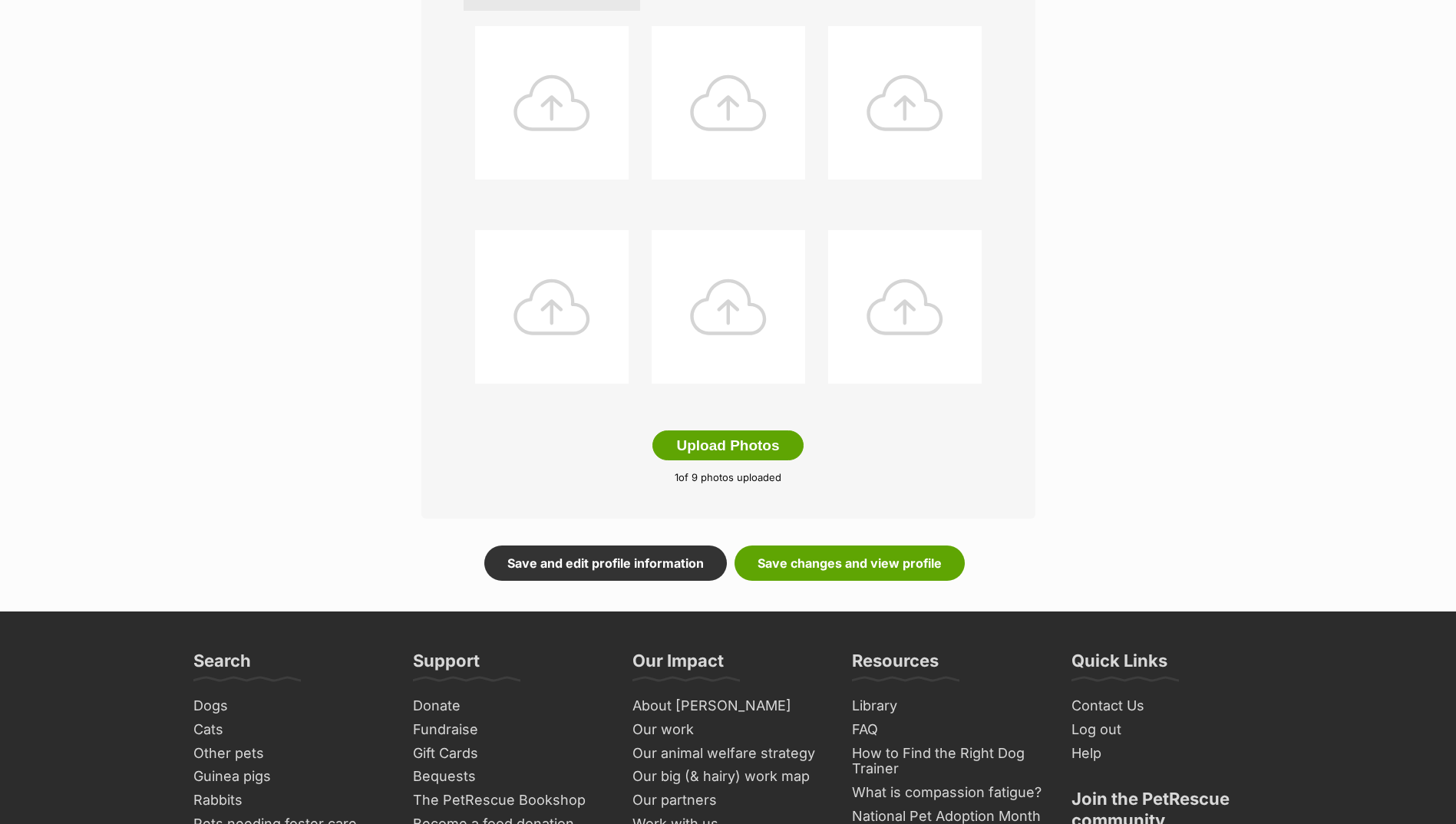
scroll to position [614, 0]
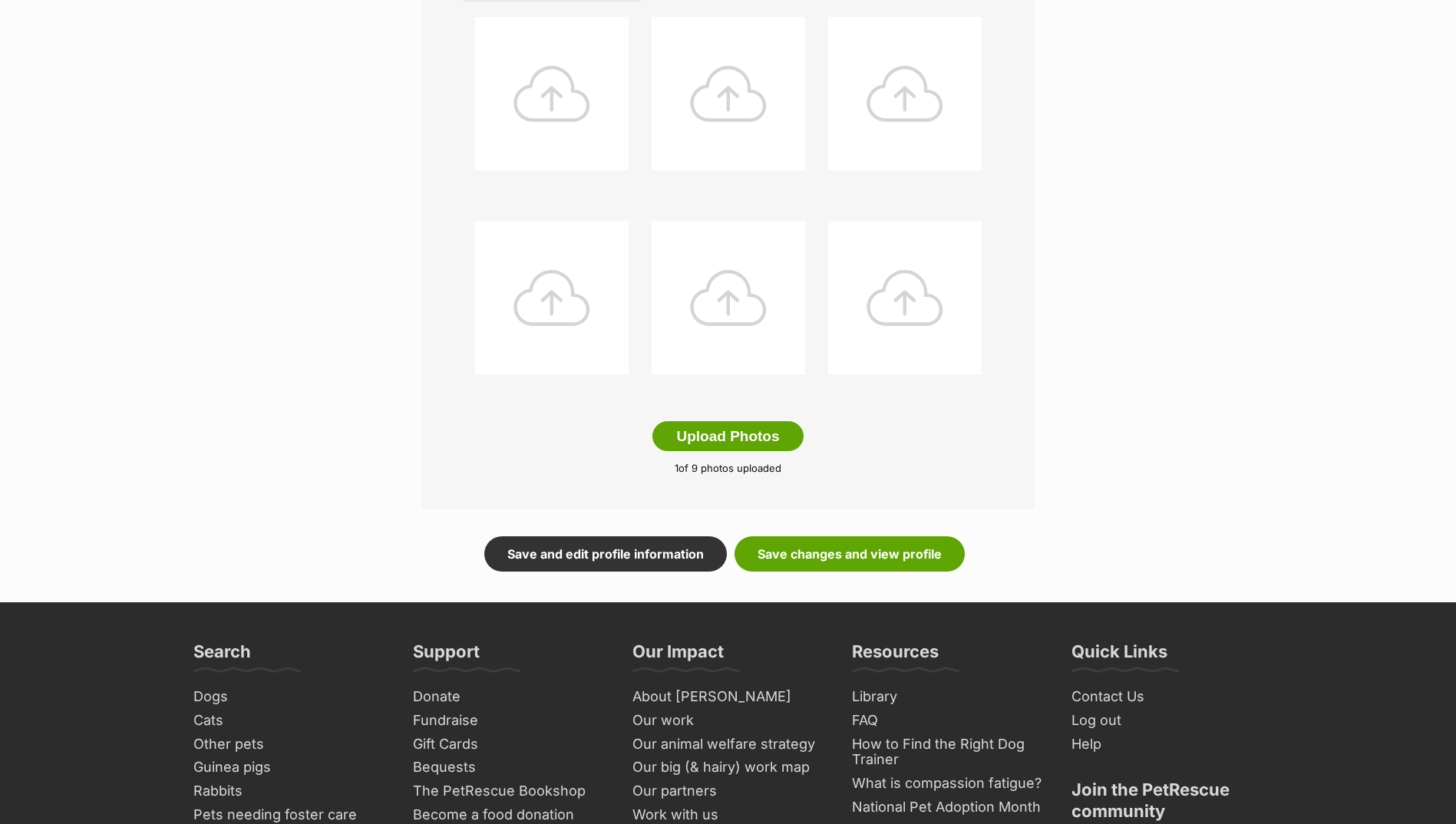
click at [874, 579] on main "Editing [PERSON_NAME]'s photos Add pet photos Add up to 9 photos or videos to s…" at bounding box center [728, 81] width 1456 height 1042
click at [864, 556] on link "Save changes and view profile" at bounding box center [850, 554] width 230 height 35
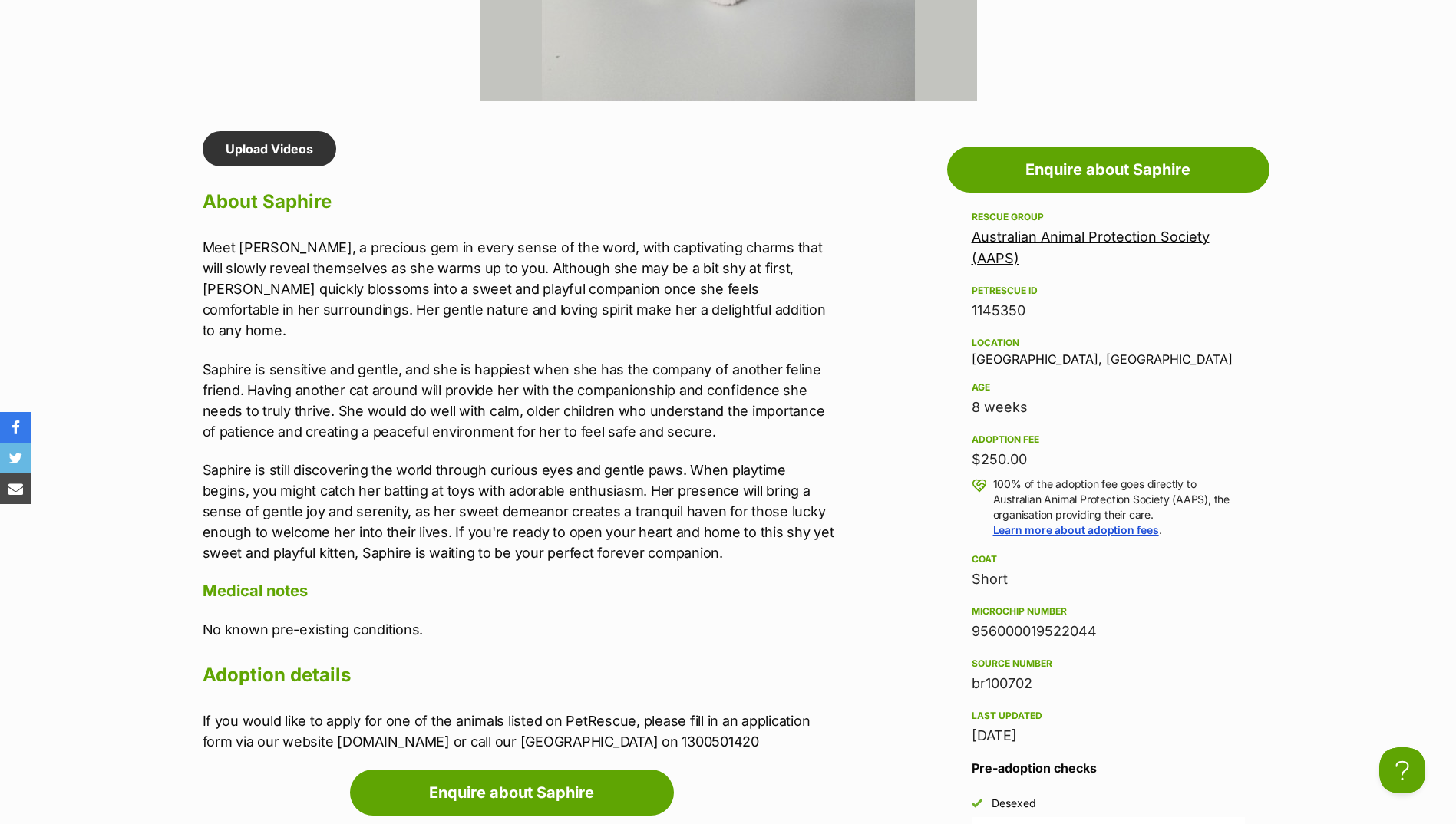
scroll to position [1228, 0]
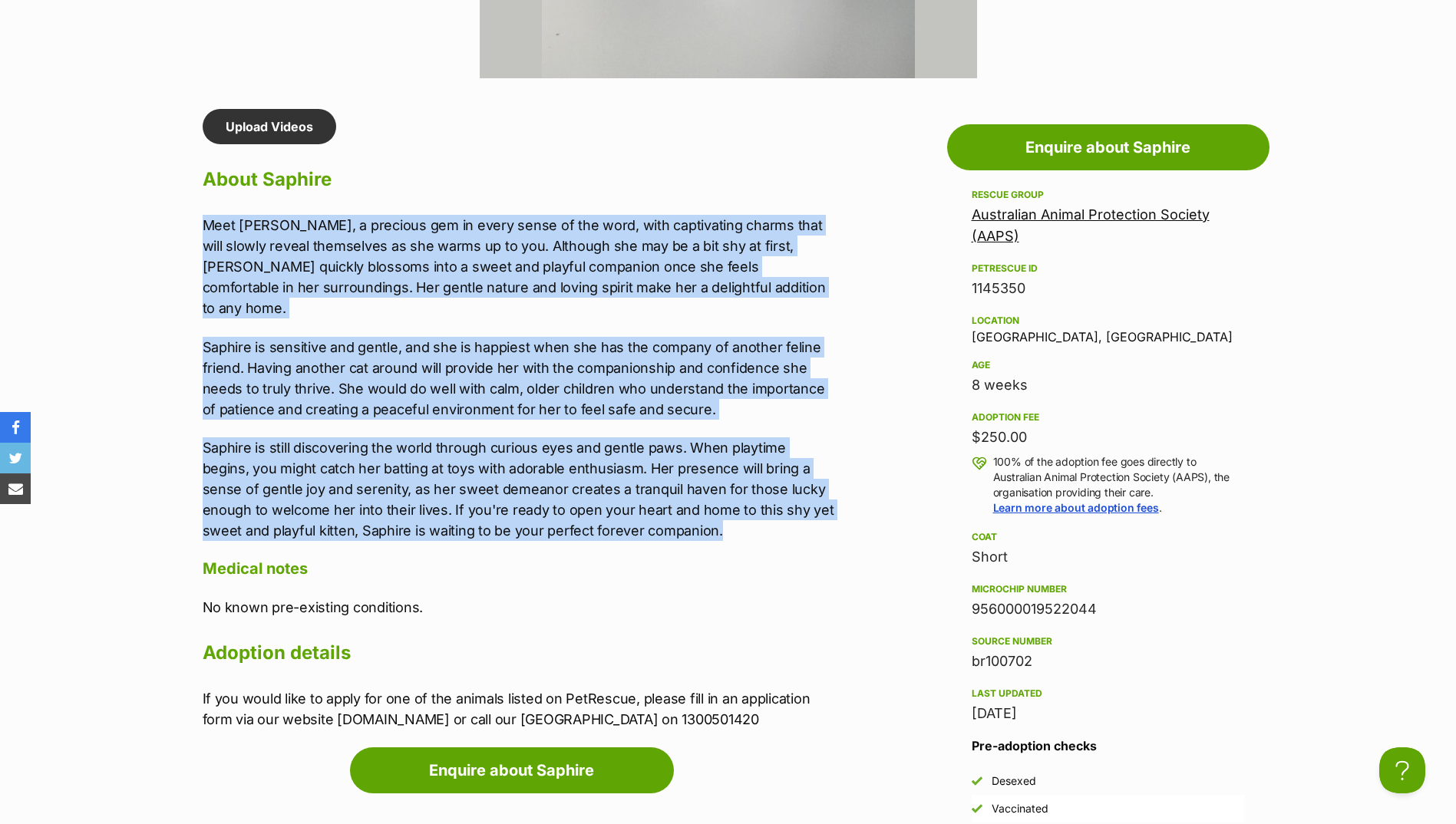
drag, startPoint x: 197, startPoint y: 222, endPoint x: 698, endPoint y: 500, distance: 573.0
click at [698, 500] on div "Upload Videos About Saphire Meet Saphire, a precious gem in every sense of the …" at bounding box center [511, 419] width 649 height 621
drag, startPoint x: 698, startPoint y: 500, endPoint x: 461, endPoint y: 452, distance: 241.8
copy div "Meet Saphire, a precious gem in every sense of the word, with captivating charm…"
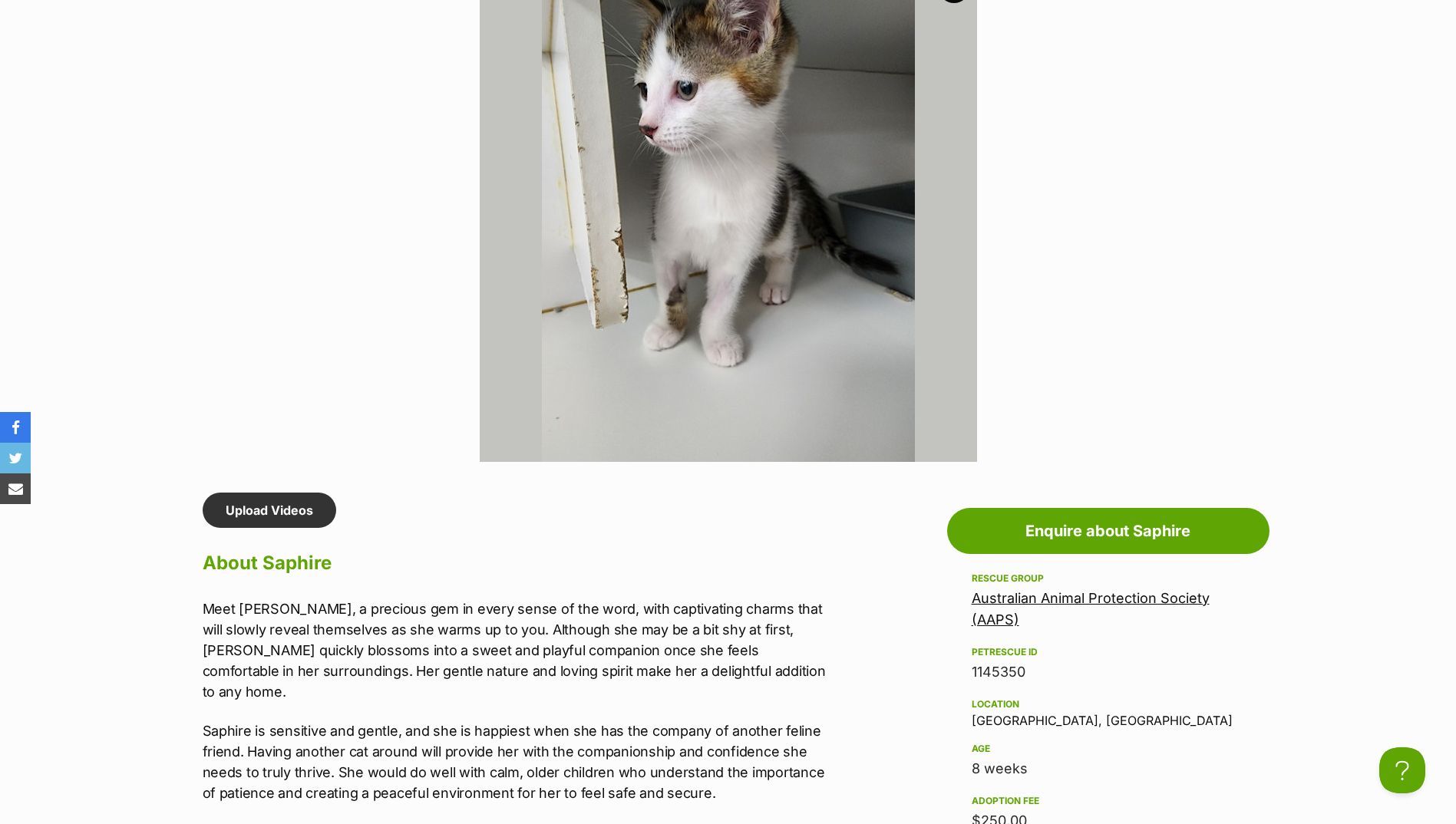
click at [429, 443] on section "Available 1 of 1 images Next Prev 1" at bounding box center [728, 202] width 875 height 521
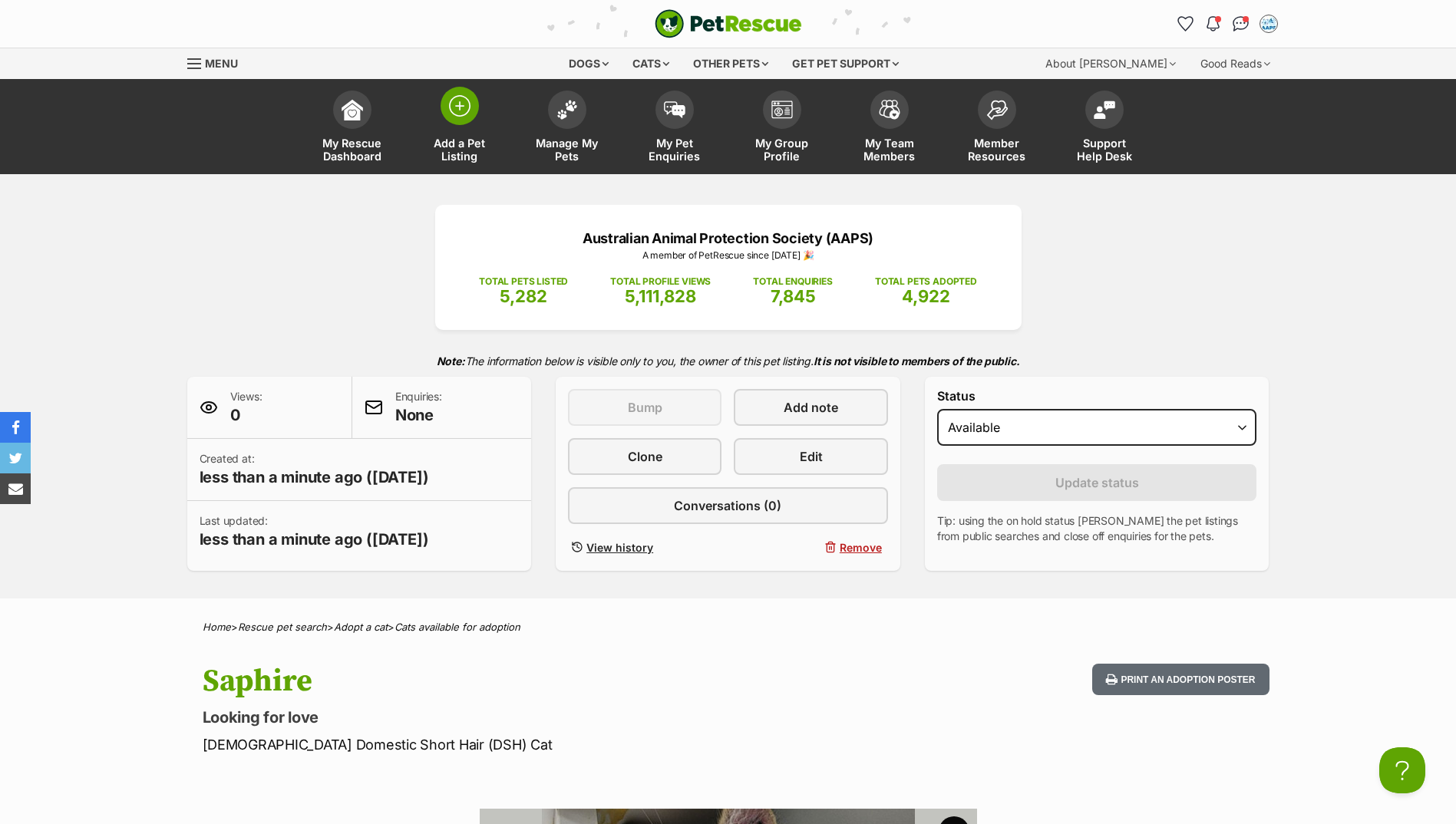
click at [479, 113] on link "Add a Pet Listing" at bounding box center [459, 128] width 107 height 92
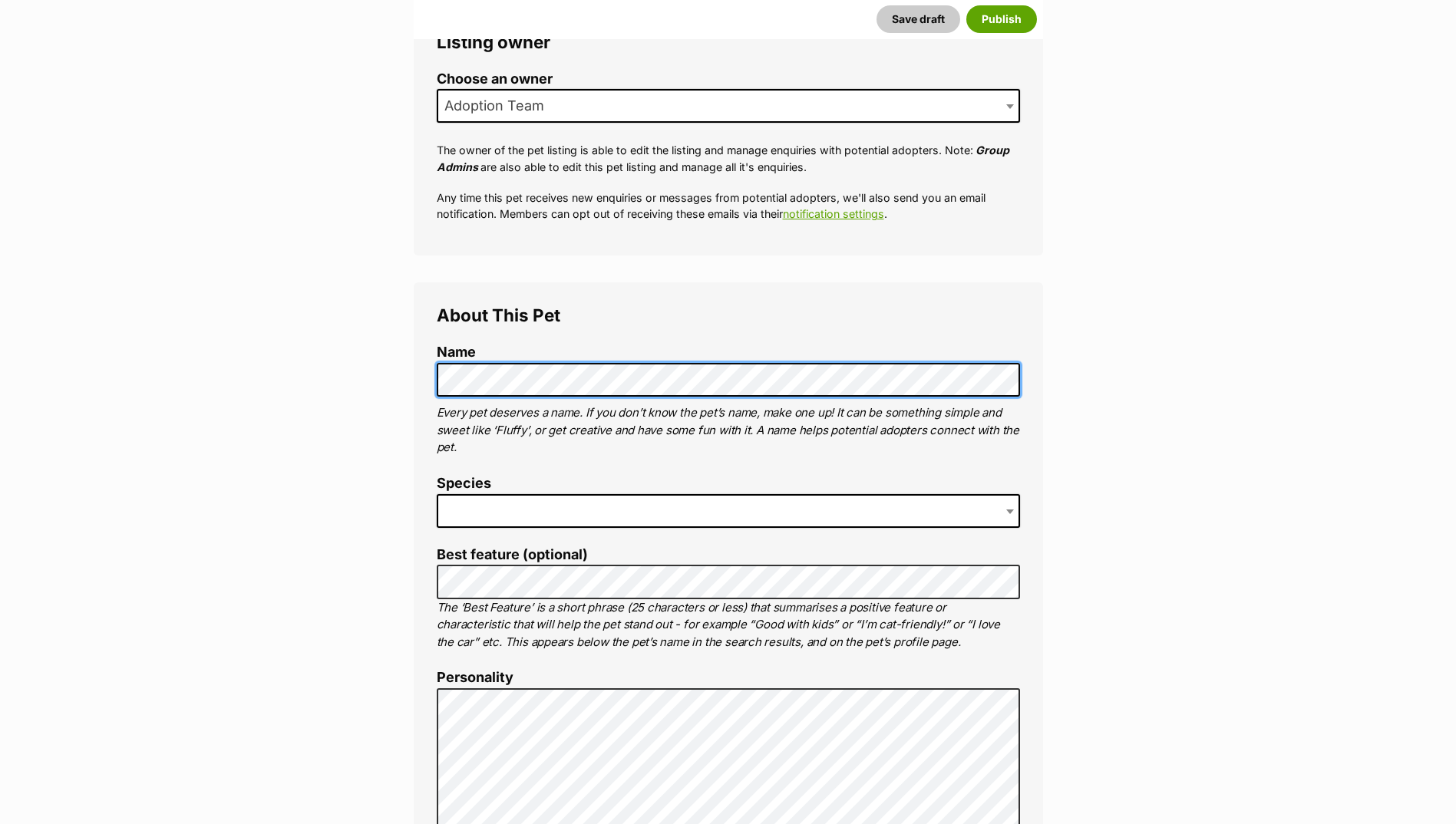
scroll to position [307, 0]
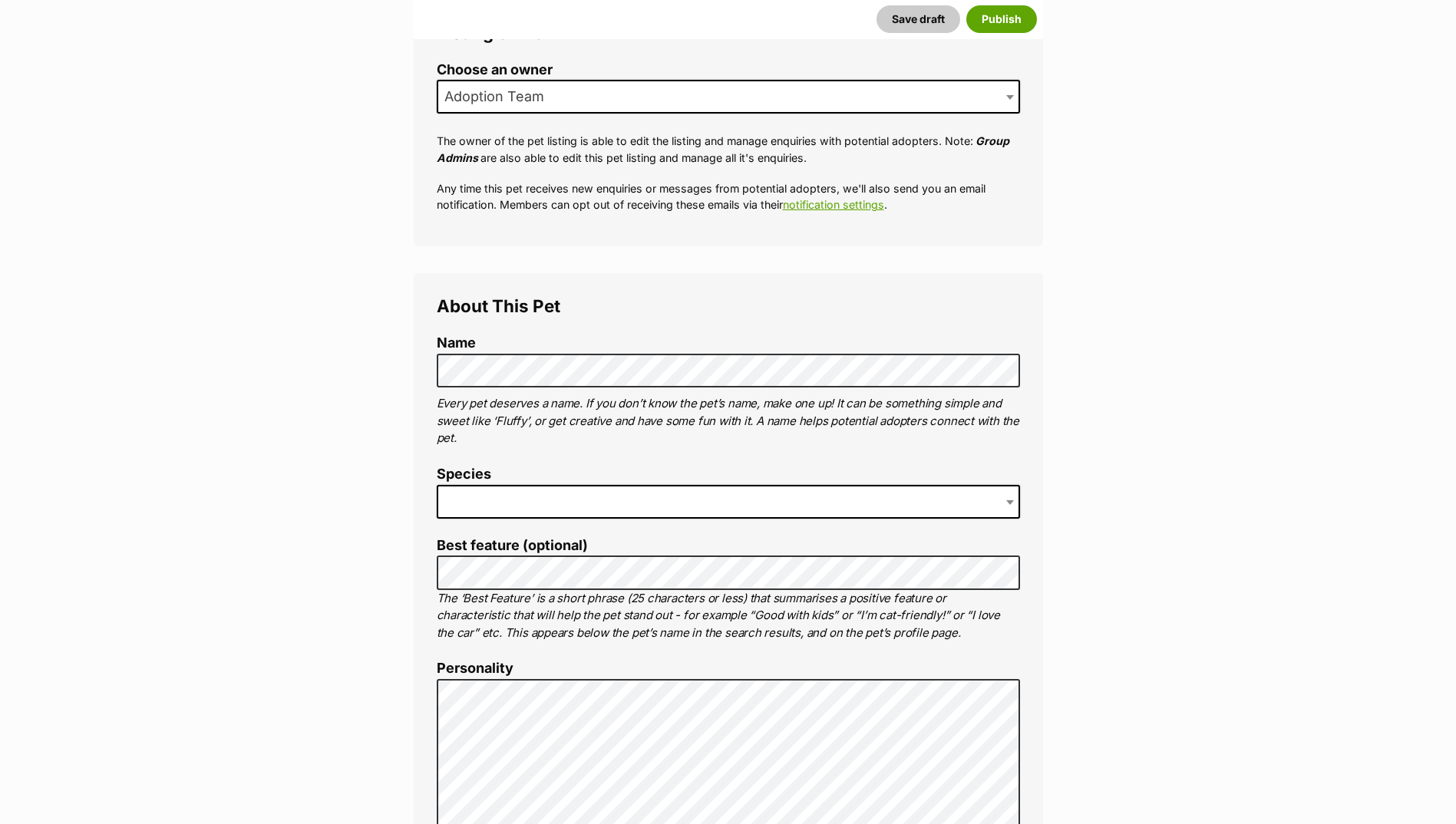
click at [536, 497] on span at bounding box center [728, 502] width 583 height 34
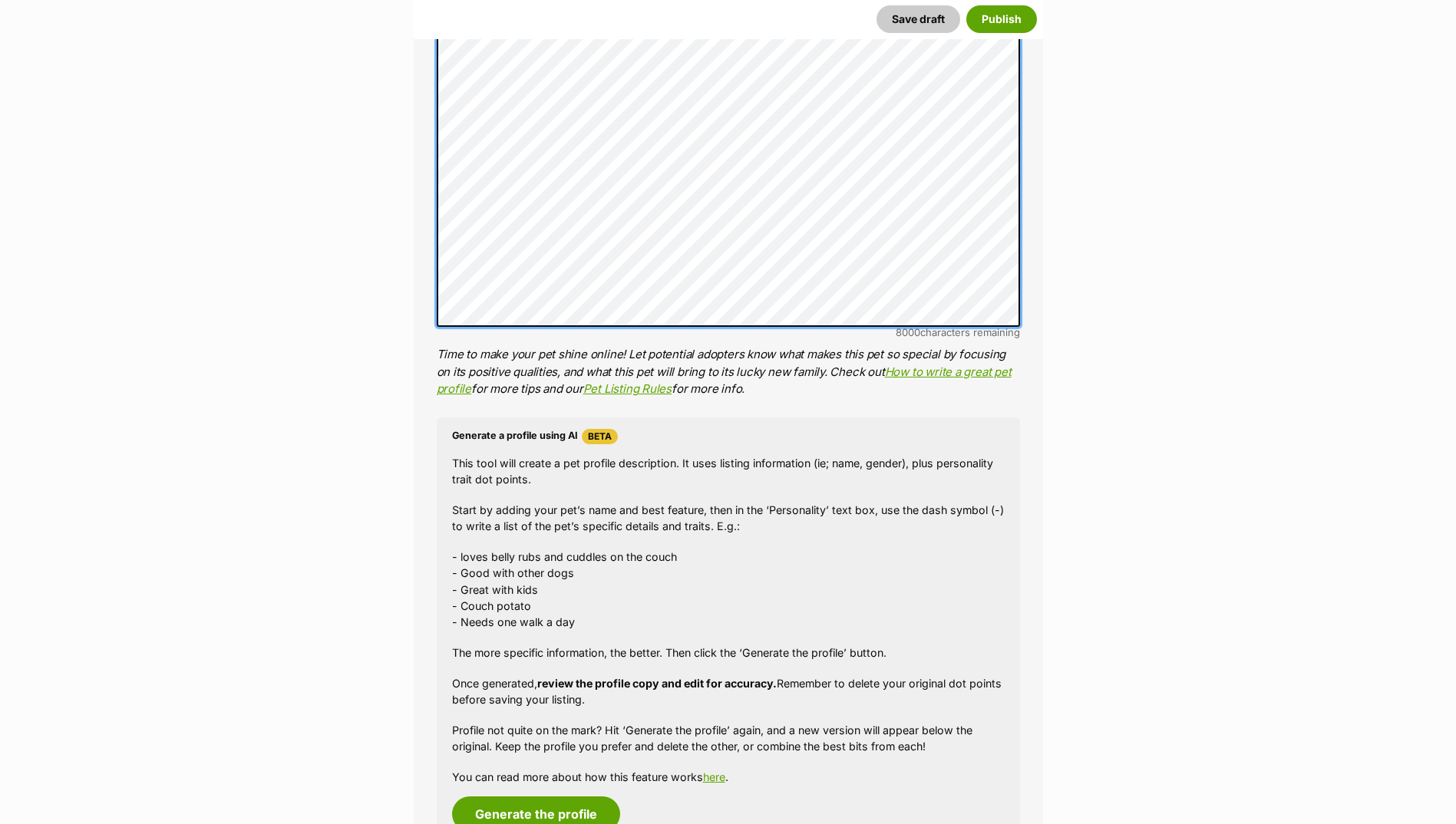
scroll to position [1228, 0]
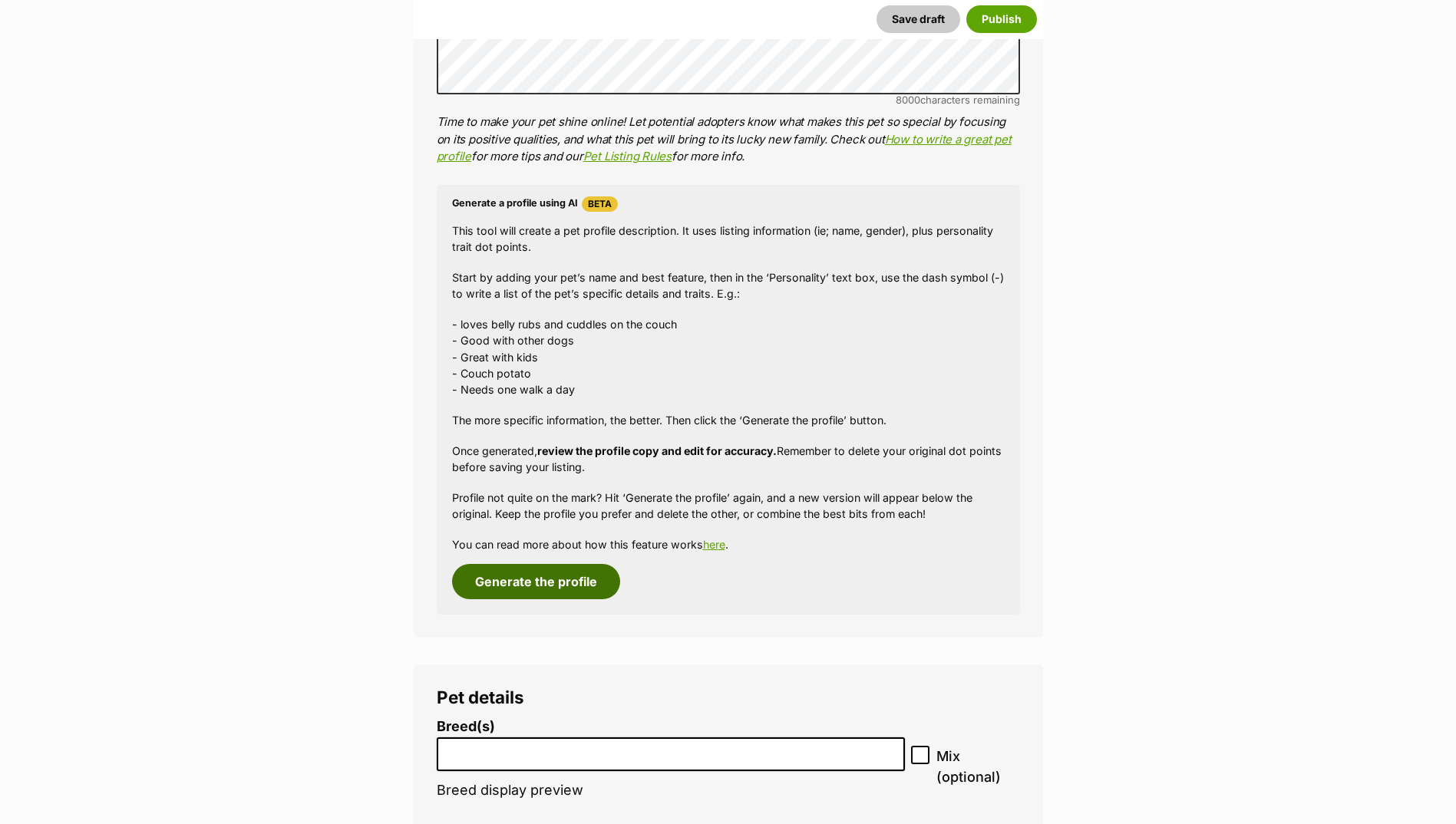
click at [557, 587] on button "Generate the profile" at bounding box center [536, 582] width 168 height 35
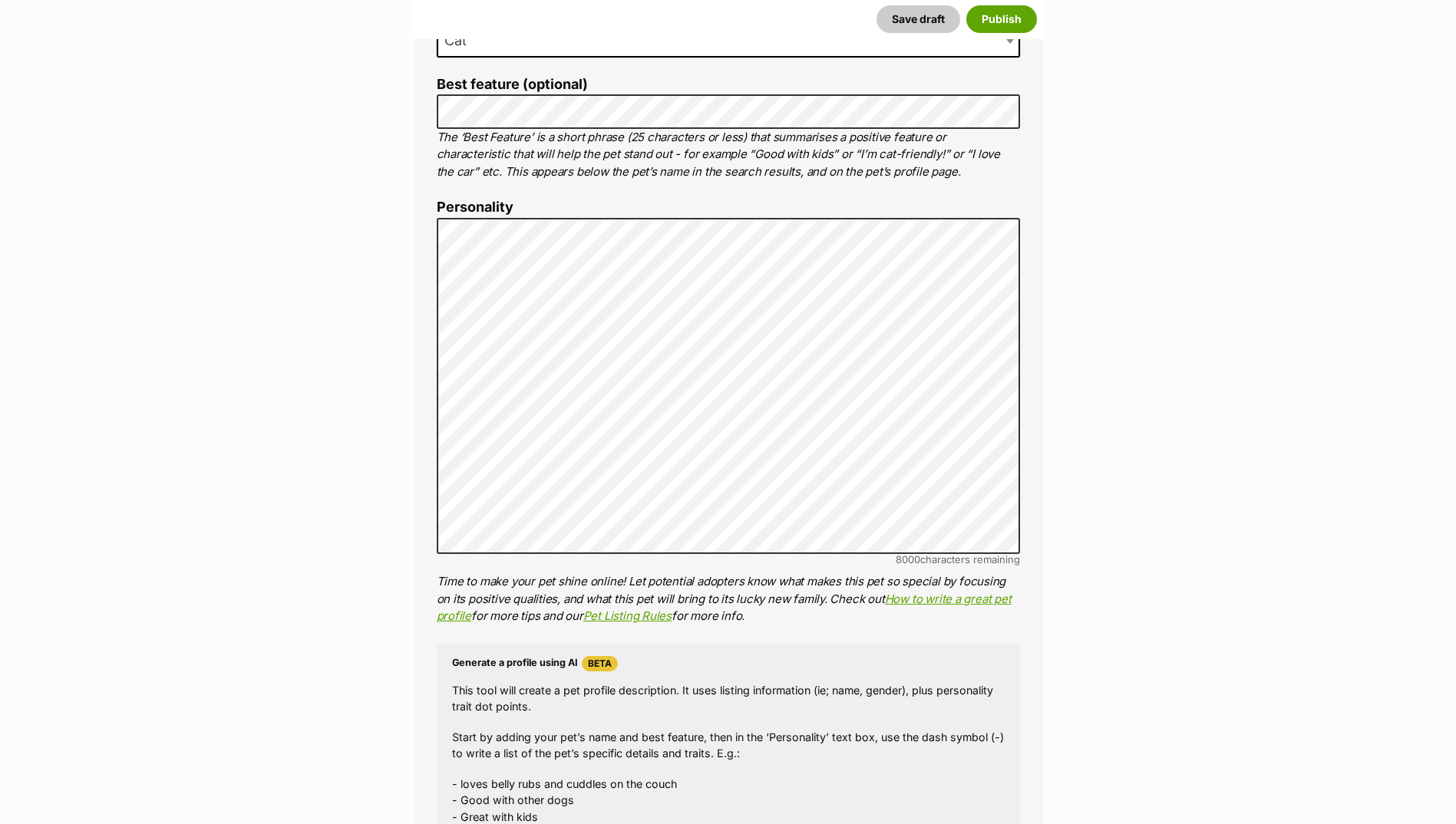
scroll to position [742, 0]
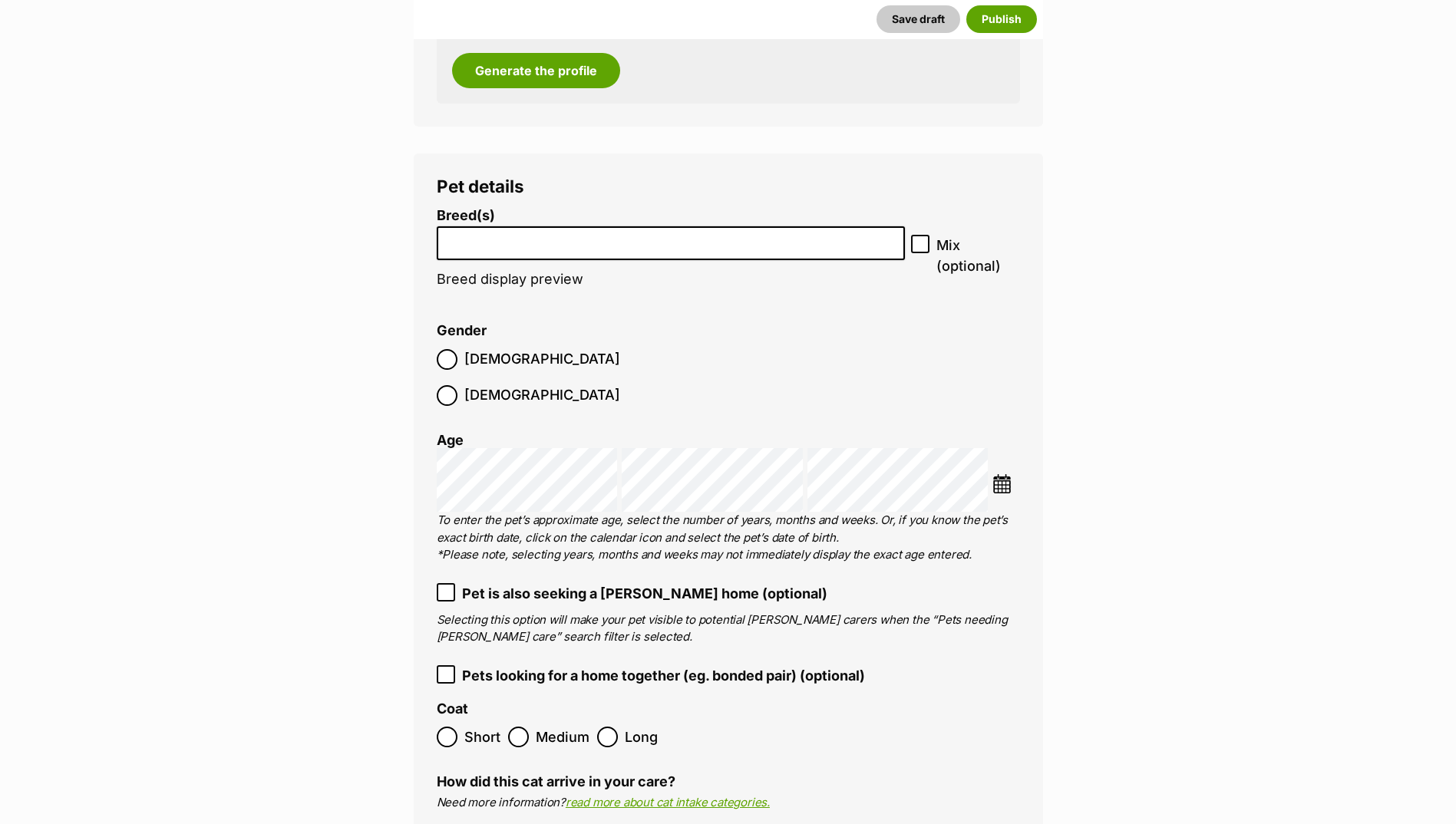
scroll to position [1740, 0]
click at [585, 258] on span at bounding box center [671, 242] width 469 height 34
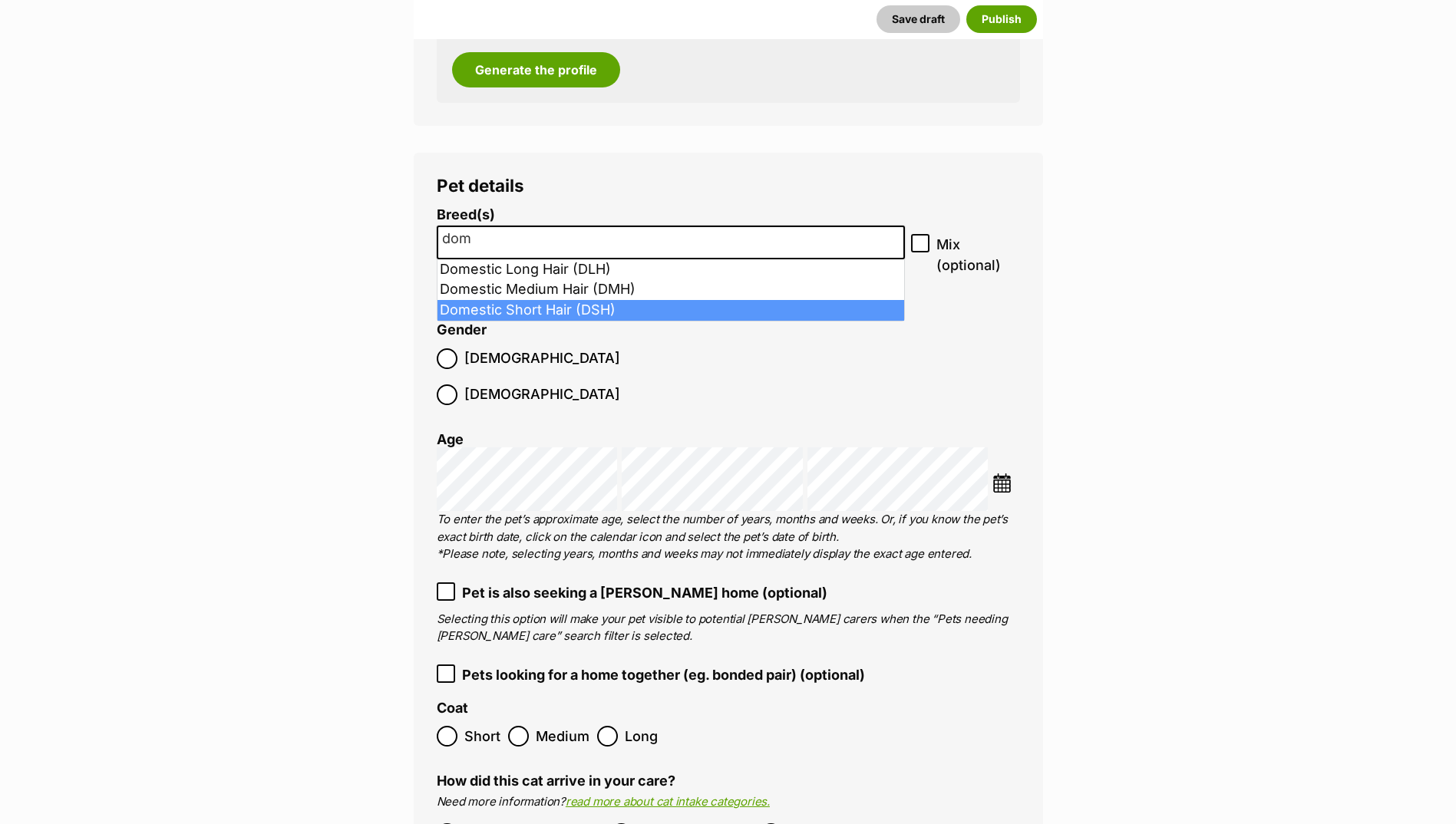
type input "dom"
select select "252102"
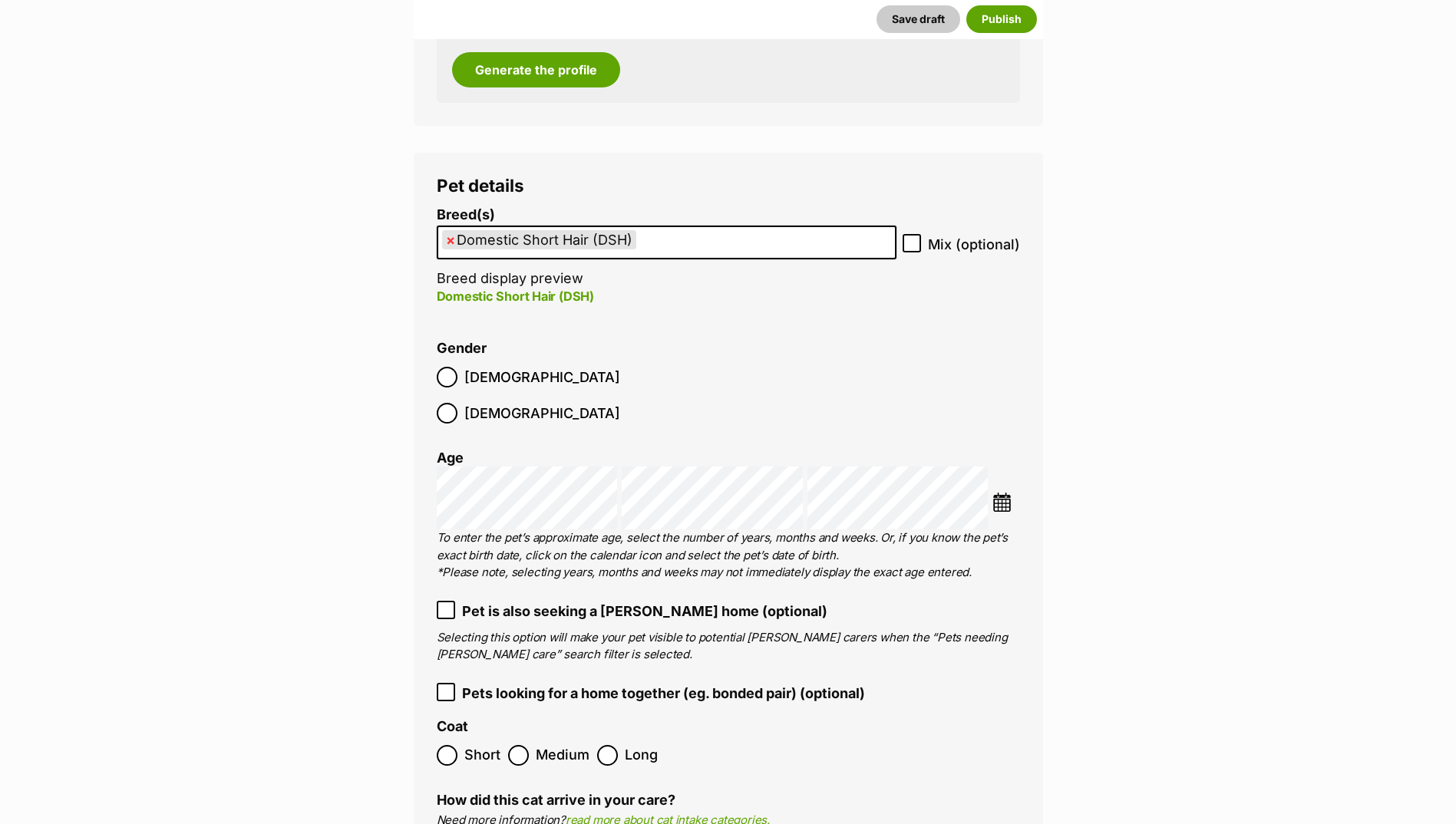
click at [476, 395] on ol "Male Female" at bounding box center [582, 395] width 292 height 72
click at [480, 375] on span "[DEMOGRAPHIC_DATA]" at bounding box center [541, 377] width 156 height 21
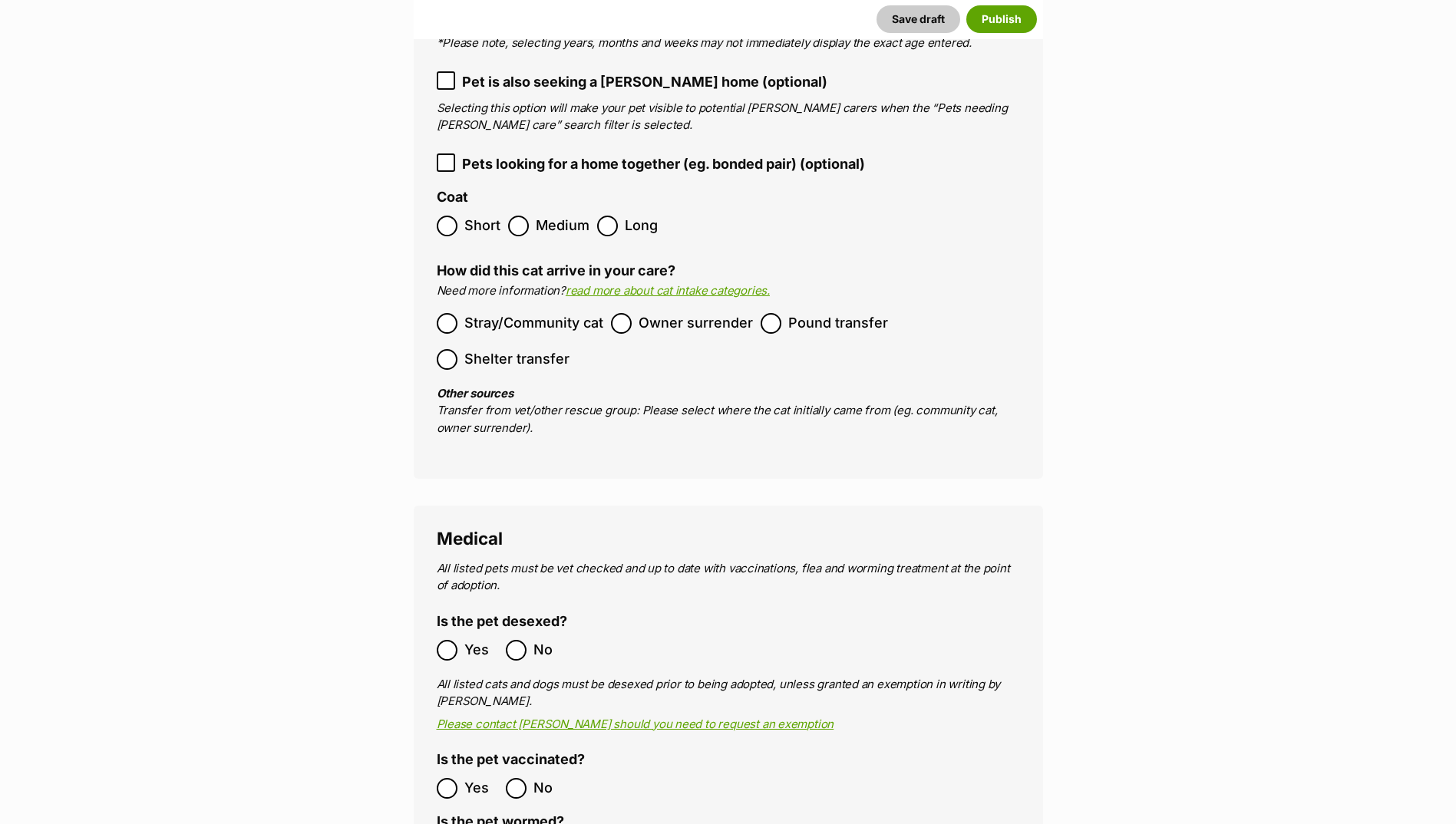
scroll to position [2277, 0]
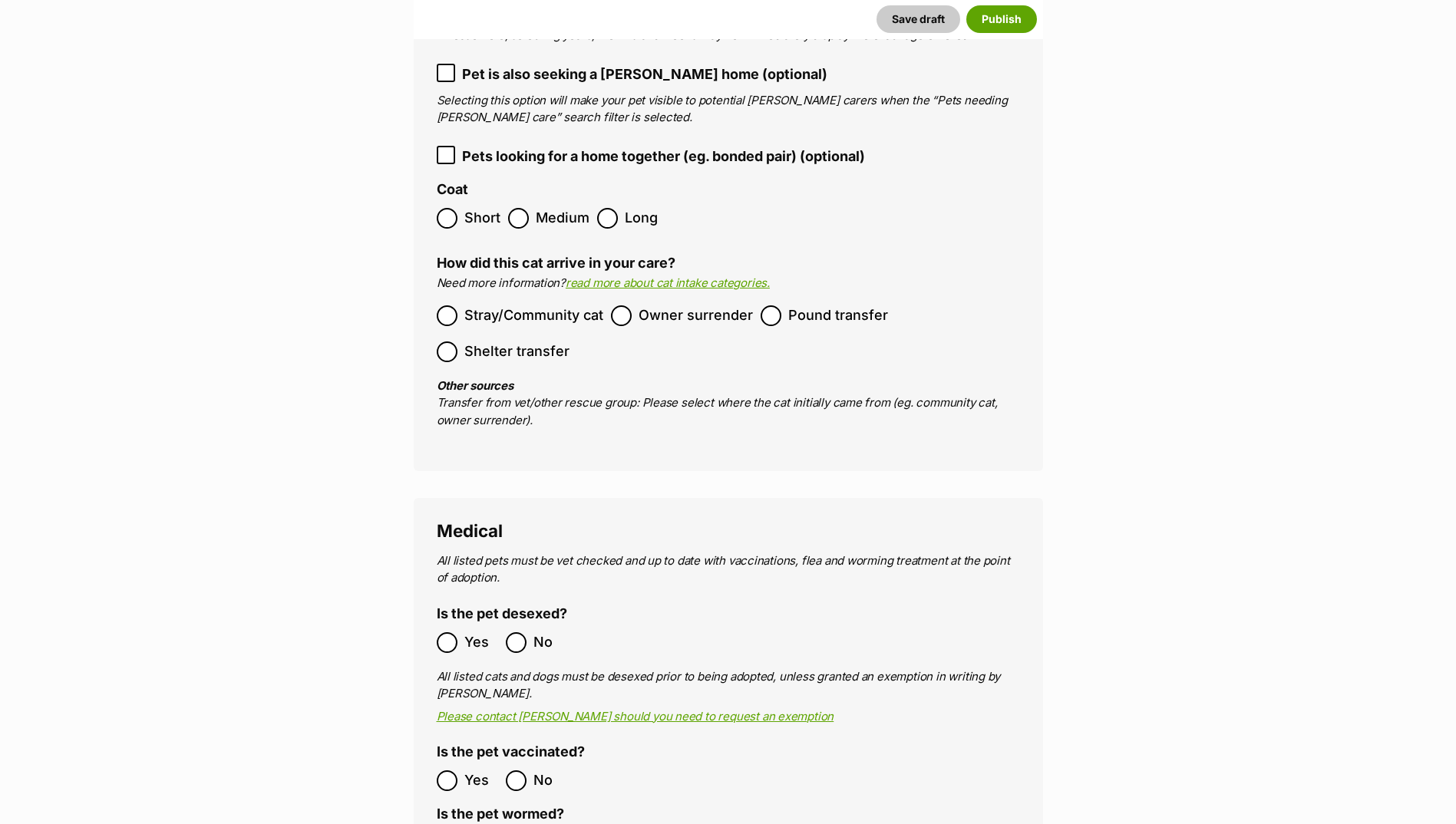
click at [536, 208] on span "Medium" at bounding box center [562, 218] width 53 height 21
drag, startPoint x: 659, startPoint y: 287, endPoint x: 666, endPoint y: 299, distance: 13.9
click at [659, 306] on span "Owner surrender" at bounding box center [695, 316] width 114 height 21
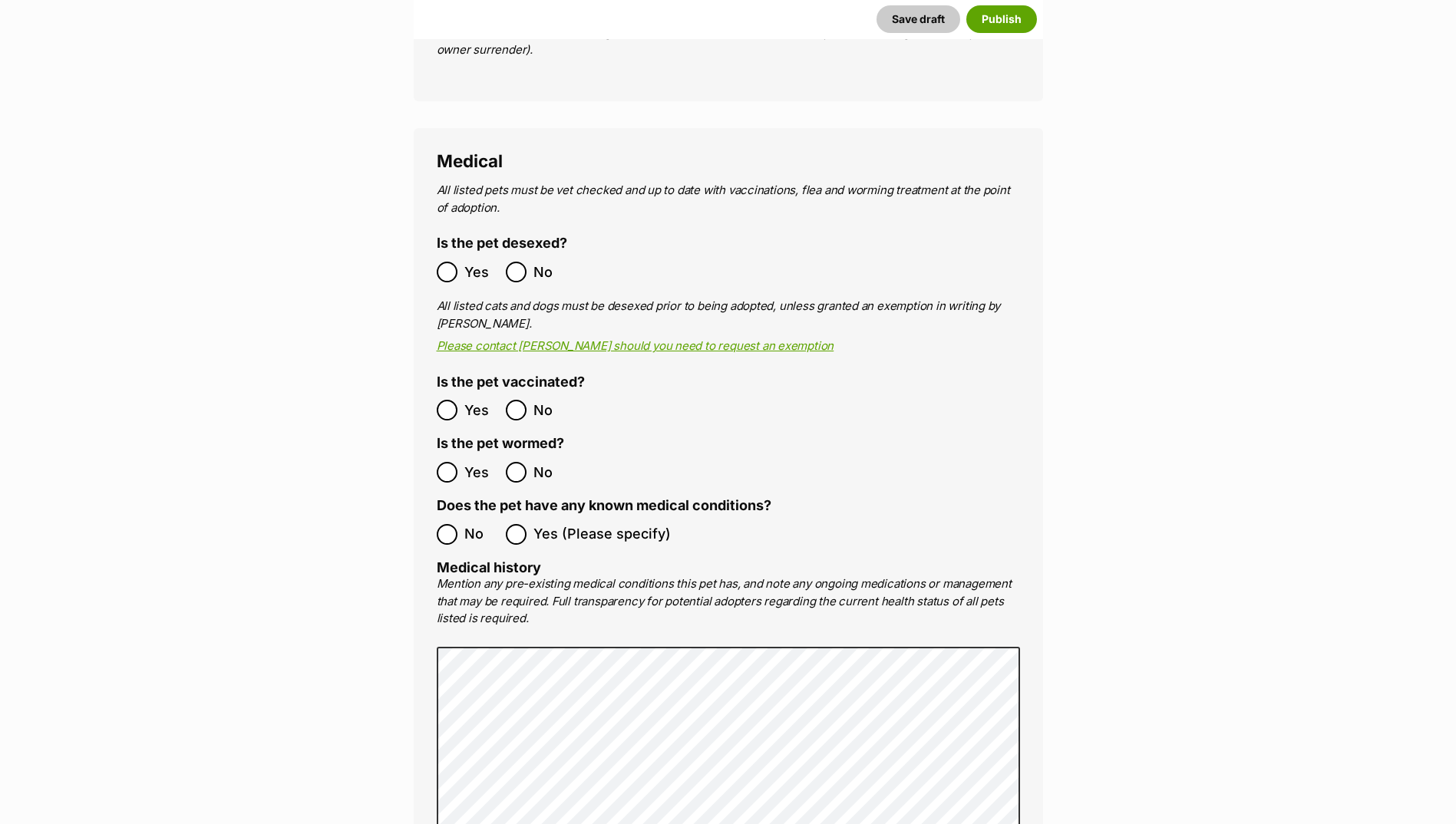
scroll to position [2738, 0]
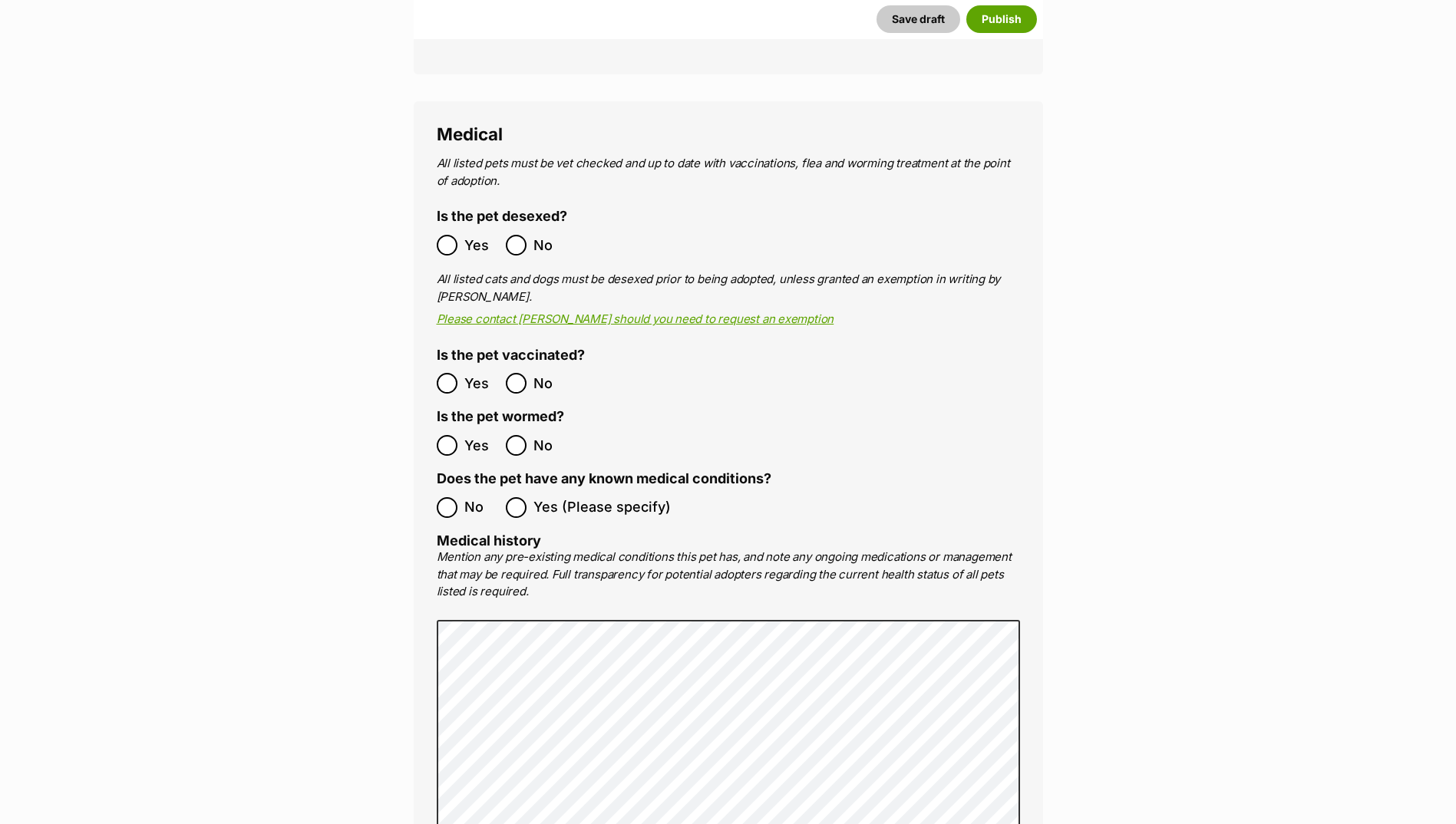
click at [475, 373] on span "Yes" at bounding box center [481, 383] width 34 height 21
click at [471, 435] on span "Yes" at bounding box center [481, 445] width 34 height 21
click at [472, 497] on span "No" at bounding box center [481, 507] width 34 height 21
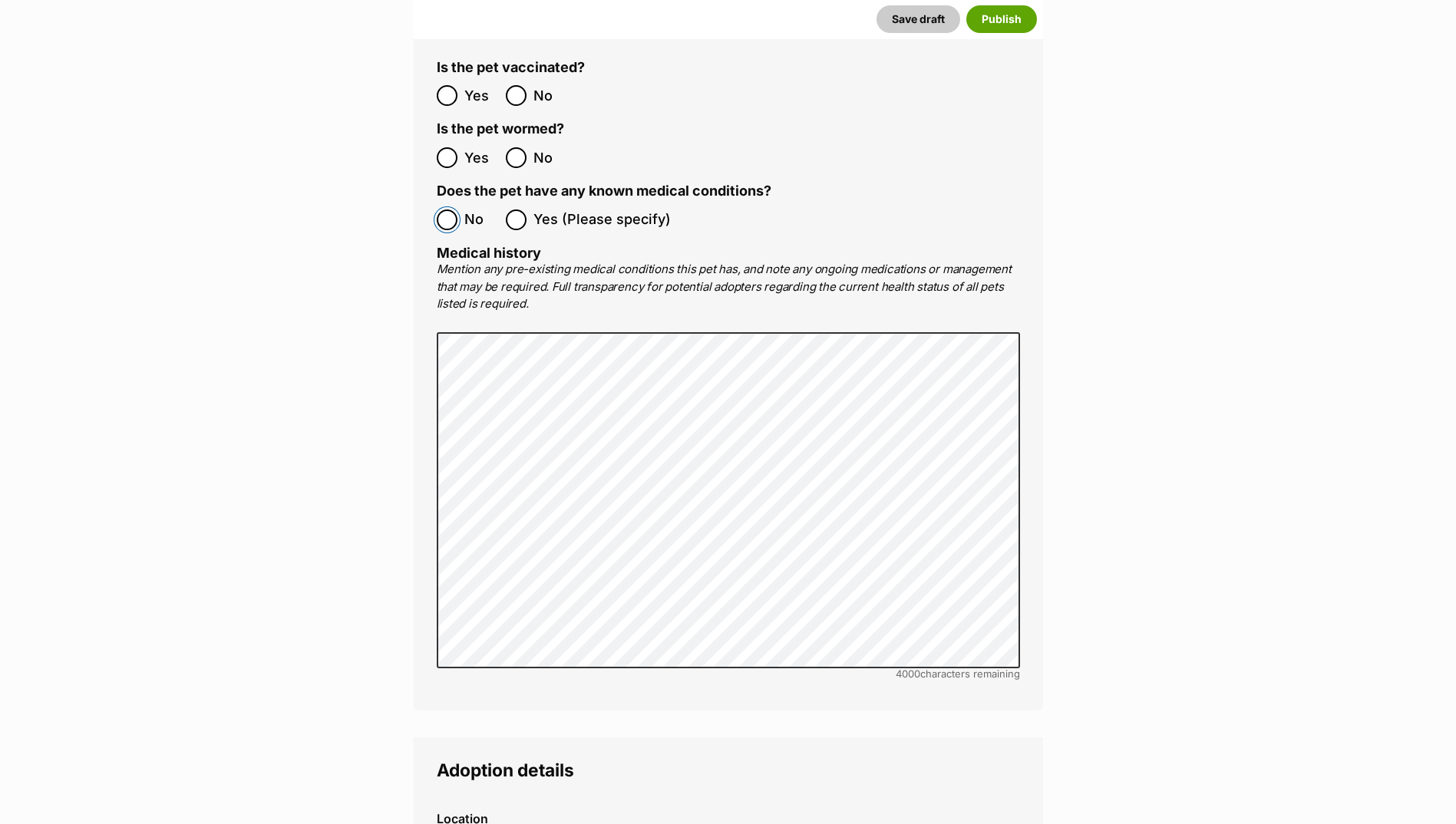
scroll to position [3428, 0]
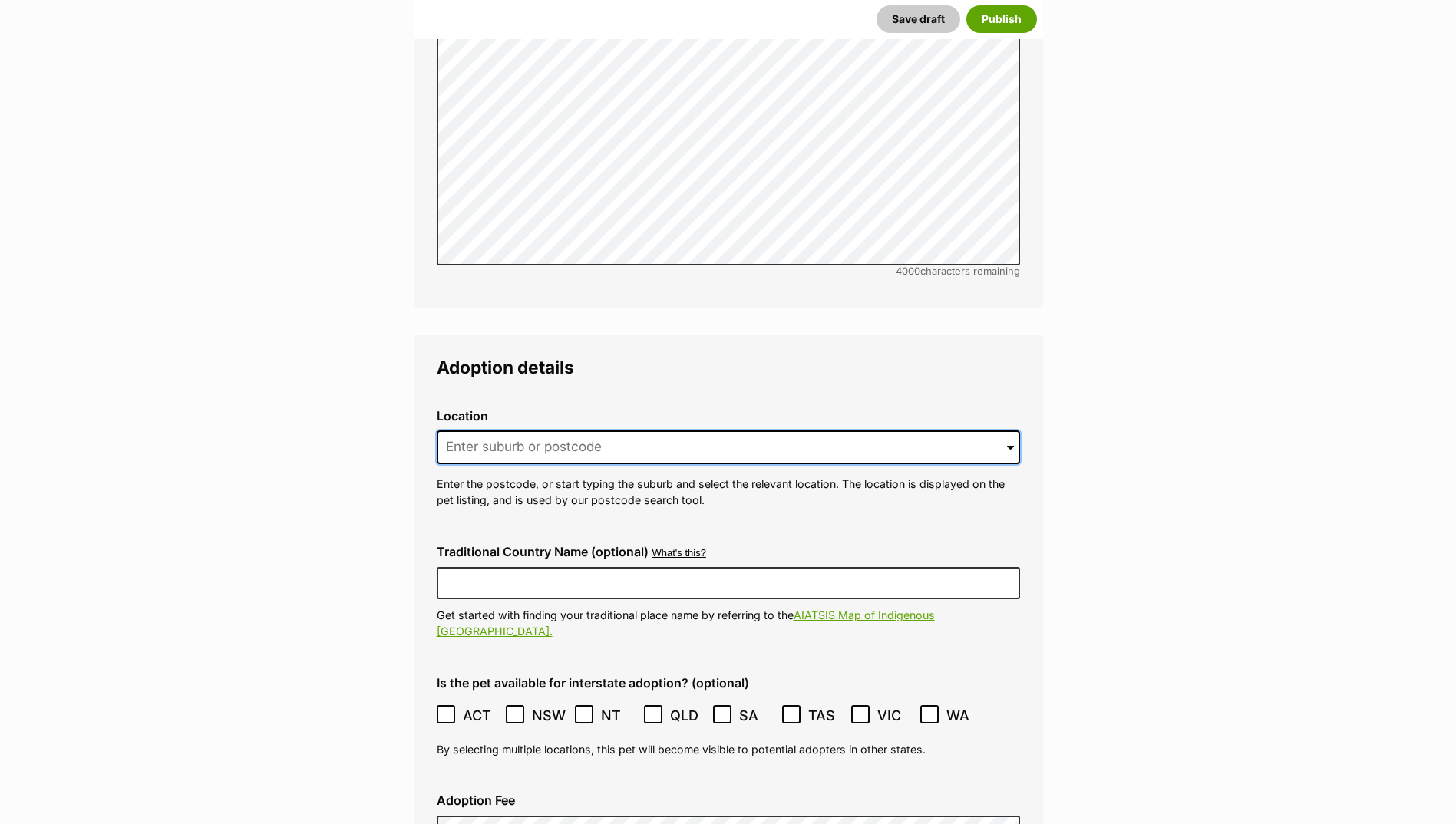
click at [616, 431] on input at bounding box center [728, 447] width 583 height 34
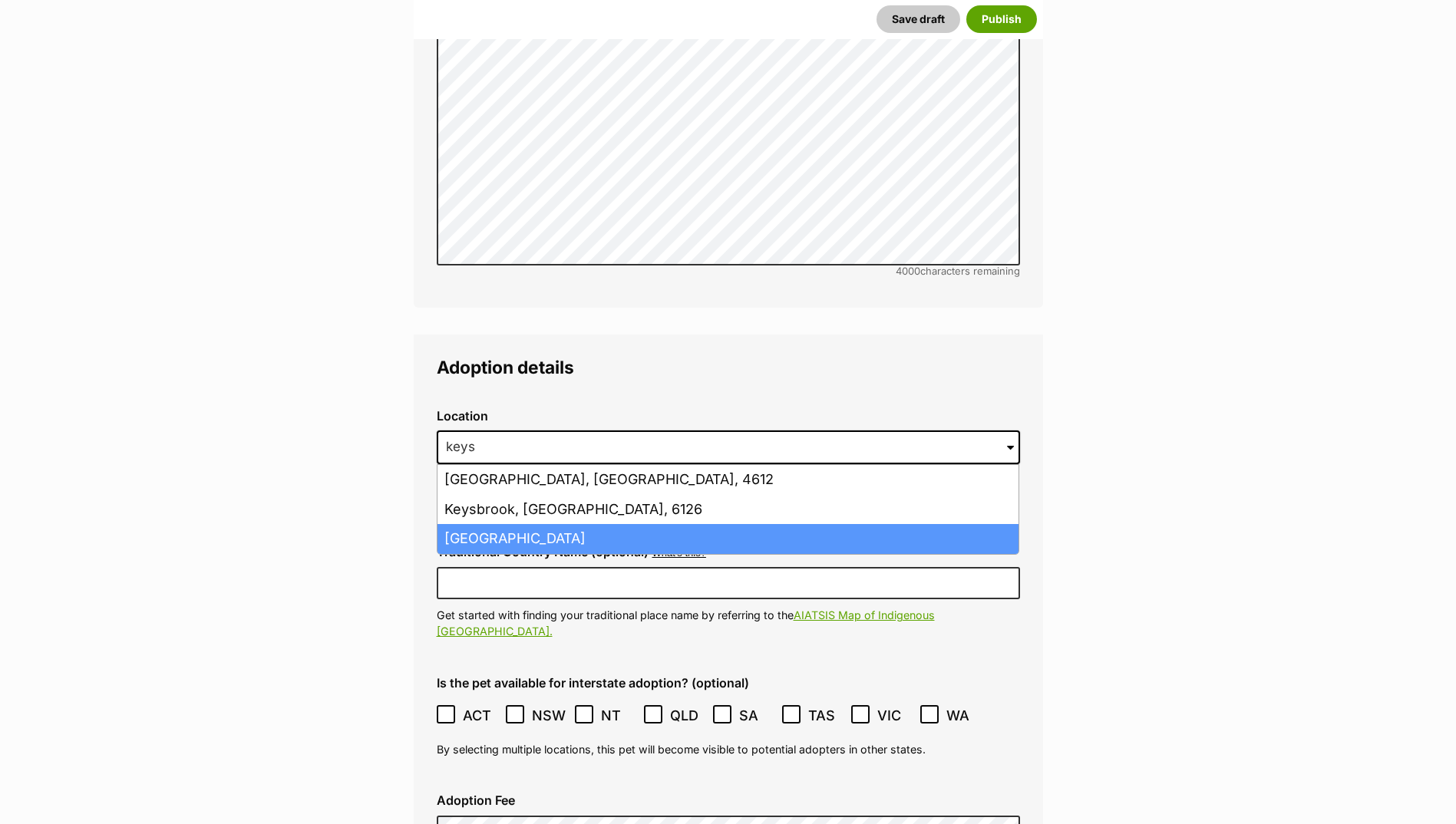
click at [537, 524] on li "Keysborough, Victoria, 3173" at bounding box center [727, 539] width 581 height 30
type input "Keysborough, Victoria, 3173"
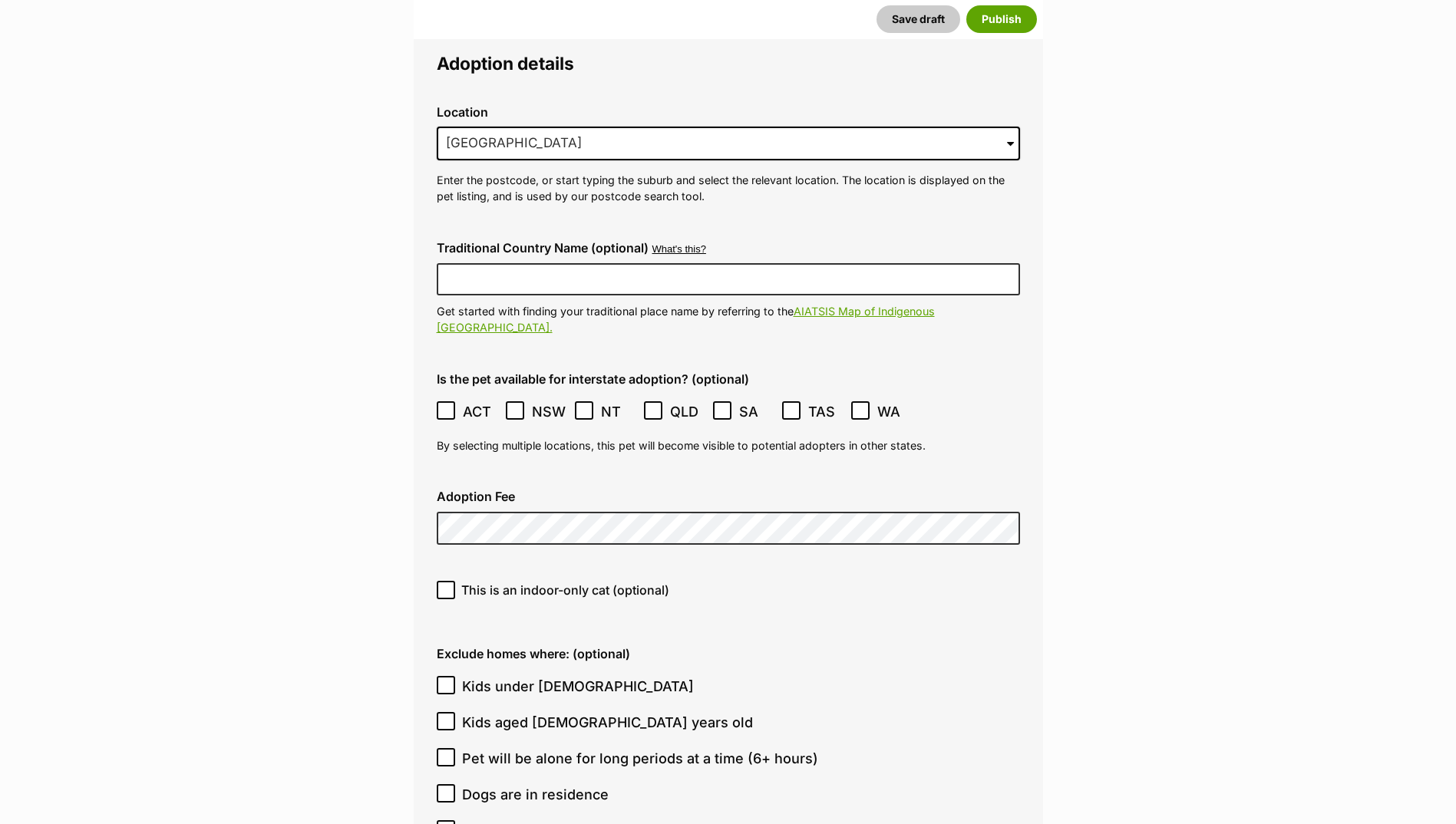
scroll to position [3736, 0]
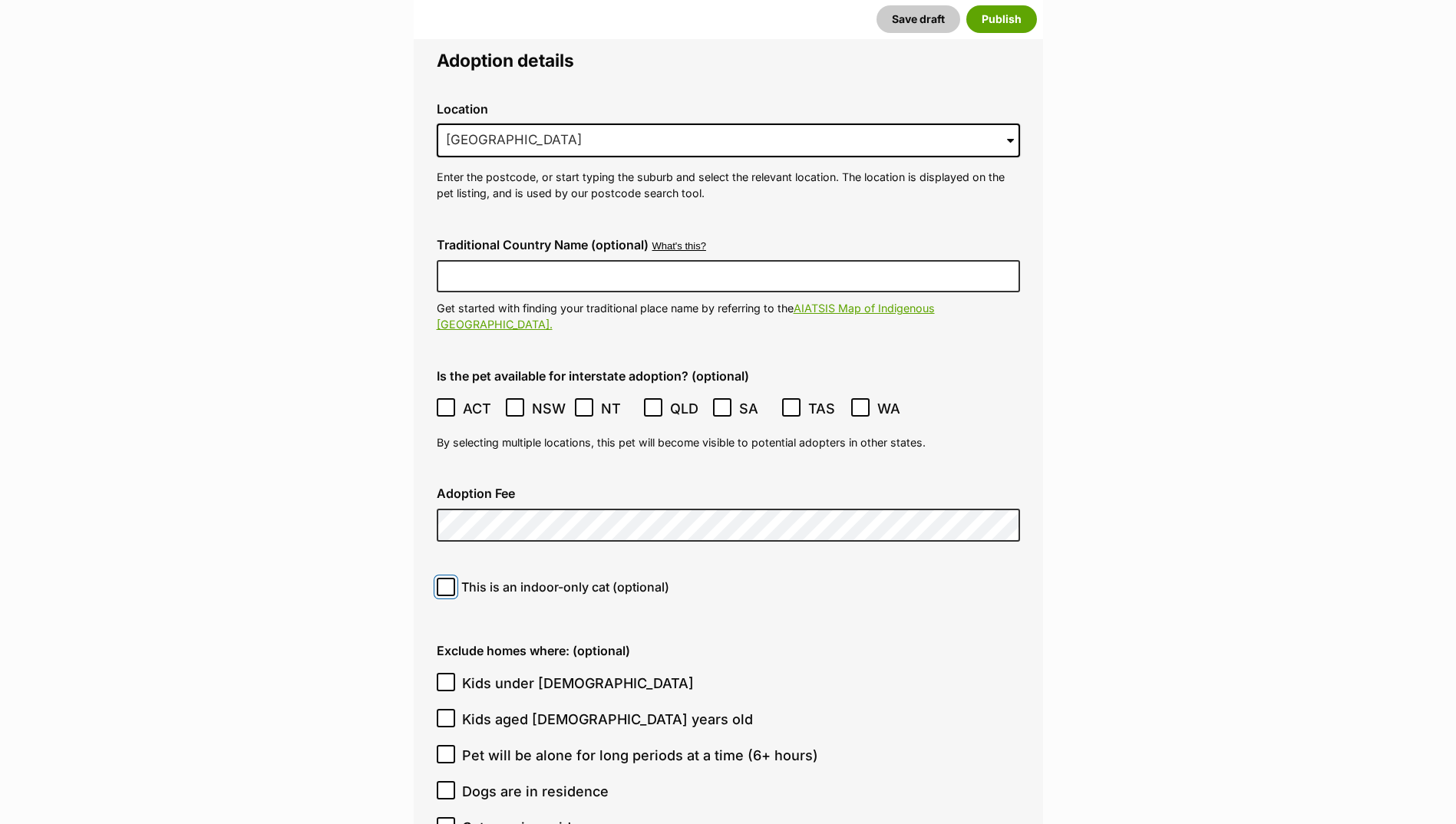
click at [449, 578] on input "This is an indoor-only cat (optional)" at bounding box center [446, 587] width 18 height 18
checkbox input "true"
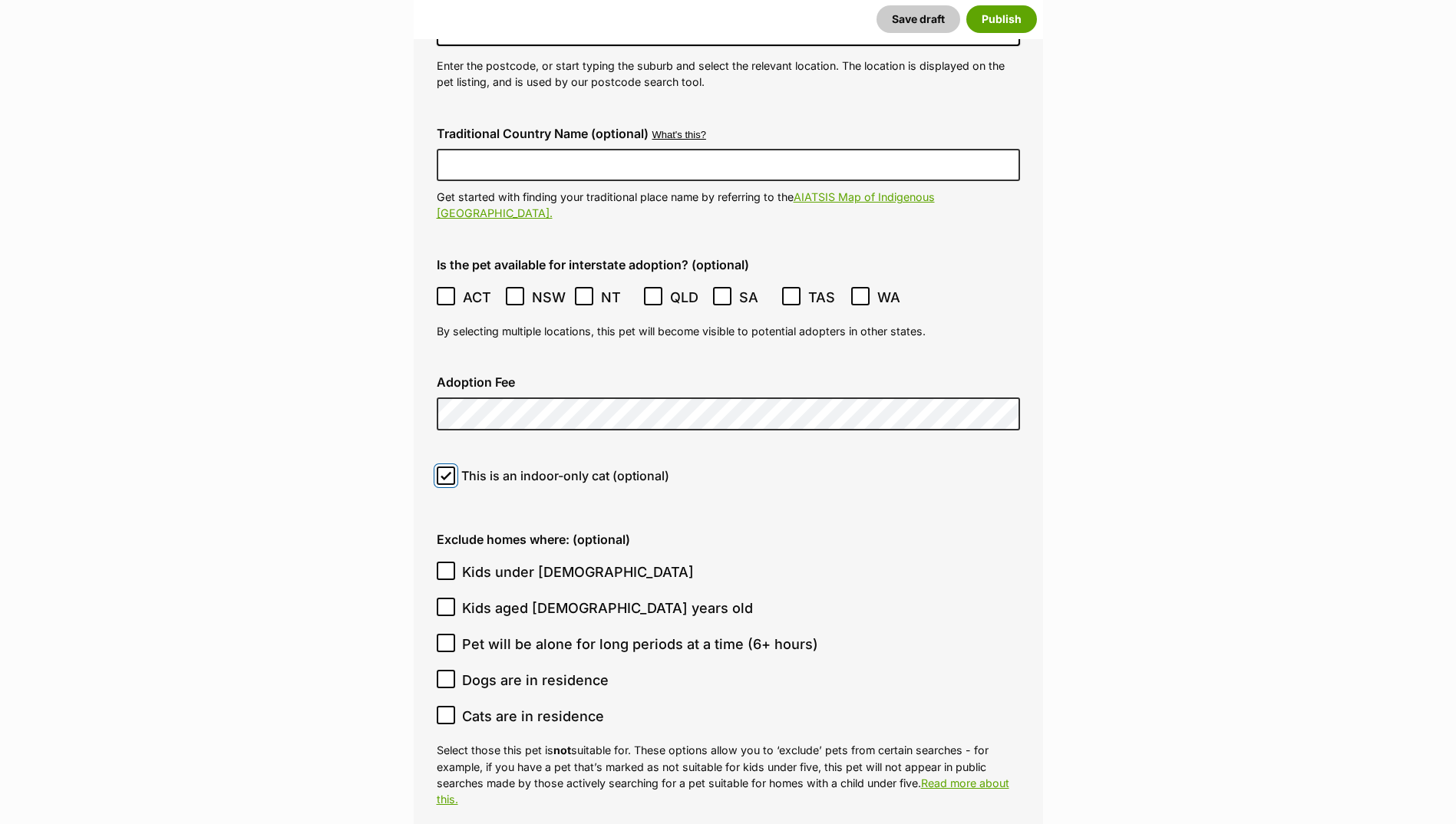
scroll to position [3966, 0]
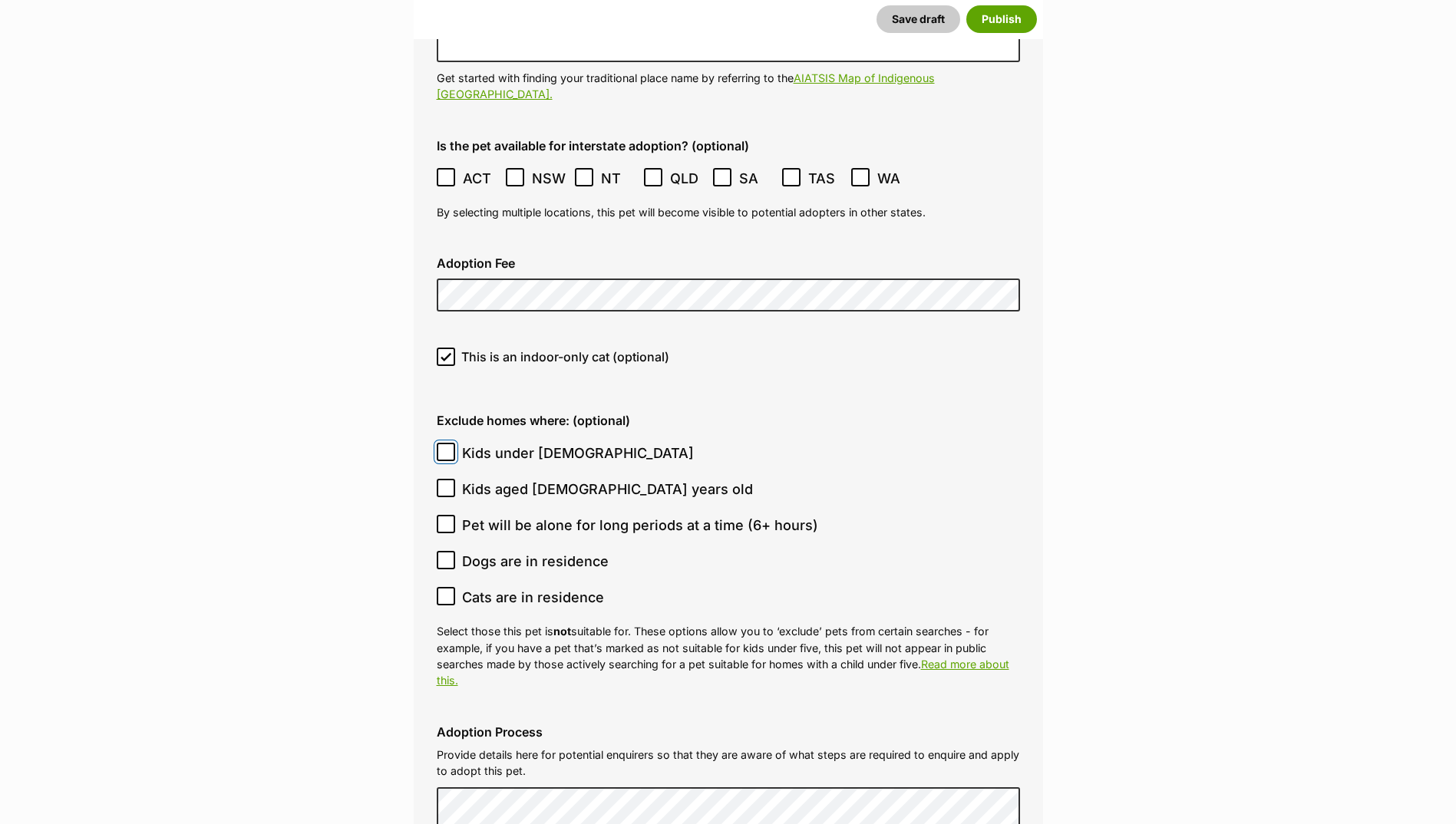
click at [451, 443] on input "Kids under [DEMOGRAPHIC_DATA]" at bounding box center [446, 452] width 18 height 18
checkbox input "true"
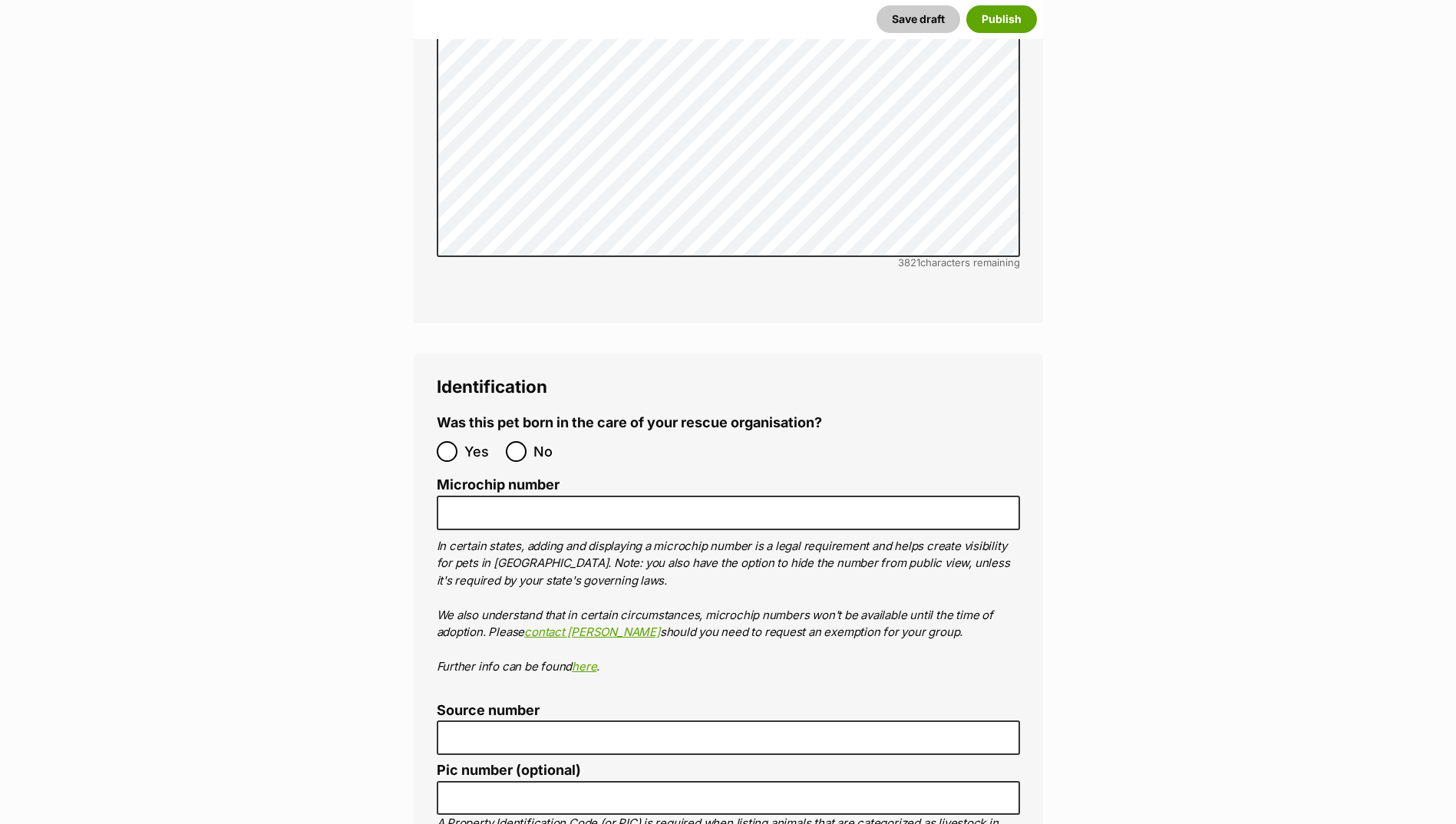
scroll to position [4887, 0]
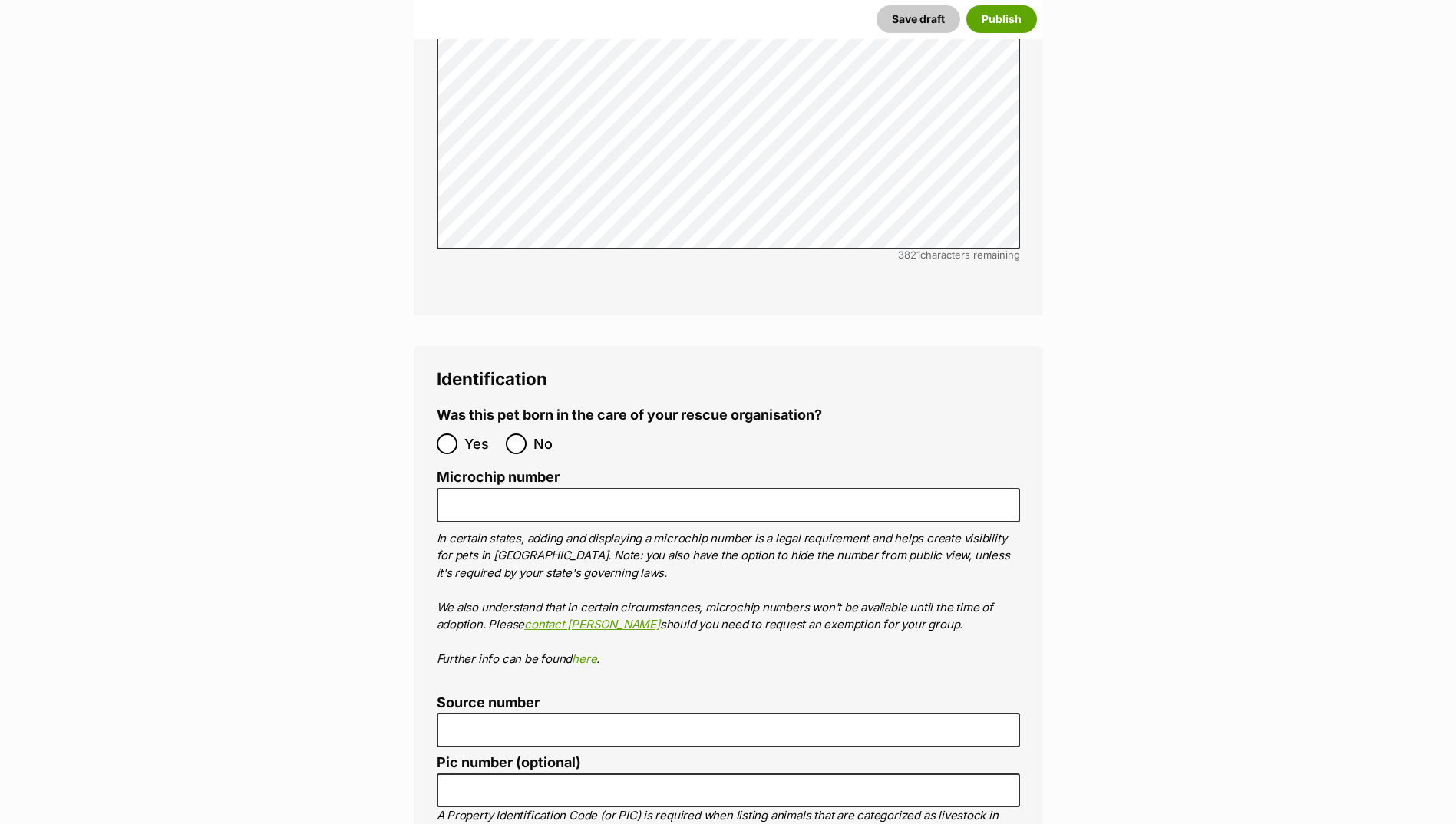
click at [462, 433] on label "Yes" at bounding box center [467, 443] width 62 height 21
click at [457, 433] on input "Yes" at bounding box center [446, 443] width 21 height 21
radio input "true"
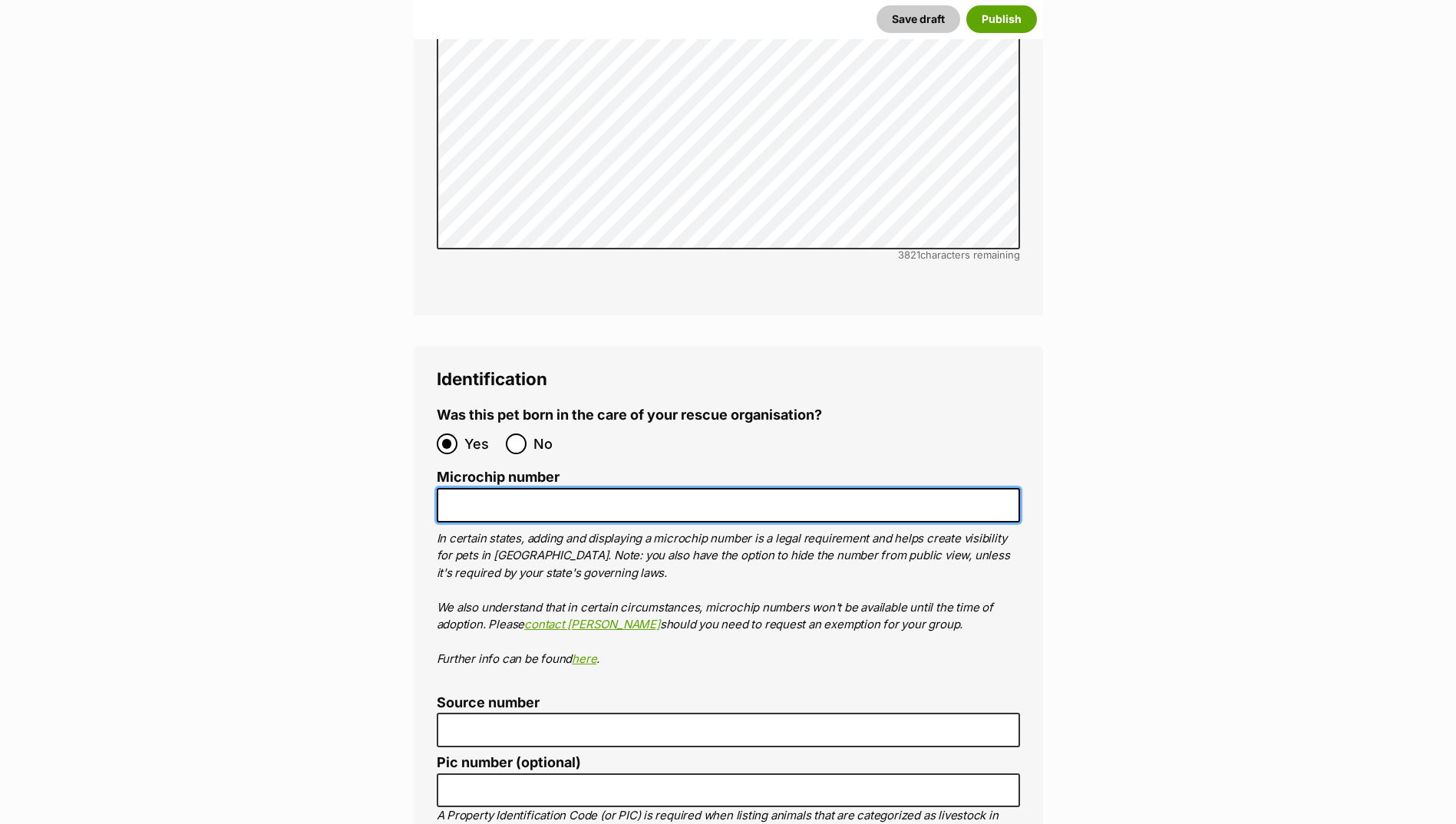
click at [490, 488] on input "Microchip number" at bounding box center [728, 505] width 583 height 34
paste input "956000019459730"
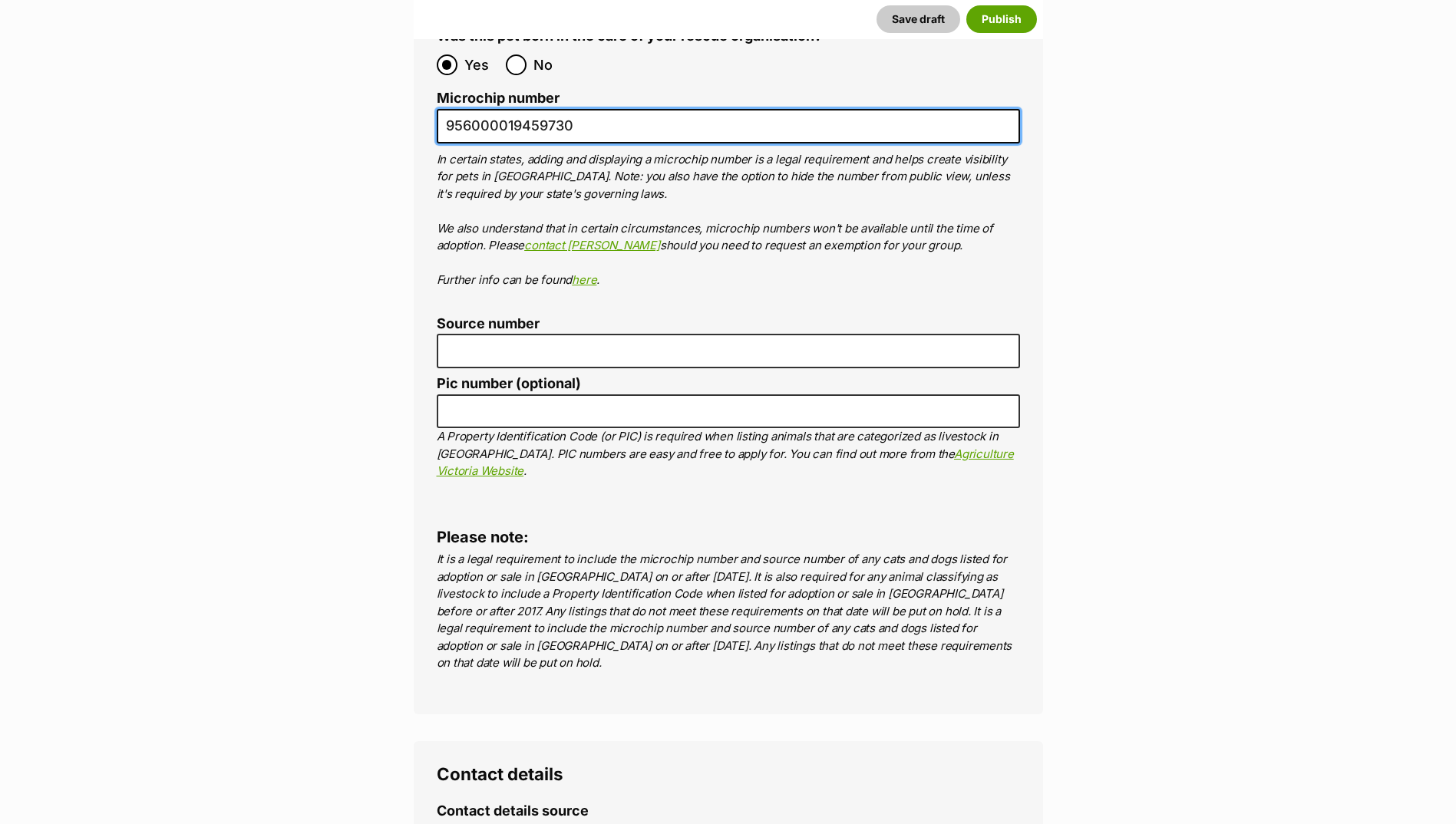
scroll to position [5271, 0]
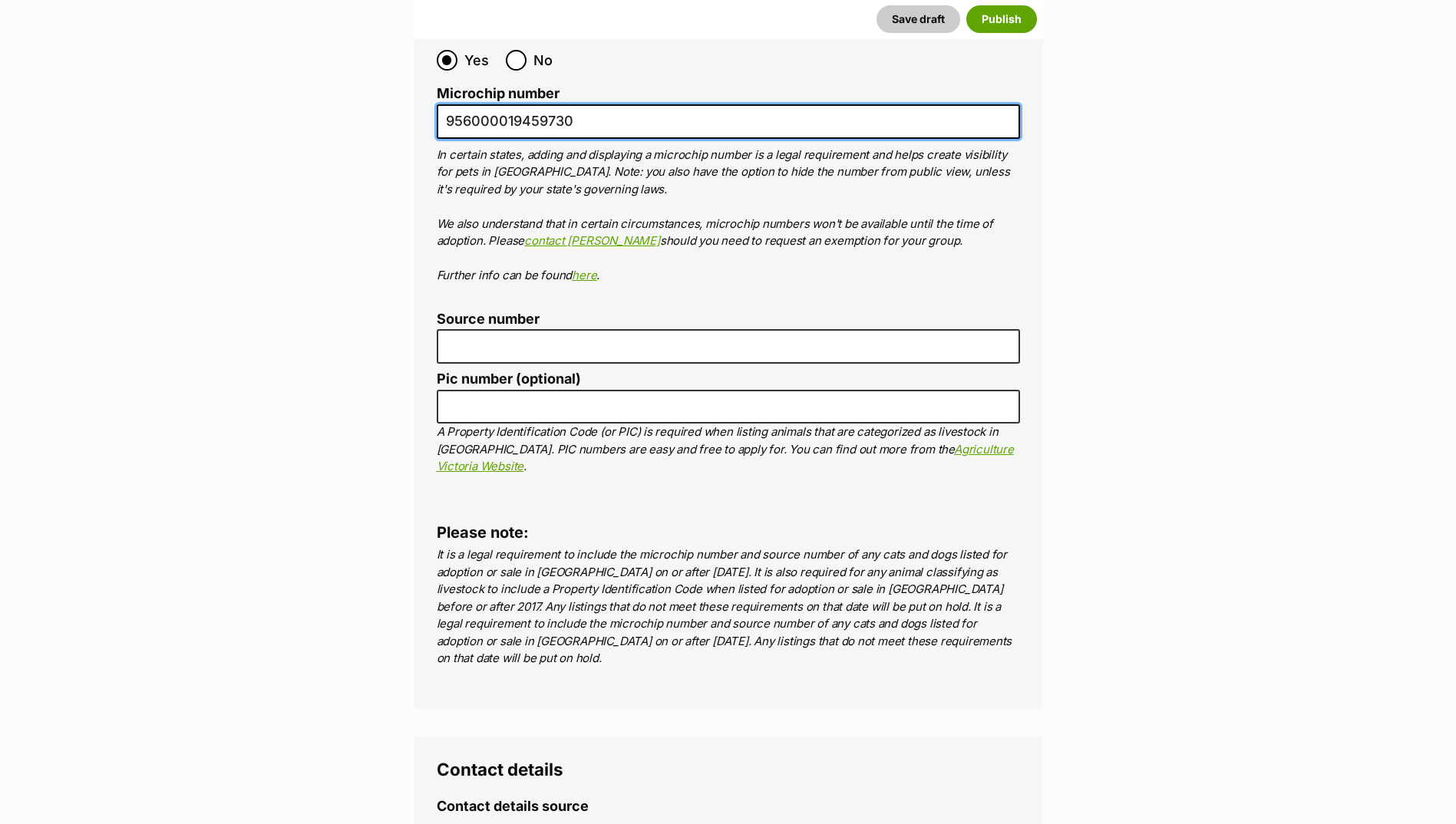
type input "956000019459730"
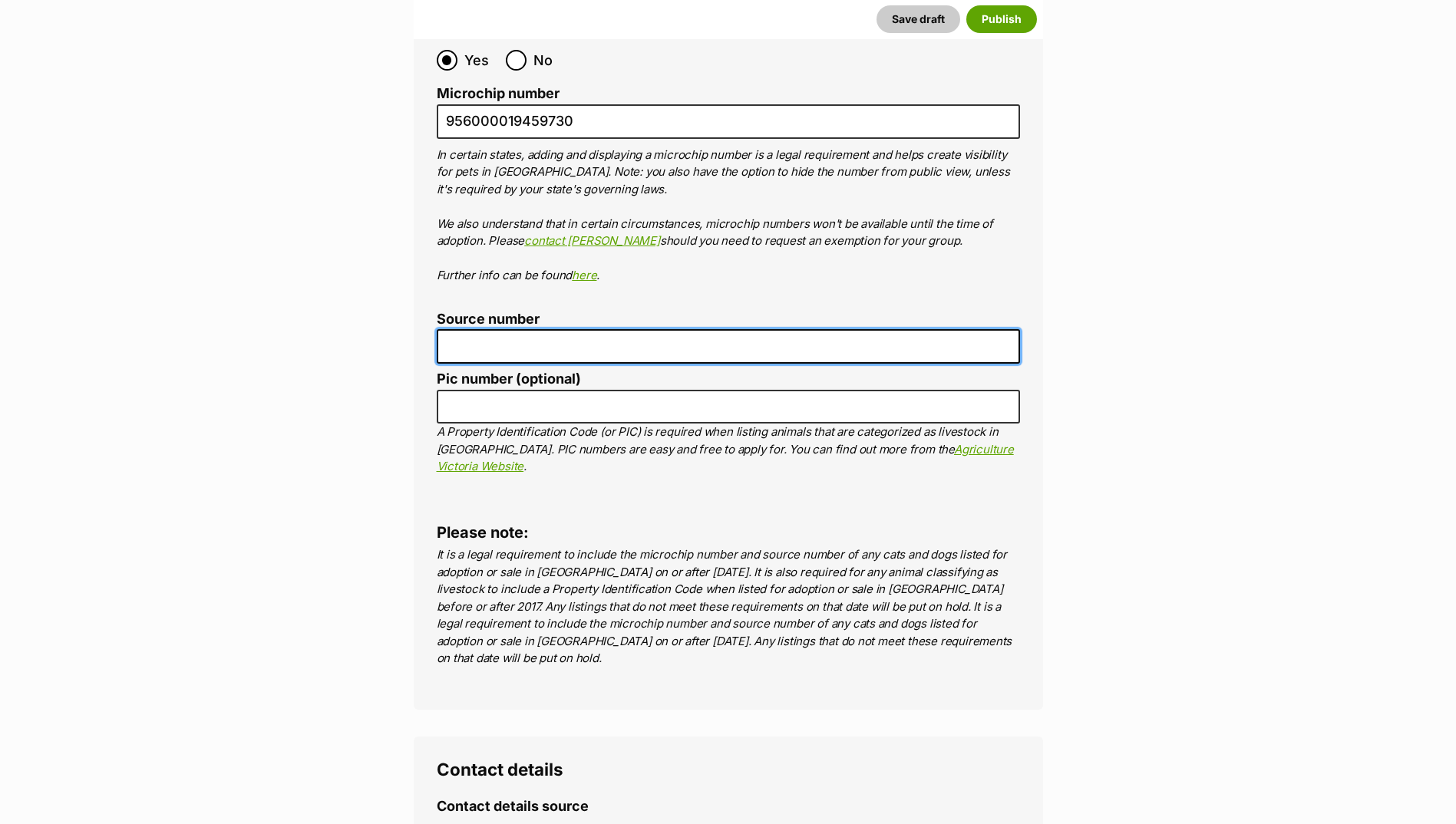
click at [492, 329] on input "Source number" at bounding box center [728, 346] width 583 height 34
type input "Br100702"
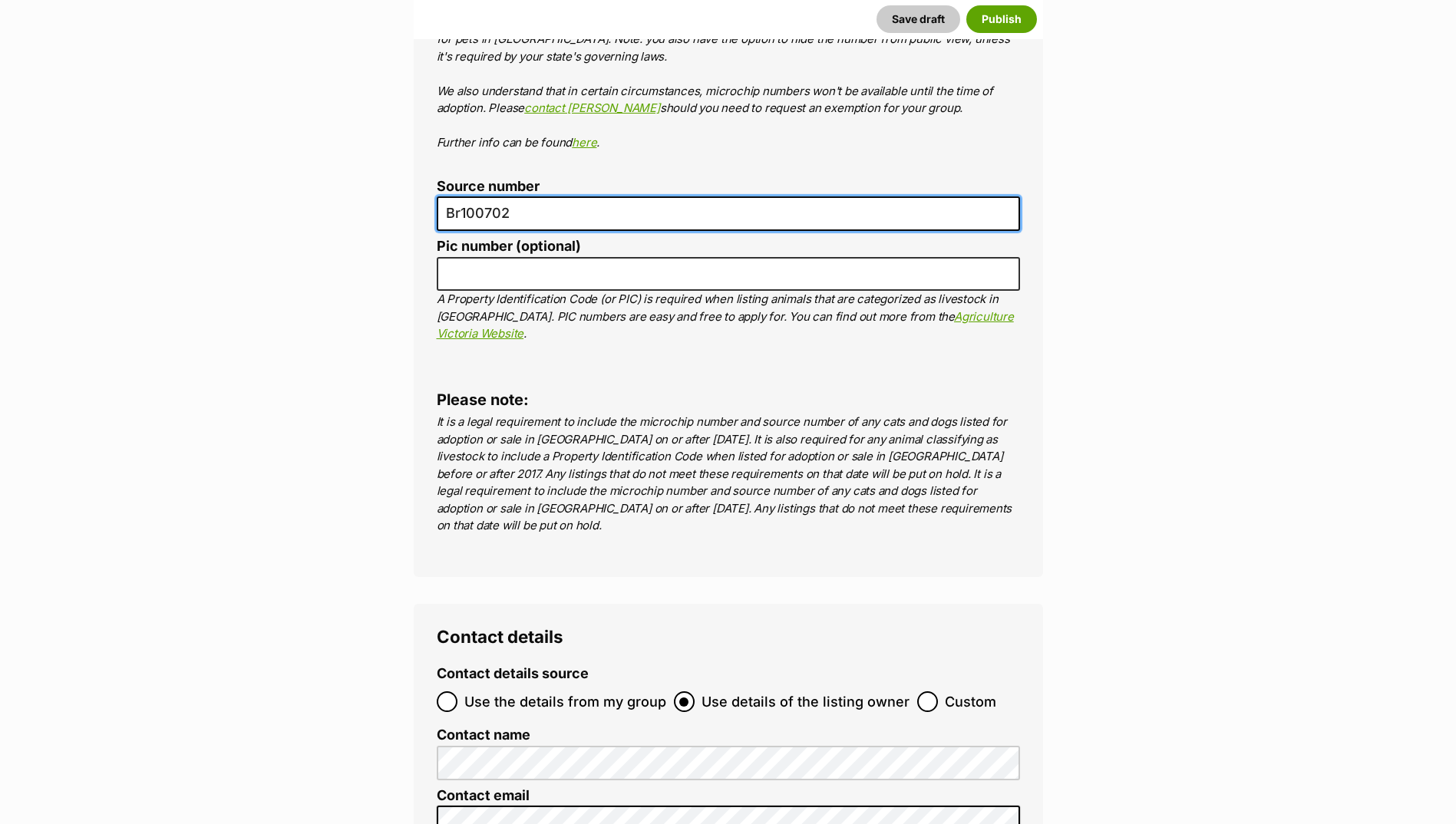
scroll to position [5655, 0]
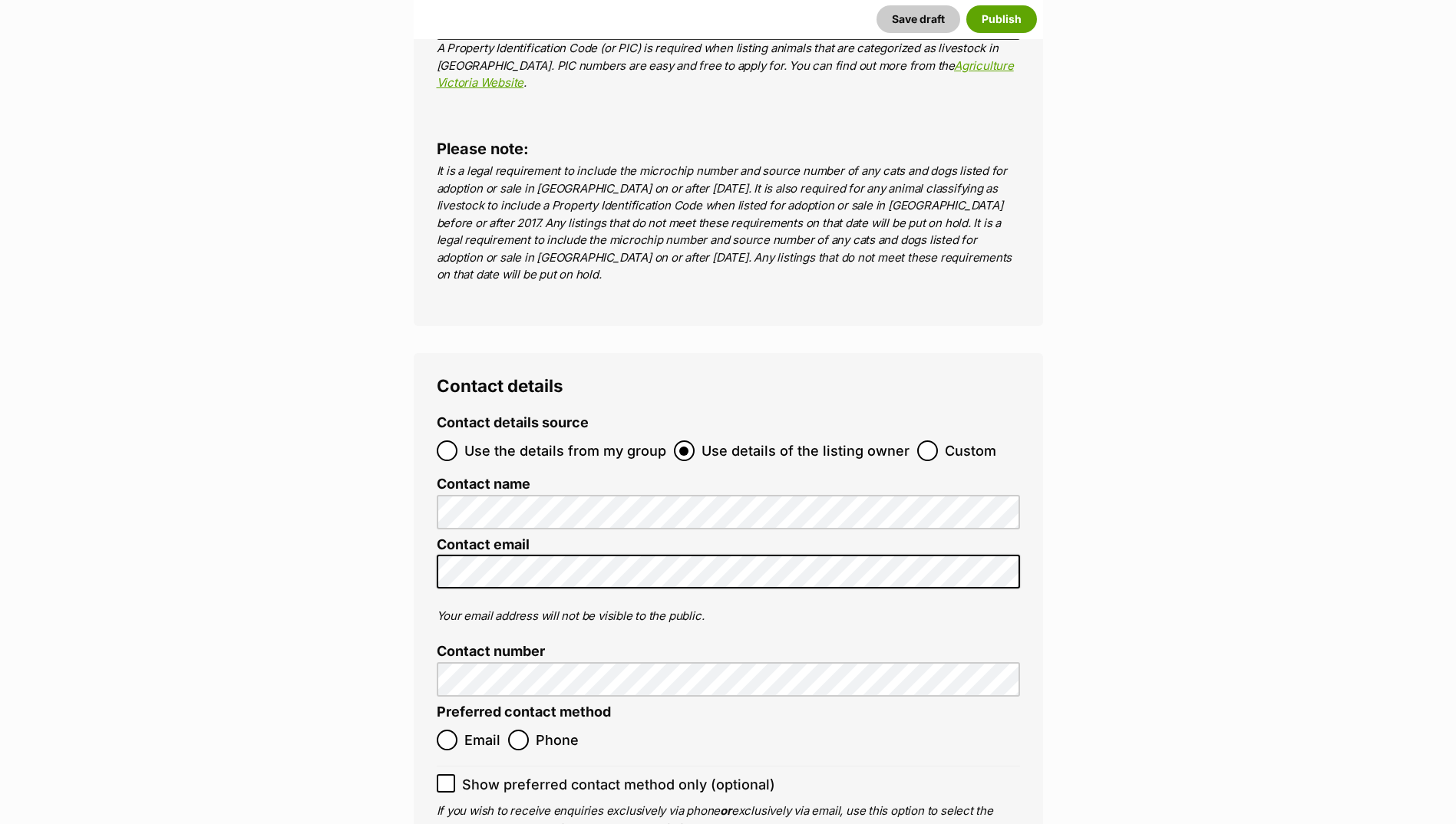
click at [470, 730] on span "Email" at bounding box center [481, 740] width 36 height 21
click at [457, 730] on input "Email" at bounding box center [446, 740] width 21 height 21
radio input "true"
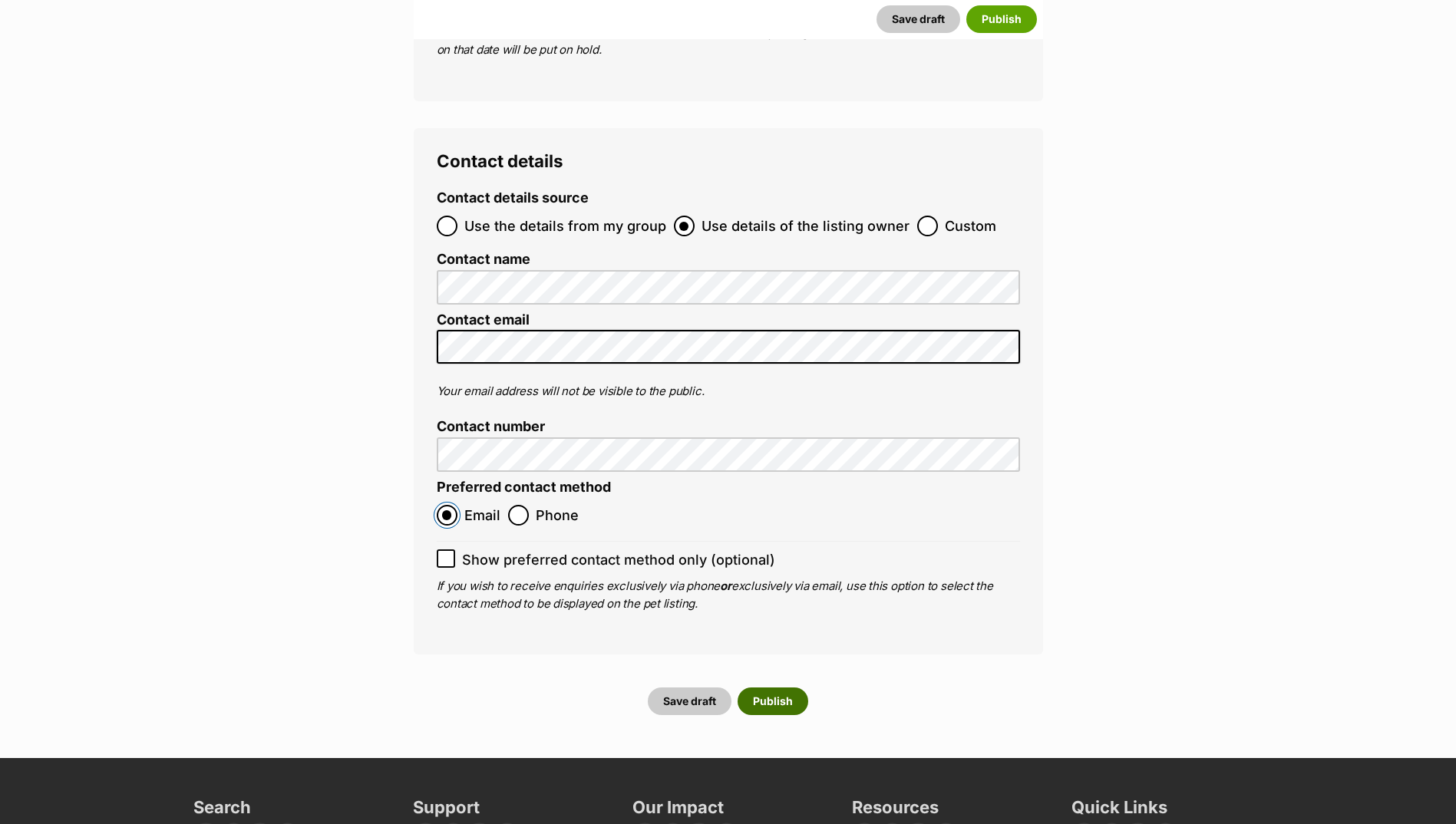
scroll to position [5885, 0]
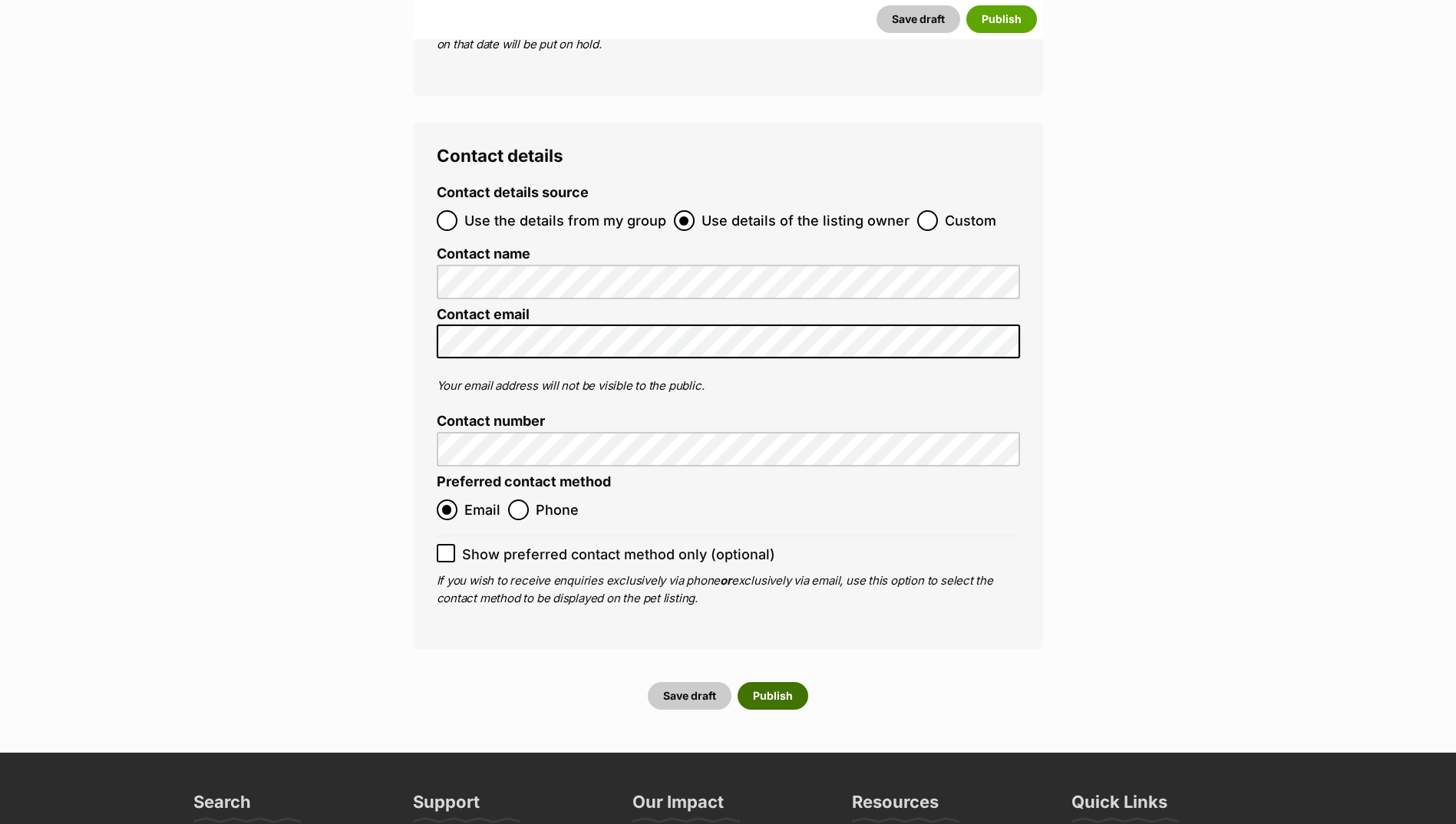
drag, startPoint x: 766, startPoint y: 608, endPoint x: 759, endPoint y: 597, distance: 13.0
click at [770, 682] on button "Publish" at bounding box center [772, 696] width 71 height 27
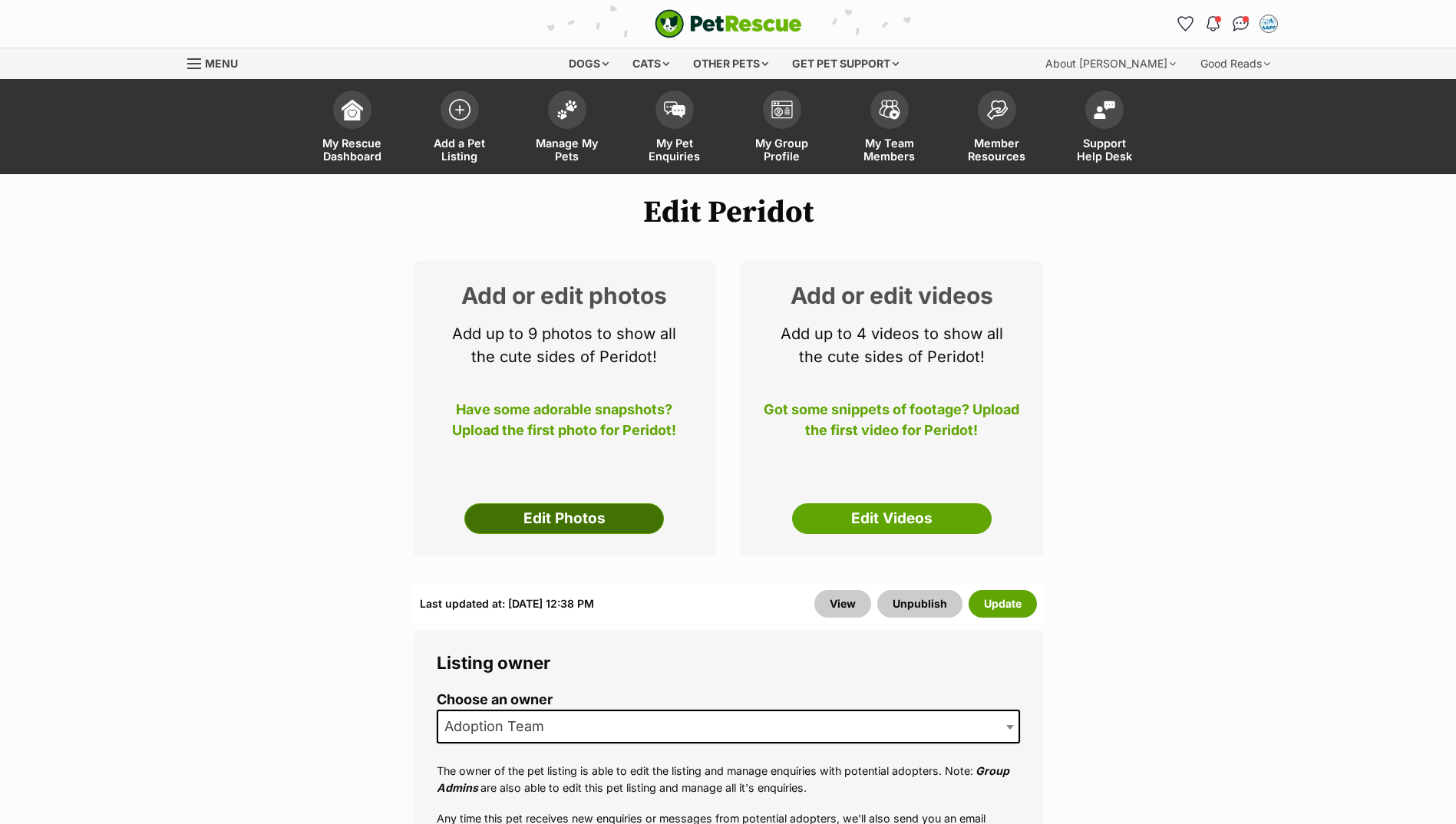
drag, startPoint x: 0, startPoint y: 0, endPoint x: 573, endPoint y: 524, distance: 776.5
click at [576, 523] on link "Edit Photos" at bounding box center [564, 518] width 200 height 31
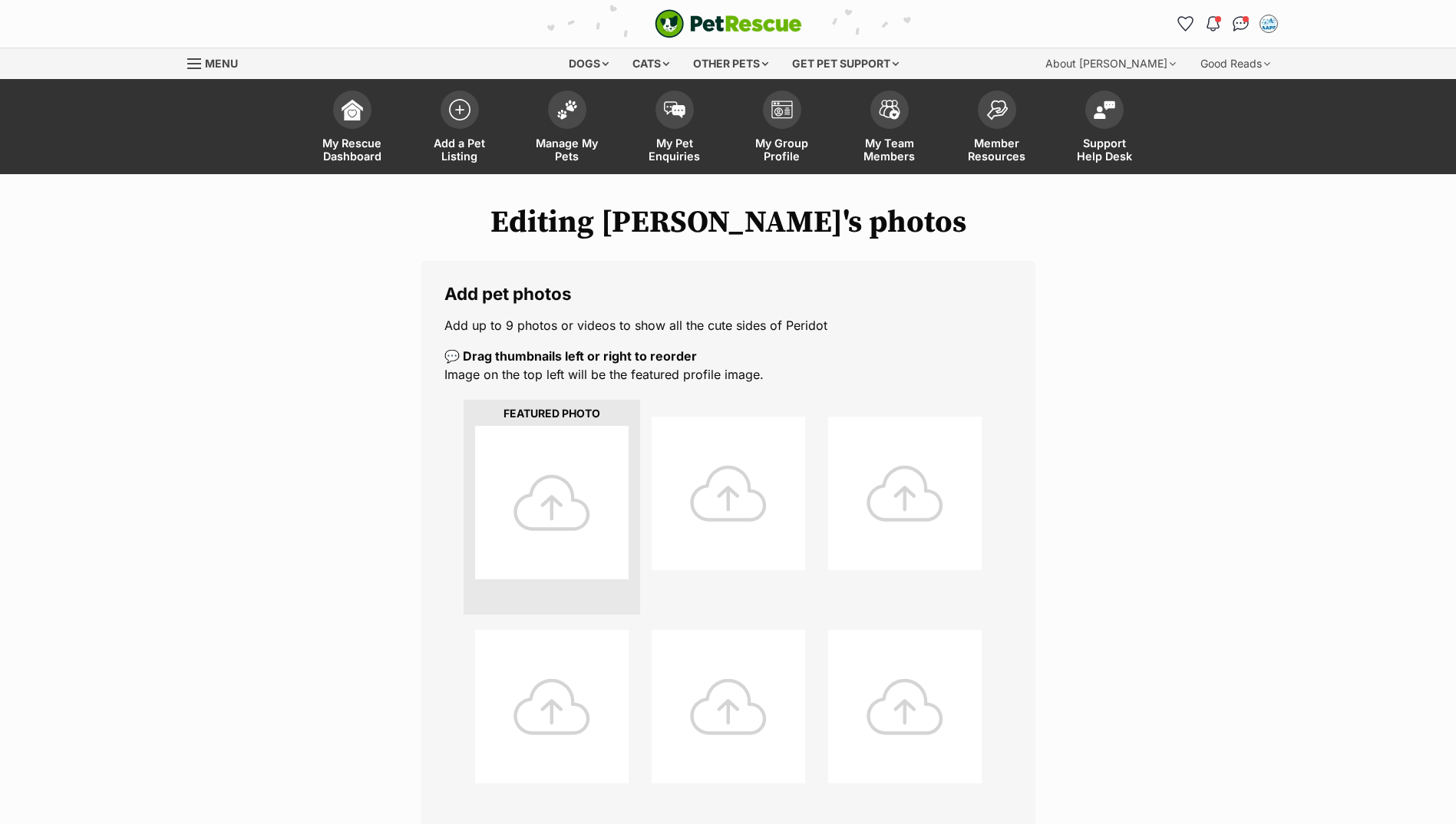
click at [555, 523] on div at bounding box center [551, 502] width 153 height 153
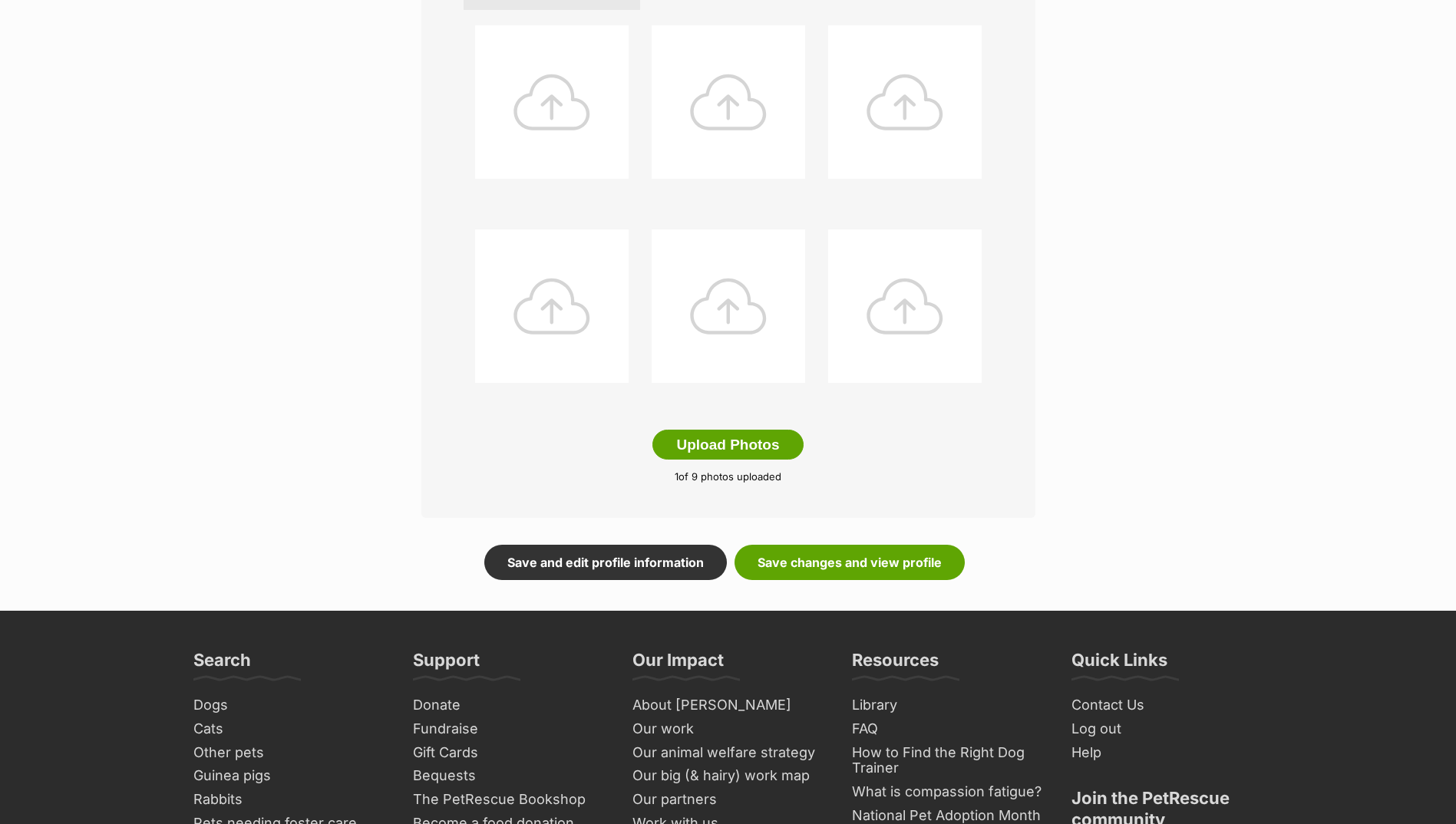
scroll to position [614, 0]
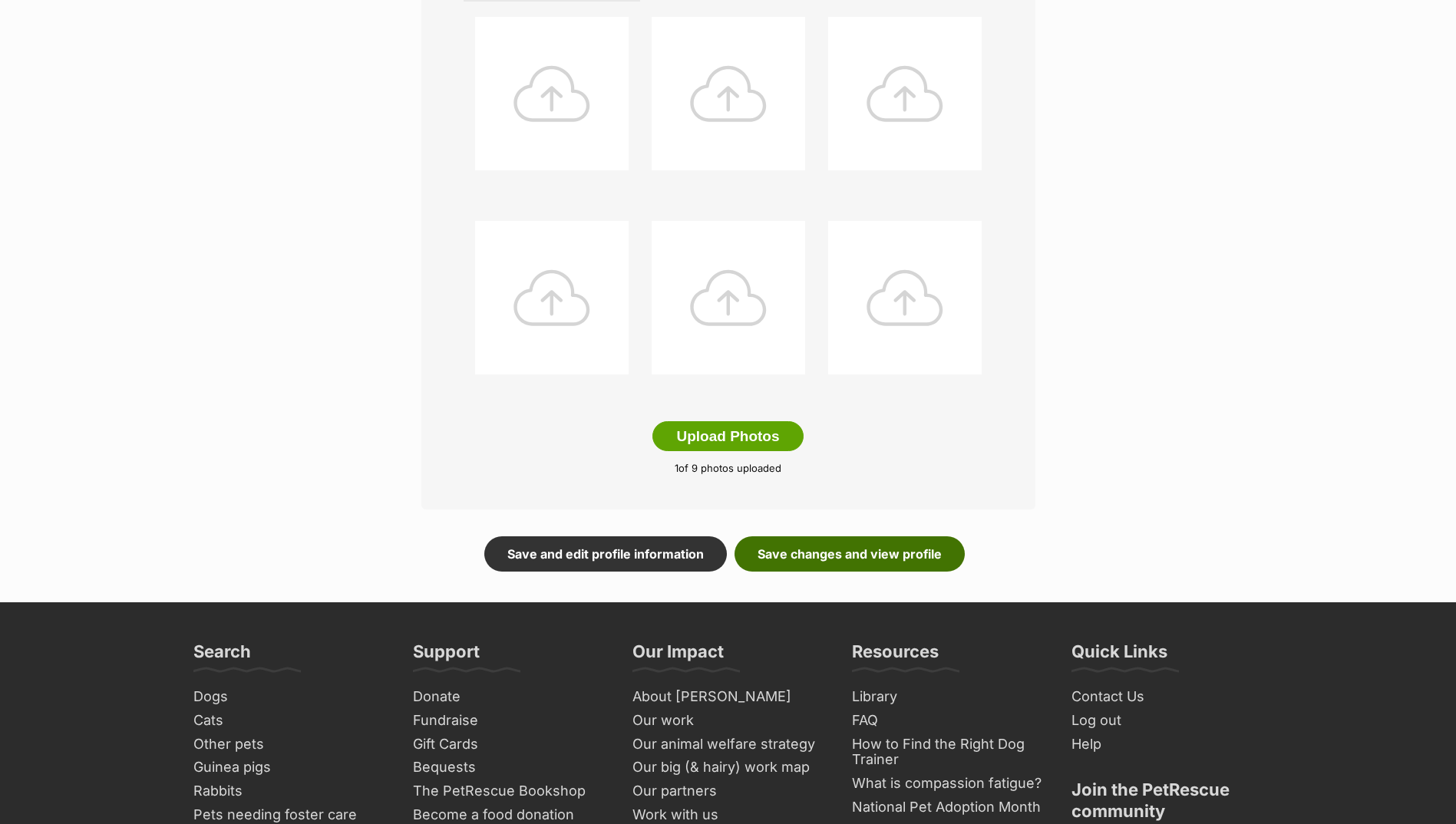
click at [825, 548] on link "Save changes and view profile" at bounding box center [850, 554] width 230 height 35
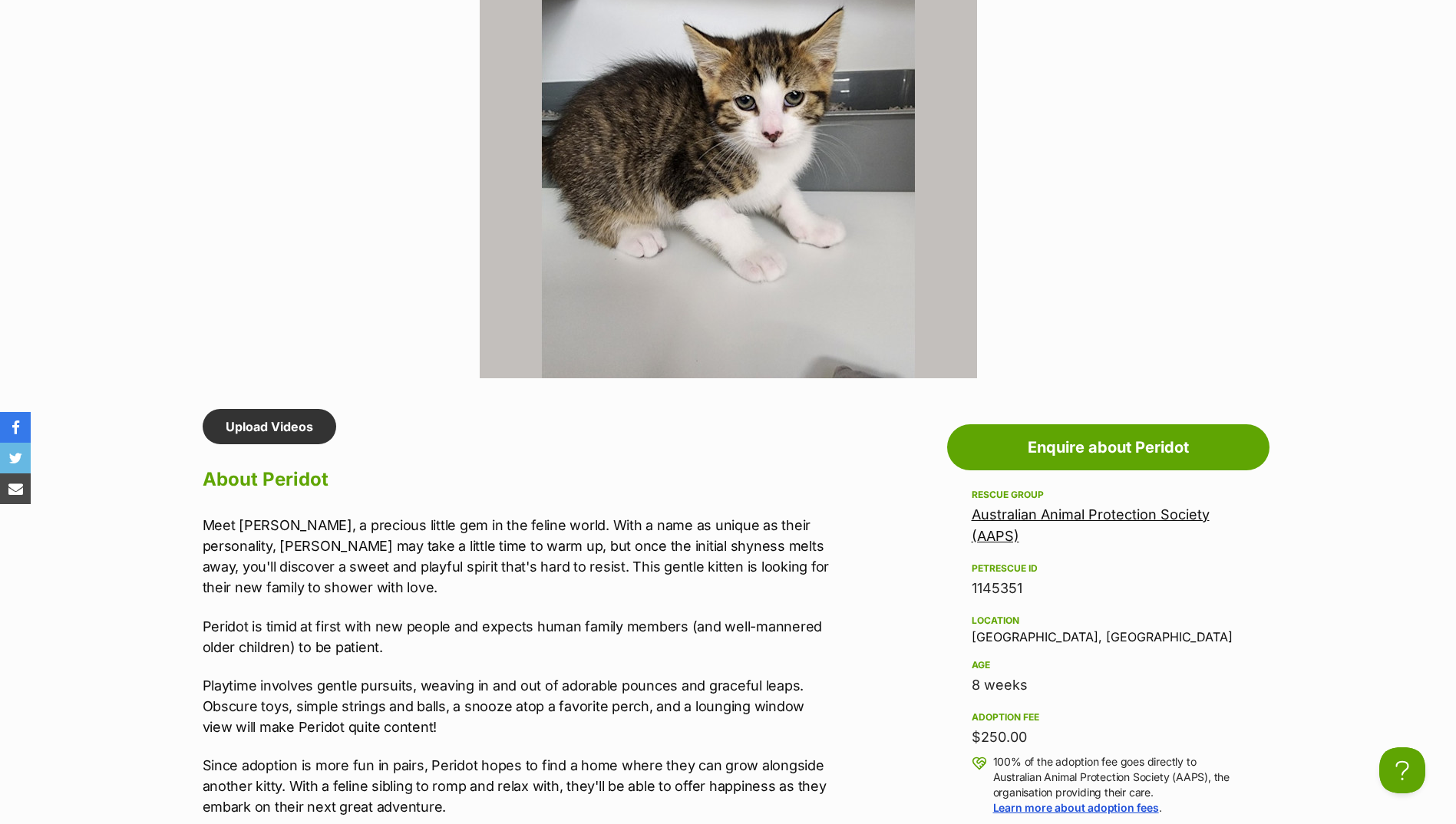
scroll to position [1228, 0]
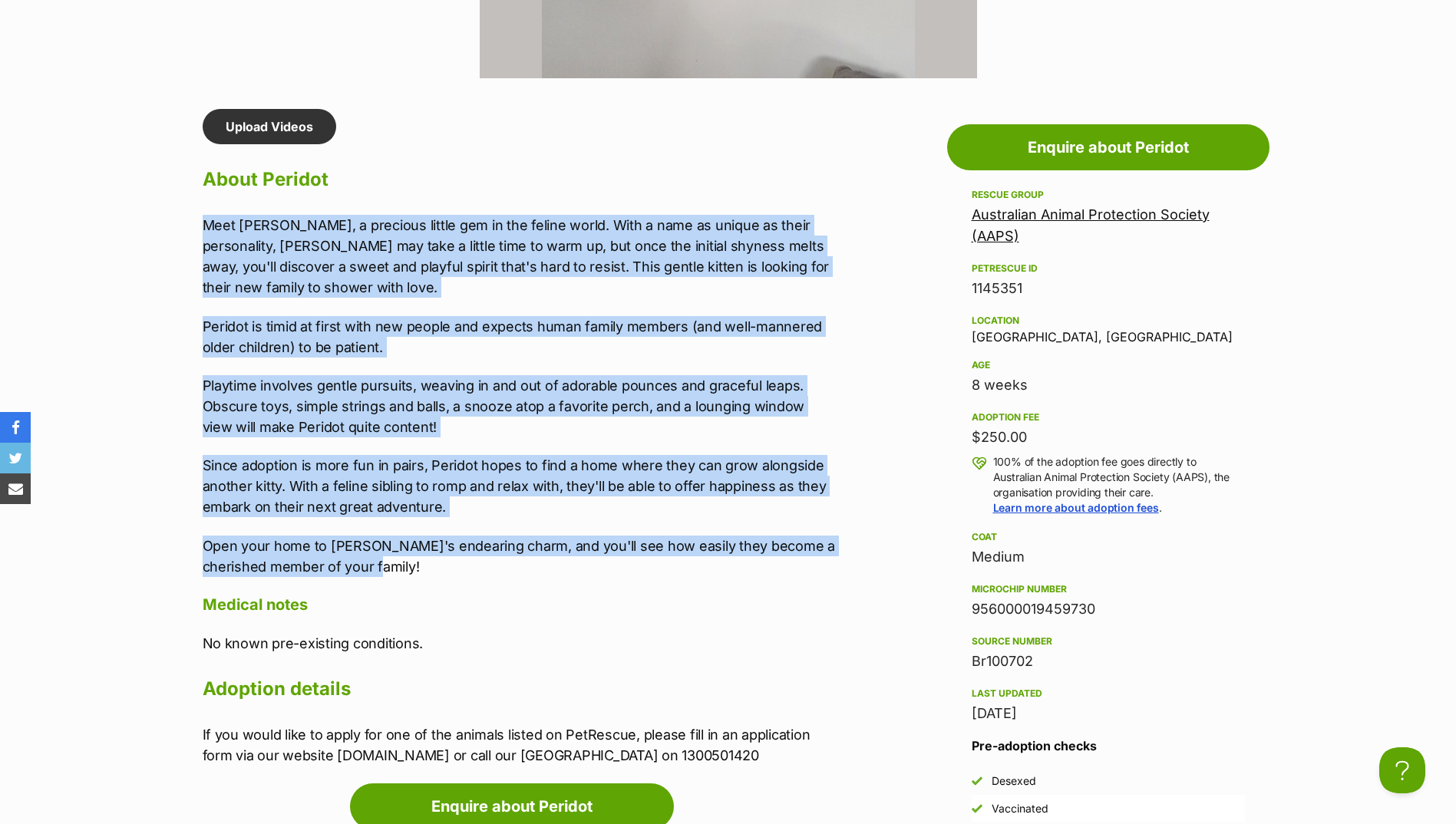
drag, startPoint x: 200, startPoint y: 222, endPoint x: 523, endPoint y: 556, distance: 464.6
click at [531, 560] on div "Upload Videos About Peridot Meet [PERSON_NAME], a precious little gem in the fe…" at bounding box center [511, 437] width 649 height 657
copy div "Meet [PERSON_NAME], a precious little gem in the feline world. With a name as u…"
click at [428, 225] on p "Meet [PERSON_NAME], a precious little gem in the feline world. With a name as u…" at bounding box center [519, 256] width 634 height 82
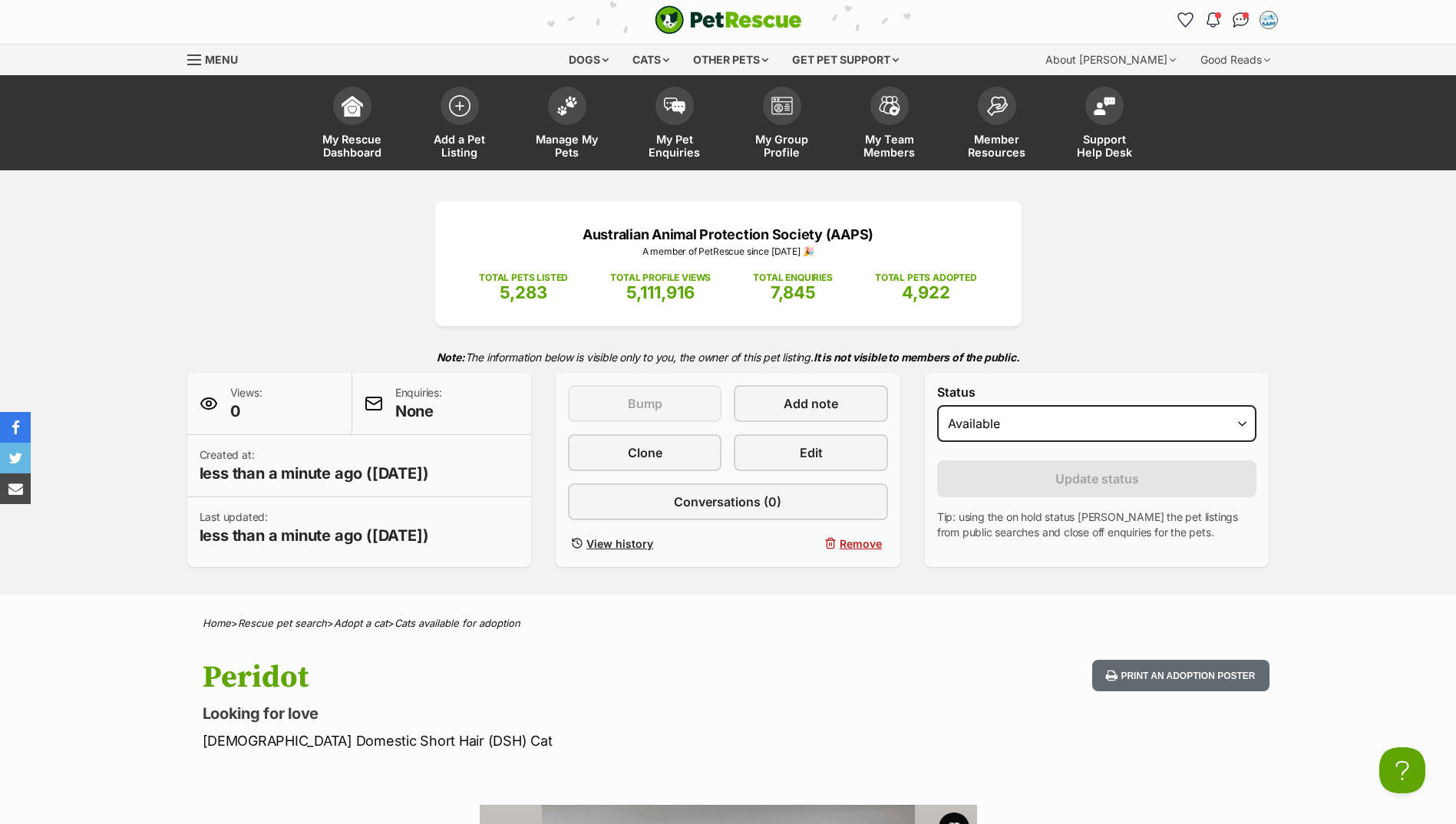
scroll to position [0, 0]
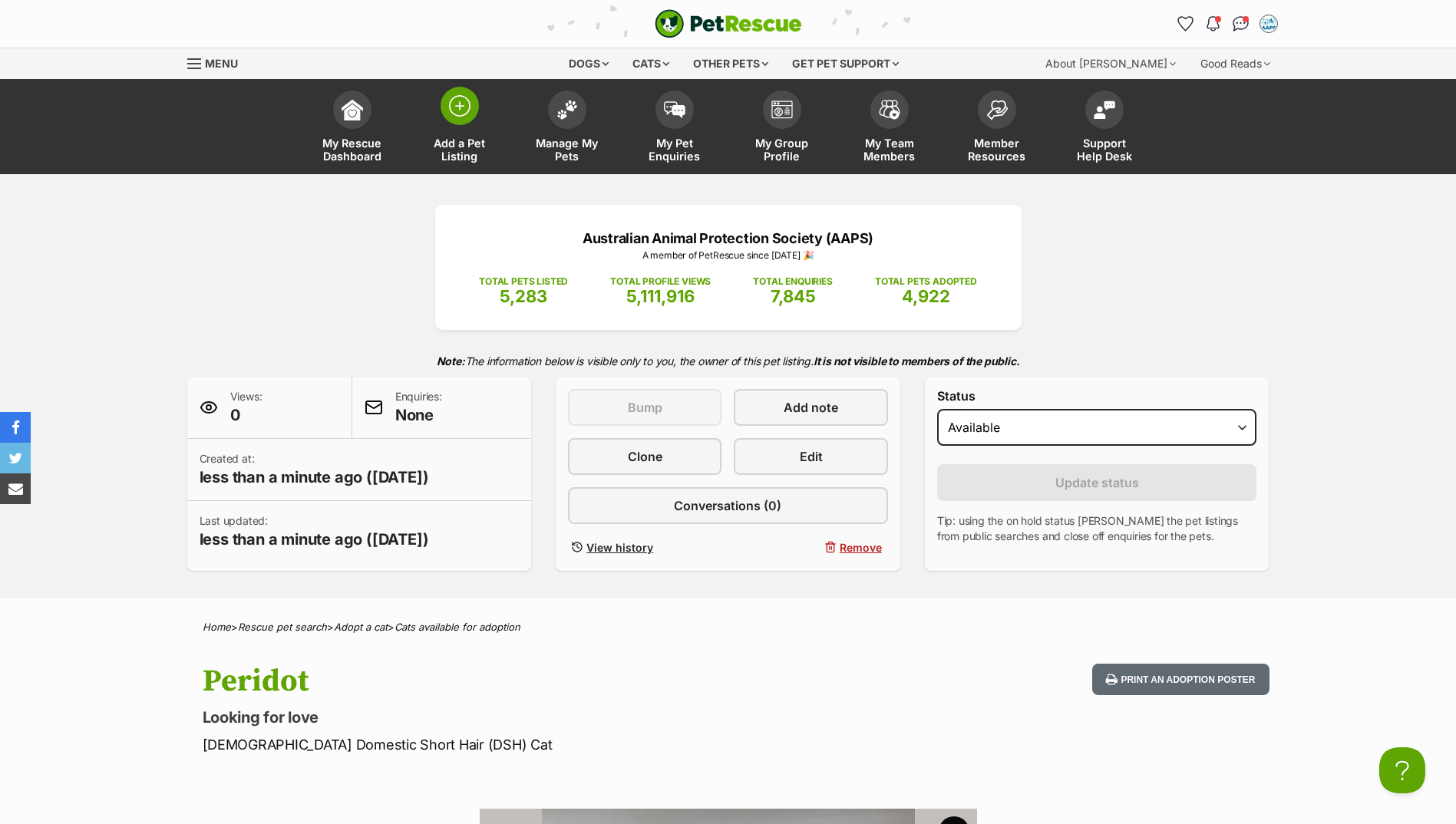
click at [479, 108] on link "Add a Pet Listing" at bounding box center [459, 128] width 107 height 92
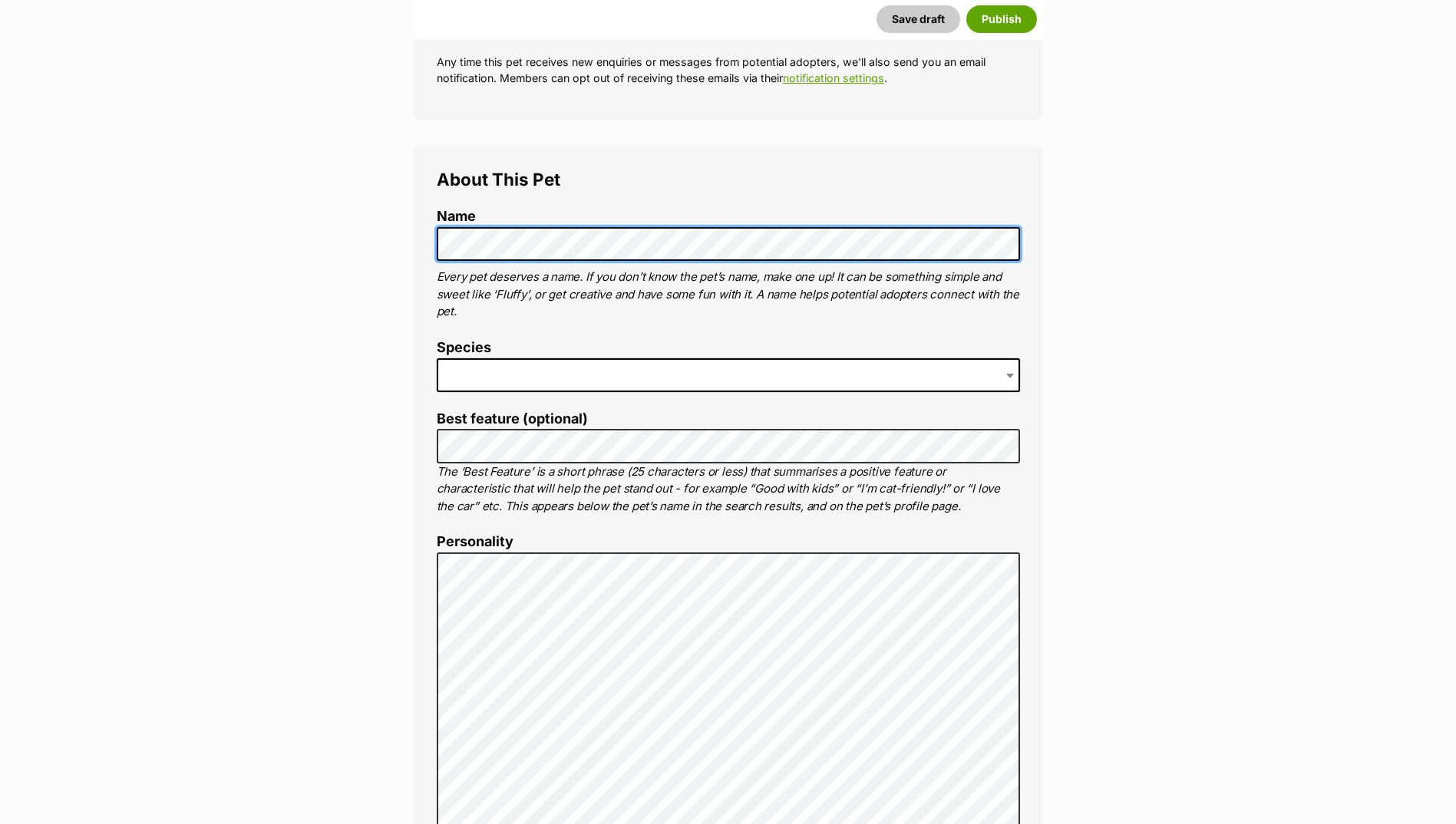
scroll to position [461, 0]
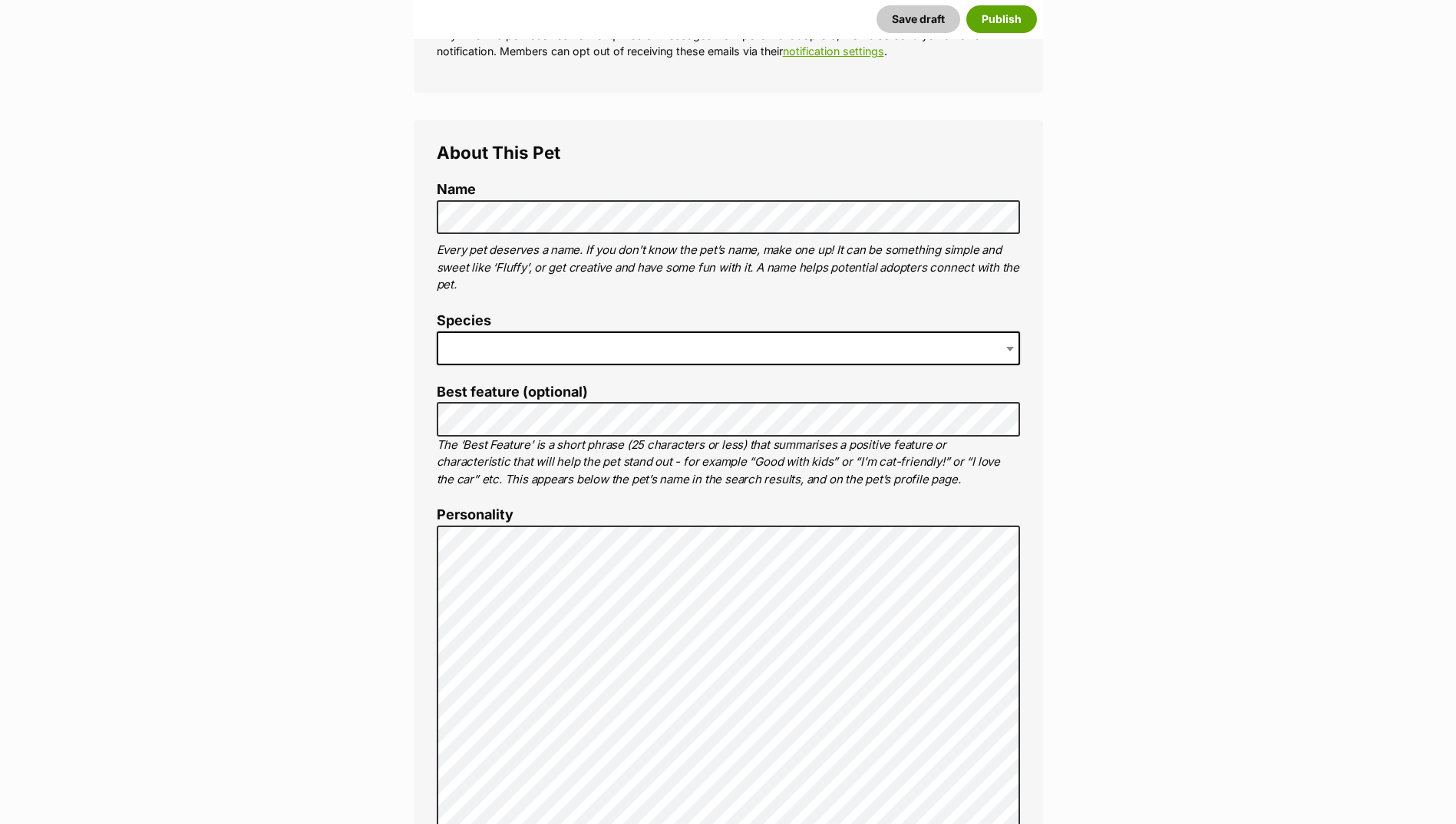
click at [457, 319] on label "Species" at bounding box center [728, 321] width 583 height 16
click at [461, 338] on span at bounding box center [728, 348] width 583 height 34
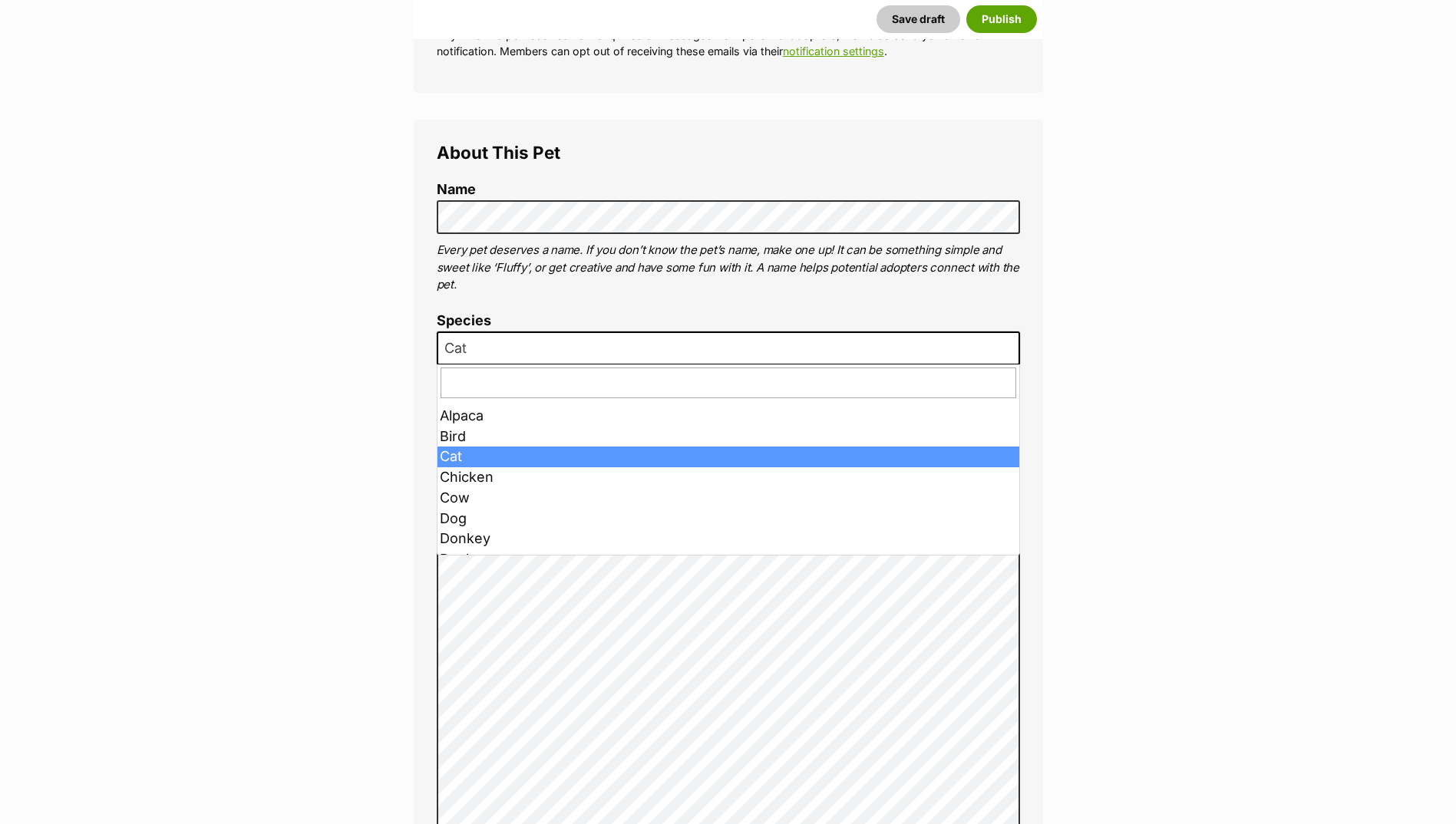
click at [445, 346] on span "Cat" at bounding box center [460, 348] width 44 height 22
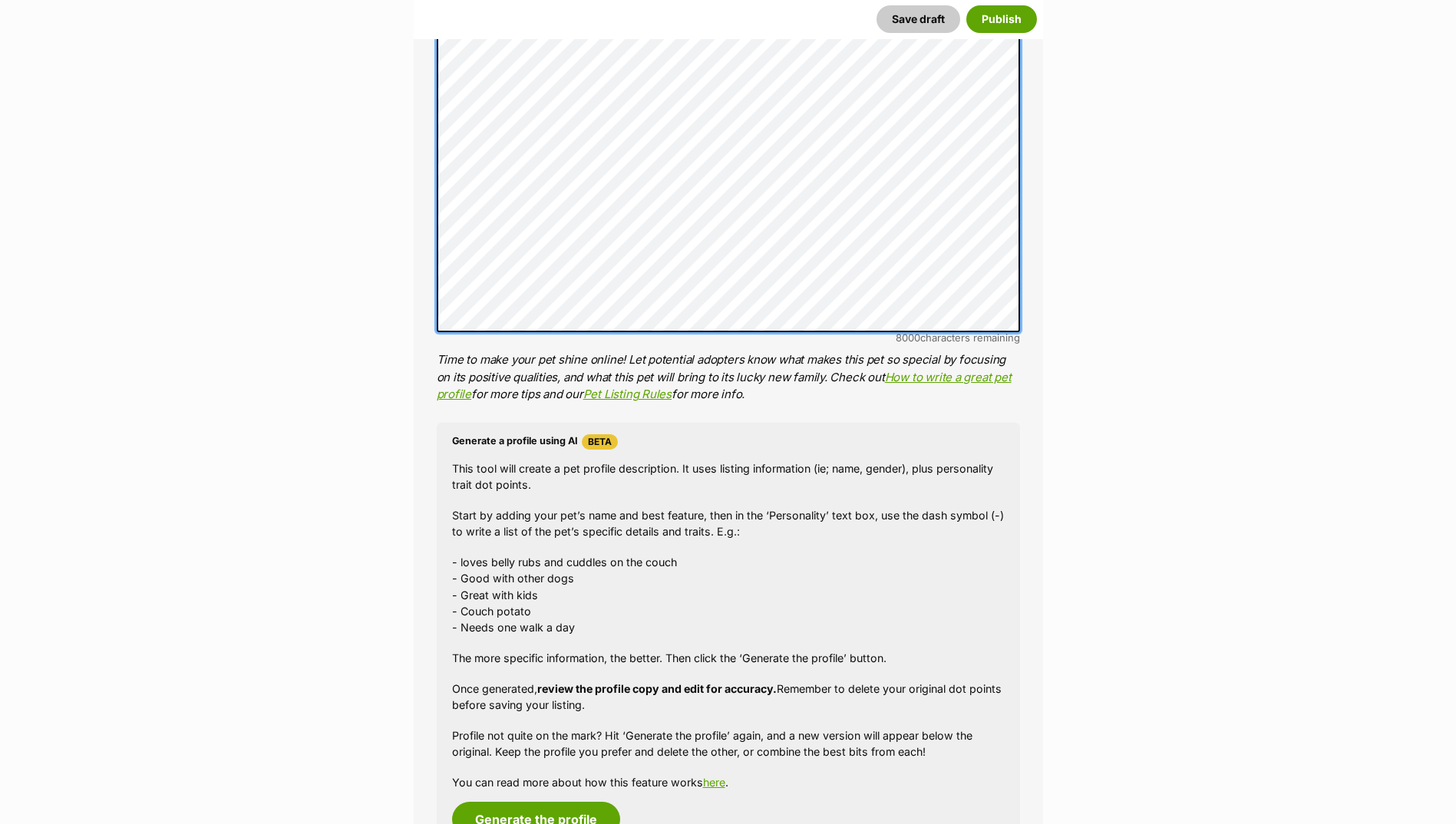
scroll to position [1151, 0]
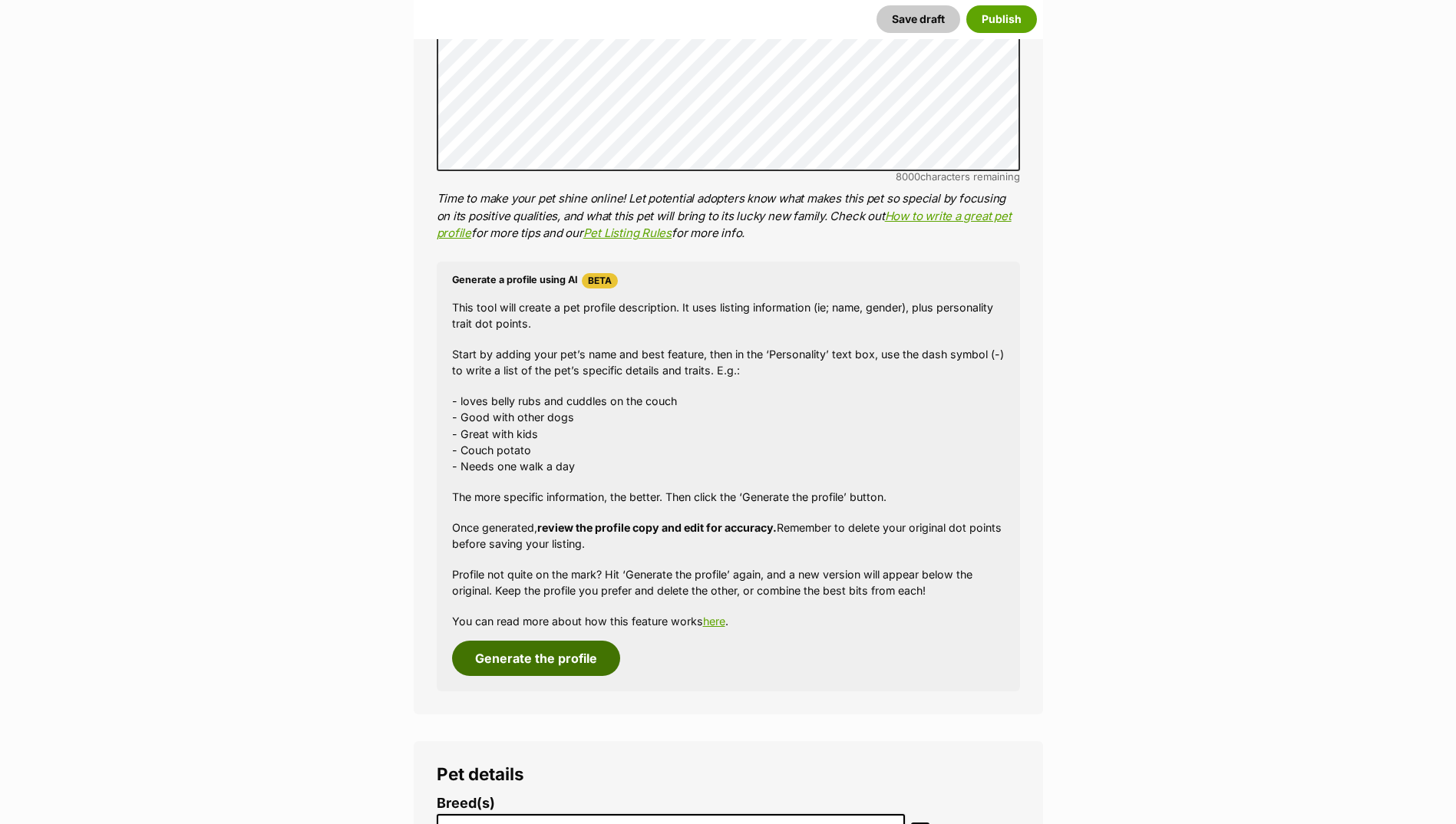
click at [531, 651] on button "Generate the profile" at bounding box center [536, 658] width 168 height 35
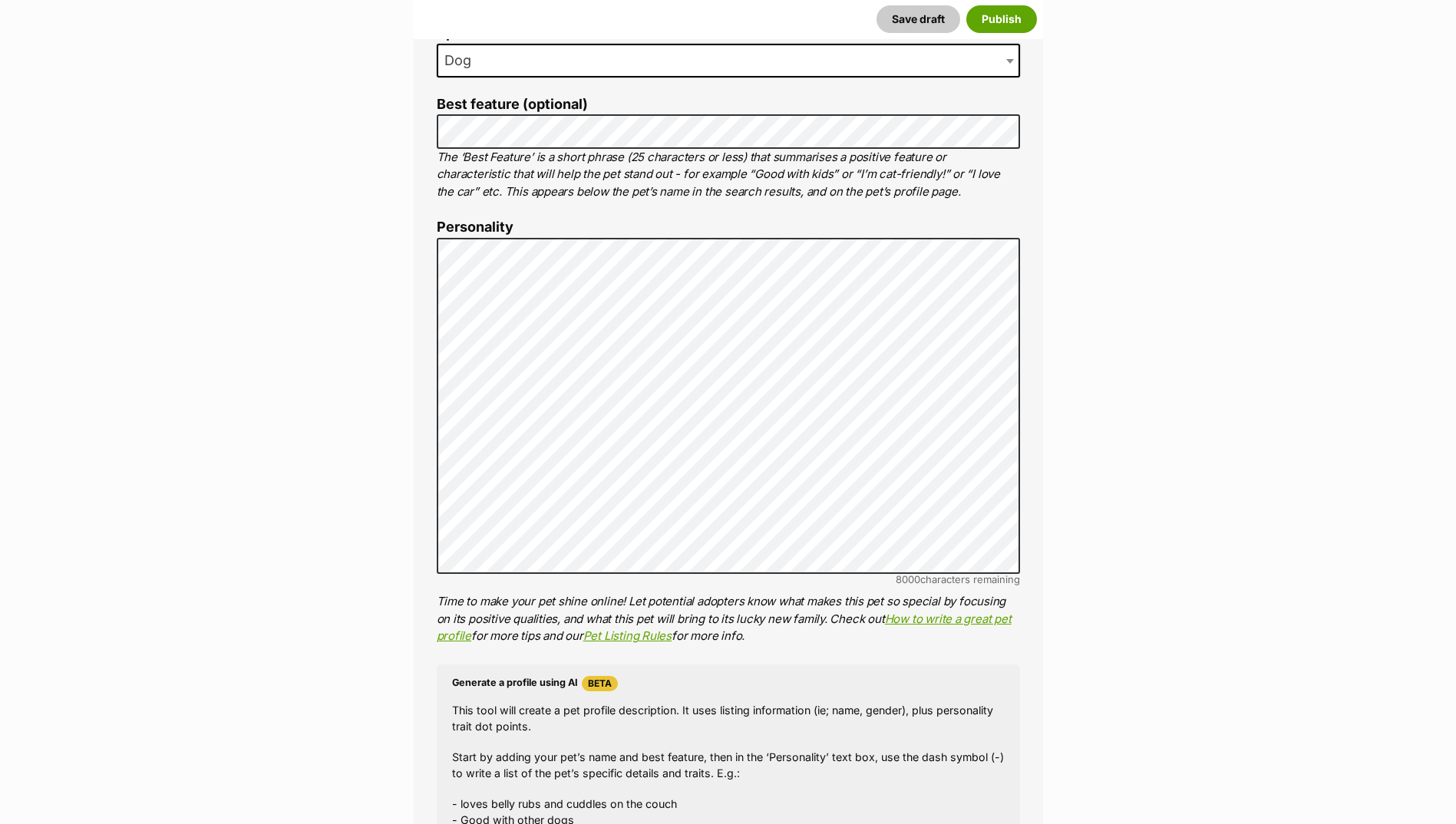
scroll to position [742, 0]
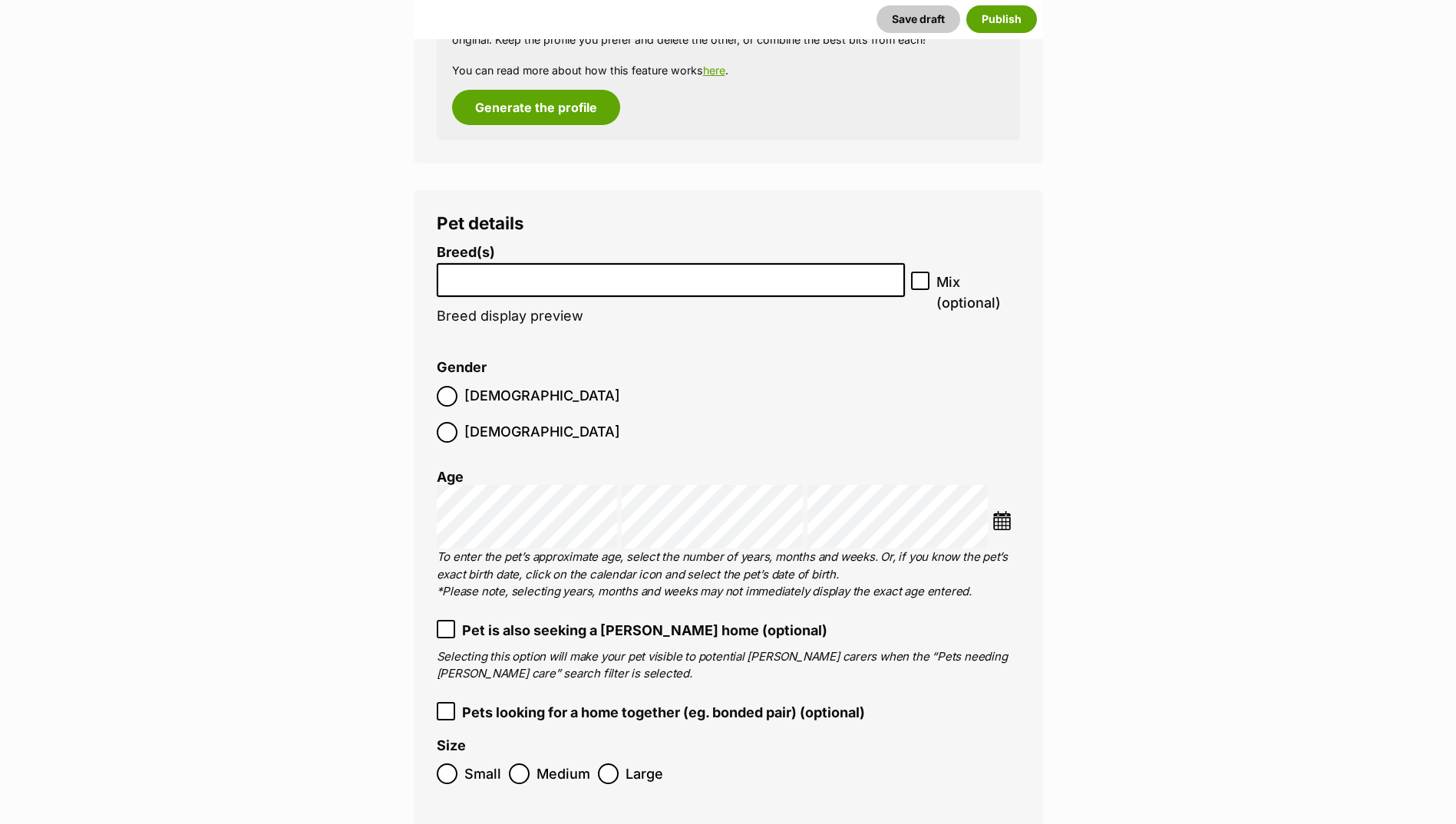
scroll to position [1740, 0]
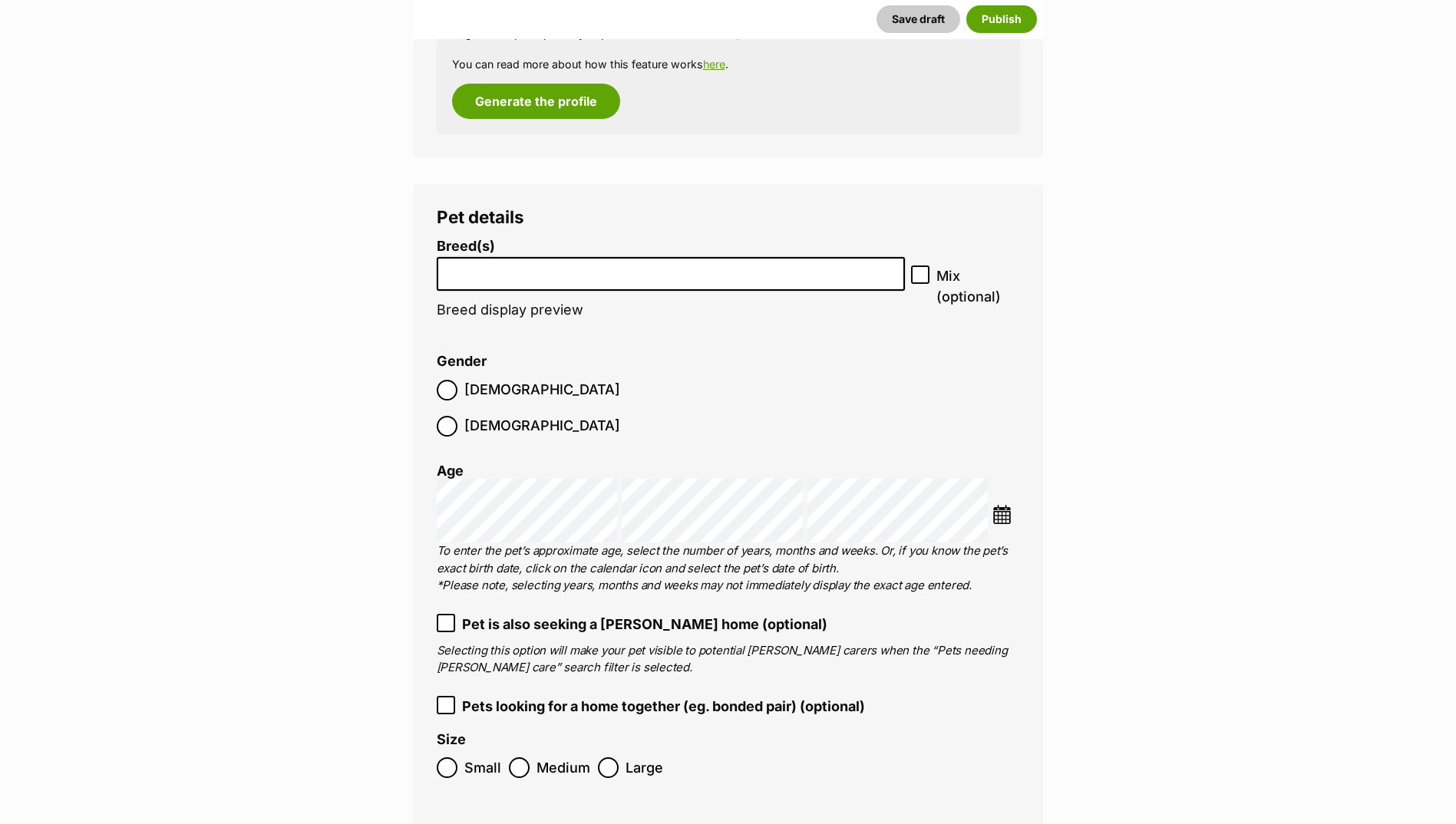
click at [527, 293] on li "Breed(s) Affenpinscher Afghan Hound Airedale Terrier Akita Akita (Japanese) Ala…" at bounding box center [671, 286] width 469 height 96
click at [541, 285] on li at bounding box center [671, 274] width 458 height 32
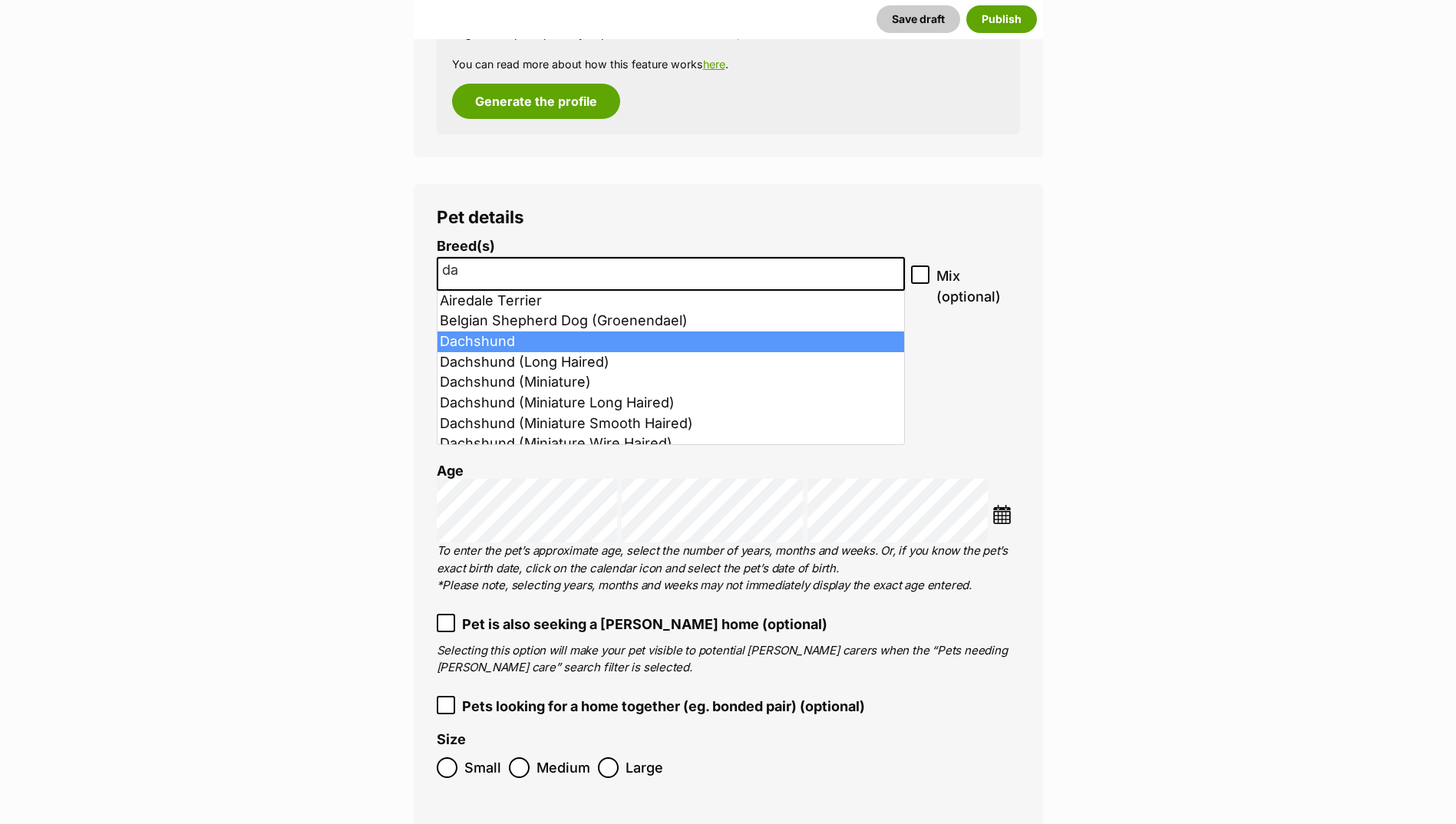
type input "da"
select select "72"
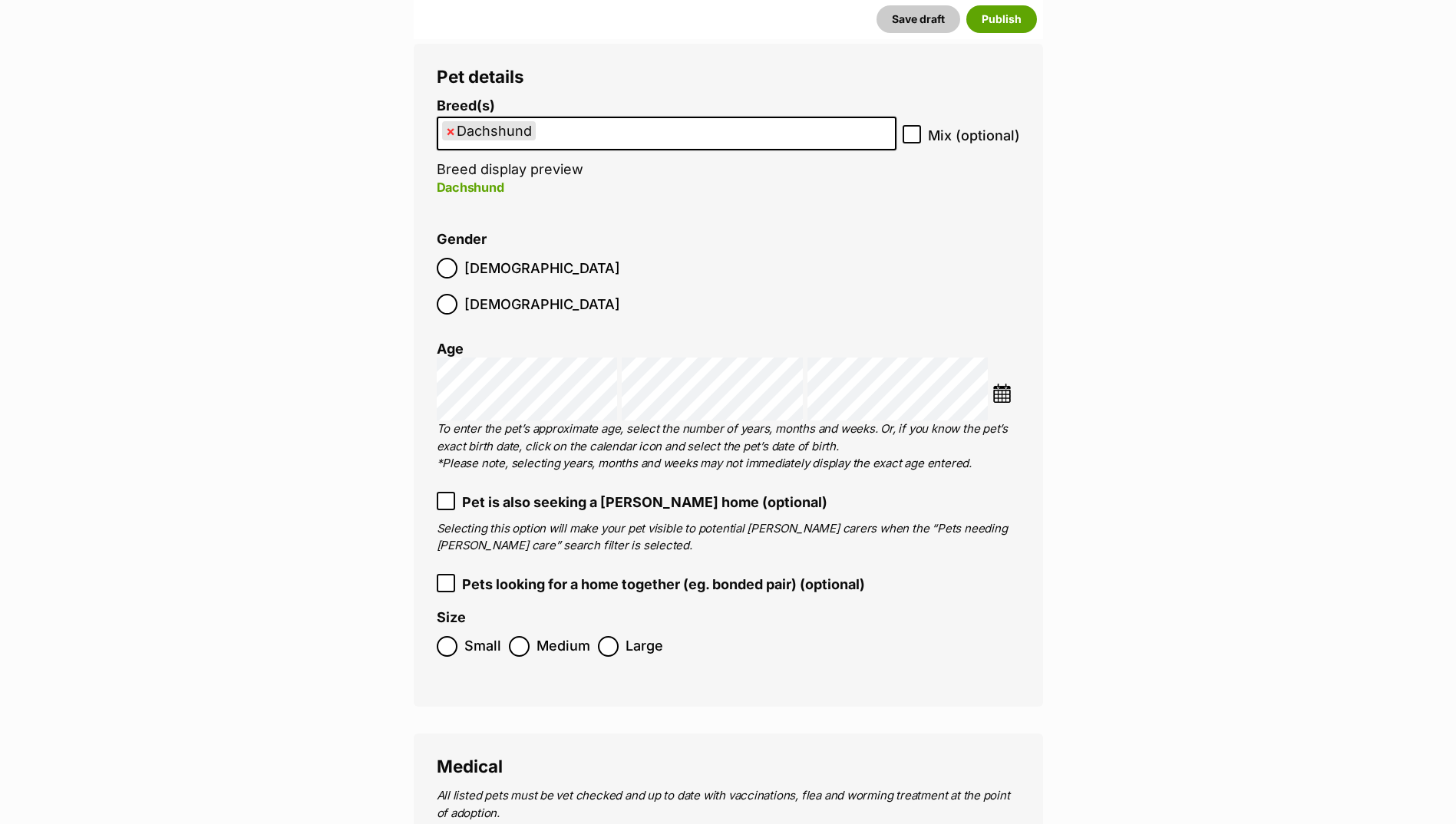
scroll to position [1894, 0]
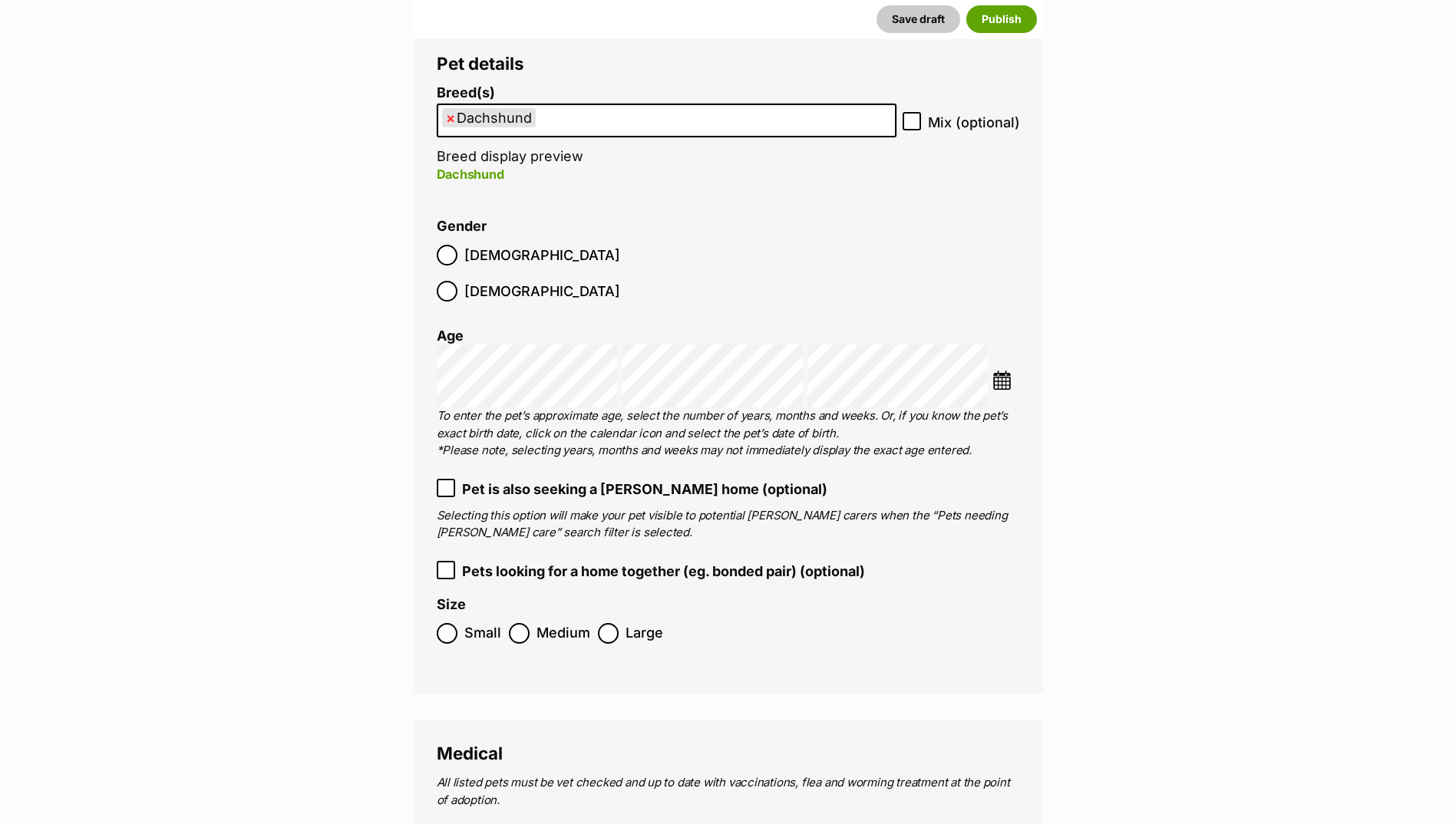
click at [530, 281] on label "Female" at bounding box center [528, 291] width 183 height 21
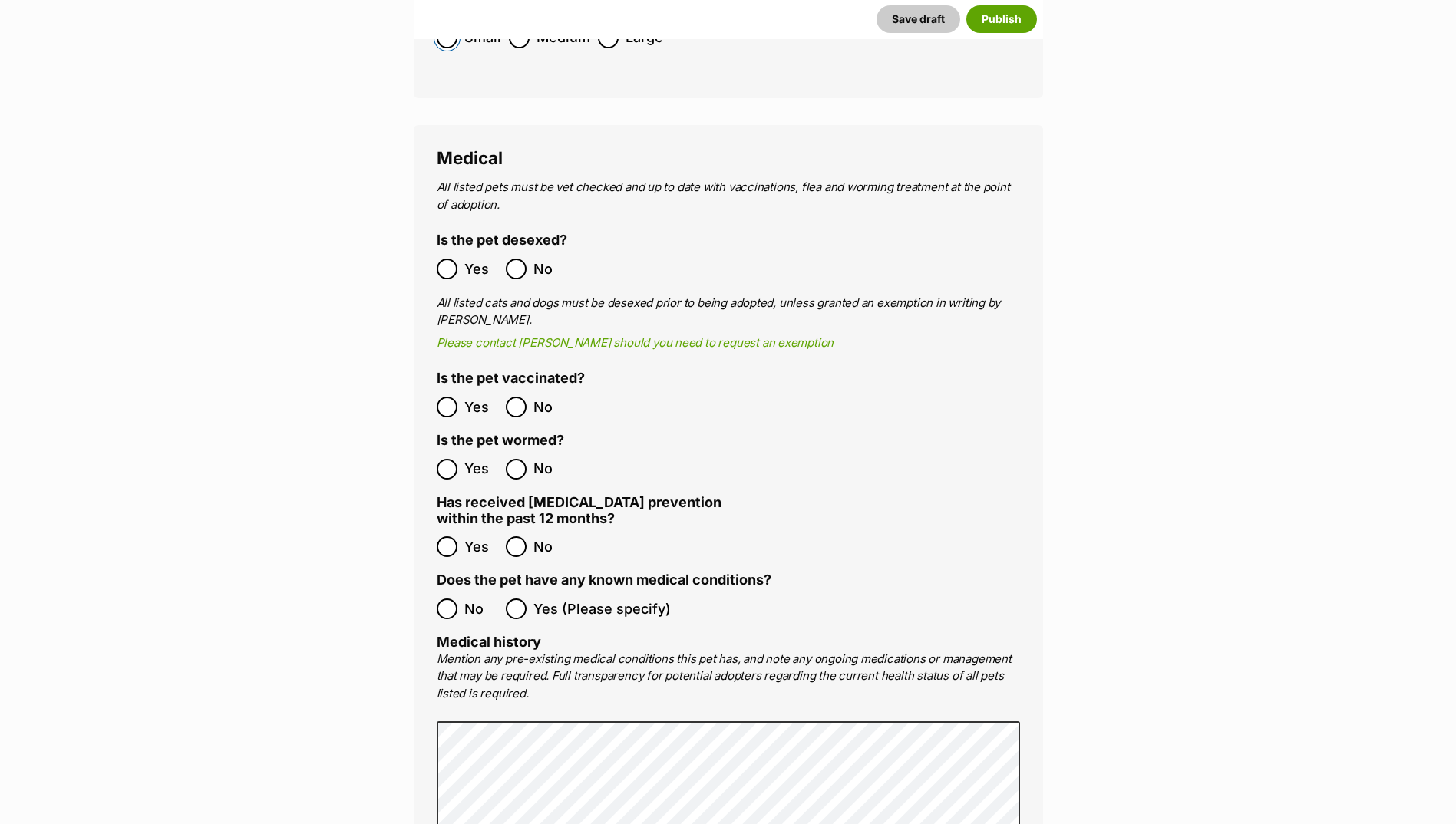
scroll to position [2584, 0]
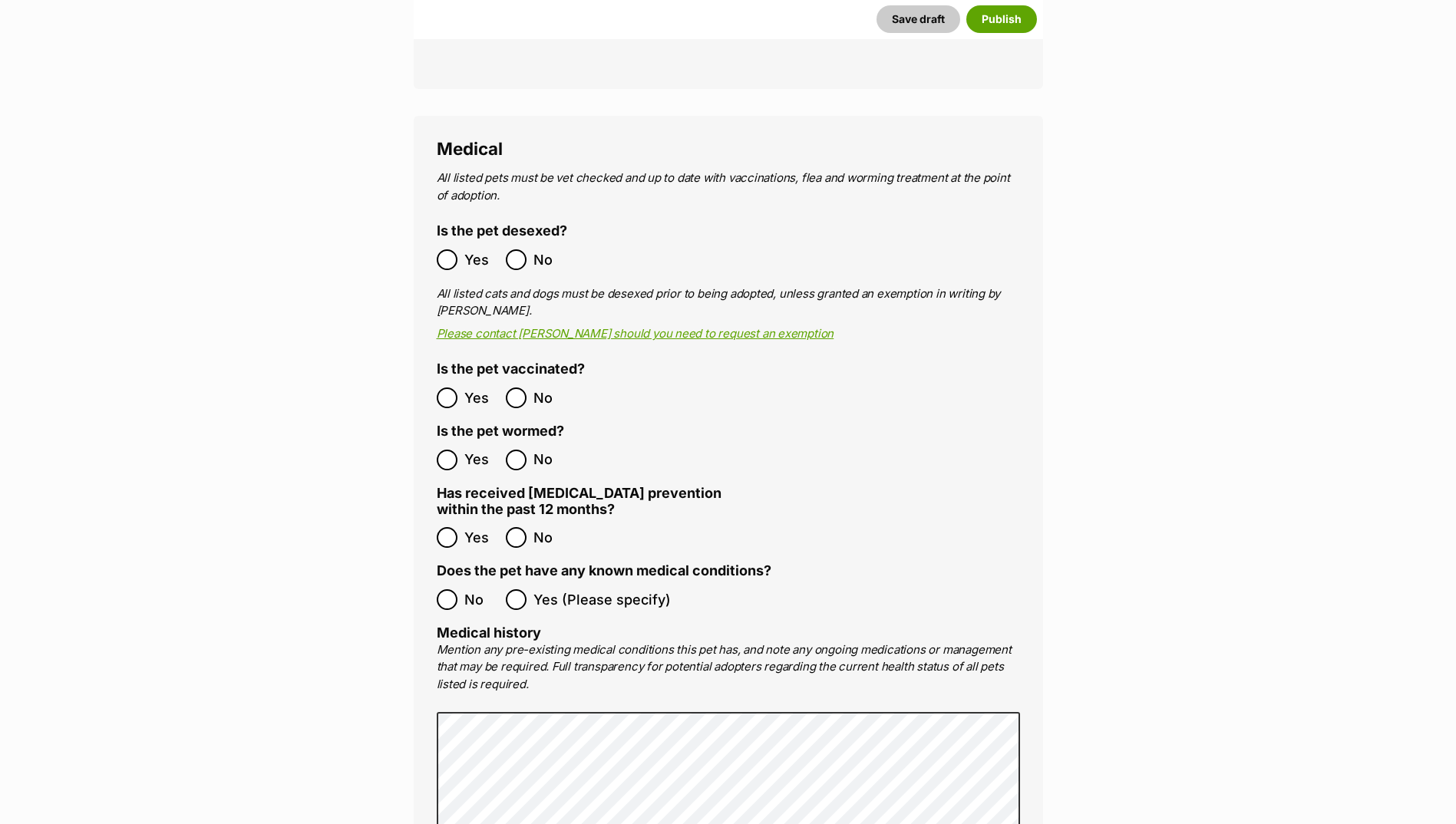
click at [461, 249] on label "Yes" at bounding box center [467, 259] width 62 height 21
click at [459, 387] on label "Yes" at bounding box center [467, 397] width 62 height 21
click at [460, 450] on label "Yes" at bounding box center [467, 460] width 62 height 21
click at [516, 520] on ol "Yes No" at bounding box center [582, 537] width 292 height 36
click at [453, 582] on ol "No Yes (Please specify)" at bounding box center [728, 599] width 583 height 36
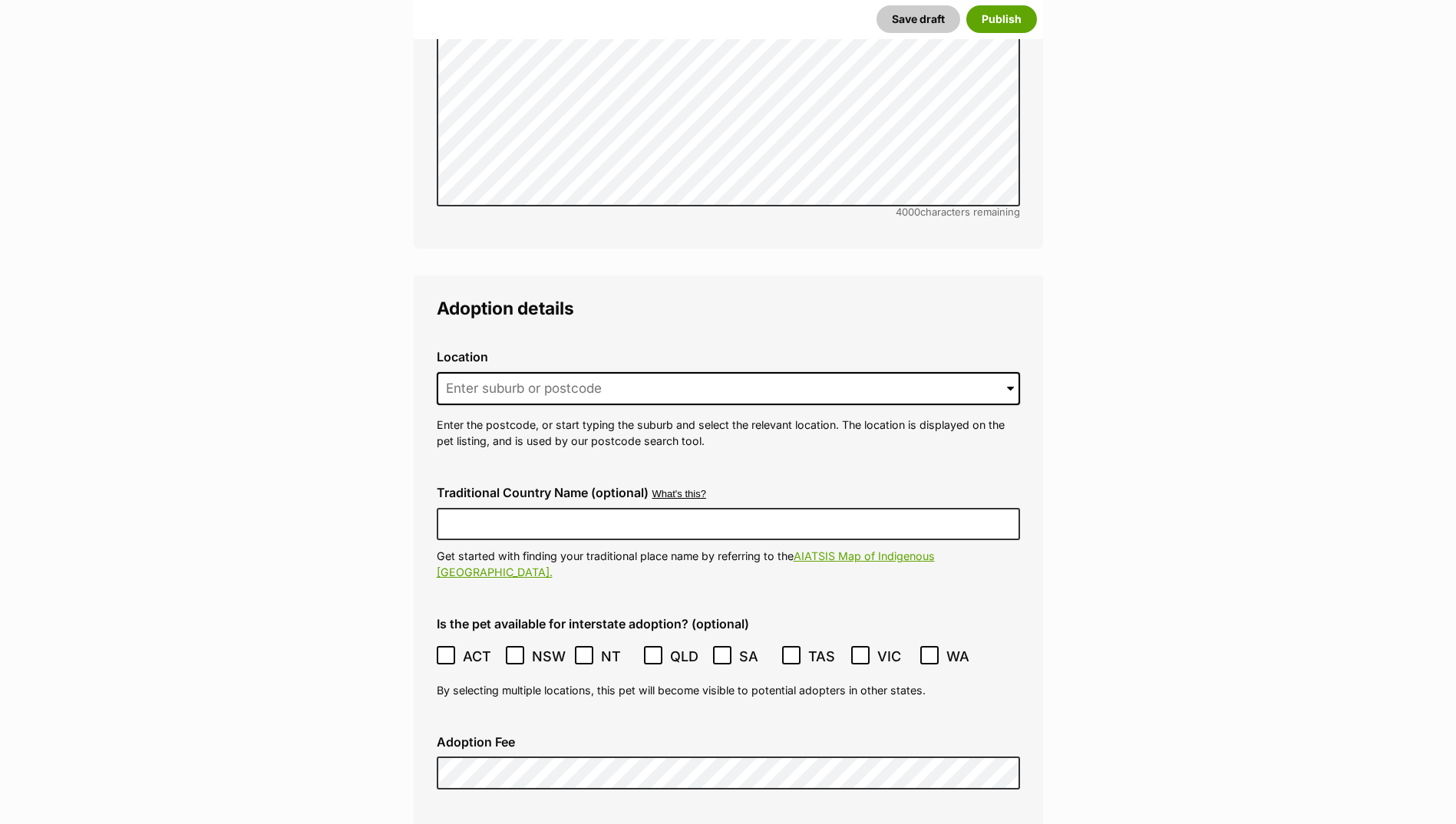
scroll to position [3428, 0]
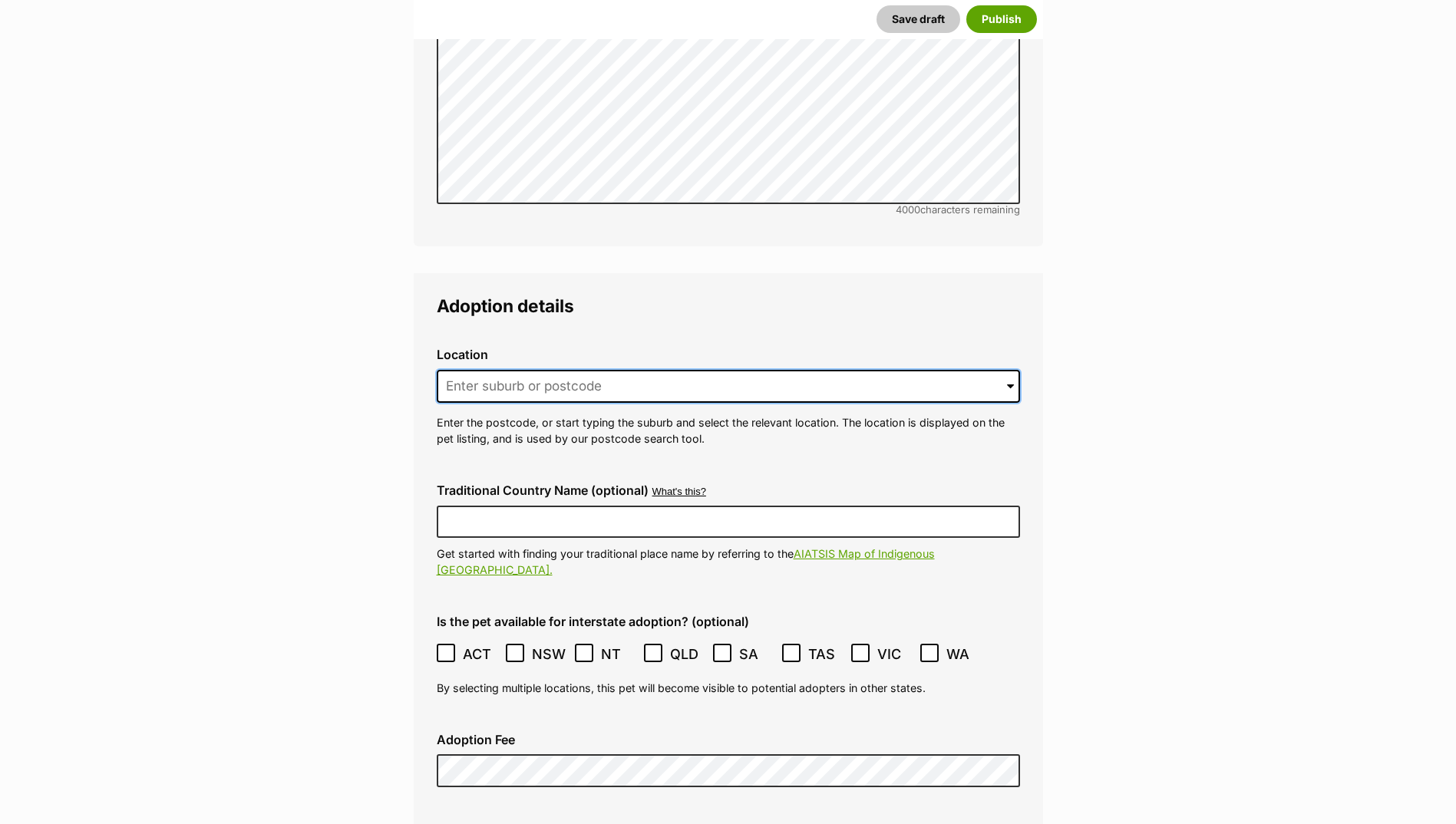
click at [571, 370] on input at bounding box center [728, 387] width 583 height 34
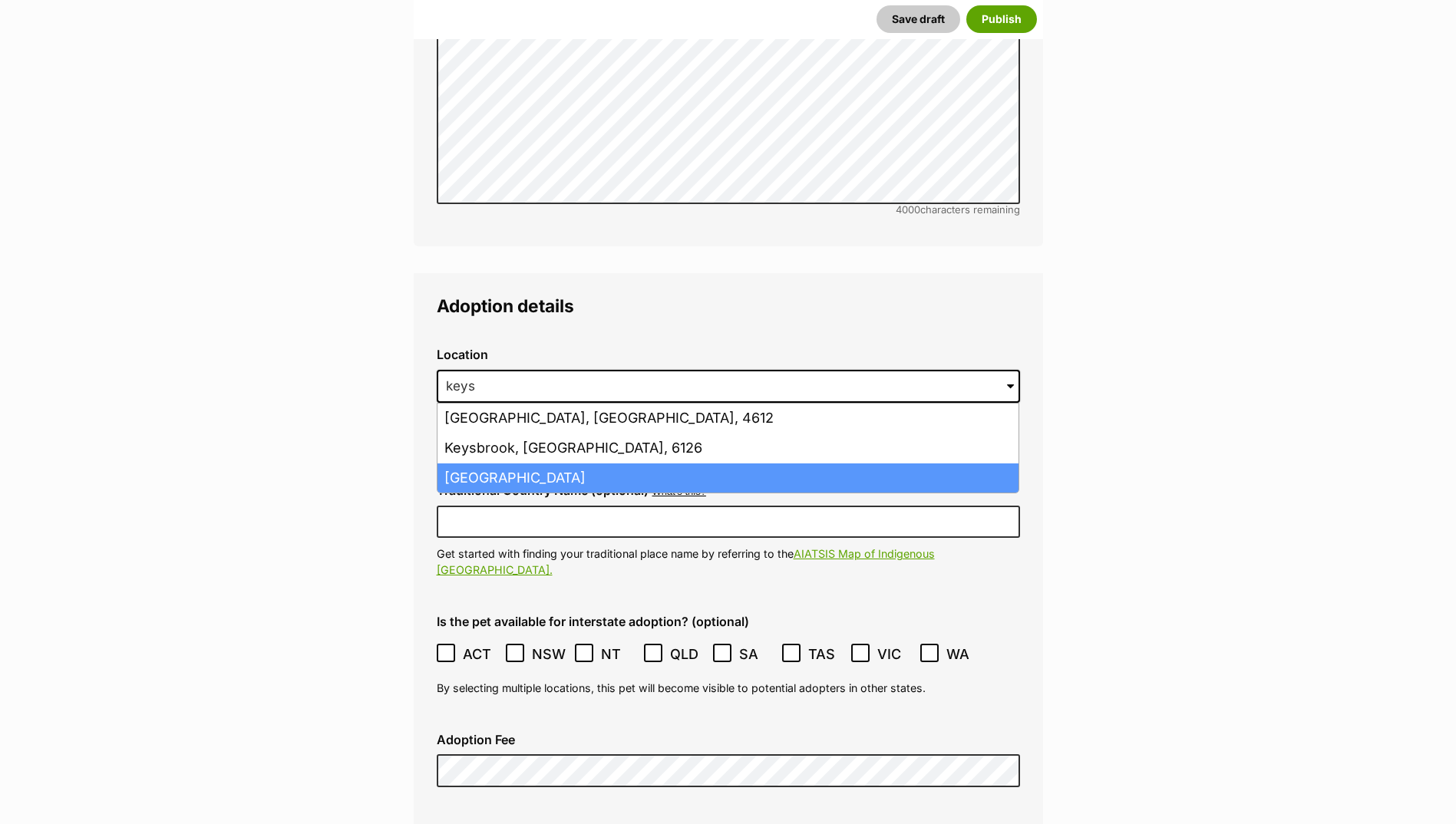
click at [558, 463] on li "Keysborough, Victoria, 3173" at bounding box center [727, 478] width 581 height 30
type input "Keysborough, Victoria, 3173"
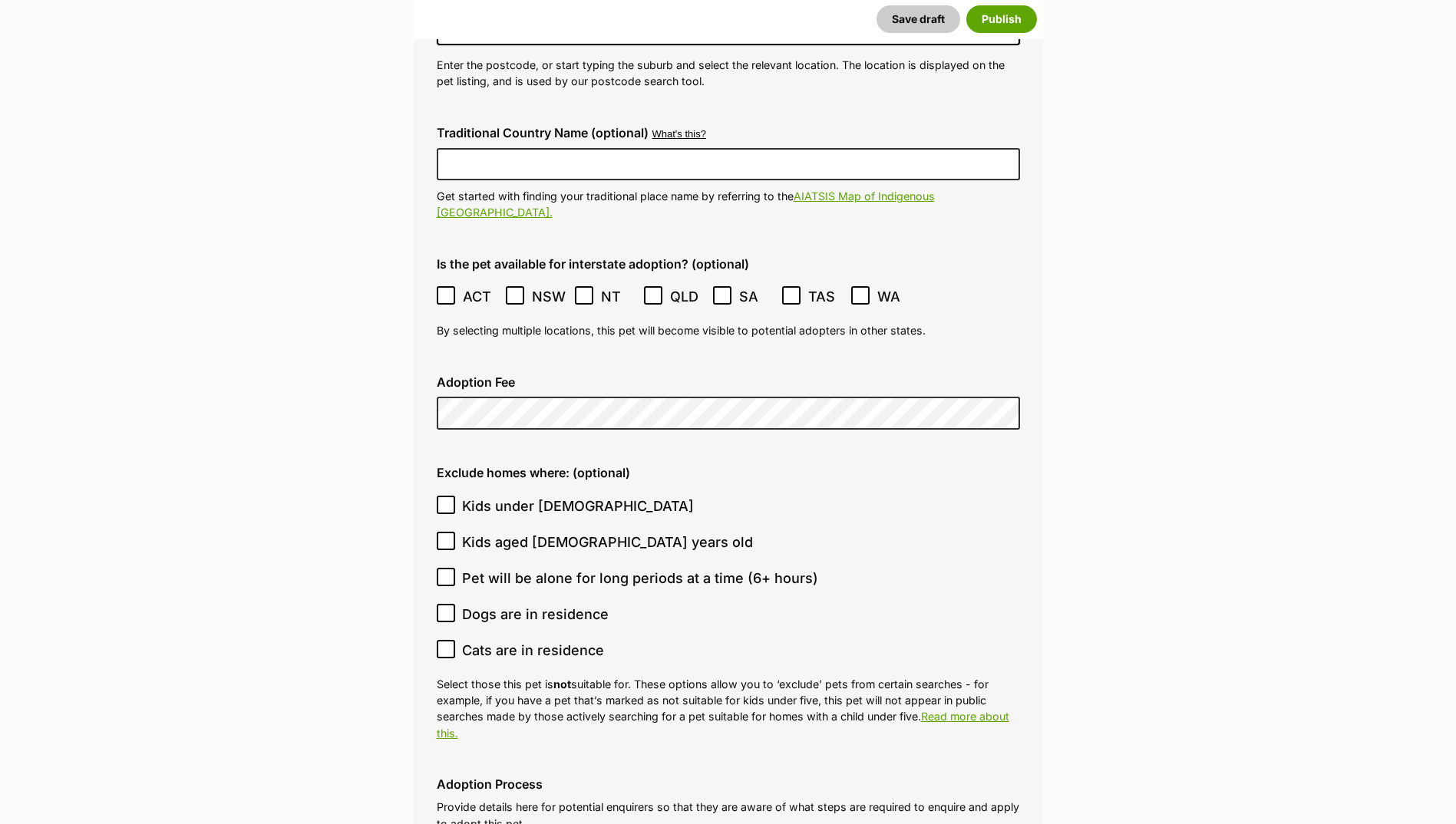
scroll to position [3813, 0]
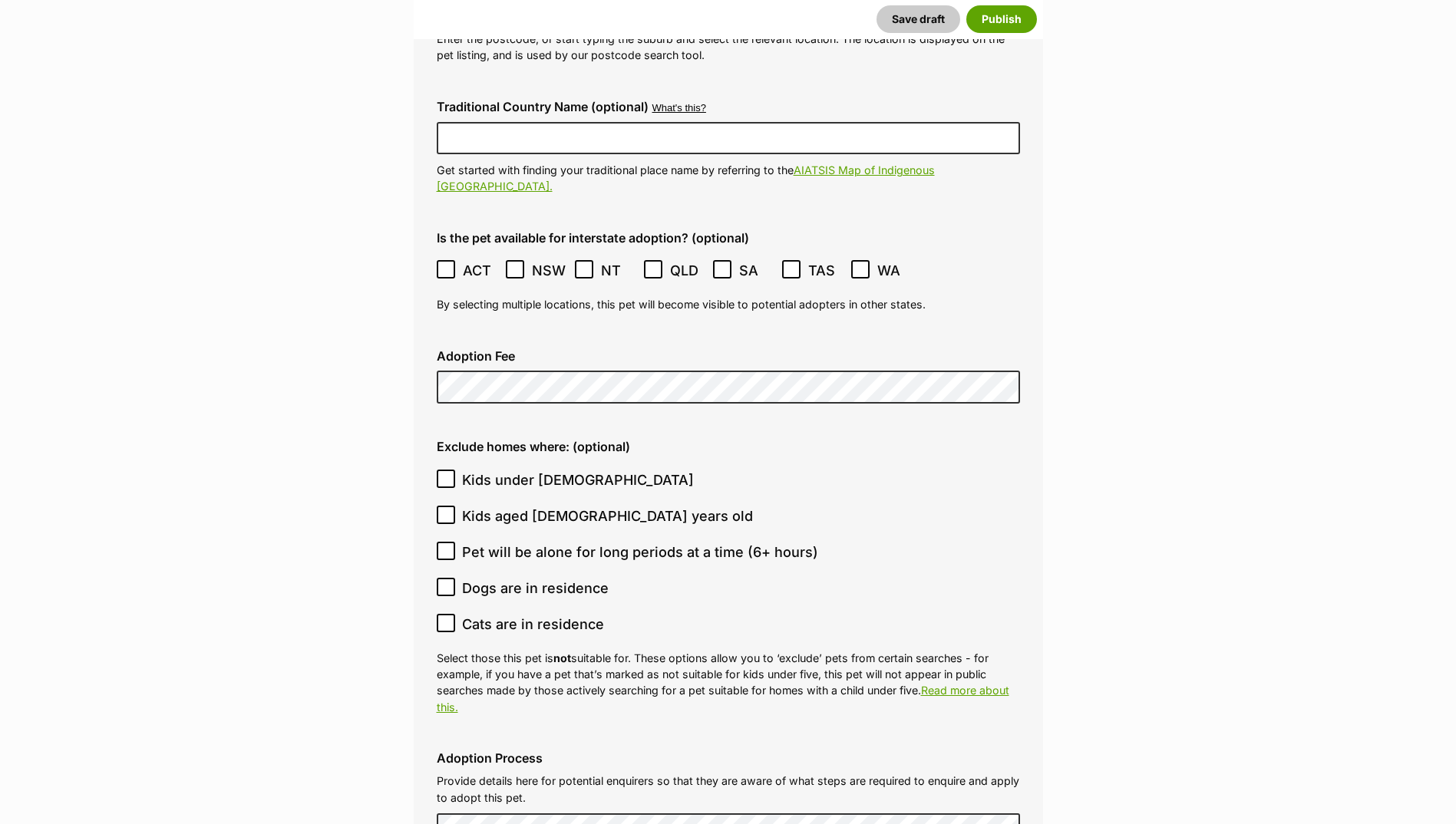
drag, startPoint x: 443, startPoint y: 427, endPoint x: 447, endPoint y: 438, distance: 11.7
click at [443, 473] on icon at bounding box center [446, 478] width 11 height 11
click at [443, 470] on input "Kids under 5 years old" at bounding box center [446, 479] width 18 height 18
checkbox input "true"
click at [457, 506] on label "Kids aged 6-12 years old" at bounding box center [724, 516] width 576 height 21
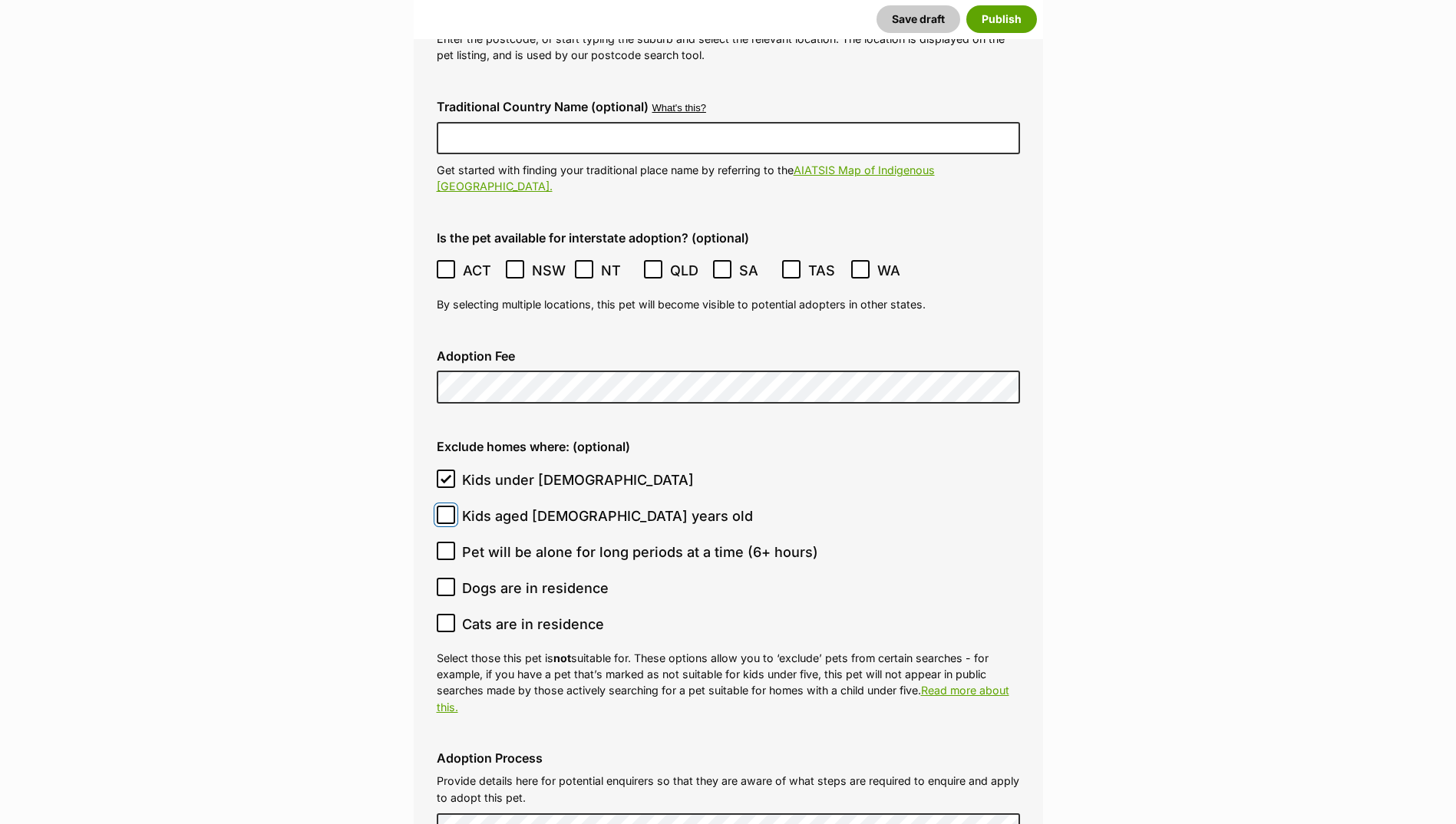
click at [455, 506] on input "Kids aged 6-12 years old" at bounding box center [446, 515] width 18 height 18
checkbox input "true"
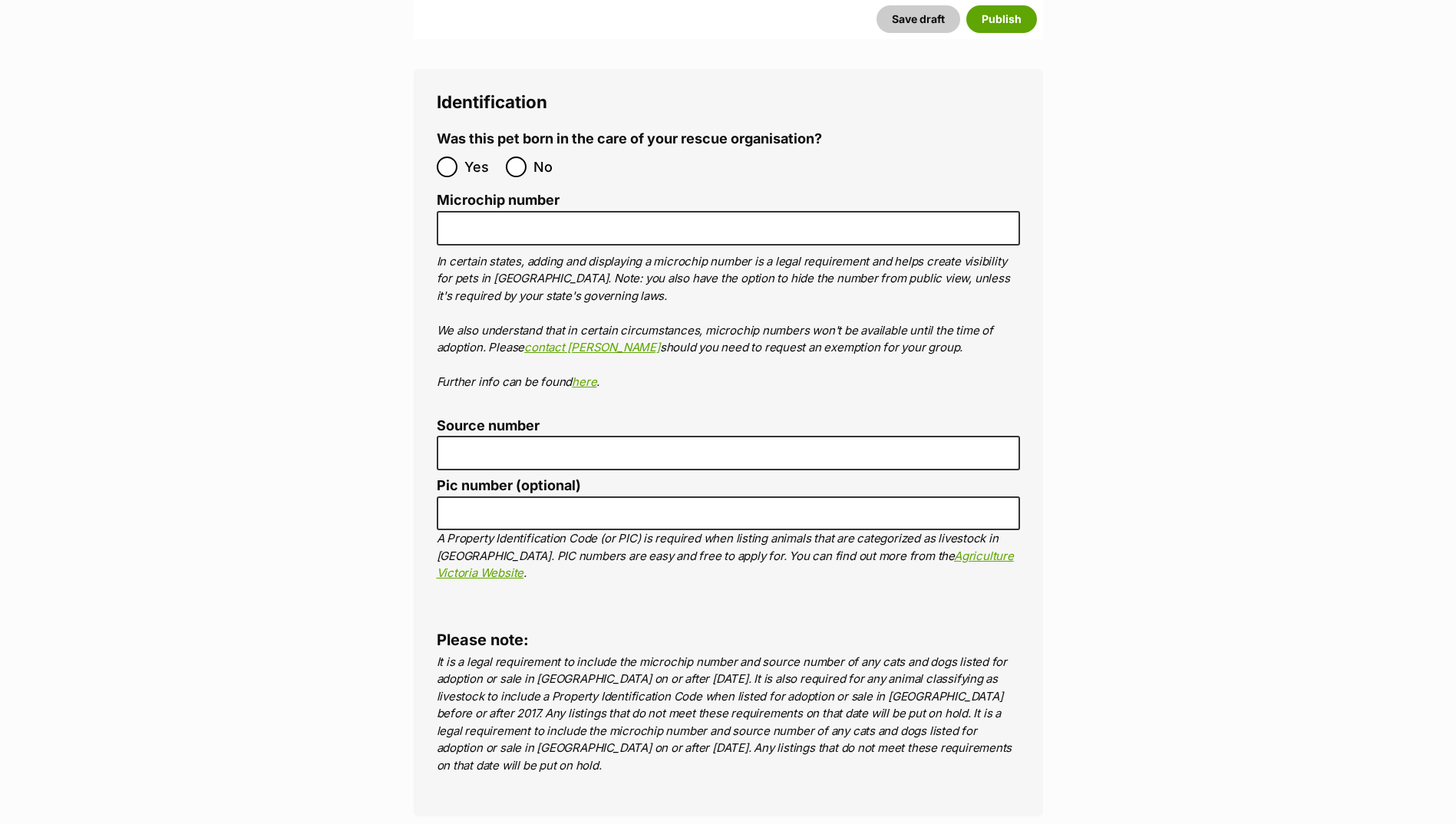
scroll to position [5041, 0]
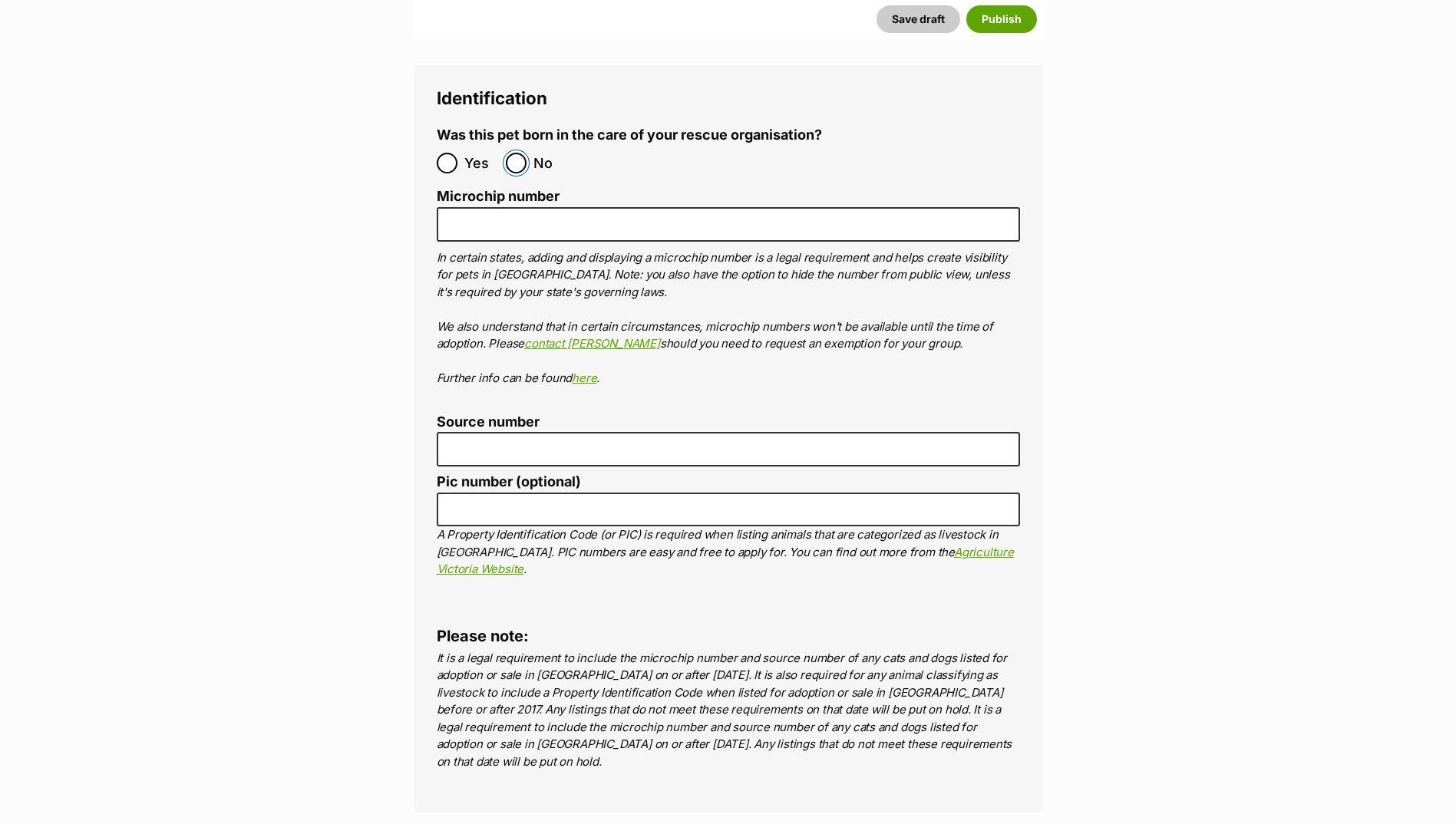
click at [517, 152] on input "No" at bounding box center [516, 162] width 21 height 21
radio input "true"
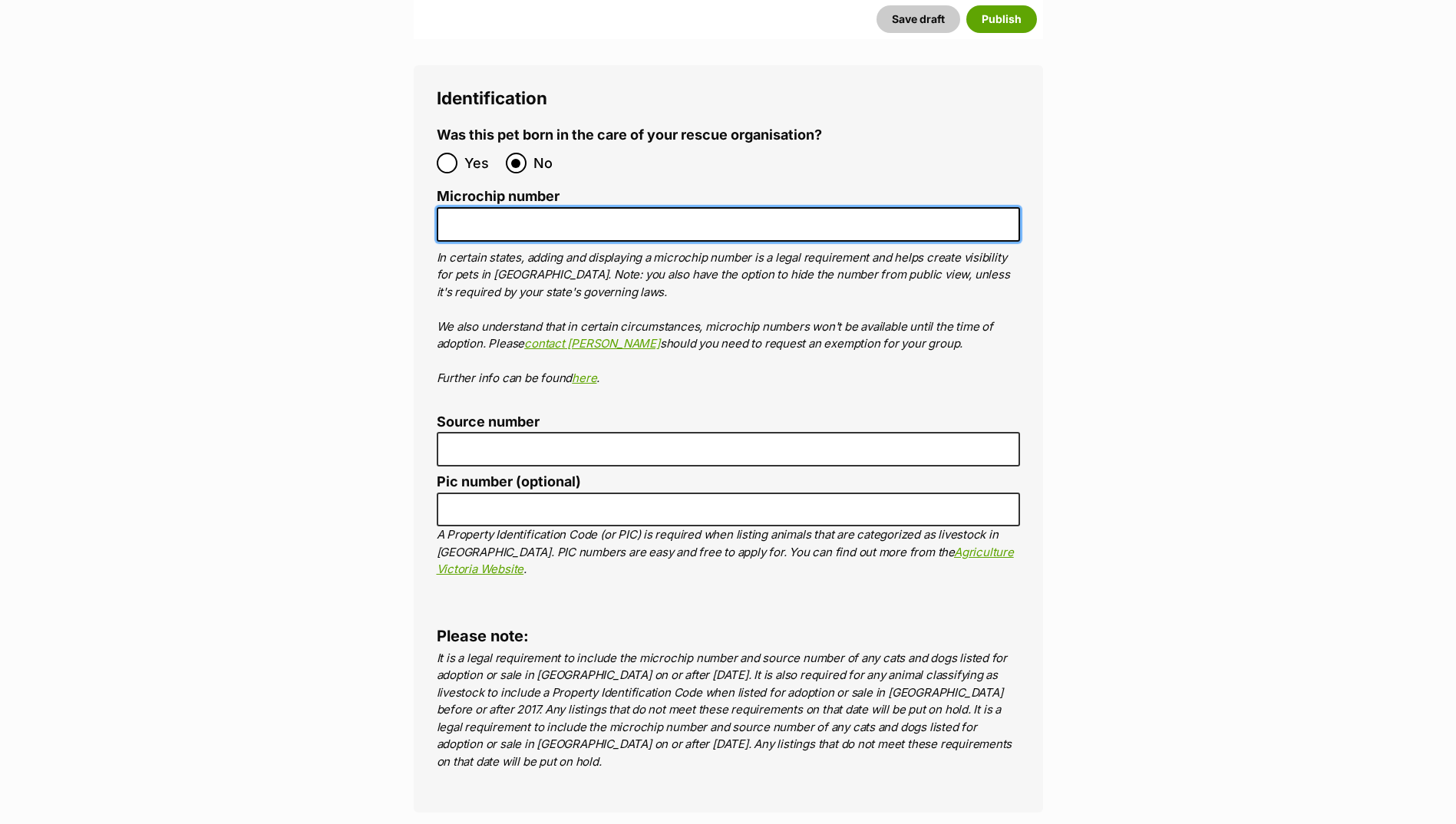
click at [511, 207] on input "Microchip number" at bounding box center [728, 224] width 583 height 34
paste input "956000013358823"
type input "956000013358823"
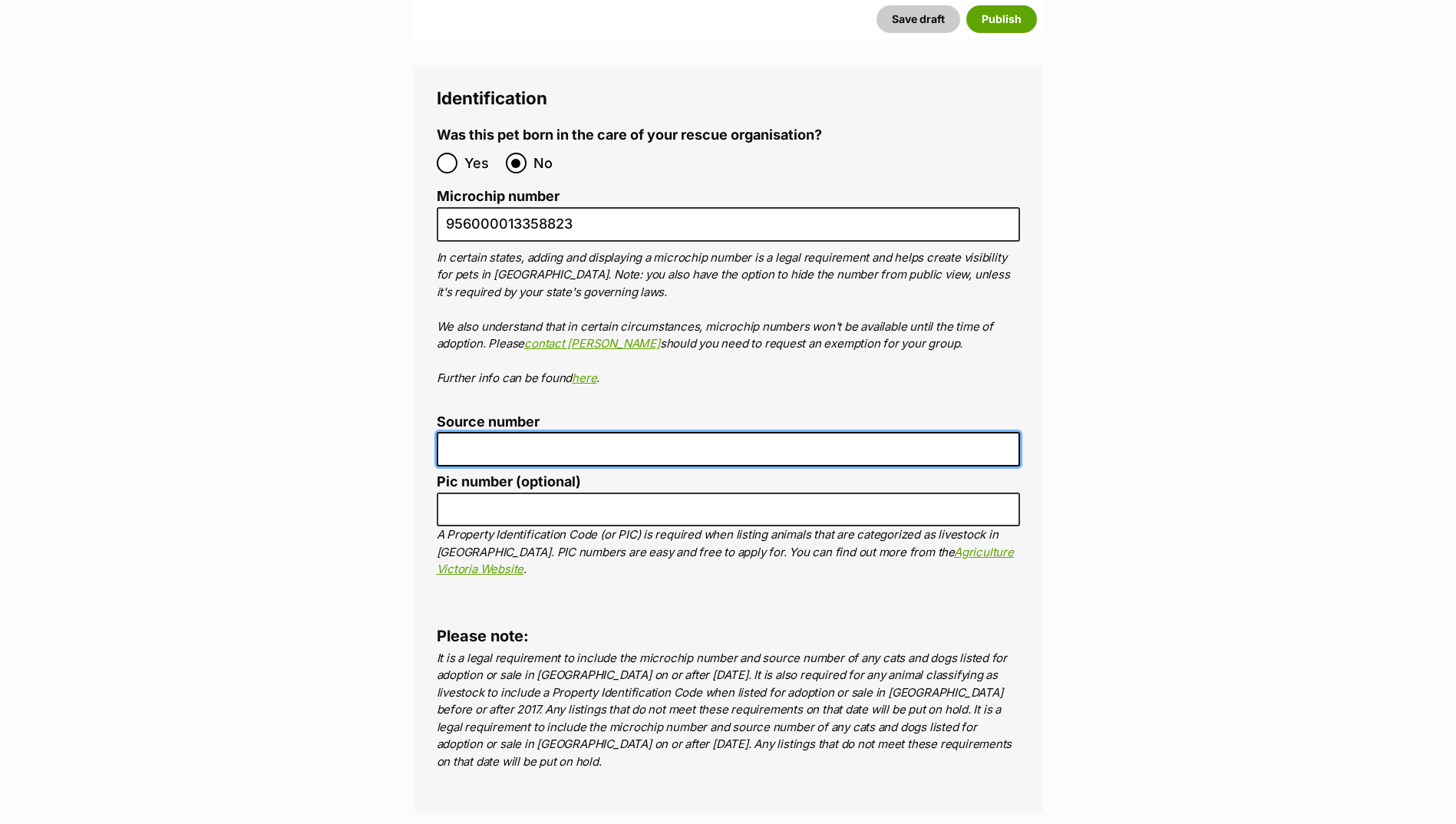
click at [476, 432] on input "Source number" at bounding box center [728, 449] width 583 height 34
type input "br100702"
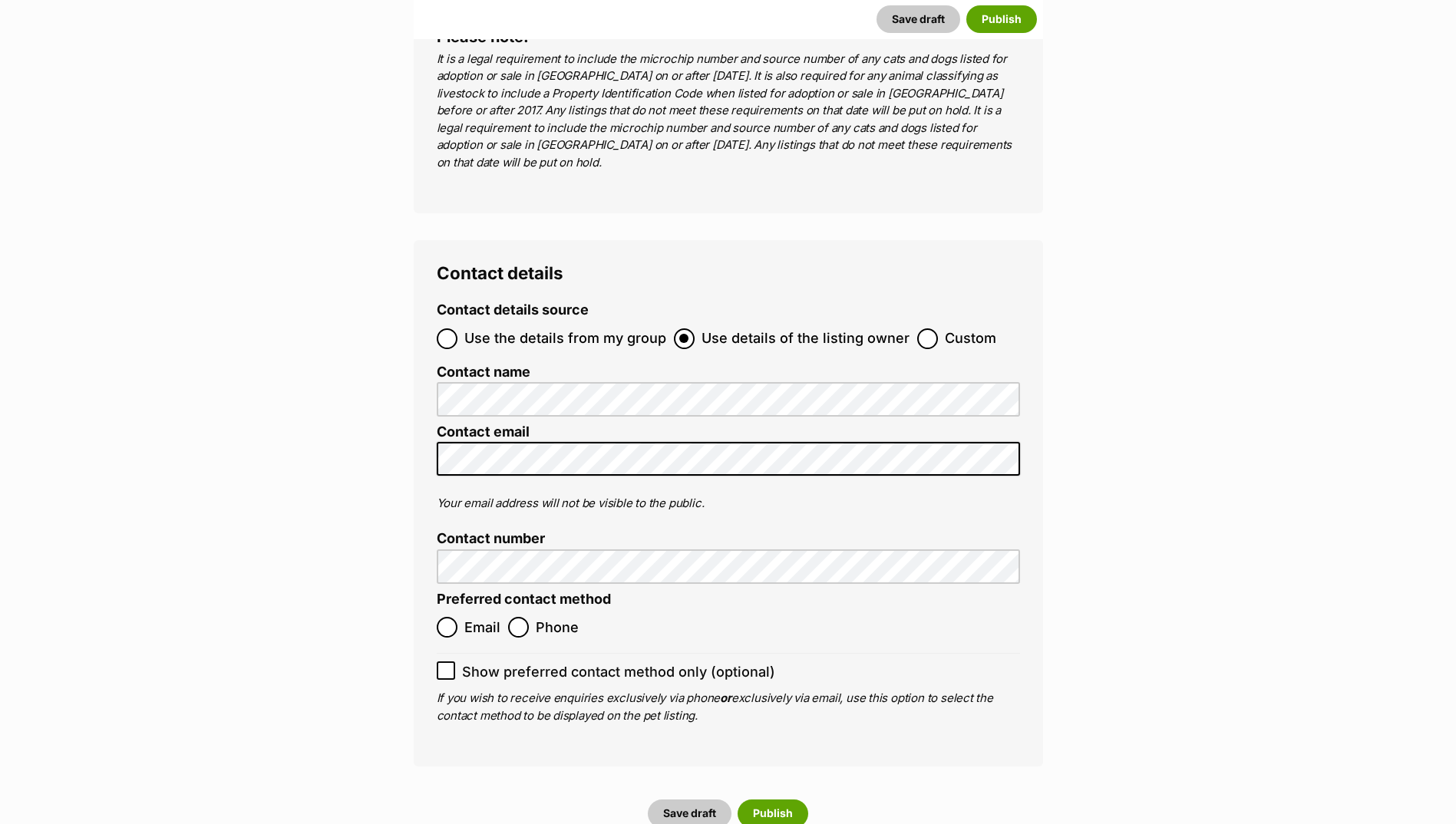
scroll to position [5655, 0]
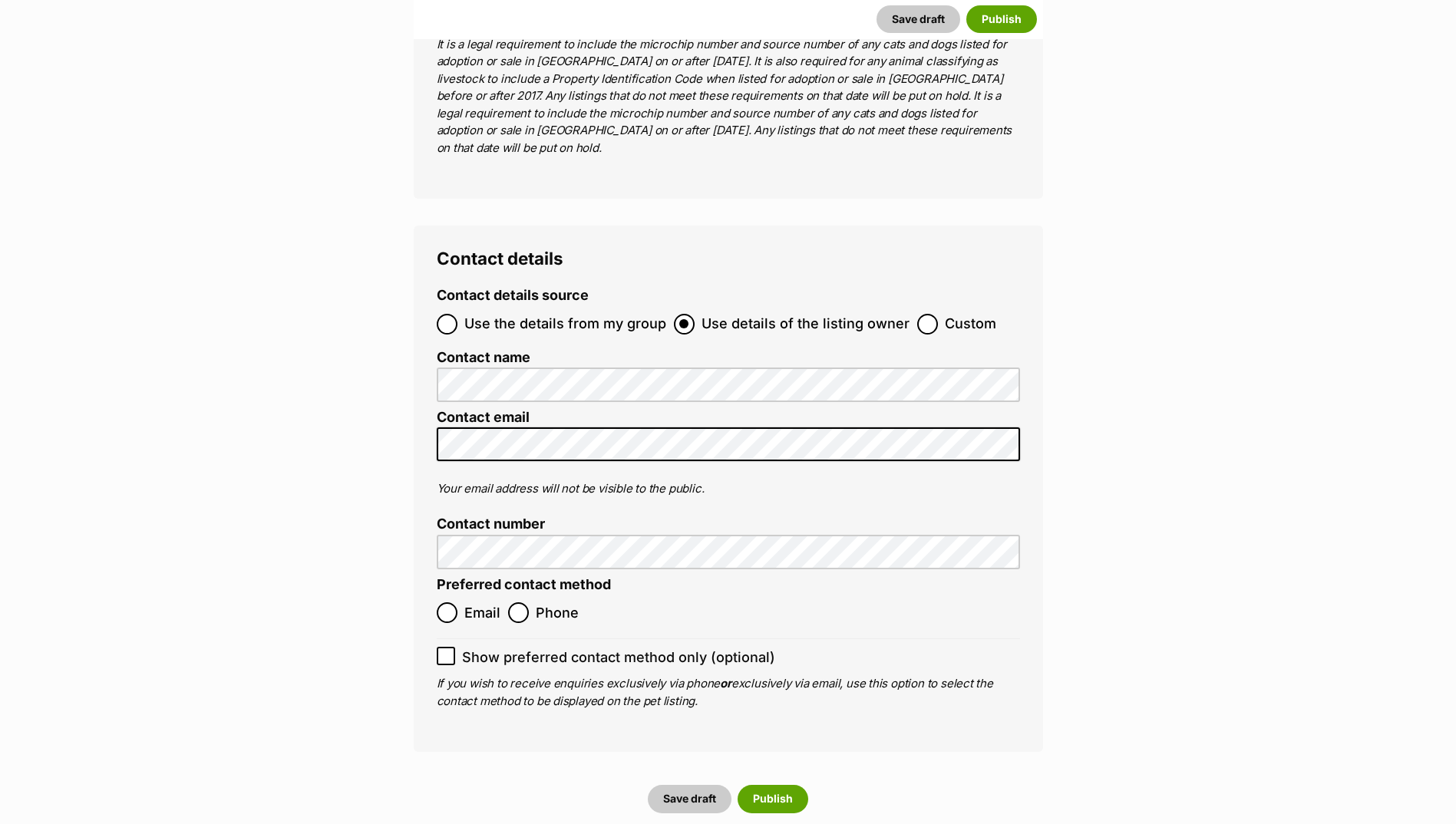
click at [477, 602] on span "Email" at bounding box center [481, 612] width 36 height 21
click at [457, 602] on input "Email" at bounding box center [446, 612] width 21 height 21
radio input "true"
click at [774, 785] on button "Publish" at bounding box center [772, 798] width 71 height 27
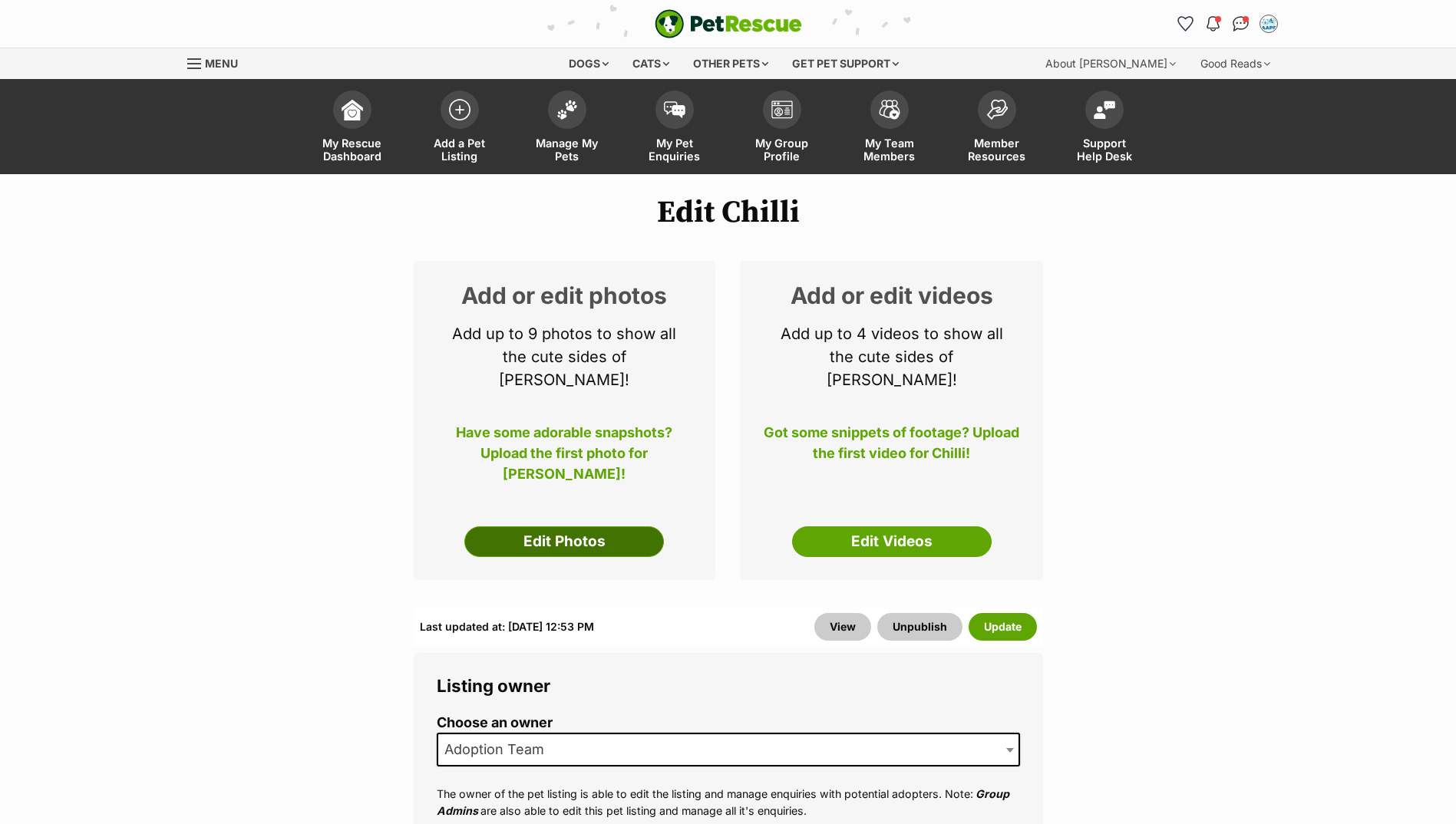
click at [549, 527] on link "Edit Photos" at bounding box center [564, 542] width 200 height 31
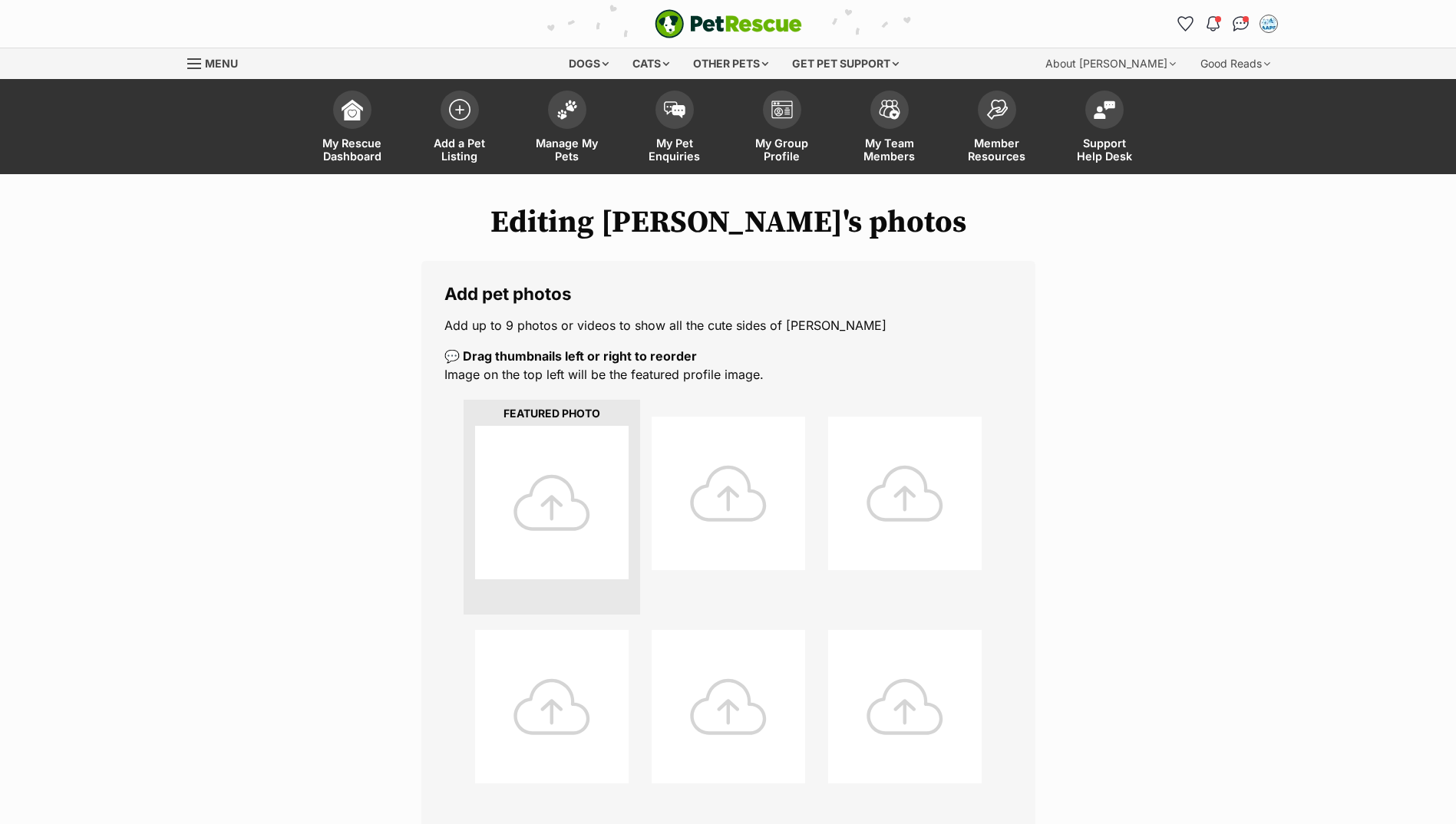
click at [537, 455] on div at bounding box center [551, 502] width 153 height 153
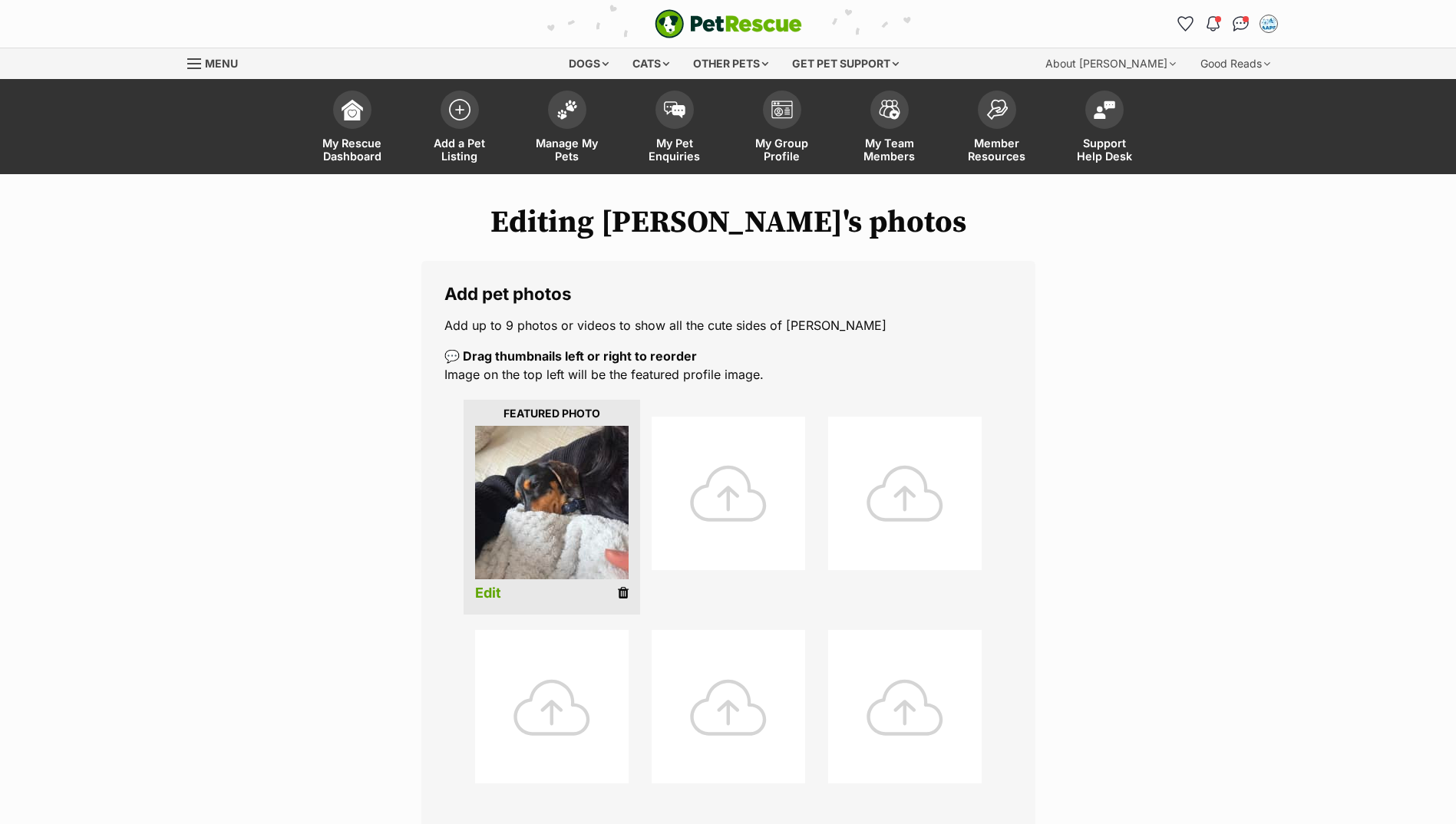
click at [768, 459] on div at bounding box center [728, 493] width 153 height 153
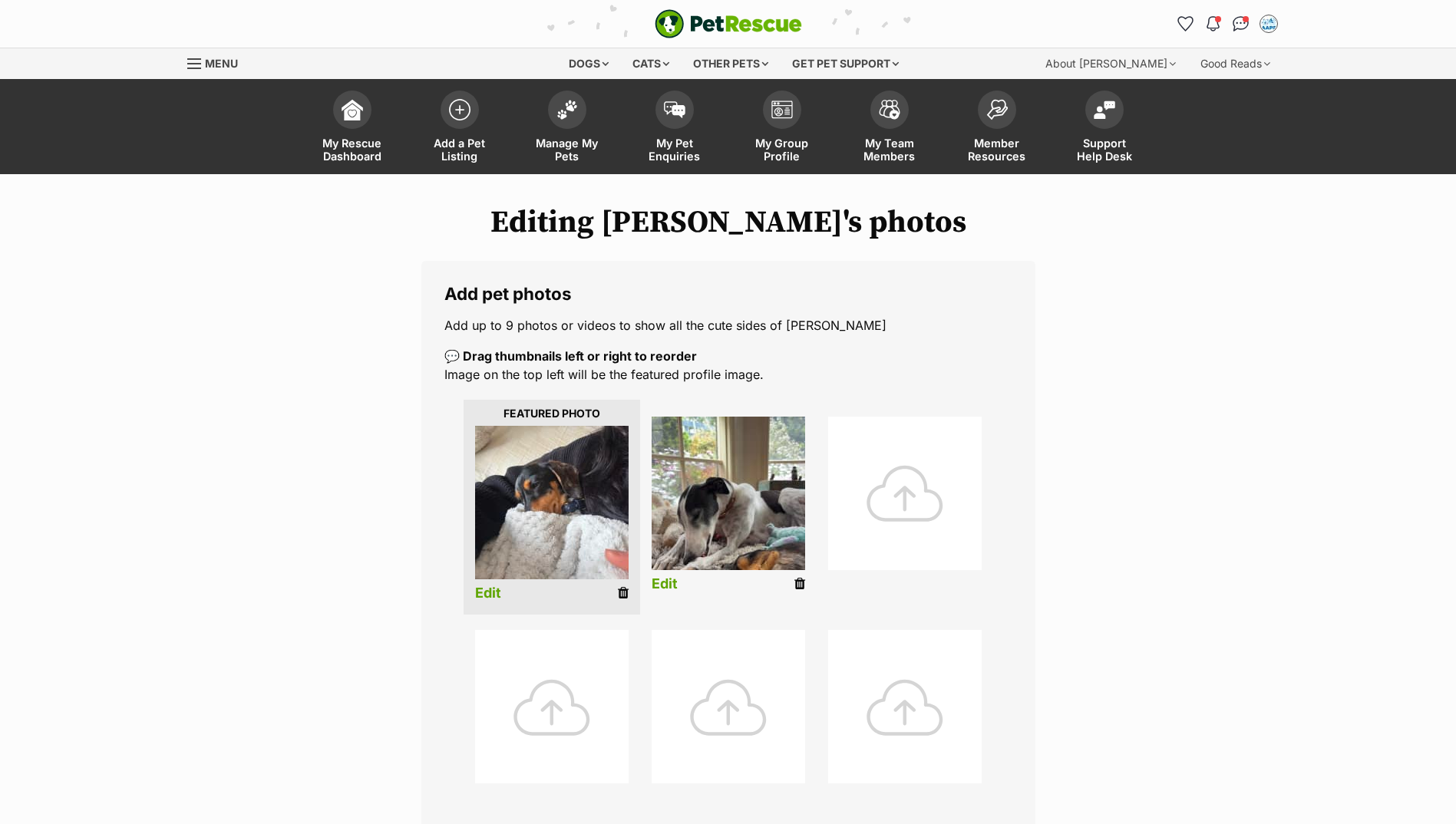
click at [885, 493] on div at bounding box center [905, 493] width 153 height 153
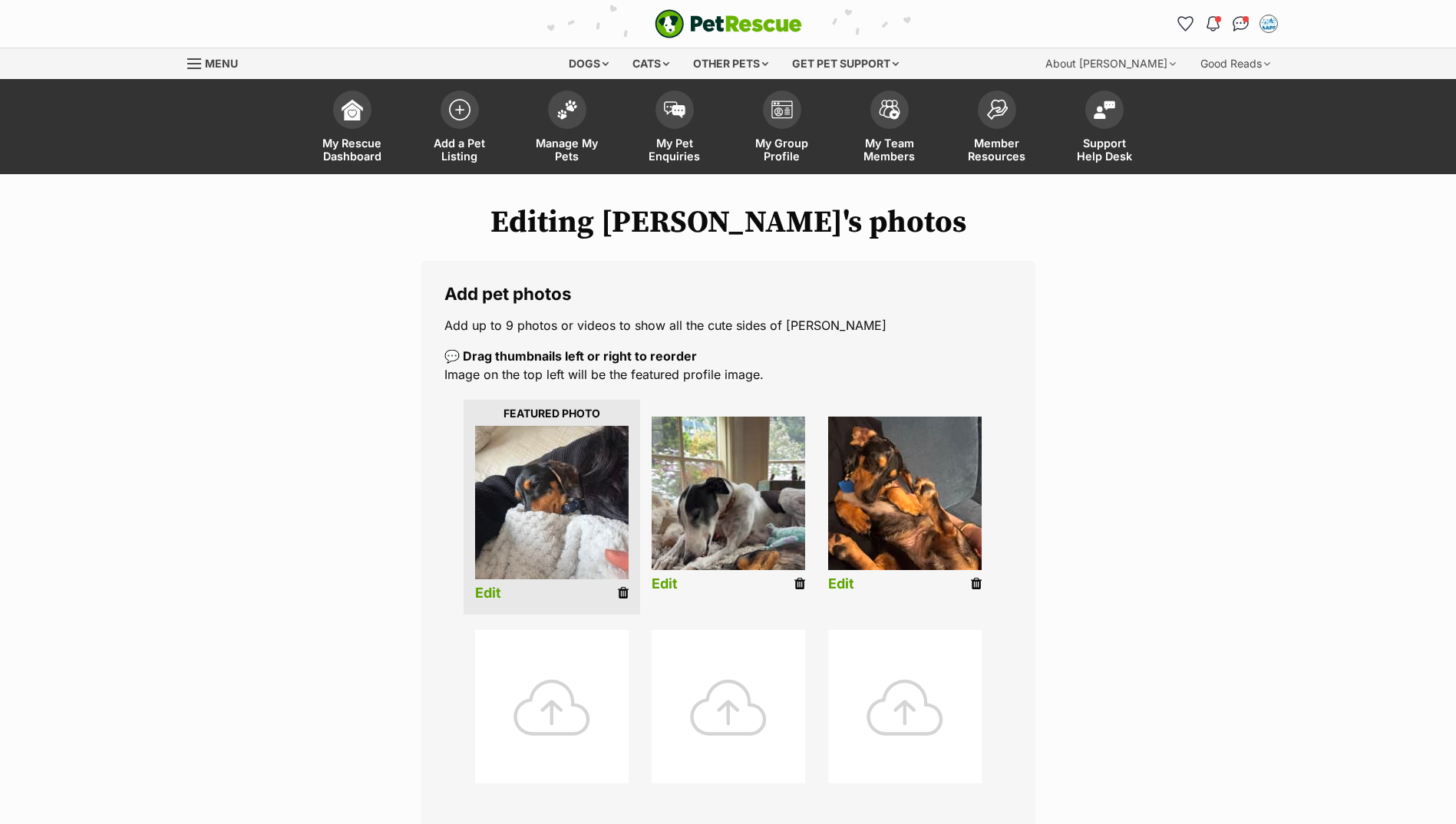
click at [586, 697] on div at bounding box center [551, 707] width 153 height 153
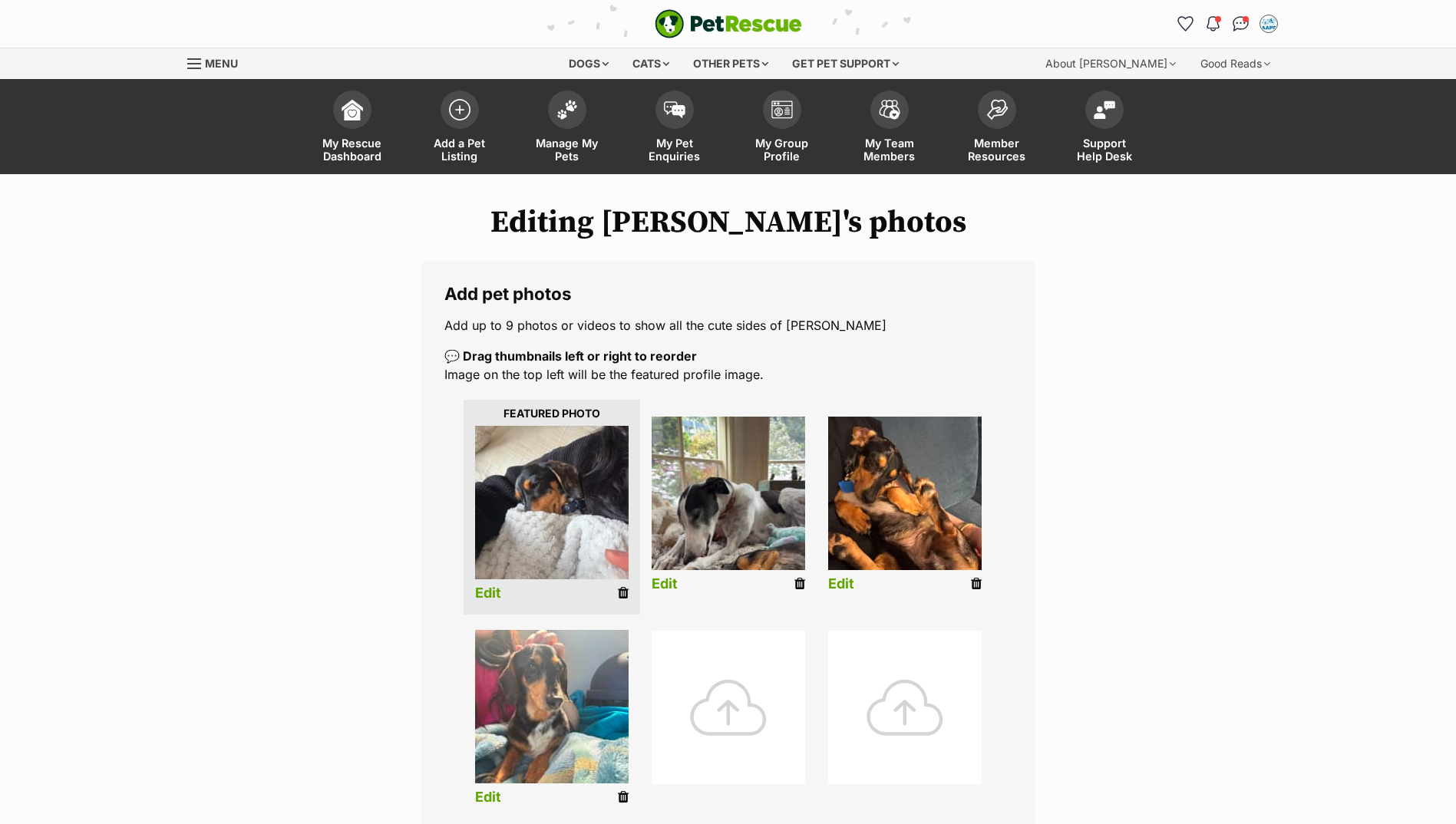
click at [745, 686] on div at bounding box center [728, 707] width 153 height 153
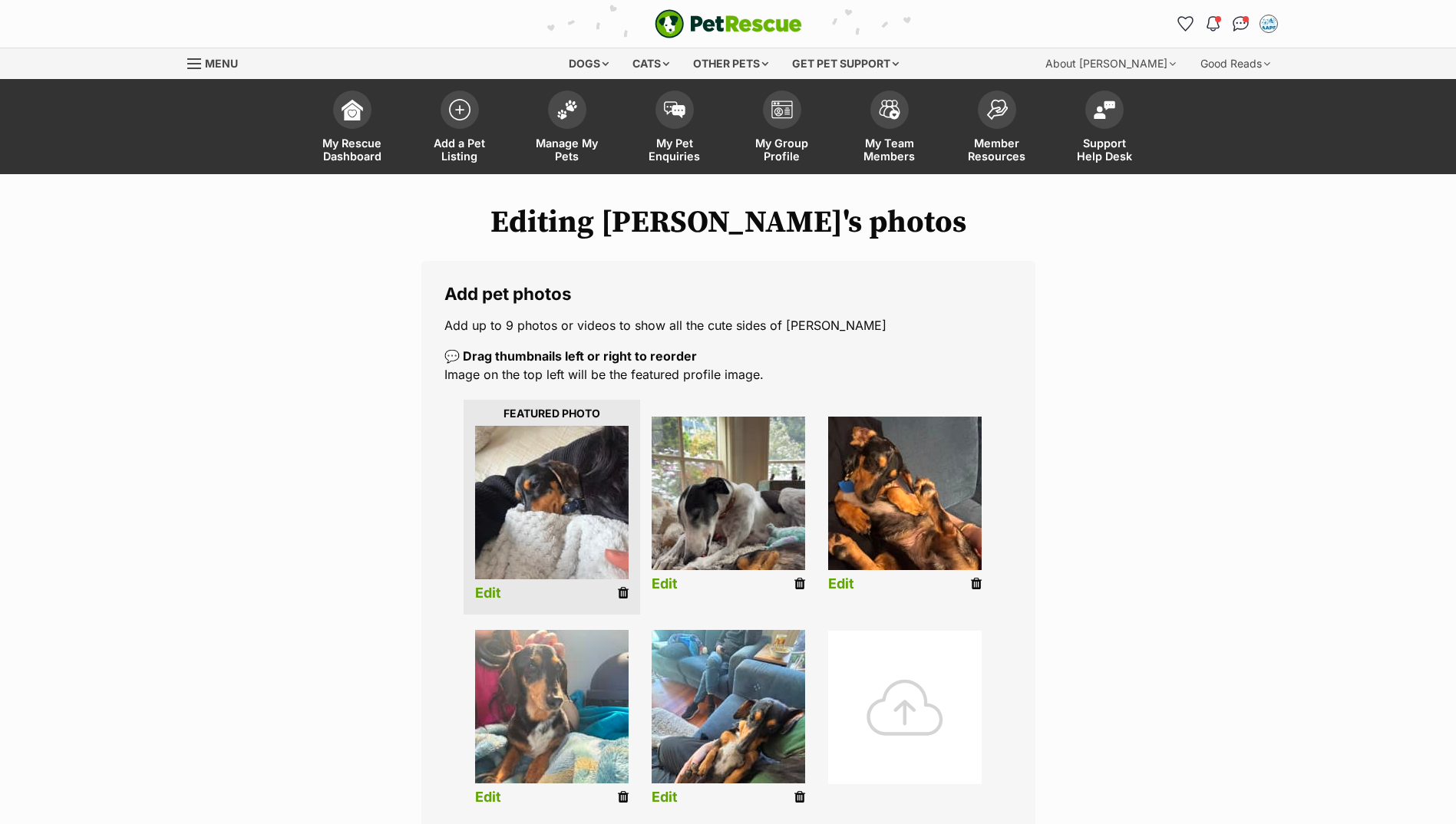
click at [970, 687] on div at bounding box center [905, 707] width 153 height 153
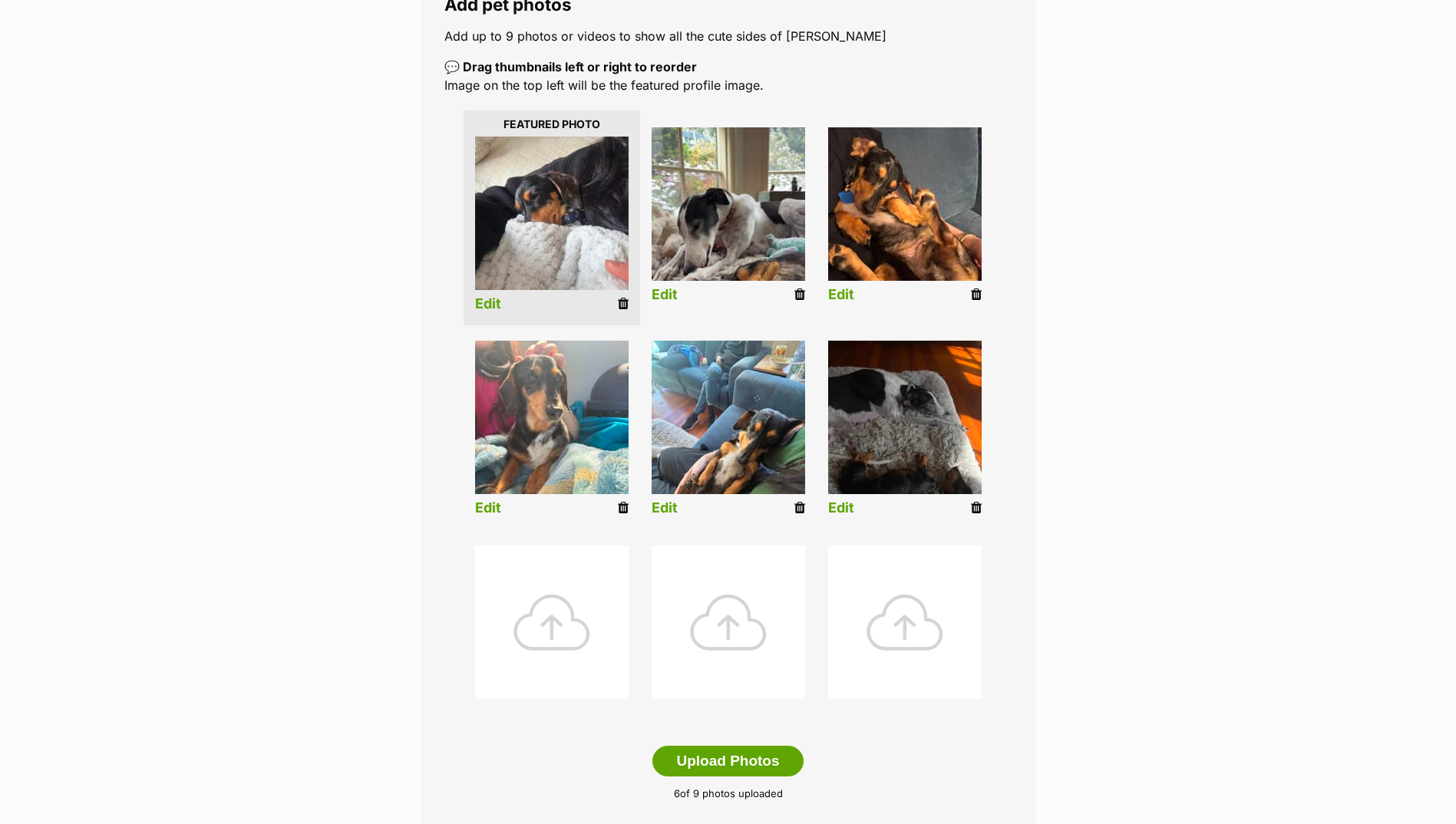
scroll to position [461, 0]
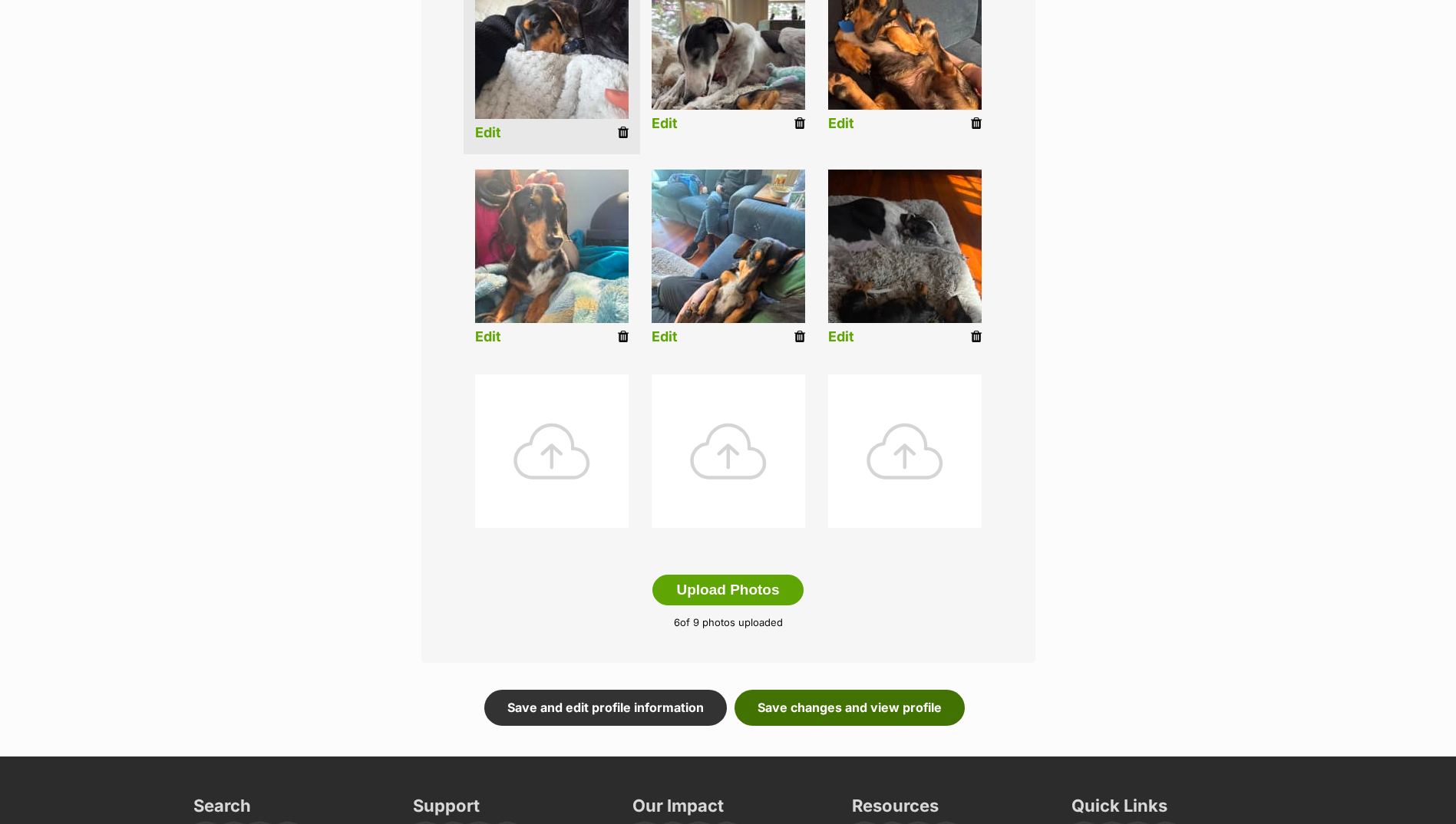
click at [867, 717] on link "Save changes and view profile" at bounding box center [850, 707] width 230 height 35
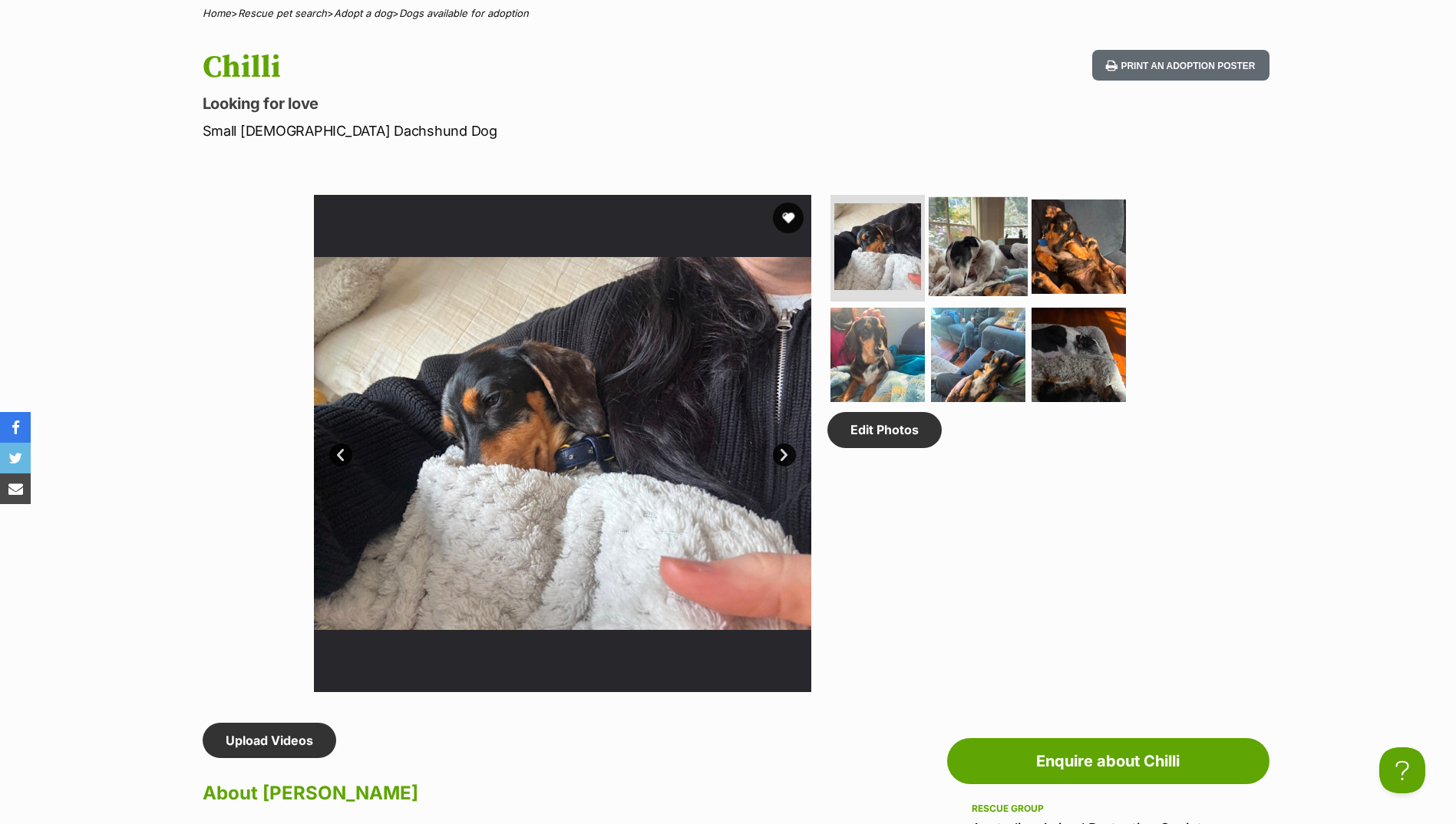
click at [973, 262] on img at bounding box center [978, 246] width 99 height 99
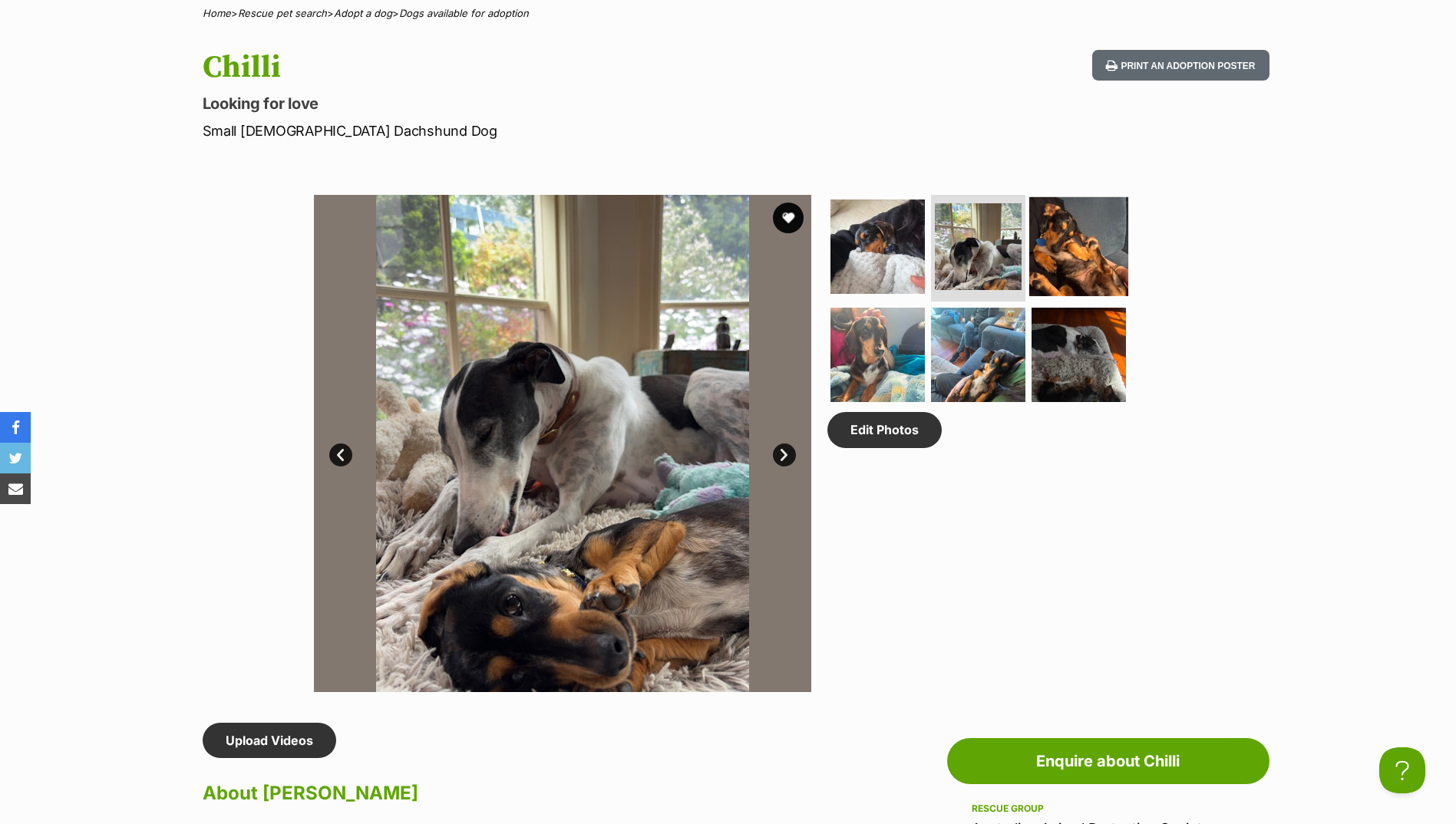
click at [1062, 211] on img at bounding box center [1078, 246] width 99 height 99
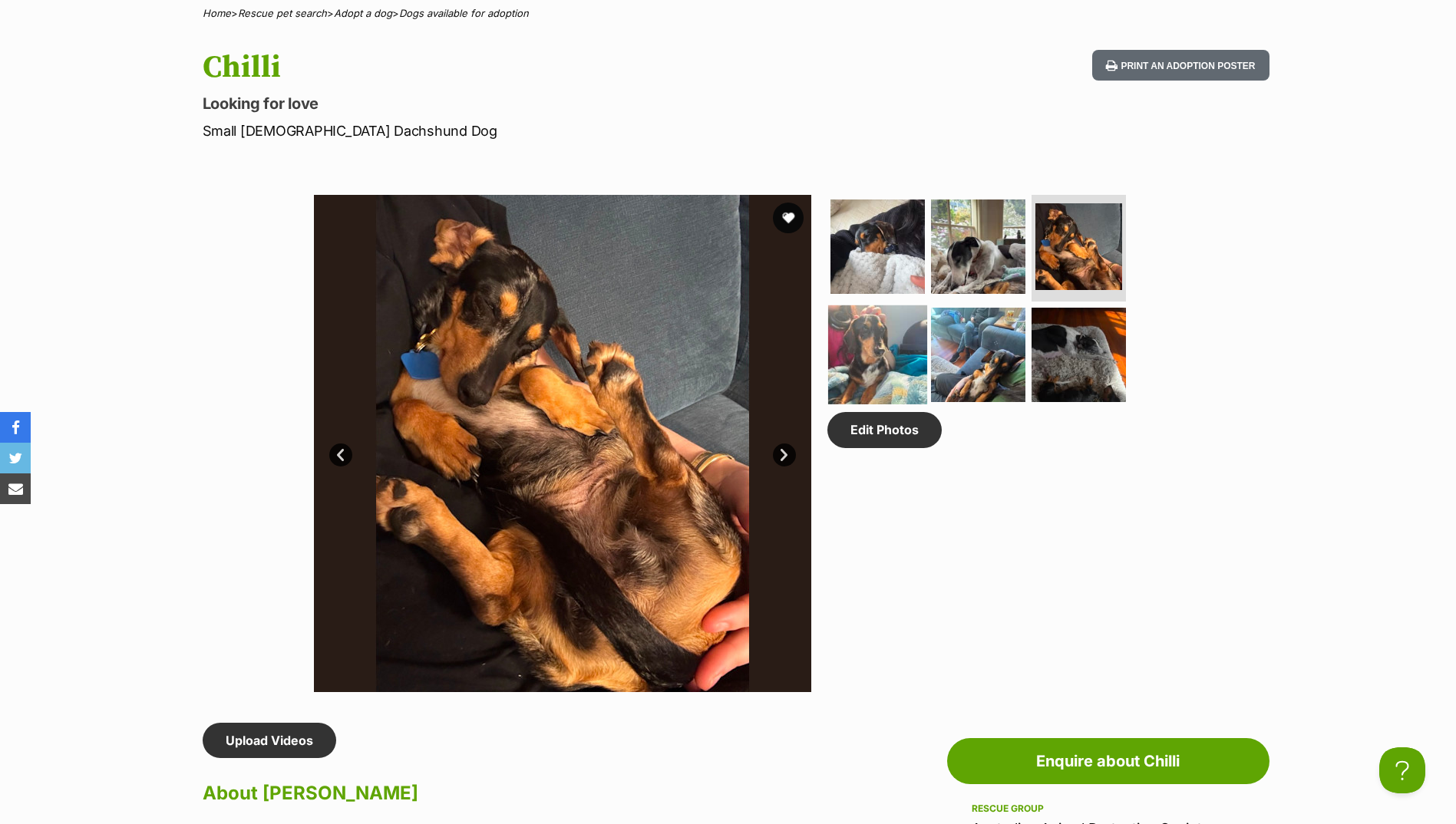
click at [888, 352] on img at bounding box center [877, 355] width 99 height 99
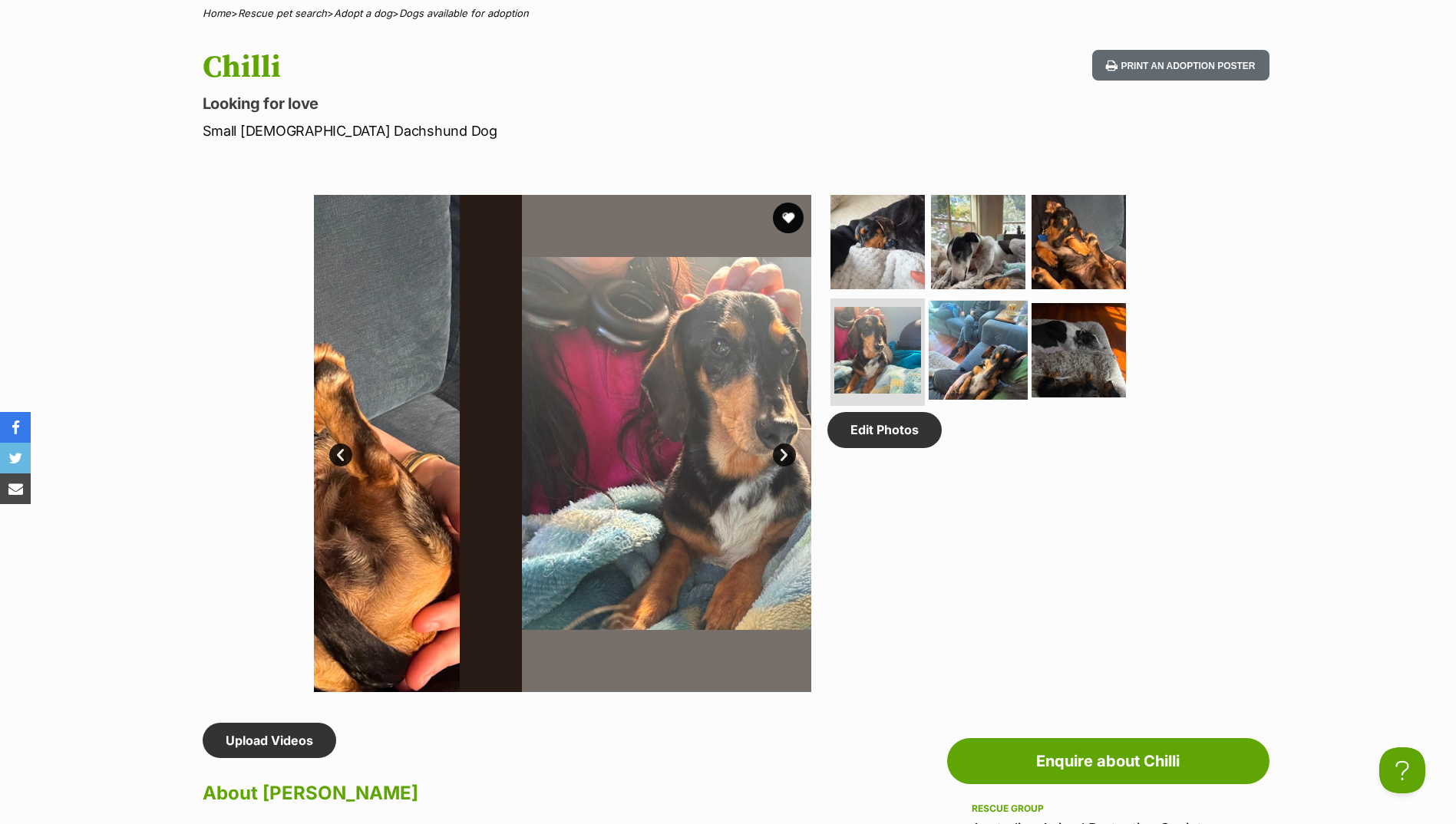
click at [970, 348] on img at bounding box center [978, 350] width 99 height 99
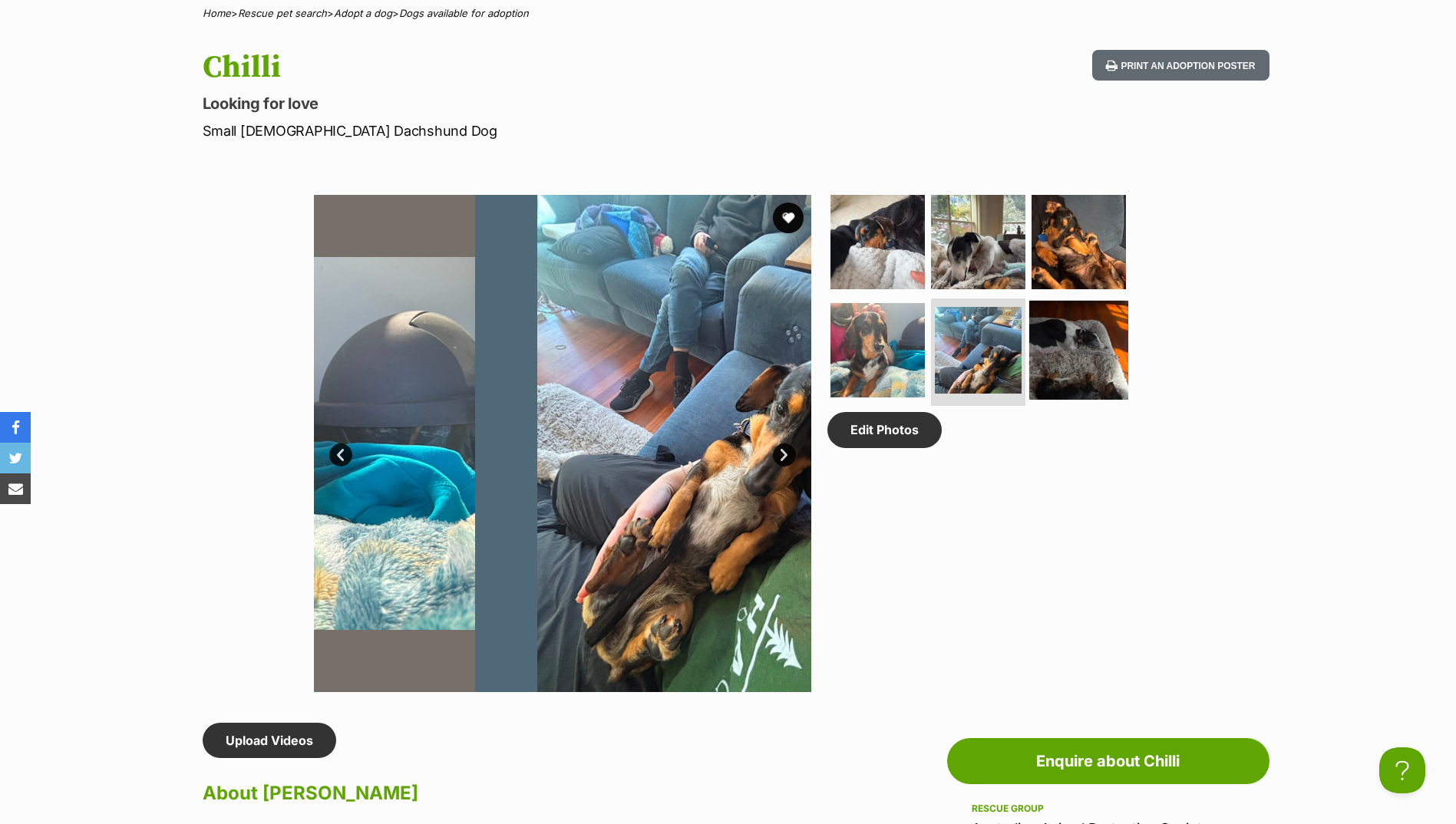
click at [1119, 365] on img at bounding box center [1078, 350] width 99 height 99
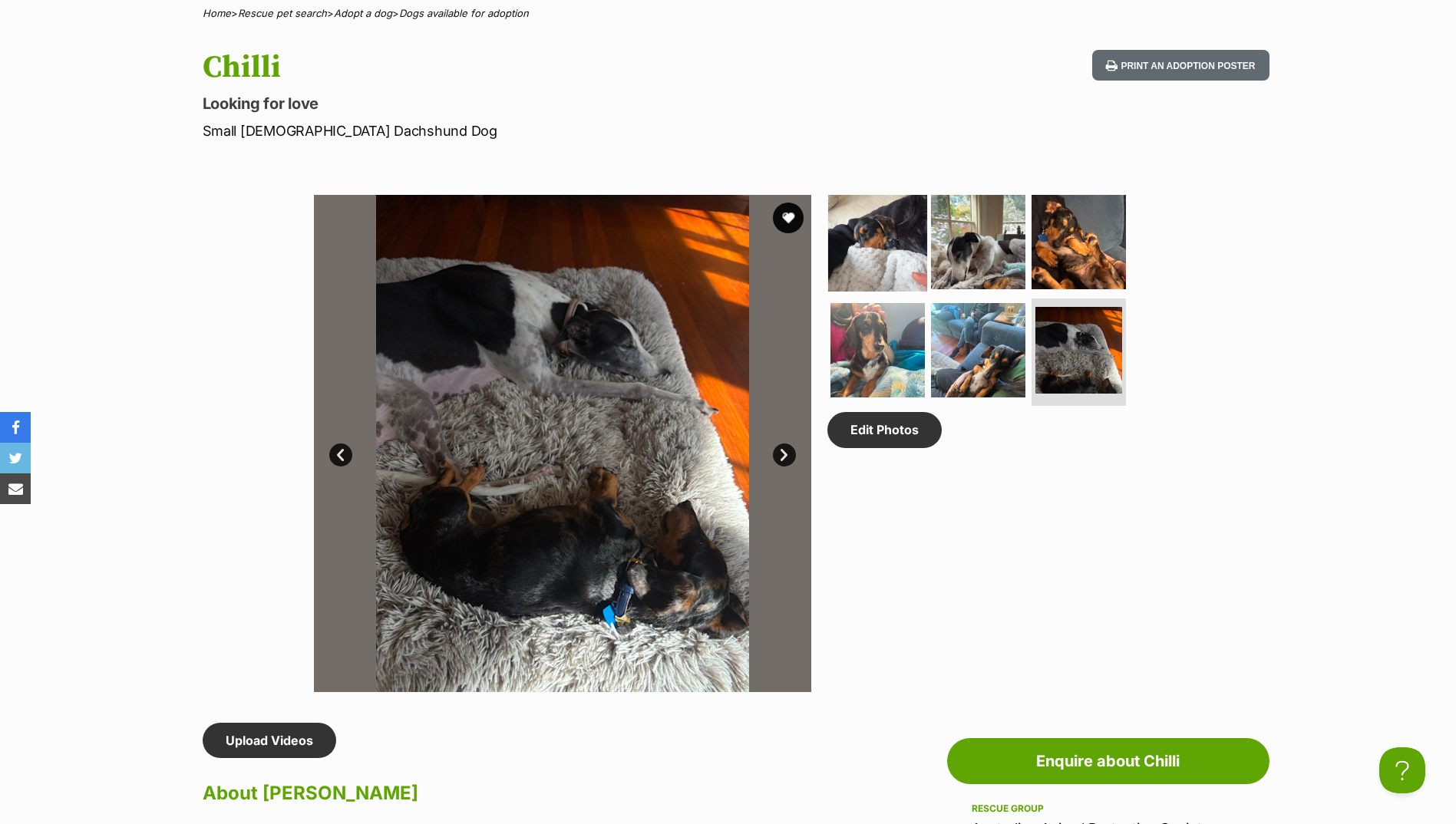
click at [891, 209] on img at bounding box center [877, 241] width 99 height 99
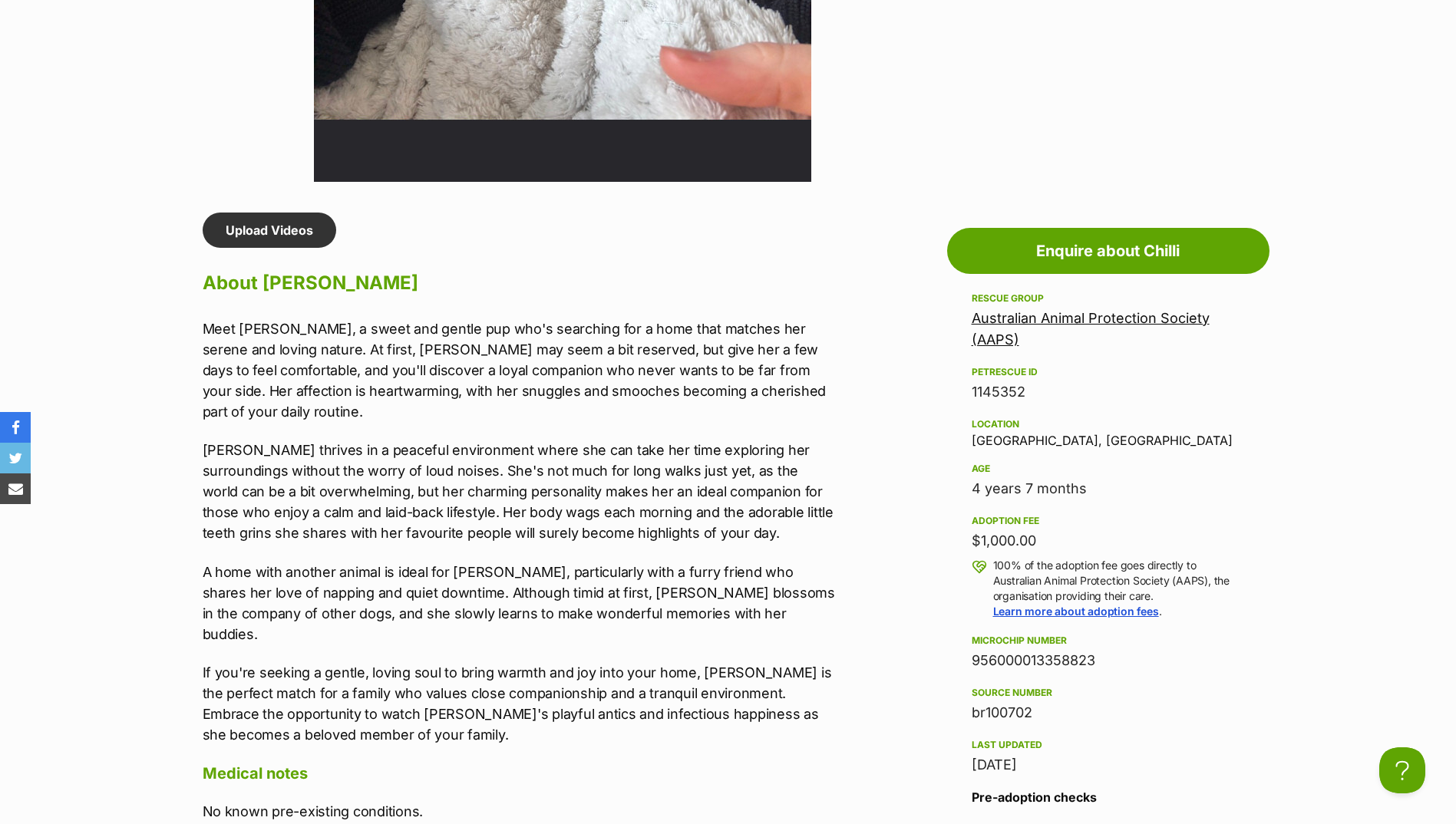
scroll to position [1151, 0]
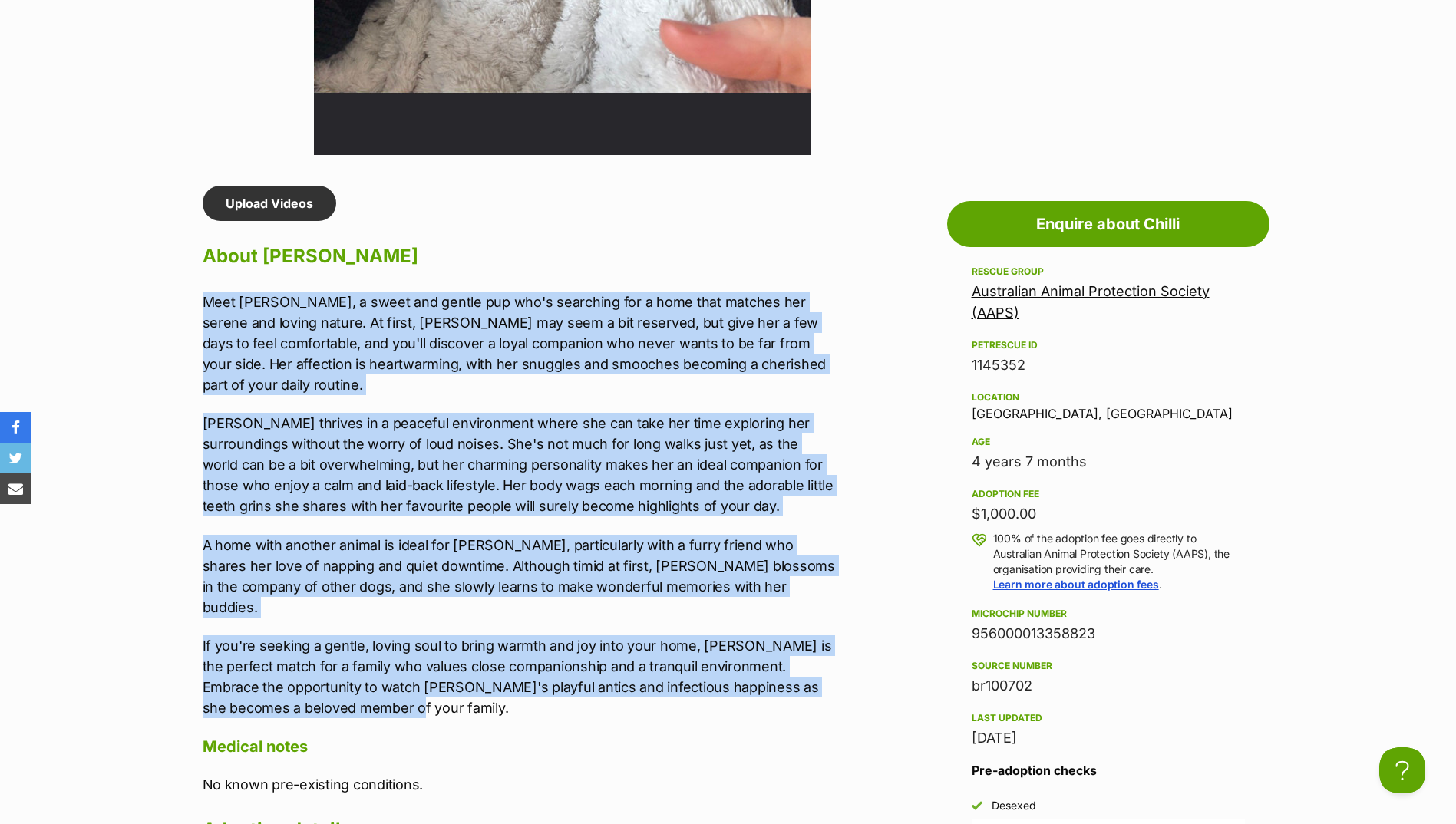
drag, startPoint x: 201, startPoint y: 298, endPoint x: 418, endPoint y: 659, distance: 421.2
click at [418, 659] on div "Upload Videos About Chilli Meet Chilli, a sweet and gentle pup who's searching …" at bounding box center [511, 547] width 649 height 722
copy div "Meet Chilli, a sweet and gentle pup who's searching for a home that matches her…"
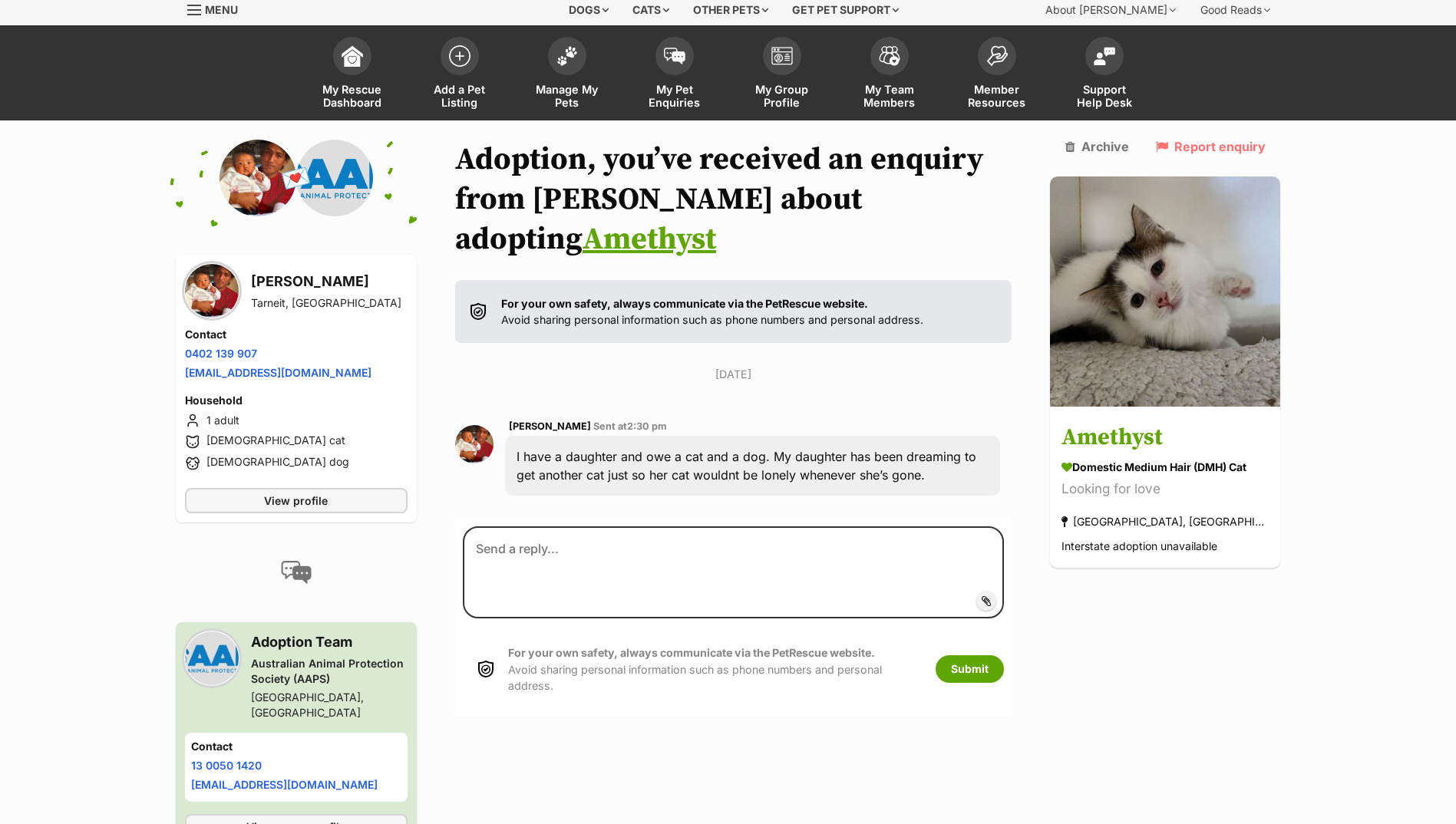
scroll to position [58, 0]
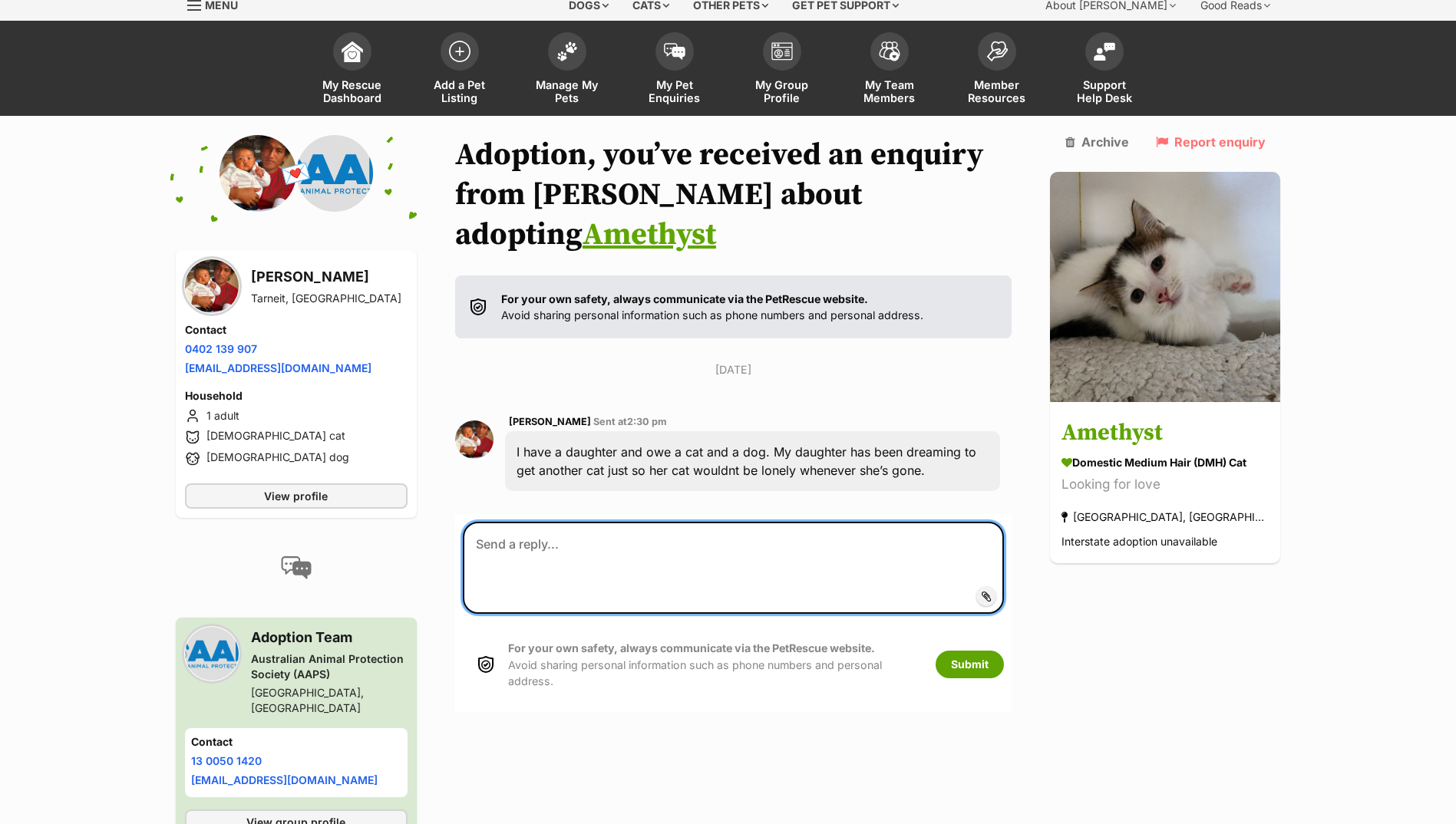
click at [532, 528] on textarea at bounding box center [733, 567] width 541 height 92
type textarea "you are more than welcome to come down during our opening hours and meet him"
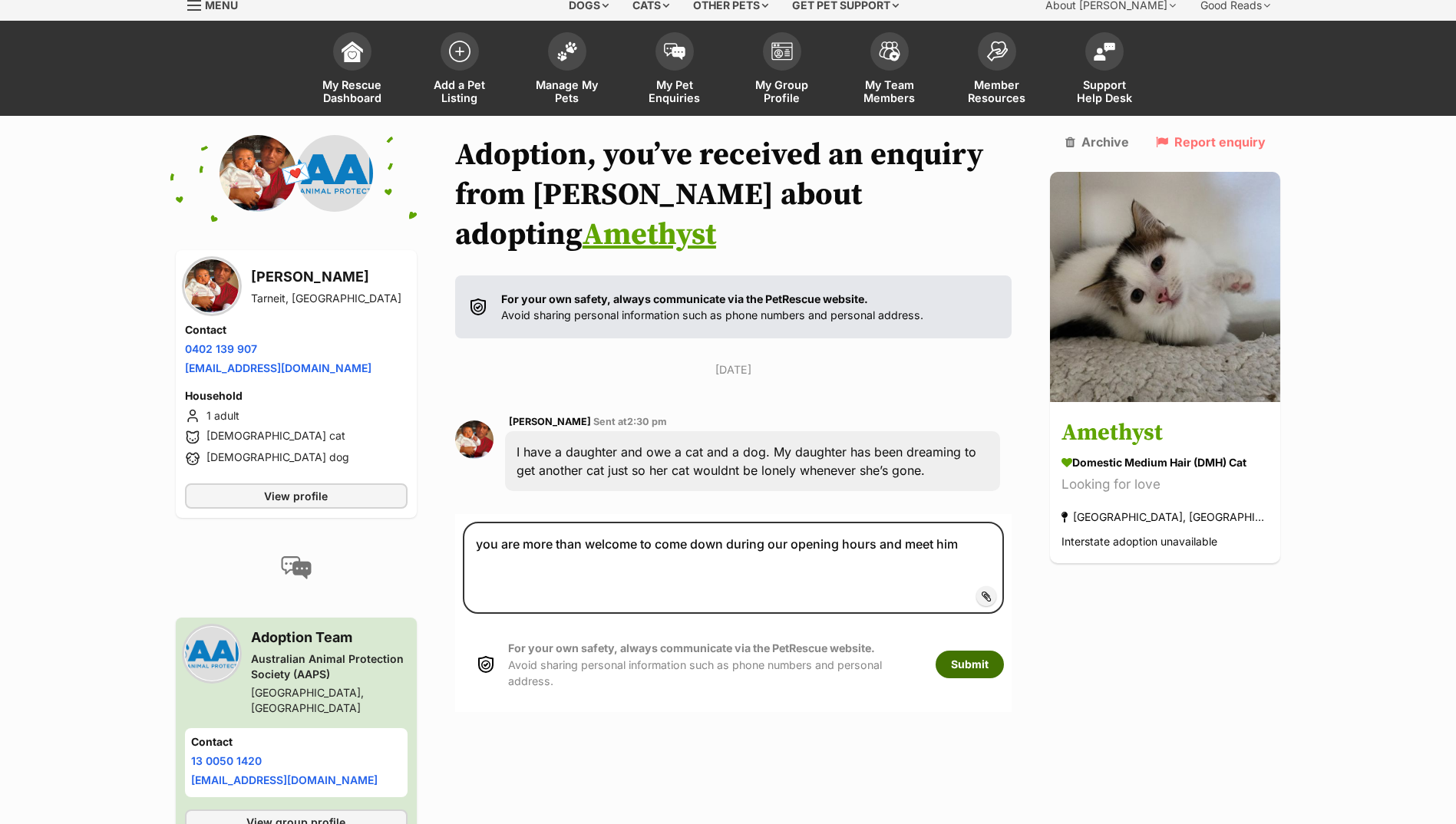
click at [1004, 651] on button "Submit" at bounding box center [970, 664] width 68 height 27
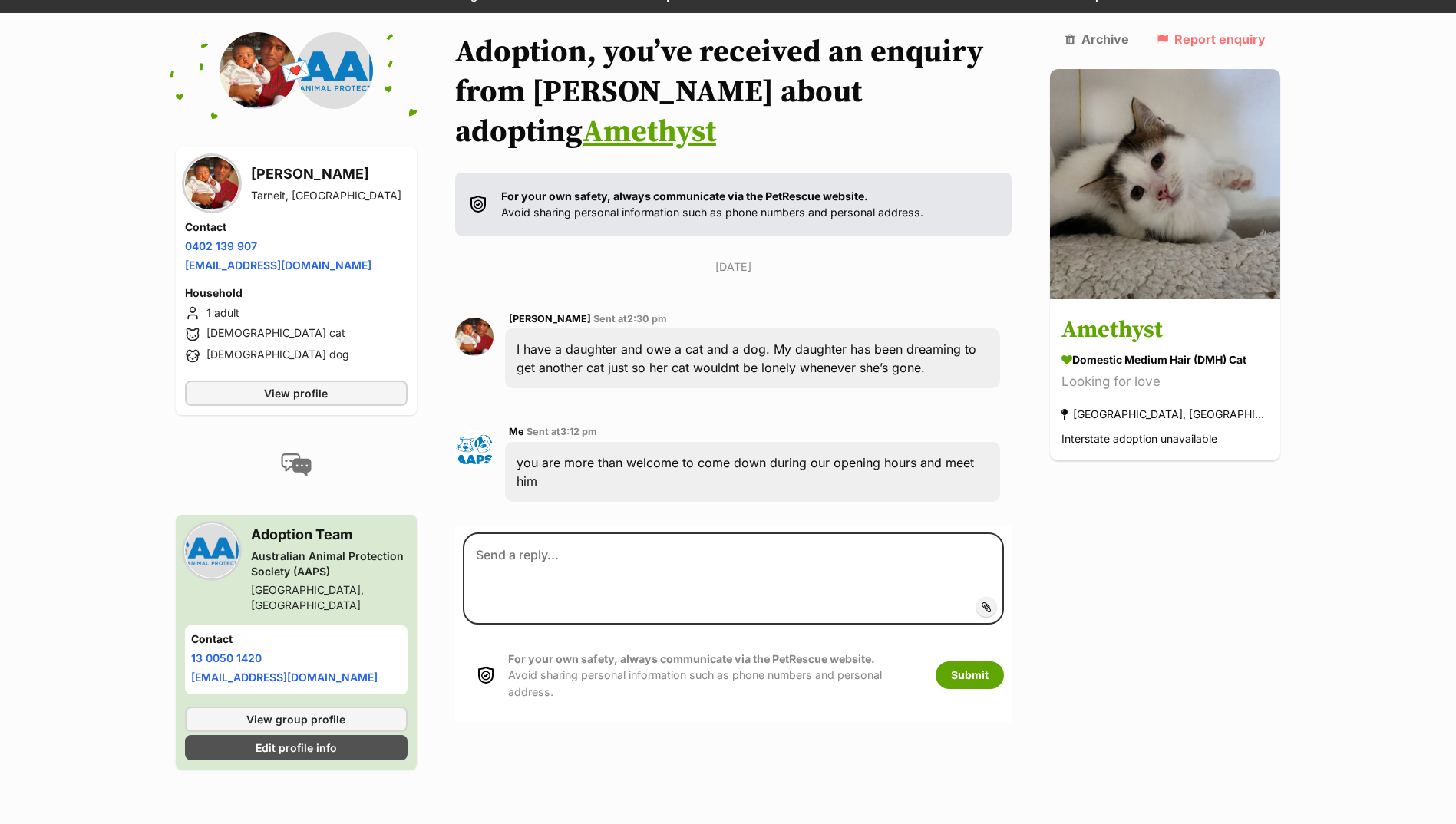
scroll to position [162, 0]
